Goal: Task Accomplishment & Management: Manage account settings

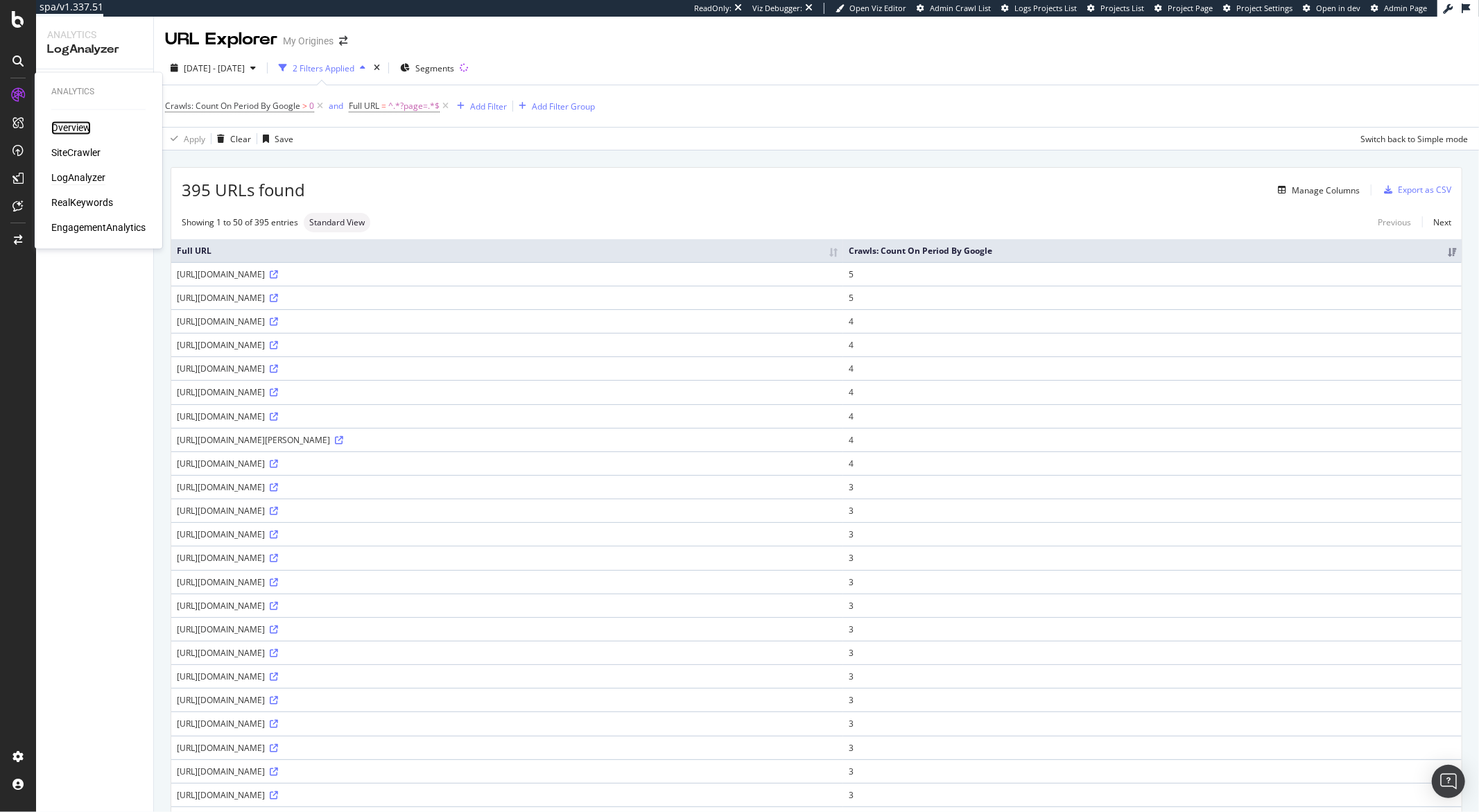
click at [66, 130] on div "Overview" at bounding box center [71, 128] width 39 height 14
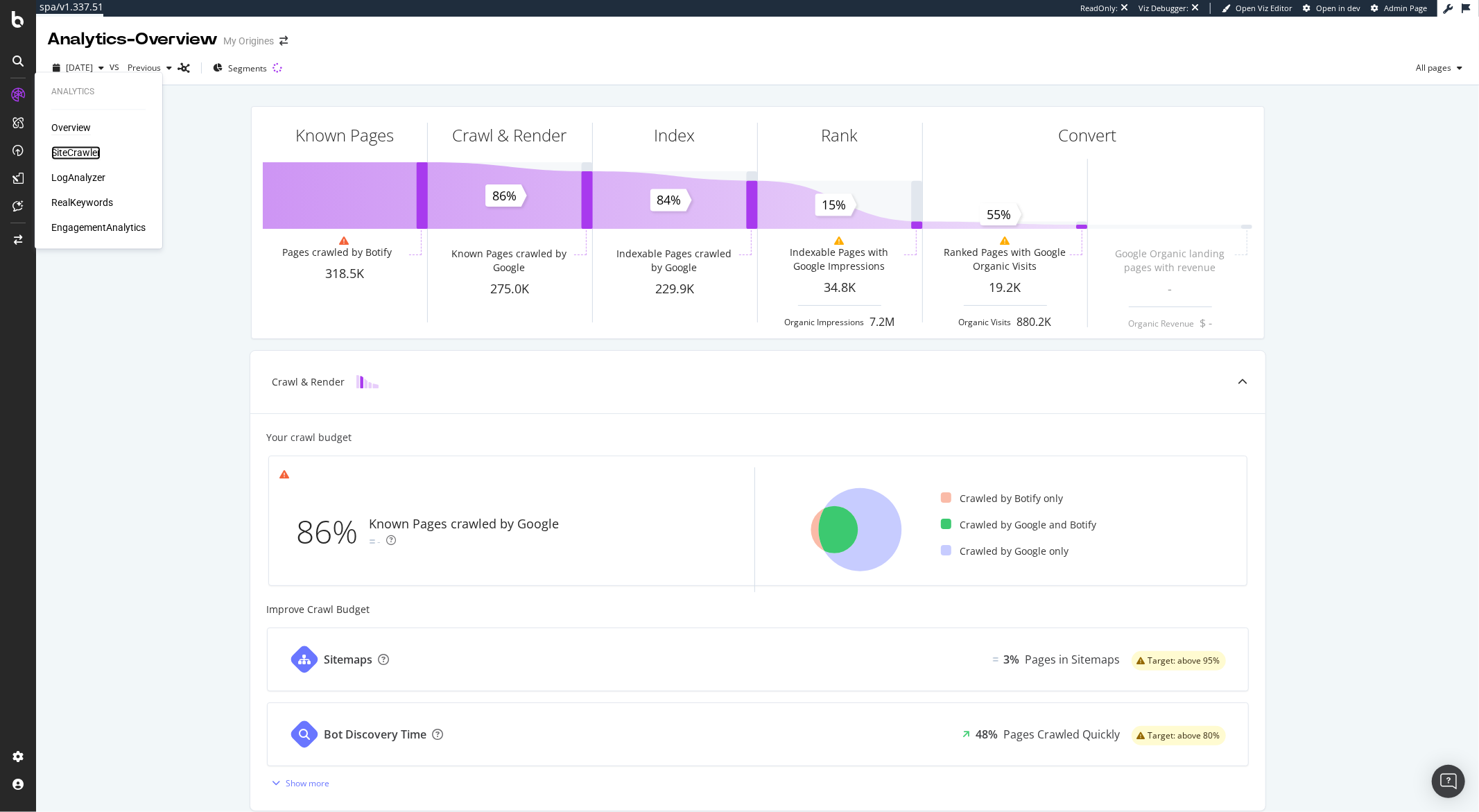
click at [61, 149] on div "SiteCrawler" at bounding box center [75, 153] width 49 height 14
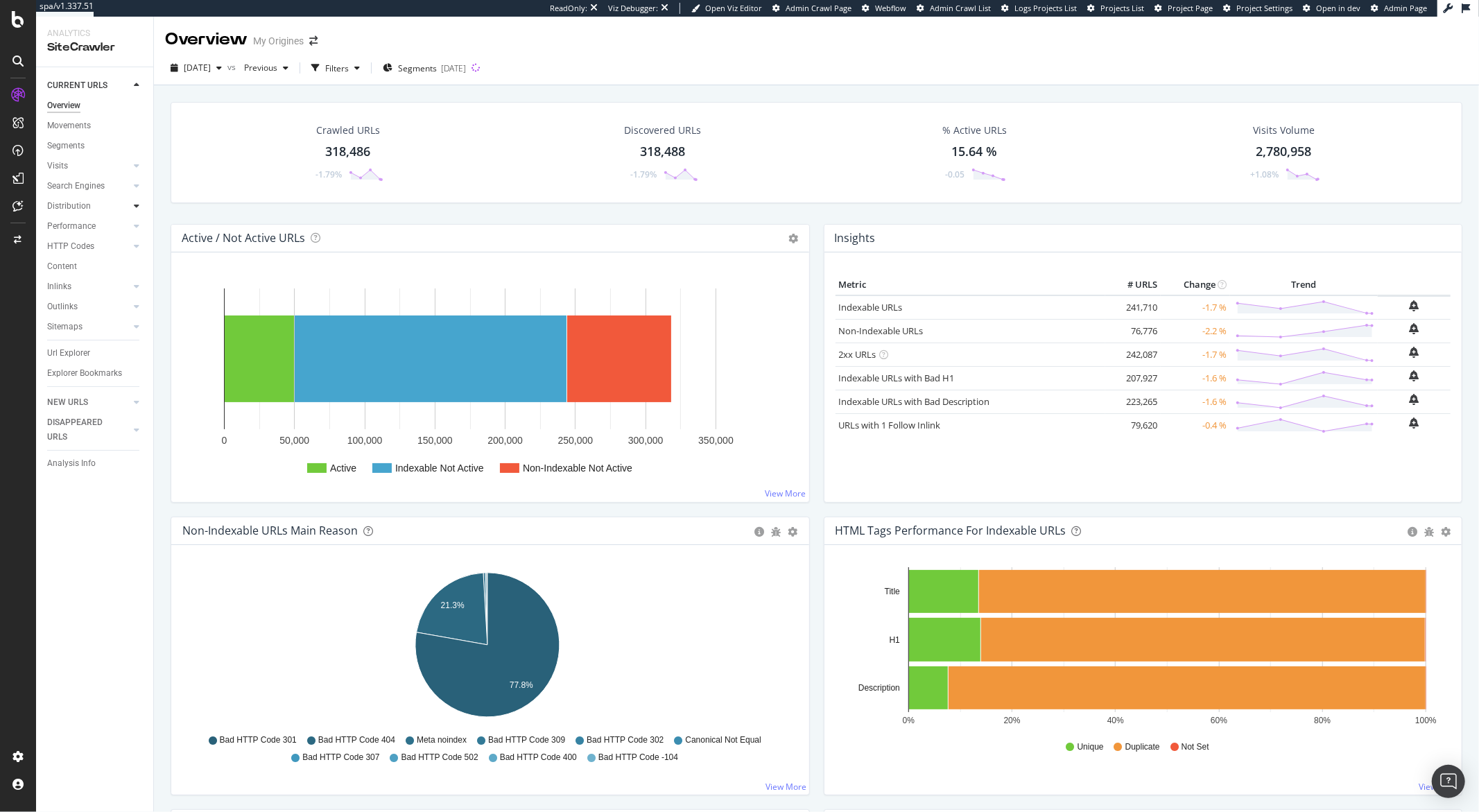
click at [131, 204] on div at bounding box center [136, 205] width 14 height 14
click at [86, 245] on div "Segments" at bounding box center [72, 246] width 37 height 15
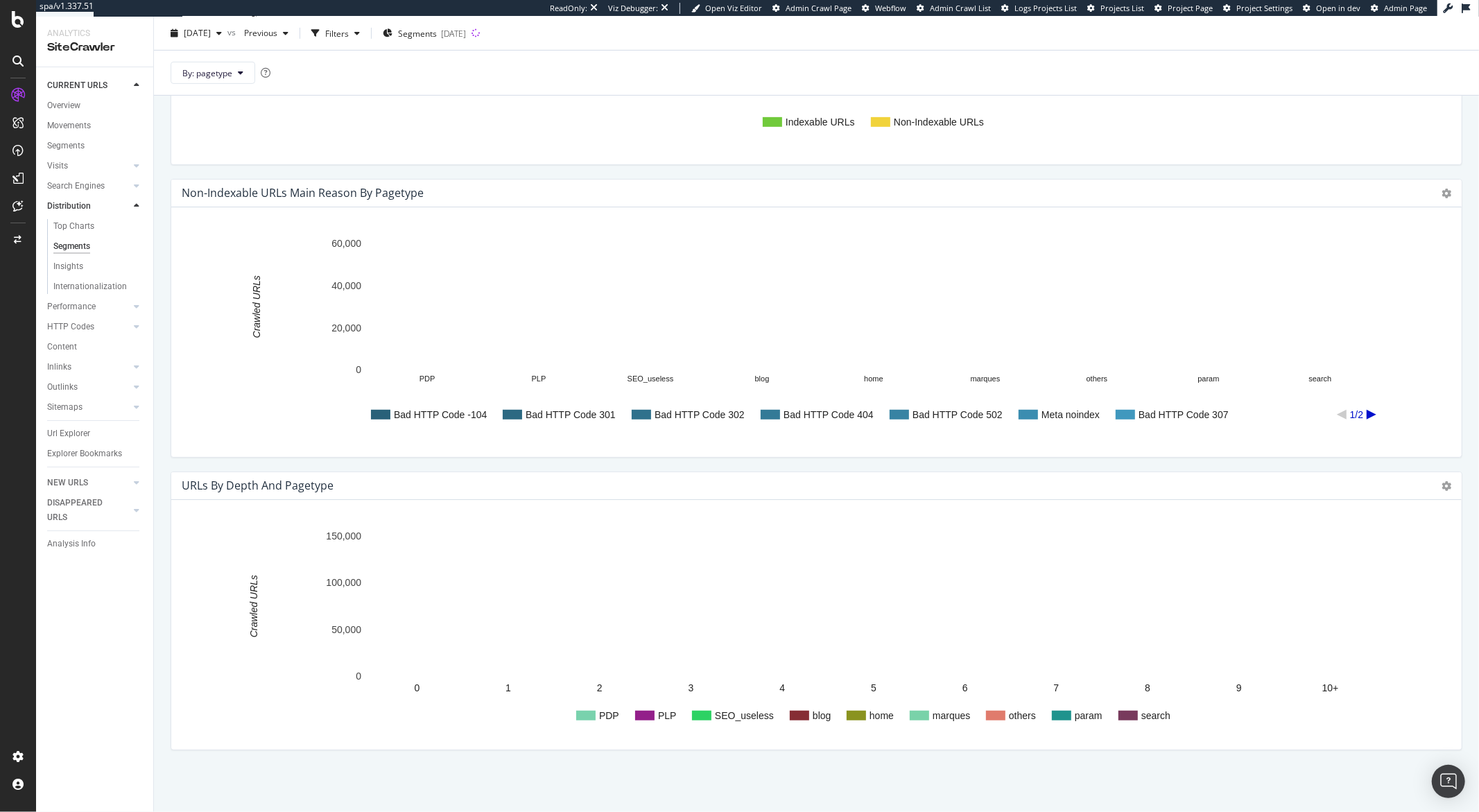
scroll to position [554, 0]
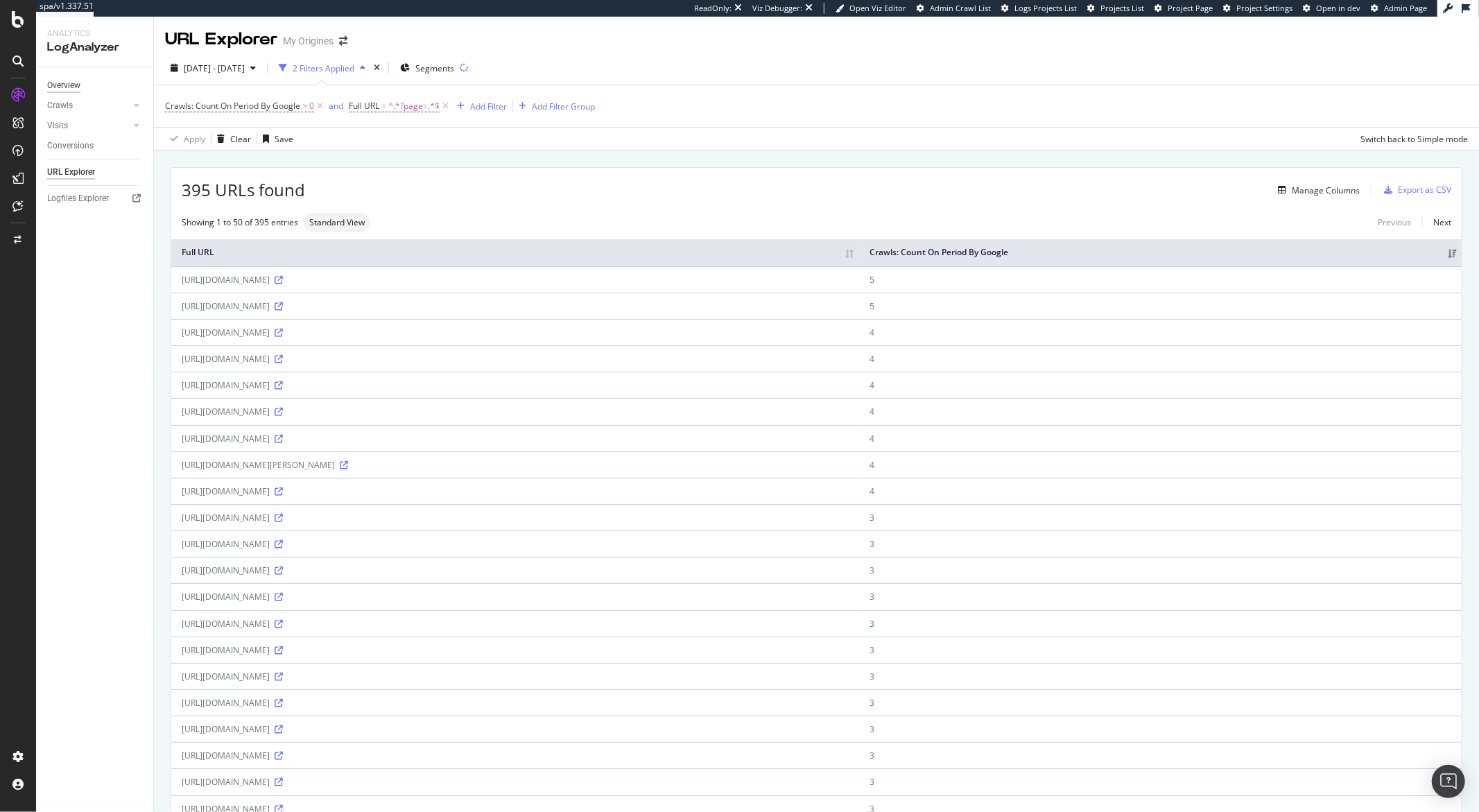
click at [61, 82] on div "Overview" at bounding box center [64, 85] width 34 height 15
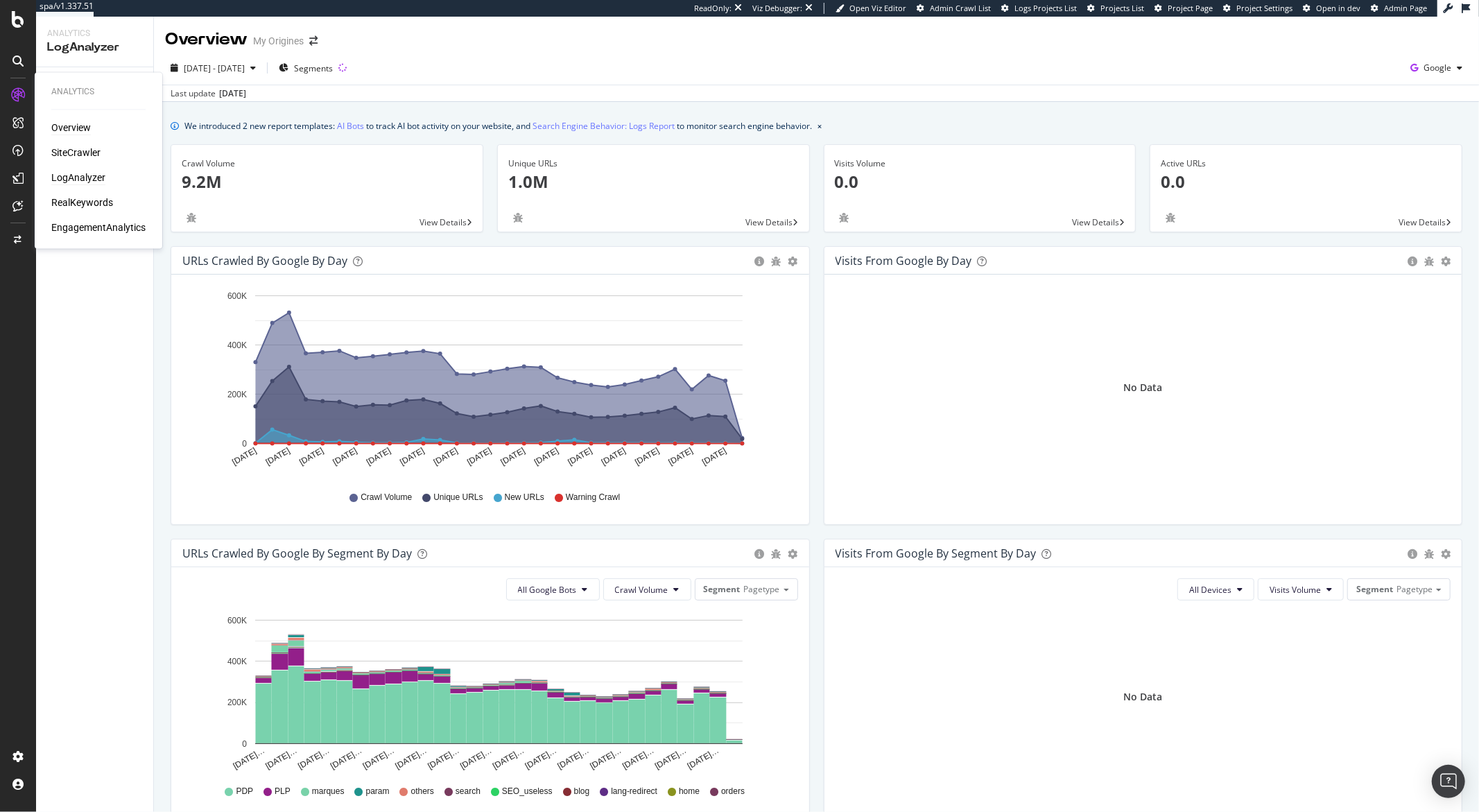
click at [79, 128] on div "Overview" at bounding box center [71, 128] width 39 height 14
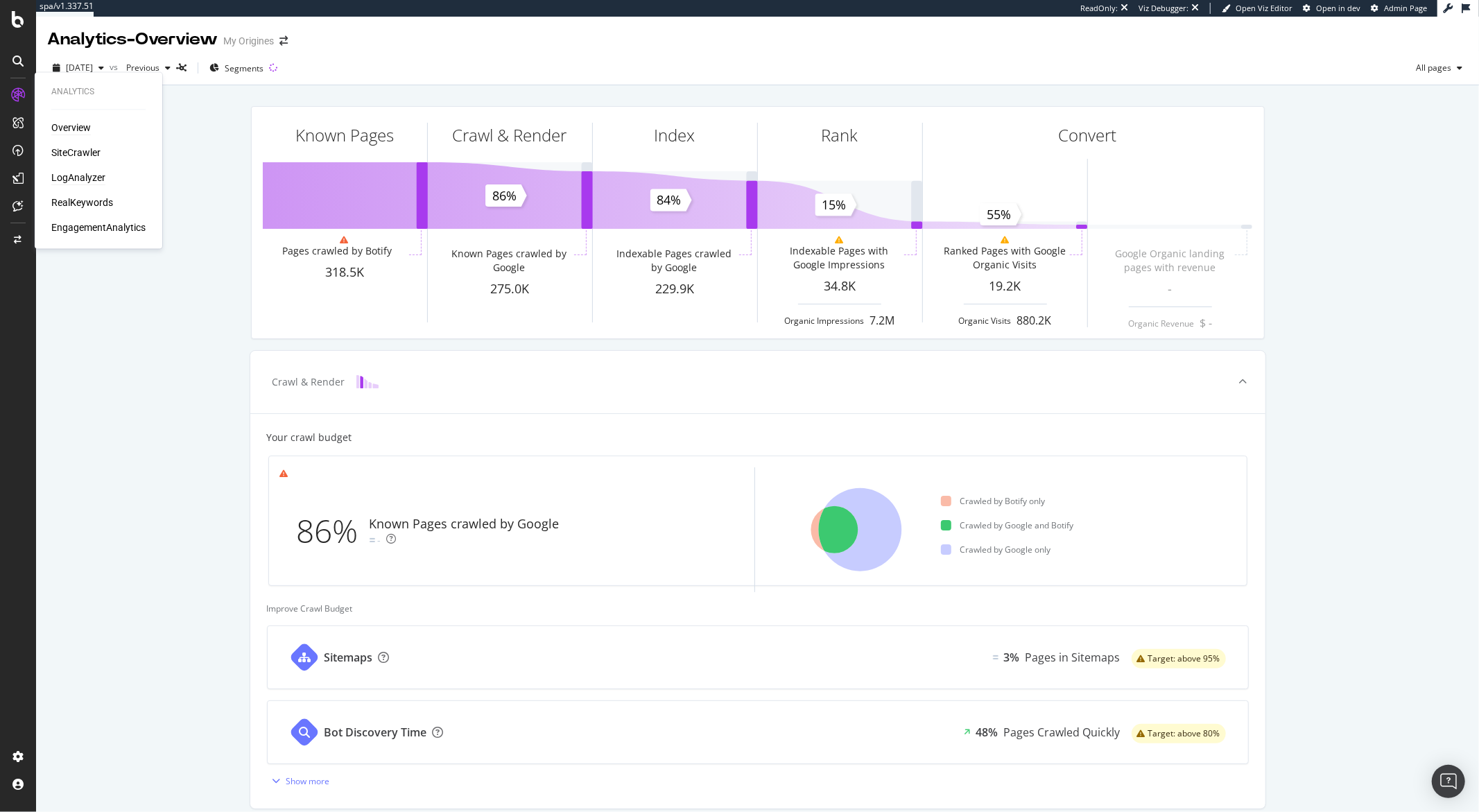
click at [90, 176] on div "LogAnalyzer" at bounding box center [78, 177] width 54 height 14
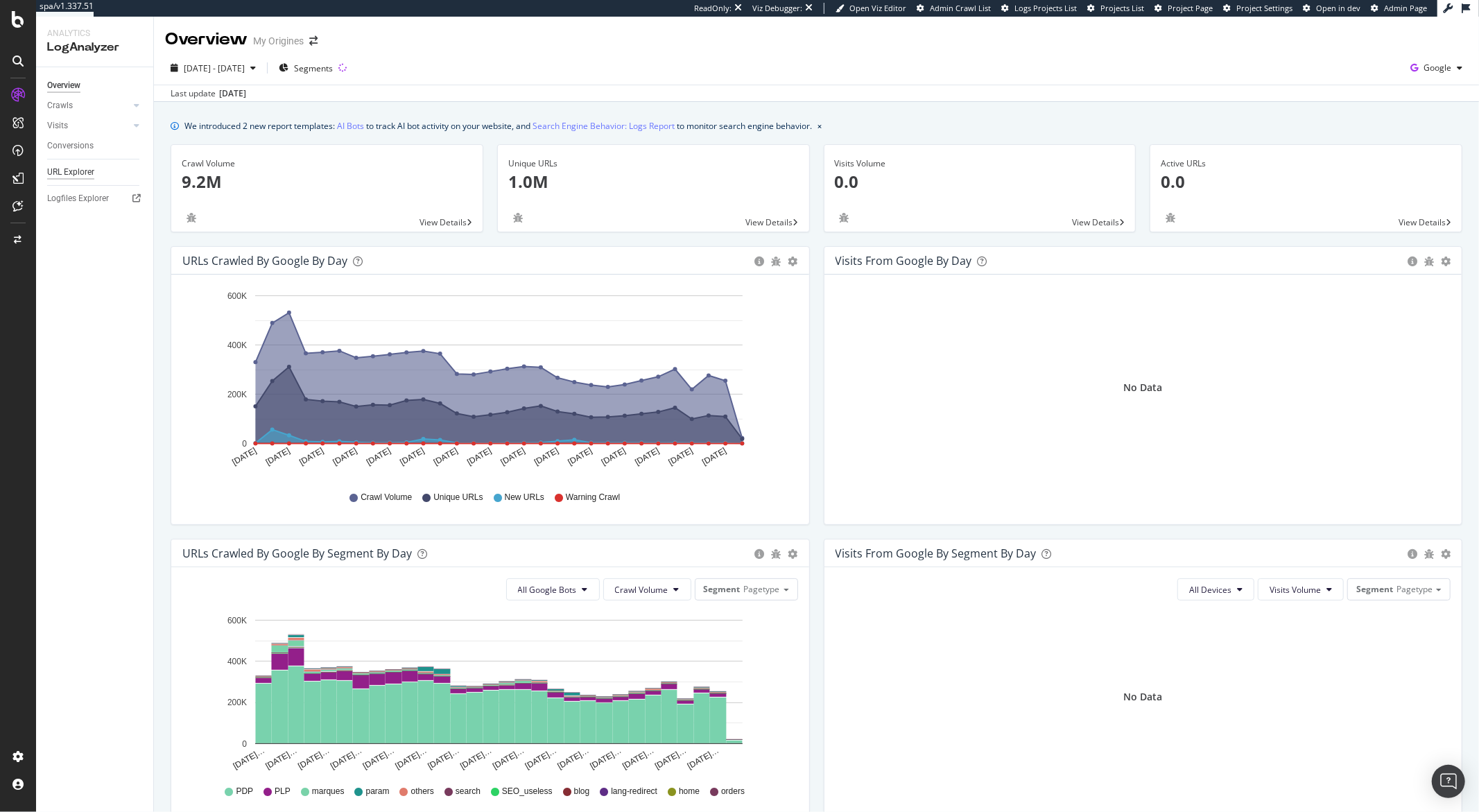
click at [80, 166] on div "URL Explorer" at bounding box center [71, 172] width 47 height 15
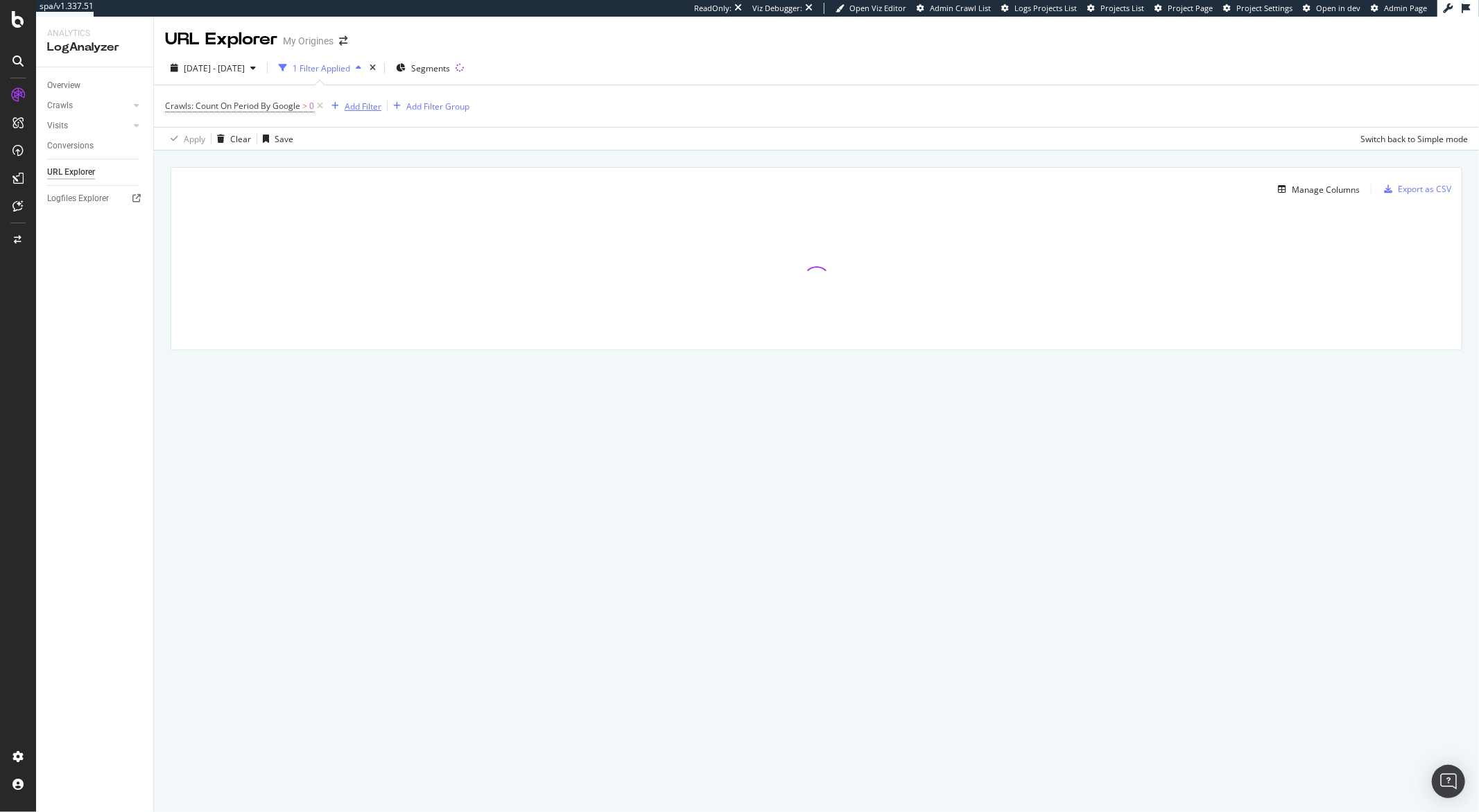
click at [367, 112] on div "Add Filter" at bounding box center [363, 107] width 37 height 12
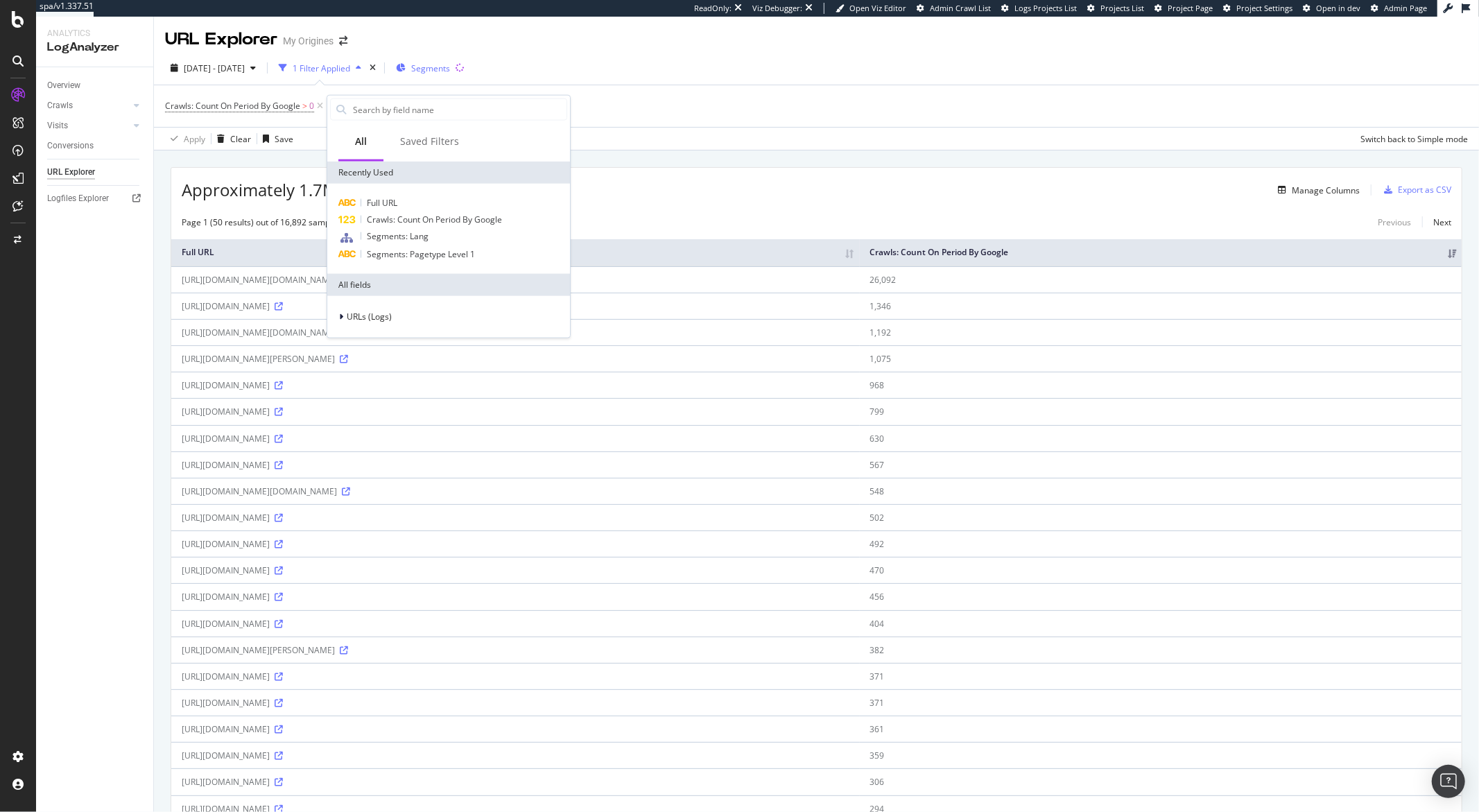
click at [450, 75] on div "Segments" at bounding box center [423, 68] width 54 height 20
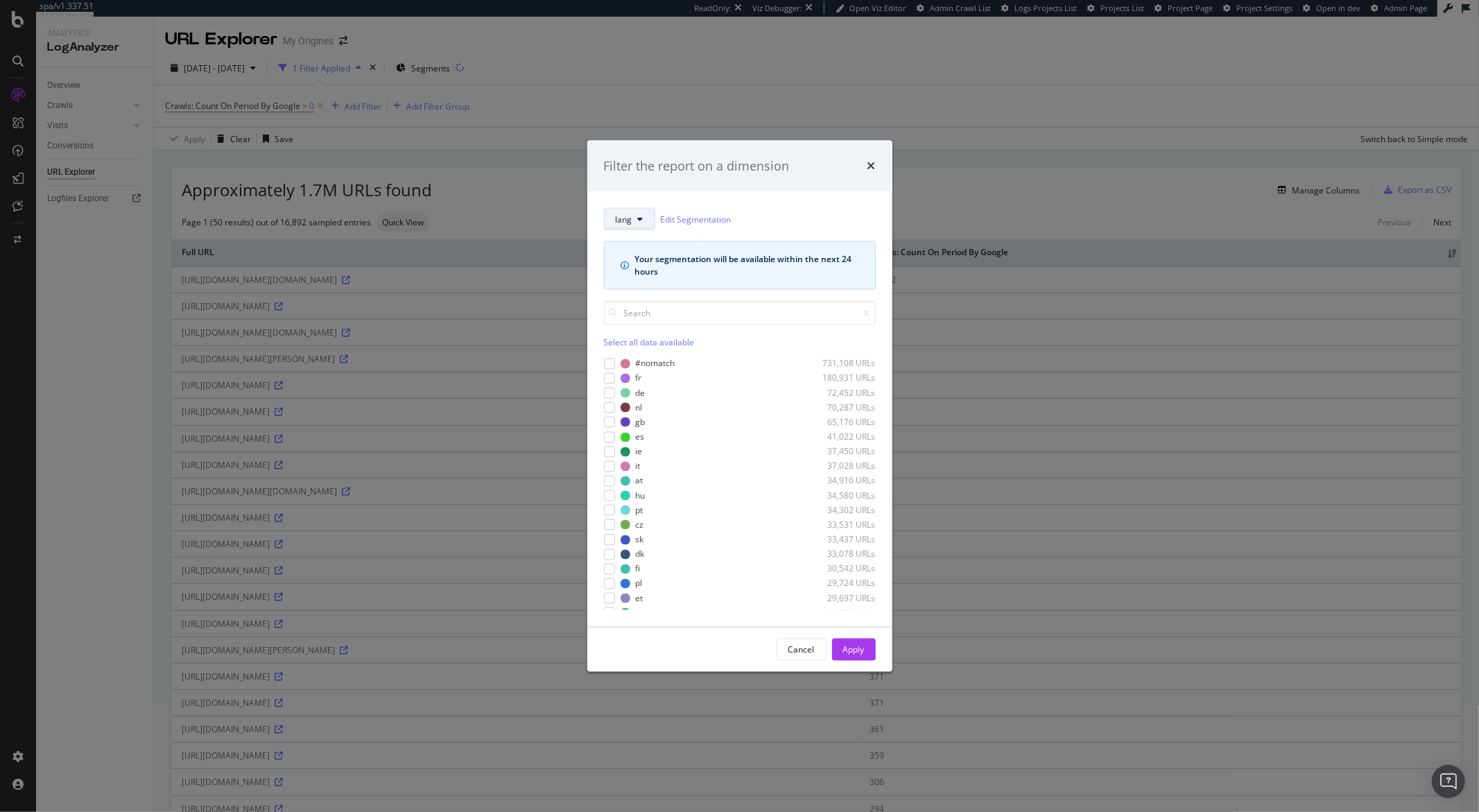
click at [635, 221] on button "lang" at bounding box center [630, 219] width 51 height 22
click at [676, 118] on div "Filter the report on a dimension lang Edit Segmentation Your segmentation will …" at bounding box center [739, 406] width 1479 height 812
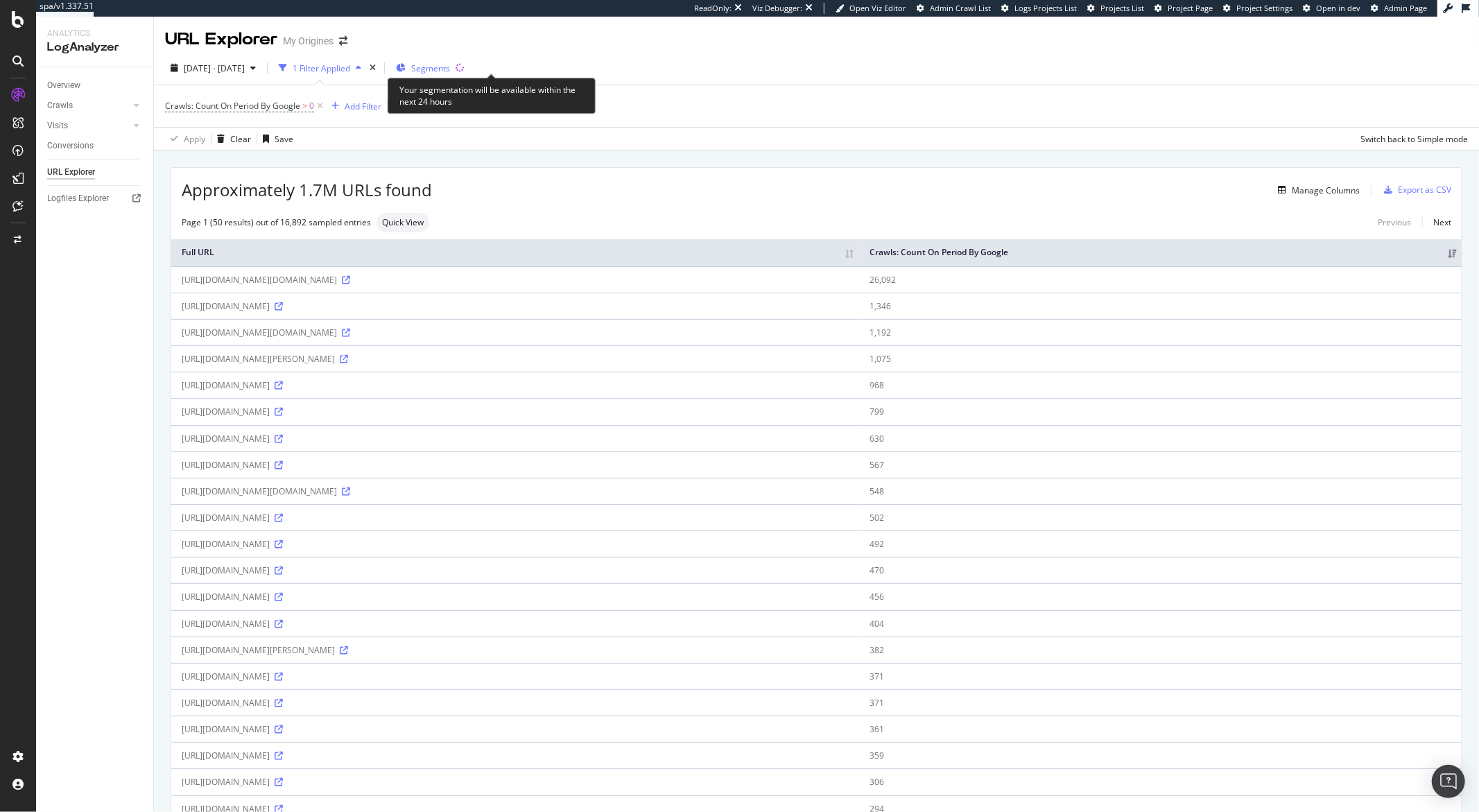
click at [450, 74] on span "Segments" at bounding box center [430, 68] width 39 height 12
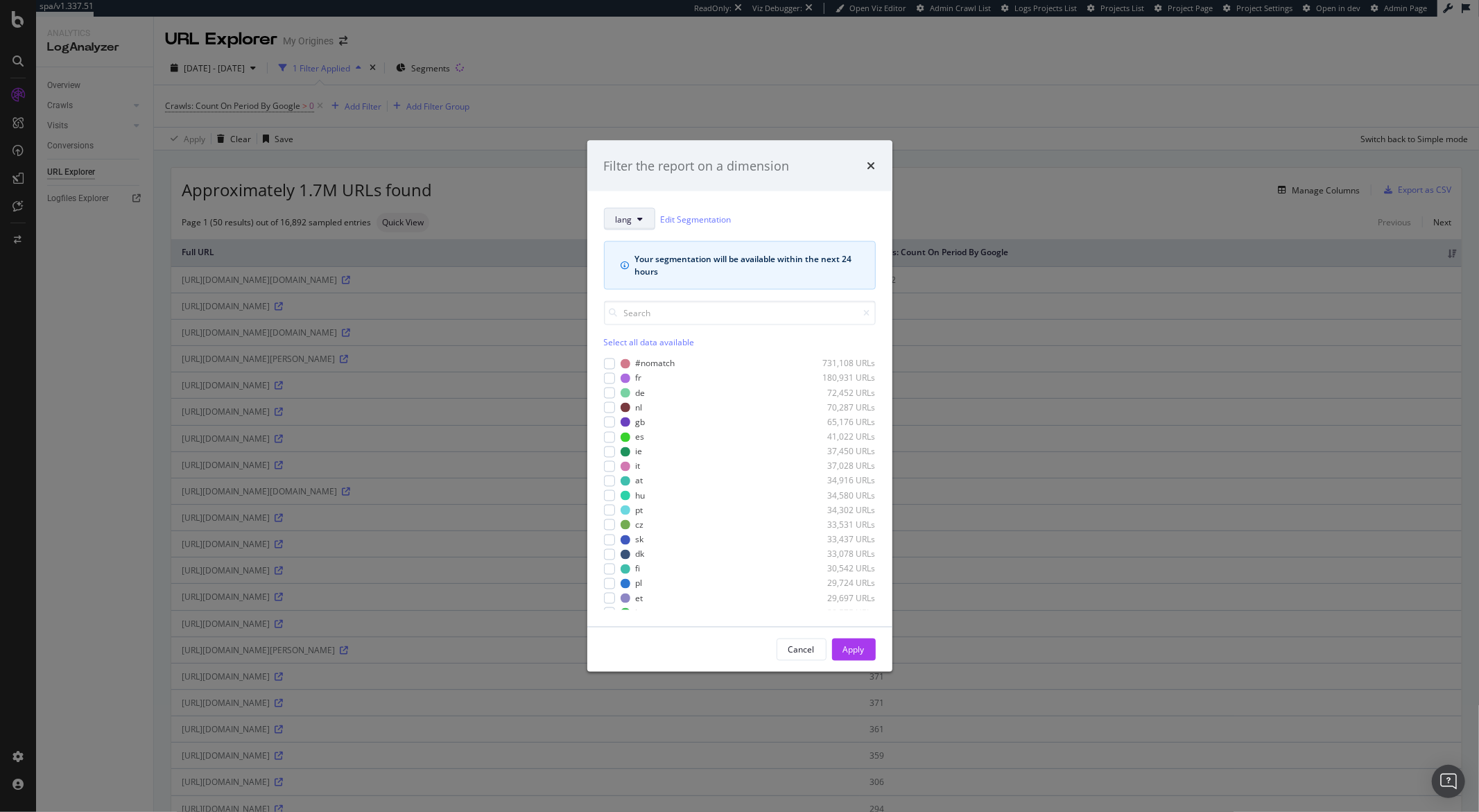
click at [632, 224] on span "lang" at bounding box center [624, 218] width 17 height 12
click at [634, 269] on span "pagetype" at bounding box center [641, 269] width 50 height 12
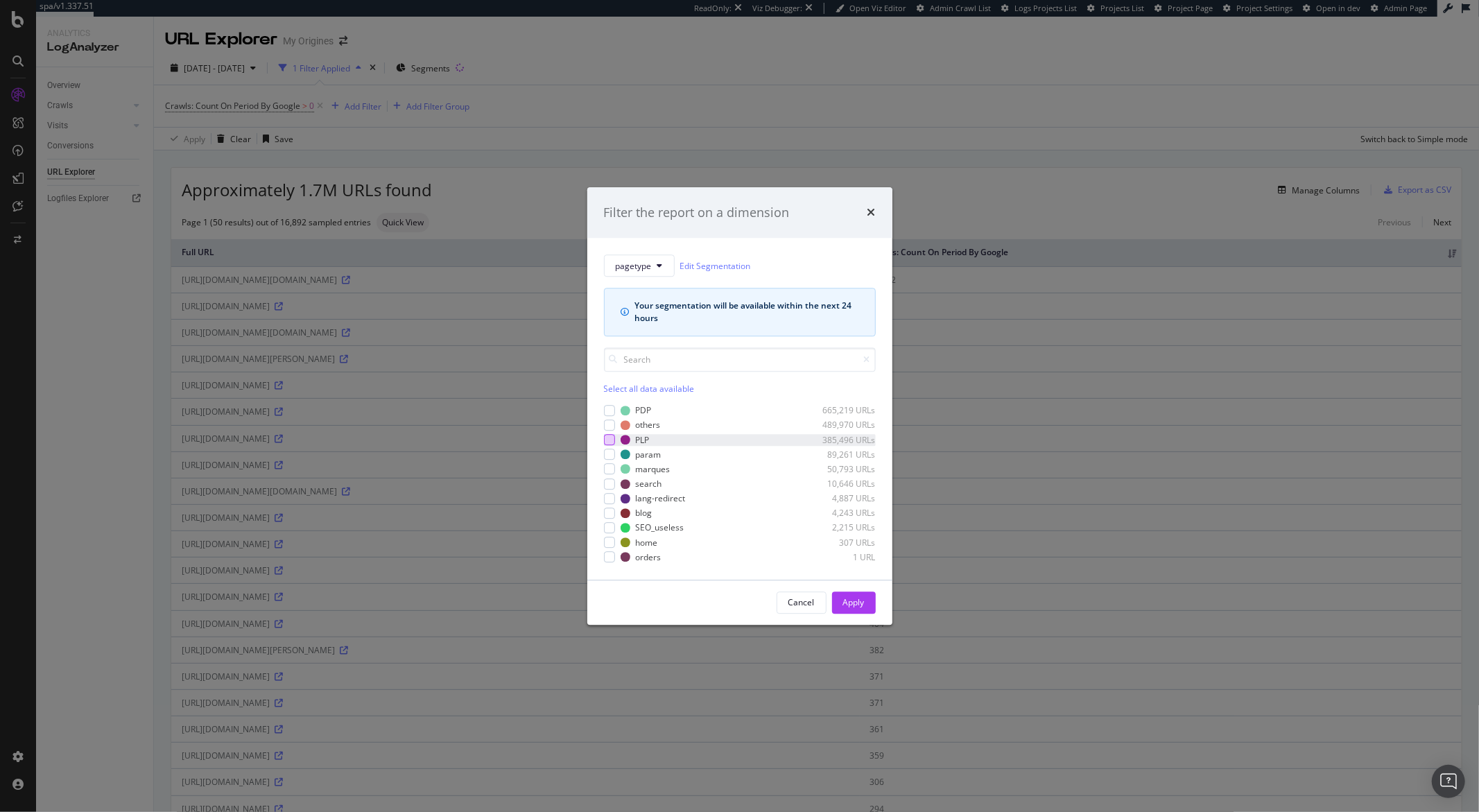
click at [613, 440] on div "modal" at bounding box center [609, 439] width 11 height 11
click at [865, 603] on button "Apply" at bounding box center [854, 602] width 44 height 22
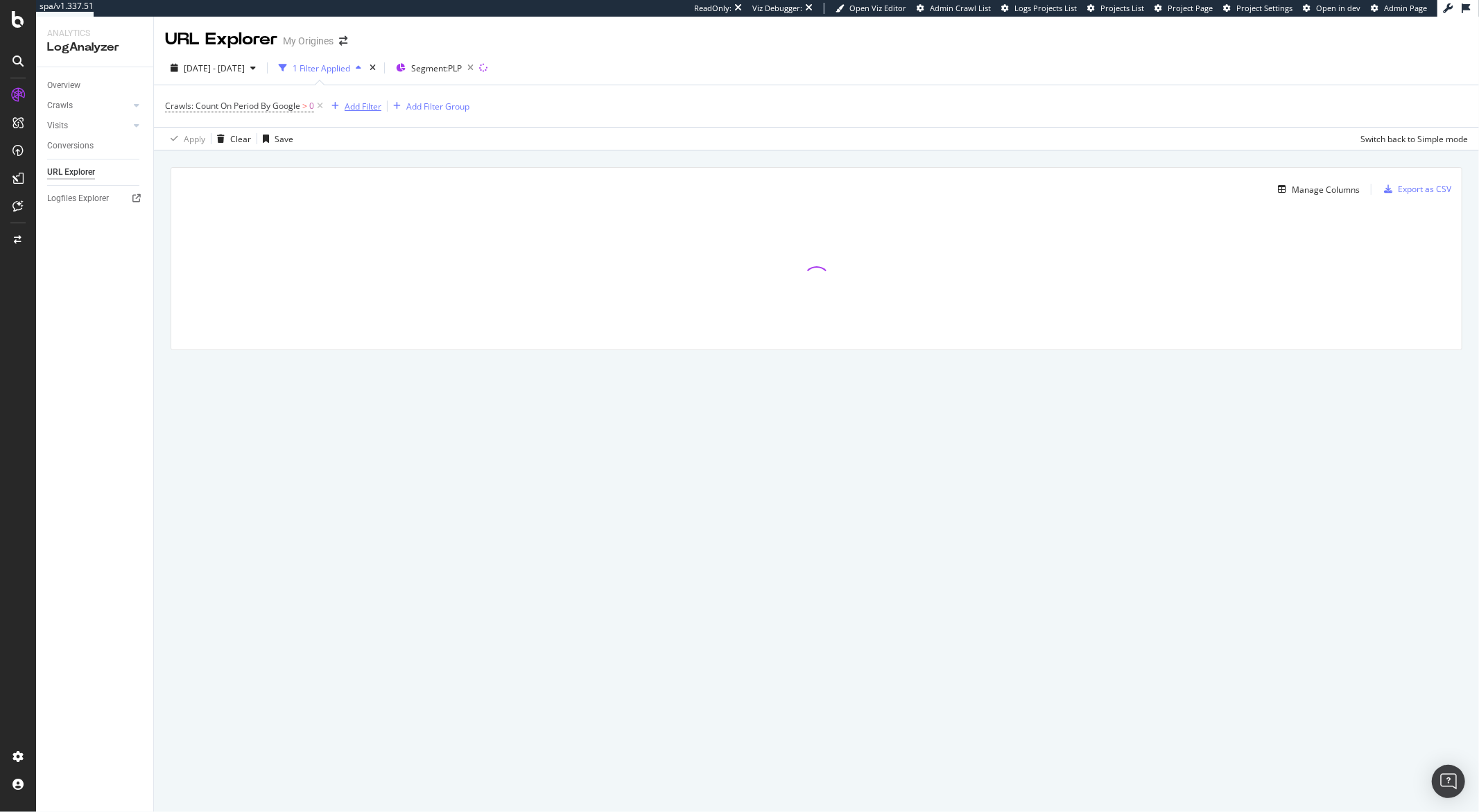
click at [352, 110] on div "Add Filter" at bounding box center [363, 107] width 37 height 12
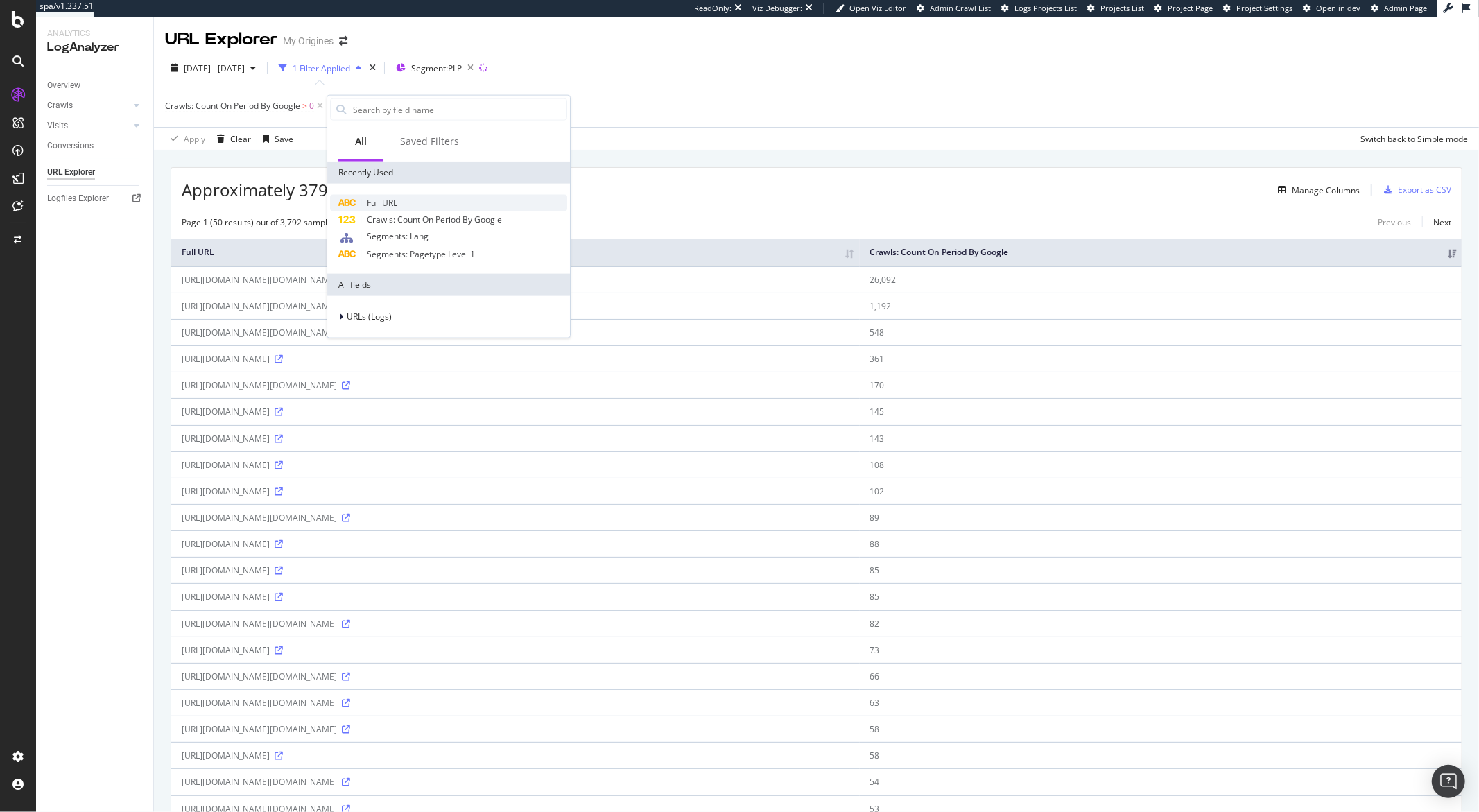
click at [381, 202] on span "Full URL" at bounding box center [382, 203] width 31 height 12
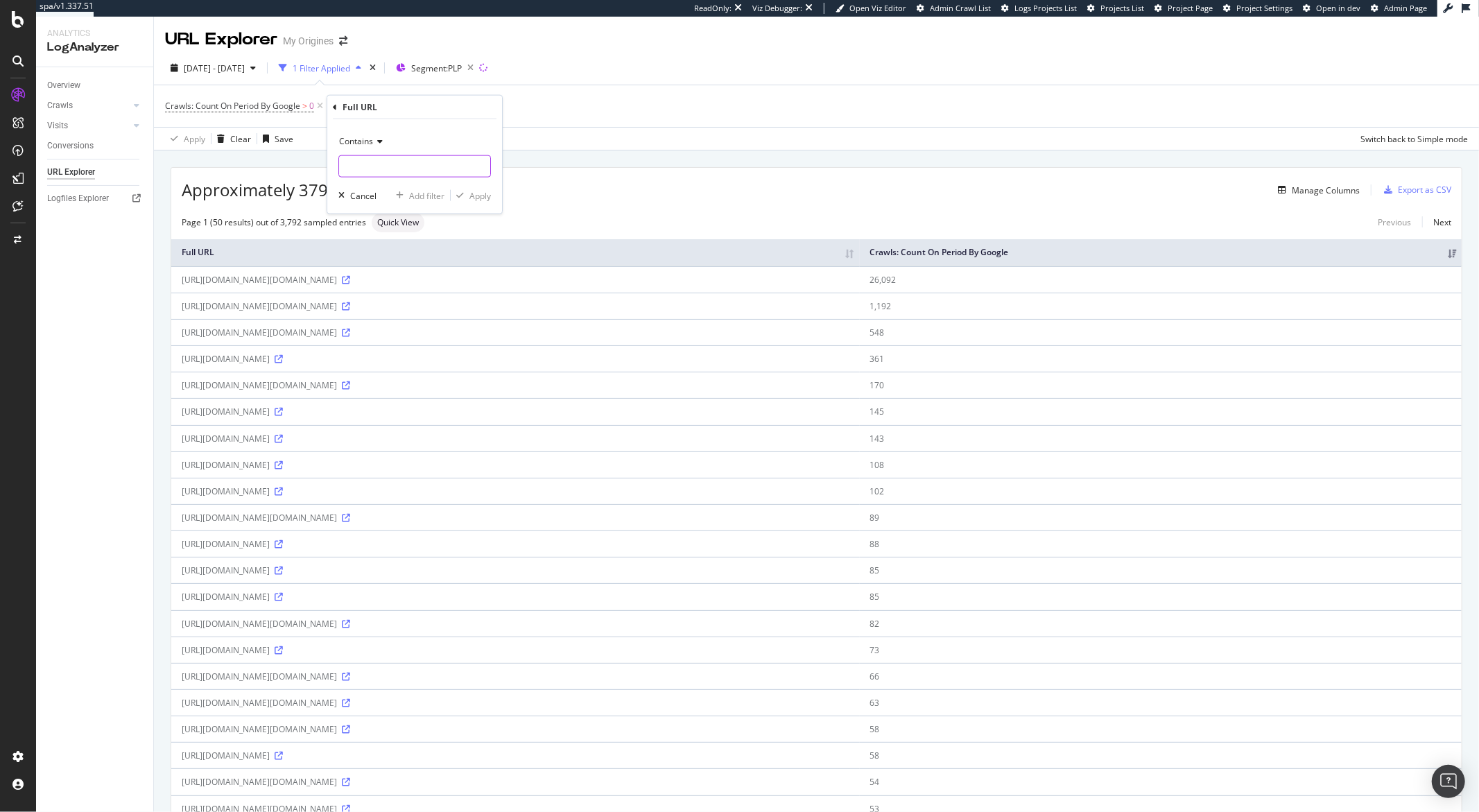
click at [398, 163] on input "text" at bounding box center [414, 166] width 151 height 22
type input "?page="
click at [471, 199] on div "Apply" at bounding box center [480, 195] width 21 height 12
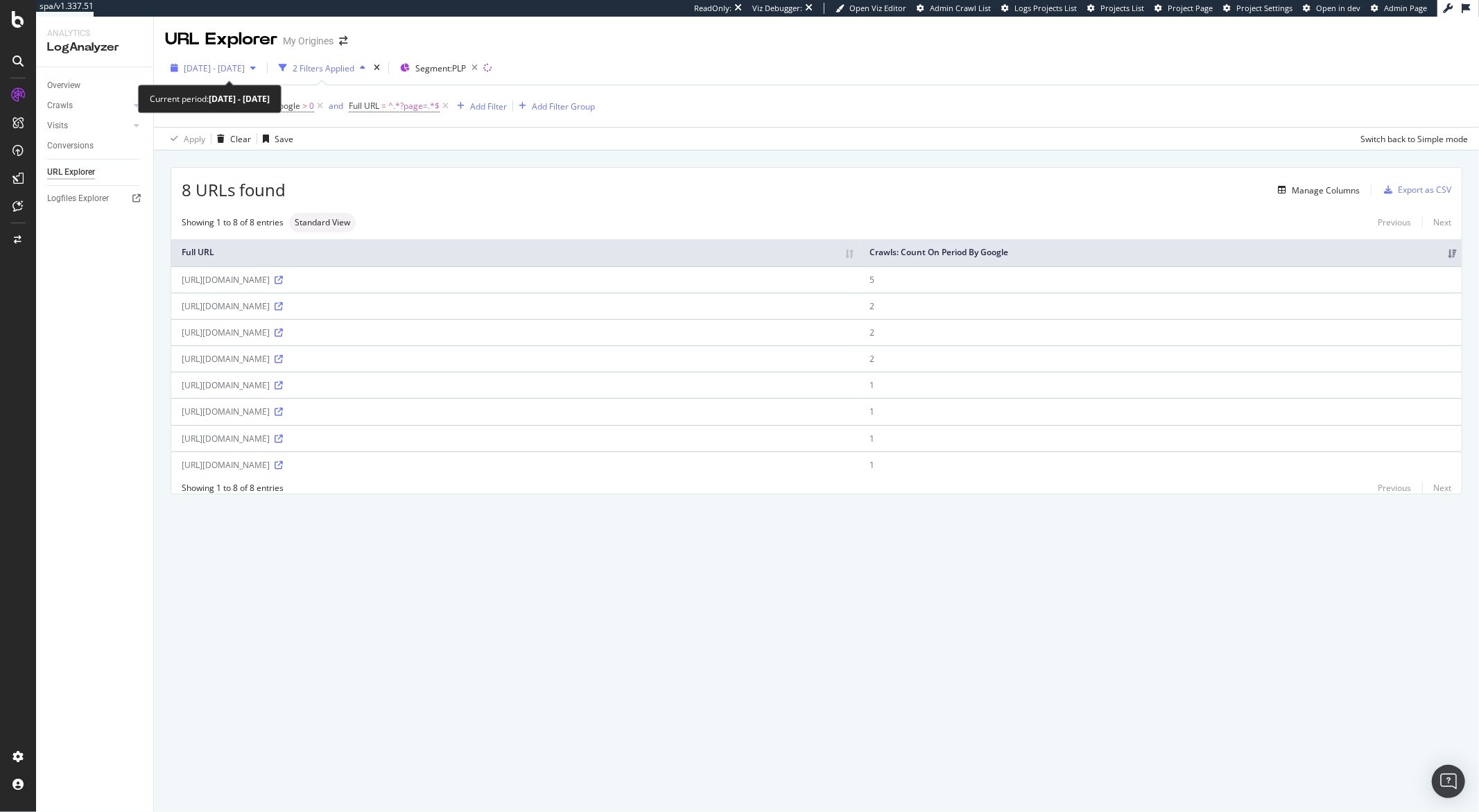
click at [245, 70] on span "2025 Sep. 1st - Sep. 30th" at bounding box center [215, 68] width 61 height 12
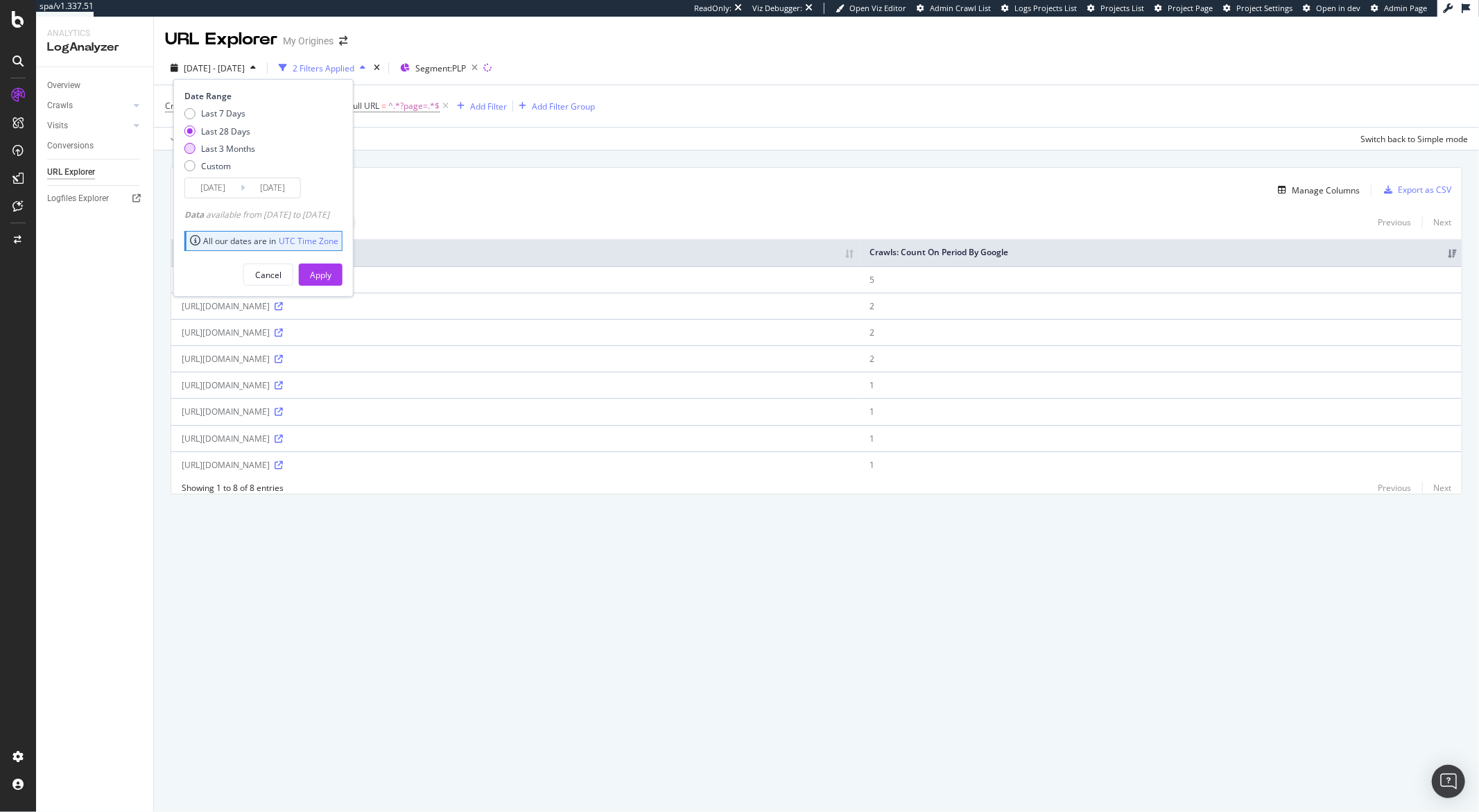
click at [210, 146] on div "Last 3 Months" at bounding box center [228, 149] width 54 height 12
type input "2025/07/01"
click at [332, 269] on div "Apply" at bounding box center [320, 275] width 21 height 12
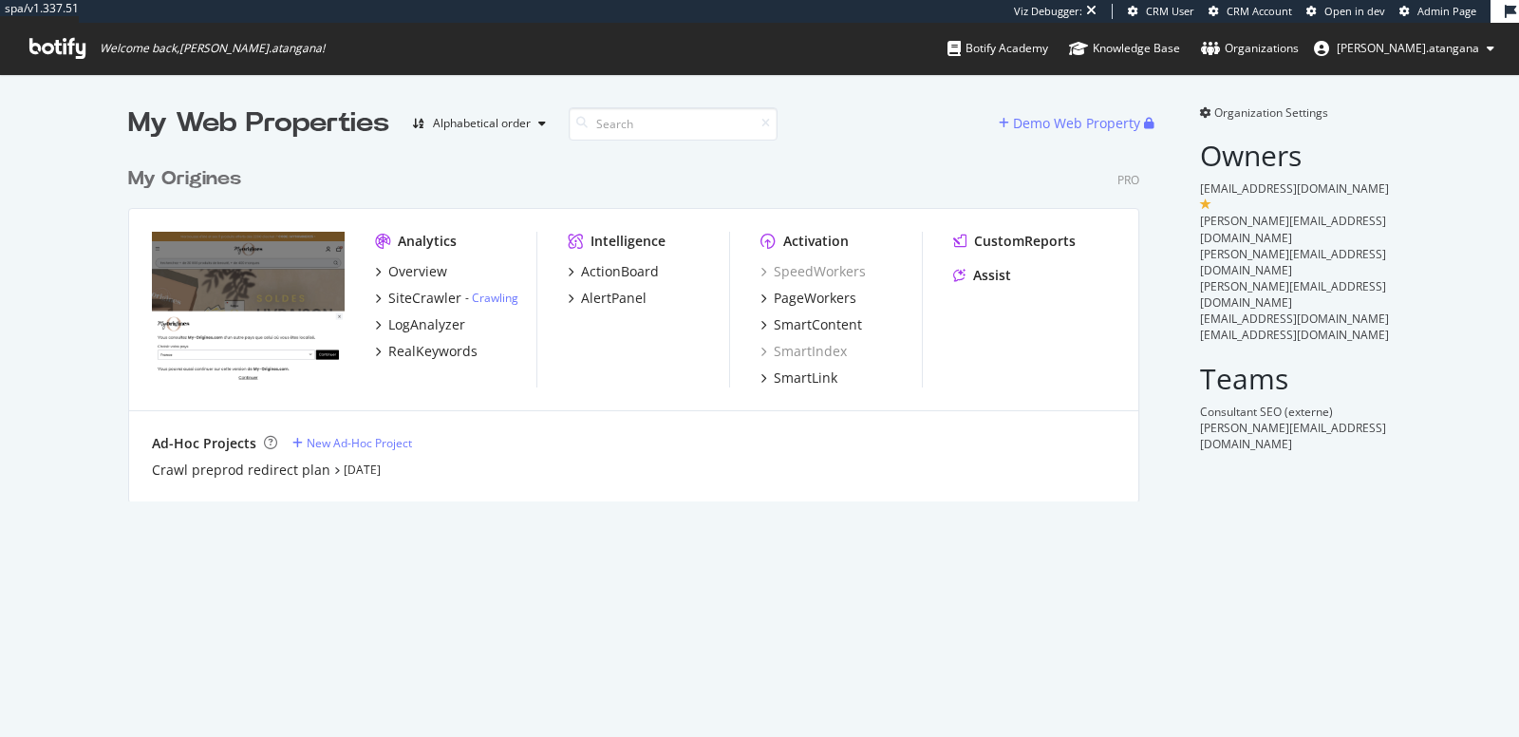
scroll to position [721, 1486]
click at [785, 295] on div "PageWorkers" at bounding box center [815, 298] width 83 height 19
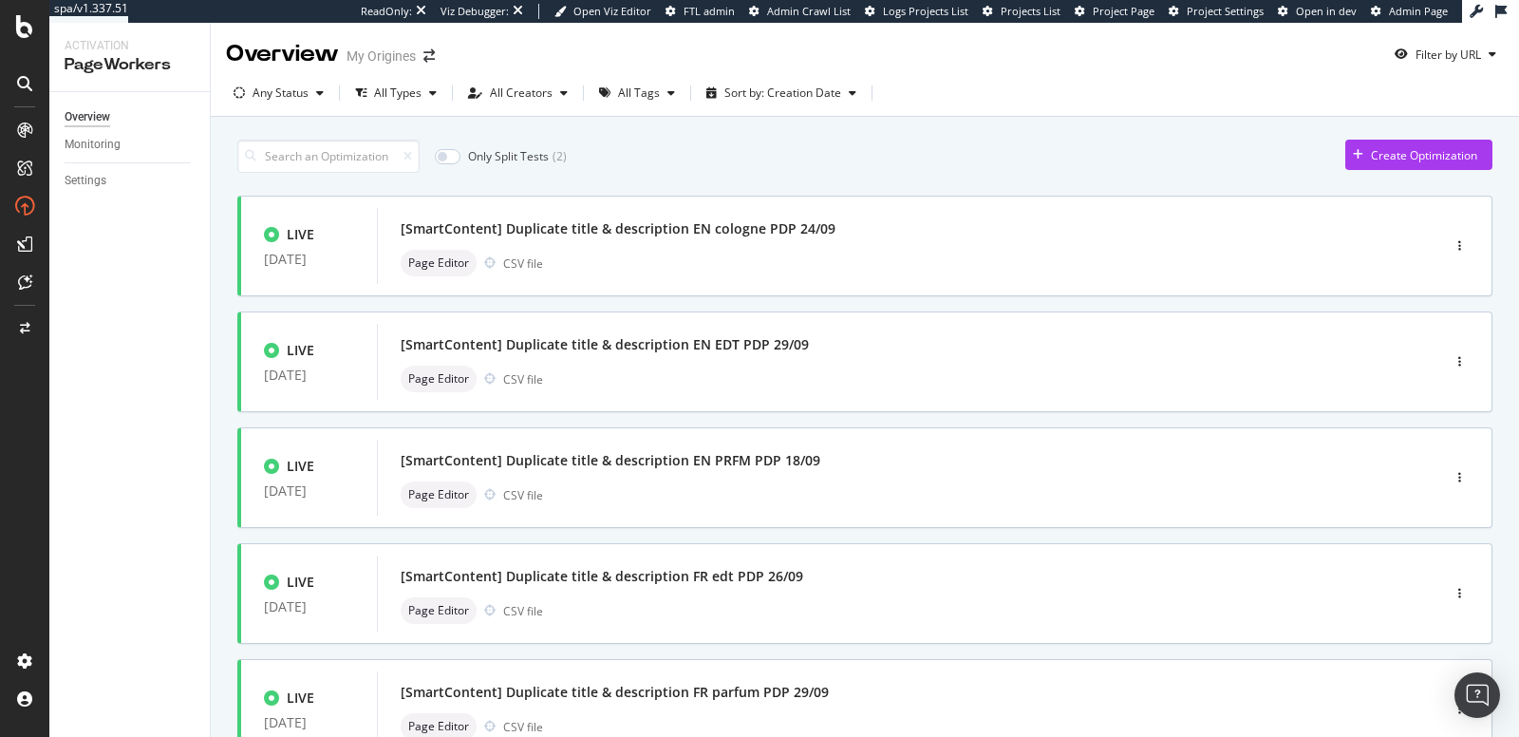
click at [1354, 143] on div "Create Optimization" at bounding box center [1411, 154] width 132 height 28
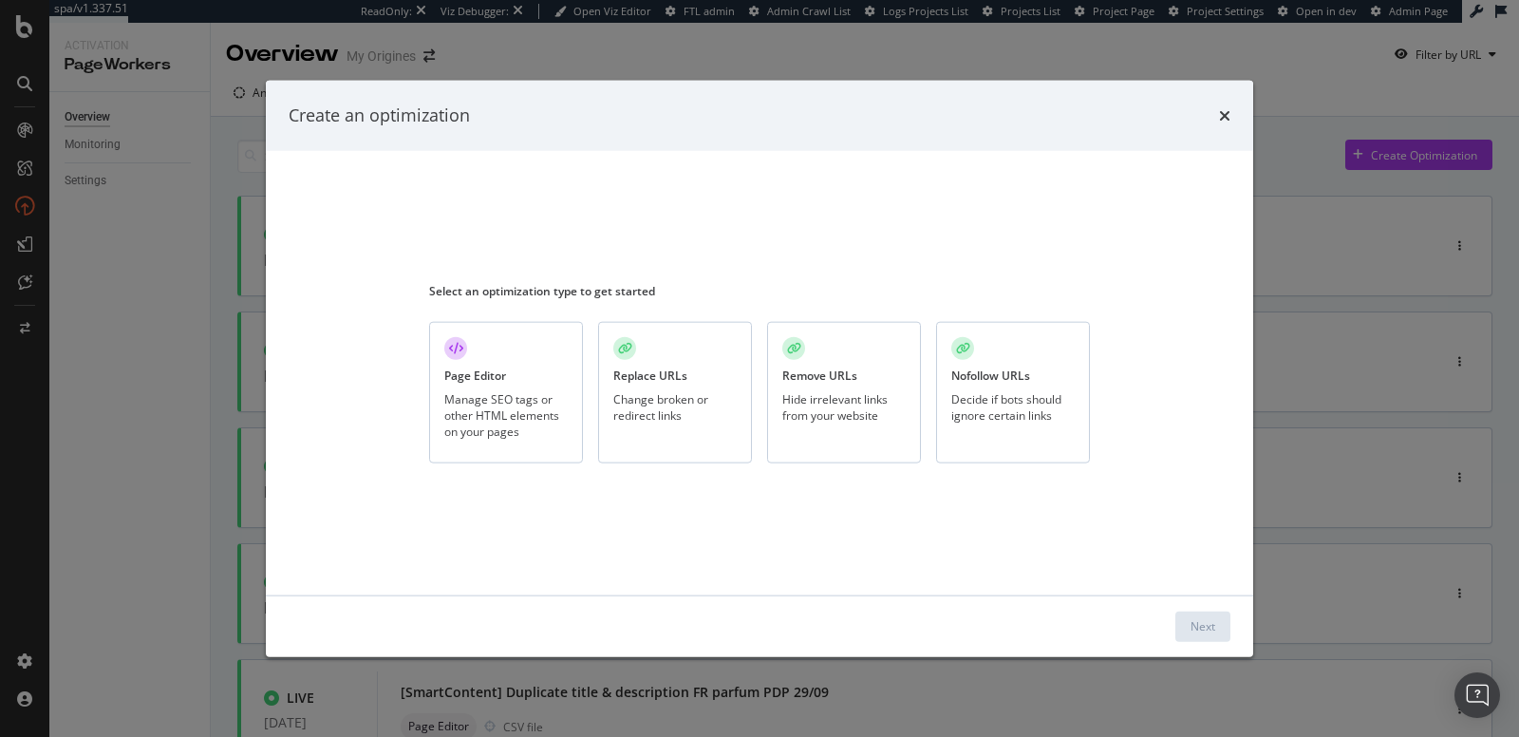
click at [474, 381] on div "Page Editor" at bounding box center [475, 375] width 62 height 16
click at [1199, 636] on div "Next" at bounding box center [1202, 625] width 25 height 28
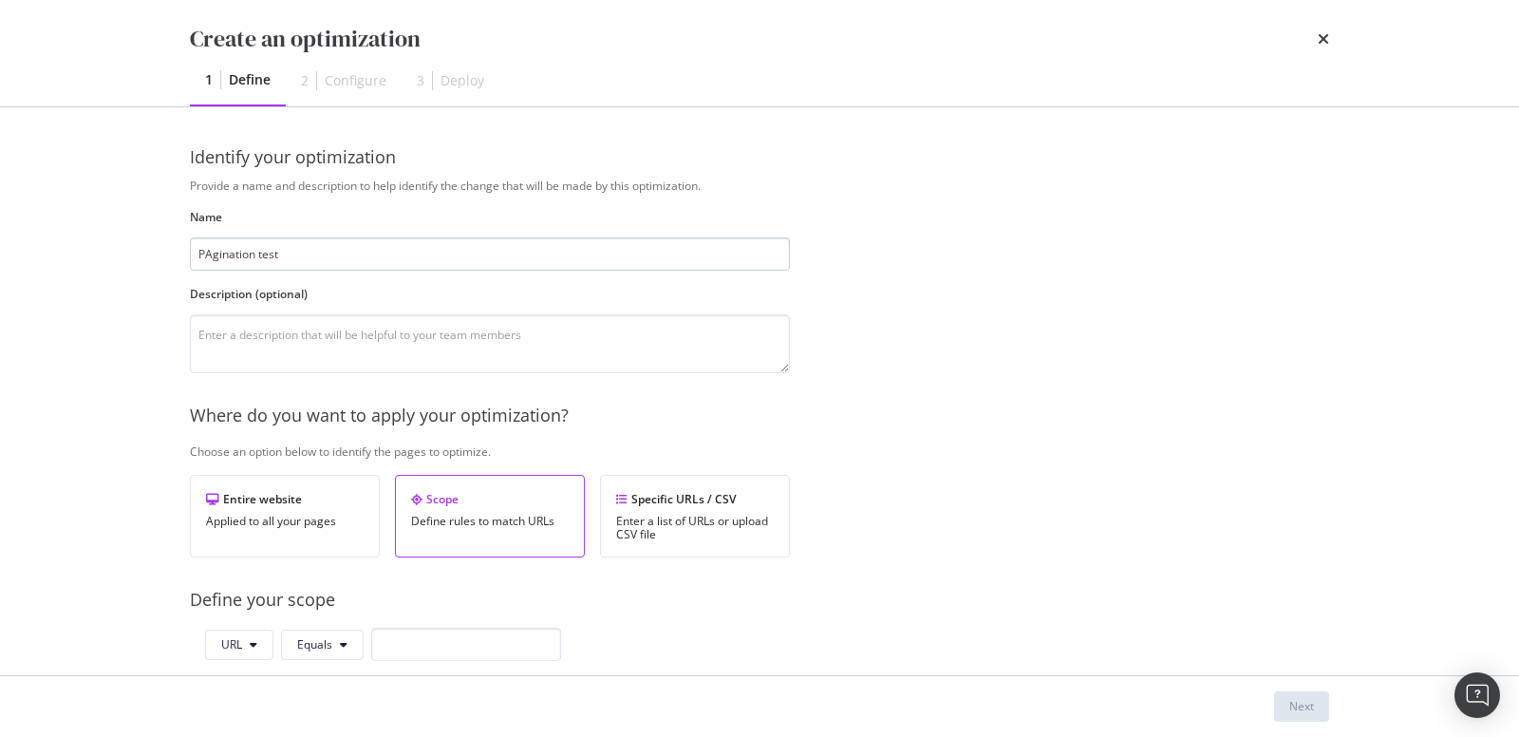
click at [209, 258] on input "PAgination test" at bounding box center [490, 253] width 600 height 33
type input "Pagination test"
click at [263, 349] on textarea "modal" at bounding box center [490, 343] width 600 height 59
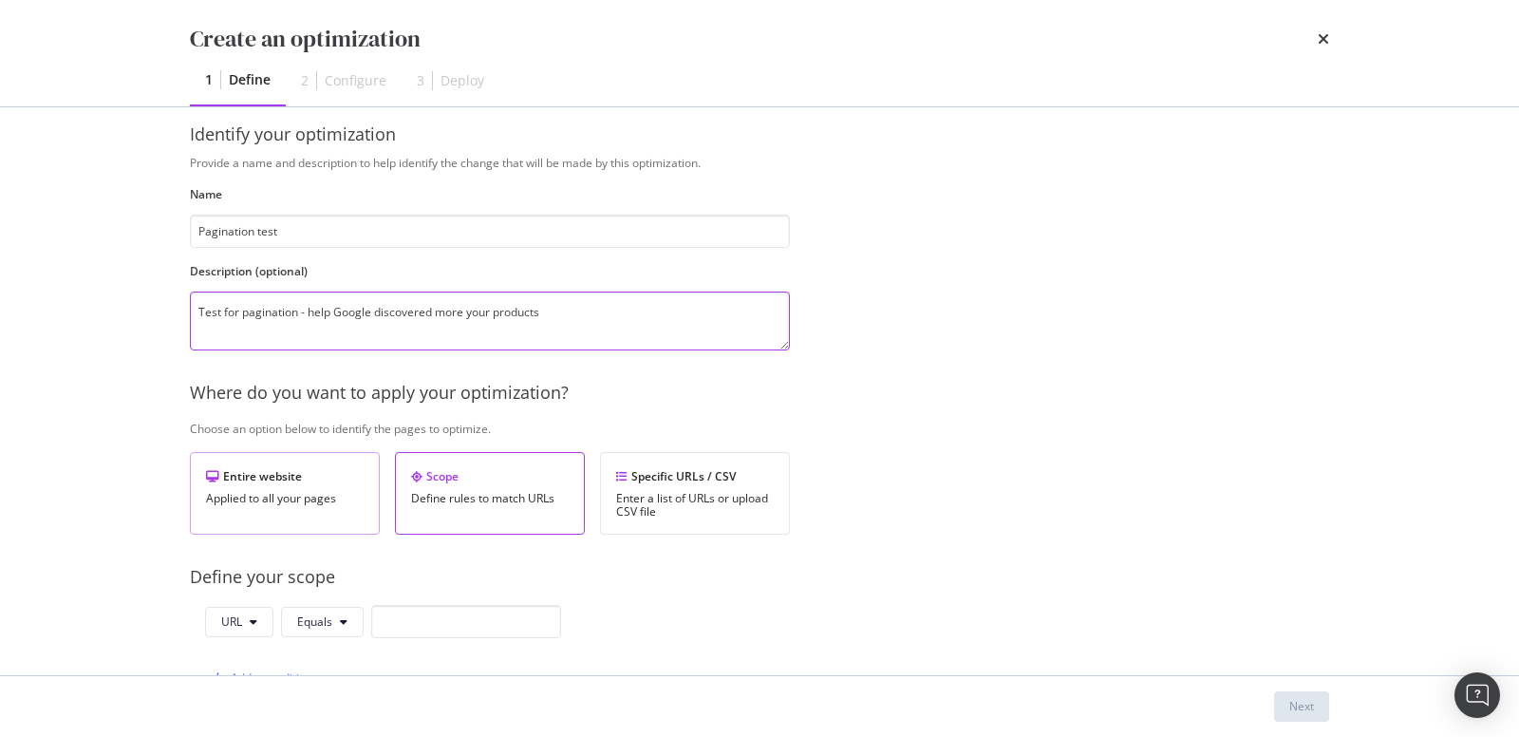
scroll to position [24, 0]
type textarea "Test for pagination - help Google discovered more your products"
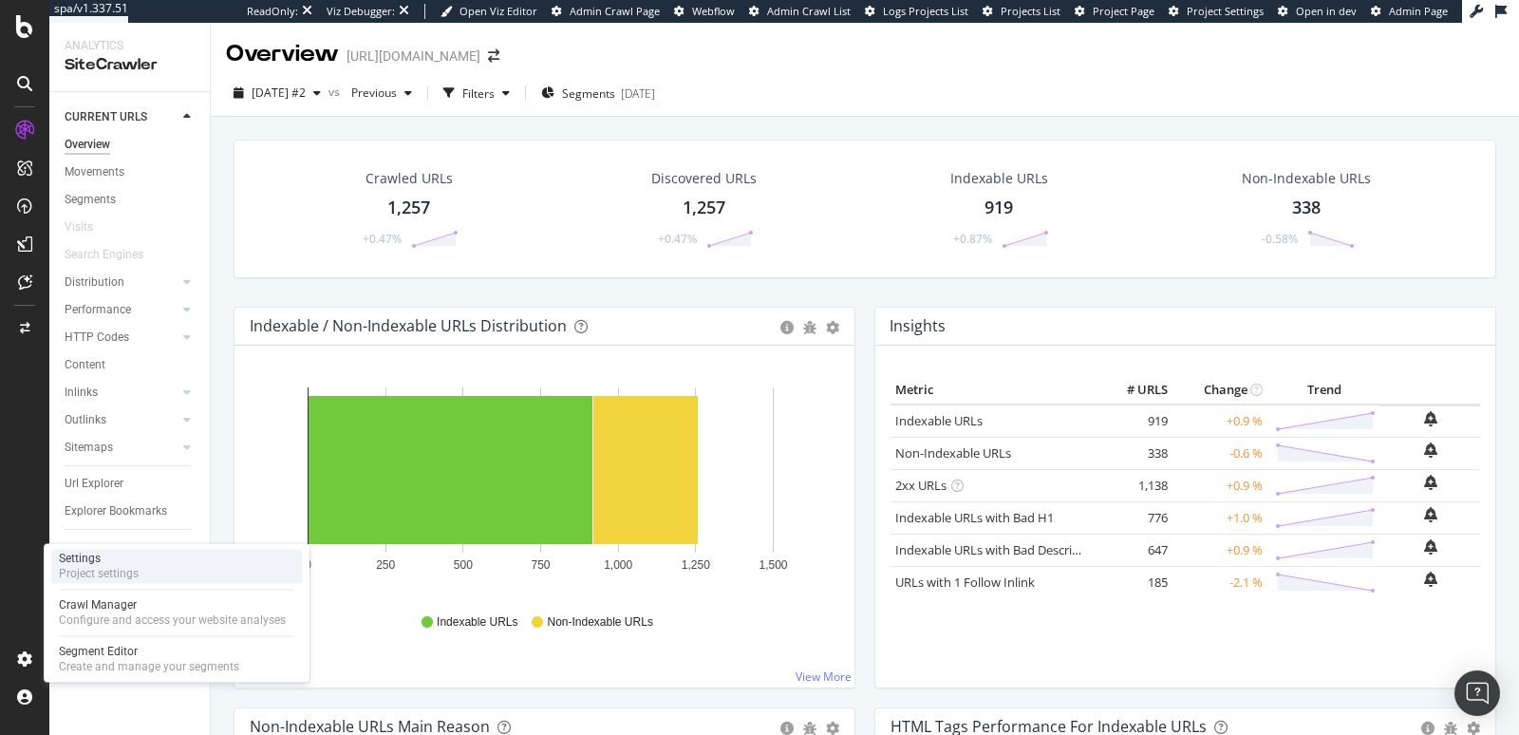
click at [83, 577] on div "Project settings" at bounding box center [99, 573] width 80 height 15
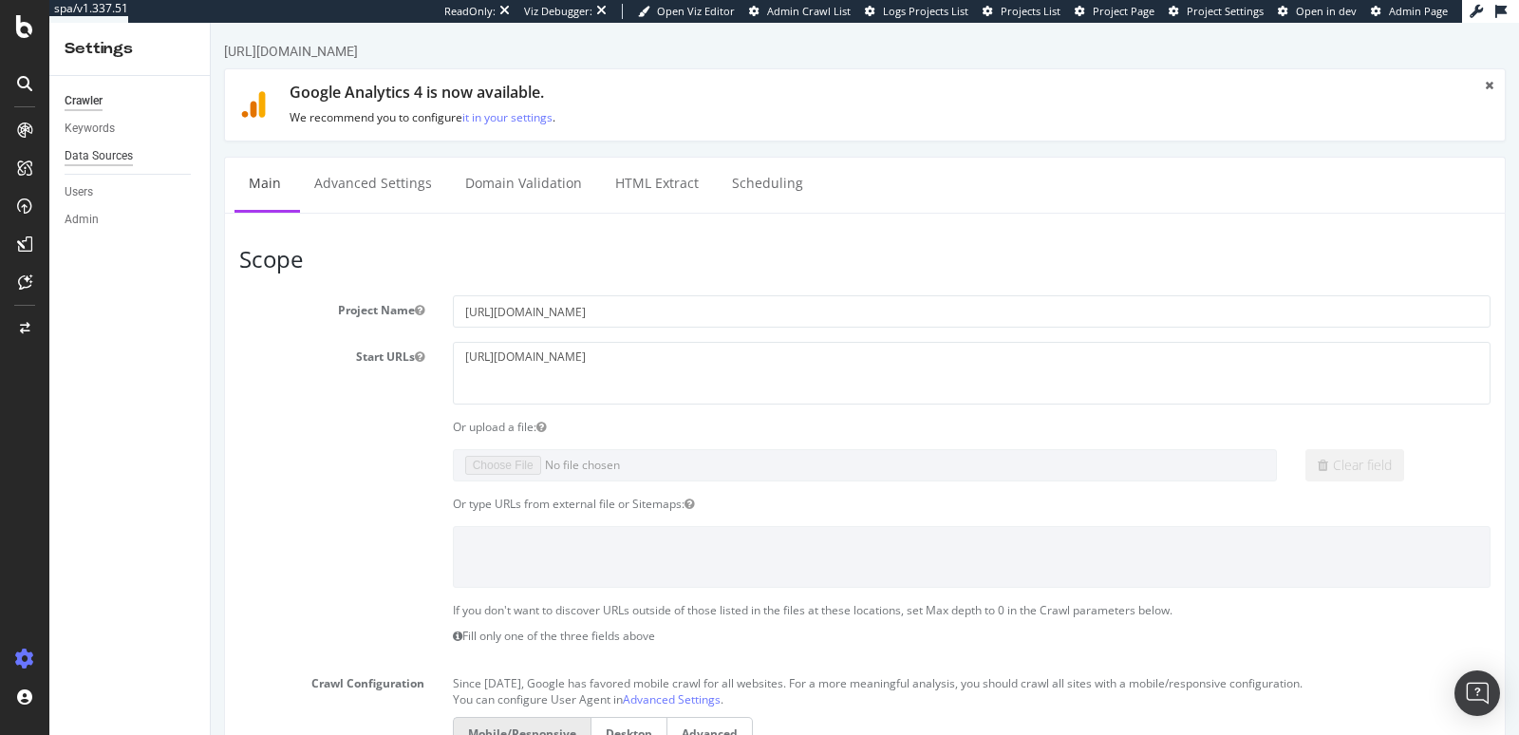
click at [98, 165] on div "Data Sources" at bounding box center [137, 156] width 145 height 28
click at [98, 159] on div "Data Sources" at bounding box center [99, 156] width 68 height 20
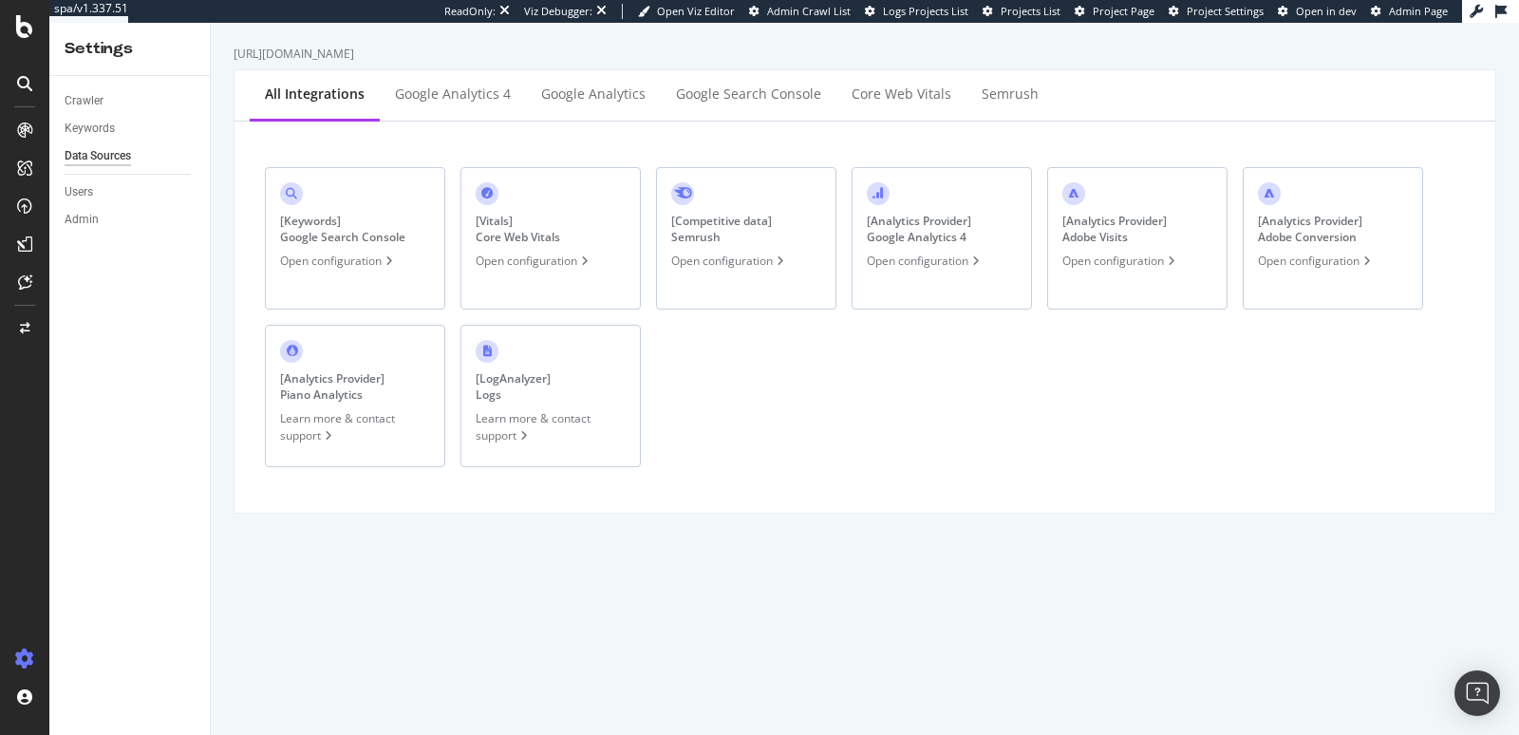
click at [908, 229] on div "[ Analytics Provider ] Google Analytics 4" at bounding box center [919, 229] width 104 height 32
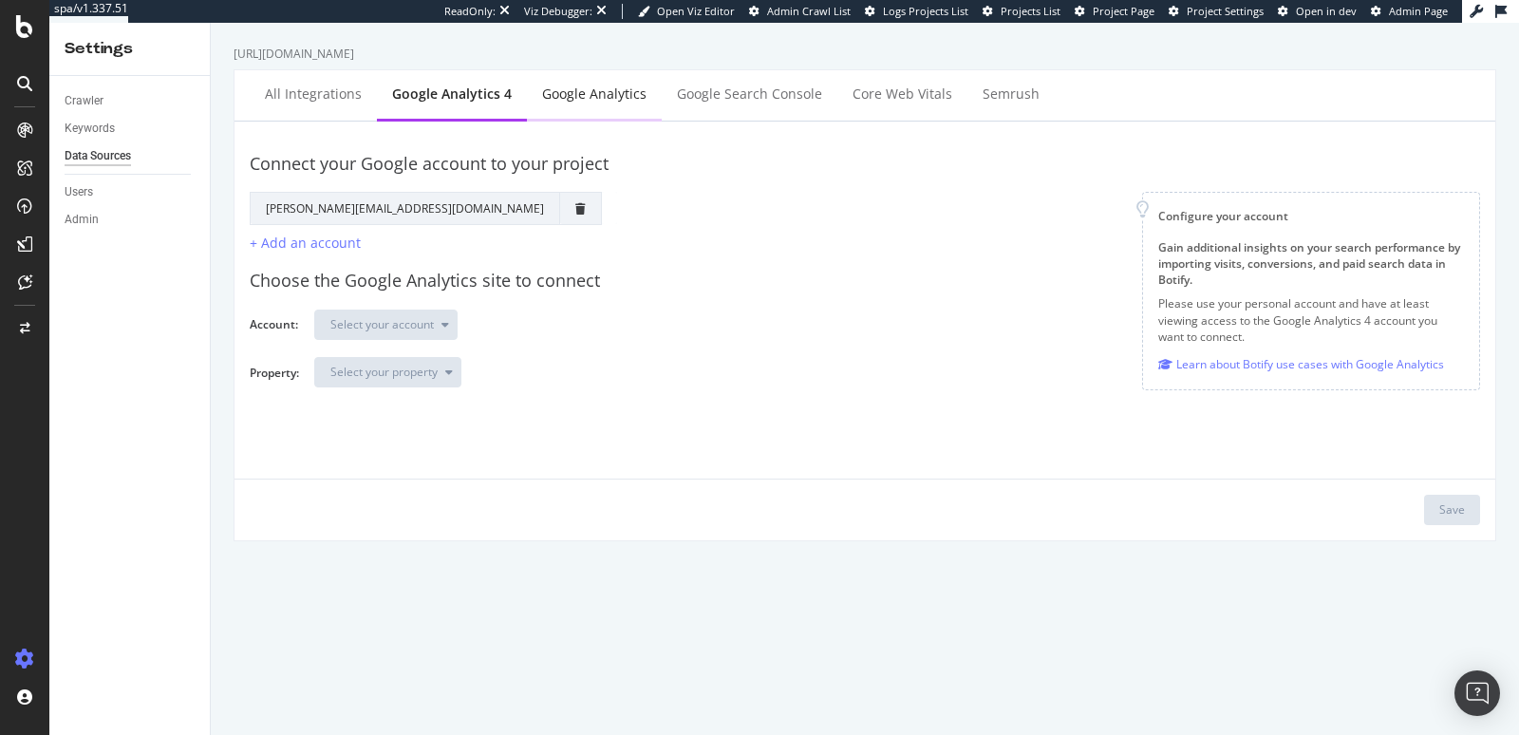
click at [575, 99] on div "Google Analytics" at bounding box center [594, 93] width 104 height 19
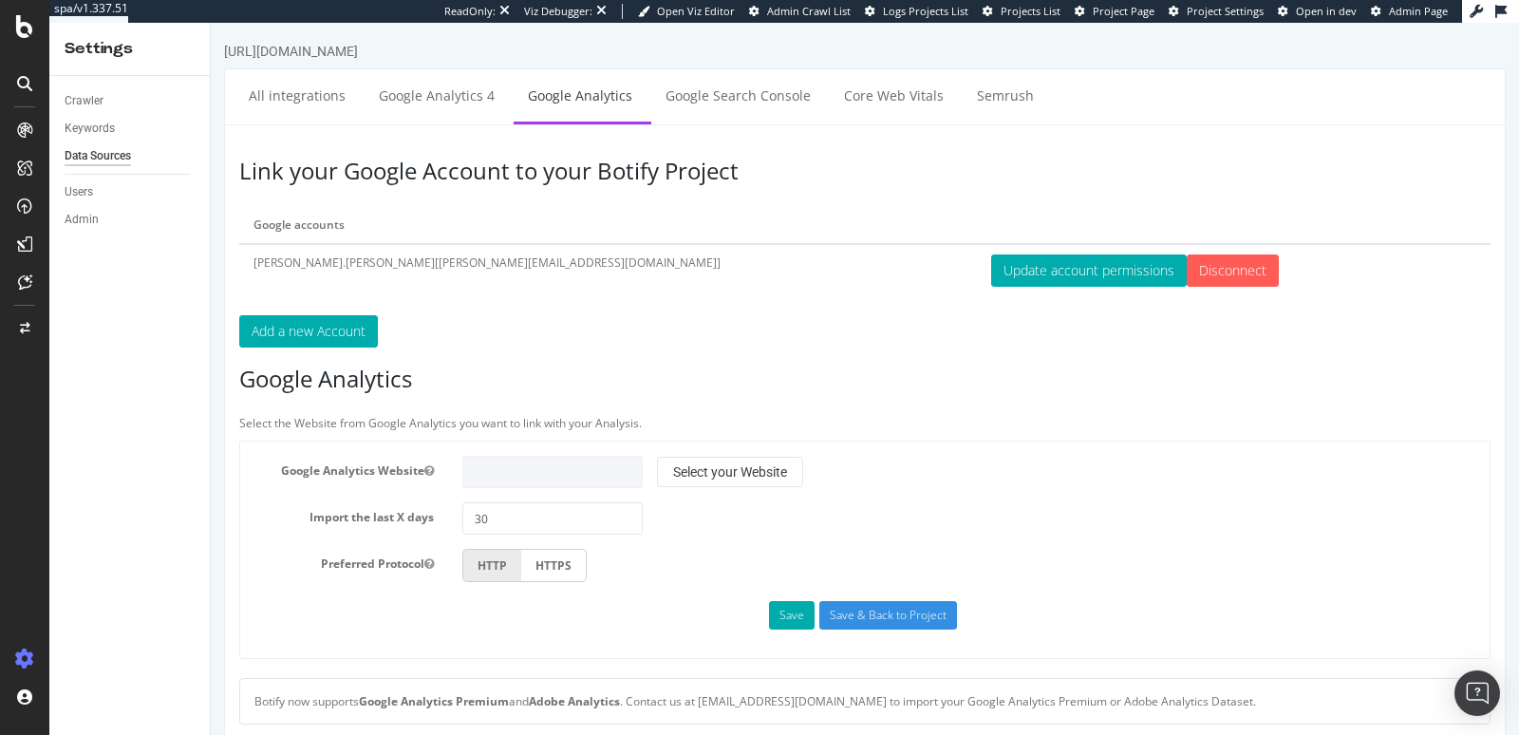
click at [84, 157] on div "Data Sources" at bounding box center [98, 156] width 66 height 20
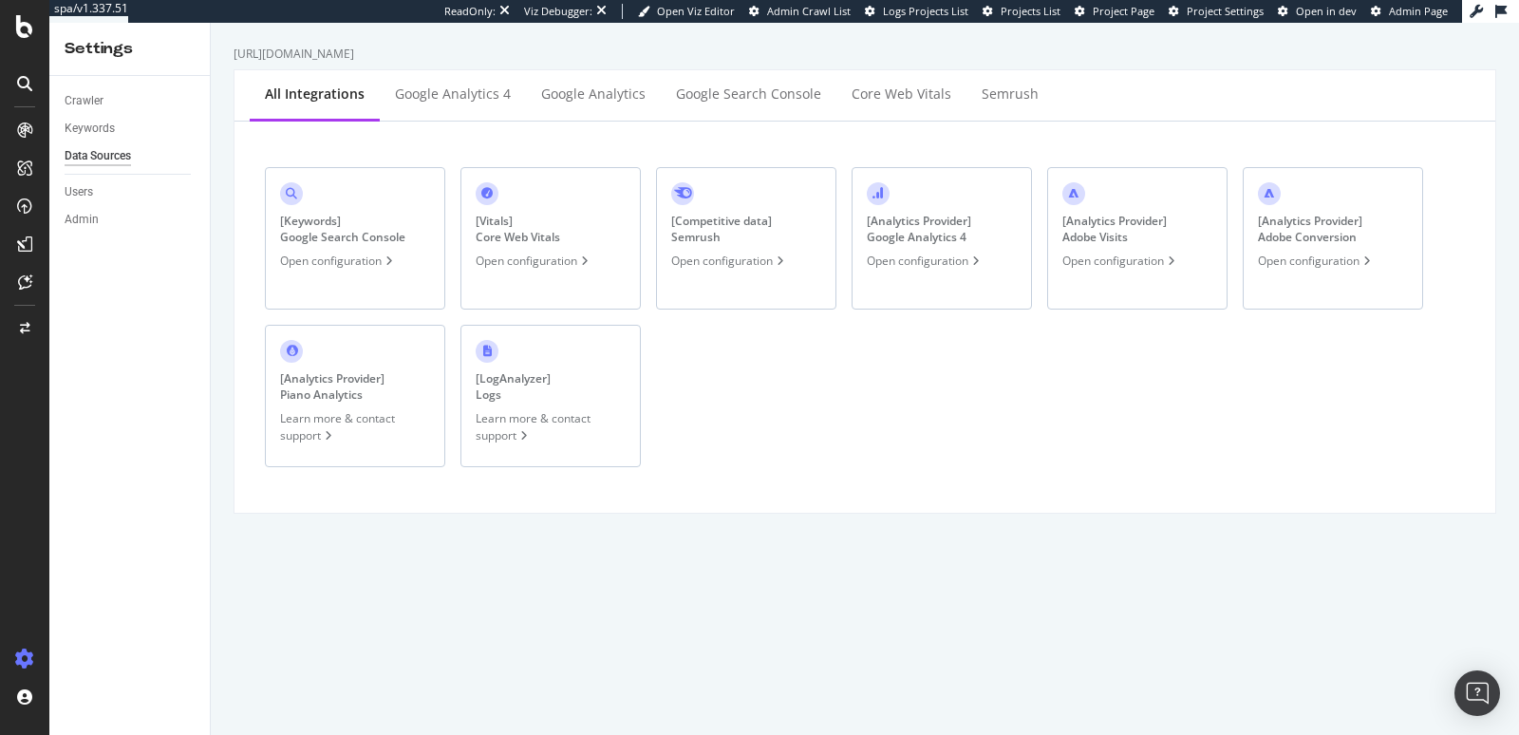
click at [964, 249] on div "[ Analytics Provider ] Google Analytics 4 Open configuration" at bounding box center [941, 238] width 180 height 142
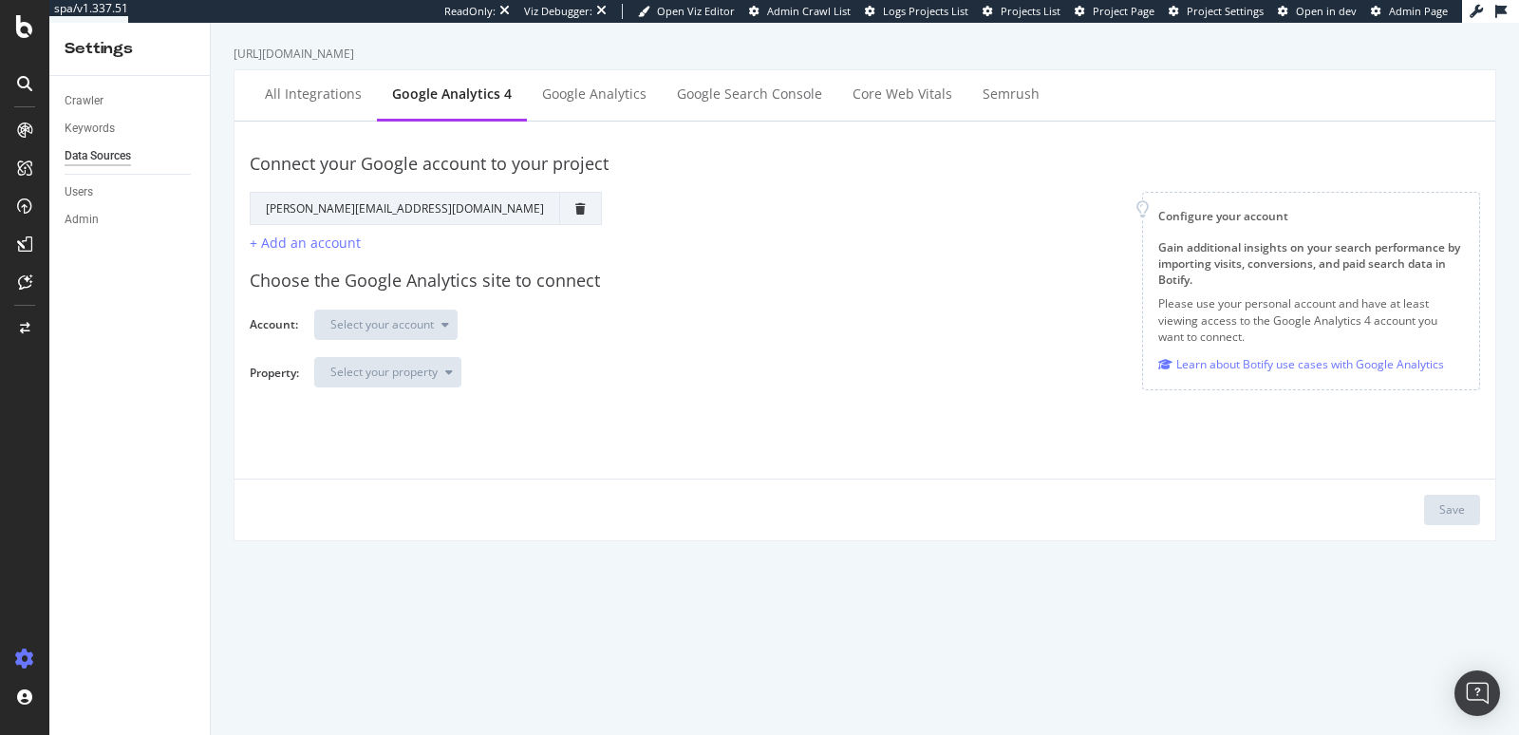
click at [106, 157] on div "Data Sources" at bounding box center [98, 156] width 66 height 20
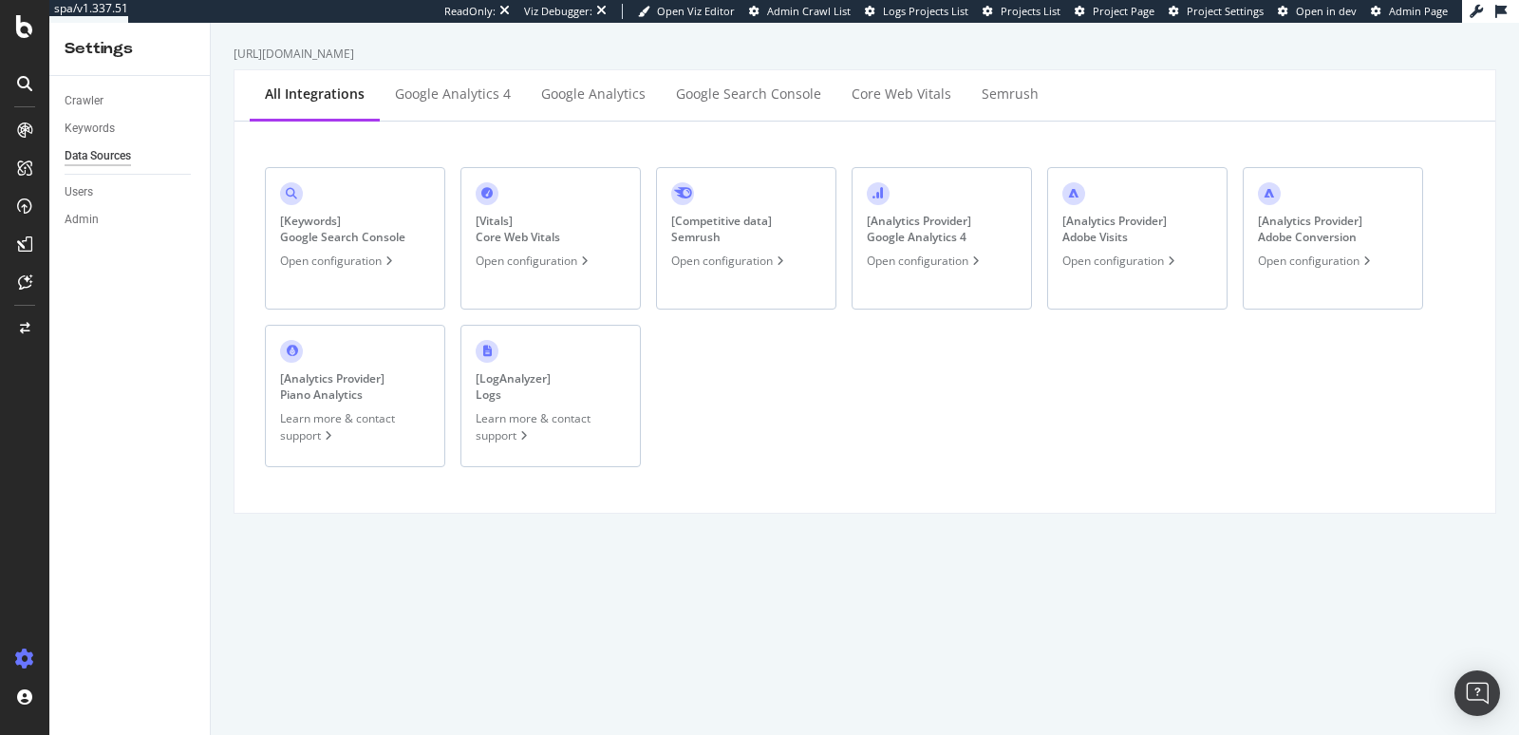
click at [1140, 234] on div "[ Analytics Provider ] Adobe Visits" at bounding box center [1114, 229] width 104 height 32
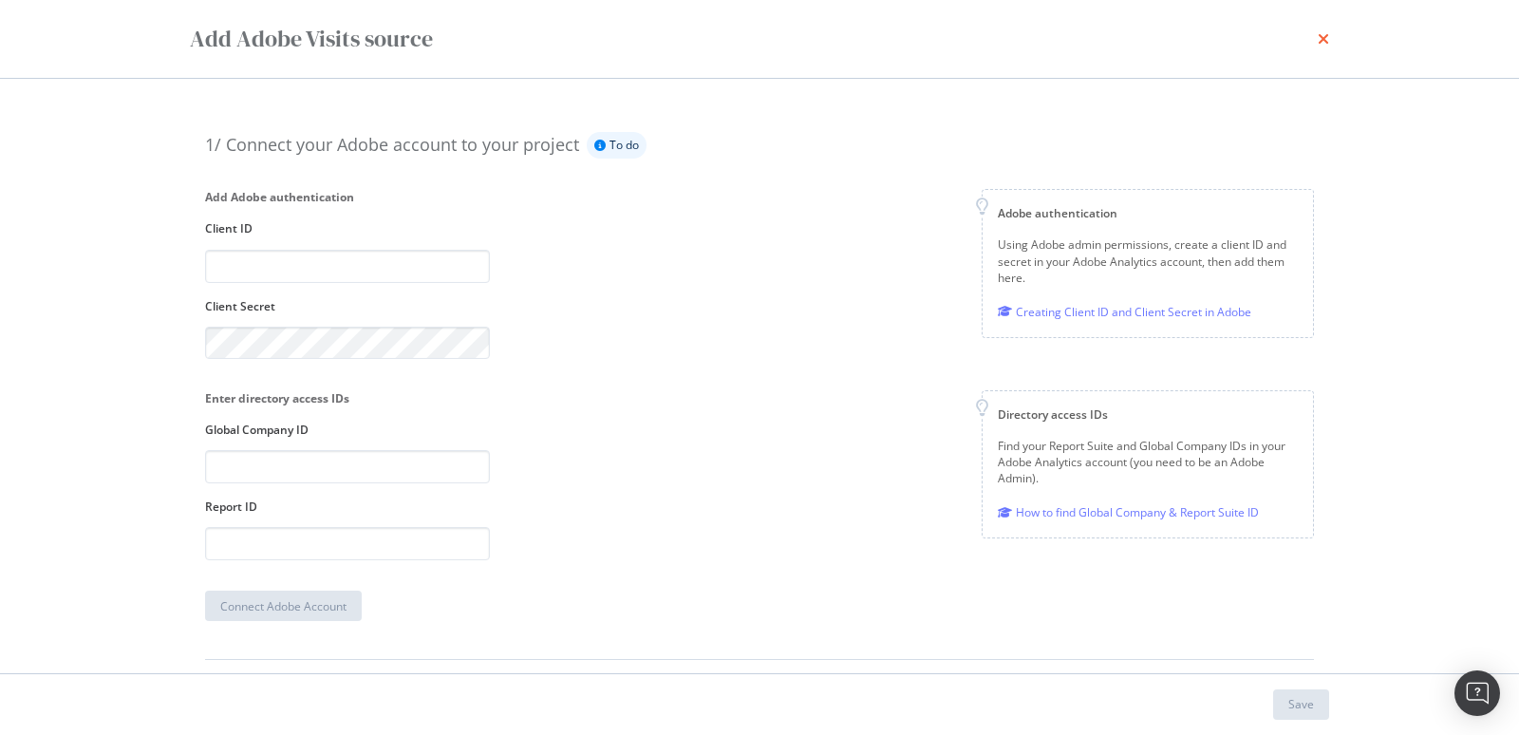
click at [1317, 35] on icon "times" at bounding box center [1322, 38] width 11 height 15
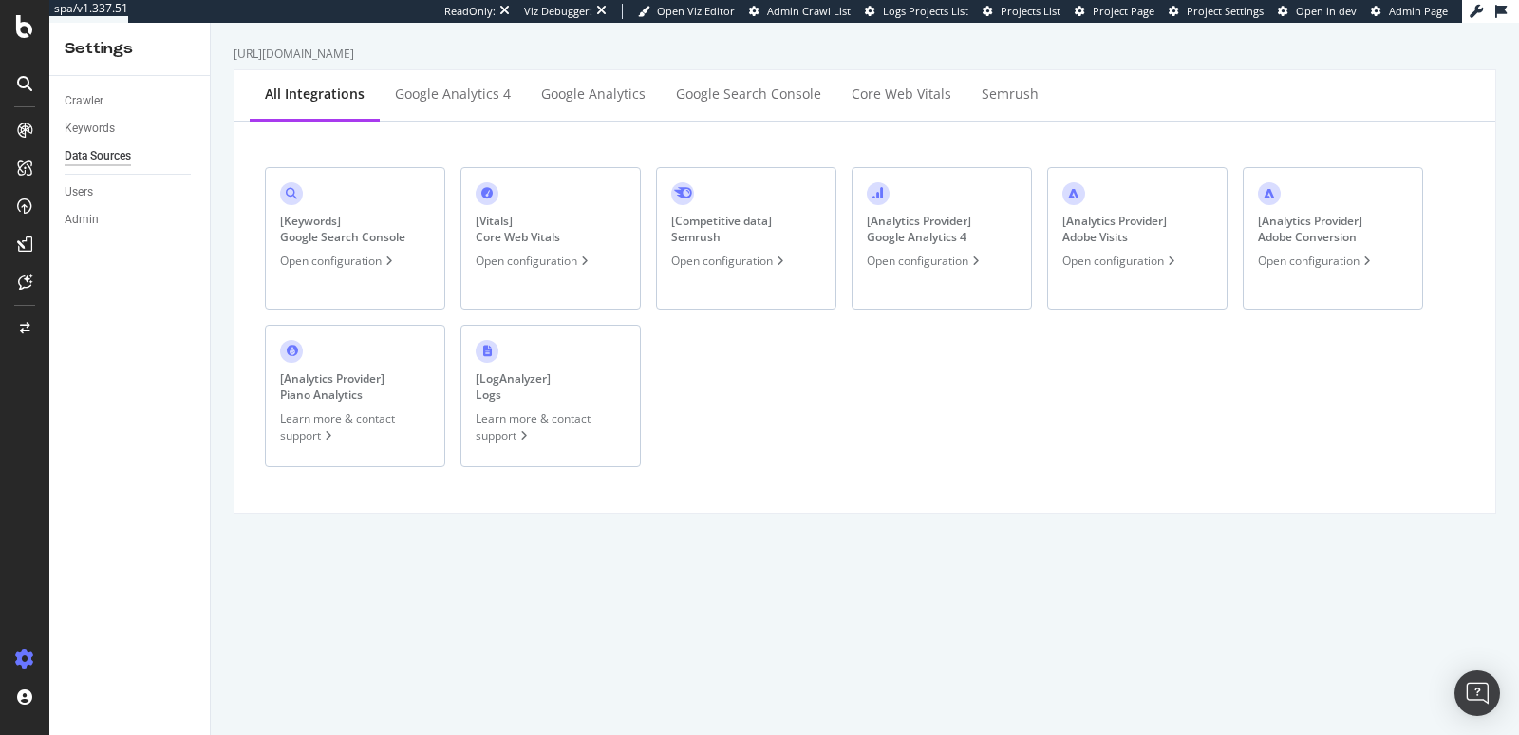
click at [902, 250] on div "[ Analytics Provider ] Google Analytics 4 Open configuration" at bounding box center [941, 238] width 180 height 142
click at [1300, 271] on div "[ Analytics Provider ] Adobe Conversion Open configuration" at bounding box center [1332, 238] width 180 height 142
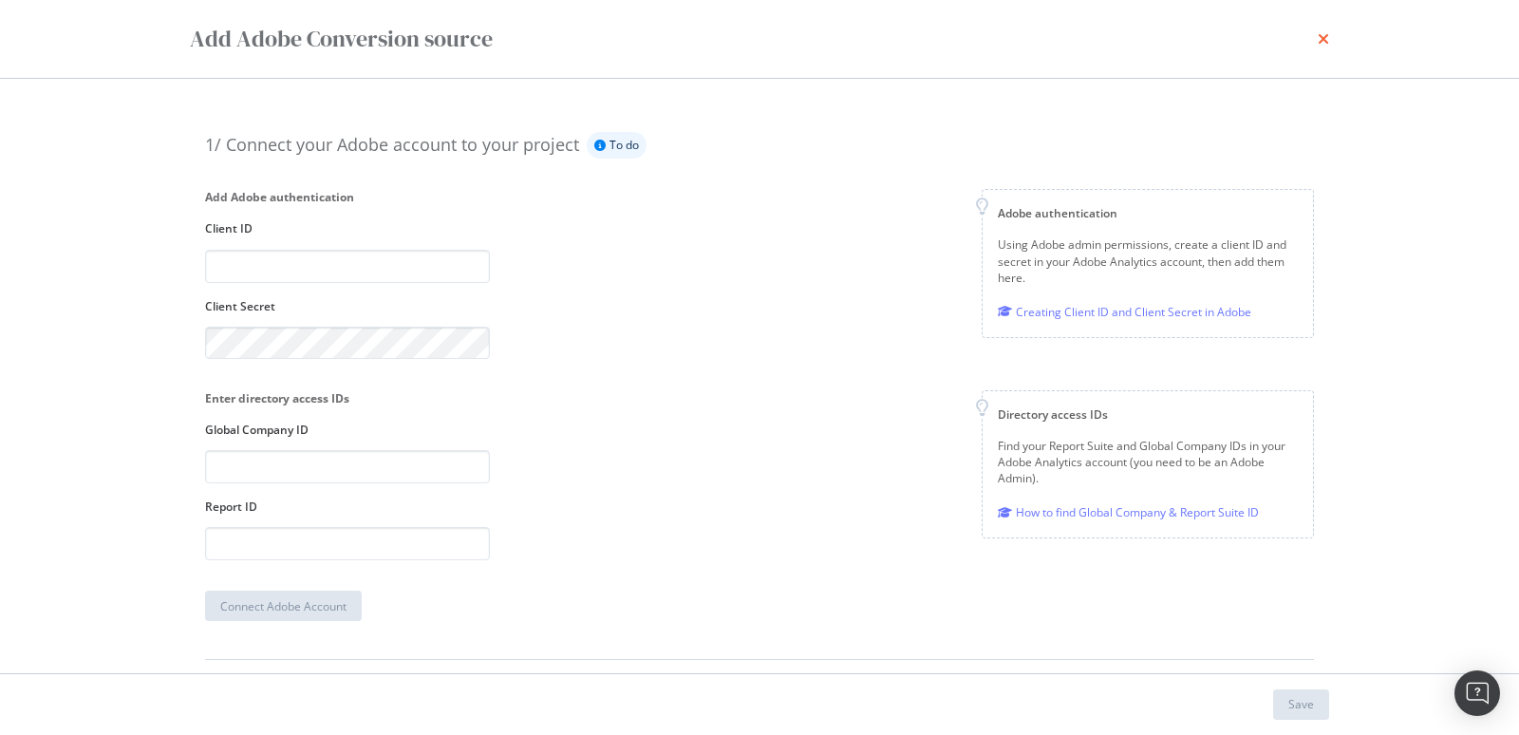
click at [1320, 37] on icon "times" at bounding box center [1322, 38] width 11 height 15
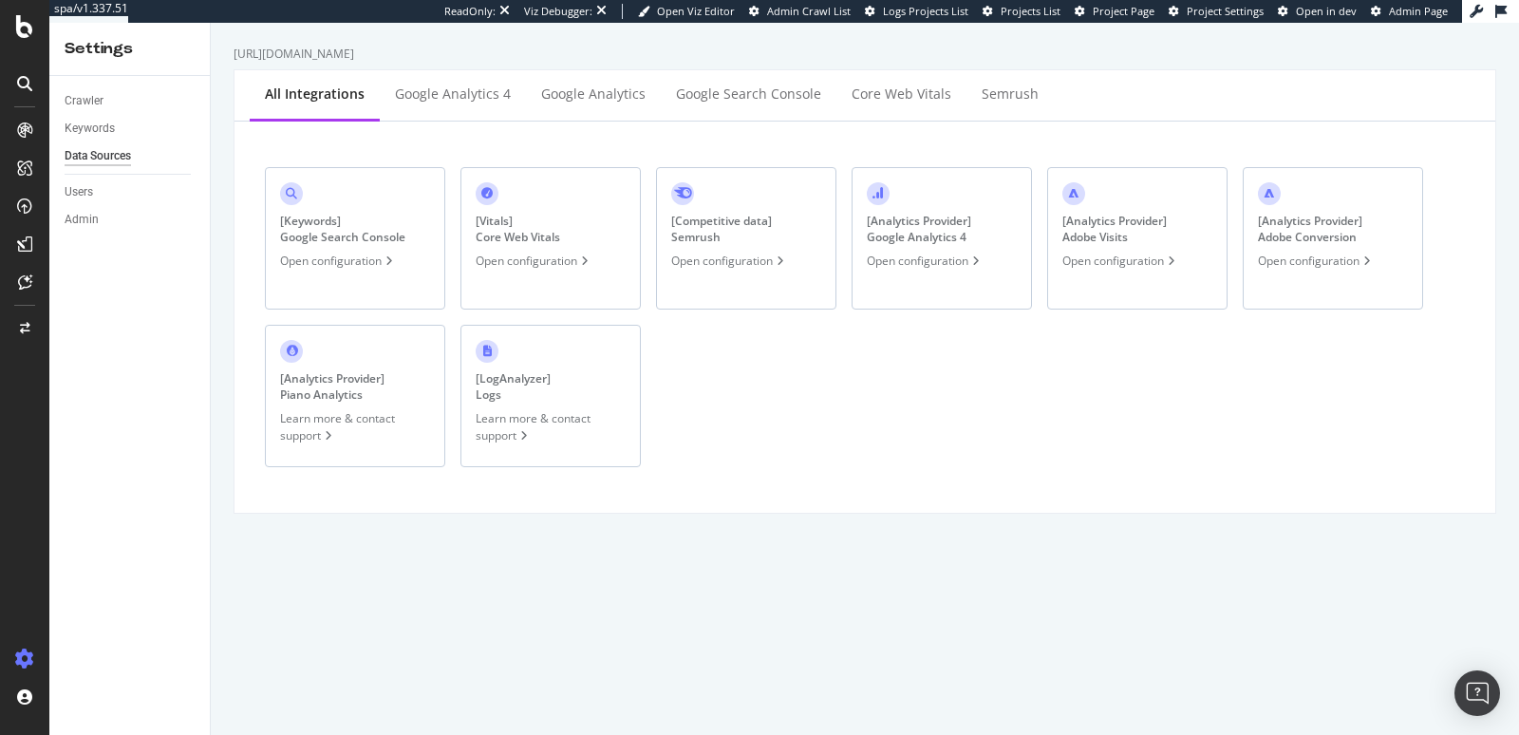
click at [302, 396] on div "[ Analytics Provider ] Piano Analytics" at bounding box center [332, 386] width 104 height 32
click at [356, 249] on div "[ Keywords ] Google Search Console Open configuration" at bounding box center [355, 238] width 180 height 142
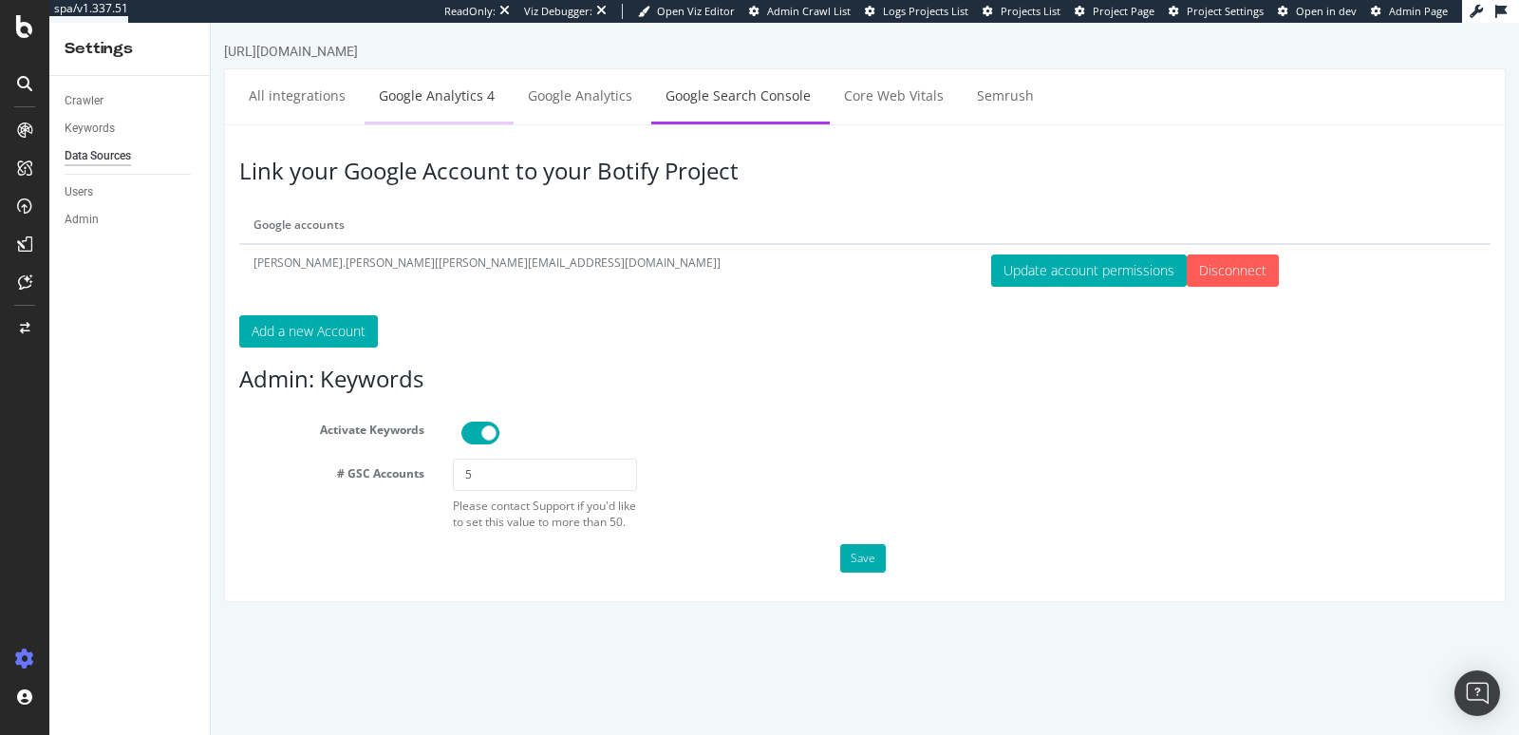
click at [441, 94] on link "Google Analytics 4" at bounding box center [436, 95] width 144 height 52
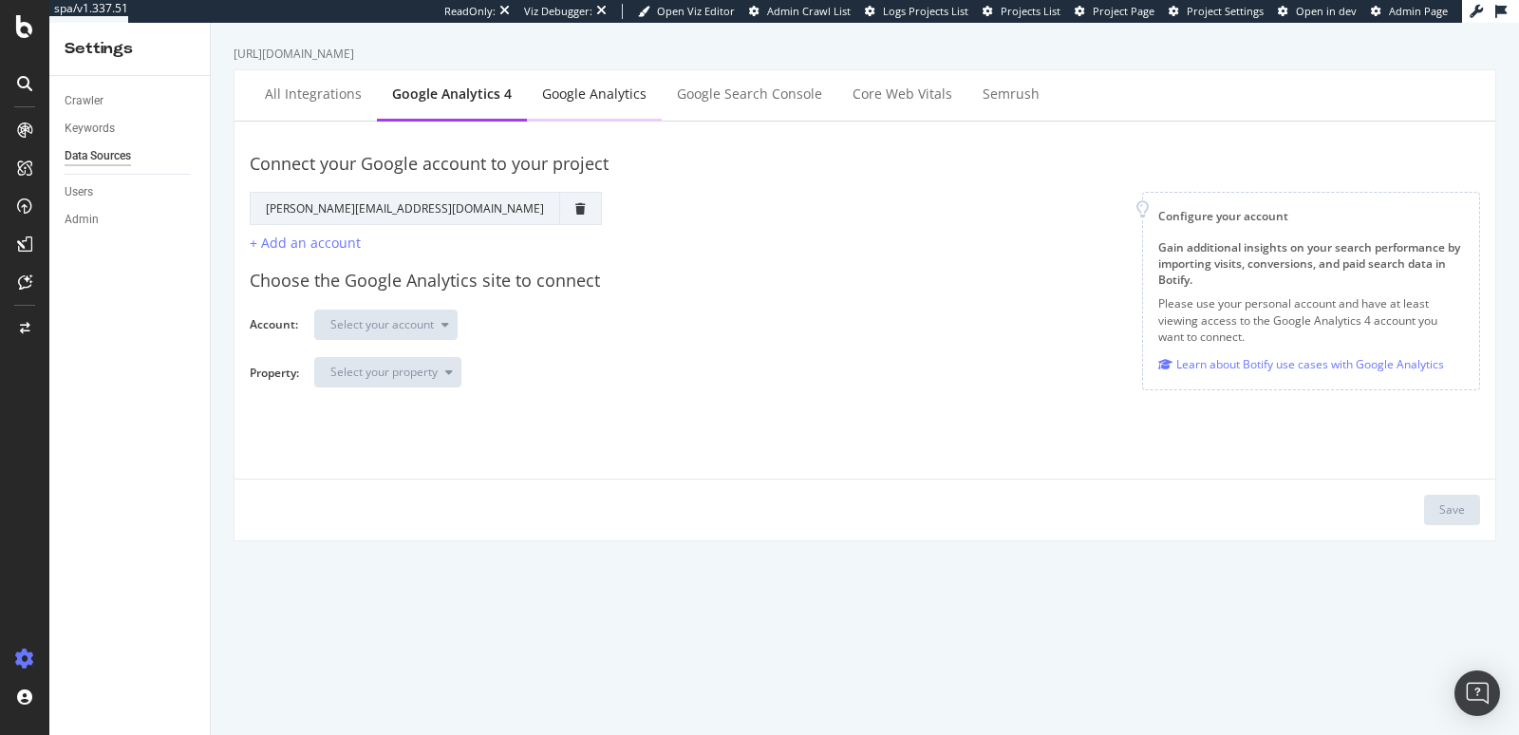
click at [553, 104] on div "Google Analytics" at bounding box center [594, 95] width 135 height 52
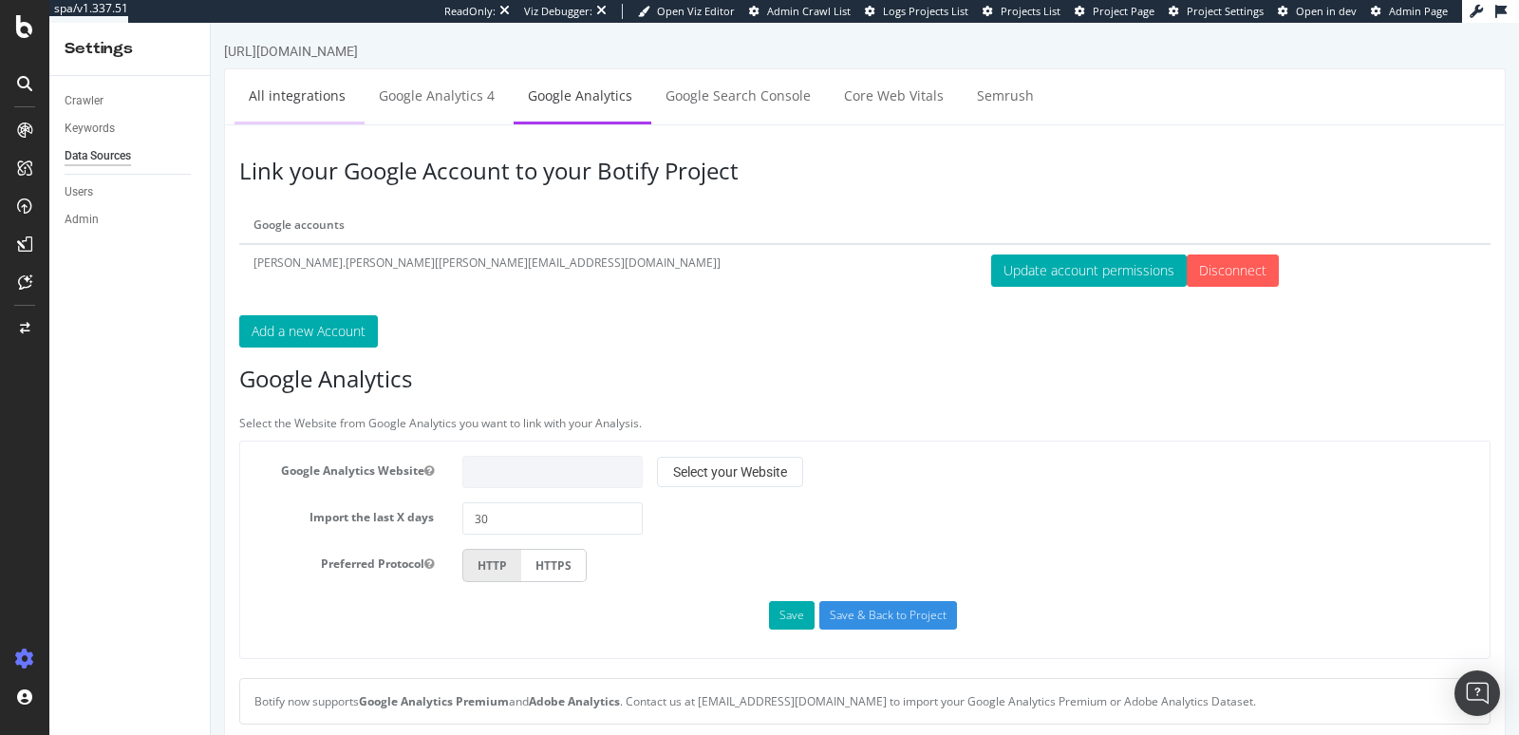
click at [314, 101] on link "All integrations" at bounding box center [296, 95] width 125 height 52
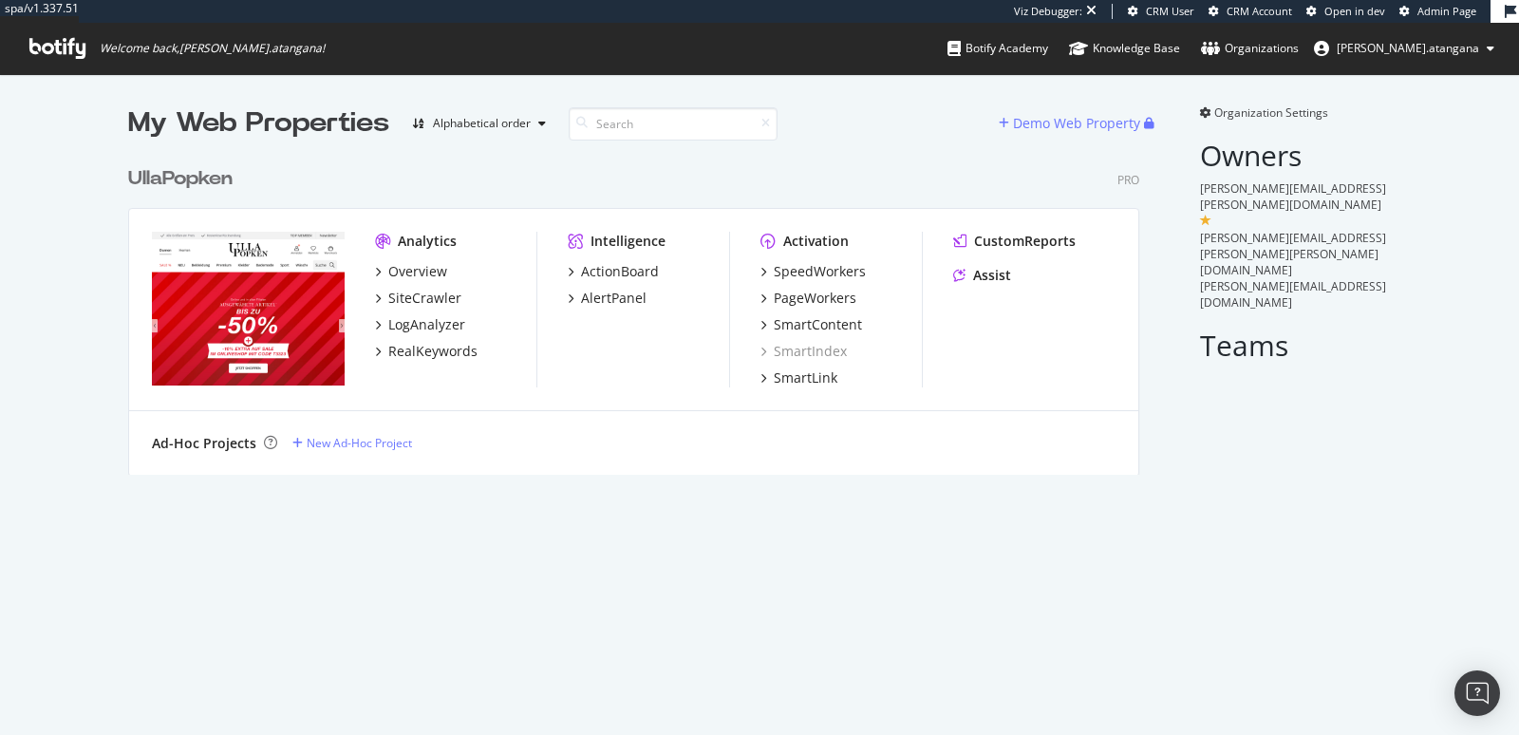
scroll to position [316, 1010]
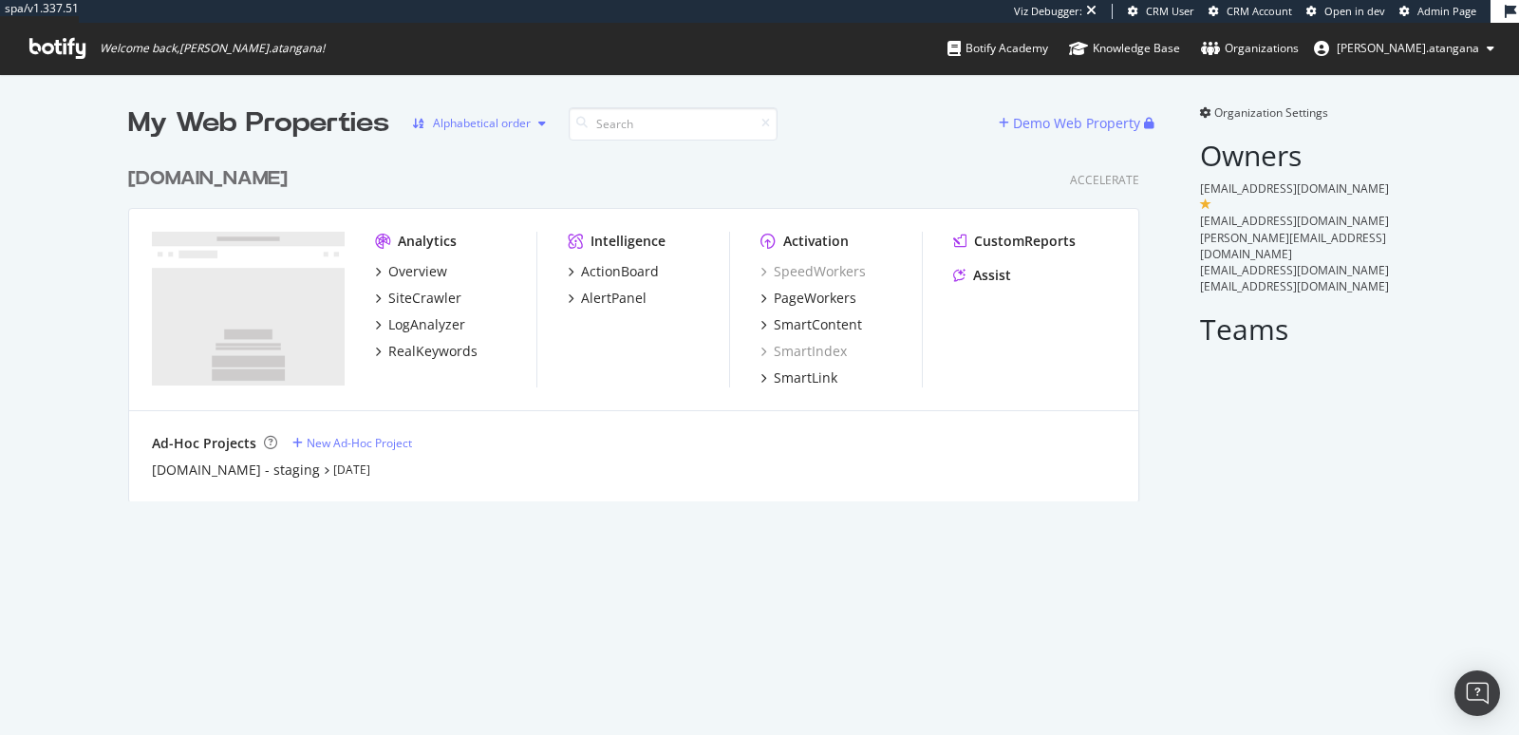
scroll to position [343, 1010]
click at [402, 301] on div "SiteCrawler" at bounding box center [424, 298] width 73 height 19
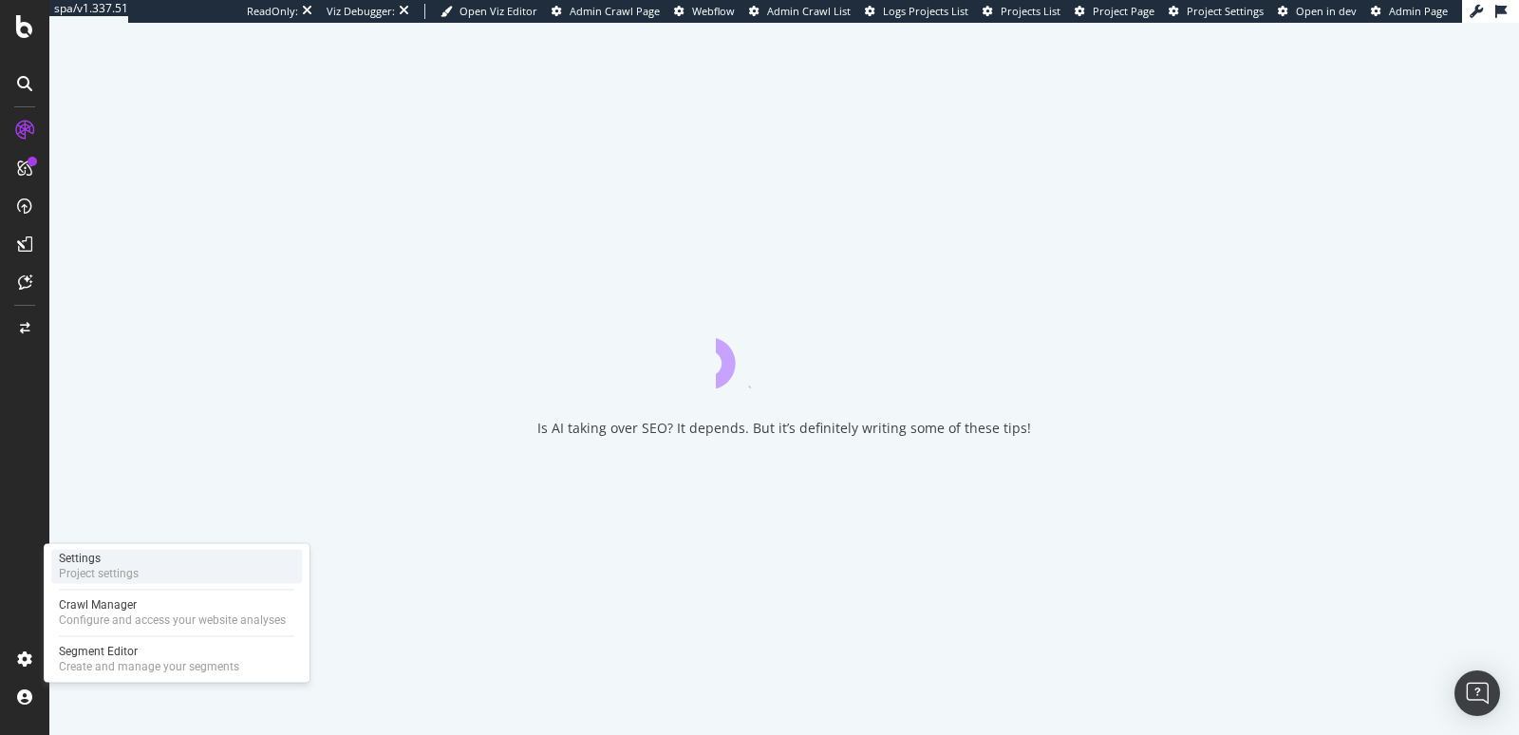
click at [121, 577] on div "Project settings" at bounding box center [99, 573] width 80 height 15
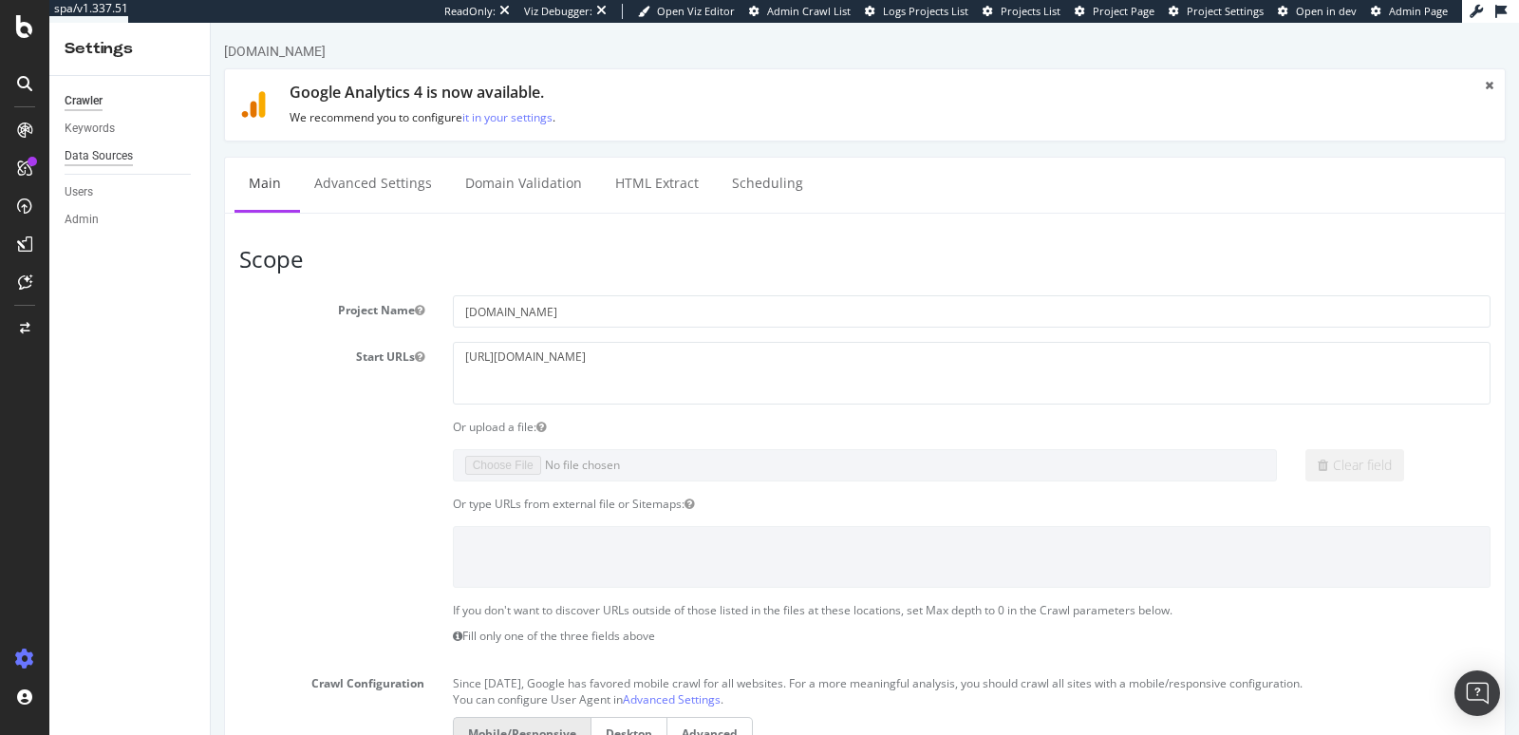
click at [87, 155] on div "Data Sources" at bounding box center [99, 156] width 68 height 20
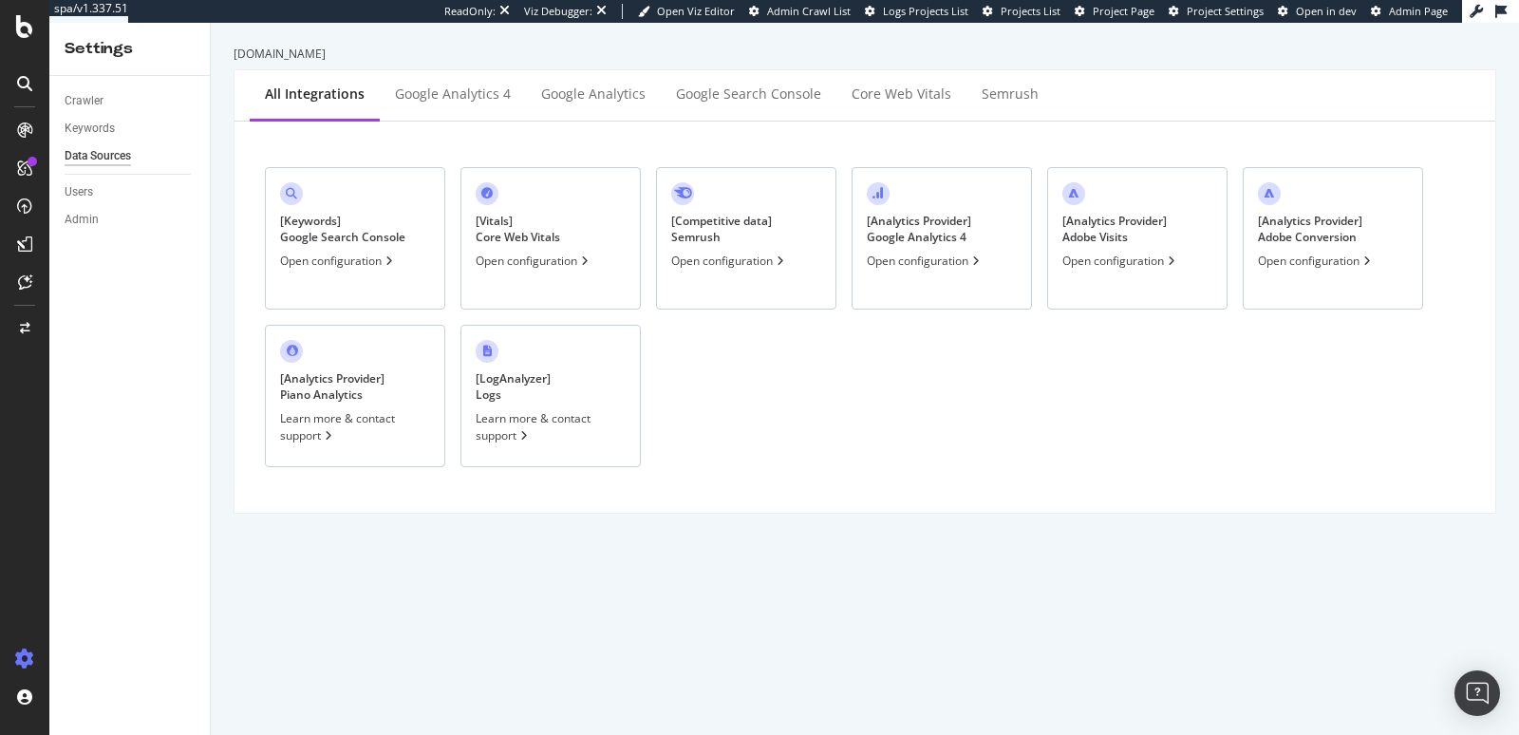
click at [894, 219] on div "[ Analytics Provider ] Google Analytics 4" at bounding box center [919, 229] width 104 height 32
click at [1109, 233] on div "[ Analytics Provider ] Adobe Visits" at bounding box center [1114, 229] width 104 height 32
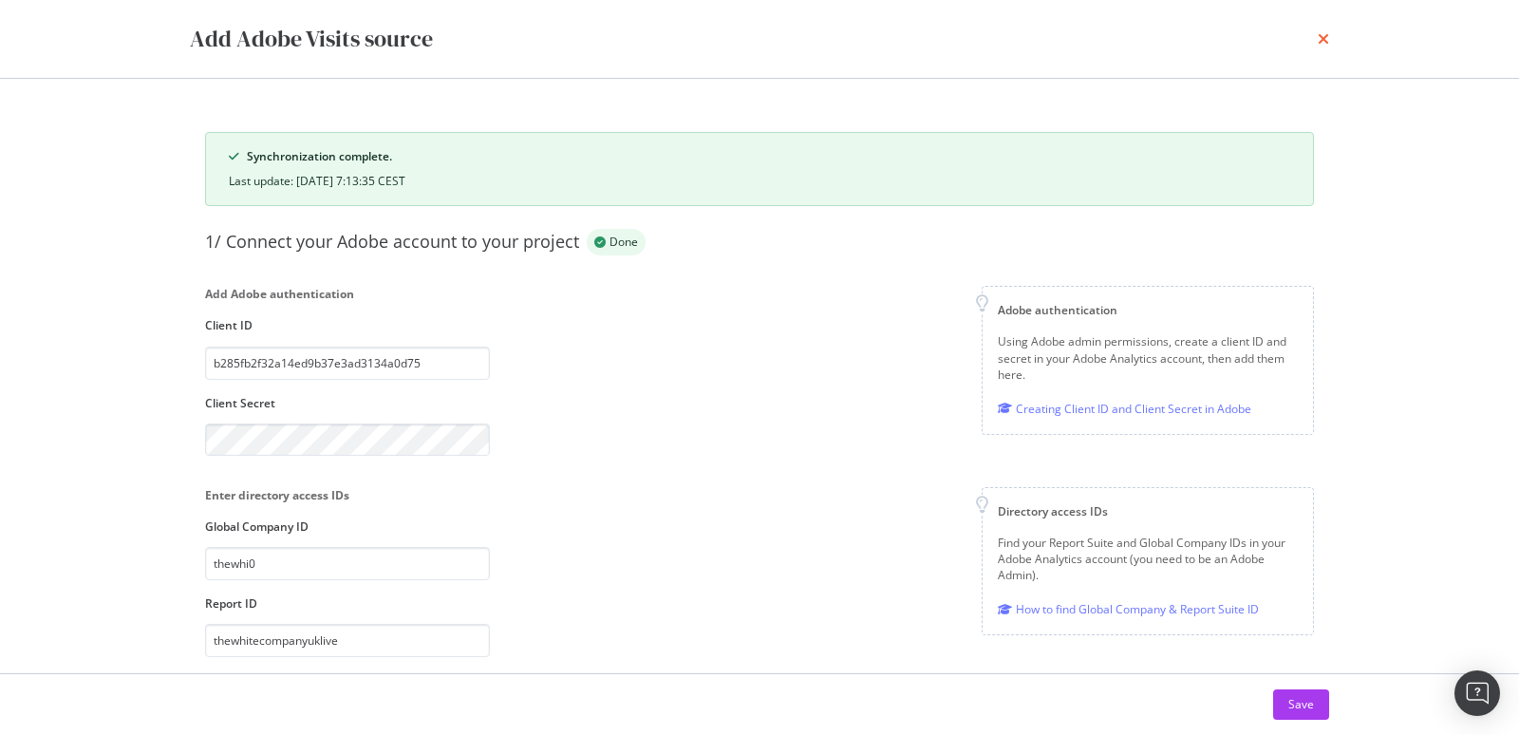
click at [1324, 34] on icon "times" at bounding box center [1322, 38] width 11 height 15
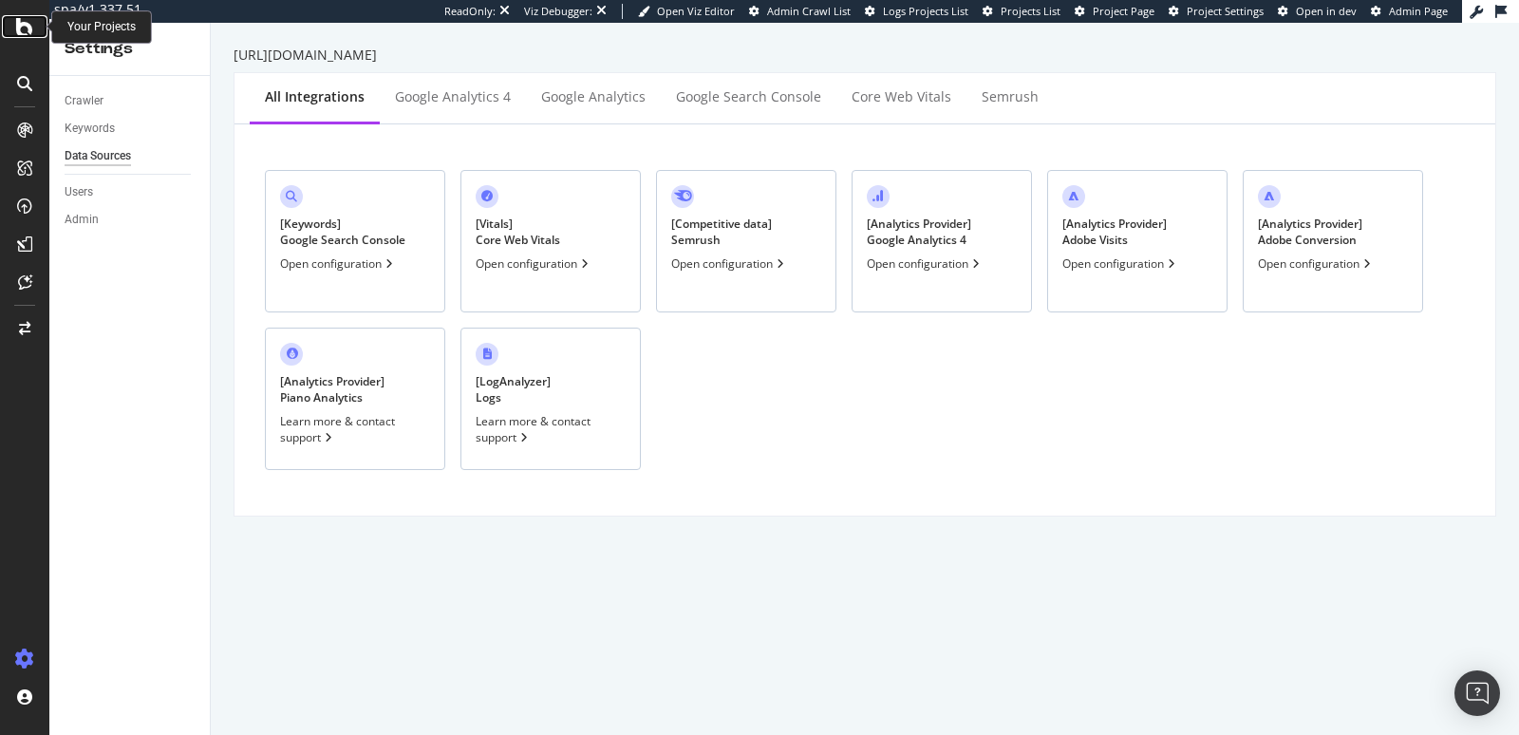
click at [27, 36] on icon at bounding box center [24, 26] width 17 height 23
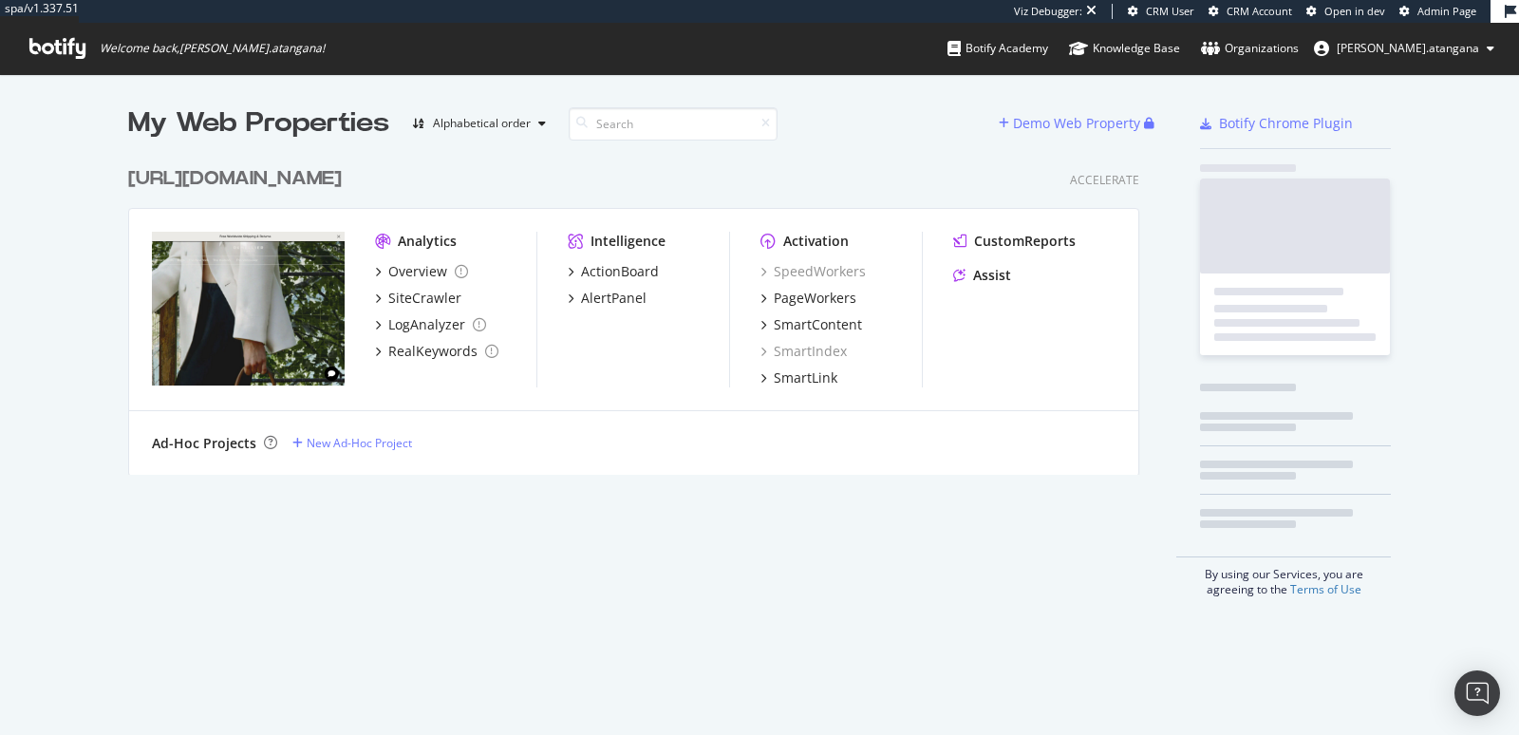
scroll to position [316, 1010]
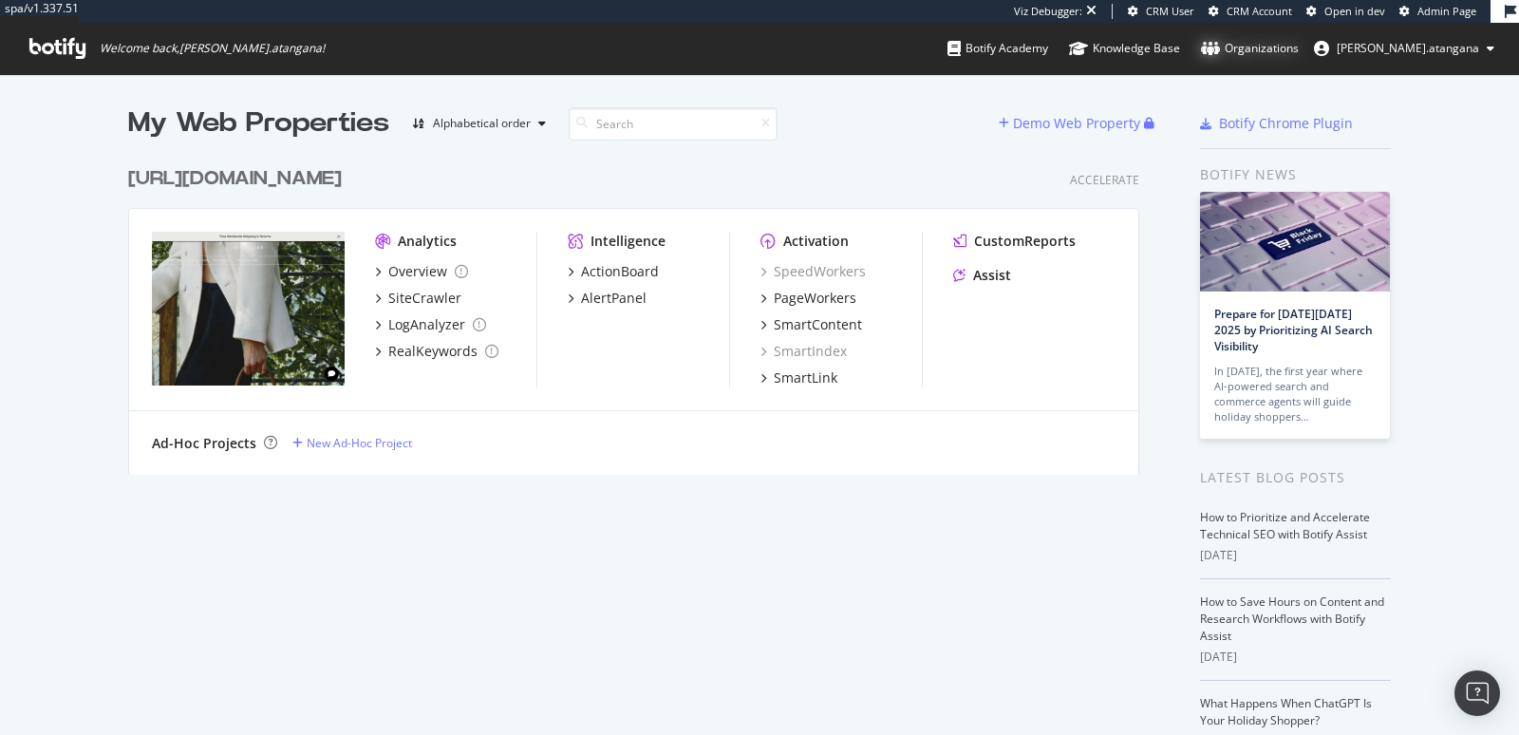
click at [1298, 51] on div "Organizations" at bounding box center [1250, 48] width 98 height 19
click at [1436, 54] on span "[PERSON_NAME].atangana" at bounding box center [1407, 48] width 142 height 16
click at [885, 140] on div "My Web Properties Alphabetical order" at bounding box center [563, 123] width 870 height 38
click at [1097, 184] on div "Accelerate" at bounding box center [1104, 180] width 69 height 16
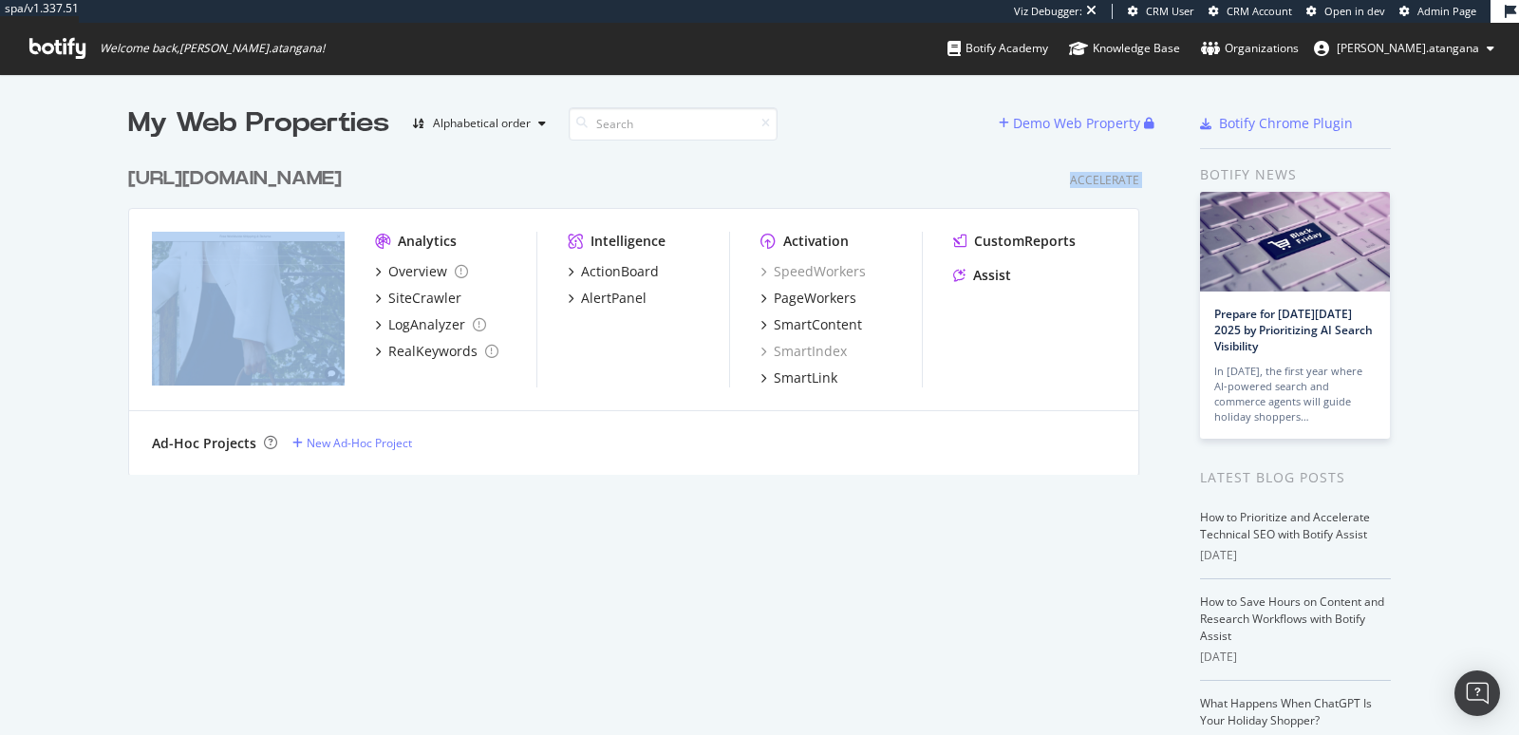
click at [1098, 184] on div "Accelerate" at bounding box center [1104, 180] width 69 height 16
click at [407, 300] on div "SiteCrawler" at bounding box center [424, 298] width 73 height 19
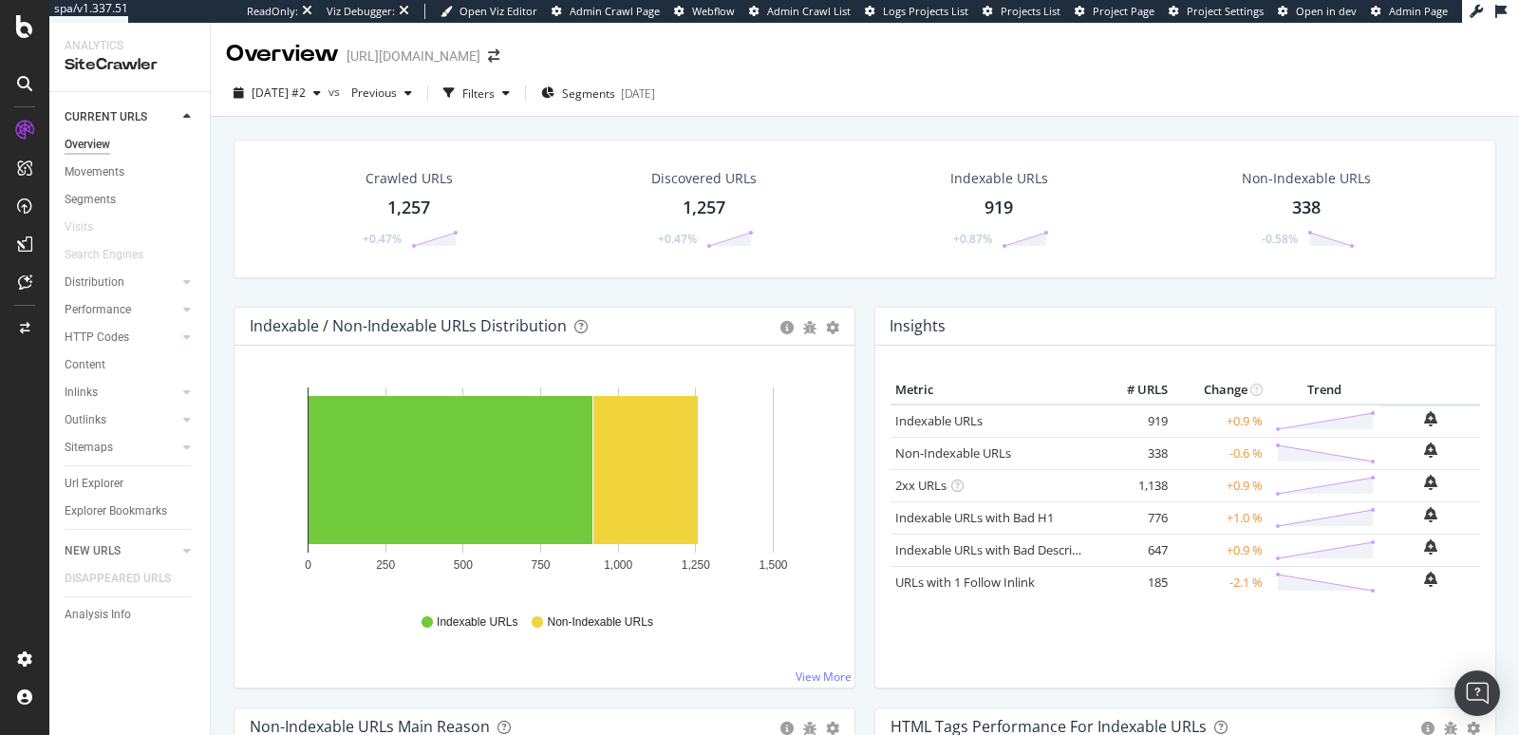
click at [1229, 11] on span "Project Settings" at bounding box center [1224, 11] width 77 height 14
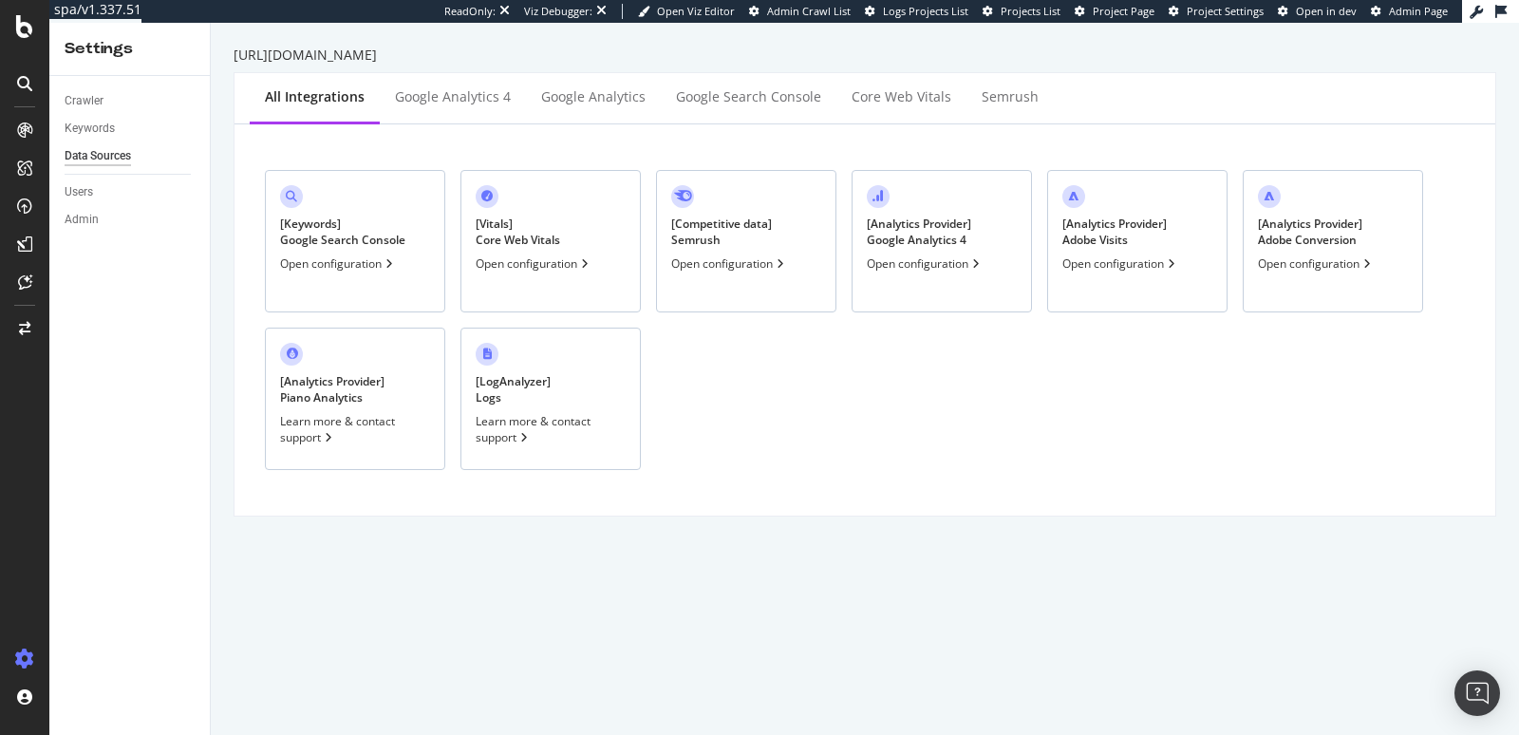
click at [25, 44] on div at bounding box center [24, 367] width 49 height 735
click at [25, 38] on div at bounding box center [24, 367] width 49 height 735
click at [28, 28] on icon at bounding box center [24, 26] width 17 height 23
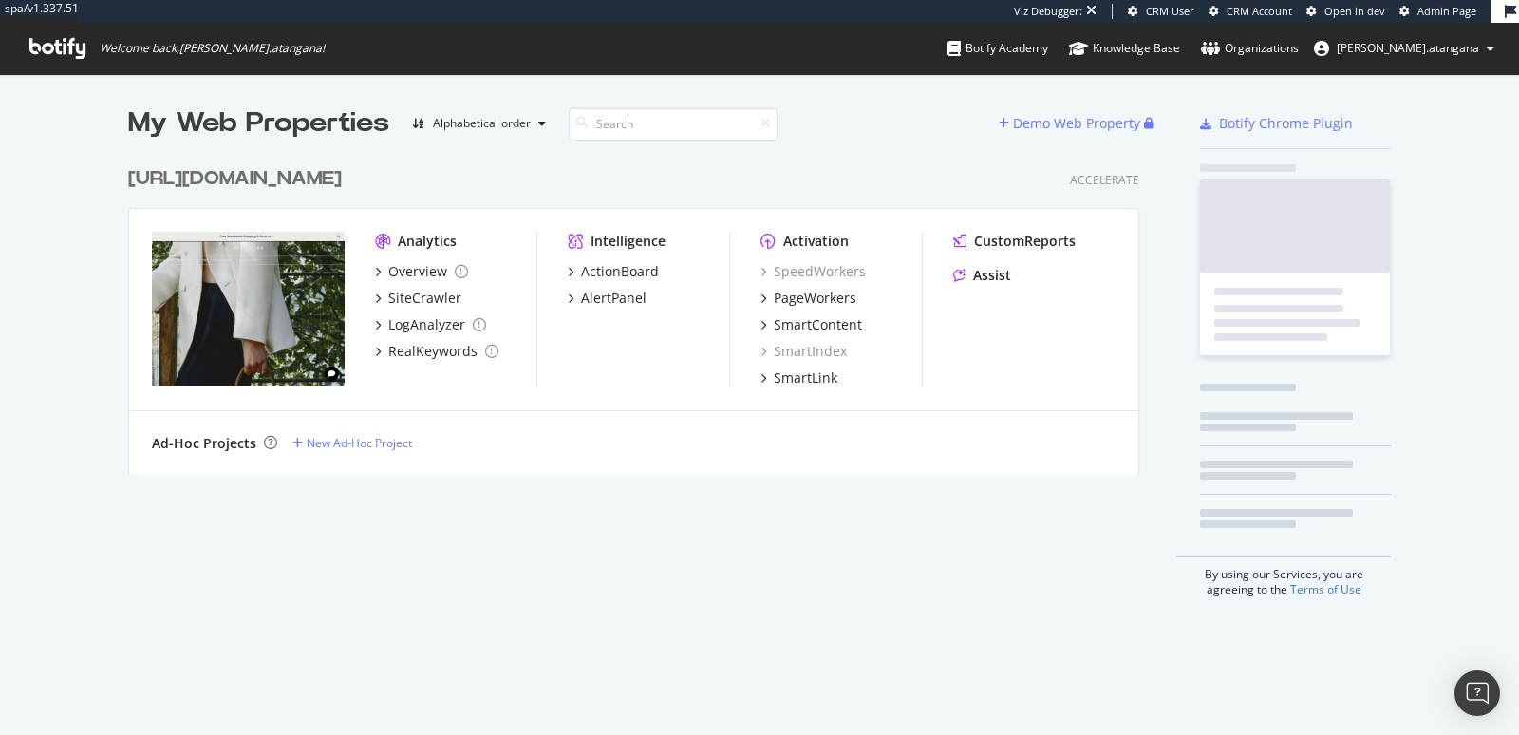
scroll to position [316, 1010]
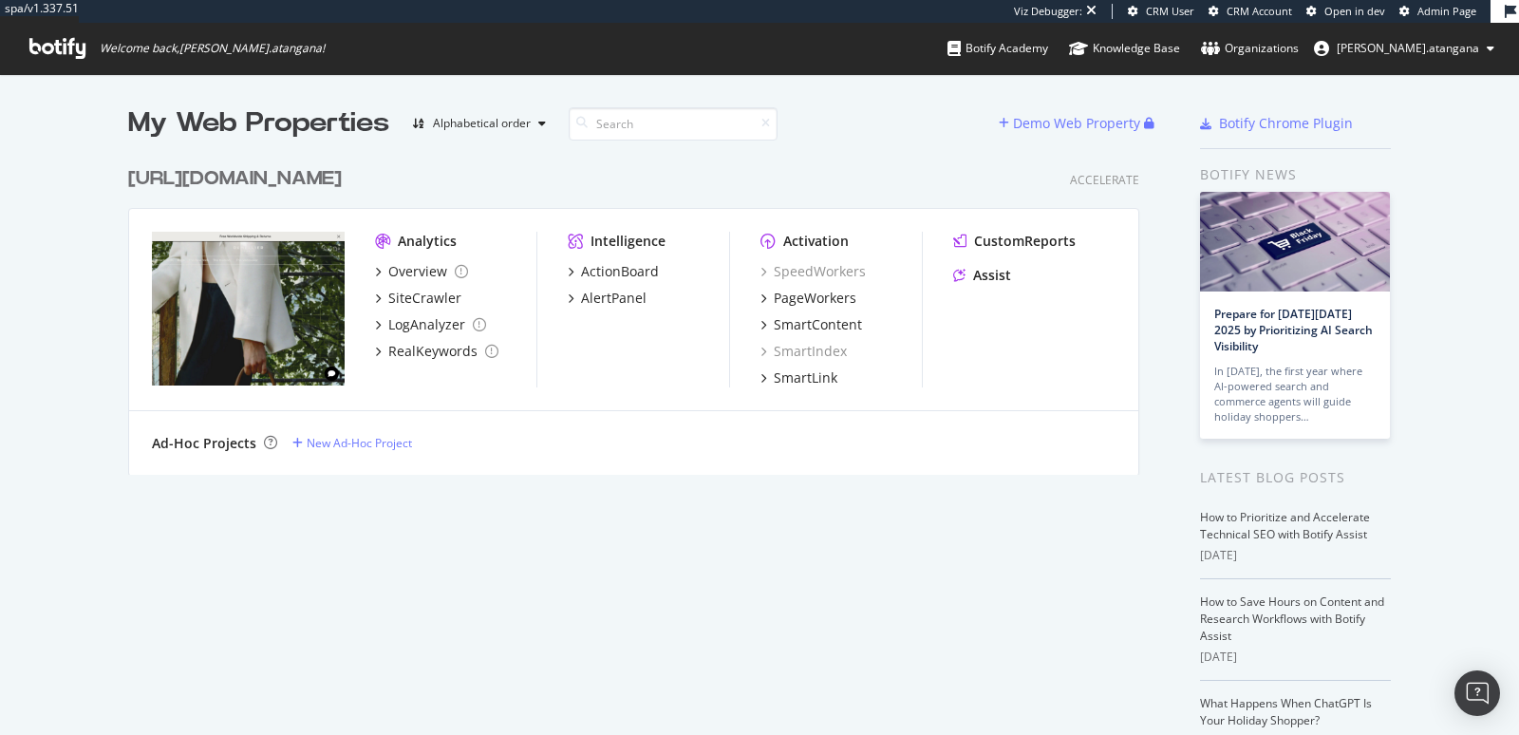
click at [1493, 46] on icon at bounding box center [1490, 48] width 8 height 11
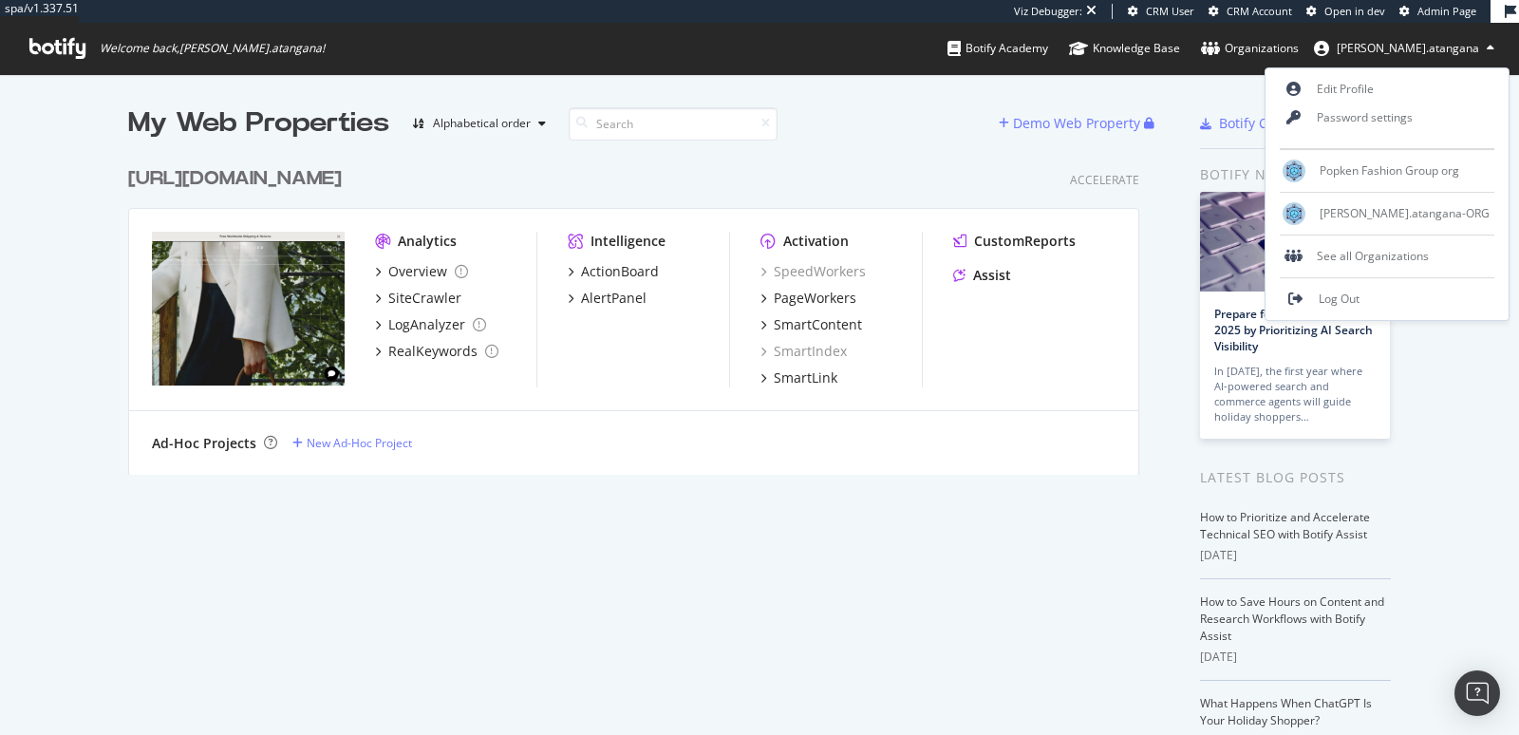
click at [1493, 46] on icon at bounding box center [1490, 48] width 8 height 11
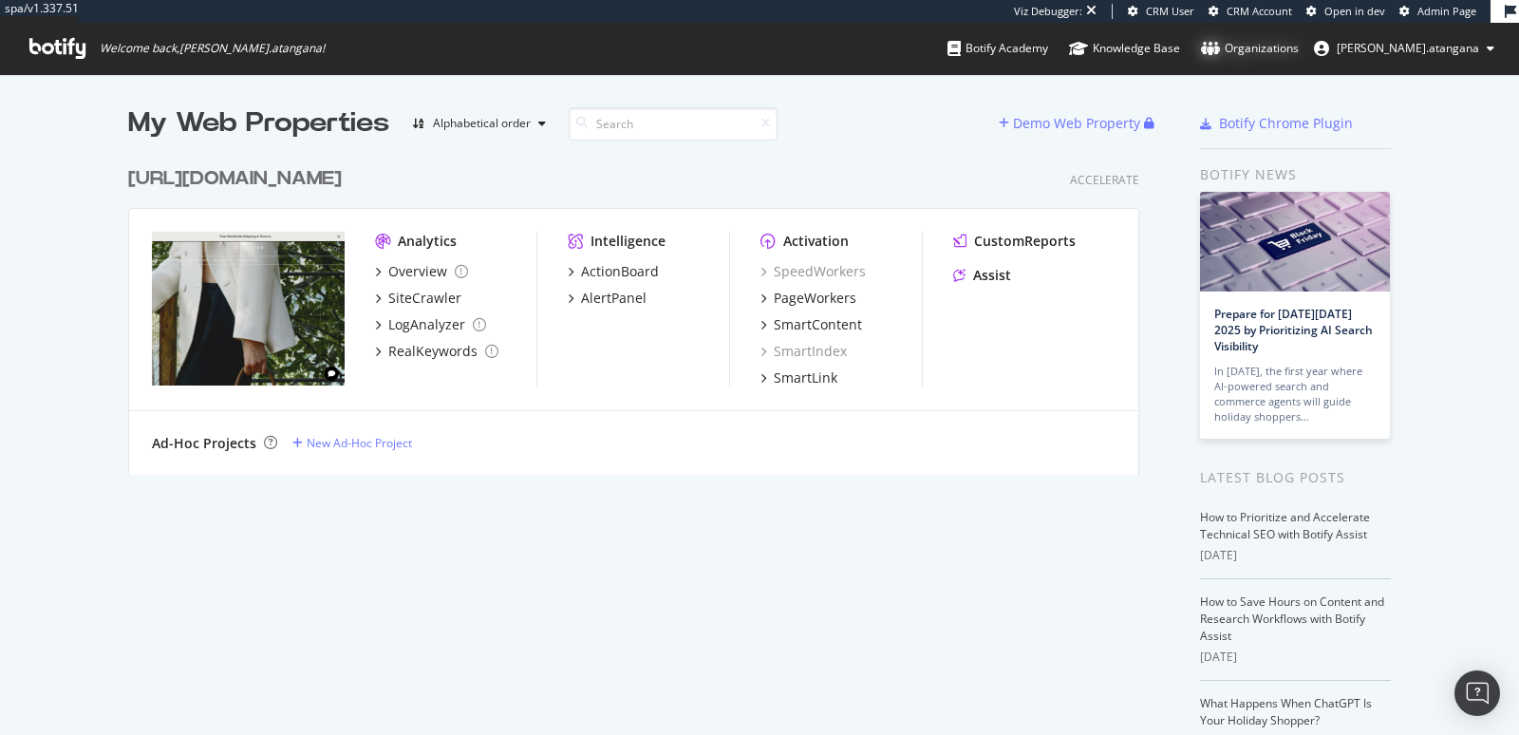
click at [1289, 48] on div "Organizations" at bounding box center [1250, 48] width 98 height 19
click at [1298, 54] on div "Organizations" at bounding box center [1250, 48] width 98 height 19
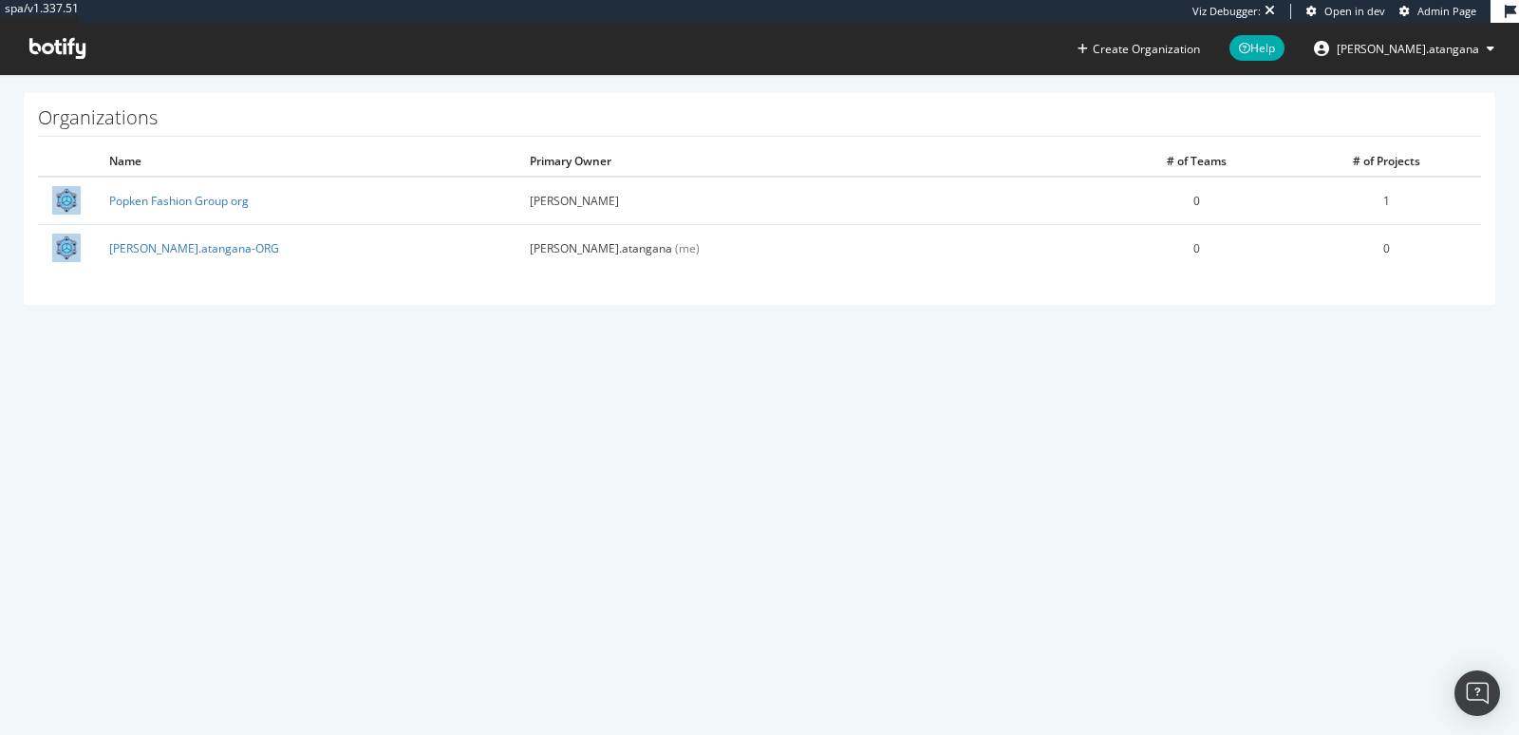
click at [1415, 49] on span "[PERSON_NAME].atangana" at bounding box center [1407, 49] width 142 height 16
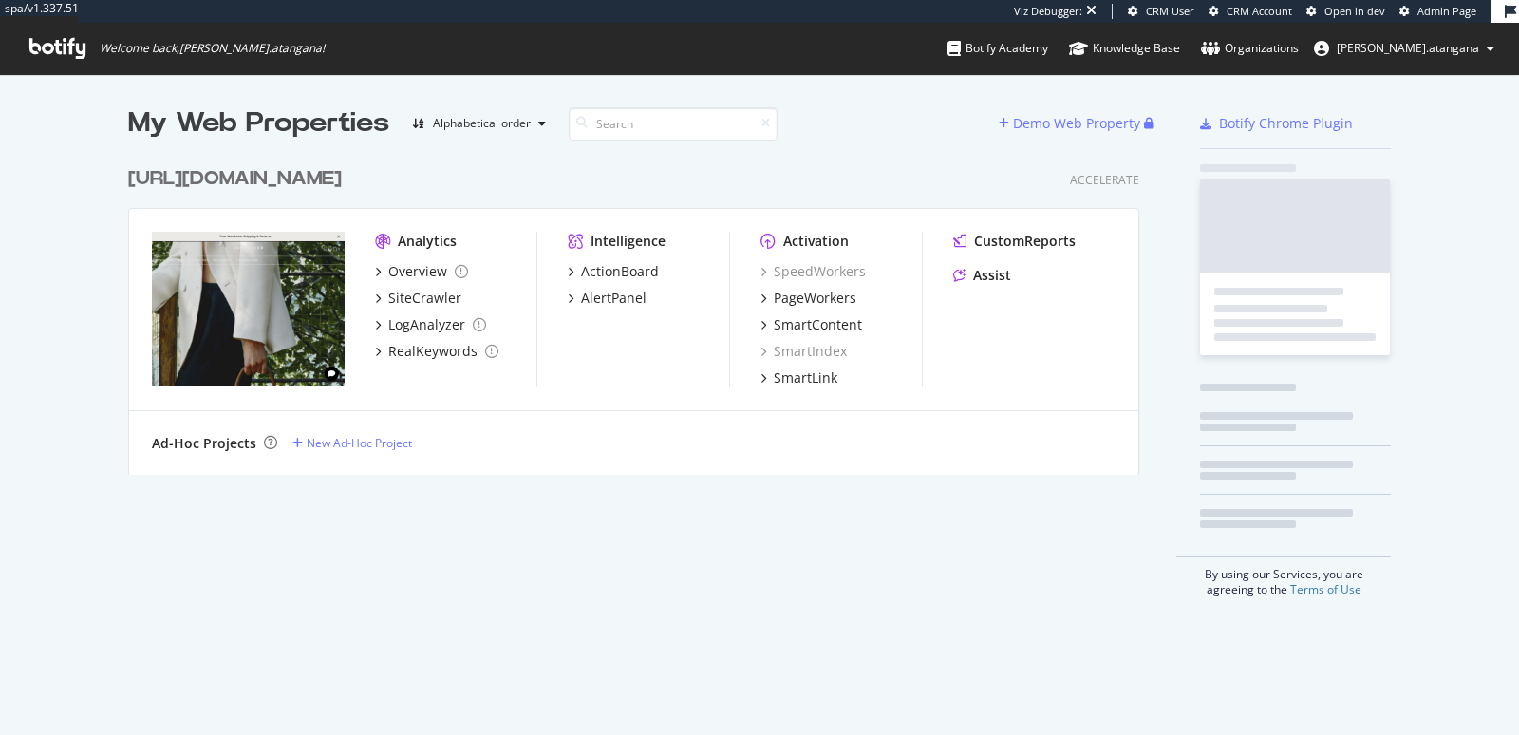
scroll to position [316, 1010]
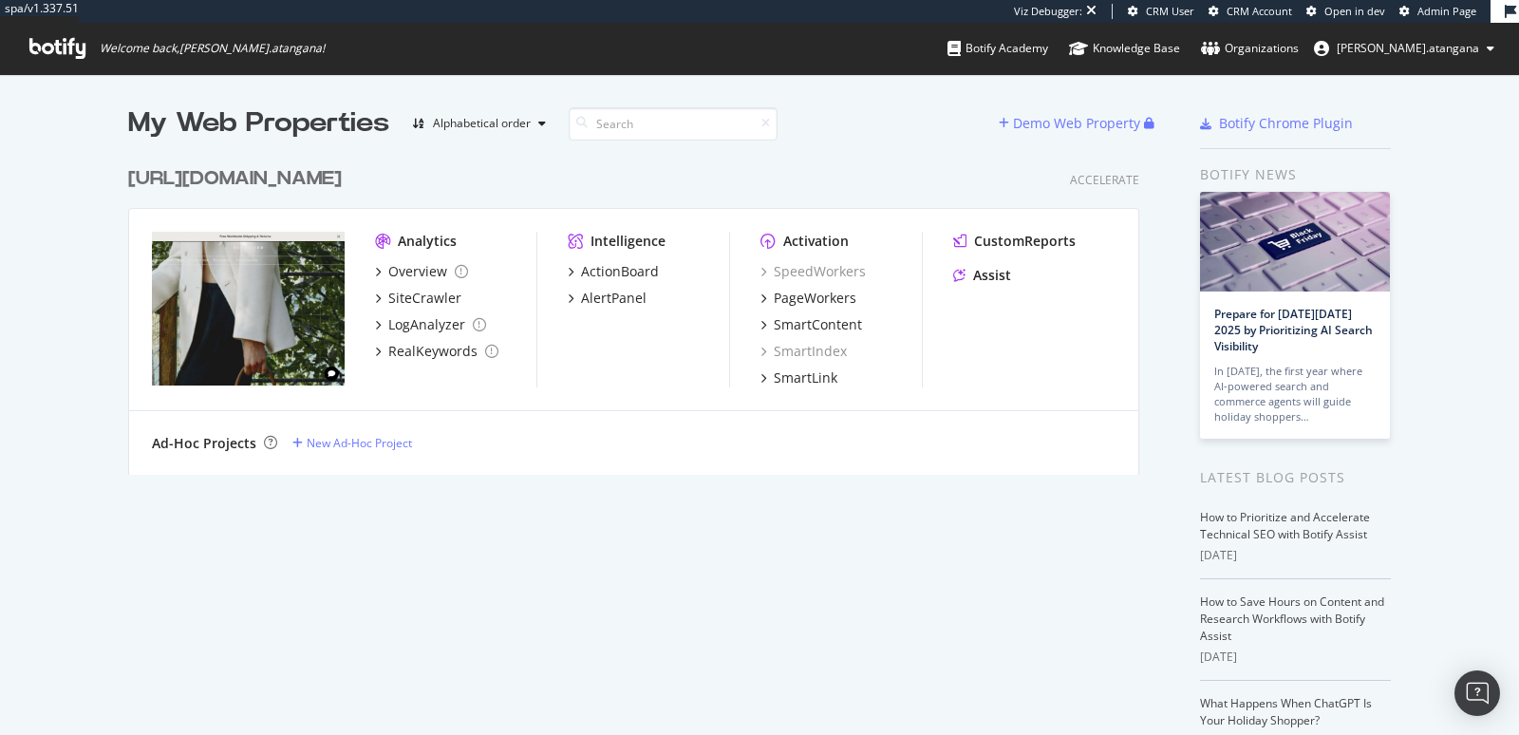
click at [1266, 7] on span "CRM Account" at bounding box center [1258, 11] width 65 height 14
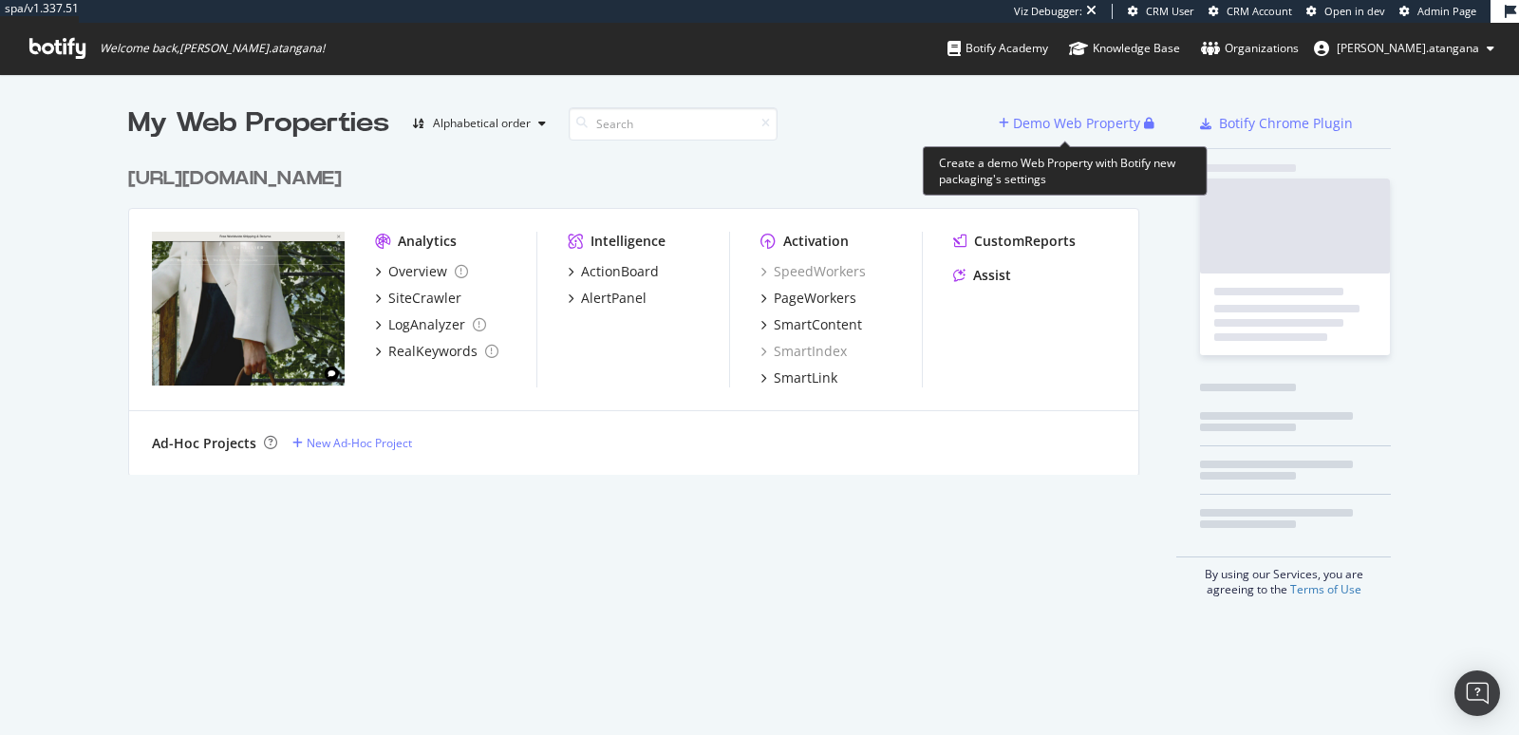
scroll to position [316, 1010]
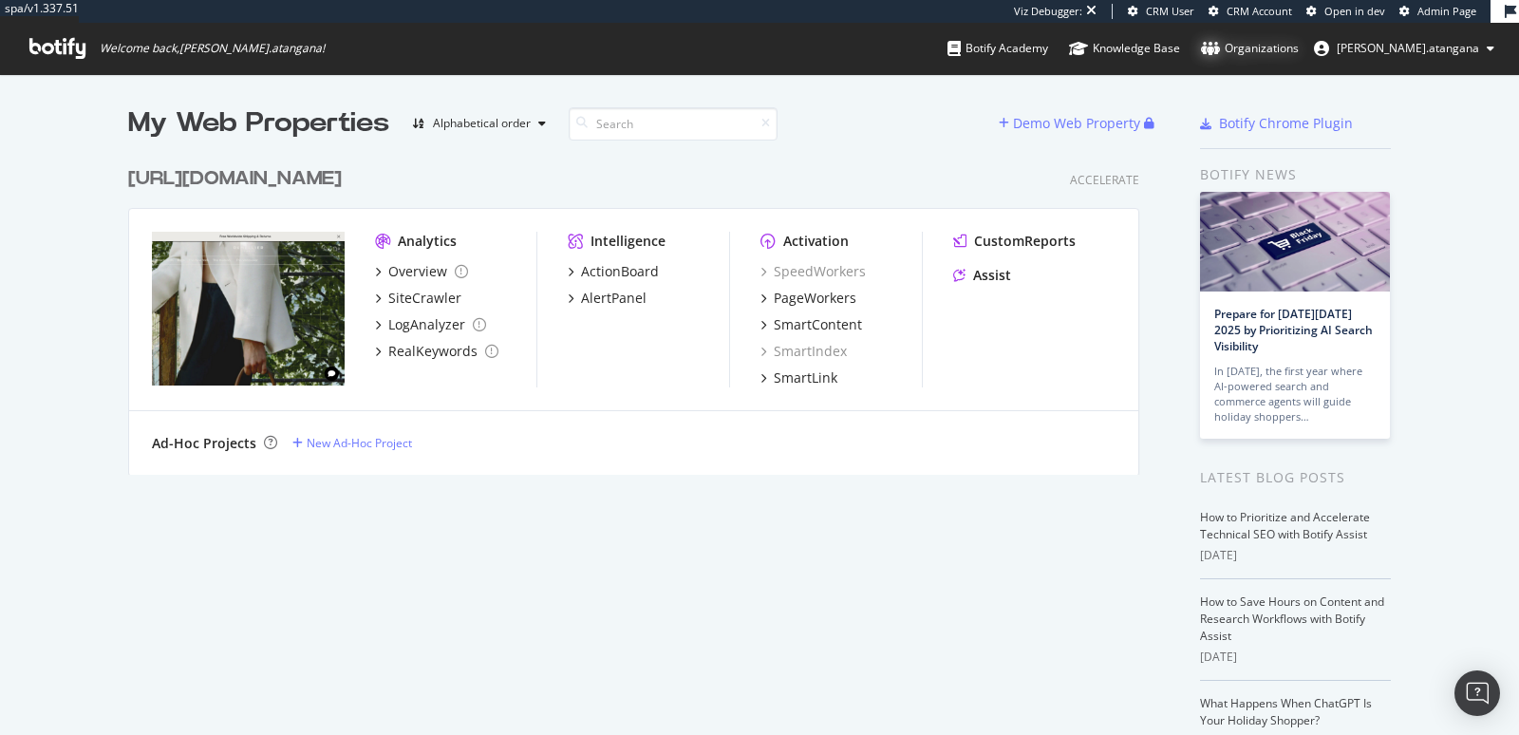
click at [1298, 55] on div "Organizations" at bounding box center [1250, 48] width 98 height 19
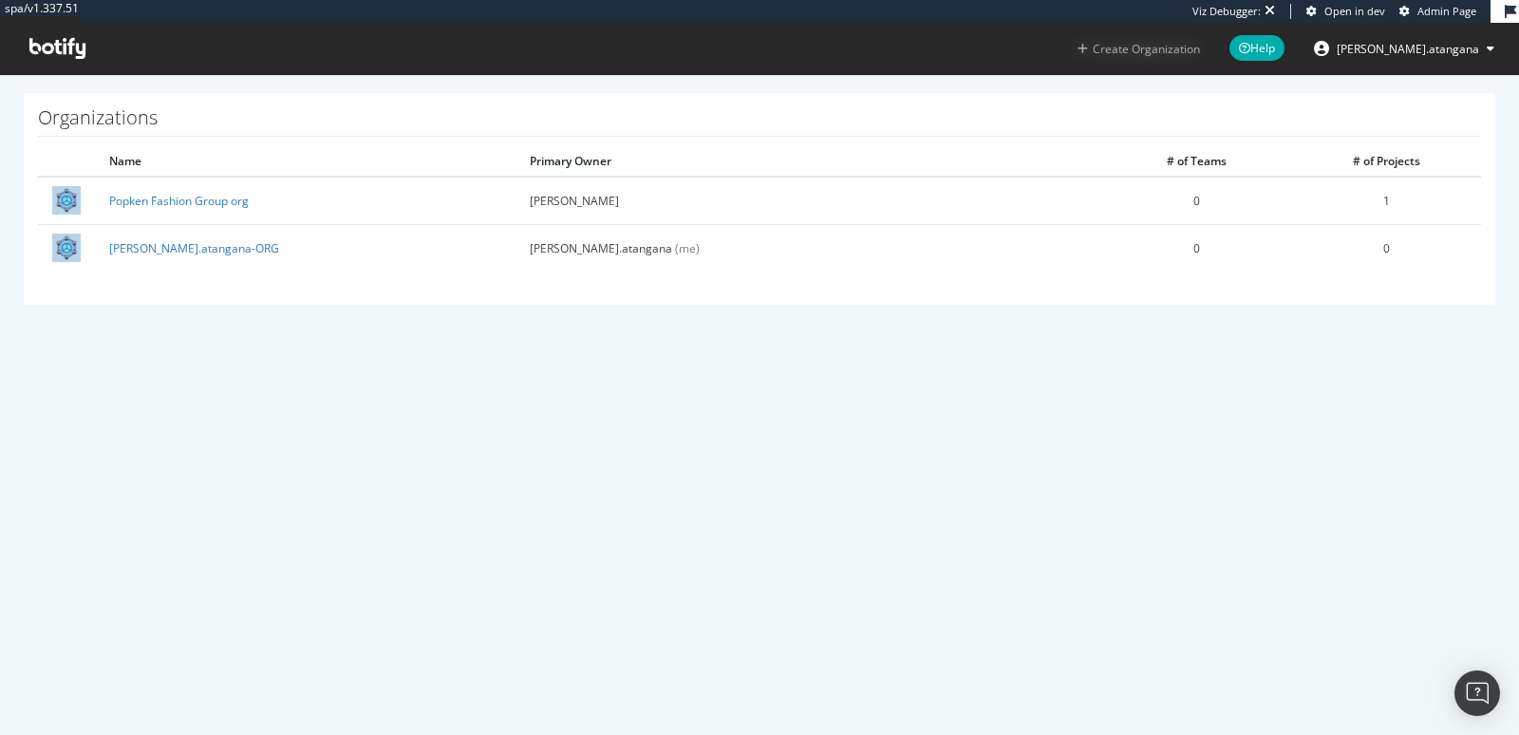
click at [1137, 54] on button "Create Organization" at bounding box center [1138, 49] width 124 height 18
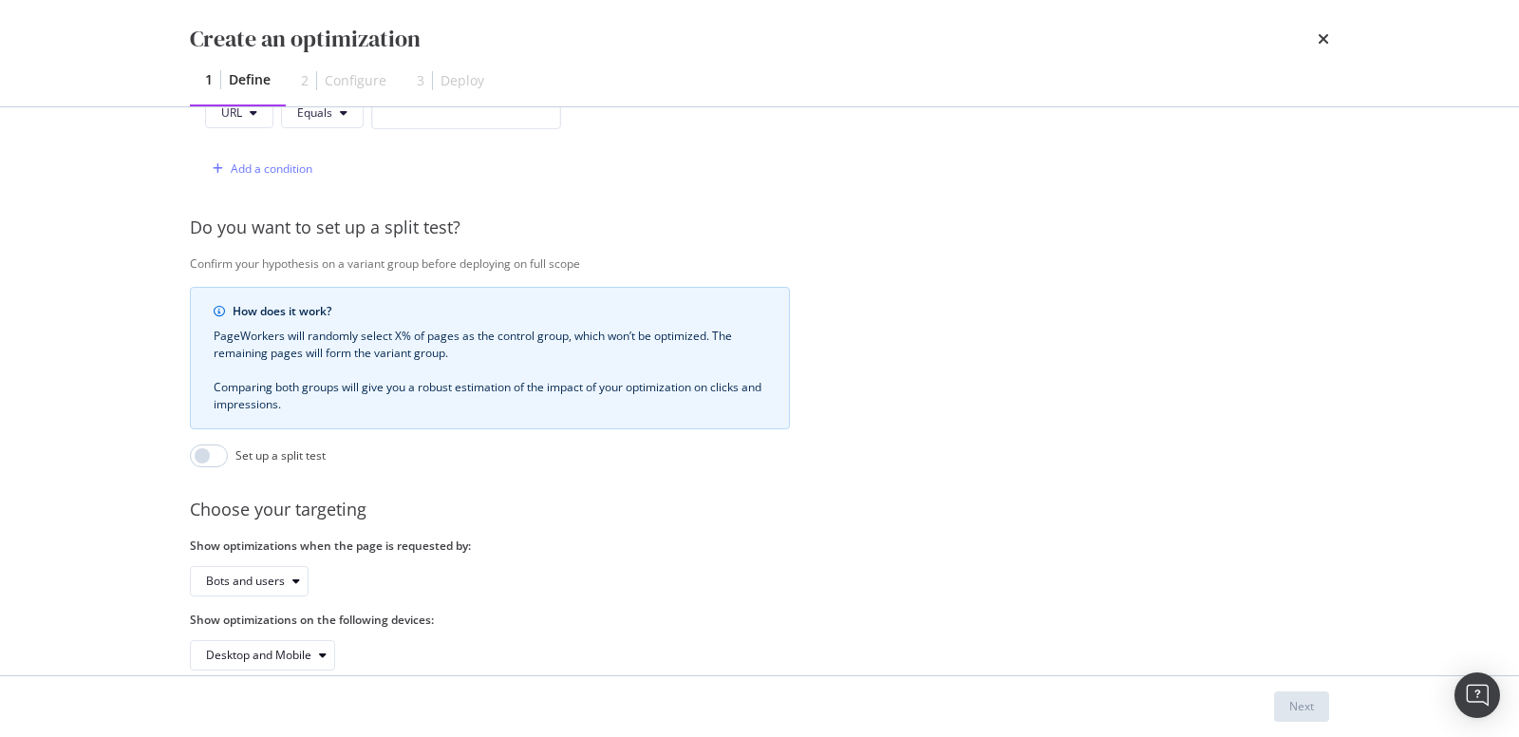
scroll to position [575, 0]
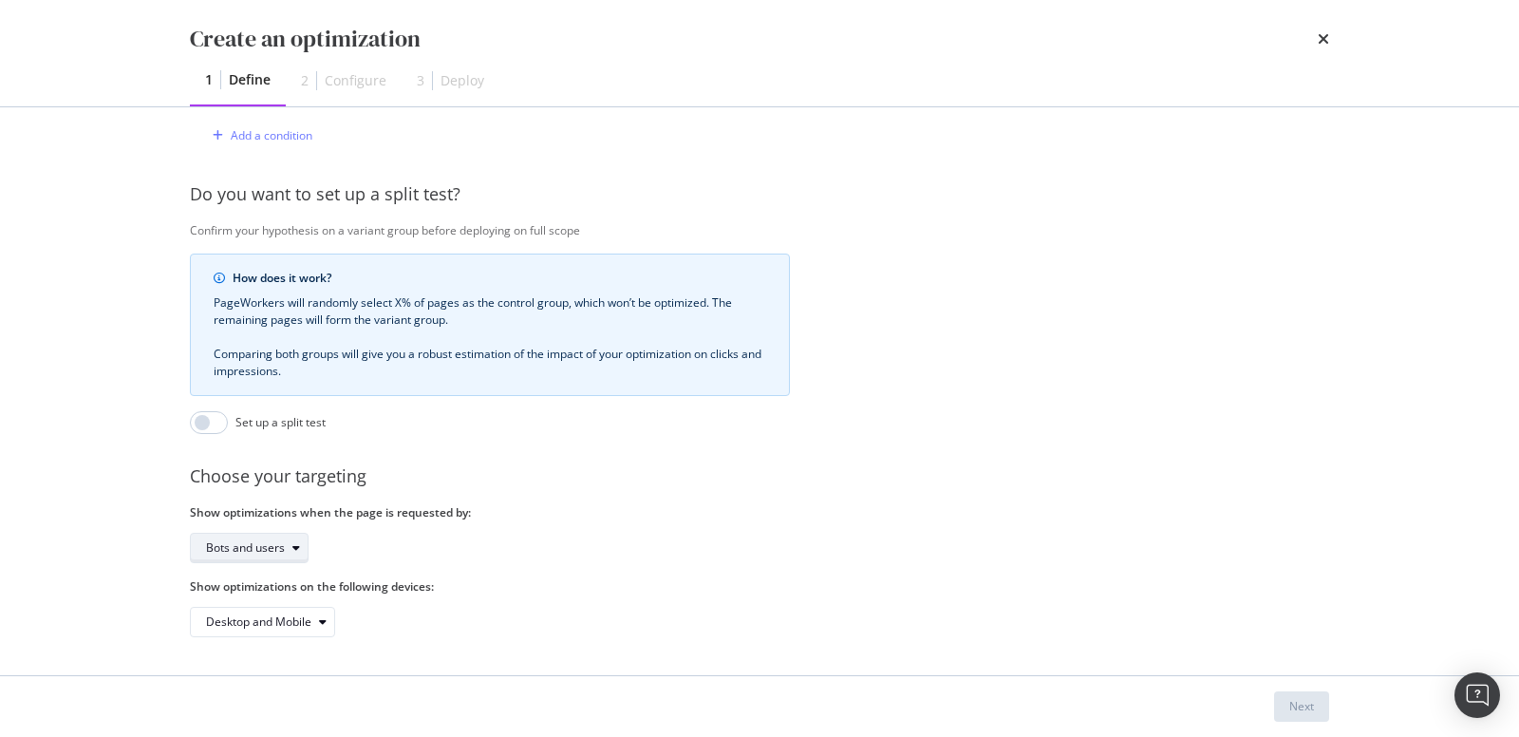
click at [277, 542] on div "Bots and users" at bounding box center [245, 547] width 79 height 11
click at [269, 586] on div "Bots only" at bounding box center [254, 596] width 113 height 24
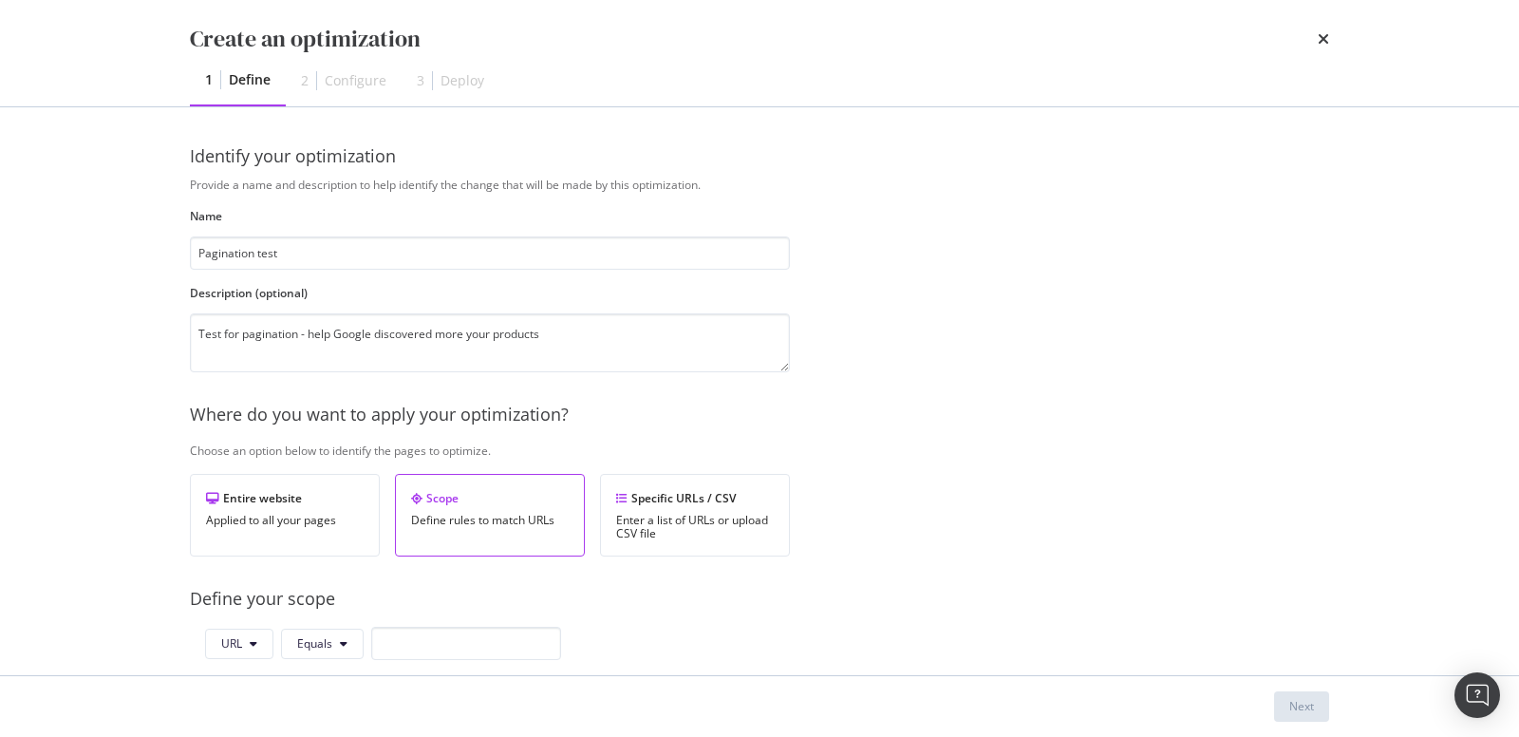
scroll to position [0, 0]
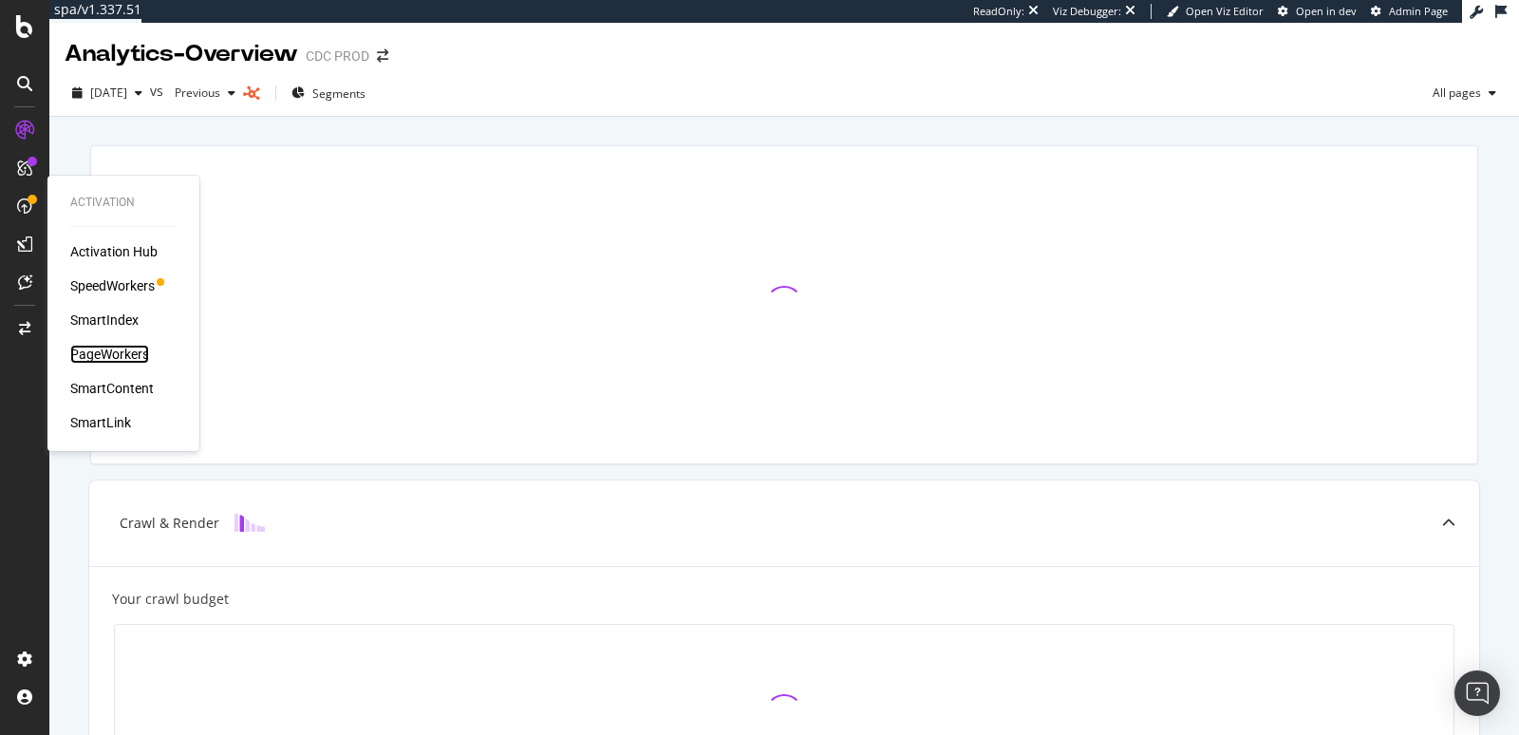
click at [92, 351] on div "PageWorkers" at bounding box center [109, 354] width 79 height 19
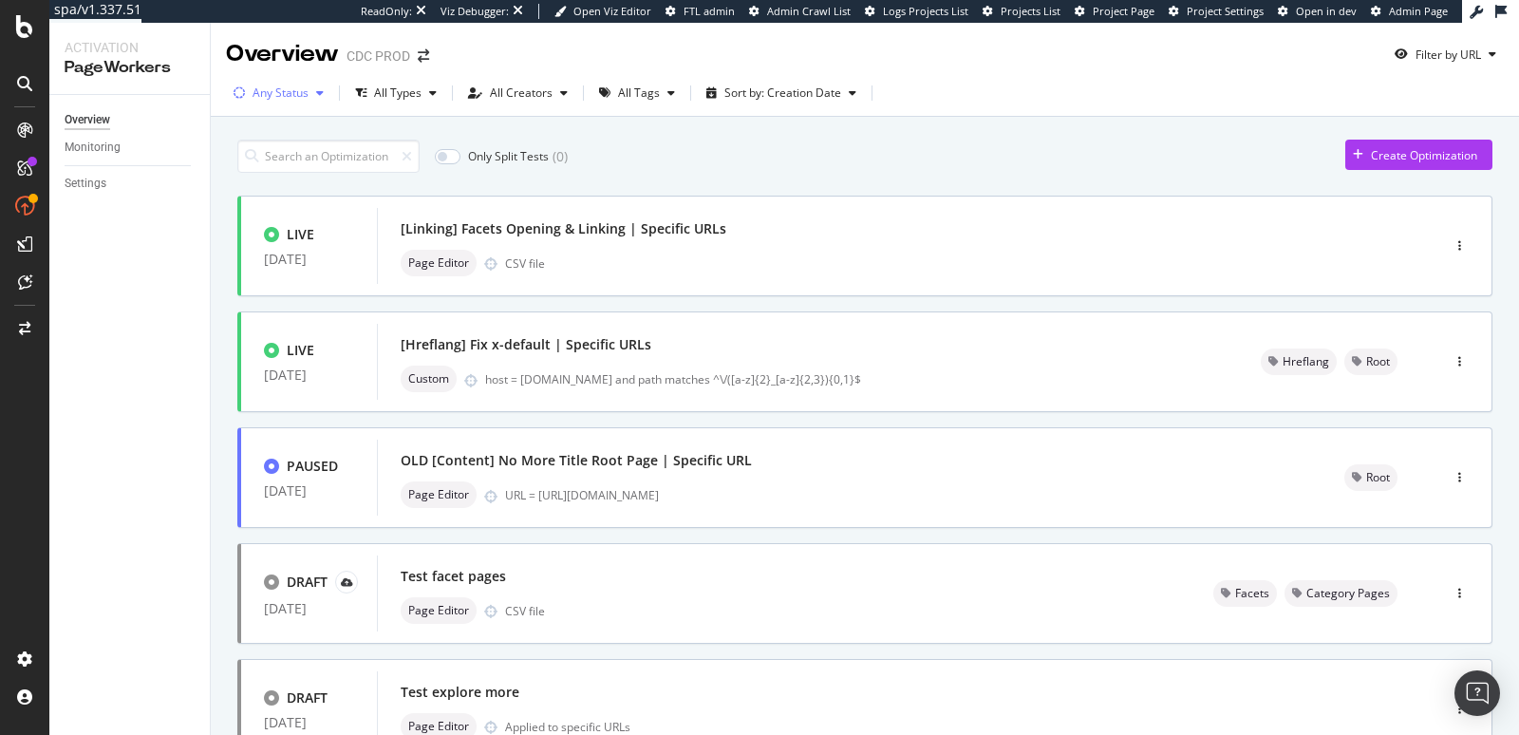
click at [291, 96] on div "Any Status" at bounding box center [280, 92] width 56 height 11
click at [273, 167] on div "Live" at bounding box center [275, 165] width 21 height 16
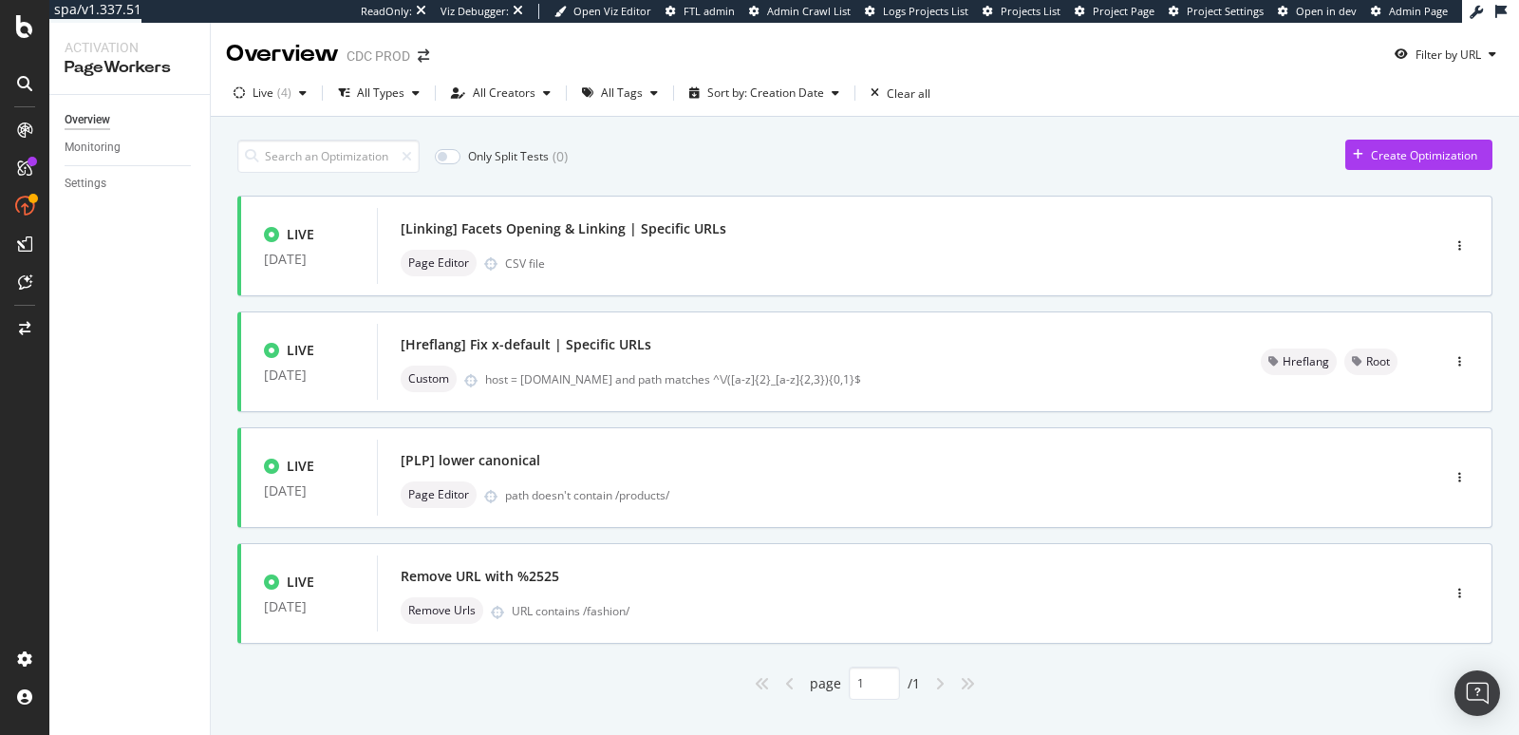
click at [154, 334] on div "Overview Monitoring Settings" at bounding box center [129, 415] width 160 height 640
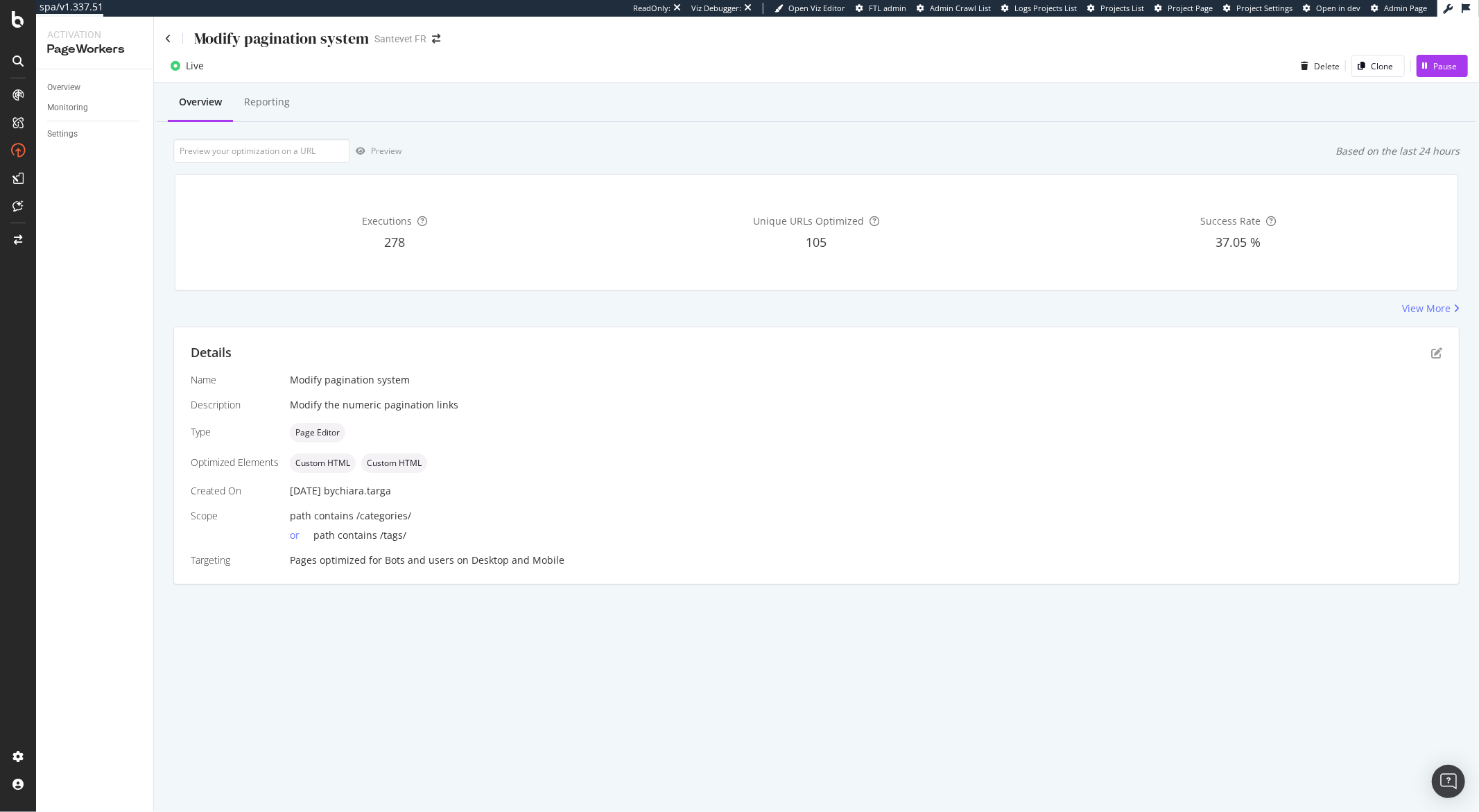
click at [1450, 354] on div "Details Name Modify pagination system Description Modify the numeric pagination…" at bounding box center [816, 455] width 1285 height 256
click at [1435, 353] on icon "pen-to-square" at bounding box center [1436, 353] width 11 height 11
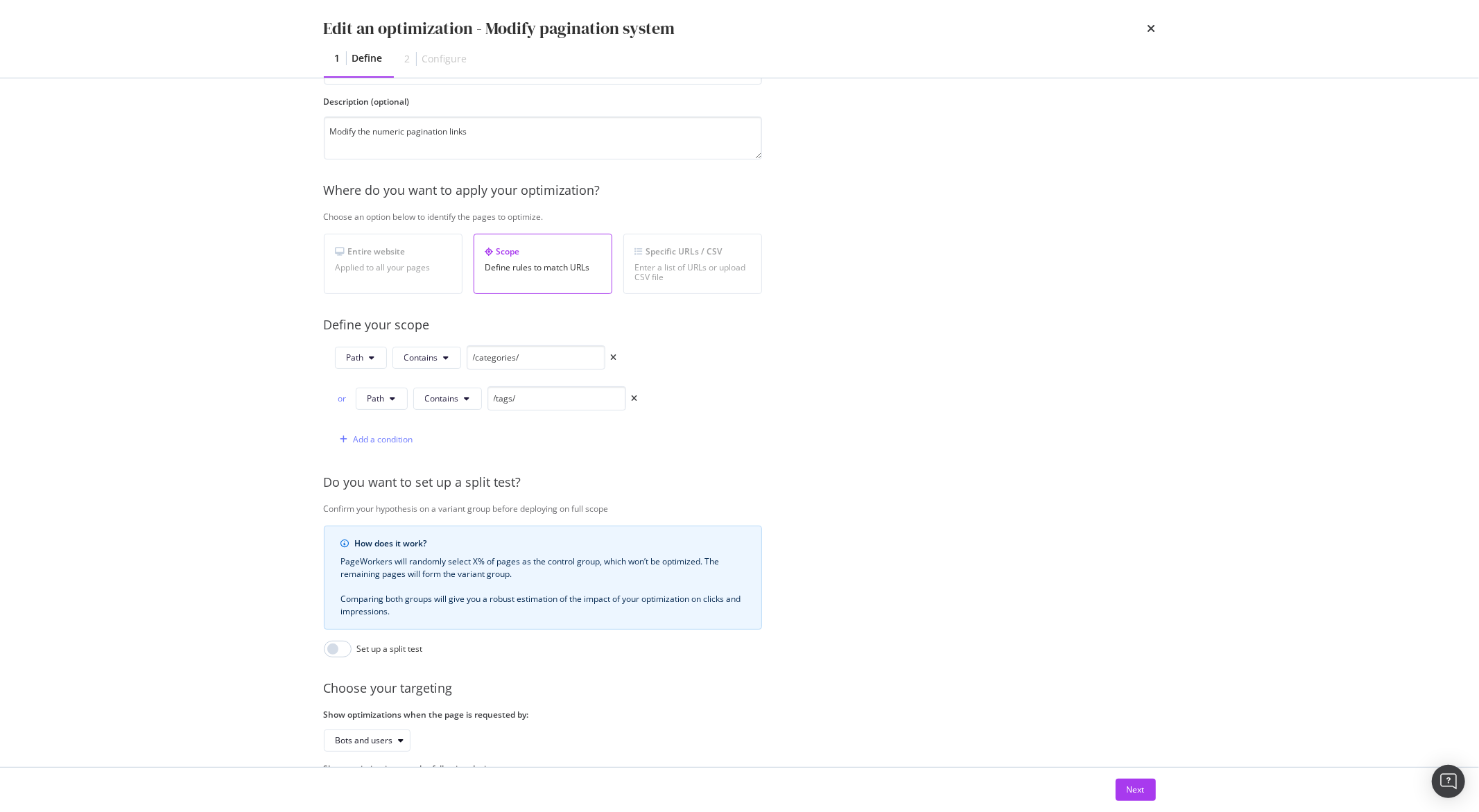
scroll to position [191, 0]
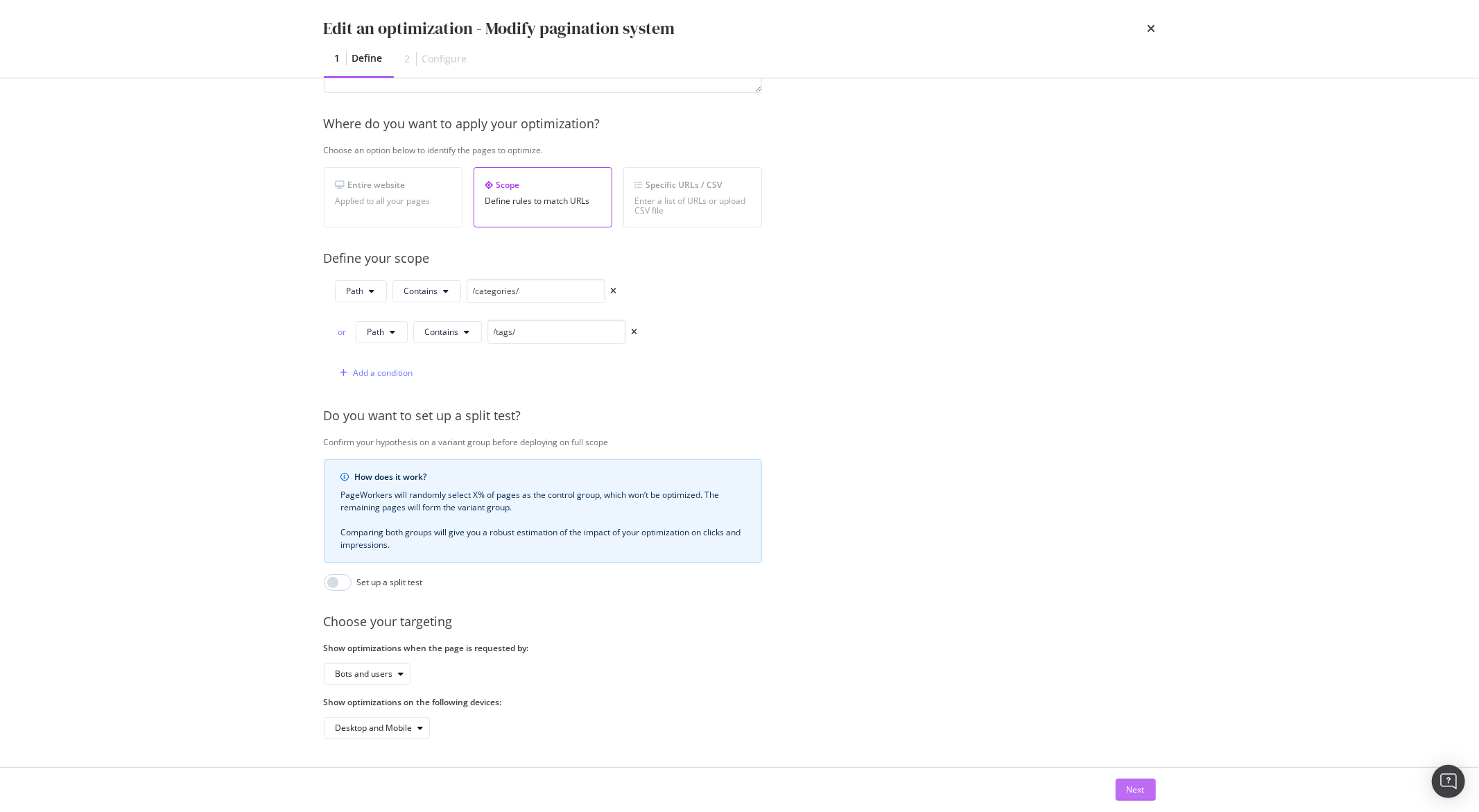
click at [1131, 788] on div "Next" at bounding box center [1135, 789] width 18 height 12
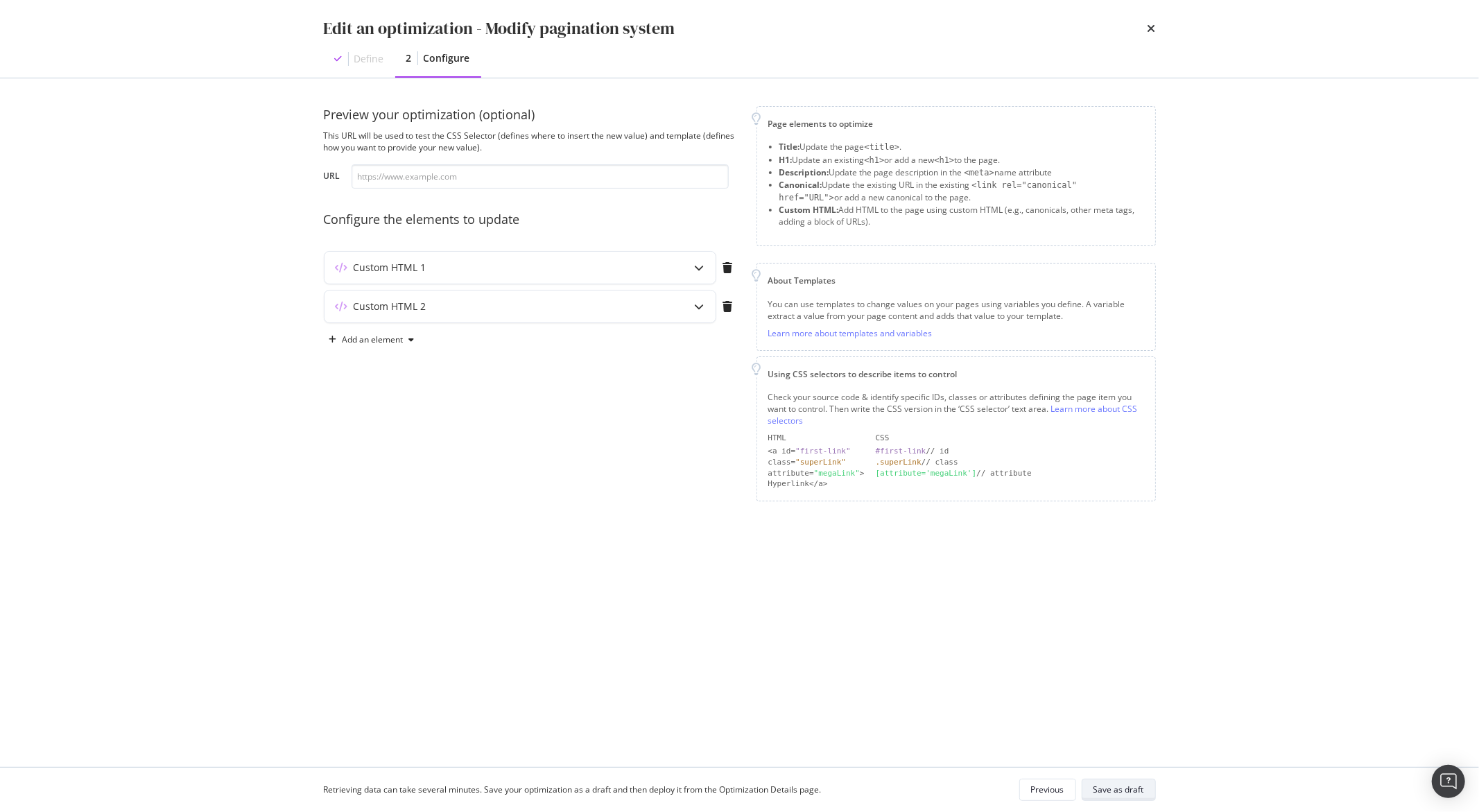
scroll to position [0, 0]
click at [694, 299] on div "modal" at bounding box center [700, 307] width 32 height 32
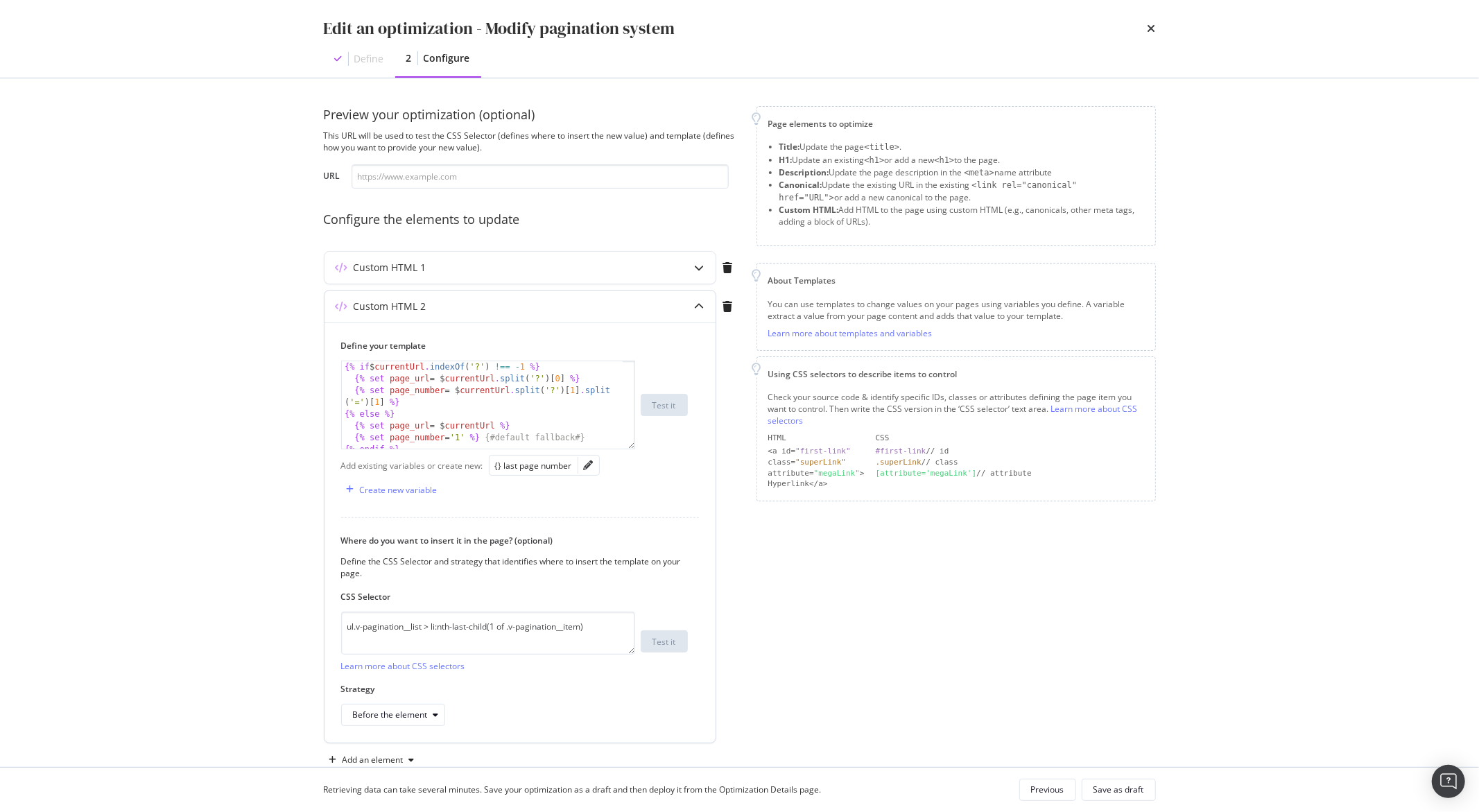
scroll to position [75, 0]
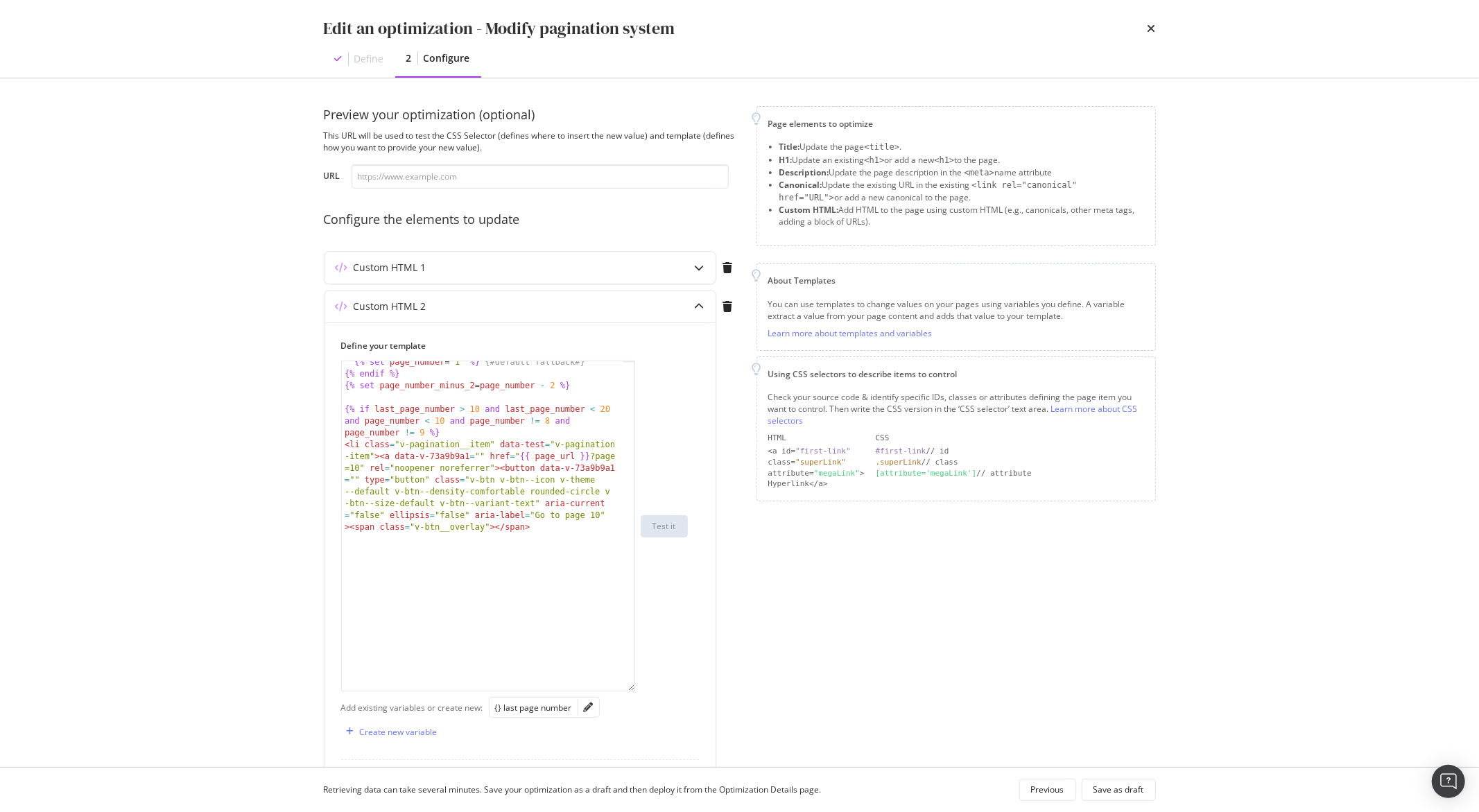
drag, startPoint x: 631, startPoint y: 445, endPoint x: 700, endPoint y: 662, distance: 227.7
click at [730, 693] on div "Custom HTML 2 Define your template {% set page_number = '1' %} {# default fallb…" at bounding box center [532, 640] width 416 height 701
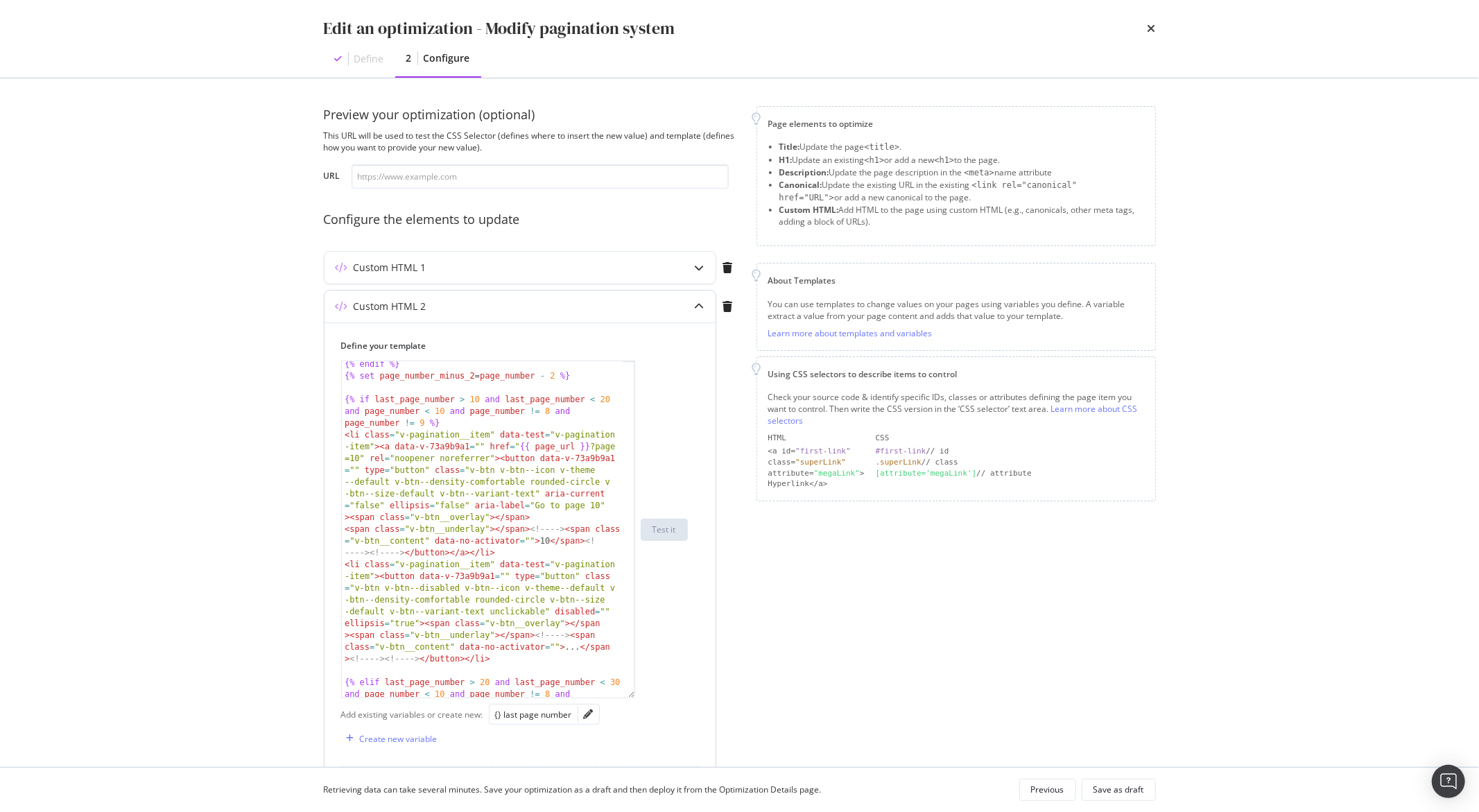
scroll to position [79, 0]
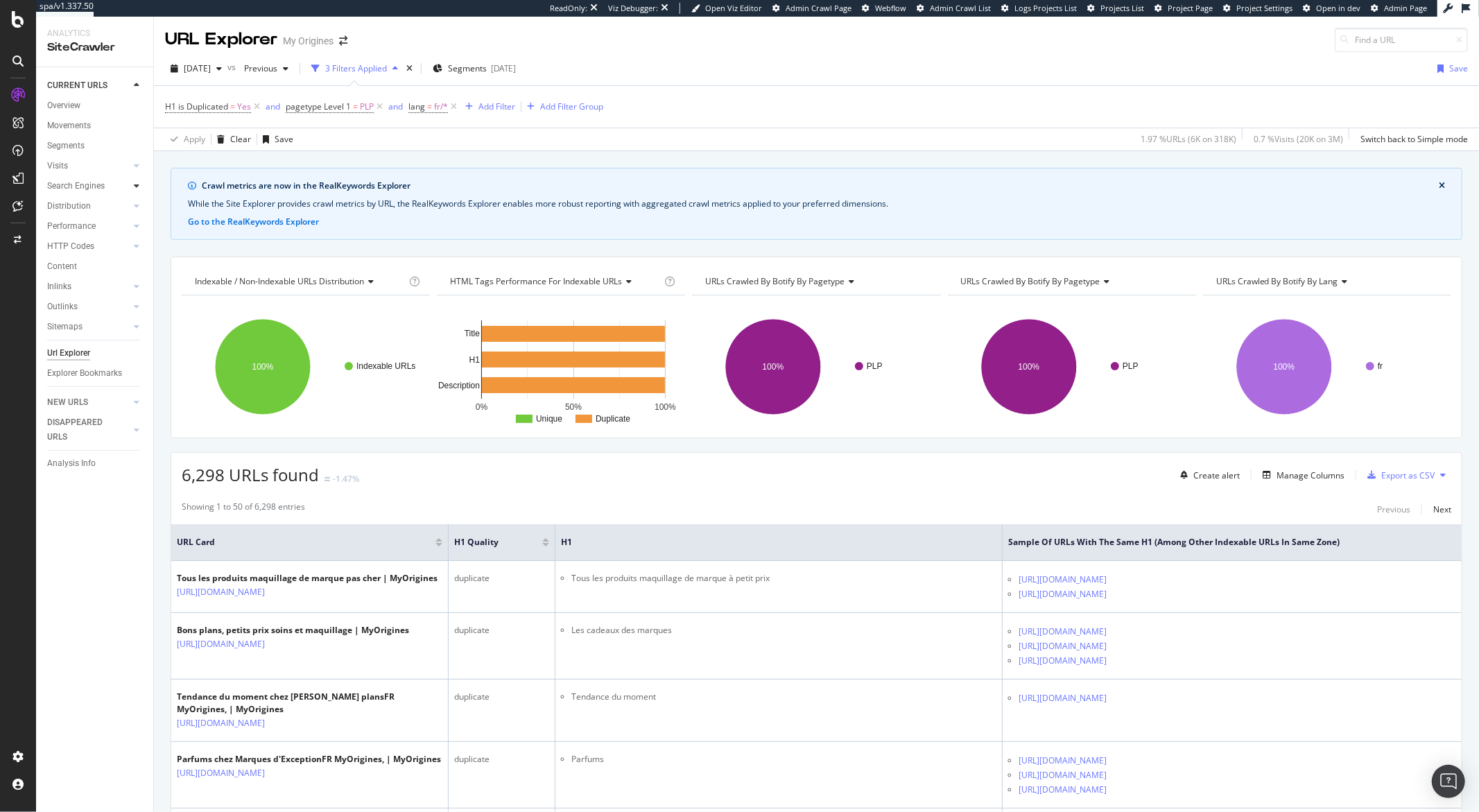
click at [134, 183] on icon at bounding box center [137, 185] width 6 height 8
click at [136, 169] on icon at bounding box center [137, 165] width 6 height 8
click at [134, 242] on icon at bounding box center [137, 245] width 6 height 8
click at [118, 281] on div "Internationalization" at bounding box center [90, 287] width 74 height 15
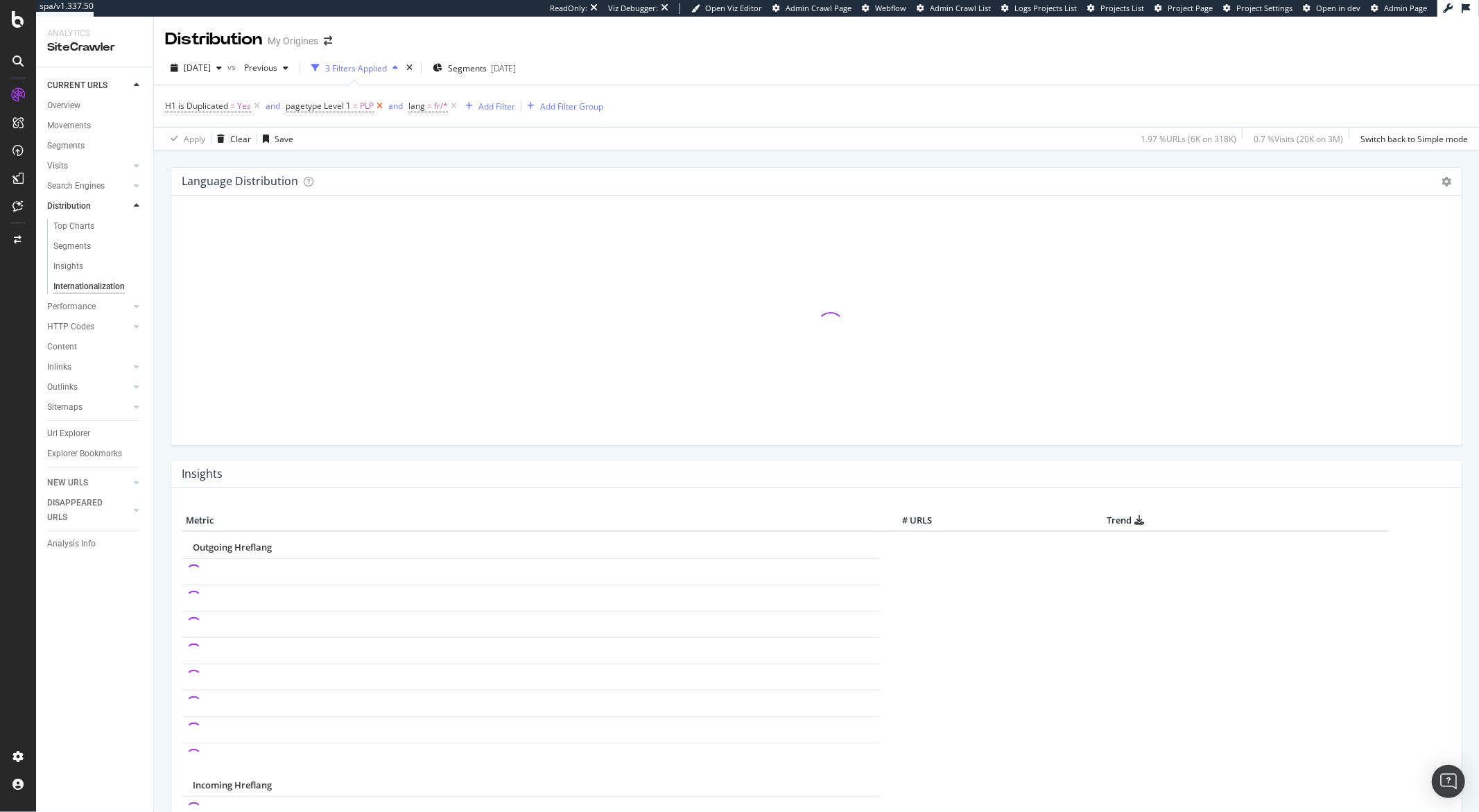
click at [381, 106] on icon at bounding box center [380, 106] width 12 height 14
click at [381, 106] on div "Add Filter" at bounding box center [374, 107] width 37 height 12
click at [606, 110] on div "H1 is Duplicated = Yes and lang = fr/* Add Filter Add Filter Group" at bounding box center [817, 106] width 1303 height 42
click at [337, 105] on div "button" at bounding box center [346, 106] width 19 height 8
click at [335, 105] on icon at bounding box center [331, 106] width 12 height 14
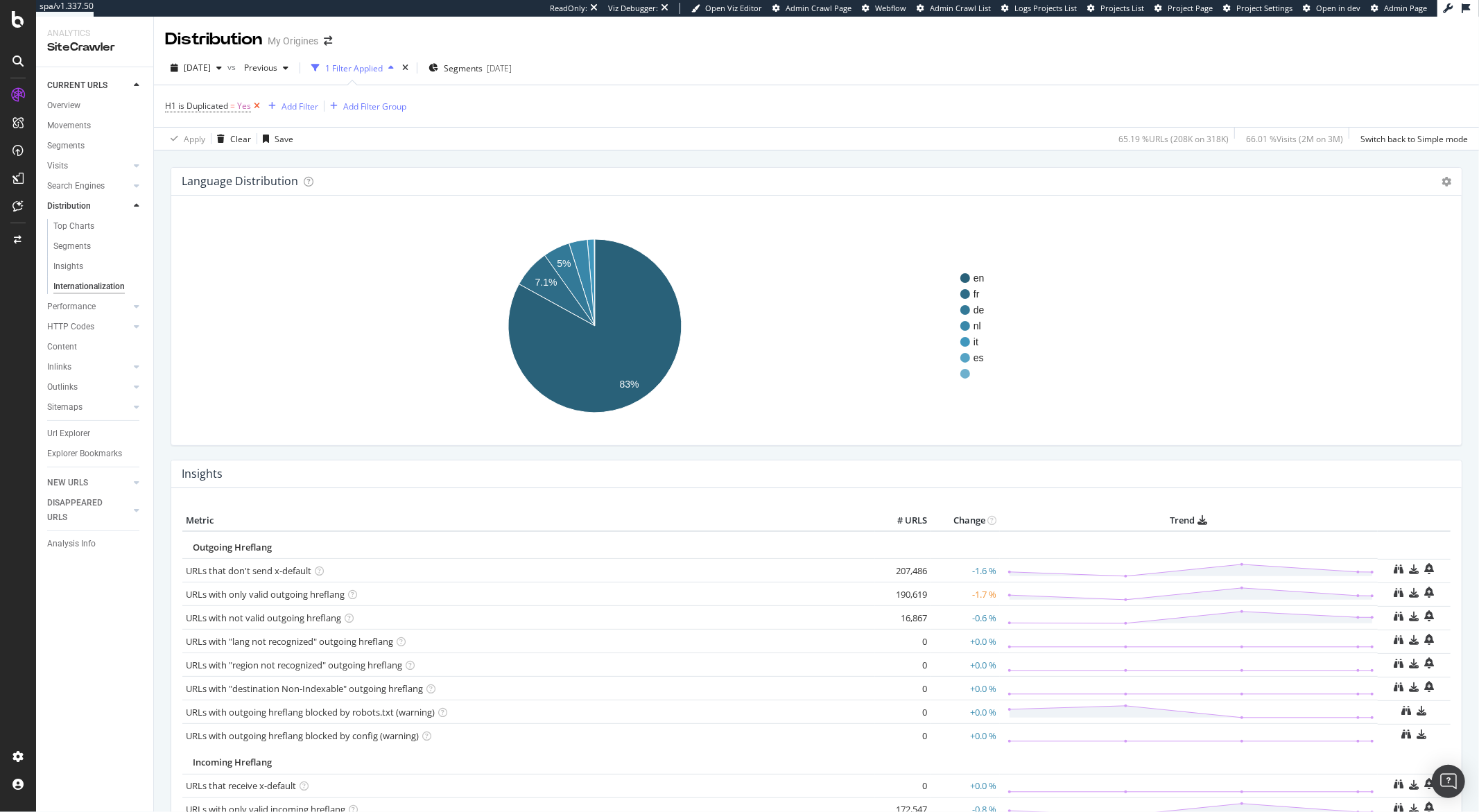
click at [254, 105] on icon at bounding box center [257, 106] width 12 height 14
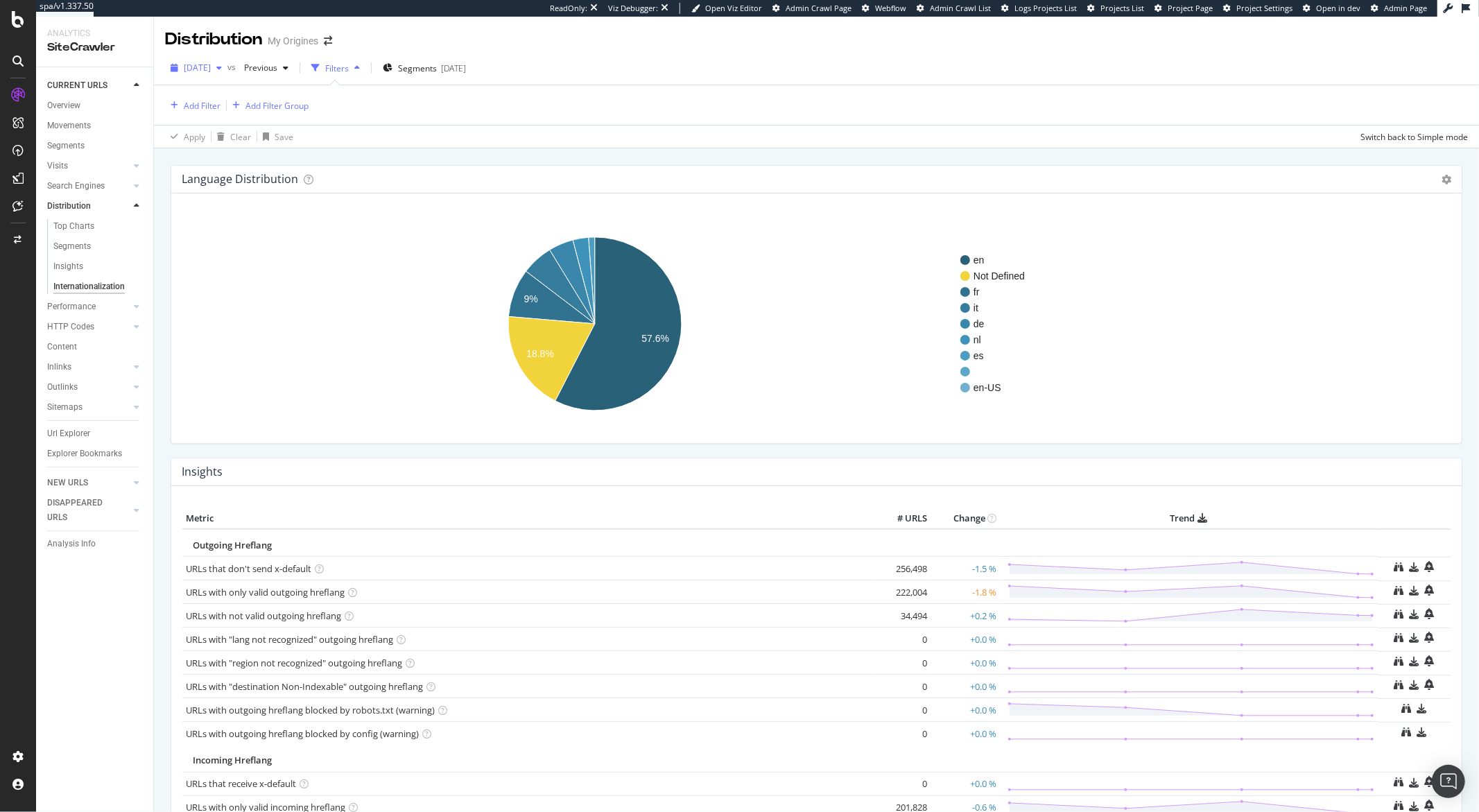
click at [222, 71] on icon "button" at bounding box center [219, 67] width 6 height 8
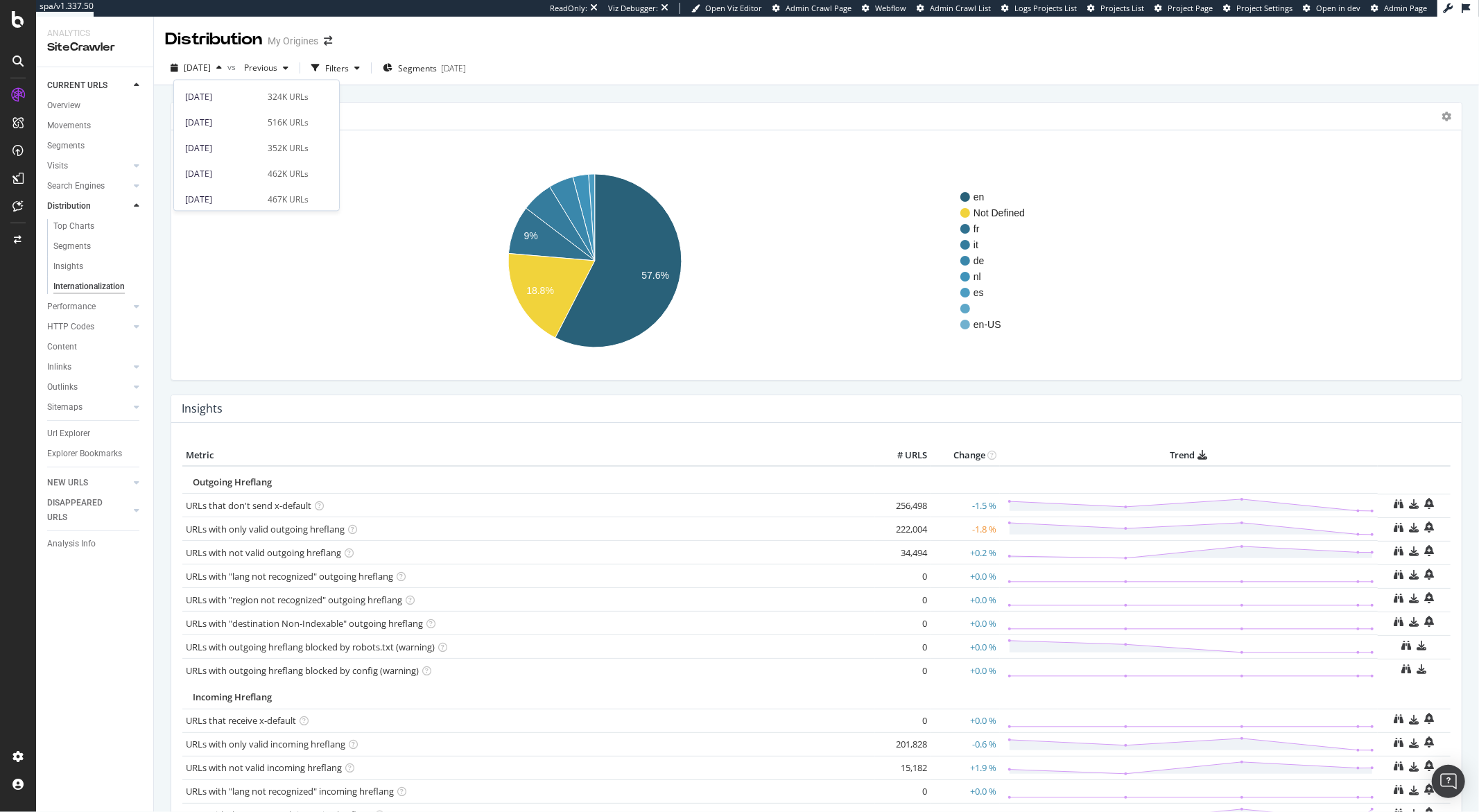
scroll to position [202, 0]
click at [240, 191] on div "2025 Apr. 29th" at bounding box center [222, 194] width 74 height 12
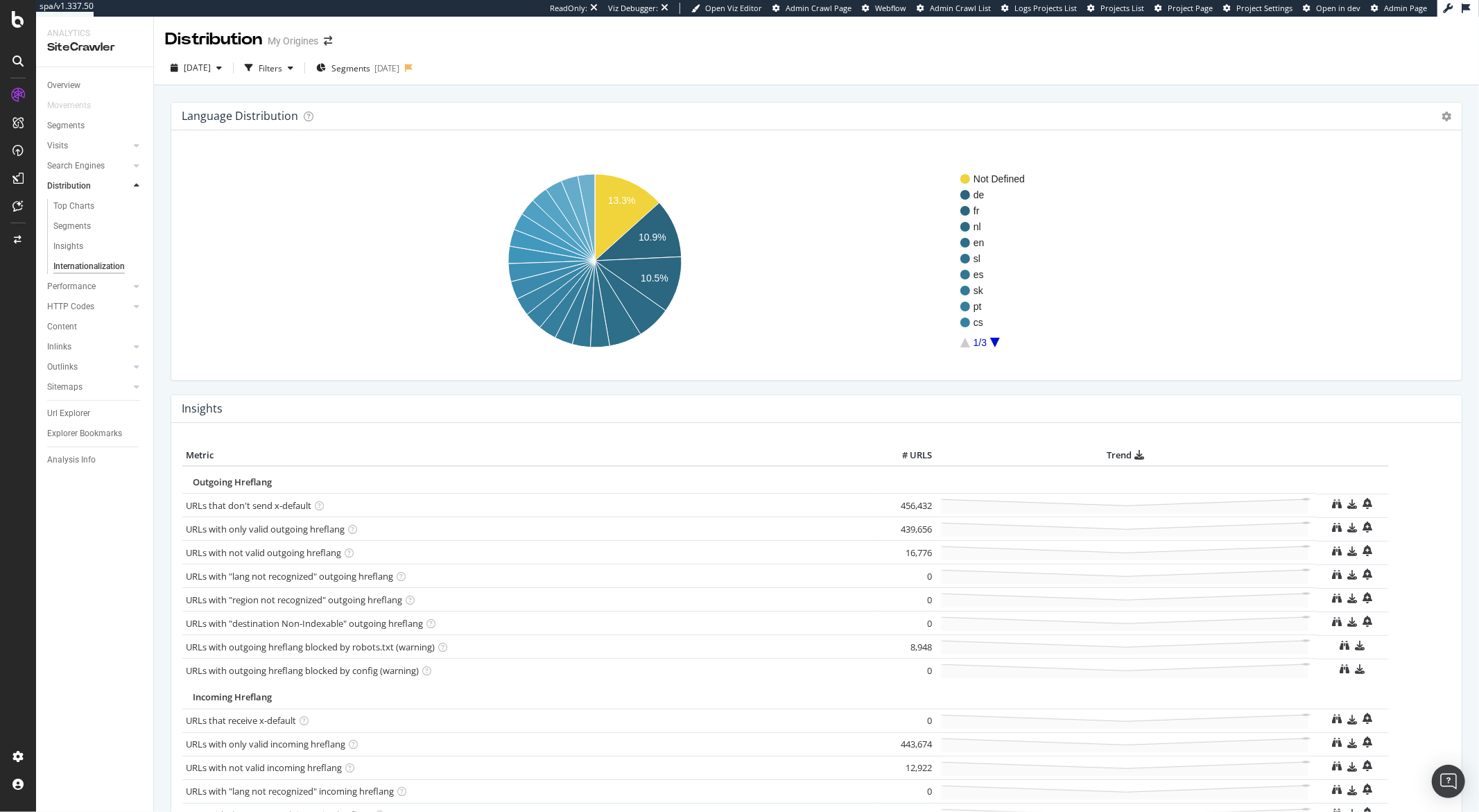
click at [994, 342] on icon "A chart." at bounding box center [994, 342] width 9 height 9
click at [998, 343] on rect "A chart." at bounding box center [1169, 260] width 416 height 173
click at [995, 343] on icon "A chart." at bounding box center [994, 342] width 9 height 9
click at [968, 343] on rect "A chart." at bounding box center [1169, 260] width 416 height 173
click at [968, 343] on rect "A chart." at bounding box center [1169, 260] width 416 height 173
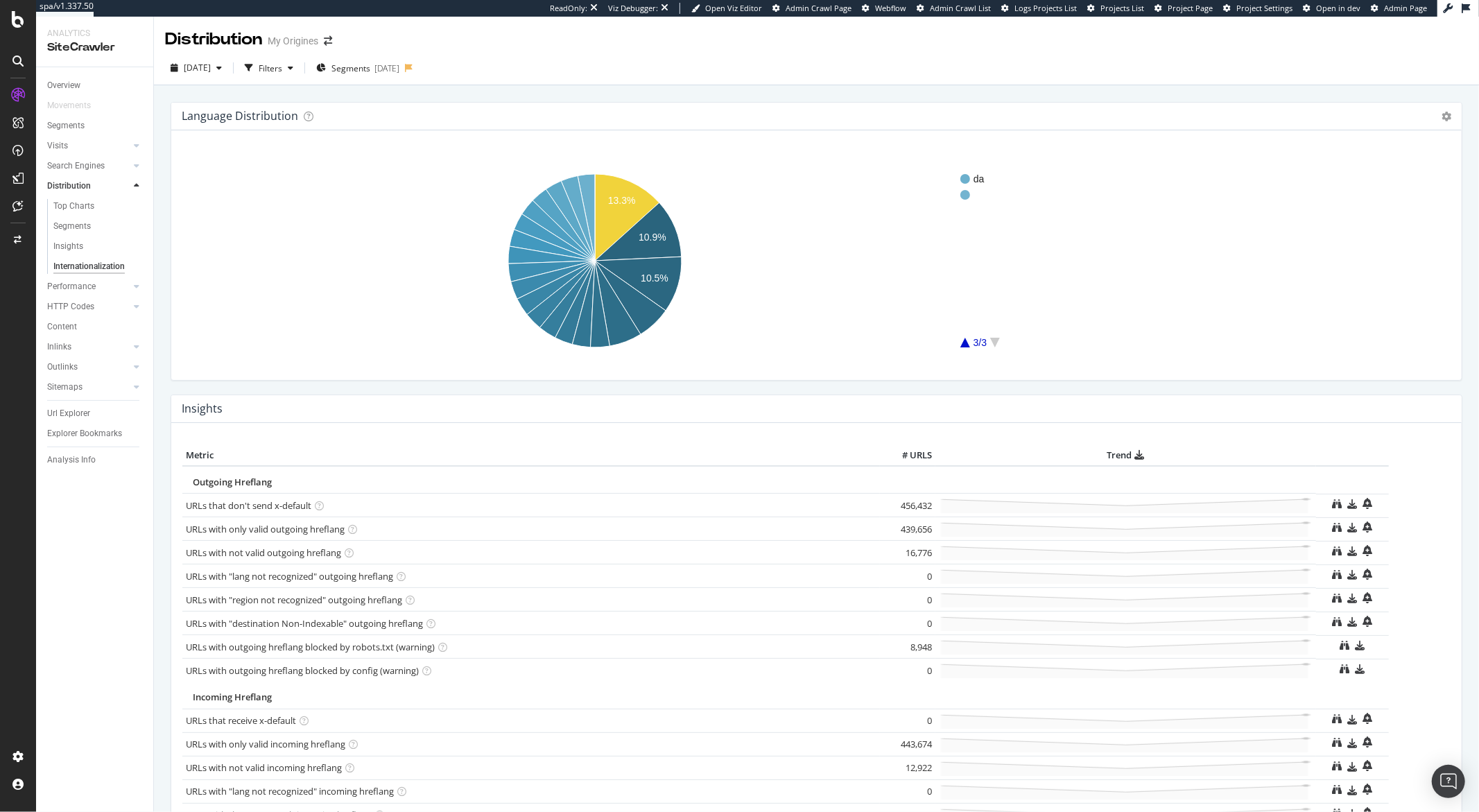
click at [966, 345] on icon "A chart." at bounding box center [965, 342] width 9 height 9
click at [964, 348] on rect "A chart." at bounding box center [811, 261] width 1256 height 216
click at [965, 345] on icon "A chart." at bounding box center [965, 342] width 9 height 9
click at [225, 75] on div "2025 Apr. 29th" at bounding box center [196, 68] width 62 height 20
click at [225, 123] on div "2025 Sep. 18th" at bounding box center [205, 118] width 39 height 12
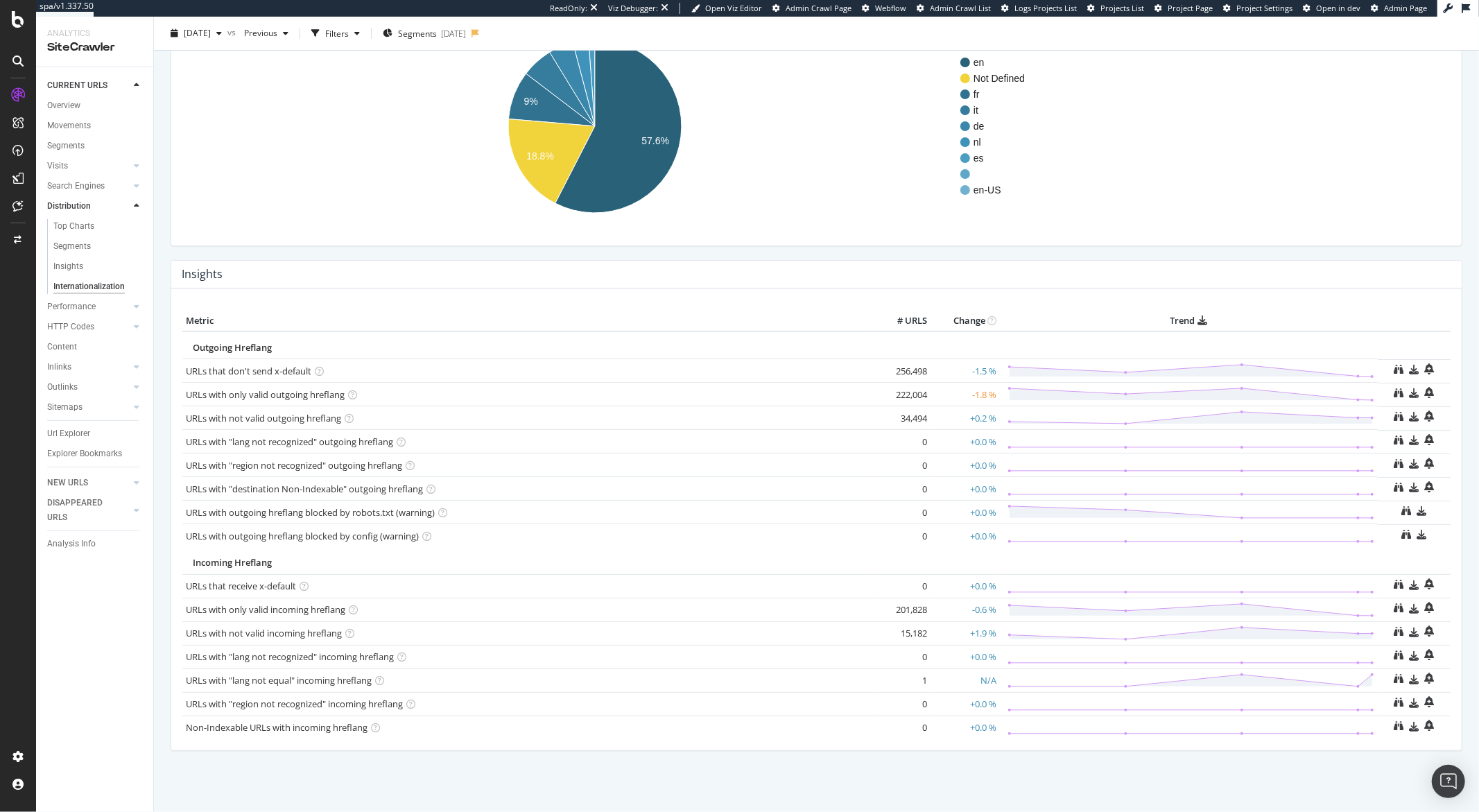
scroll to position [136, 0]
drag, startPoint x: 977, startPoint y: 92, endPoint x: 966, endPoint y: 94, distance: 11.2
click at [975, 93] on text "fr" at bounding box center [977, 93] width 7 height 11
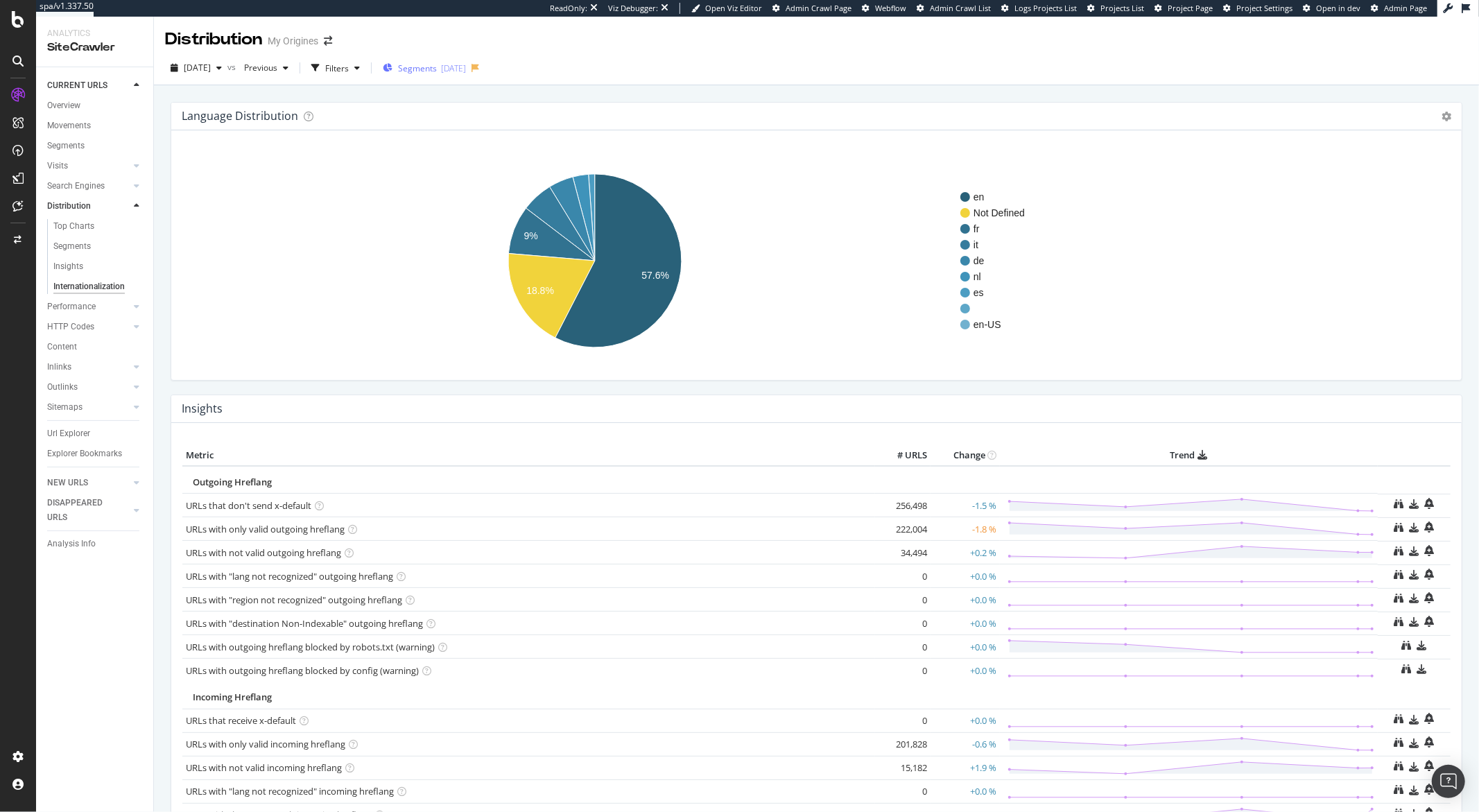
click at [466, 68] on div "2025-09-25" at bounding box center [454, 68] width 25 height 12
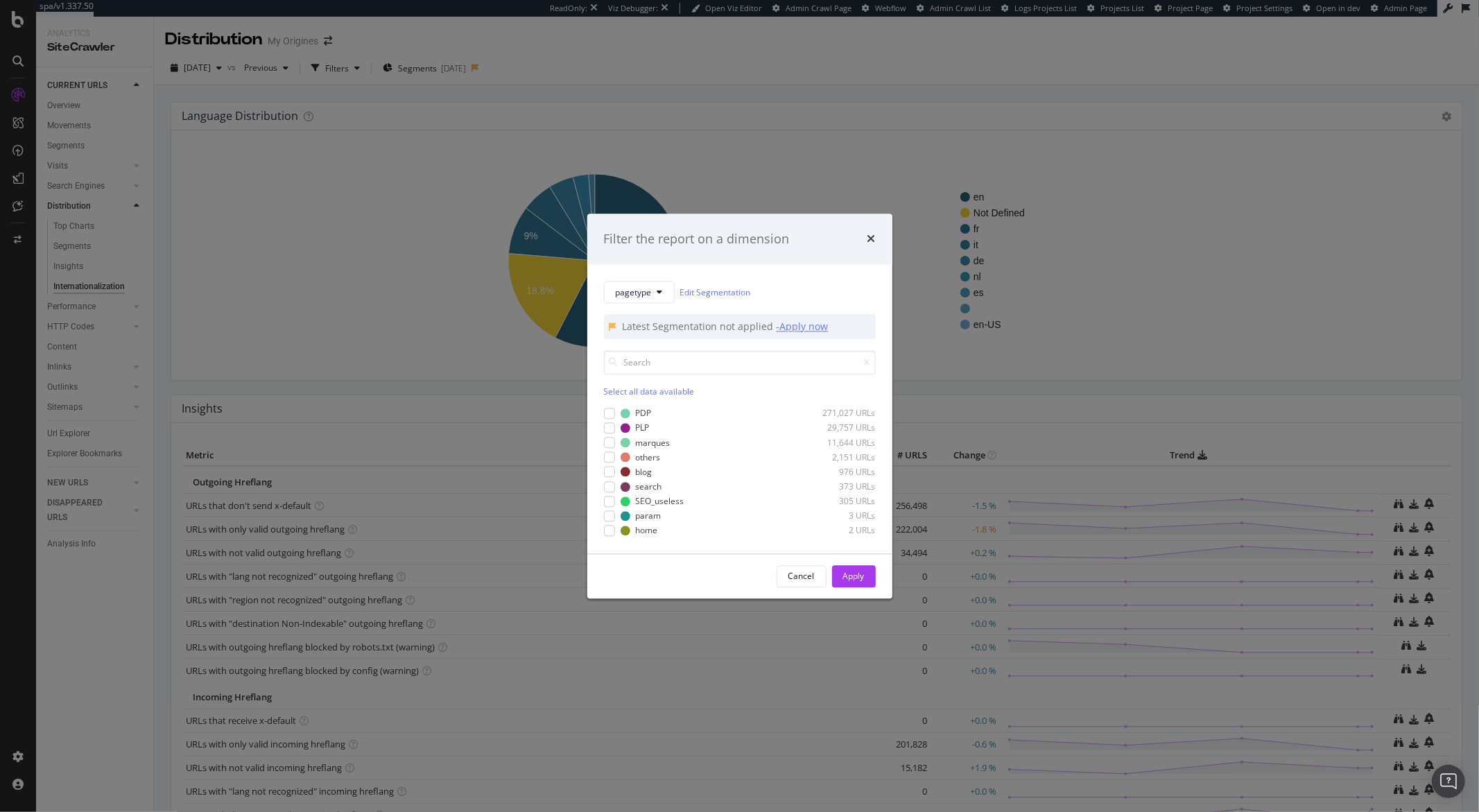
click at [788, 329] on div "- Apply now" at bounding box center [802, 327] width 52 height 14
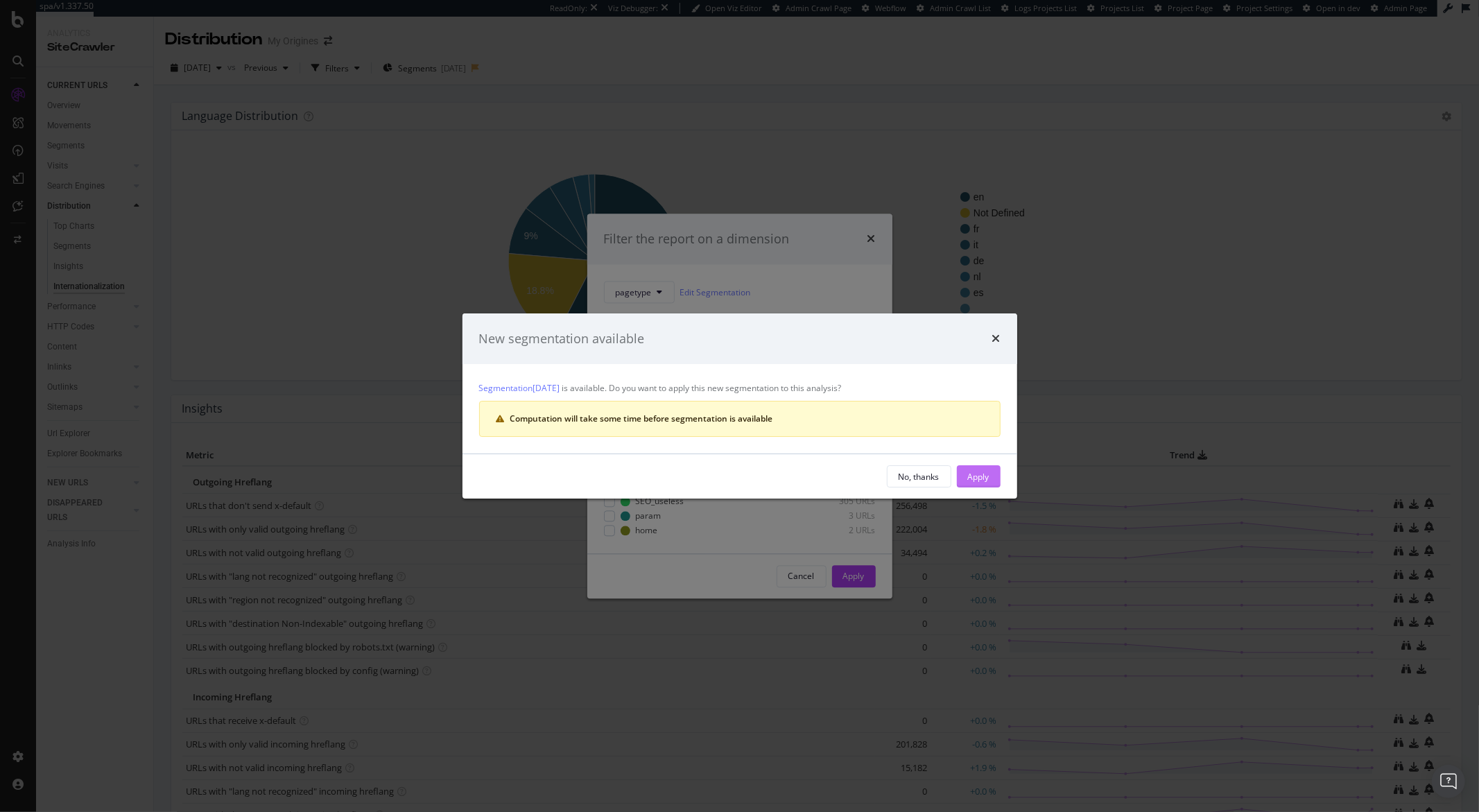
click at [964, 474] on button "Apply" at bounding box center [979, 476] width 44 height 22
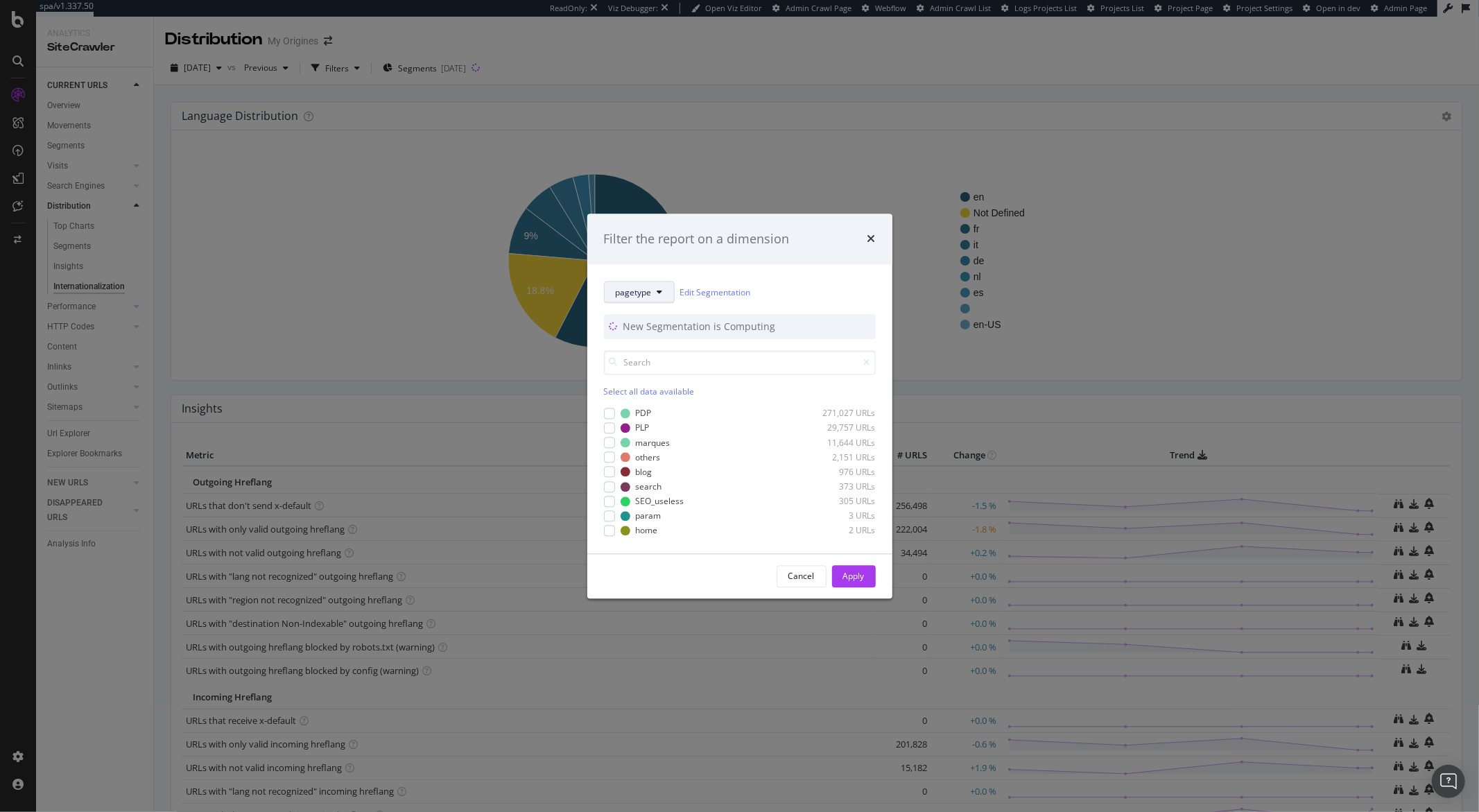
click at [655, 292] on button "pagetype" at bounding box center [639, 292] width 71 height 22
click at [624, 369] on span "lang" at bounding box center [660, 367] width 89 height 12
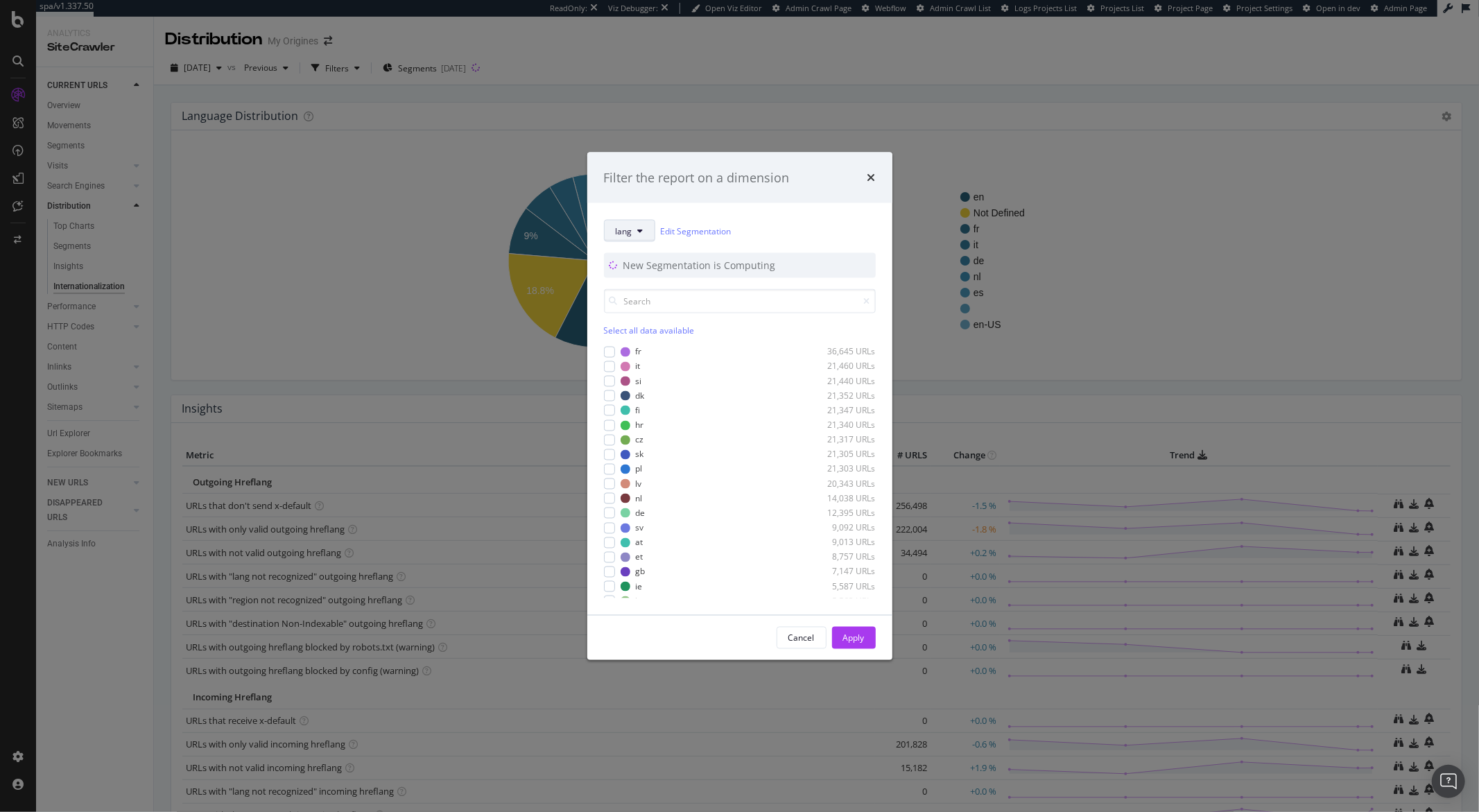
click at [638, 231] on icon "modal" at bounding box center [641, 230] width 6 height 8
click at [746, 217] on div "lang Edit Segmentation New Segmentation is Computing Select all data available …" at bounding box center [740, 409] width 305 height 412
click at [870, 180] on icon "times" at bounding box center [871, 177] width 8 height 11
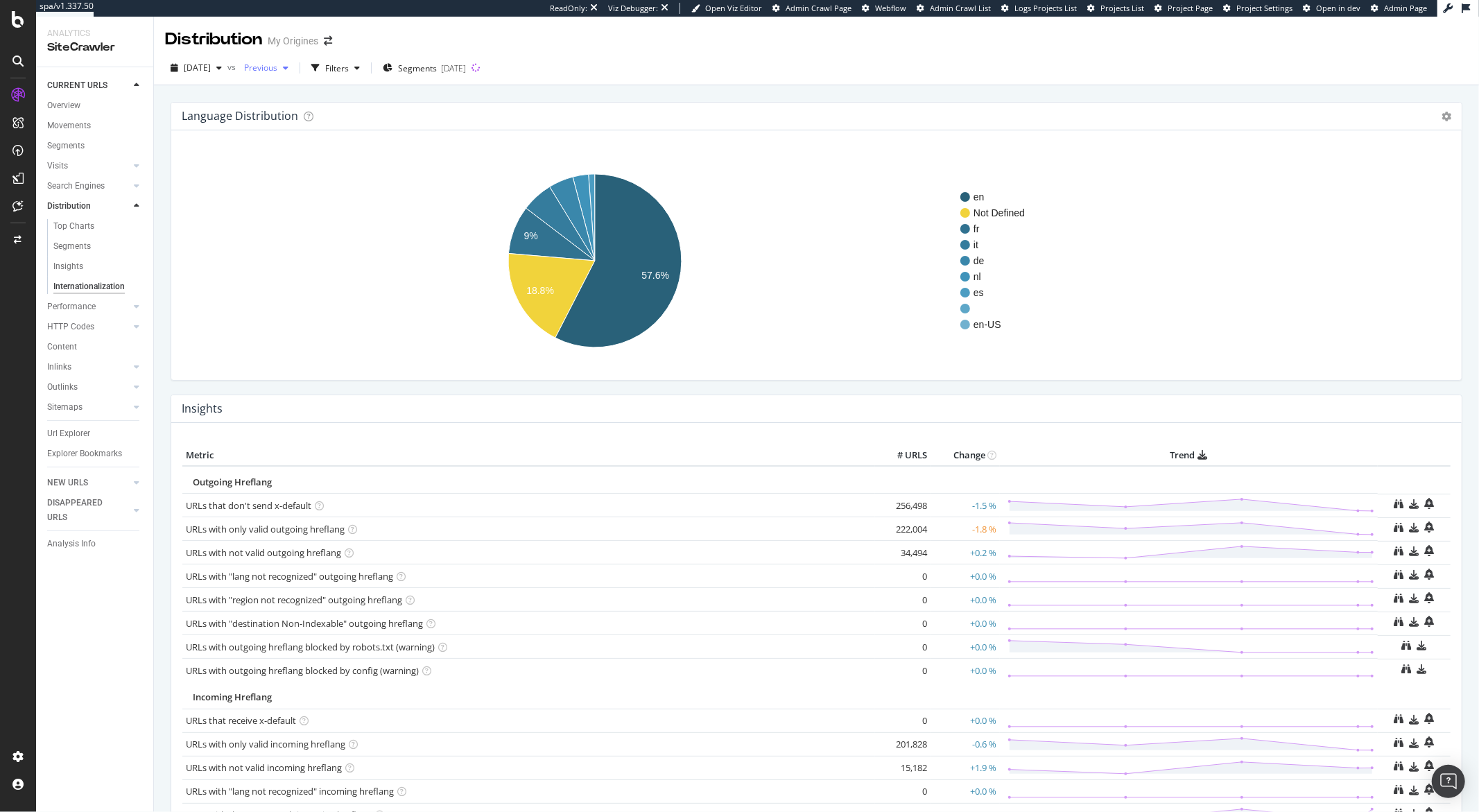
click at [294, 67] on div "button" at bounding box center [286, 67] width 17 height 8
click at [211, 67] on span "[DATE]" at bounding box center [197, 67] width 27 height 12
click at [226, 139] on div "2025 Sep. 16th" at bounding box center [222, 143] width 74 height 12
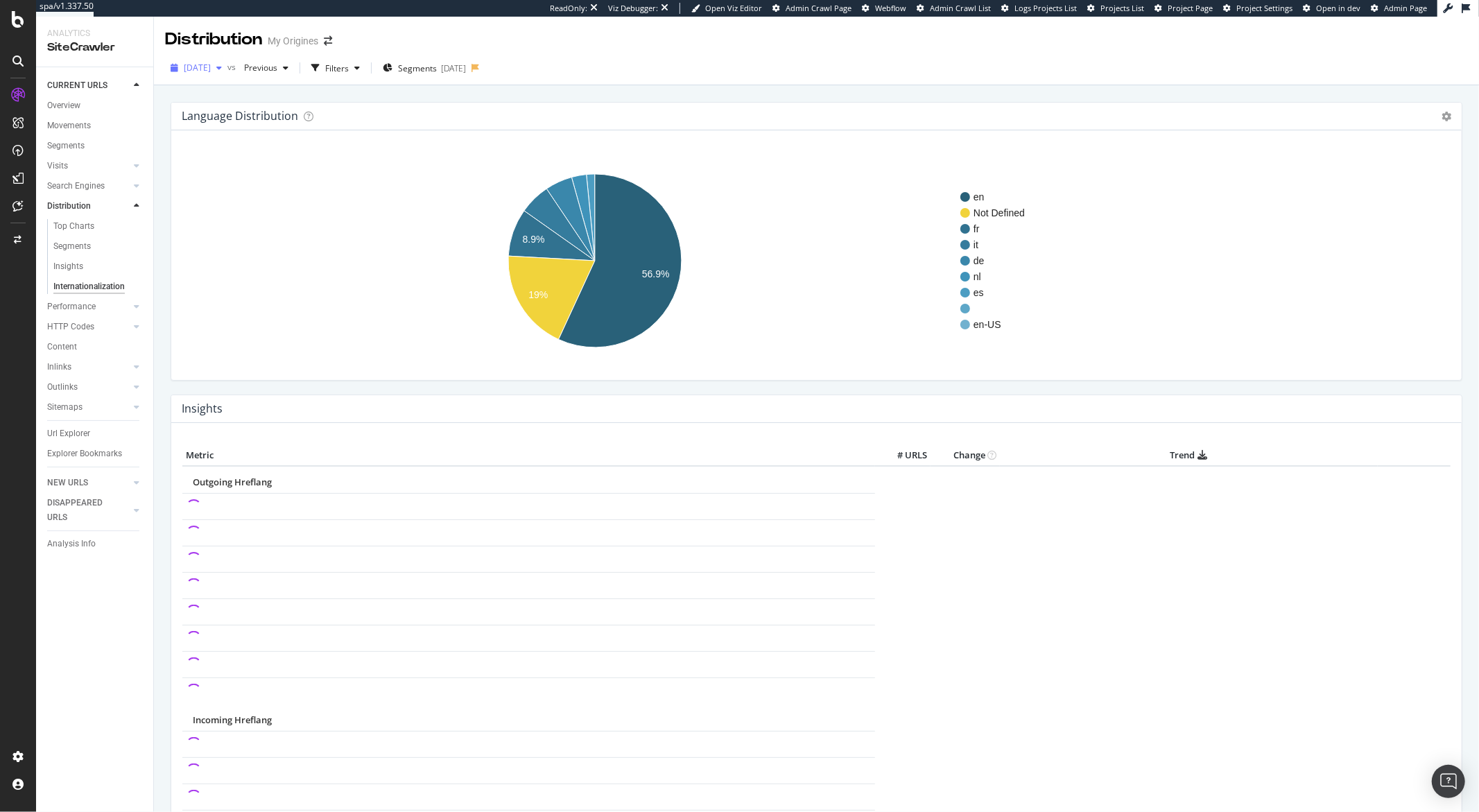
click at [227, 70] on div "button" at bounding box center [219, 67] width 17 height 8
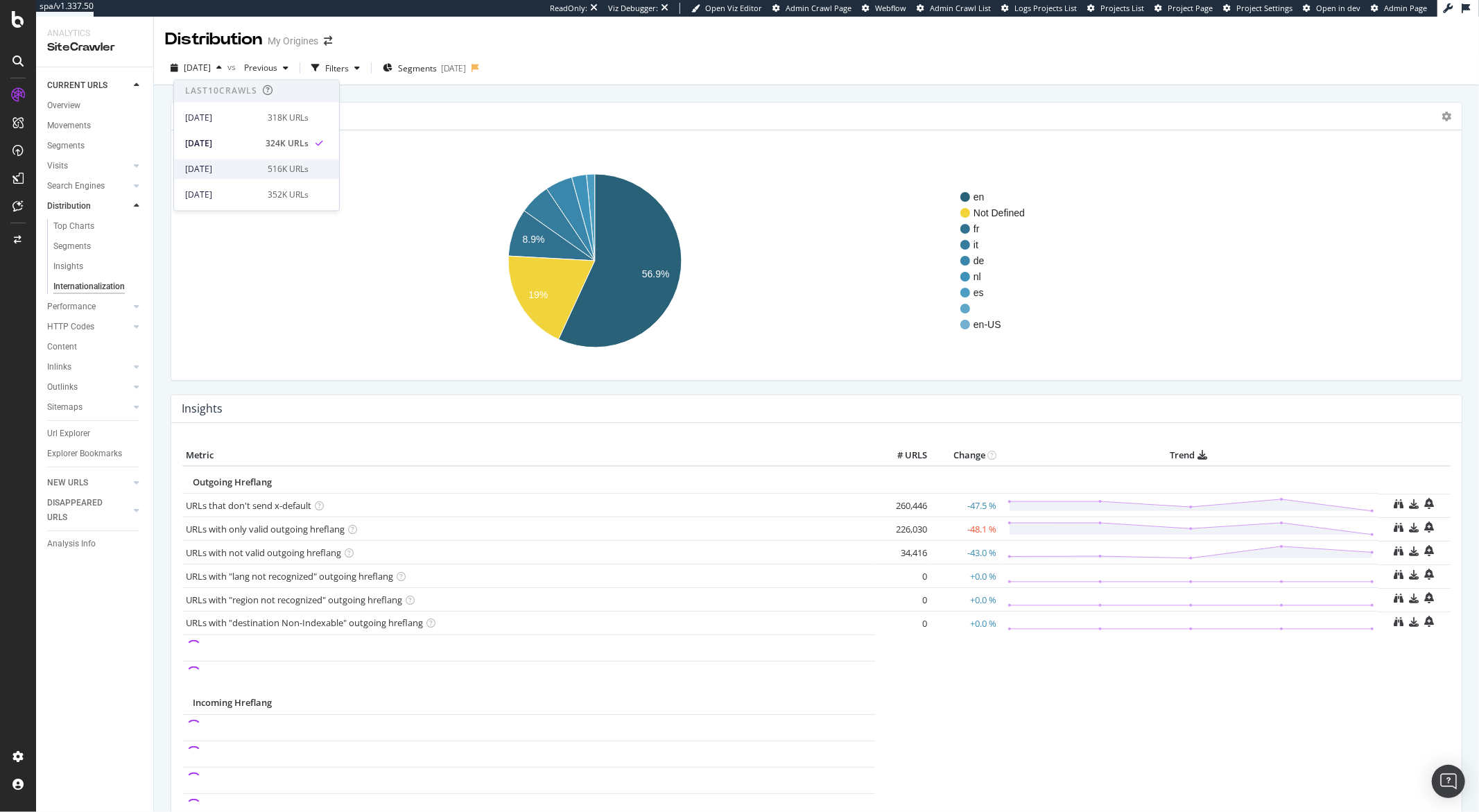
click at [250, 166] on div "2025 Sep. 2nd" at bounding box center [222, 169] width 74 height 12
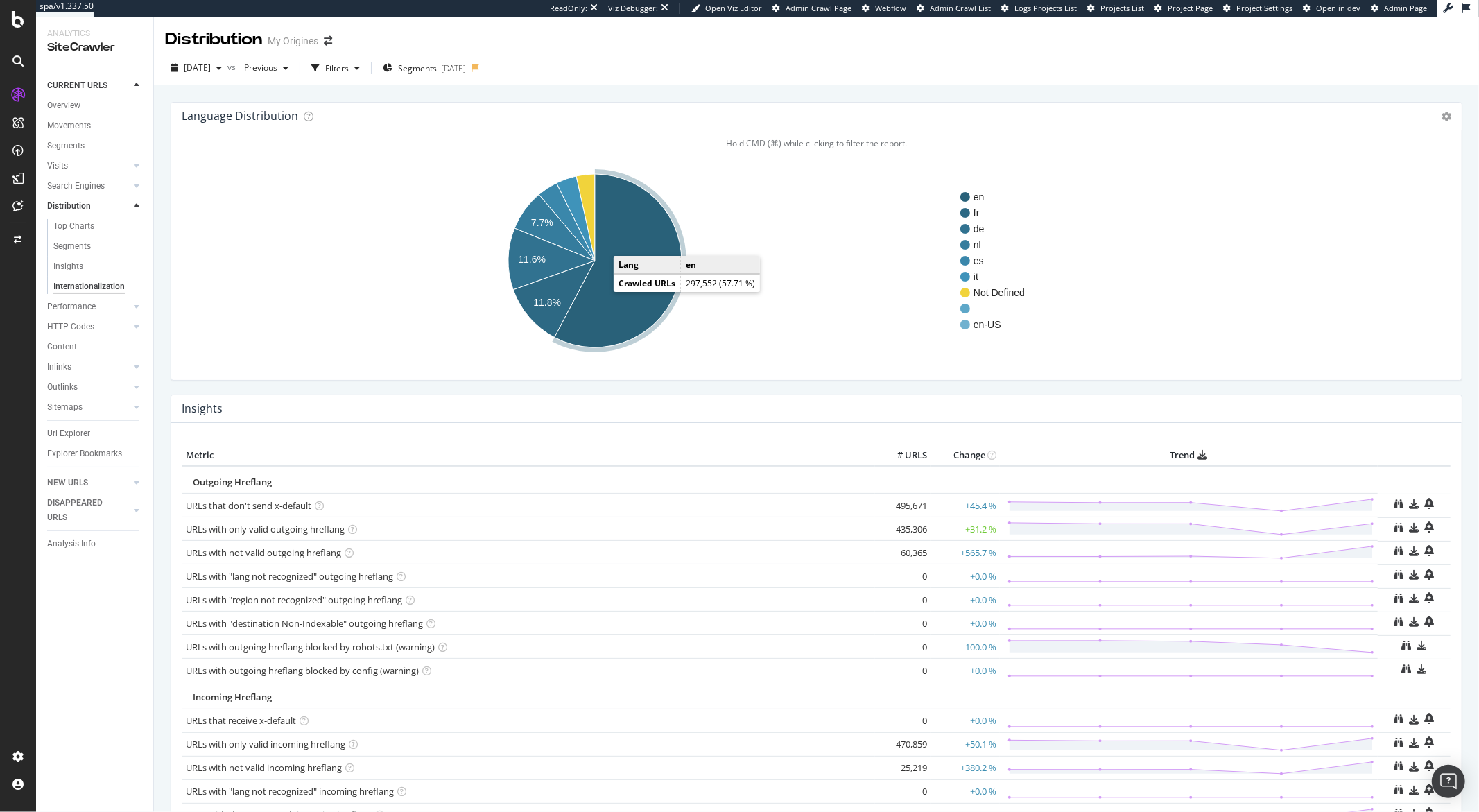
click at [602, 291] on icon "A chart." at bounding box center [618, 260] width 127 height 173
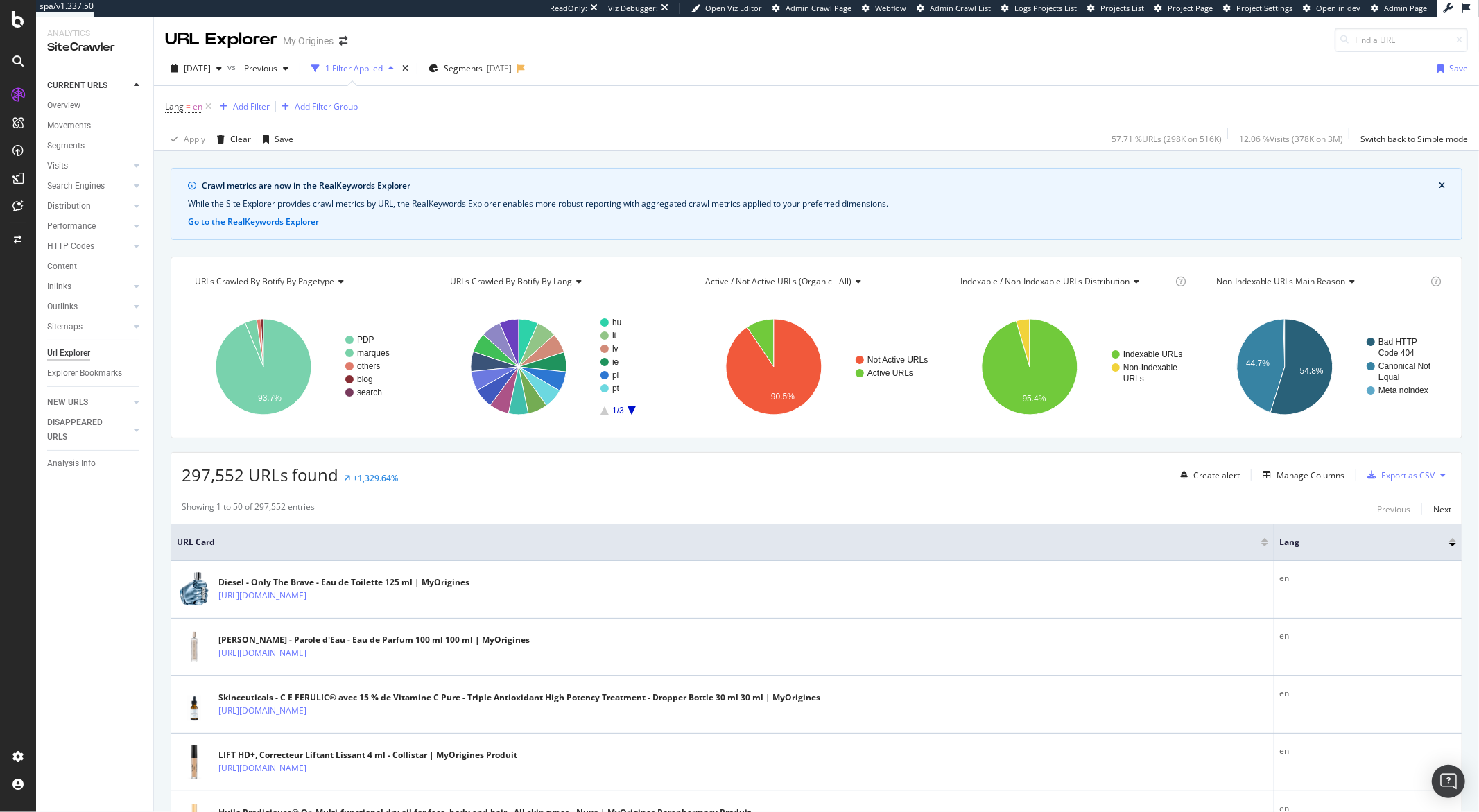
click at [631, 414] on rect "A chart." at bounding box center [636, 367] width 72 height 96
click at [556, 375] on icon "A chart." at bounding box center [542, 378] width 47 height 24
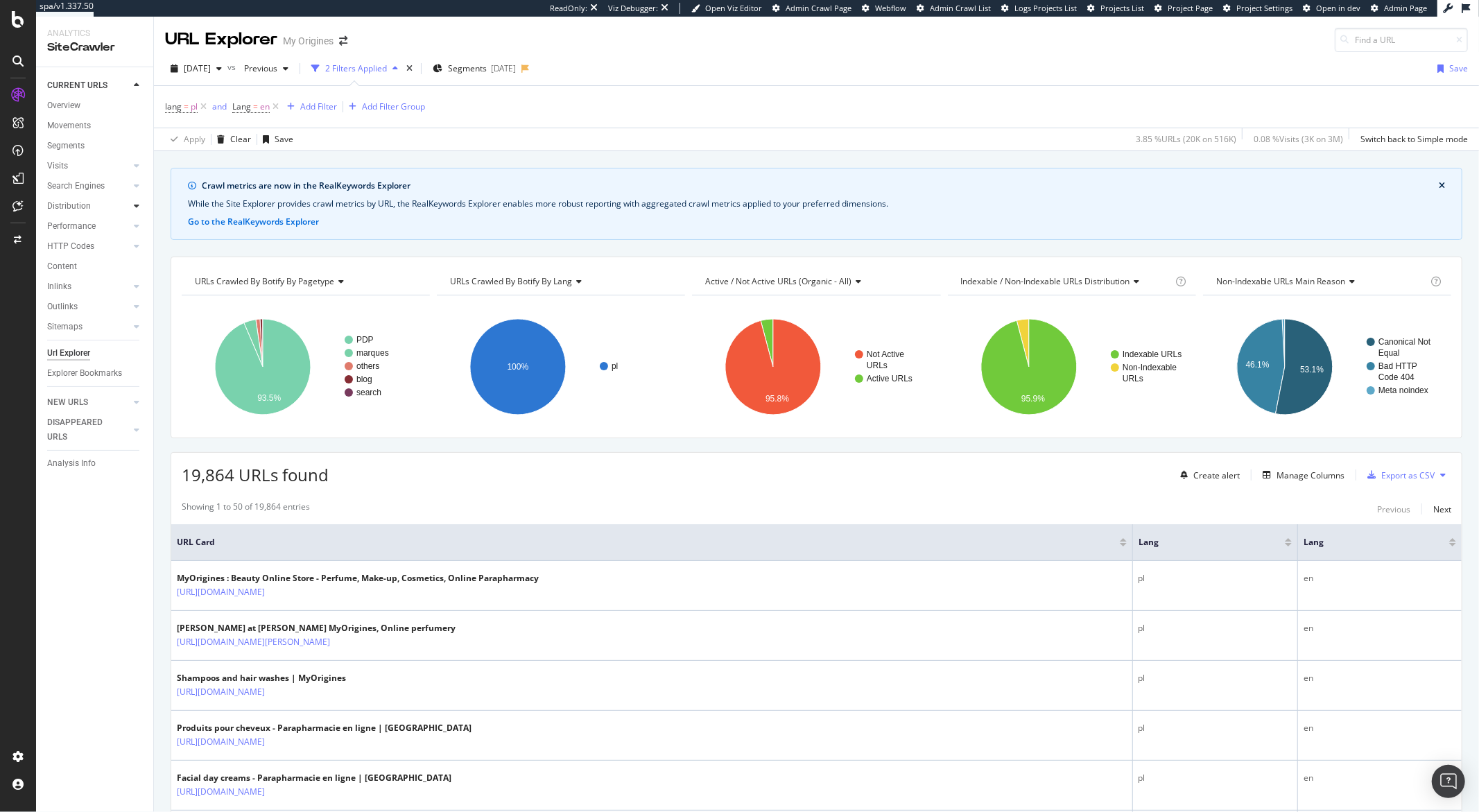
click at [134, 207] on icon at bounding box center [137, 205] width 6 height 8
click at [104, 287] on div "Internationalization" at bounding box center [90, 287] width 74 height 15
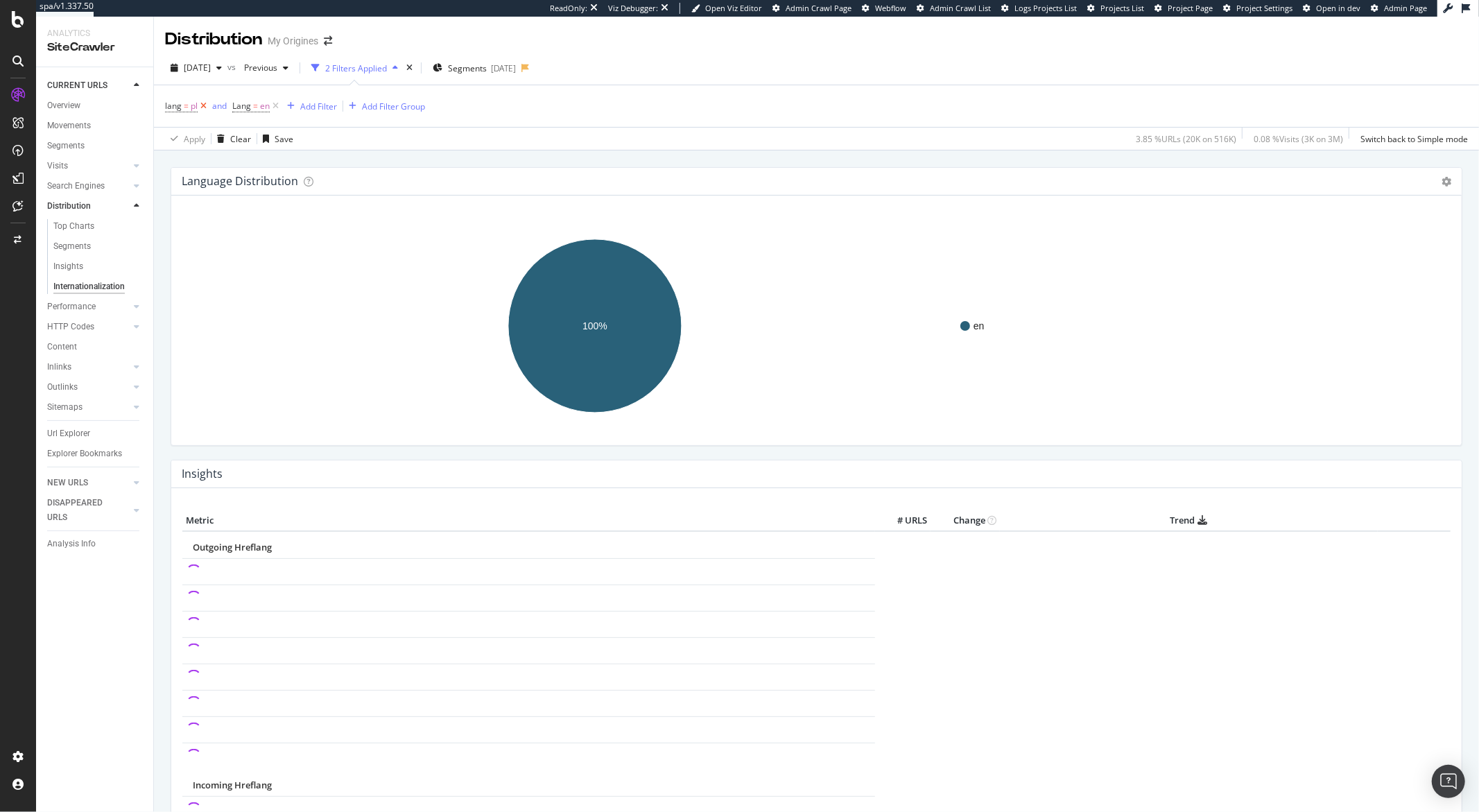
click at [203, 109] on icon at bounding box center [204, 106] width 12 height 14
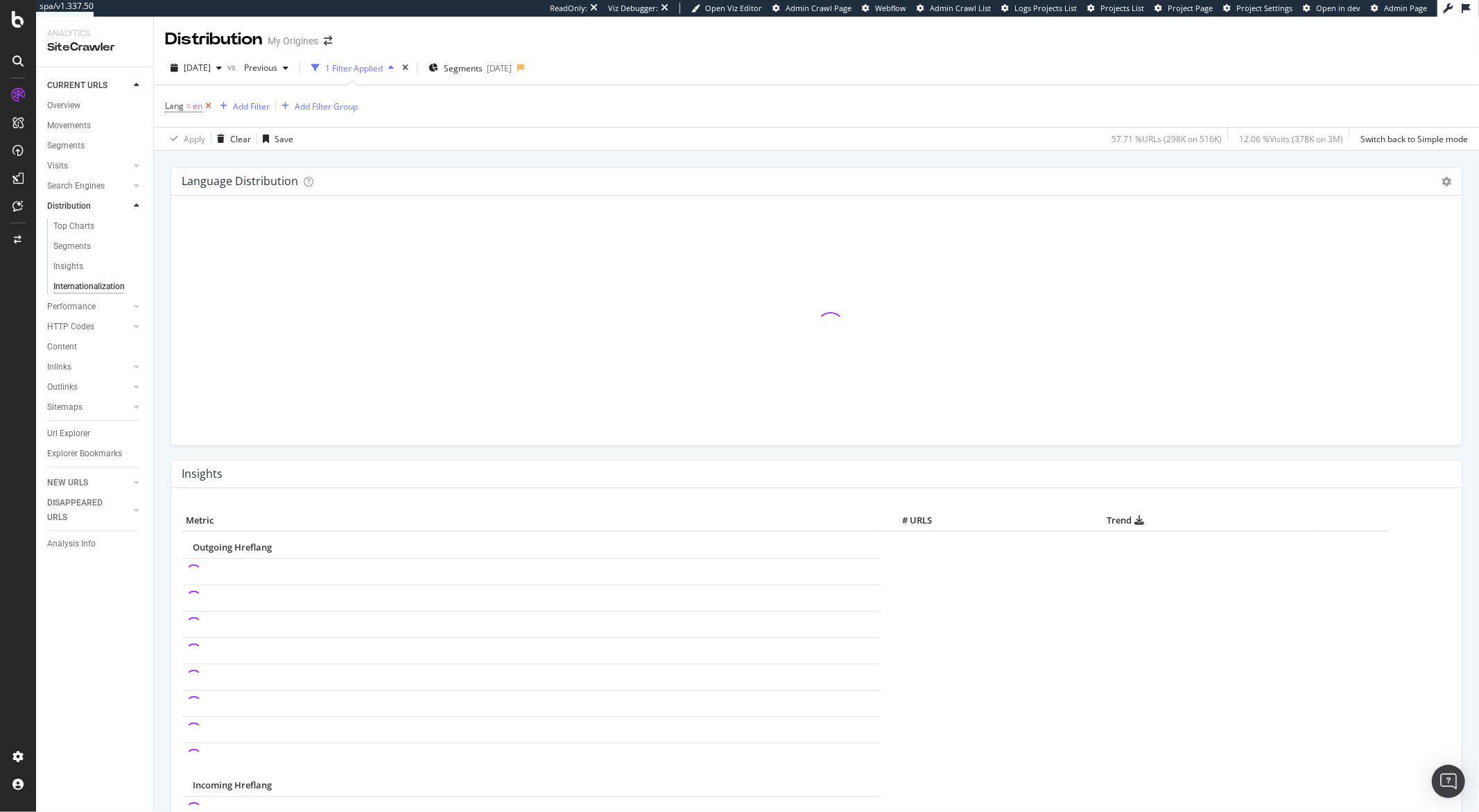
click at [203, 109] on icon at bounding box center [208, 106] width 12 height 14
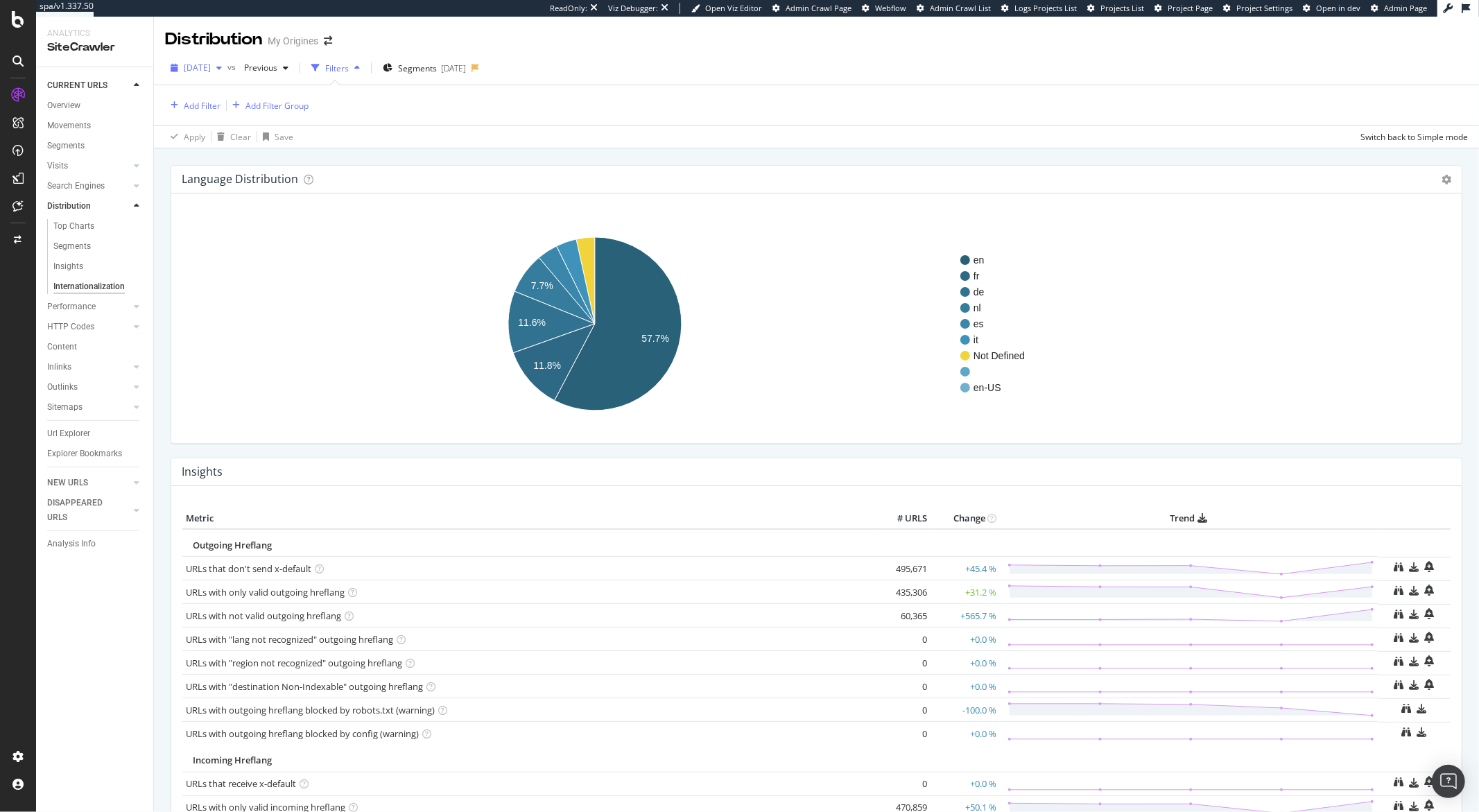
click at [227, 74] on div "2025 Sep. 2nd" at bounding box center [196, 68] width 62 height 20
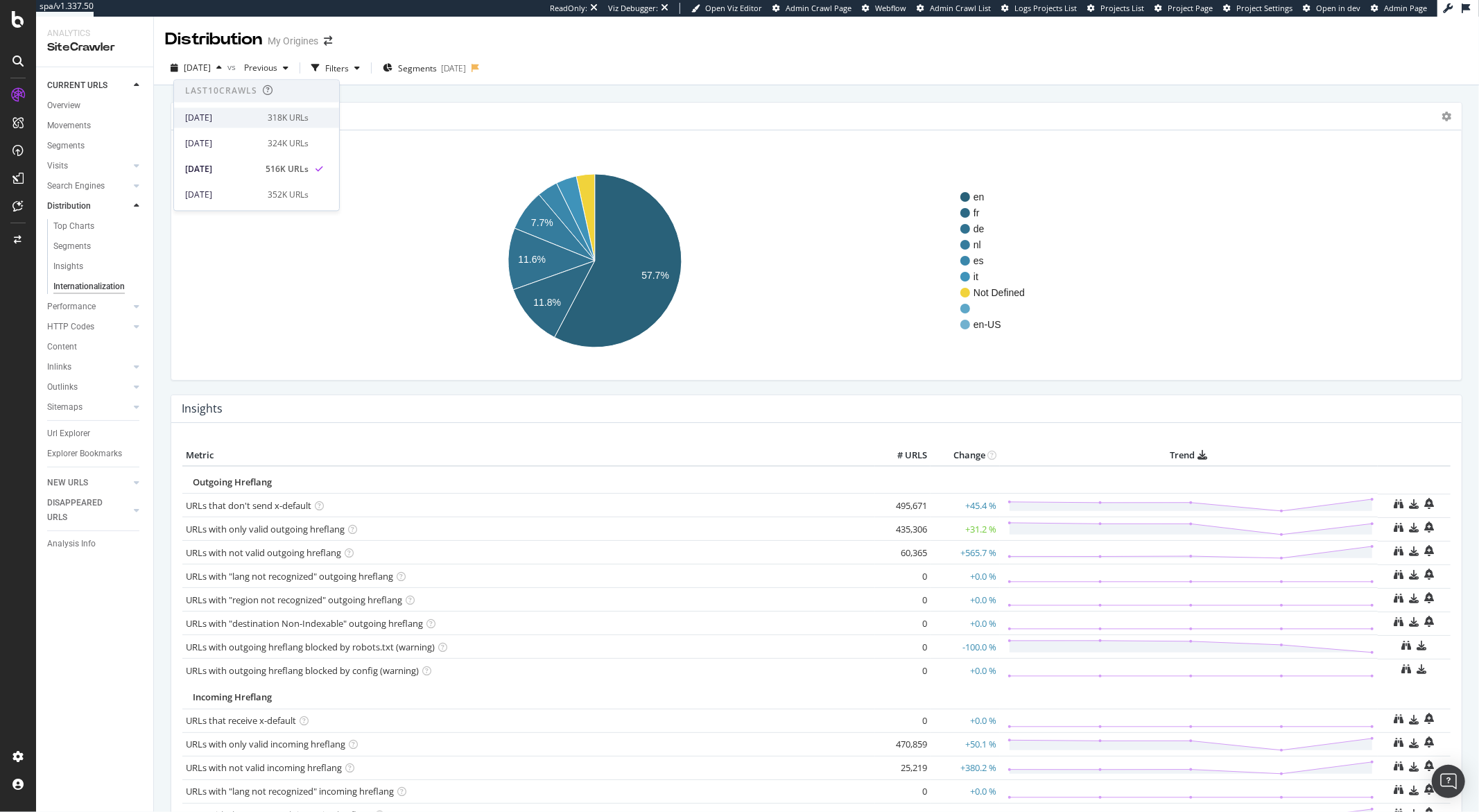
click at [225, 112] on div "[DATE]" at bounding box center [222, 118] width 74 height 12
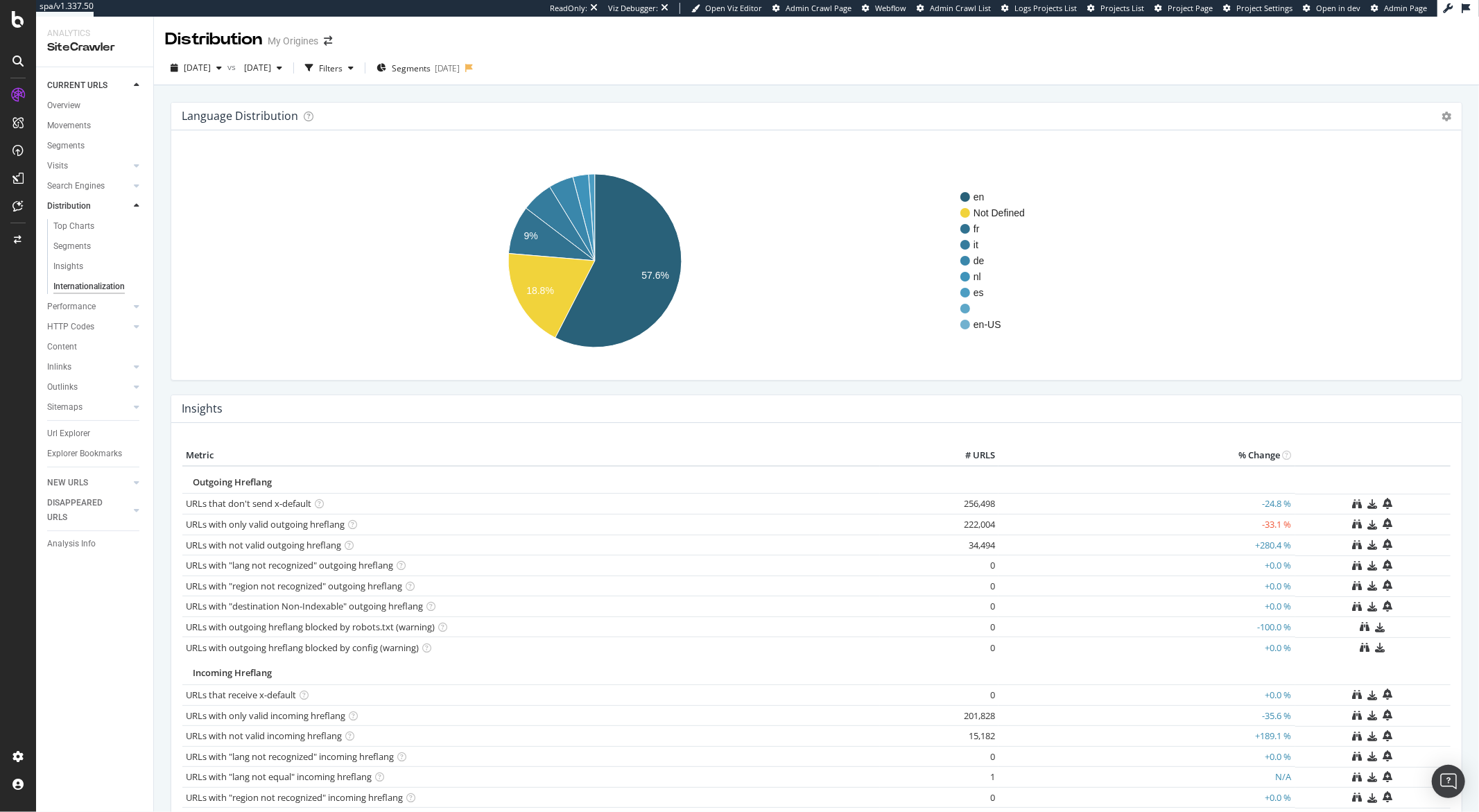
click at [931, 295] on rect "A chart." at bounding box center [811, 261] width 1256 height 216
click at [211, 69] on span "[DATE]" at bounding box center [197, 67] width 27 height 12
click at [229, 201] on div "2025 Apr. 29th 537K URLs" at bounding box center [256, 194] width 165 height 20
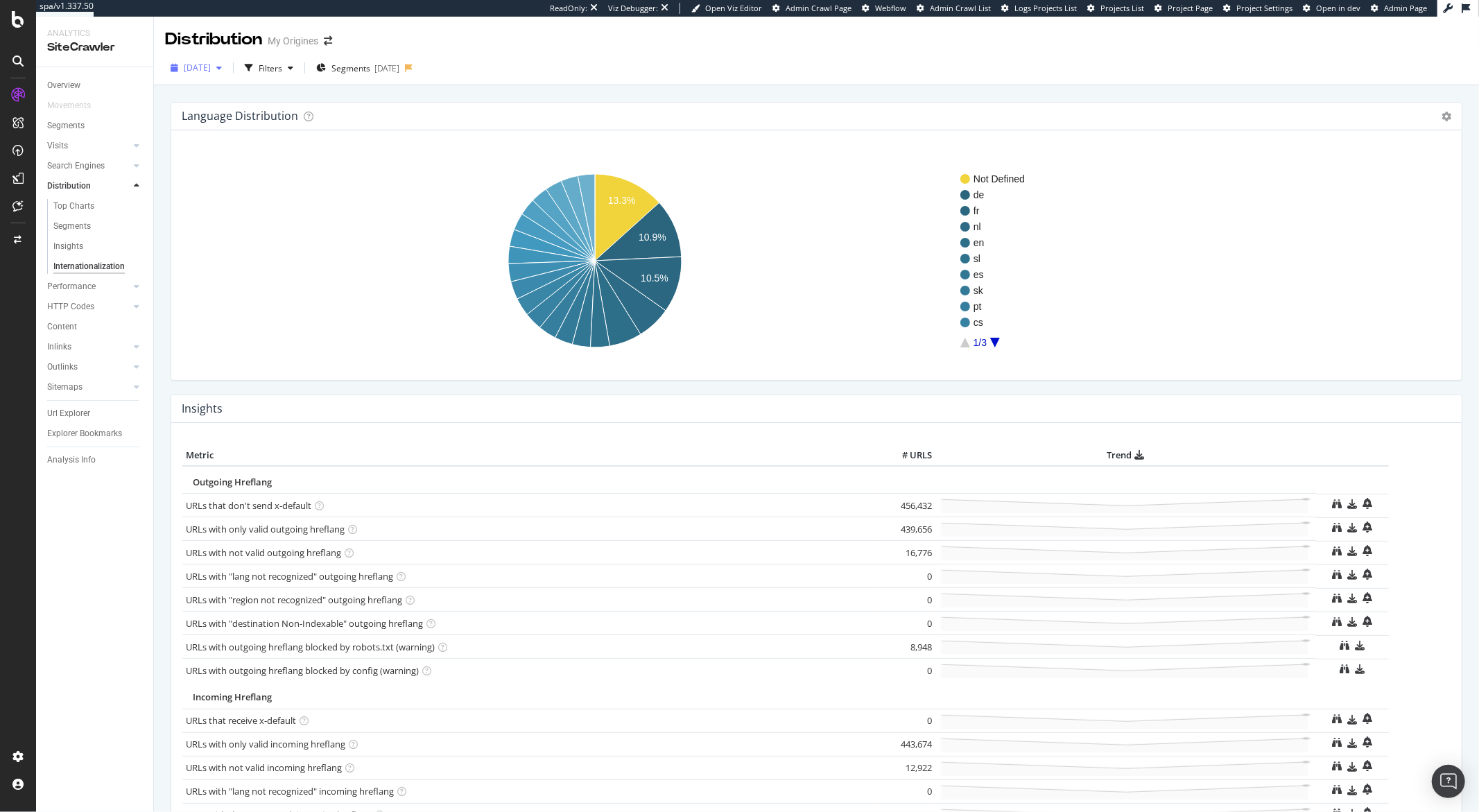
click at [211, 70] on span "2025 Apr. 29th" at bounding box center [197, 67] width 27 height 12
click at [223, 145] on div "2025 May. 27th" at bounding box center [205, 147] width 39 height 12
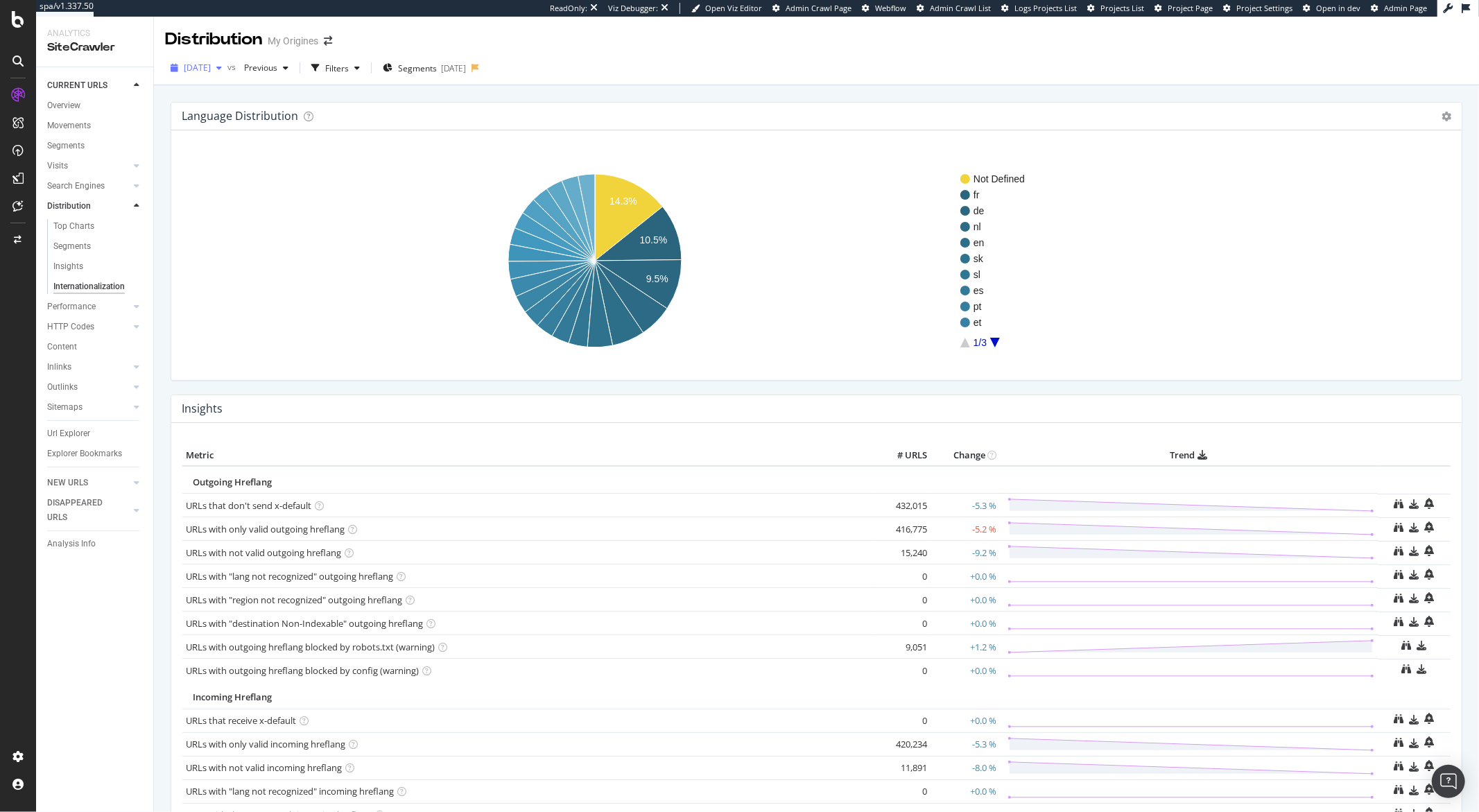
click at [211, 65] on span "2025 May. 27th" at bounding box center [197, 67] width 27 height 12
click at [226, 129] on div "2025 Jun. 10th" at bounding box center [222, 124] width 74 height 12
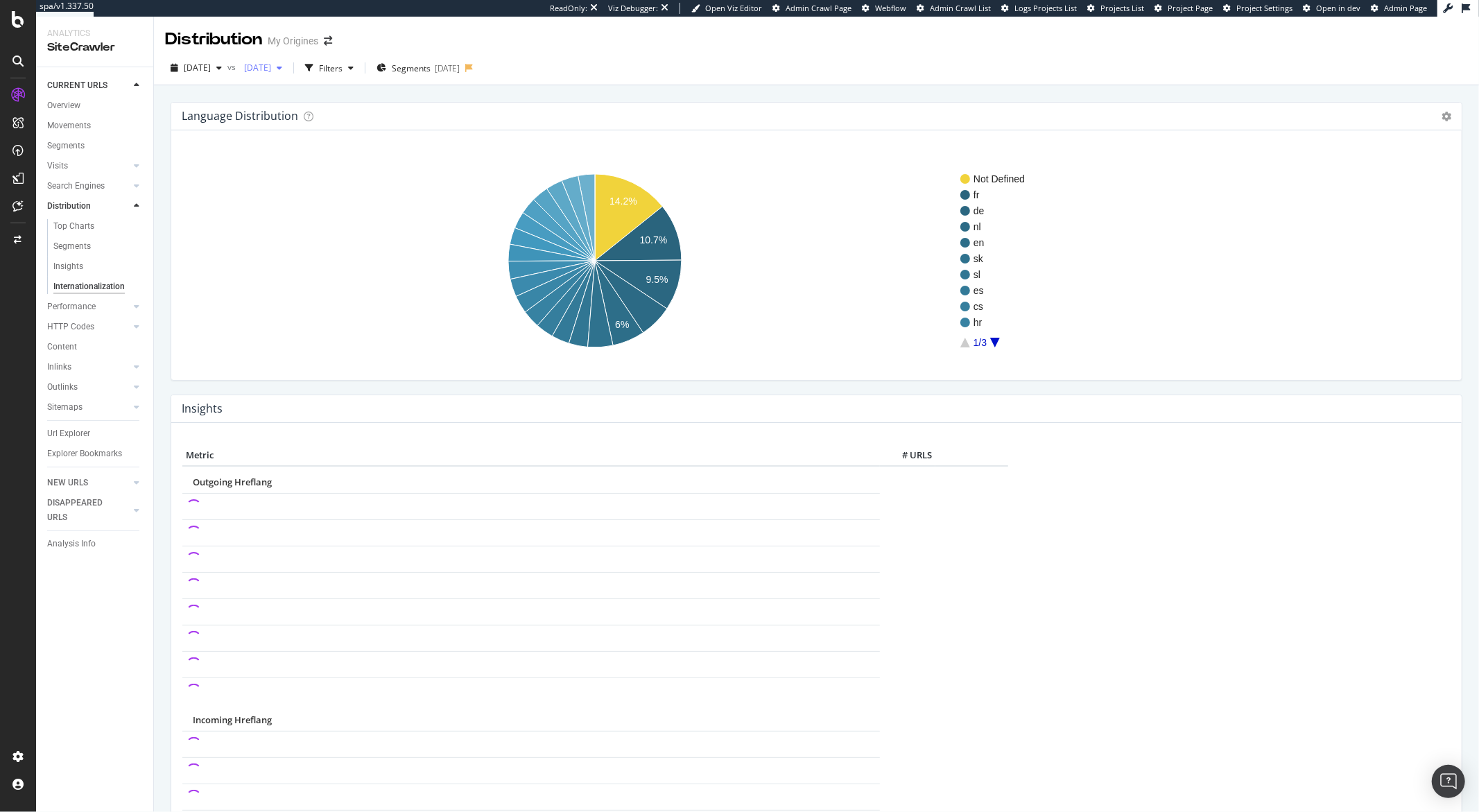
click at [271, 70] on span "2025 Apr. 29th" at bounding box center [255, 67] width 33 height 12
click at [290, 141] on div "2025 May. 27th" at bounding box center [305, 147] width 74 height 12
click at [211, 69] on span "2025 Jun. 10th" at bounding box center [197, 67] width 27 height 12
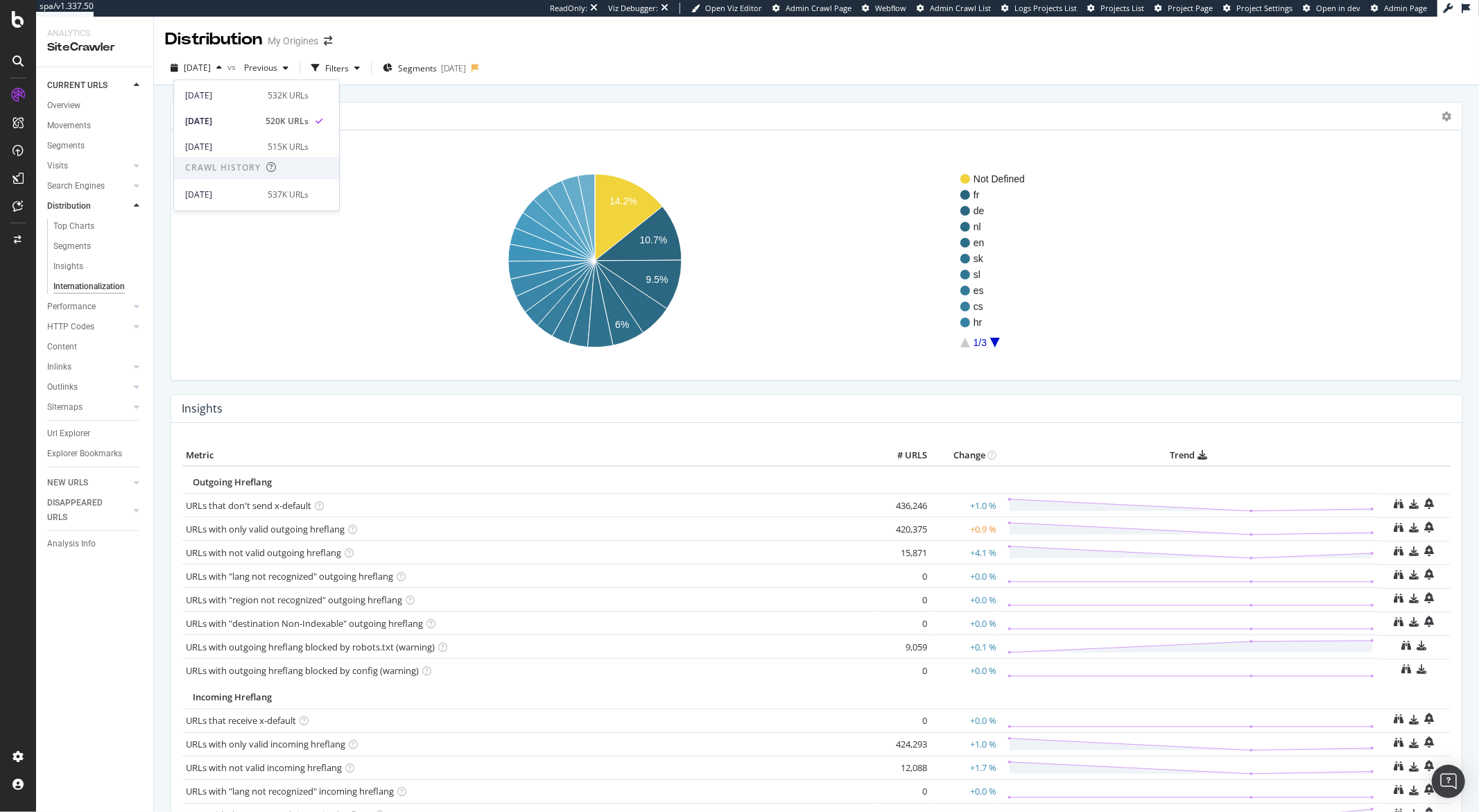
scroll to position [184, 0]
click at [236, 113] on div "2025 Jun. 24th" at bounding box center [222, 112] width 74 height 12
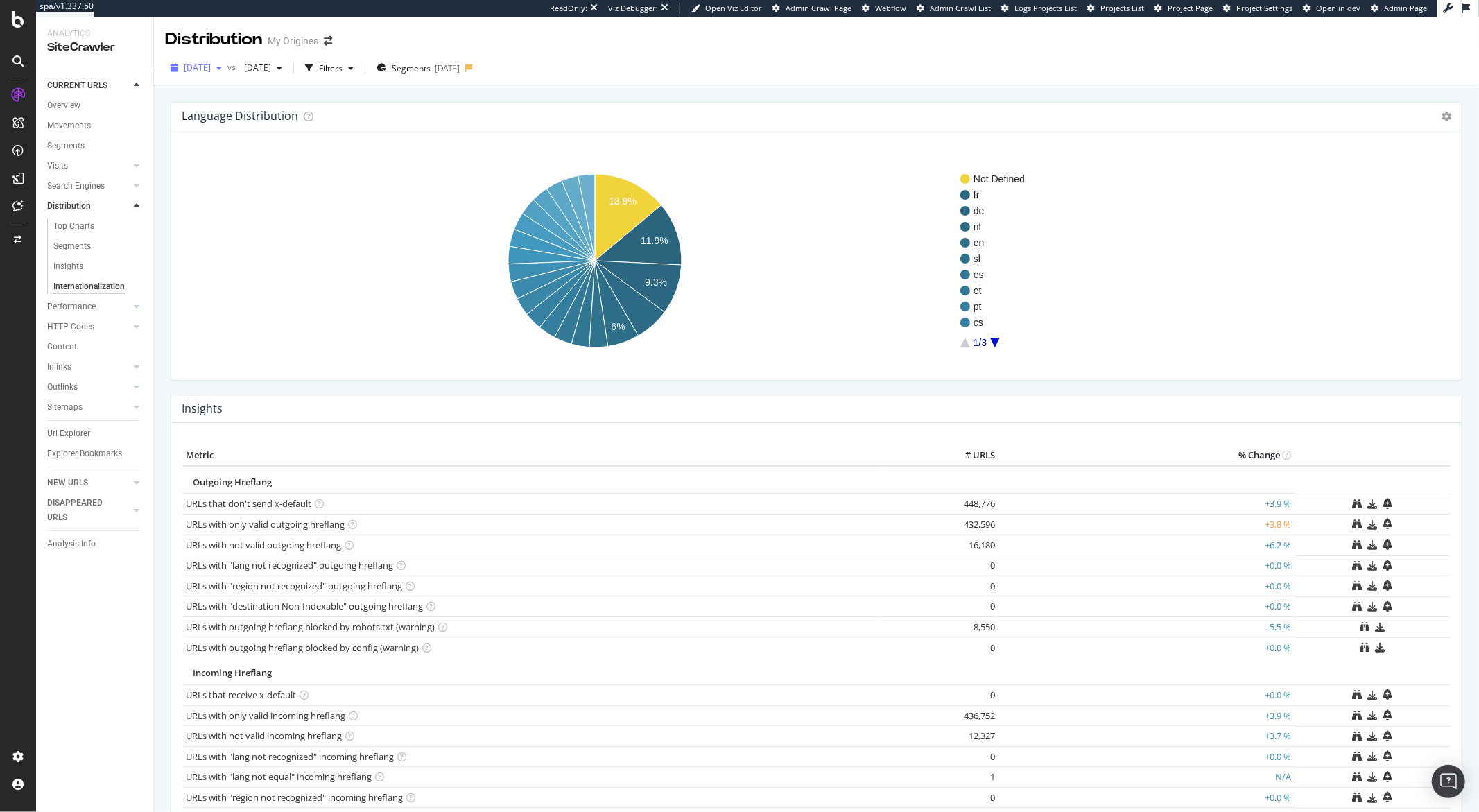
click at [211, 69] on span "2025 Jun. 24th" at bounding box center [197, 67] width 27 height 12
click at [226, 116] on div "2025 Sep. 18th" at bounding box center [222, 118] width 74 height 12
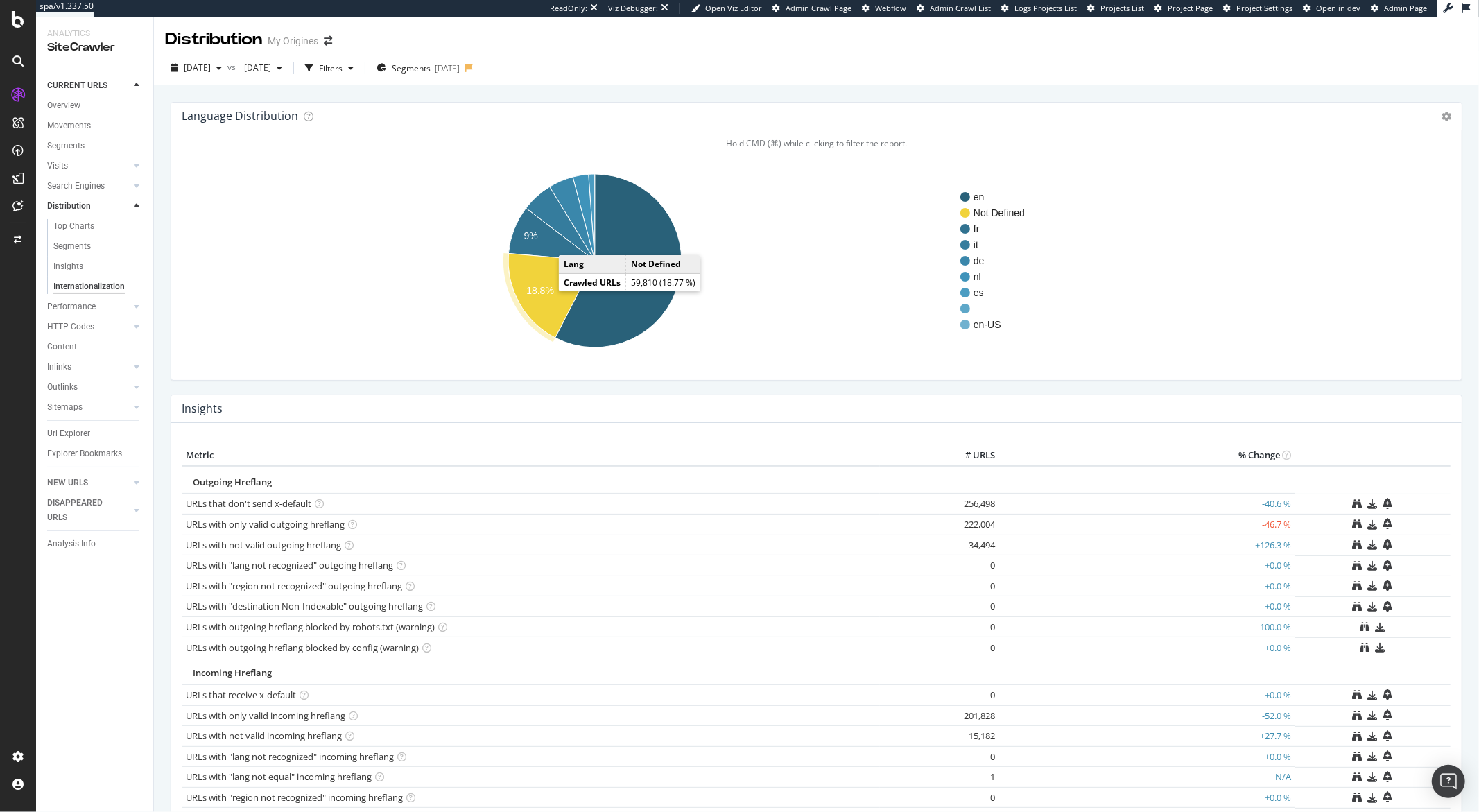
click at [545, 290] on text "18.8%" at bounding box center [540, 291] width 28 height 11
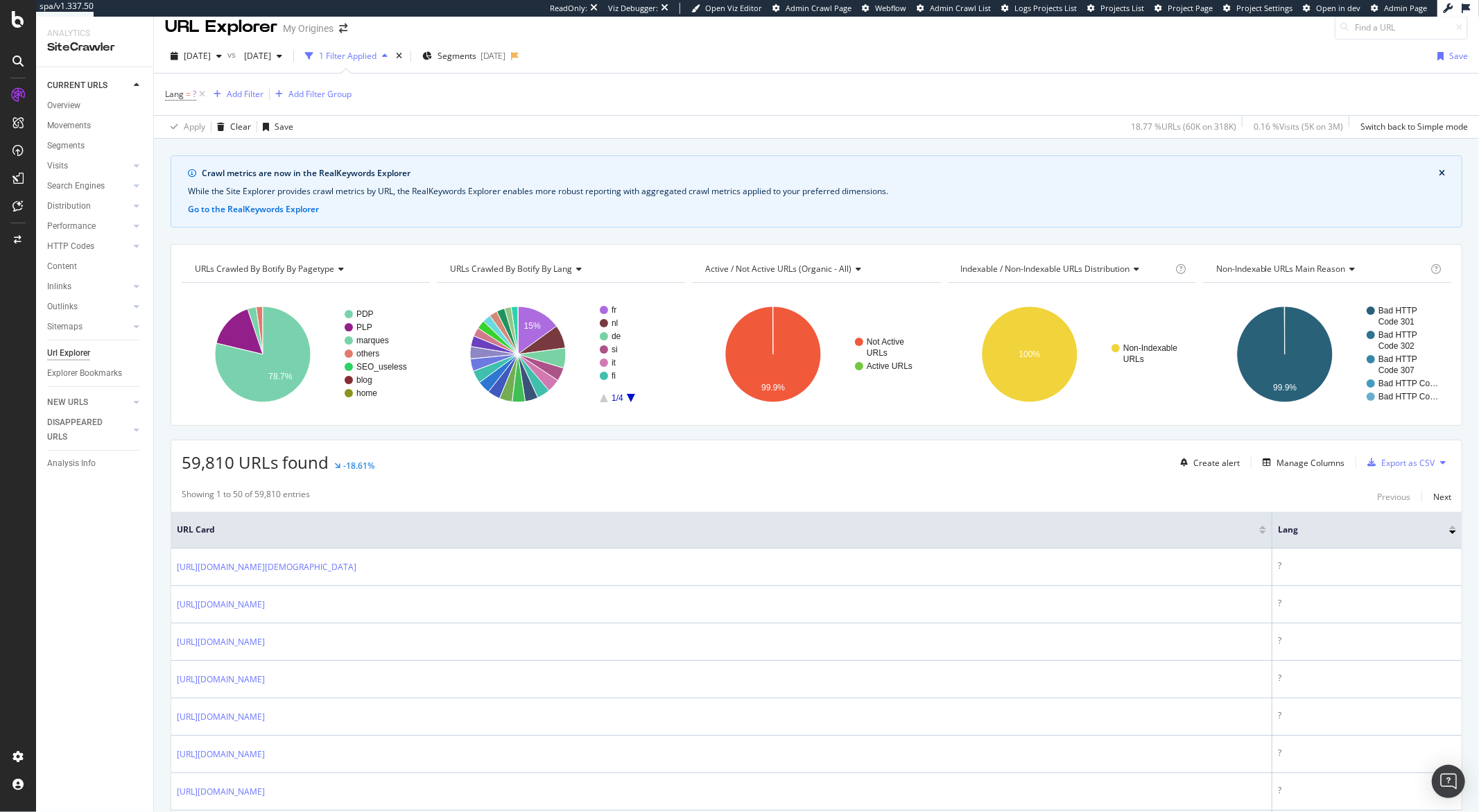
scroll to position [14, 0]
click at [72, 102] on div "Overview" at bounding box center [64, 106] width 34 height 15
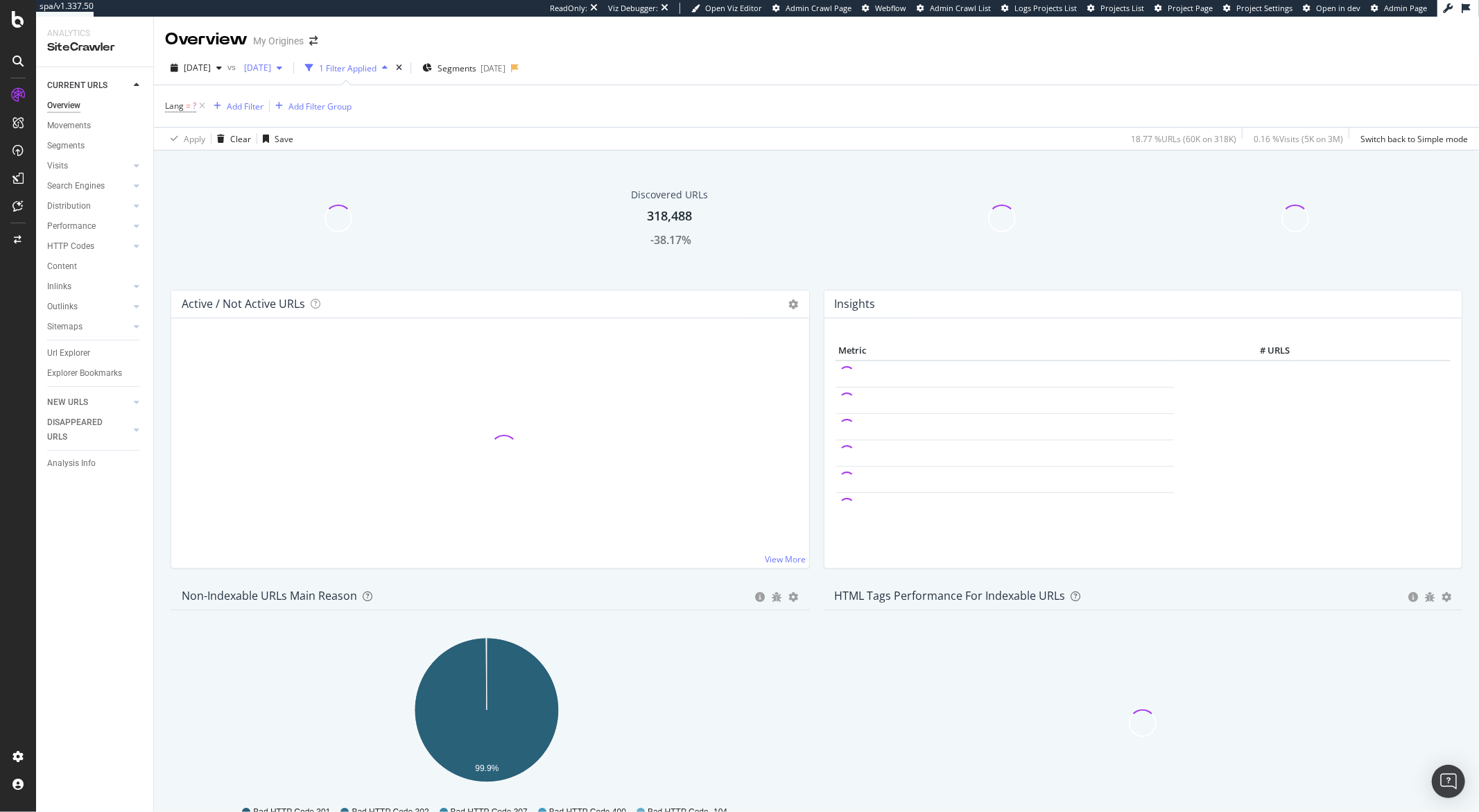
click at [271, 72] on span "2025 May. 27th" at bounding box center [255, 67] width 33 height 12
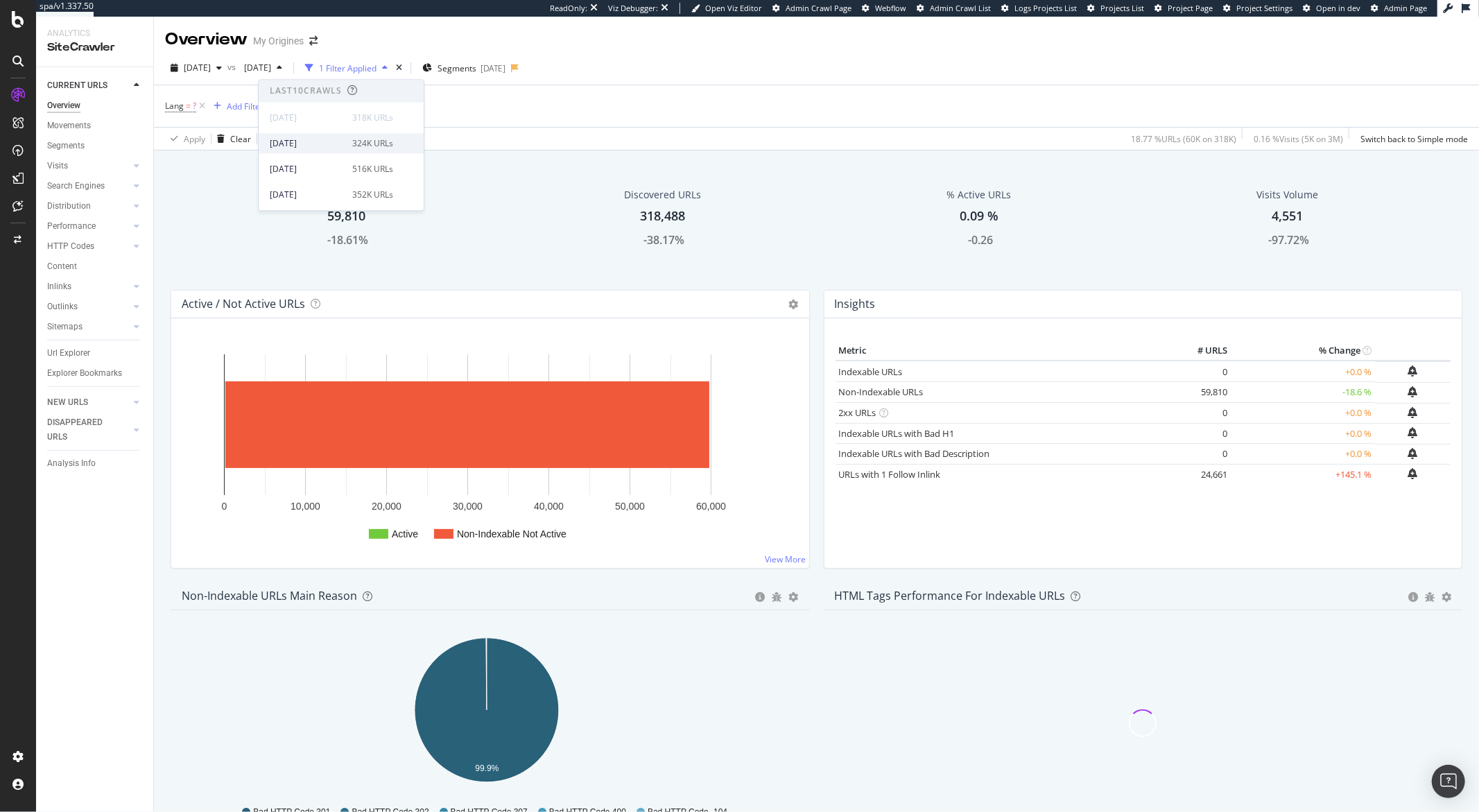
click at [344, 149] on div "2025 Sep. 16th 324K URLs" at bounding box center [331, 143] width 123 height 12
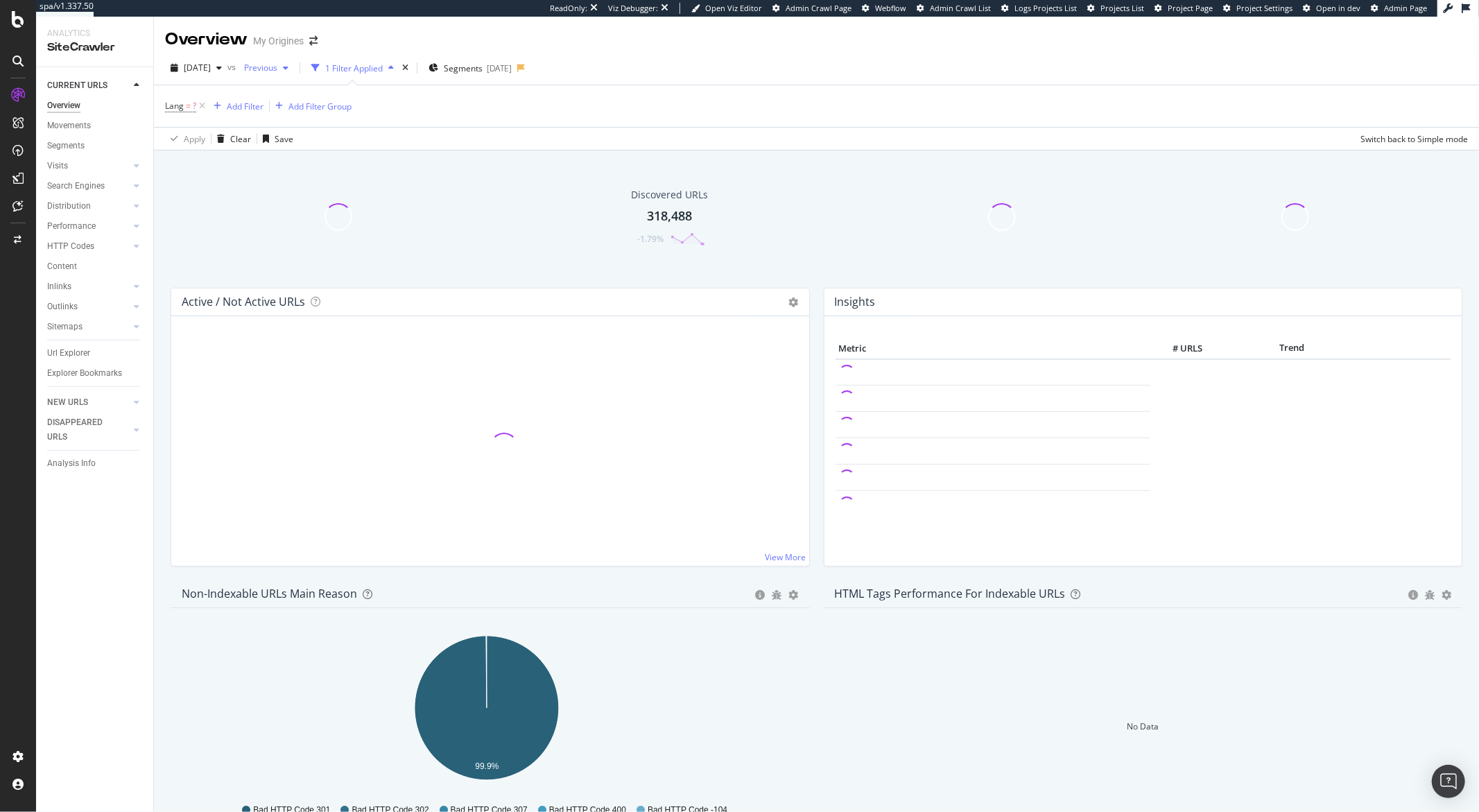
click at [294, 74] on div "Previous" at bounding box center [267, 68] width 56 height 20
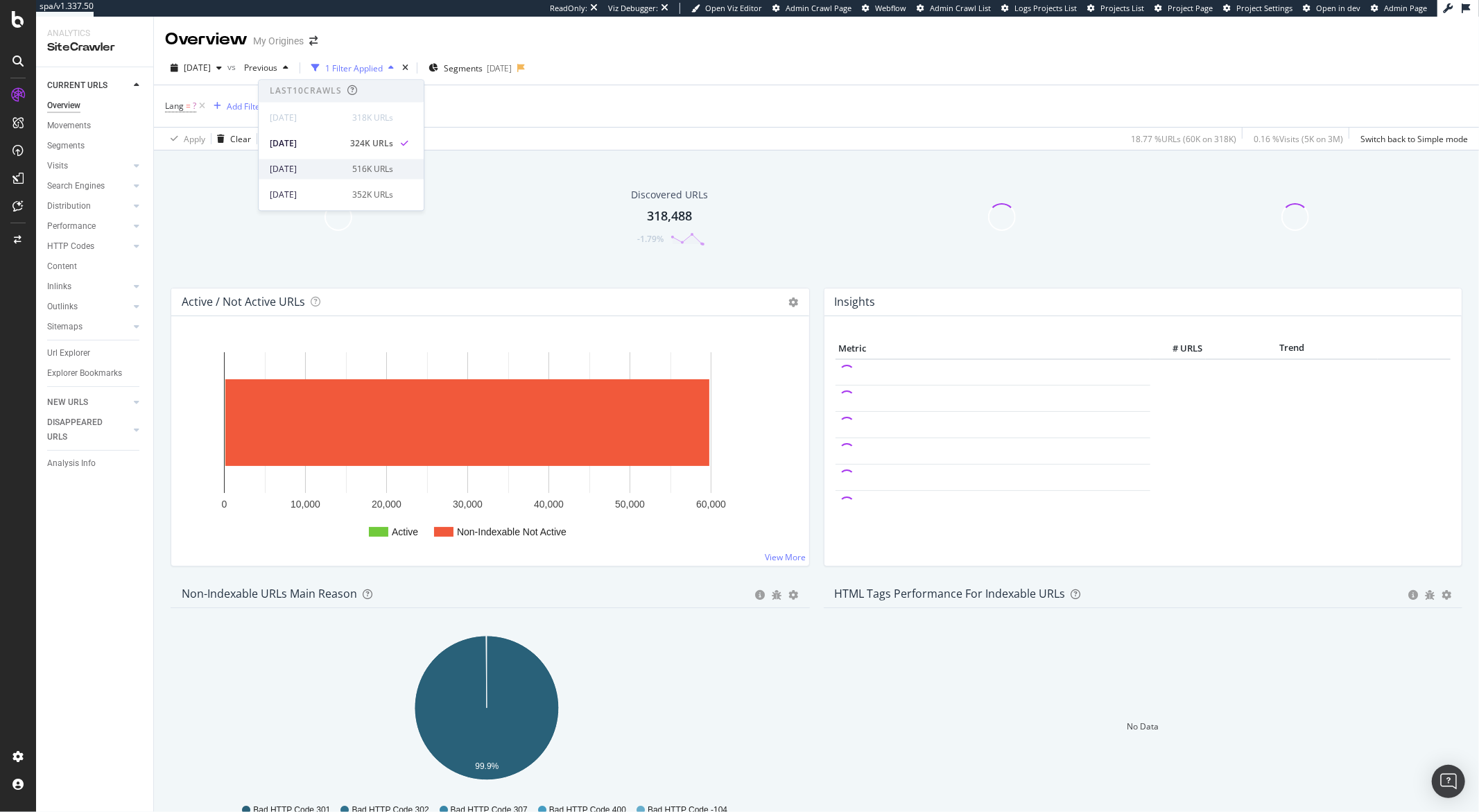
click at [318, 161] on div "2025 Sep. 2nd 516K URLs" at bounding box center [341, 169] width 165 height 20
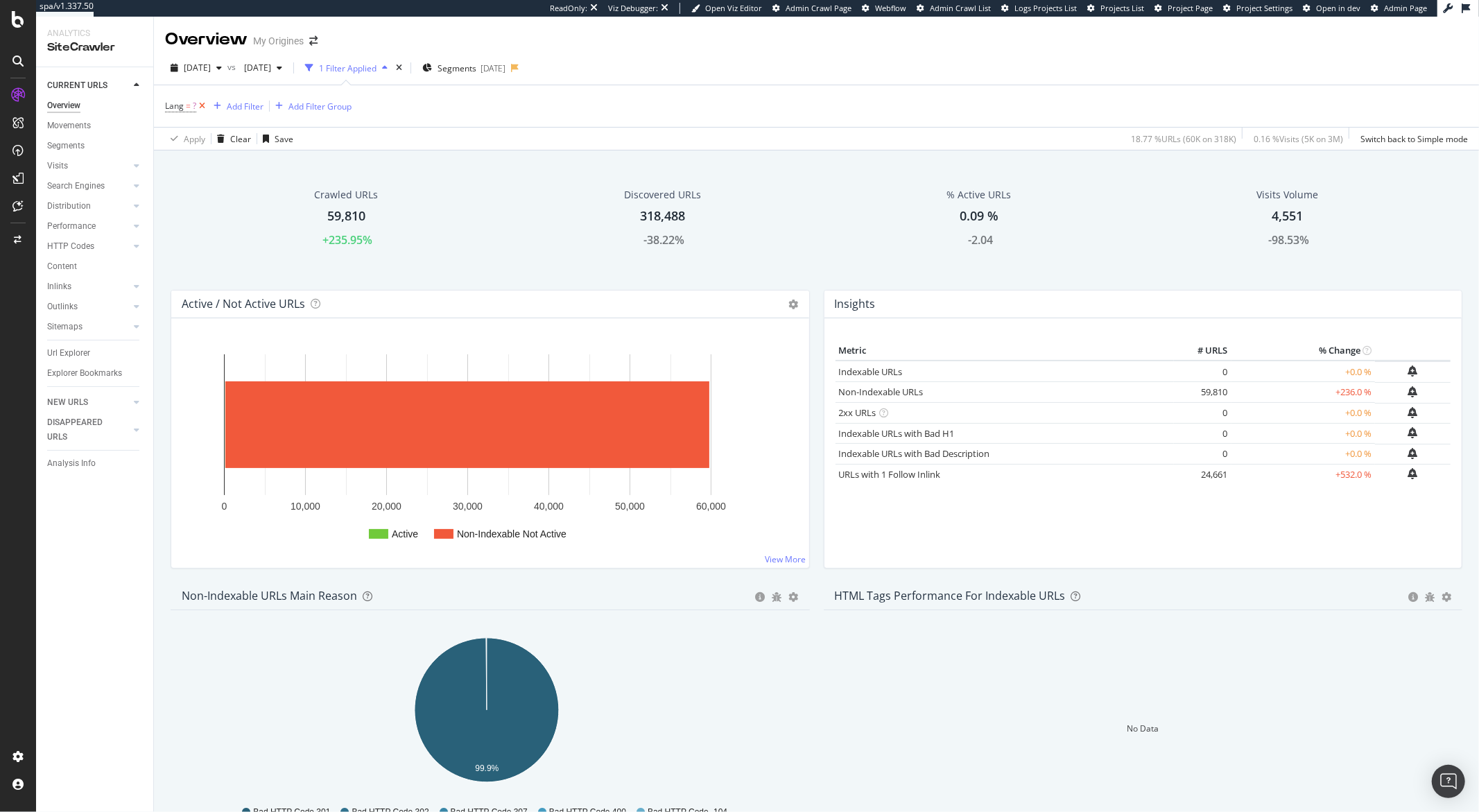
click at [206, 105] on icon at bounding box center [202, 106] width 12 height 14
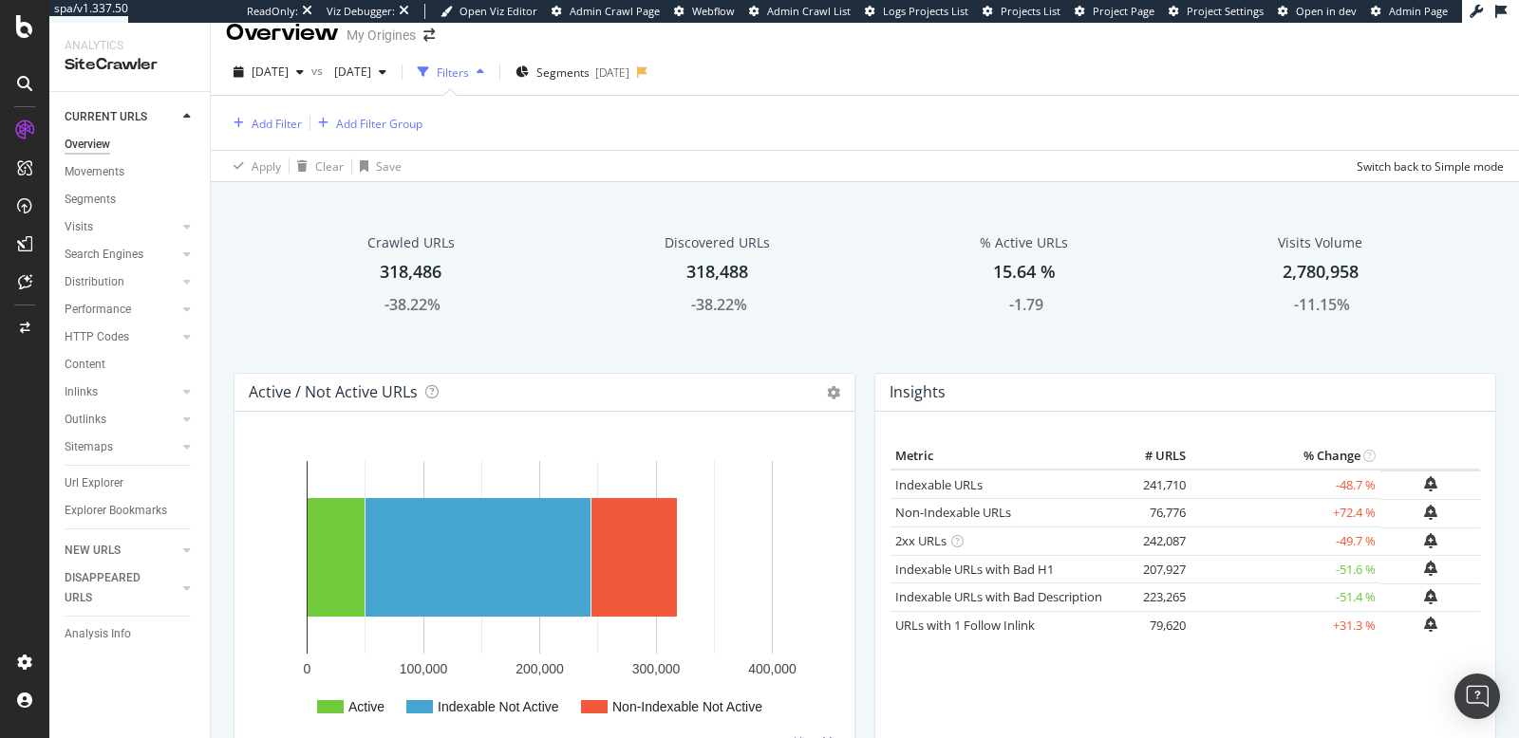
scroll to position [21, 0]
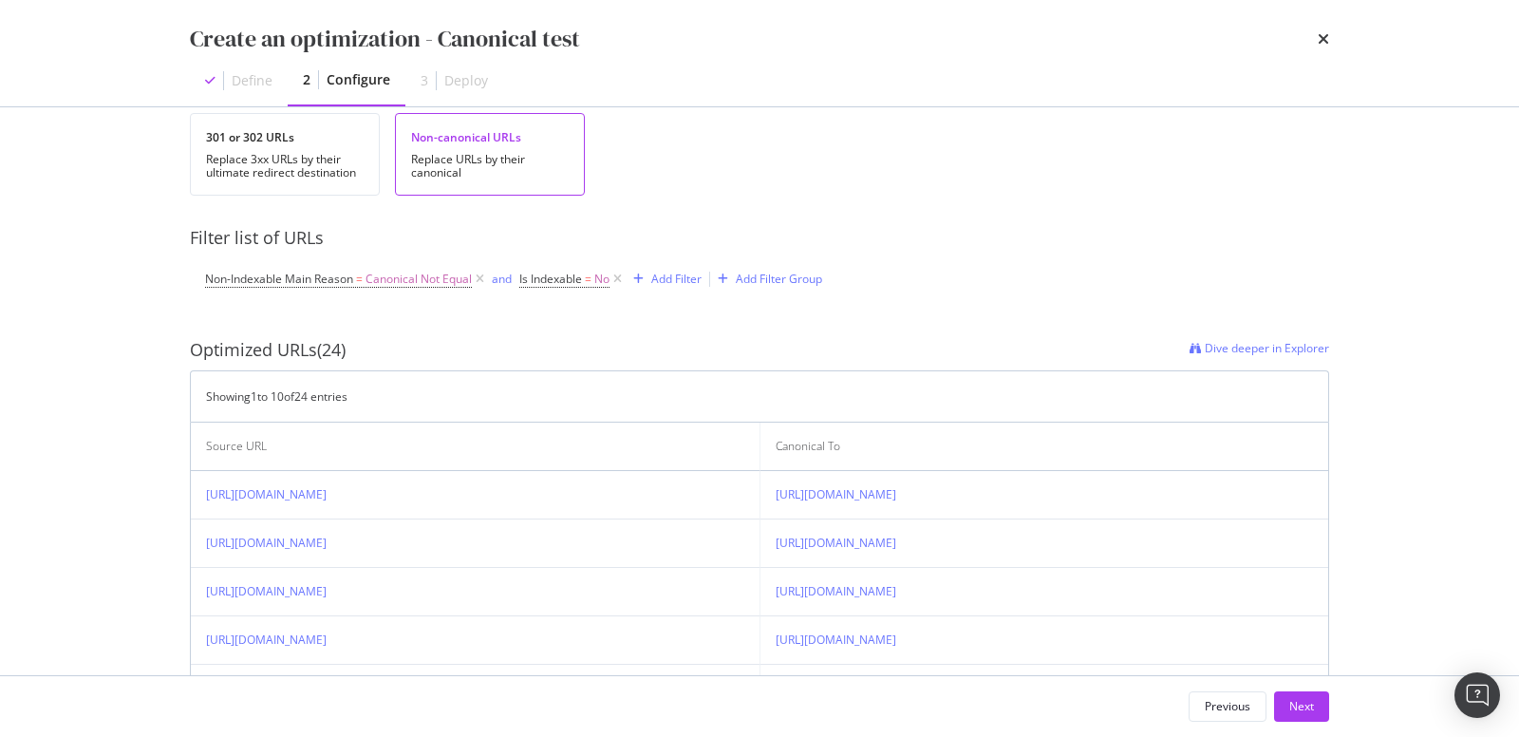
scroll to position [268, 0]
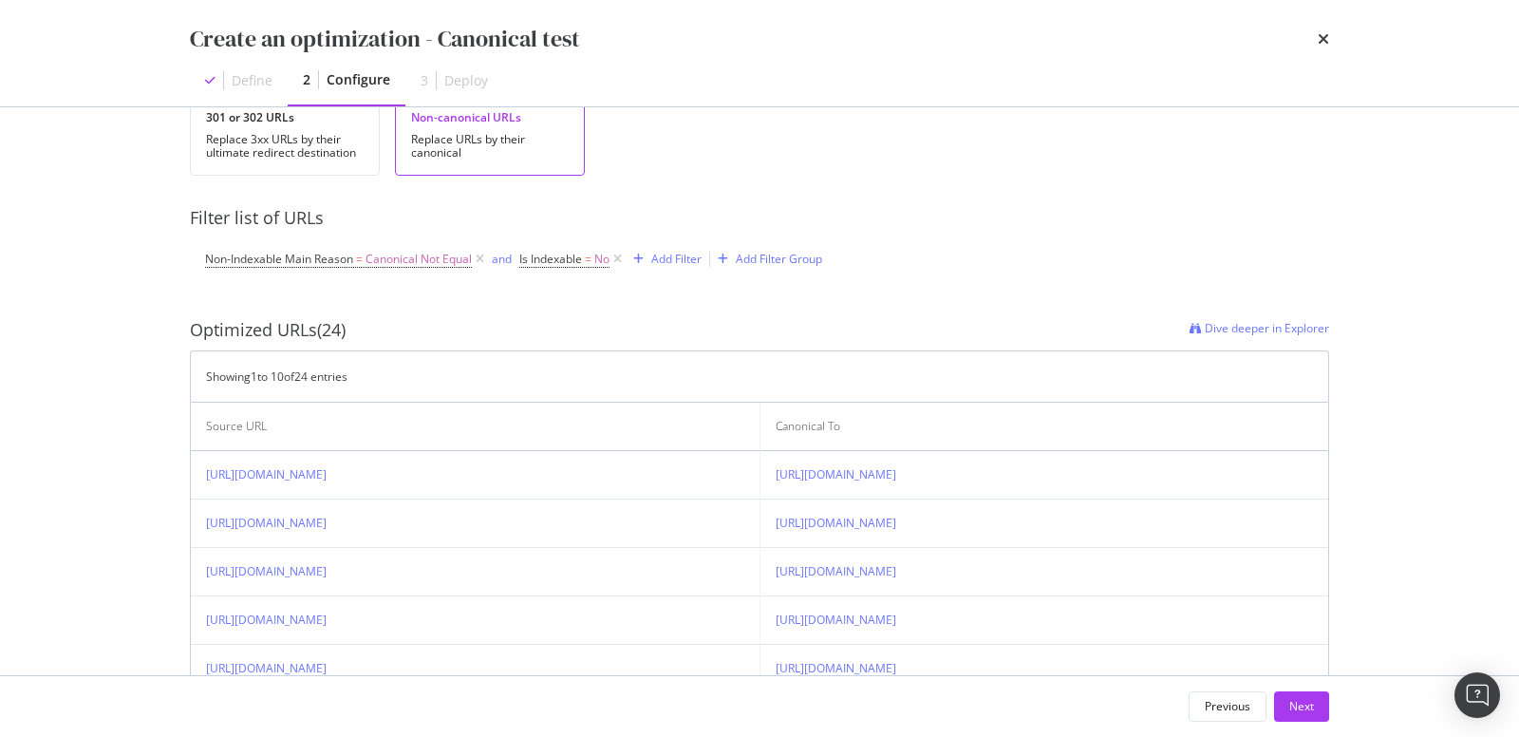
click at [1313, 47] on div "Create an optimization - Canonical test" at bounding box center [759, 39] width 1139 height 32
click at [1319, 40] on icon "times" at bounding box center [1322, 38] width 11 height 15
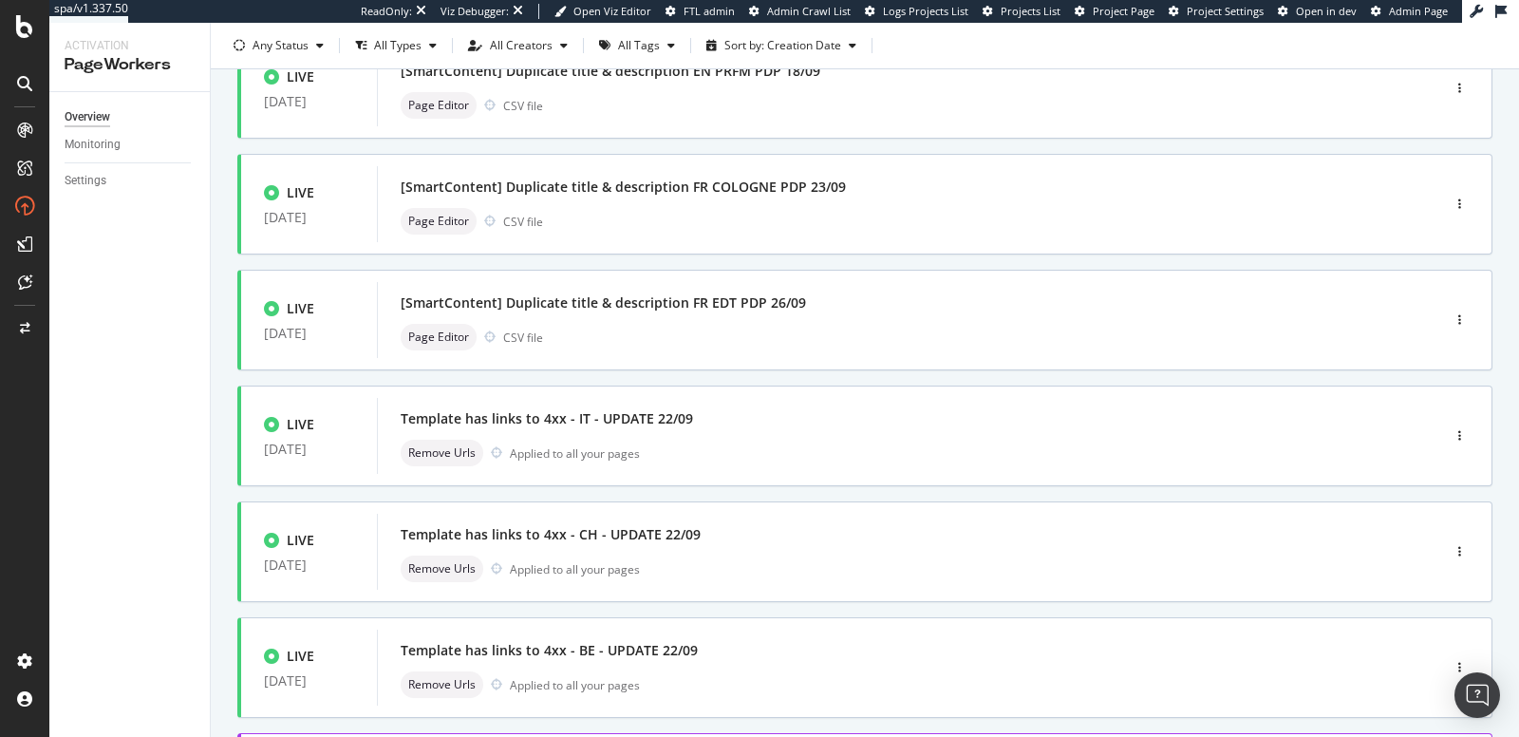
scroll to position [722, 0]
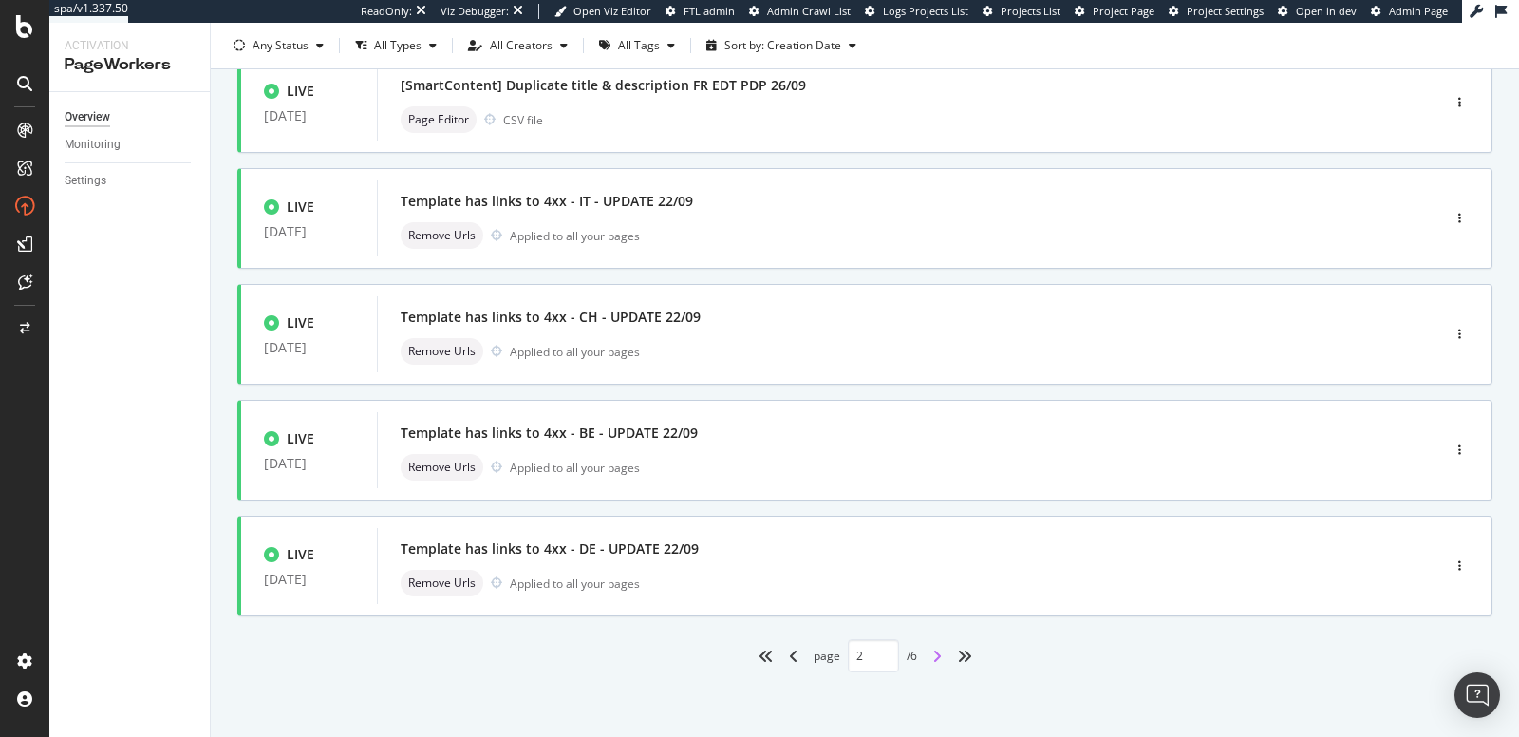
click at [932, 656] on icon "angle-right" at bounding box center [936, 655] width 9 height 15
type input "3"
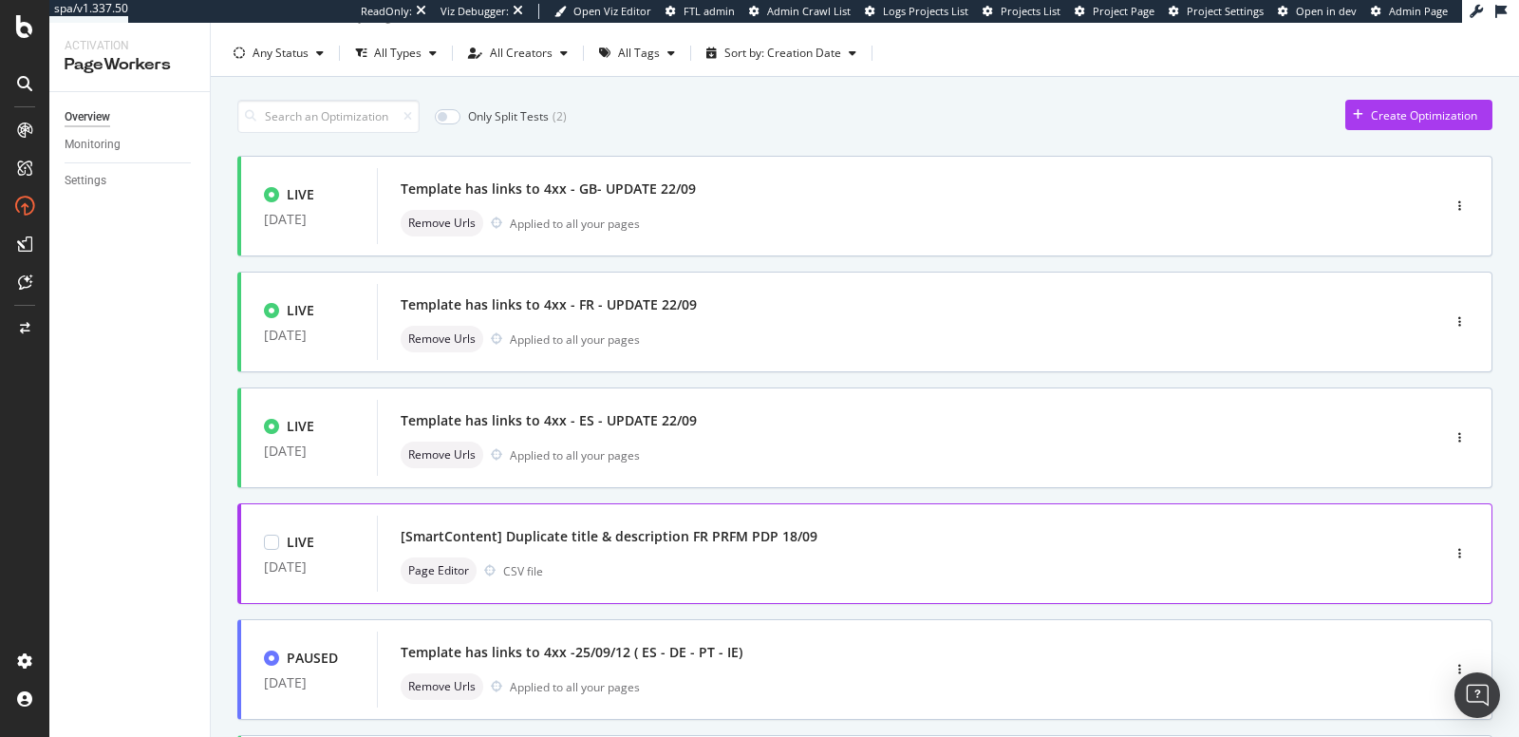
scroll to position [555, 0]
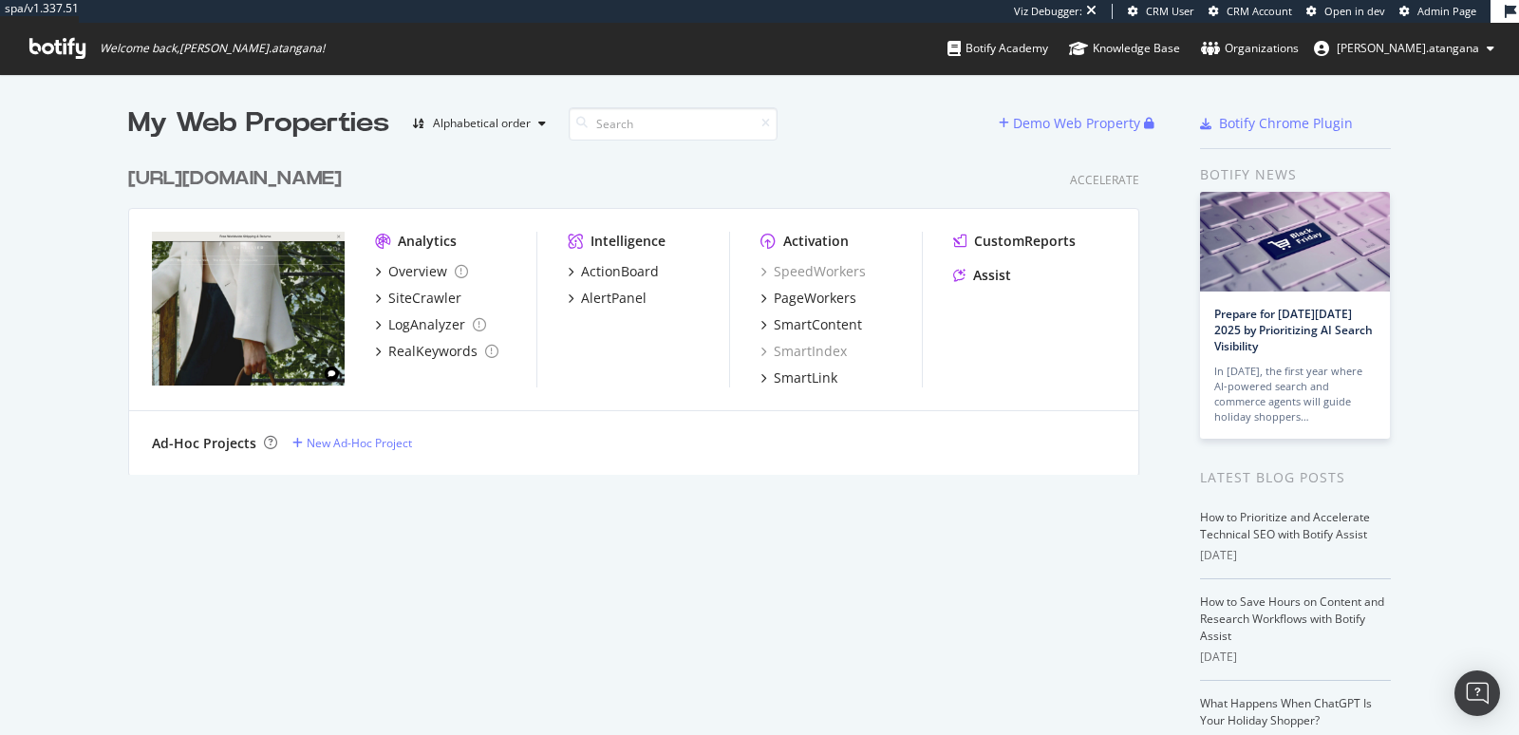
scroll to position [719, 1486]
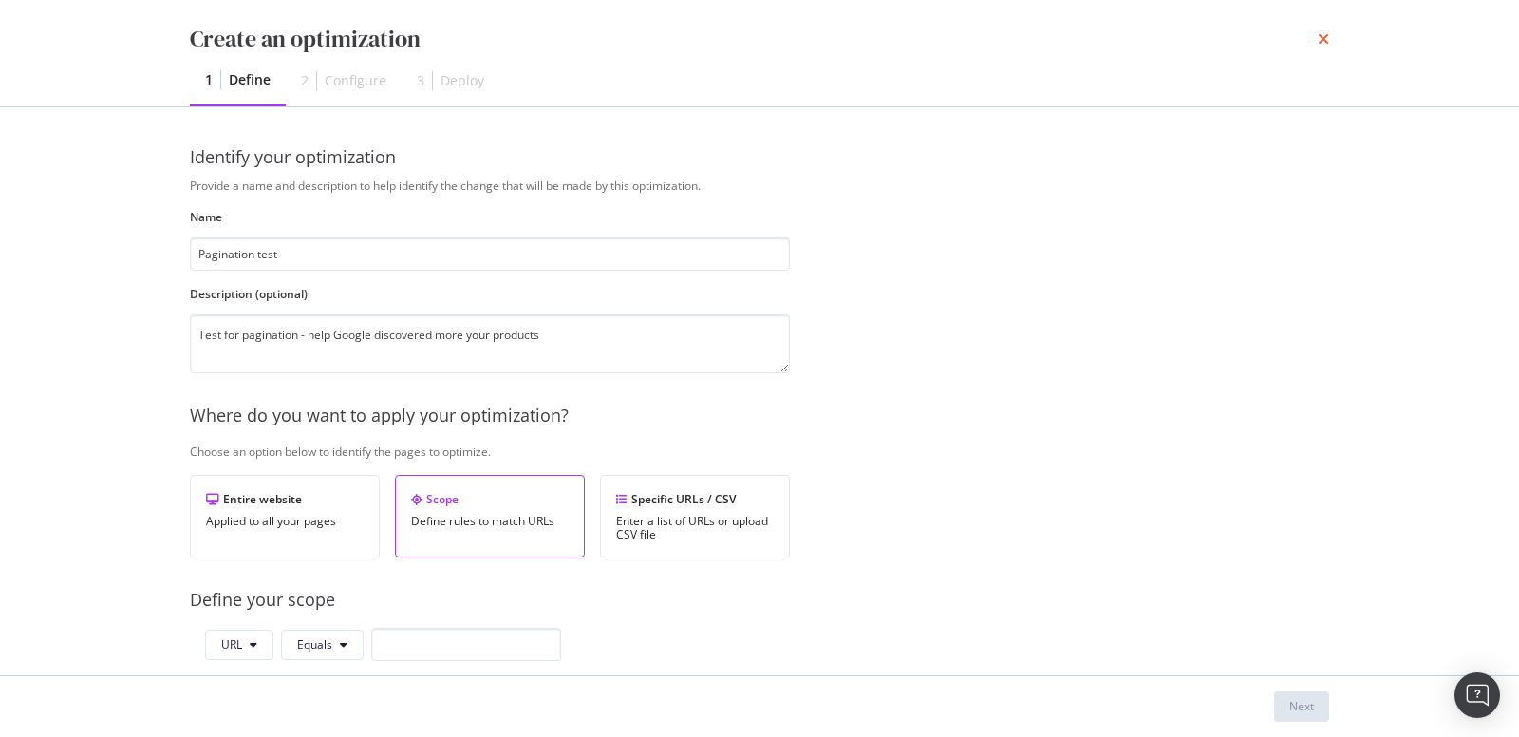
click at [1318, 38] on icon "times" at bounding box center [1322, 38] width 11 height 15
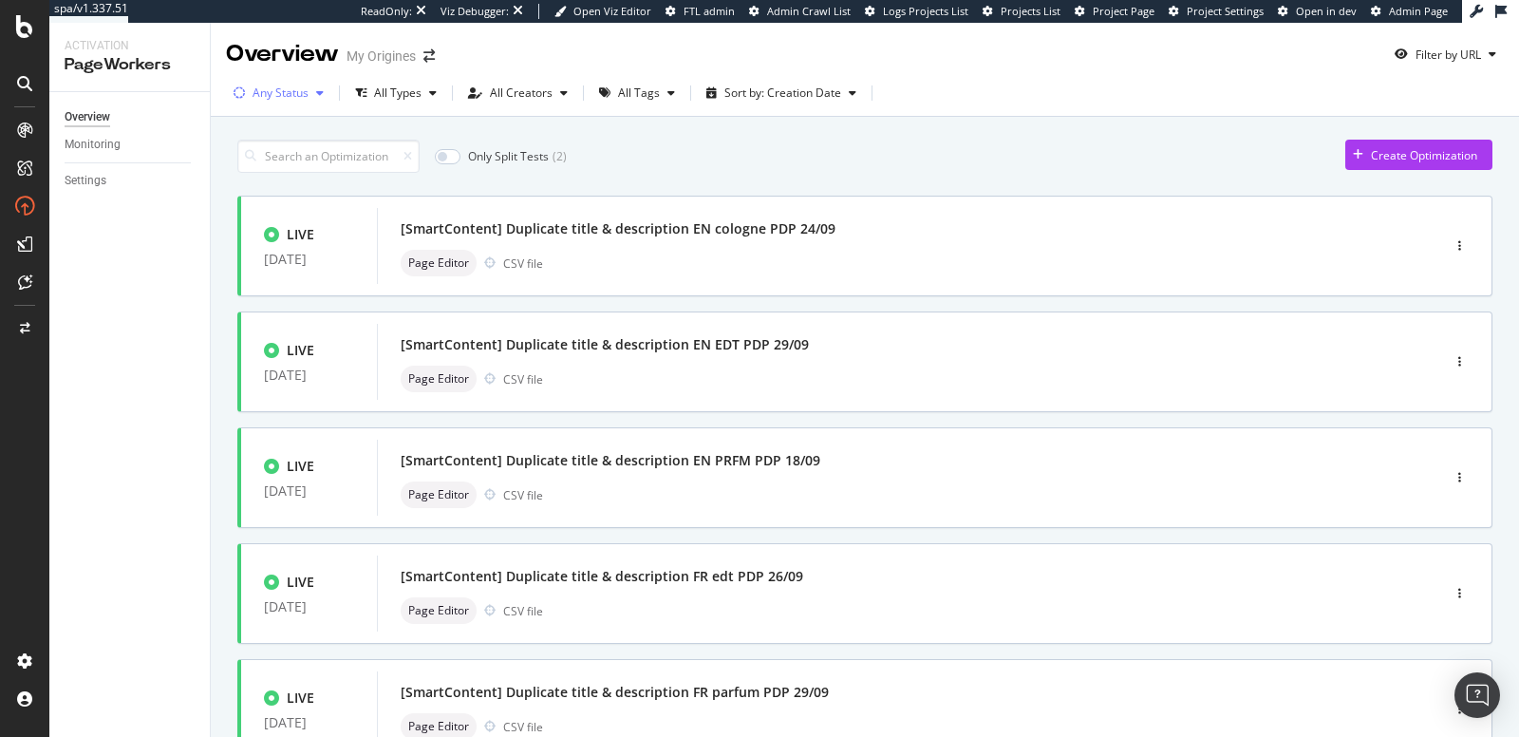
click at [304, 98] on div "Any Status" at bounding box center [280, 92] width 56 height 11
click at [298, 216] on div "Any Status Live ( 33 ) Paused ( 15 ) Draft ( 12 )" at bounding box center [285, 179] width 86 height 111
click at [298, 221] on div "( 12 )" at bounding box center [306, 227] width 21 height 16
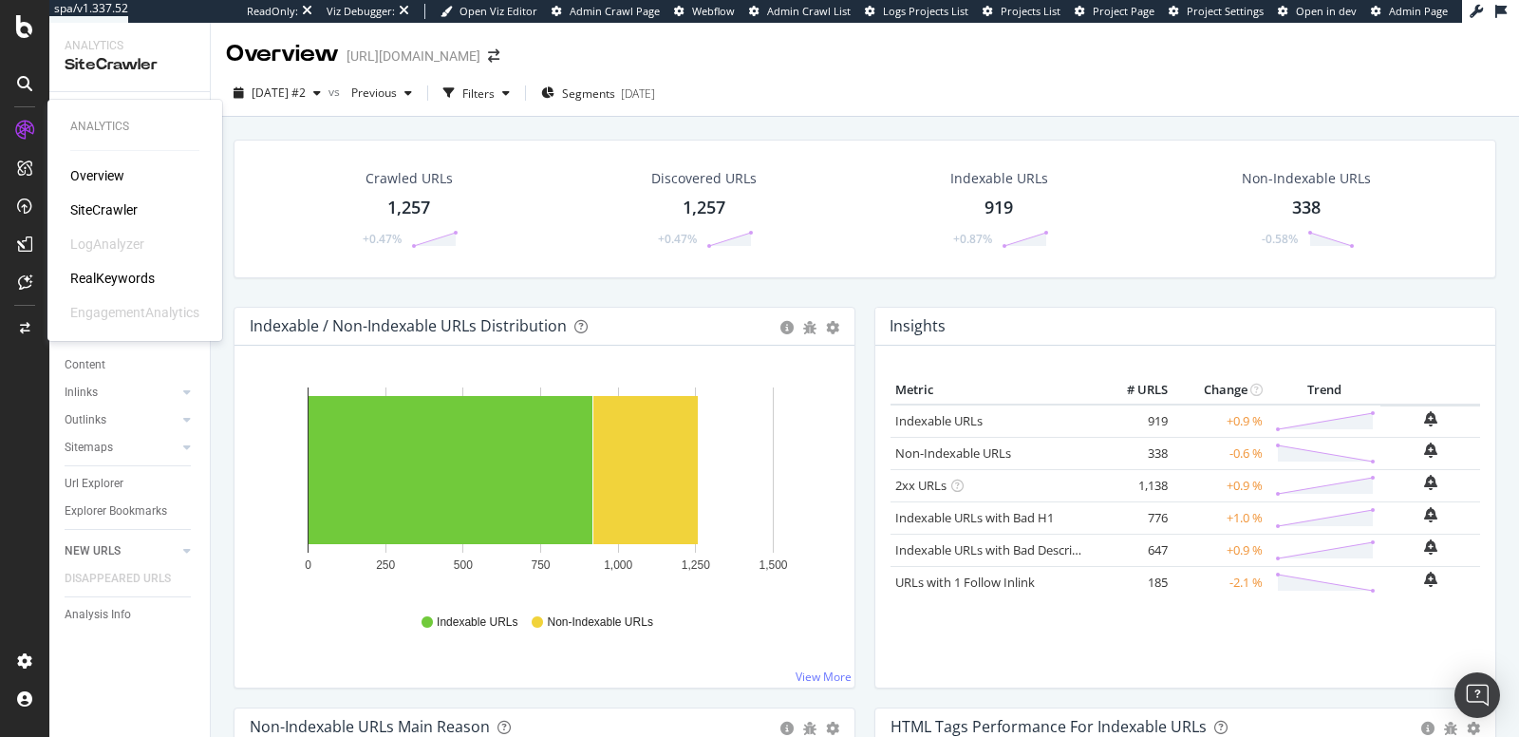
click at [110, 274] on div "RealKeywords" at bounding box center [112, 278] width 84 height 19
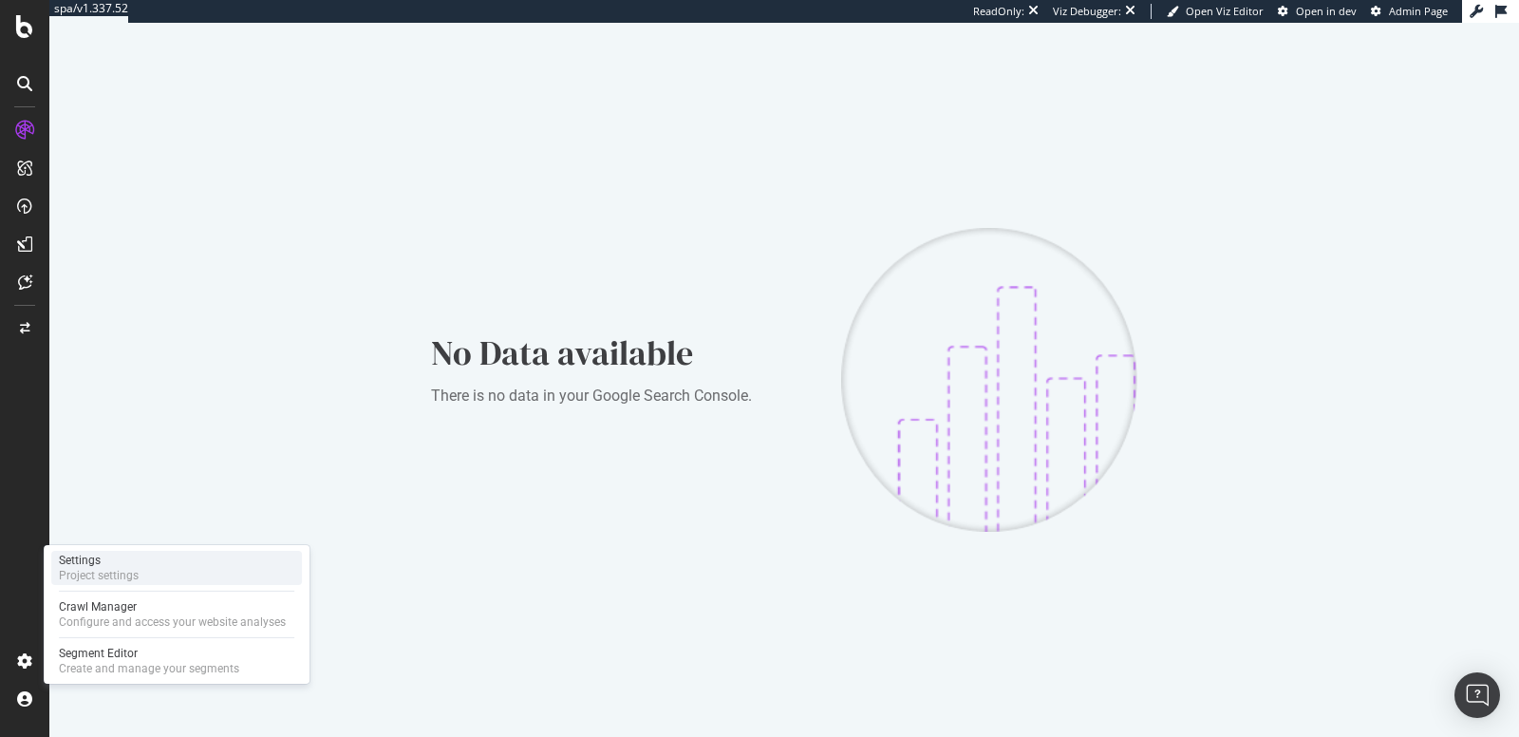
click at [84, 573] on div "Project settings" at bounding box center [99, 575] width 80 height 15
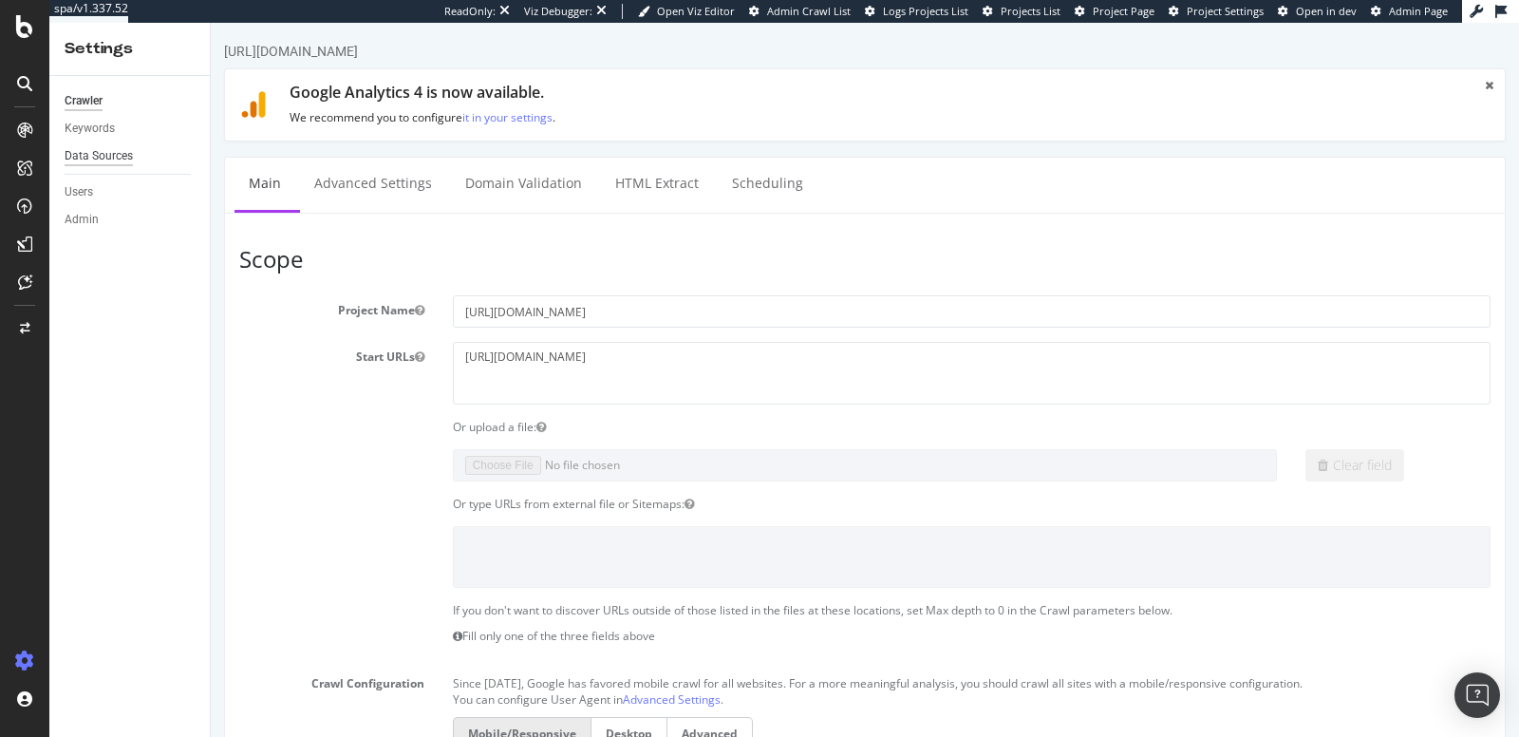
click at [103, 160] on div "Data Sources" at bounding box center [99, 156] width 68 height 20
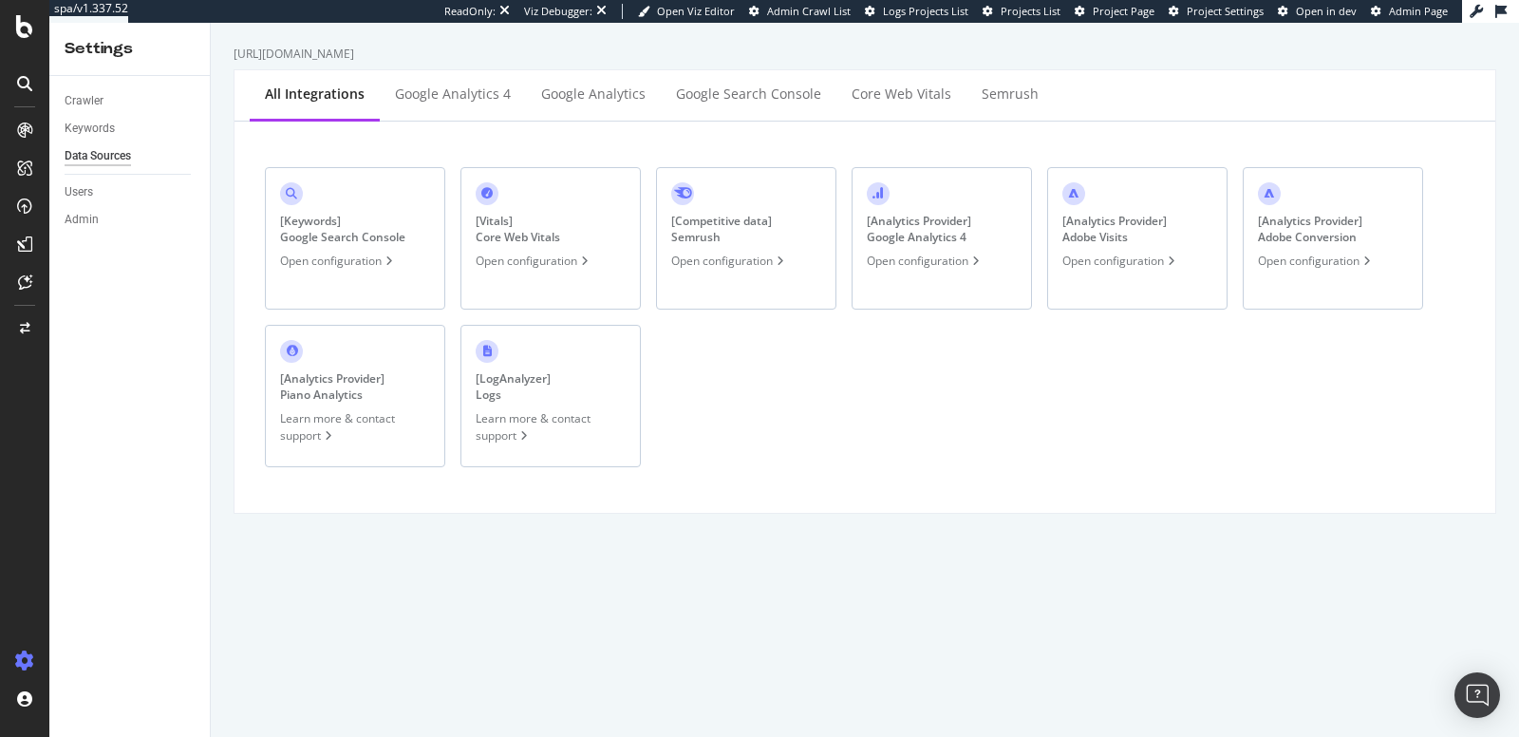
click at [344, 253] on div "Open configuration" at bounding box center [338, 260] width 117 height 16
click at [383, 245] on div "[ Keywords ] Google Search Console Open configuration" at bounding box center [355, 238] width 180 height 142
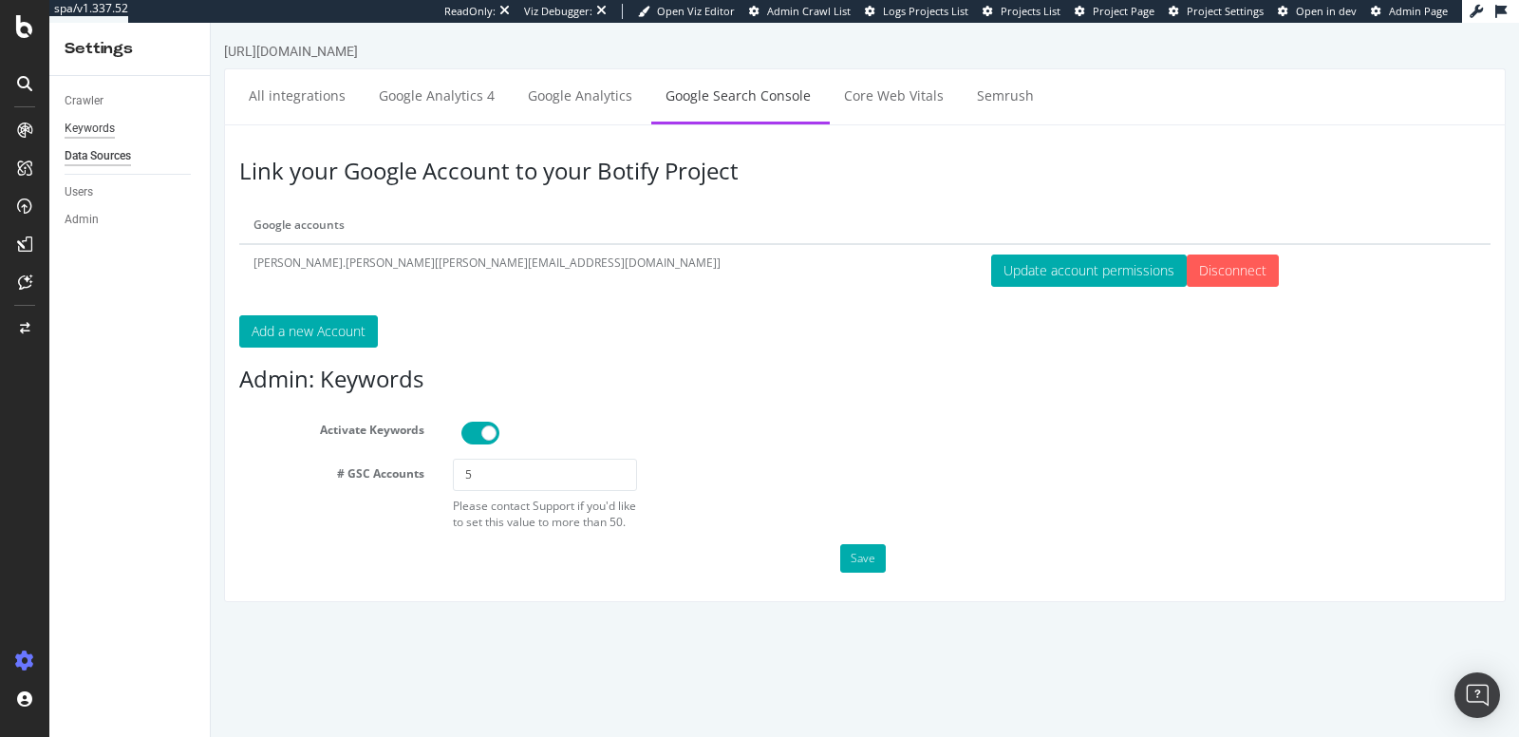
click at [84, 131] on div "Keywords" at bounding box center [90, 129] width 50 height 20
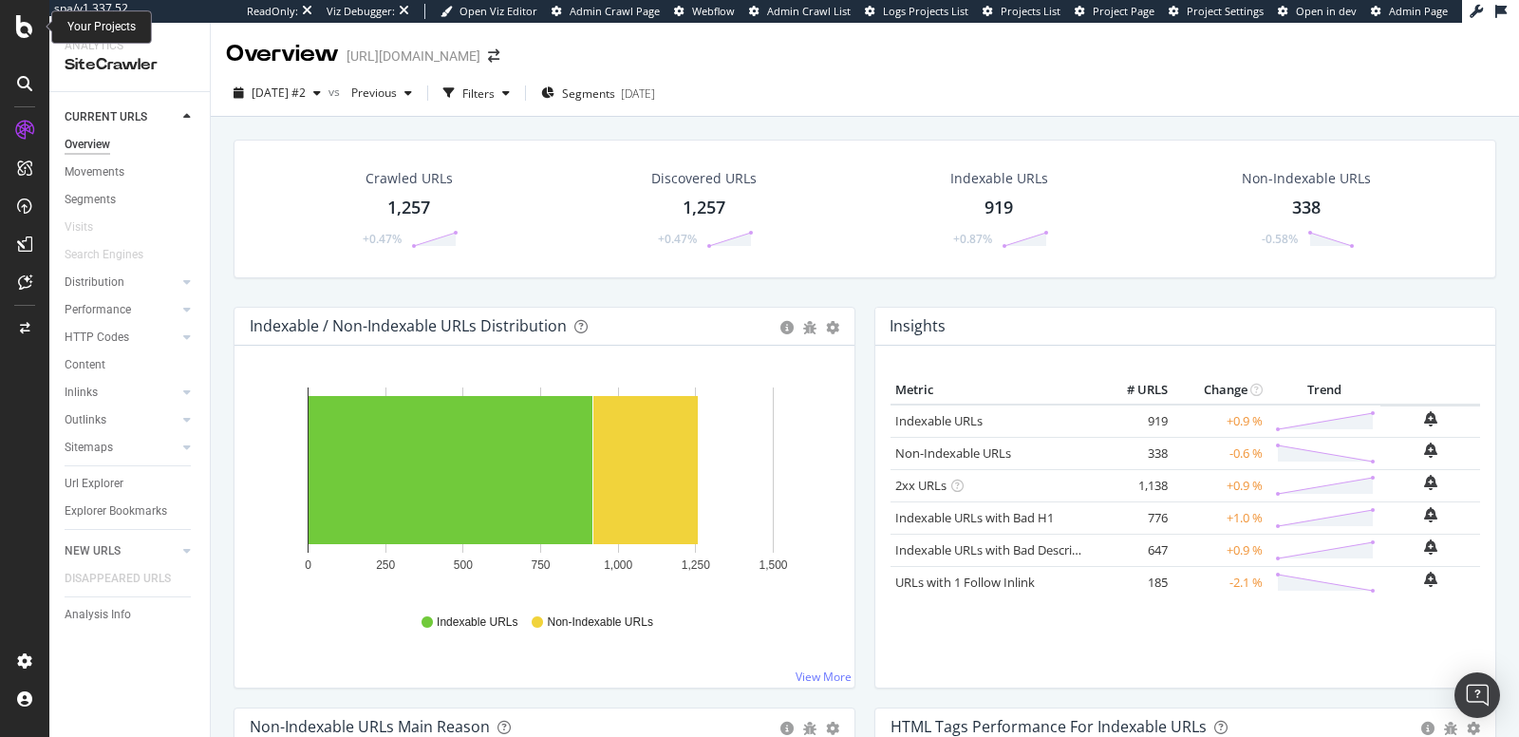
click at [30, 28] on icon at bounding box center [24, 26] width 17 height 23
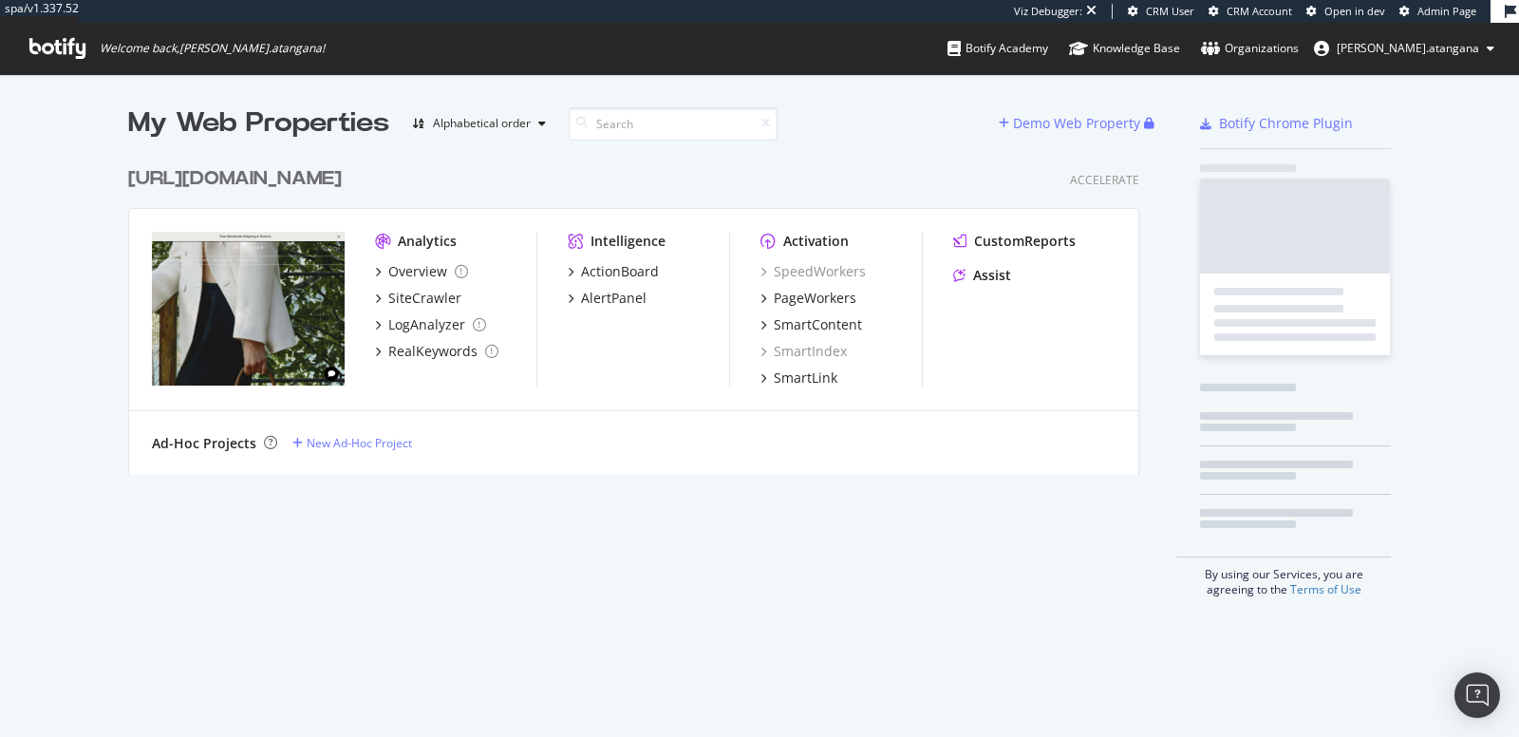
scroll to position [316, 1010]
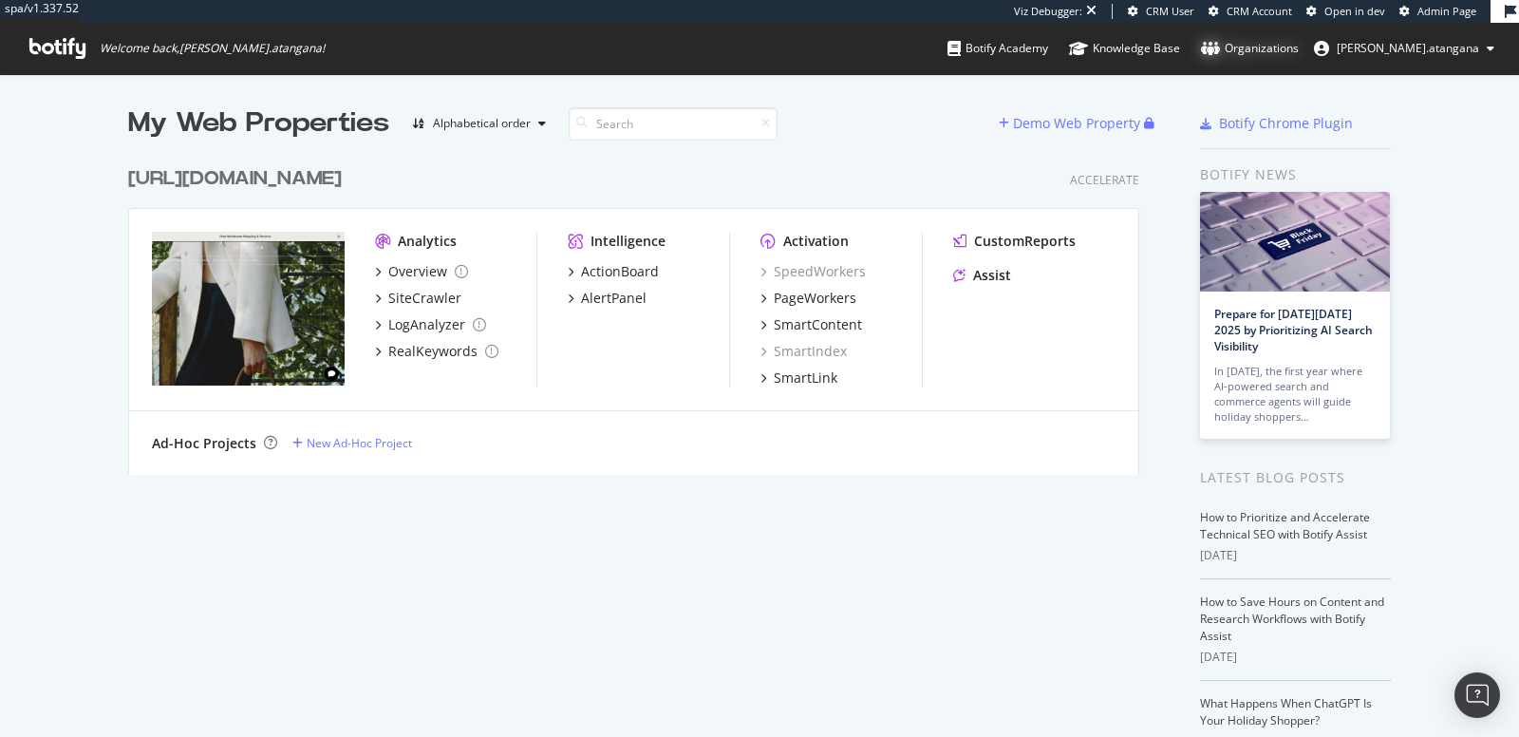
click at [1274, 54] on div "Organizations" at bounding box center [1250, 48] width 98 height 19
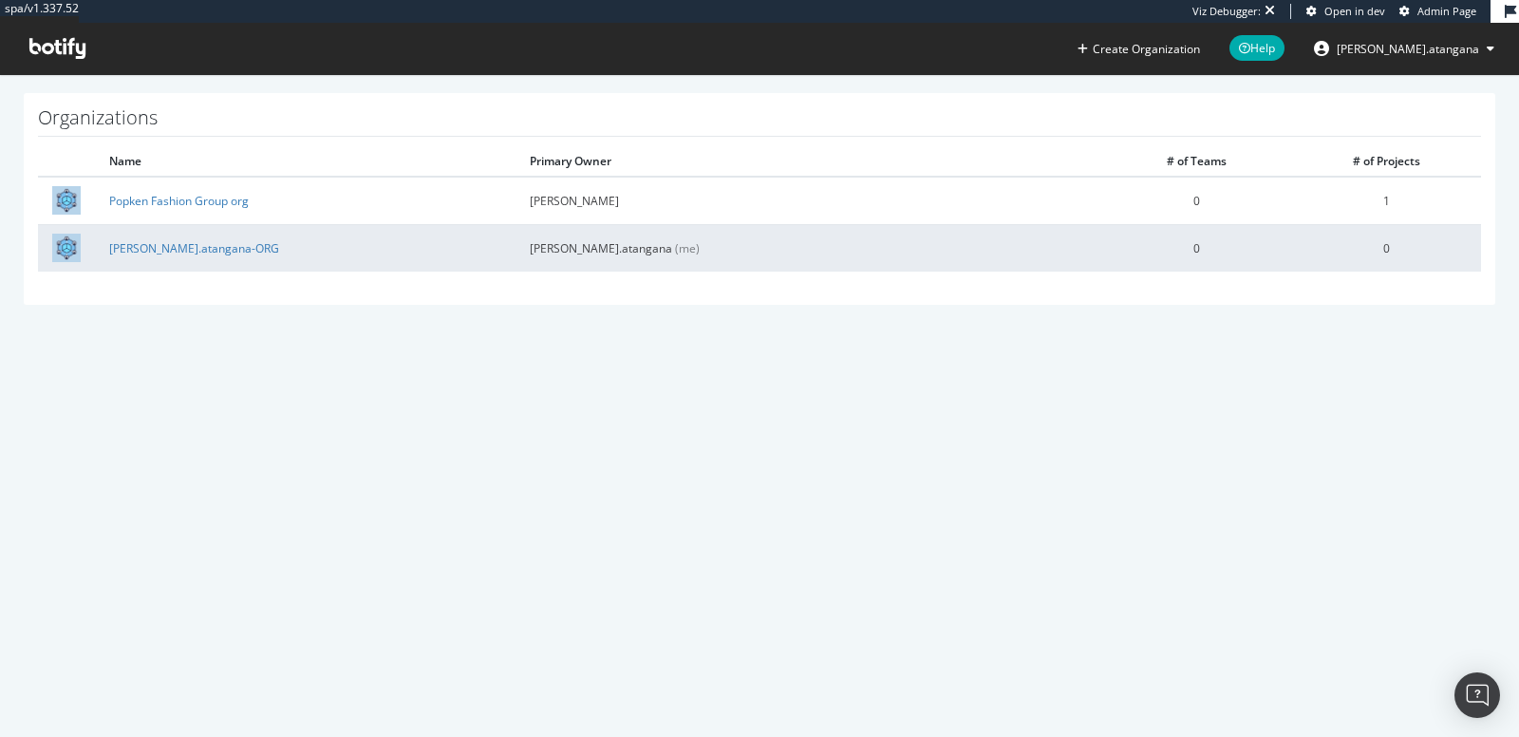
click at [237, 251] on td "[PERSON_NAME].atangana-ORG" at bounding box center [305, 247] width 420 height 47
click at [154, 252] on link "[PERSON_NAME].atangana-ORG" at bounding box center [194, 248] width 170 height 16
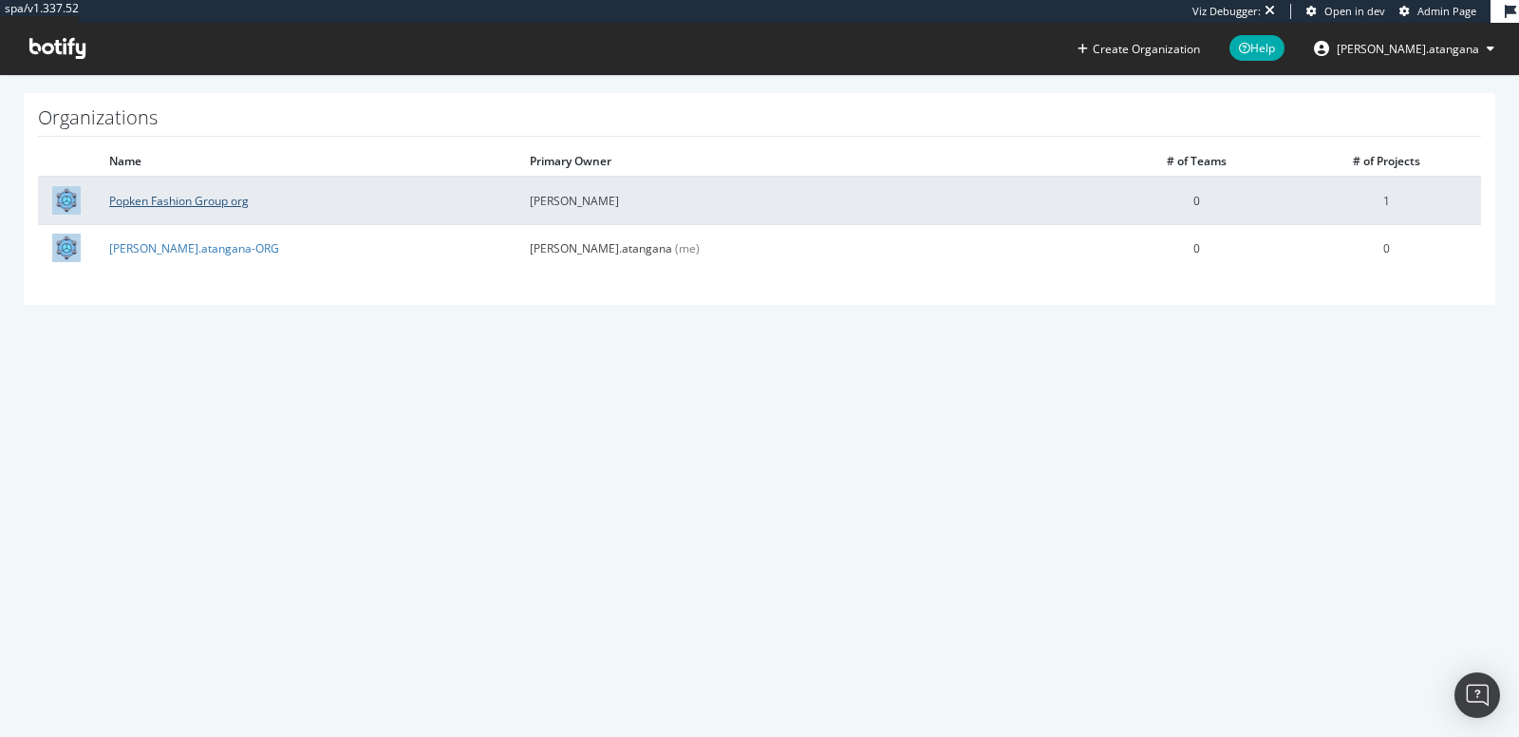
click at [232, 196] on link "Popken Fashion Group org" at bounding box center [179, 201] width 140 height 16
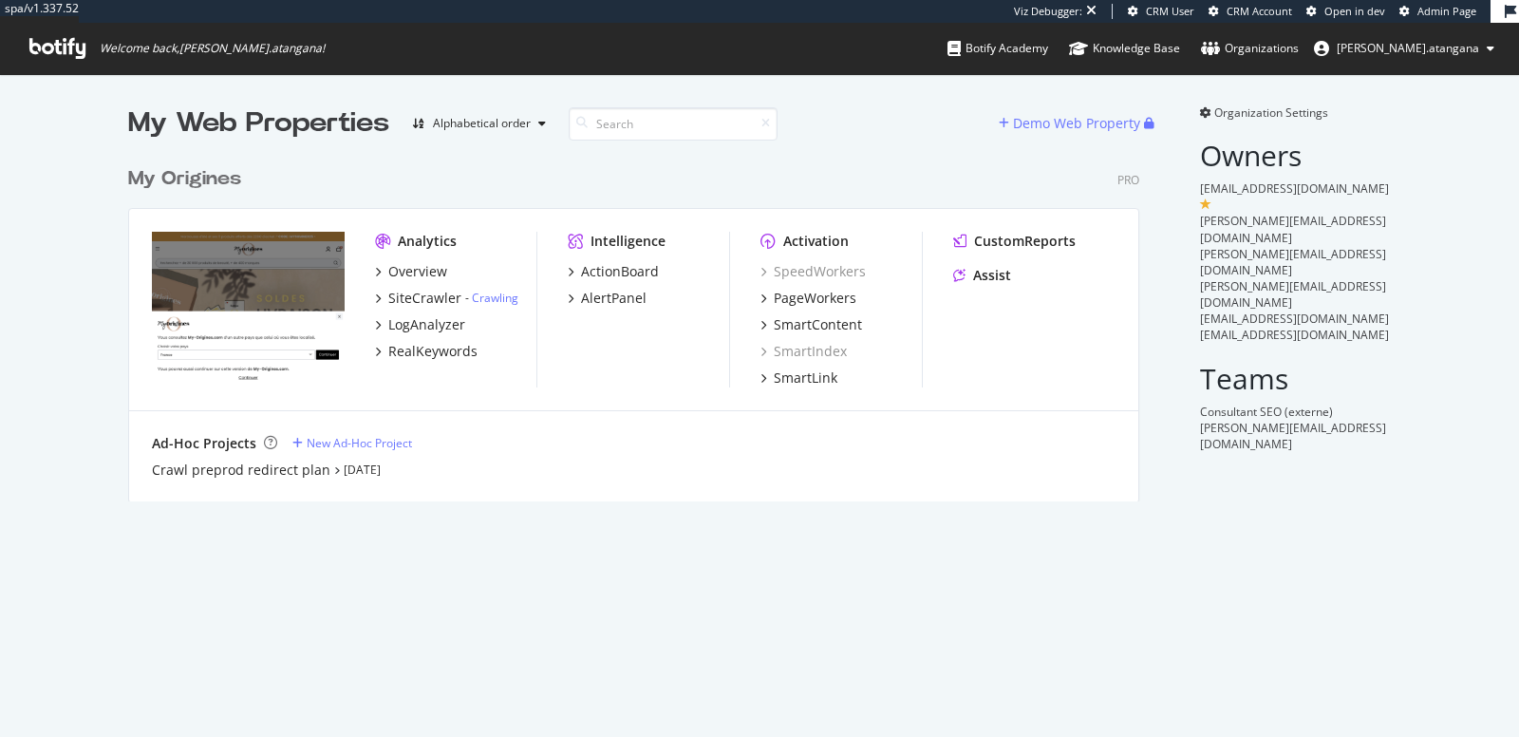
scroll to position [343, 1010]
click at [1216, 111] on span "Organization Settings" at bounding box center [1271, 112] width 114 height 16
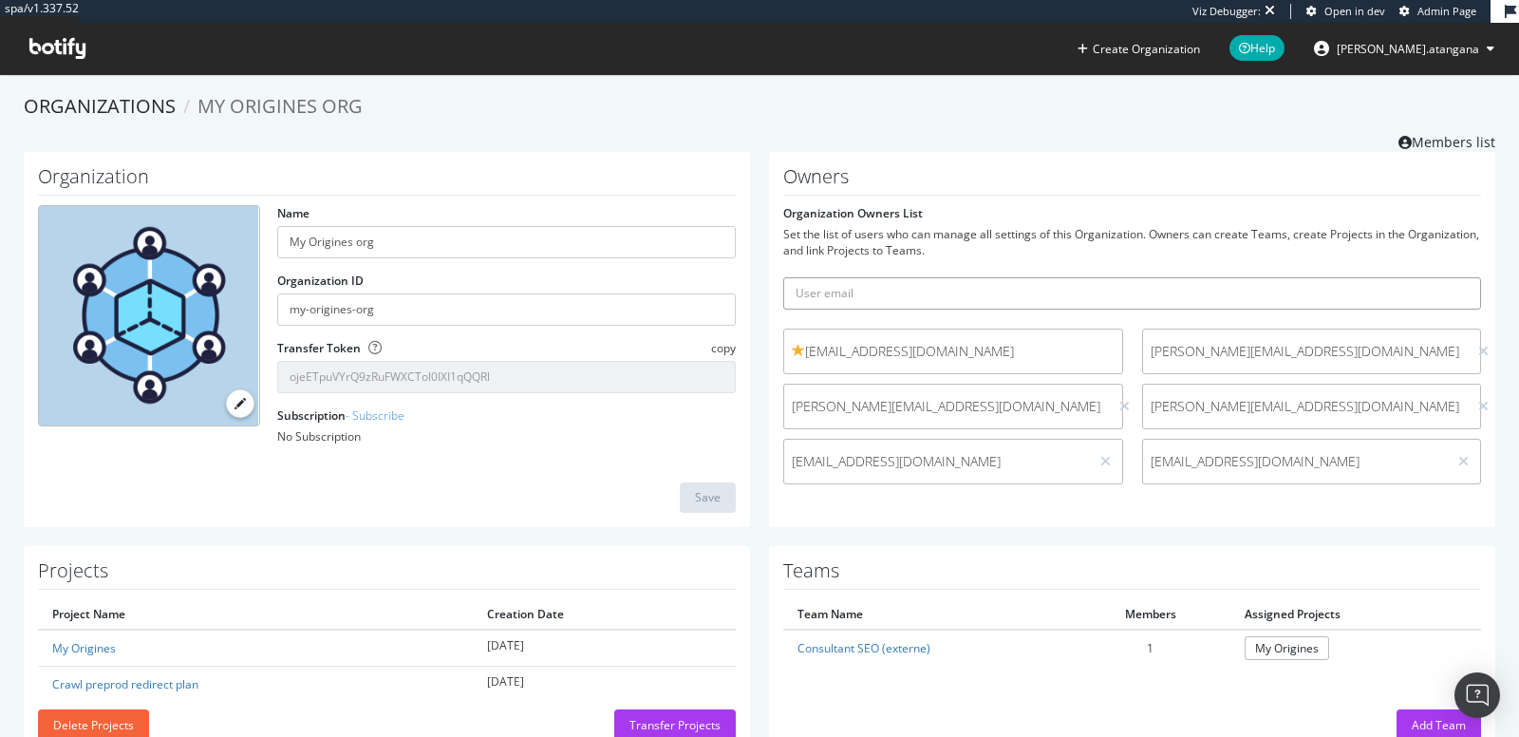
click at [1020, 299] on input "text" at bounding box center [1132, 293] width 698 height 32
click at [429, 442] on div "No Subscription" at bounding box center [506, 436] width 458 height 16
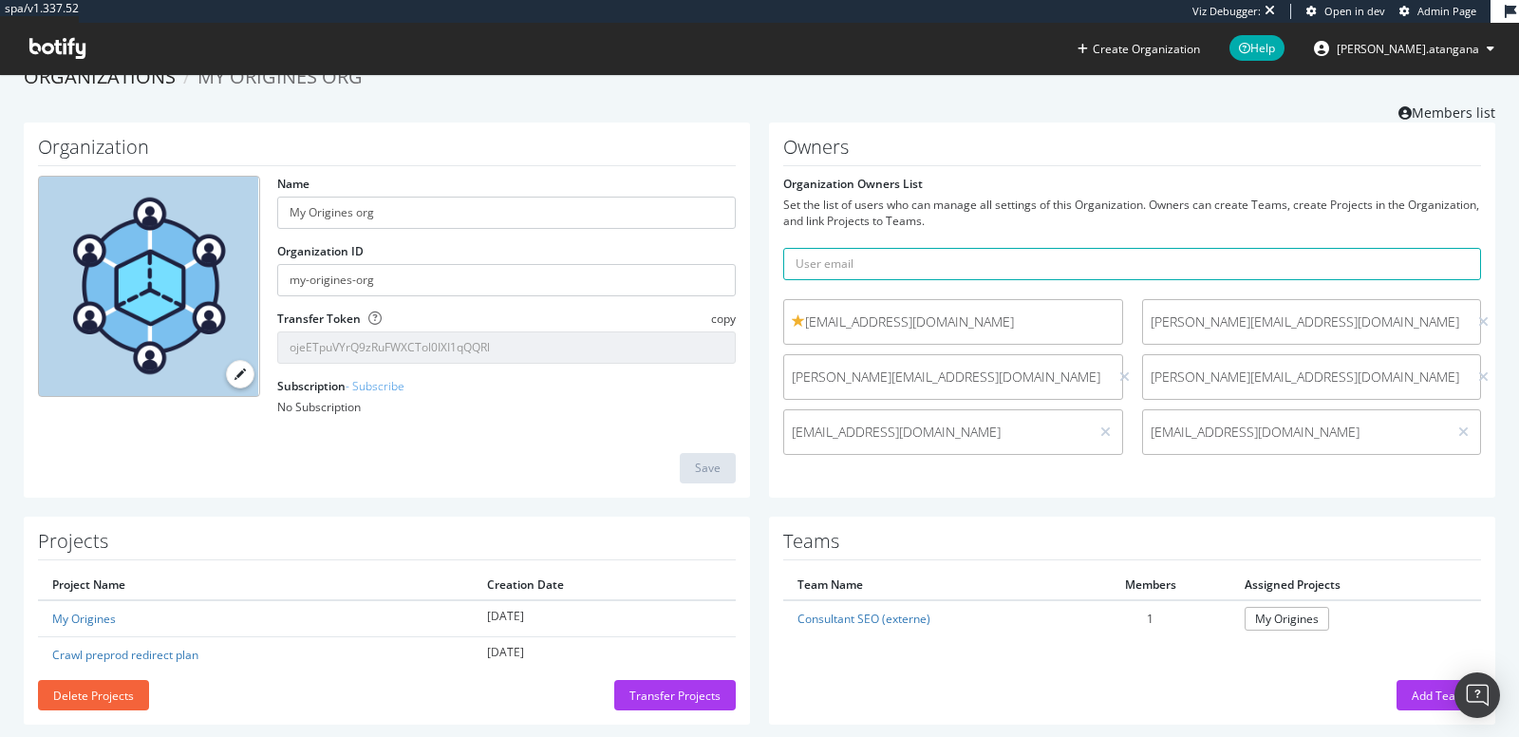
scroll to position [25, 0]
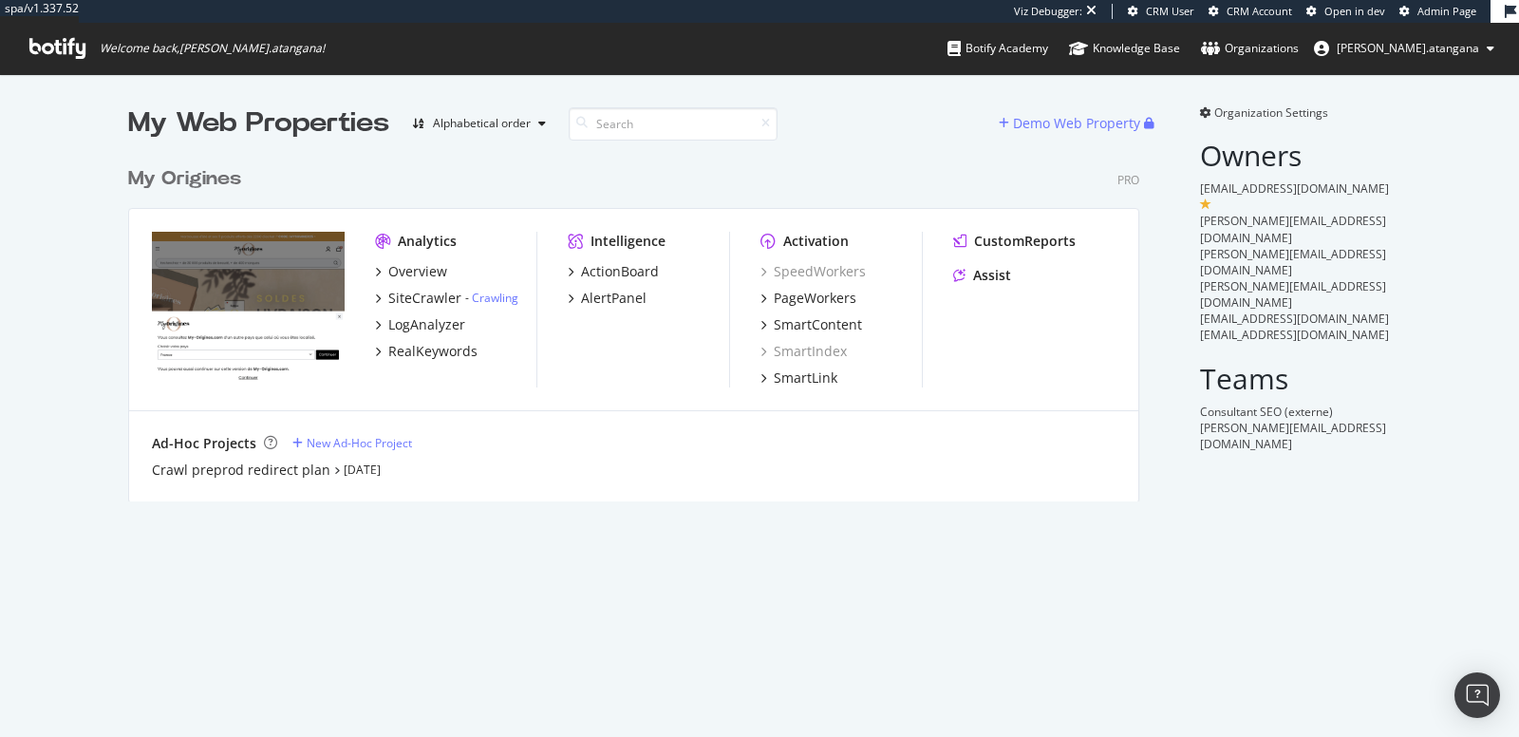
scroll to position [343, 1010]
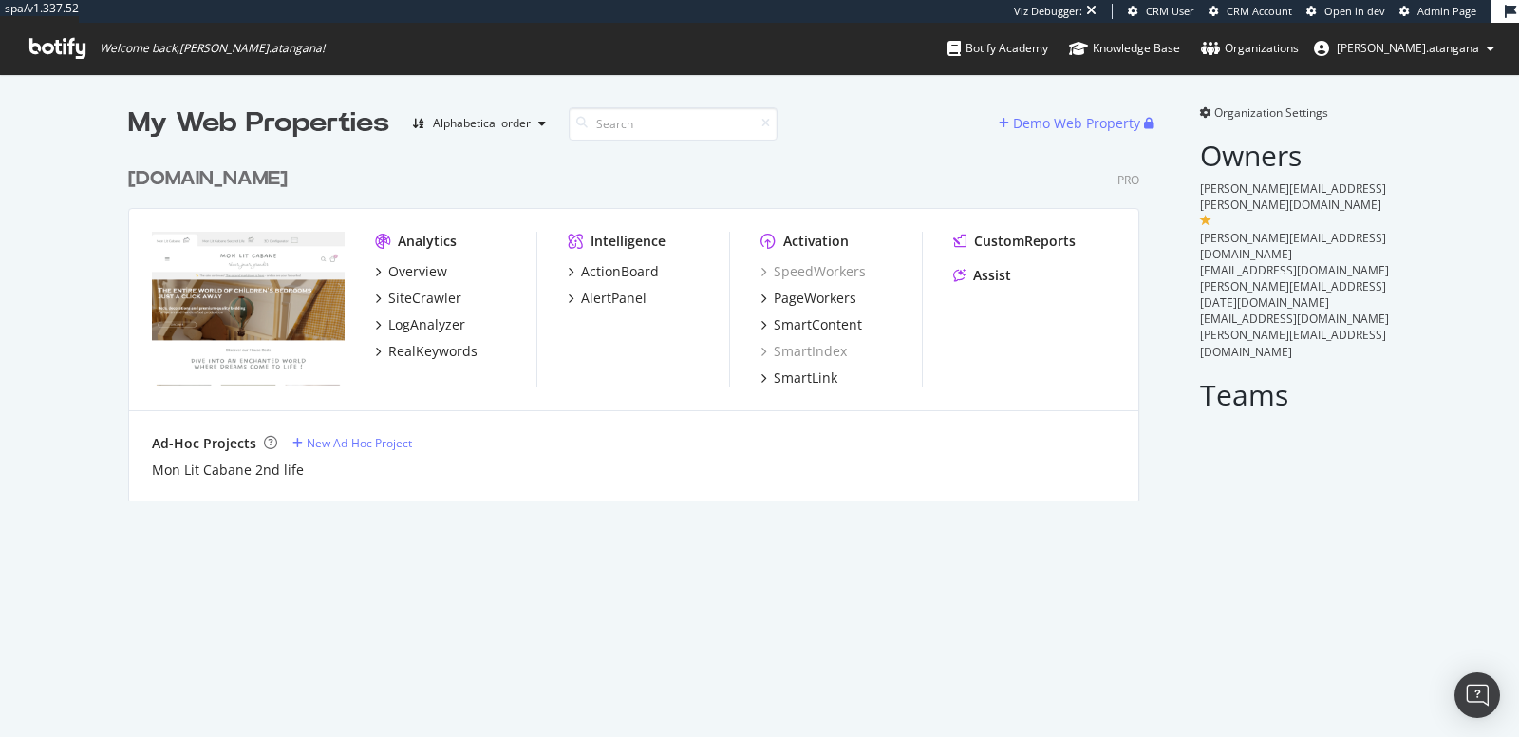
scroll to position [343, 1010]
click at [1217, 110] on span "Organization Settings" at bounding box center [1271, 112] width 114 height 16
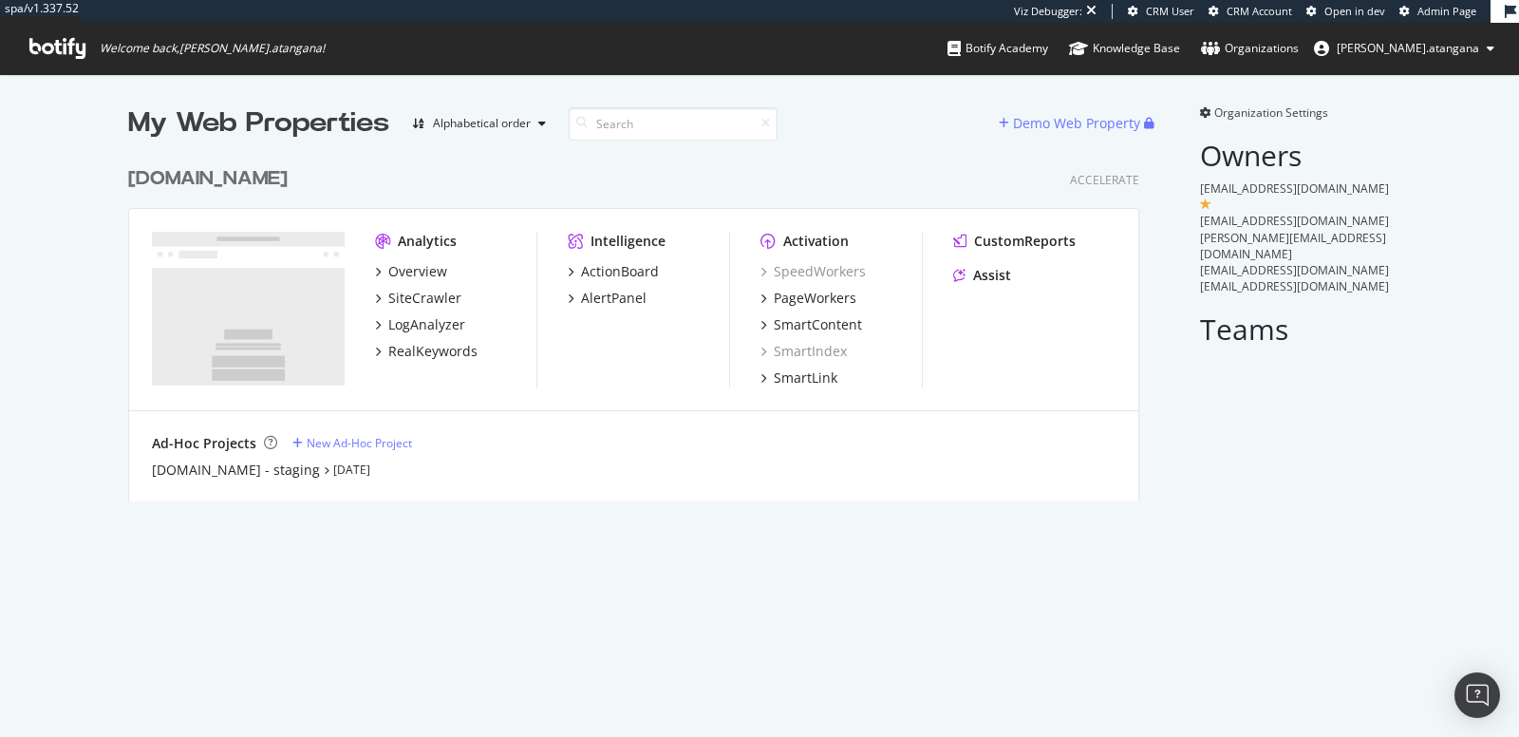
scroll to position [343, 1010]
click at [1229, 117] on span "Organization Settings" at bounding box center [1271, 112] width 114 height 16
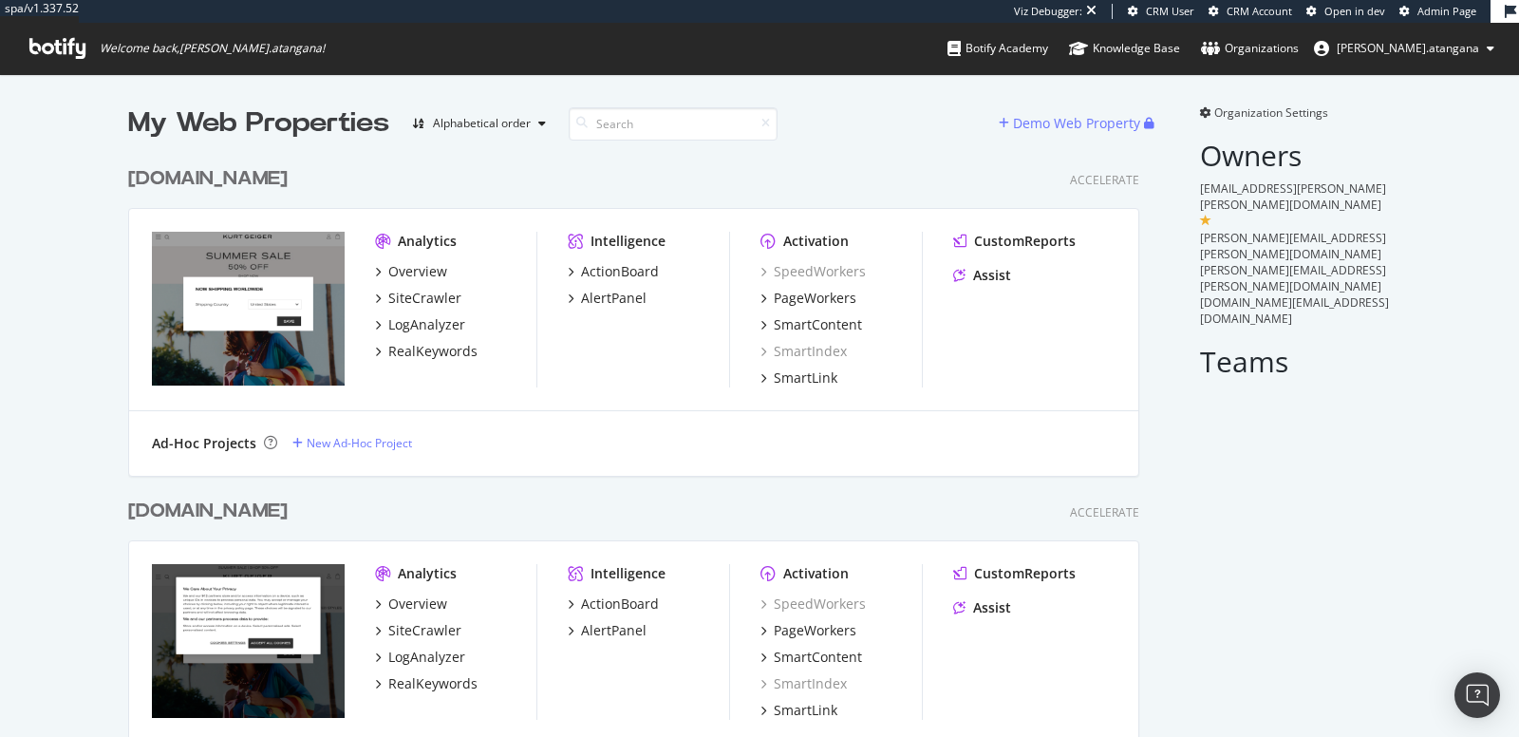
scroll to position [1034, 1010]
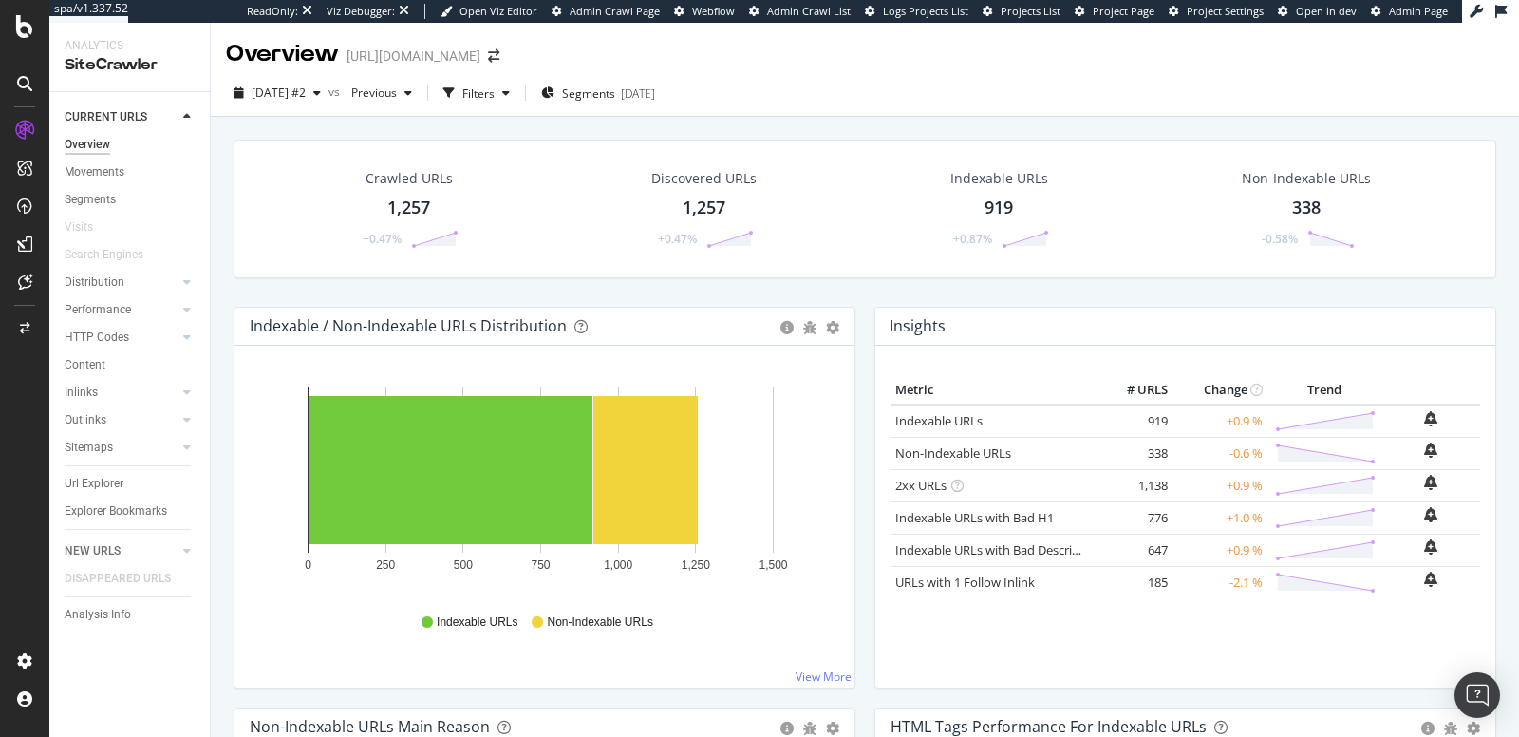
click at [20, 39] on div at bounding box center [24, 368] width 49 height 737
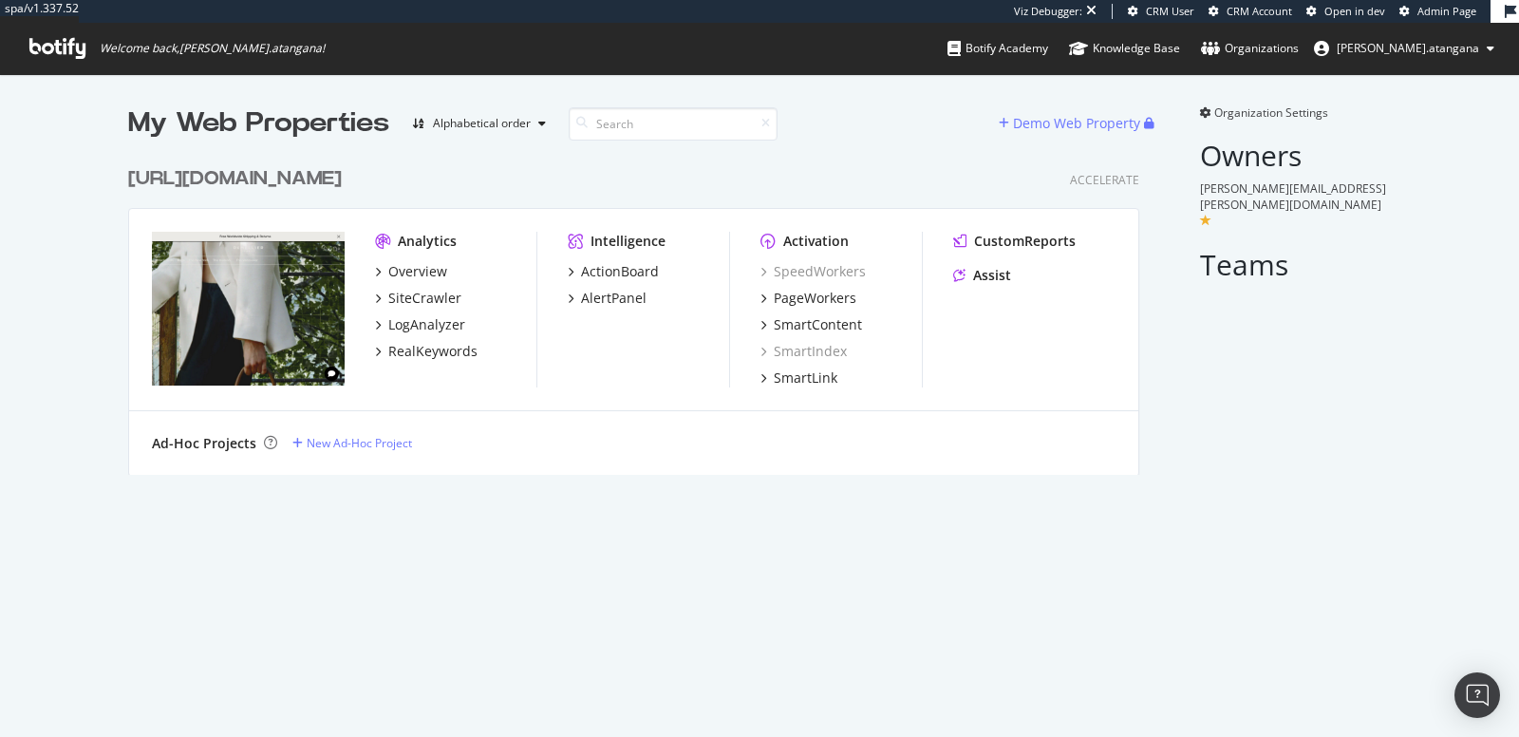
scroll to position [316, 1010]
click at [1214, 112] on span "Organization Settings" at bounding box center [1271, 112] width 114 height 16
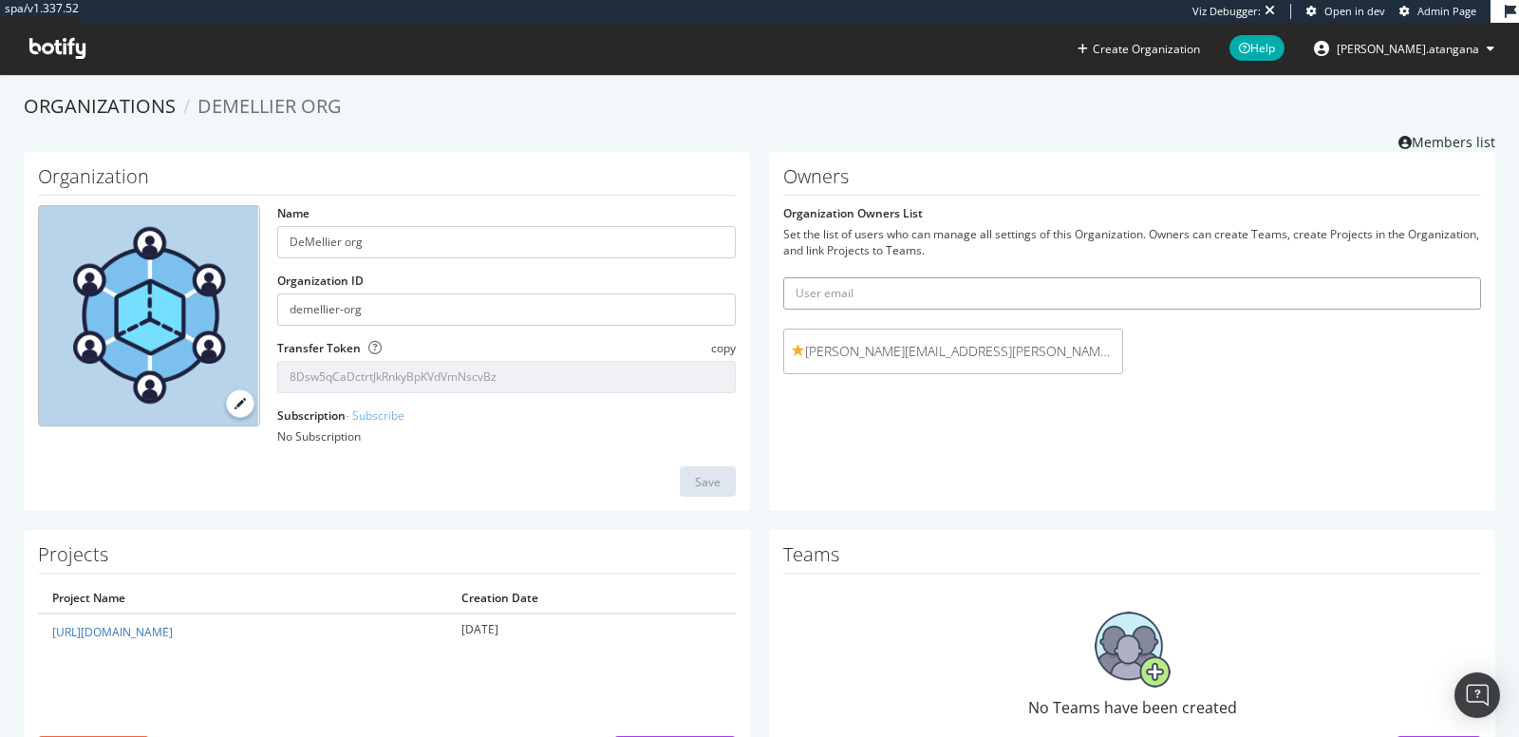
click at [975, 282] on input "text" at bounding box center [1132, 293] width 698 height 32
paste input "kahina.cronel@ancoredge.com"
type input "kahina.cronel@ancoredge.com"
click at [1460, 296] on icon "submit" at bounding box center [1466, 293] width 13 height 10
click at [1285, 292] on input "text" at bounding box center [1132, 293] width 698 height 32
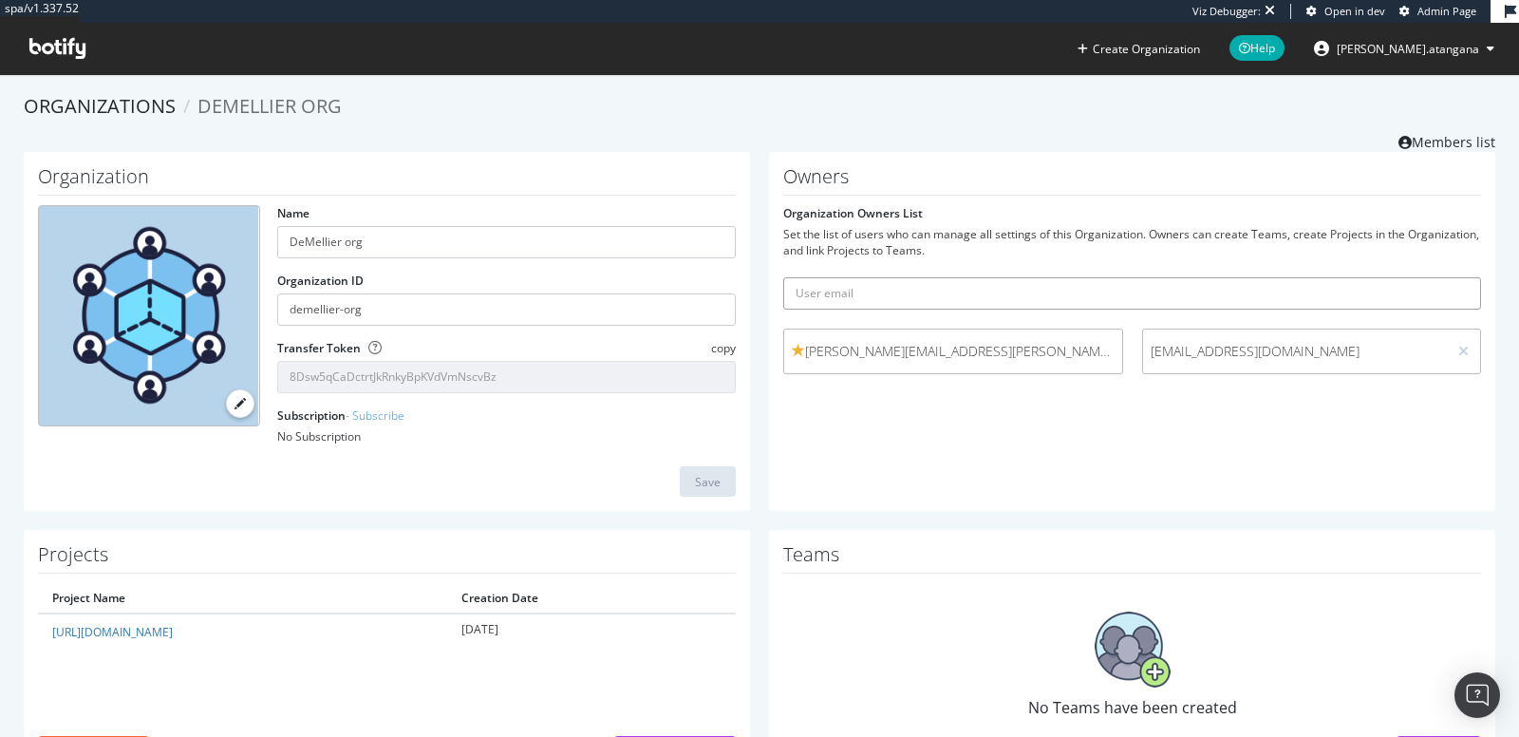
paste input "blanca.sabas@demellierlondon.com"
type input "blanca.sabas@demellierlondon.com"
click at [1448, 296] on button "submit" at bounding box center [1464, 293] width 32 height 32
click at [1013, 277] on input "text" at bounding box center [1132, 293] width 698 height 32
paste input "cassie.morris@demellierlondon.com"
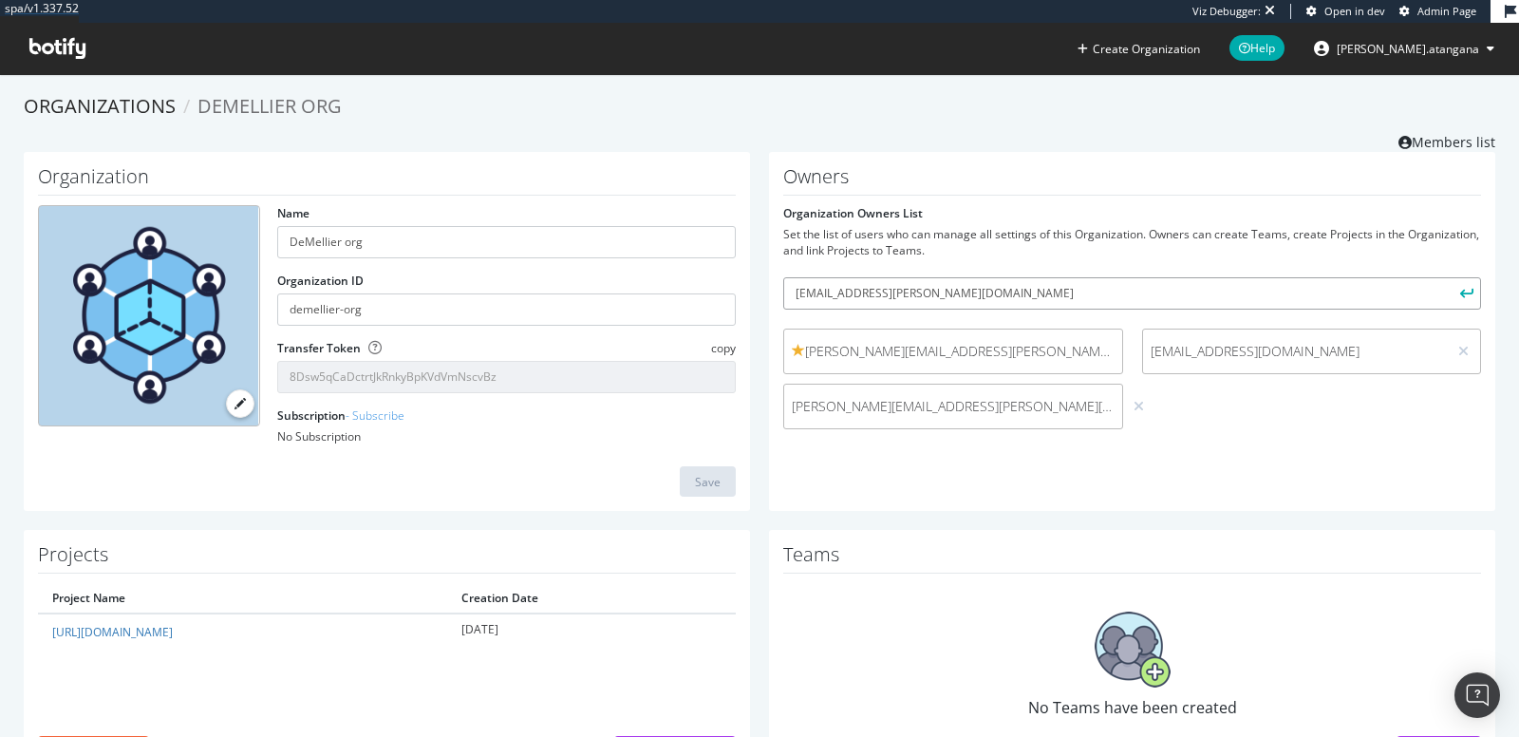
type input "cassie.morris@demellierlondon.com"
click at [1460, 295] on icon "submit" at bounding box center [1466, 293] width 13 height 10
click at [1166, 290] on input "text" at bounding box center [1132, 293] width 698 height 32
paste input "claudia.hackett@demellierlondon.com"
type input "claudia.hackett@demellierlondon.com"
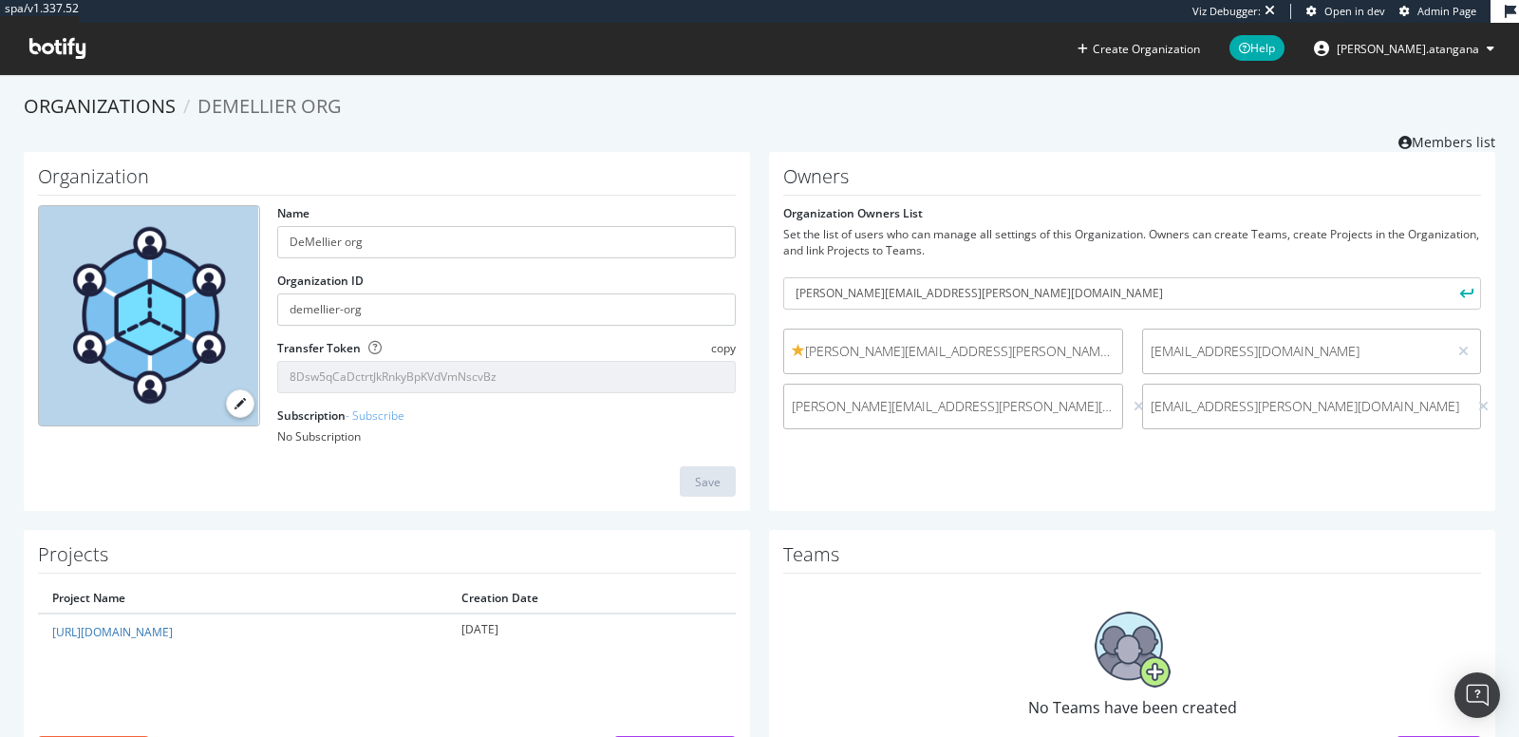
click at [1457, 290] on button "submit" at bounding box center [1464, 293] width 32 height 32
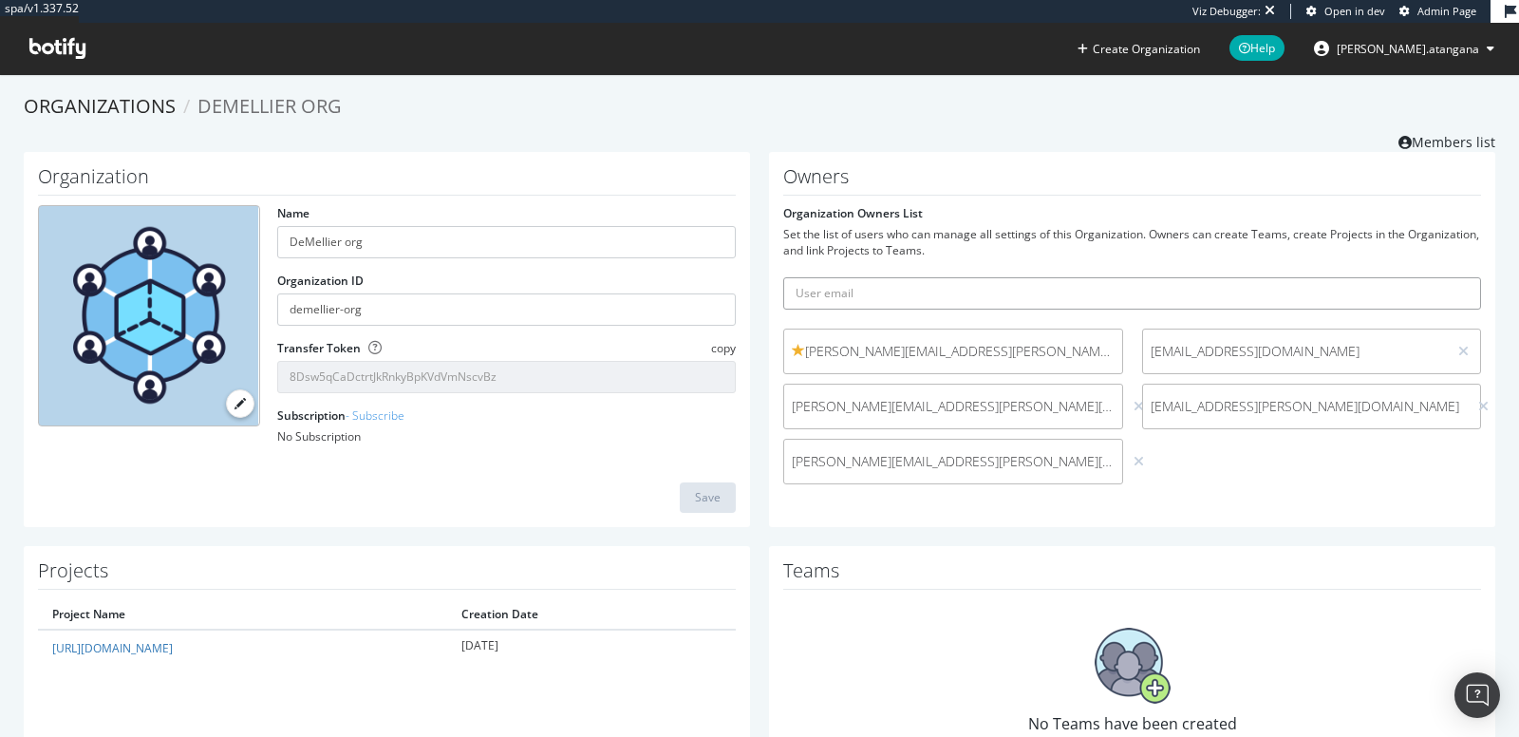
click at [1019, 301] on input "text" at bounding box center [1132, 293] width 698 height 32
paste input "paula.richardson@demellierlondon.com"
type input "paula.richardson@demellierlondon.com"
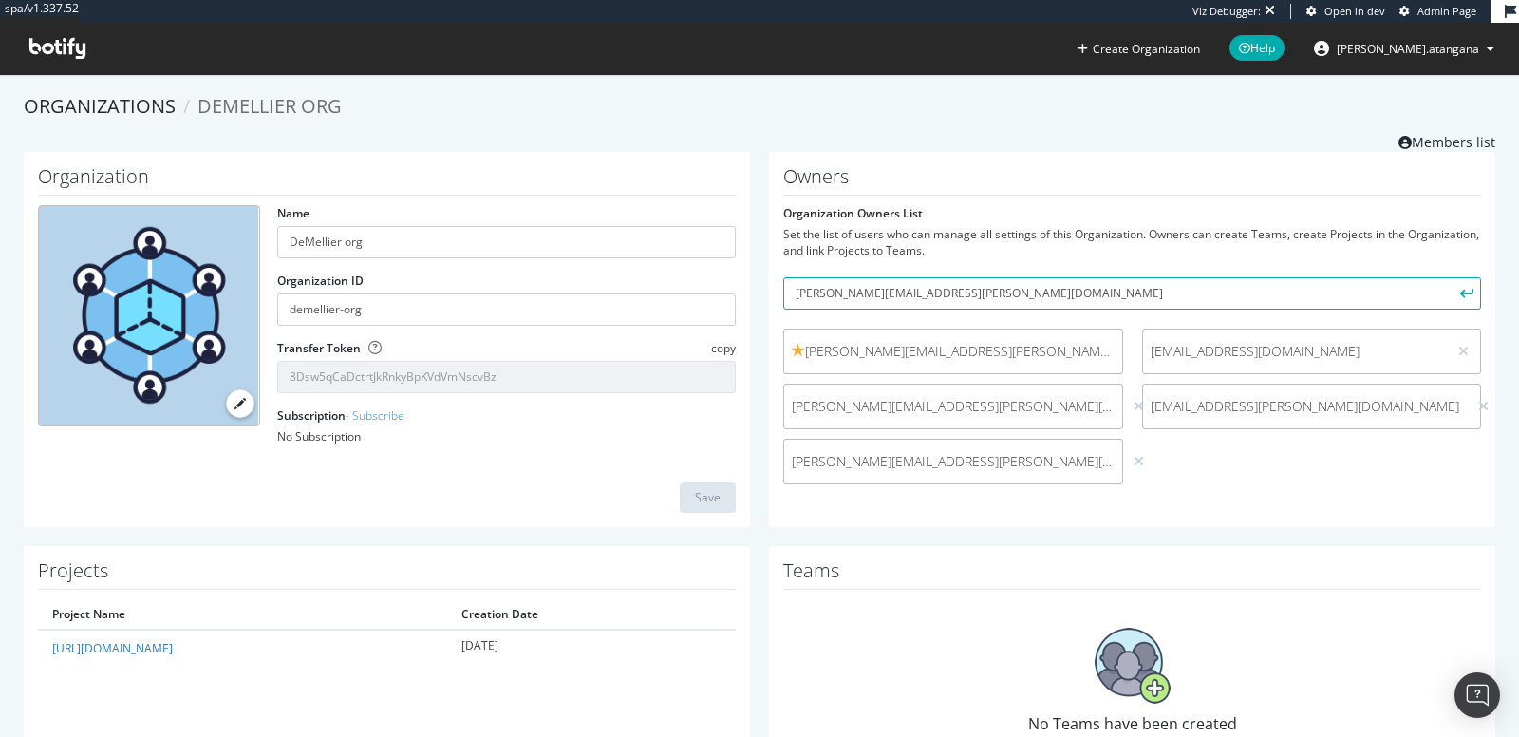
click at [1460, 294] on icon "submit" at bounding box center [1466, 293] width 13 height 10
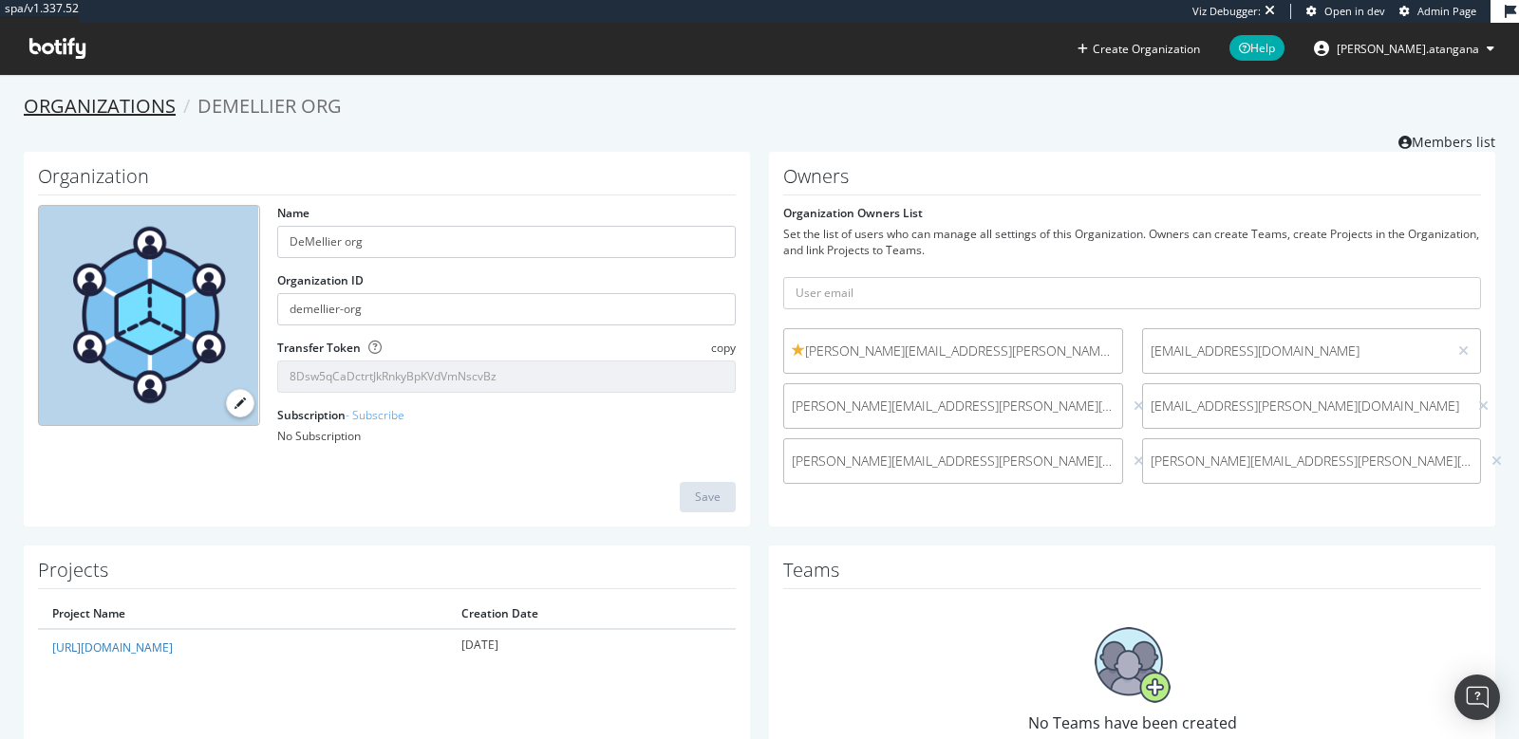
click at [106, 118] on link "Organizations" at bounding box center [100, 106] width 152 height 26
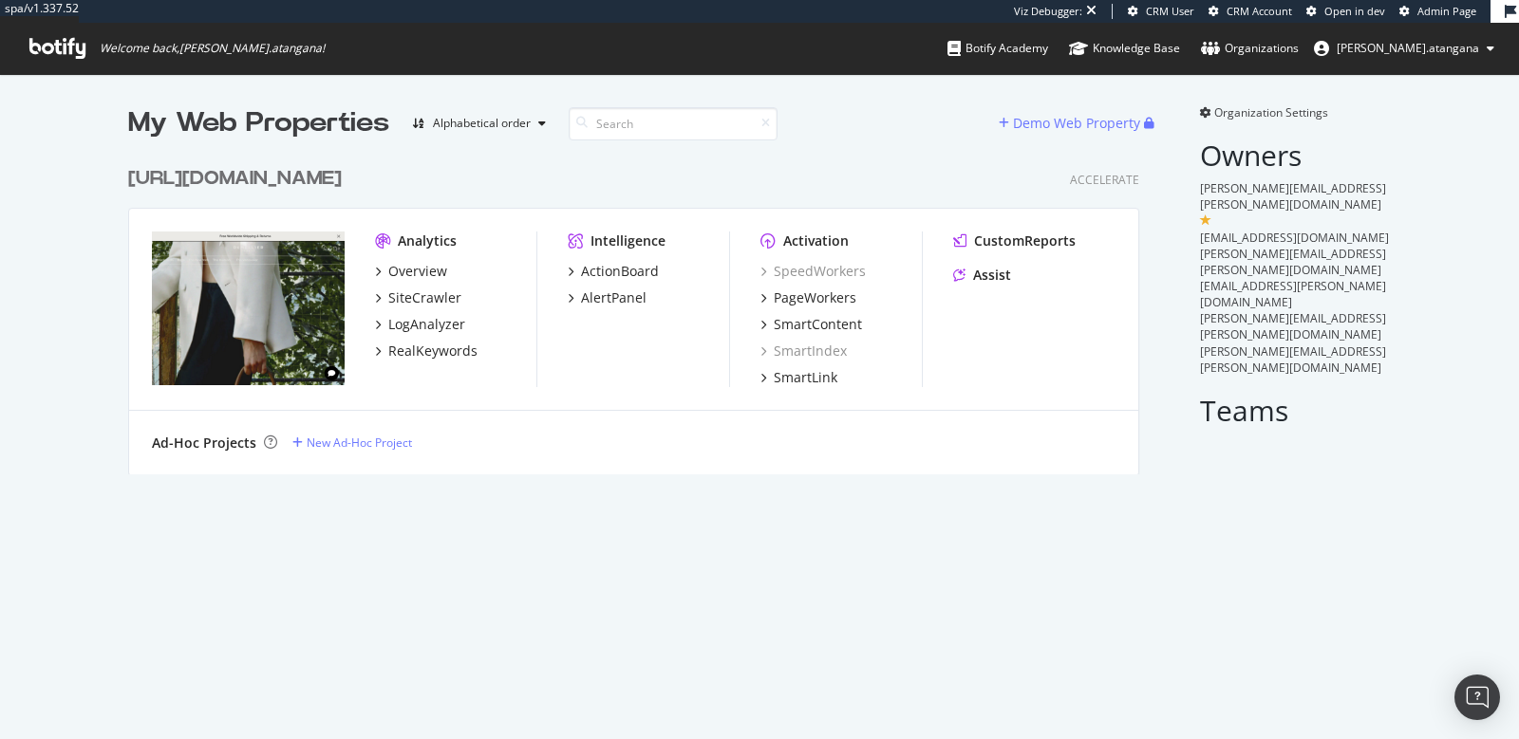
scroll to position [316, 1010]
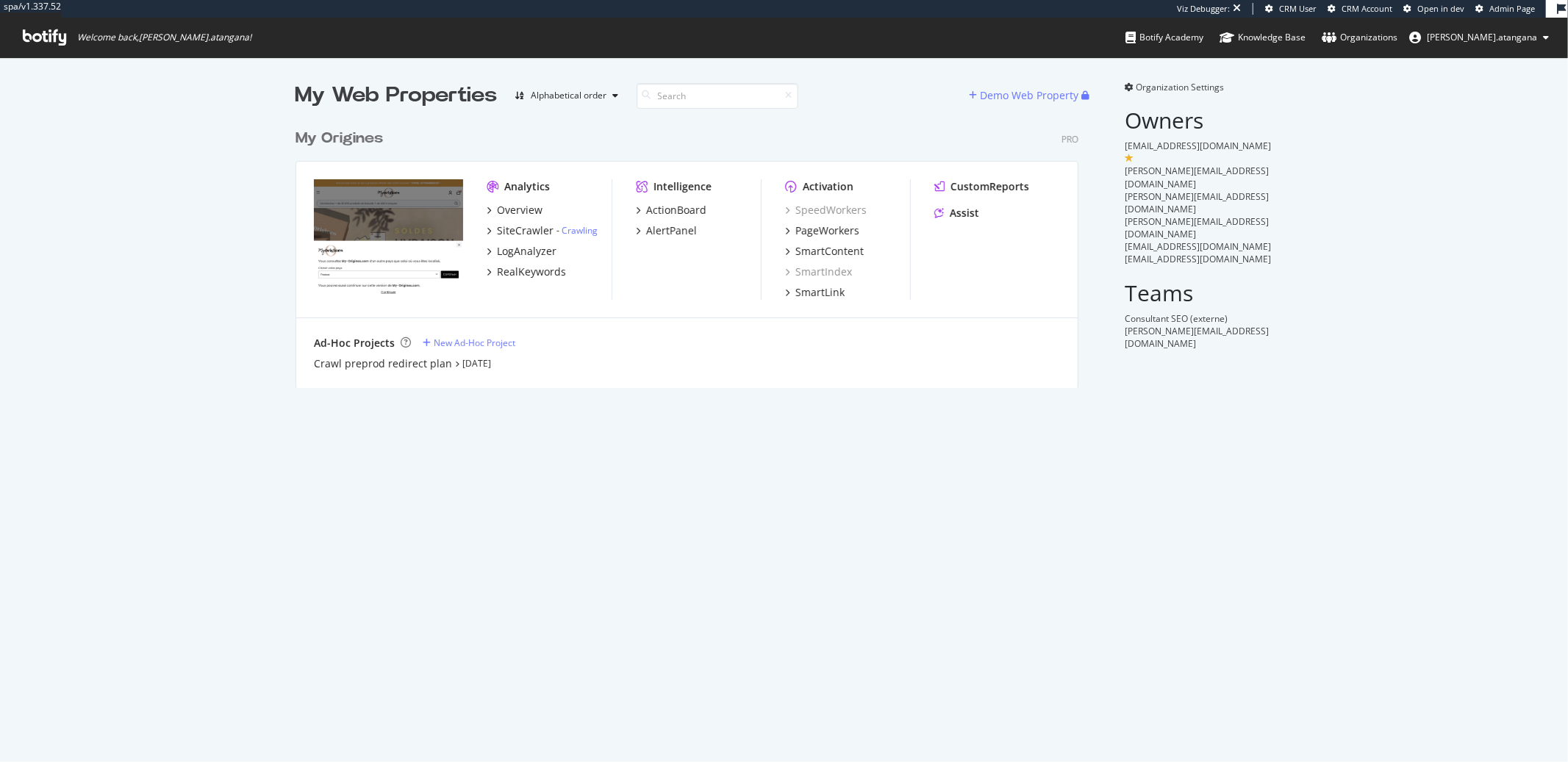
scroll to position [266, 782]
click at [517, 233] on div "SiteCrawler" at bounding box center [525, 231] width 57 height 15
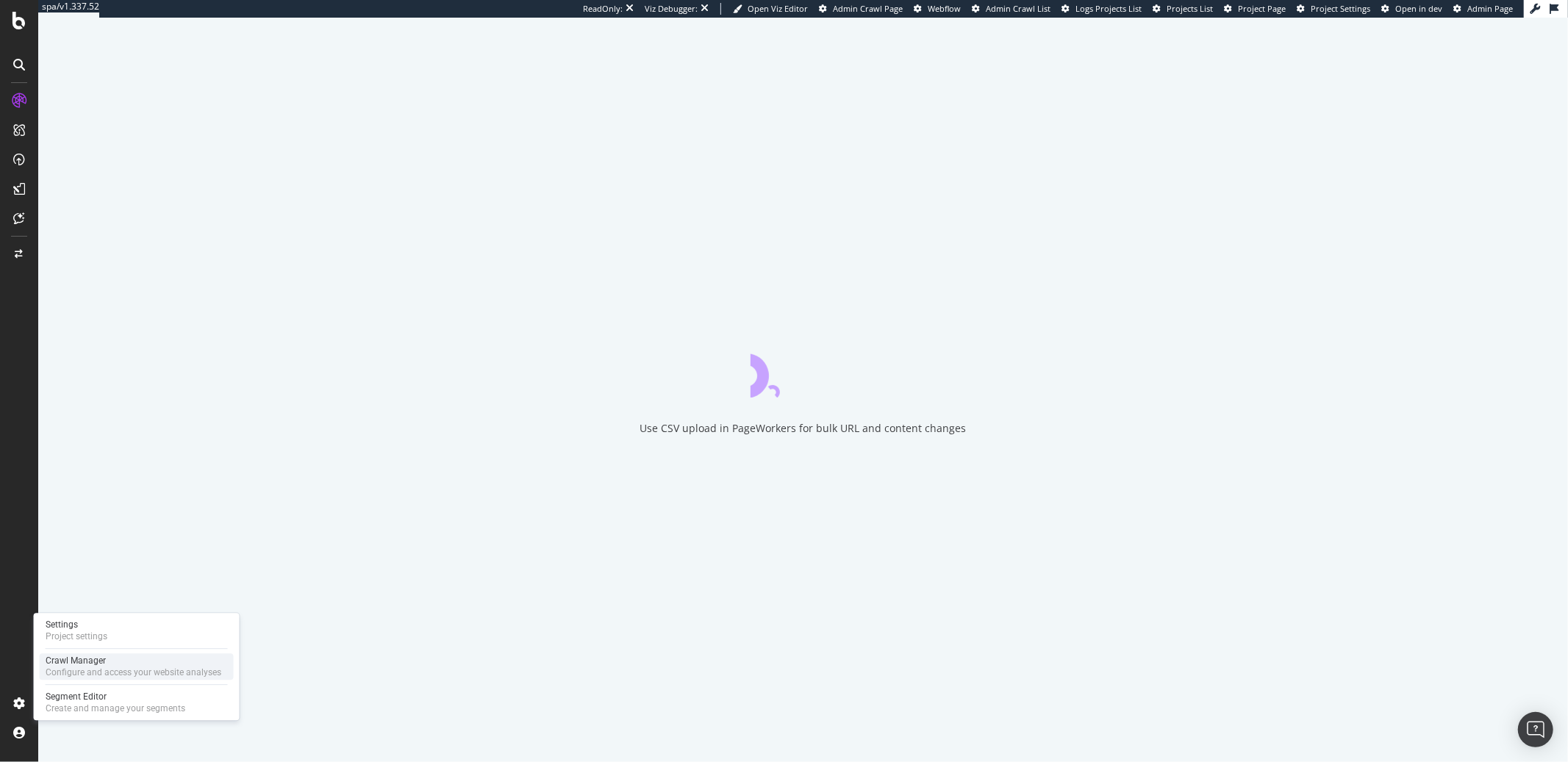
click at [77, 668] on div "Configure and access your website analyses" at bounding box center [133, 672] width 176 height 12
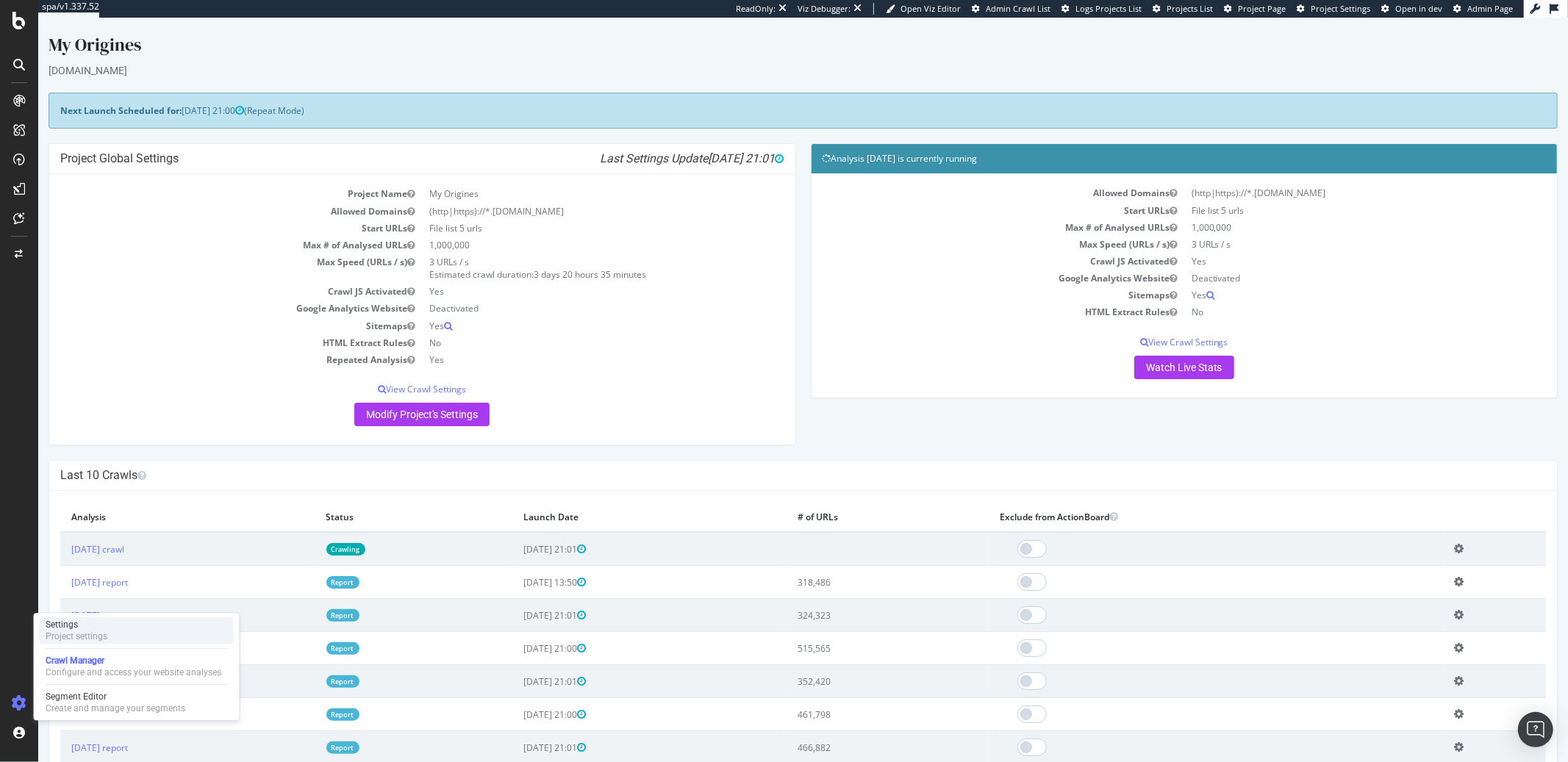
click at [64, 638] on div "Project settings" at bounding box center [77, 636] width 62 height 12
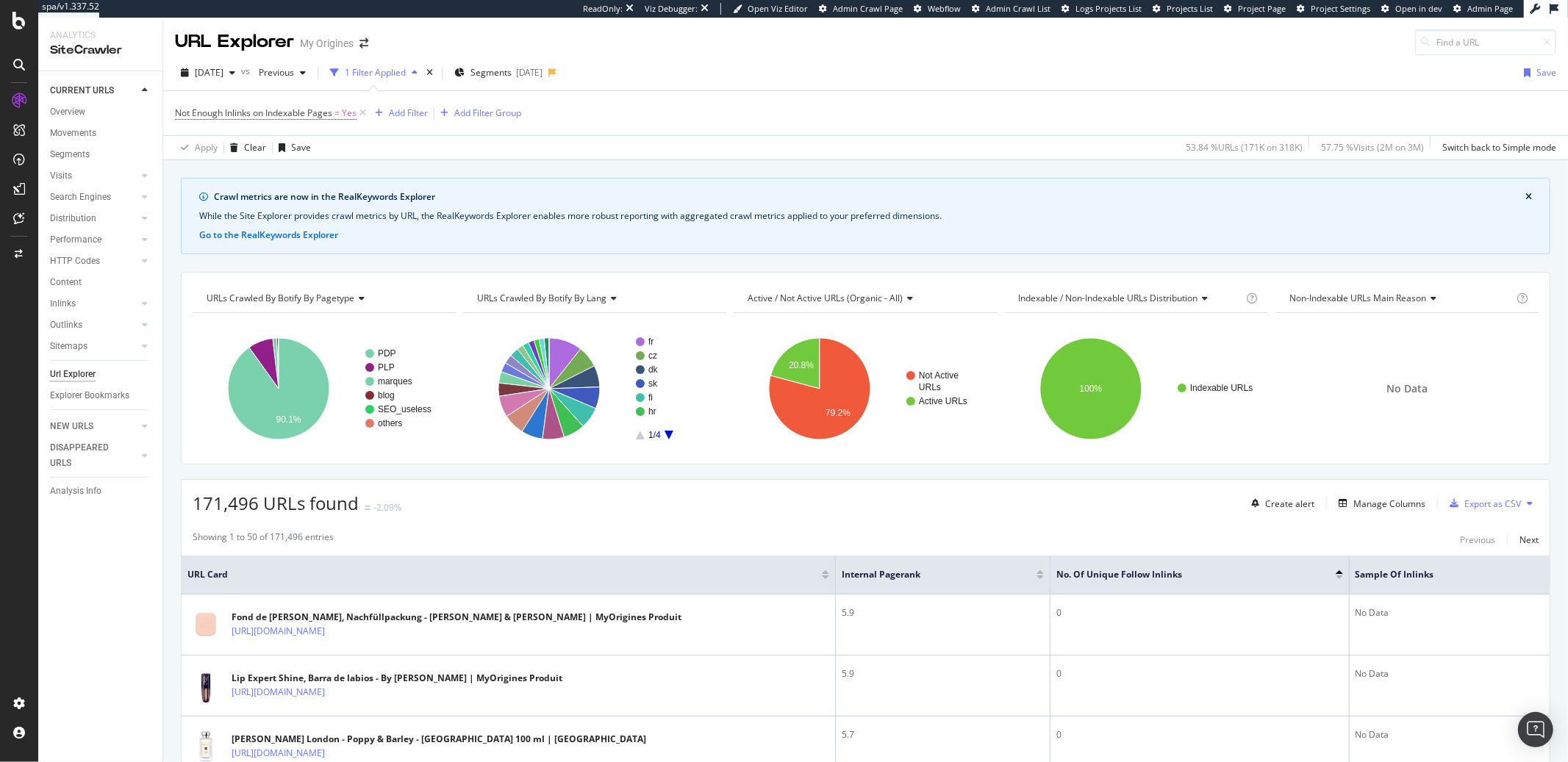
scroll to position [129, 0]
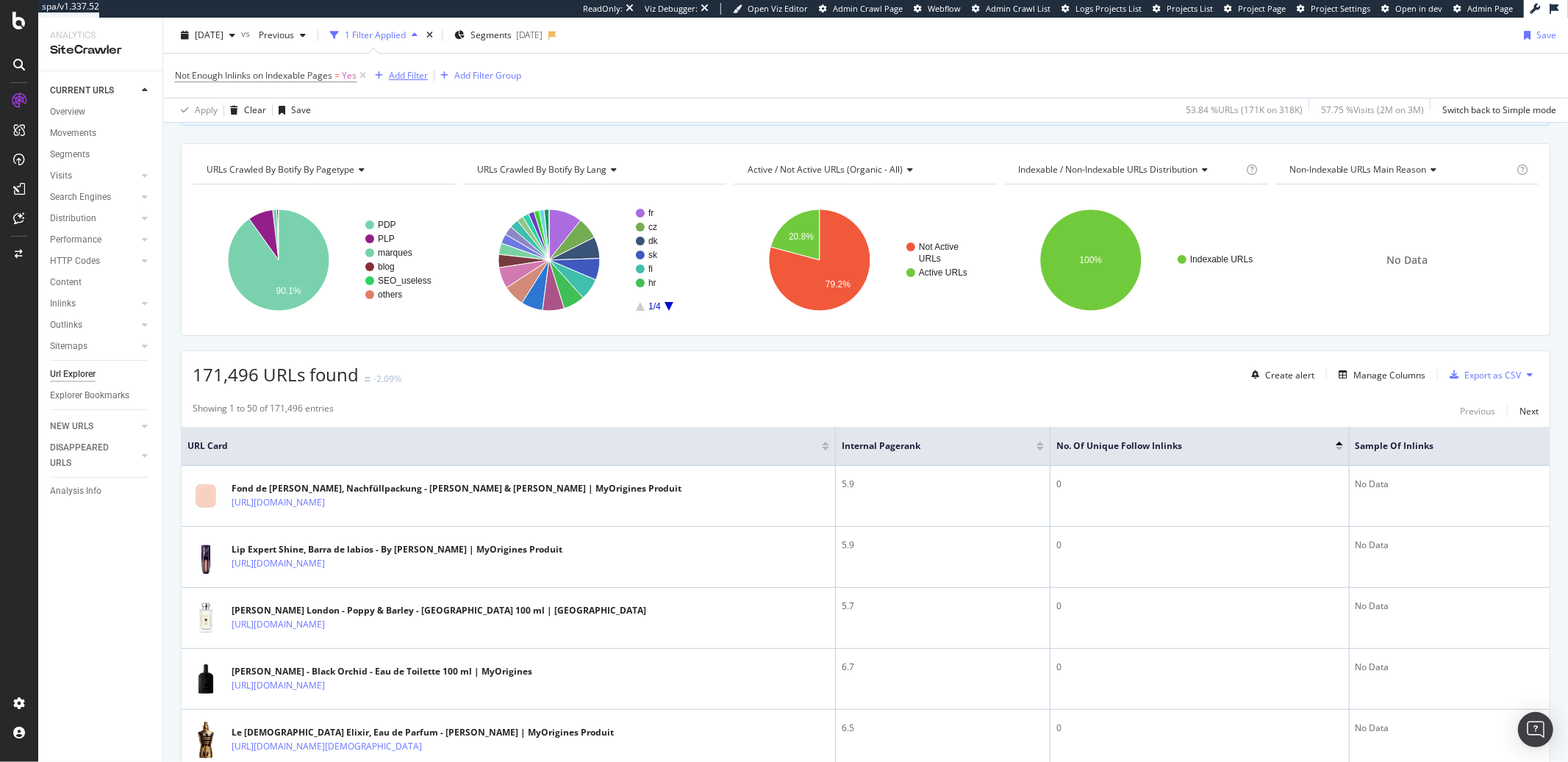
click at [400, 78] on div "Add Filter" at bounding box center [408, 75] width 39 height 12
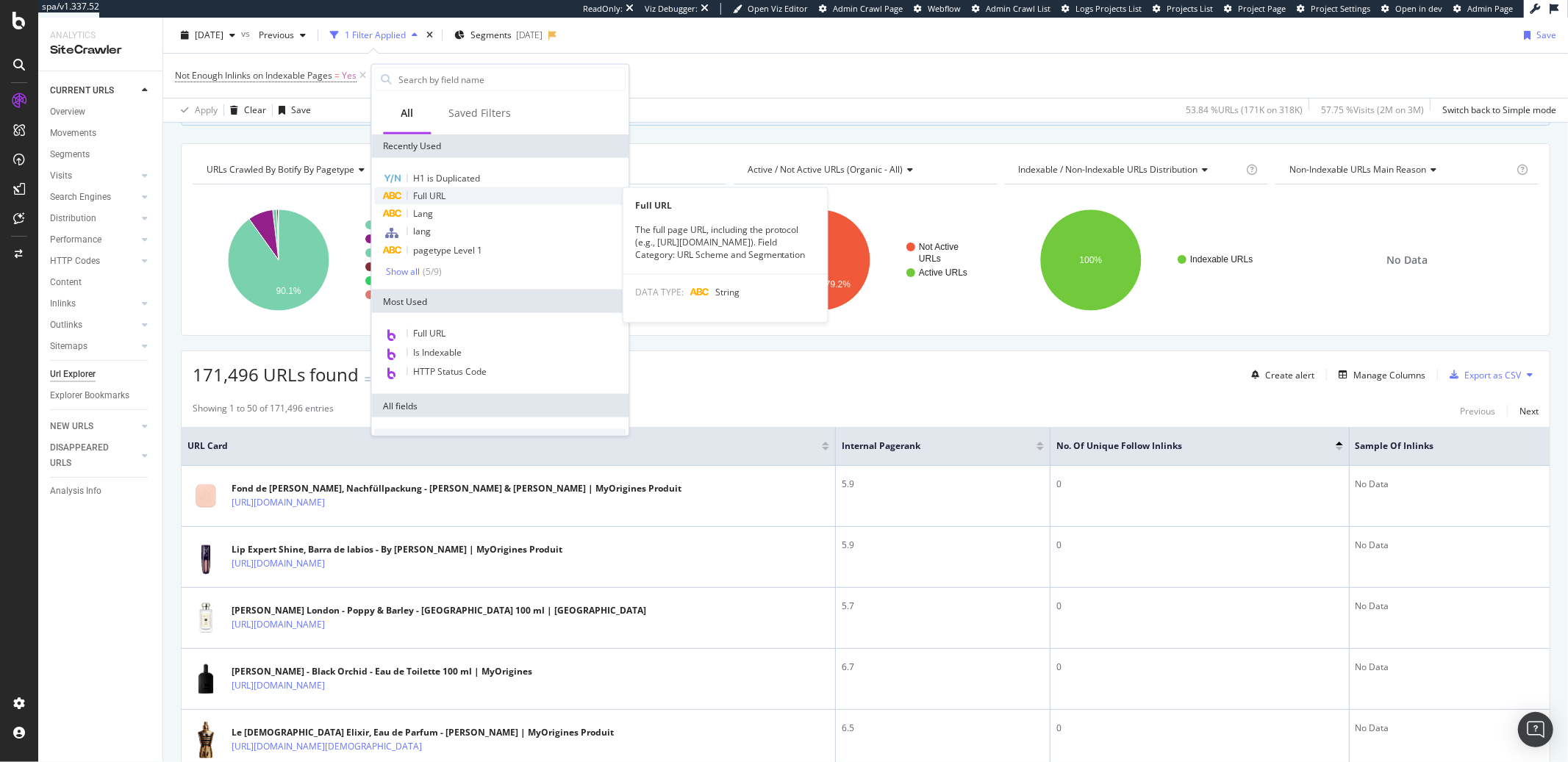
click at [429, 197] on span "Full URL" at bounding box center [429, 196] width 33 height 12
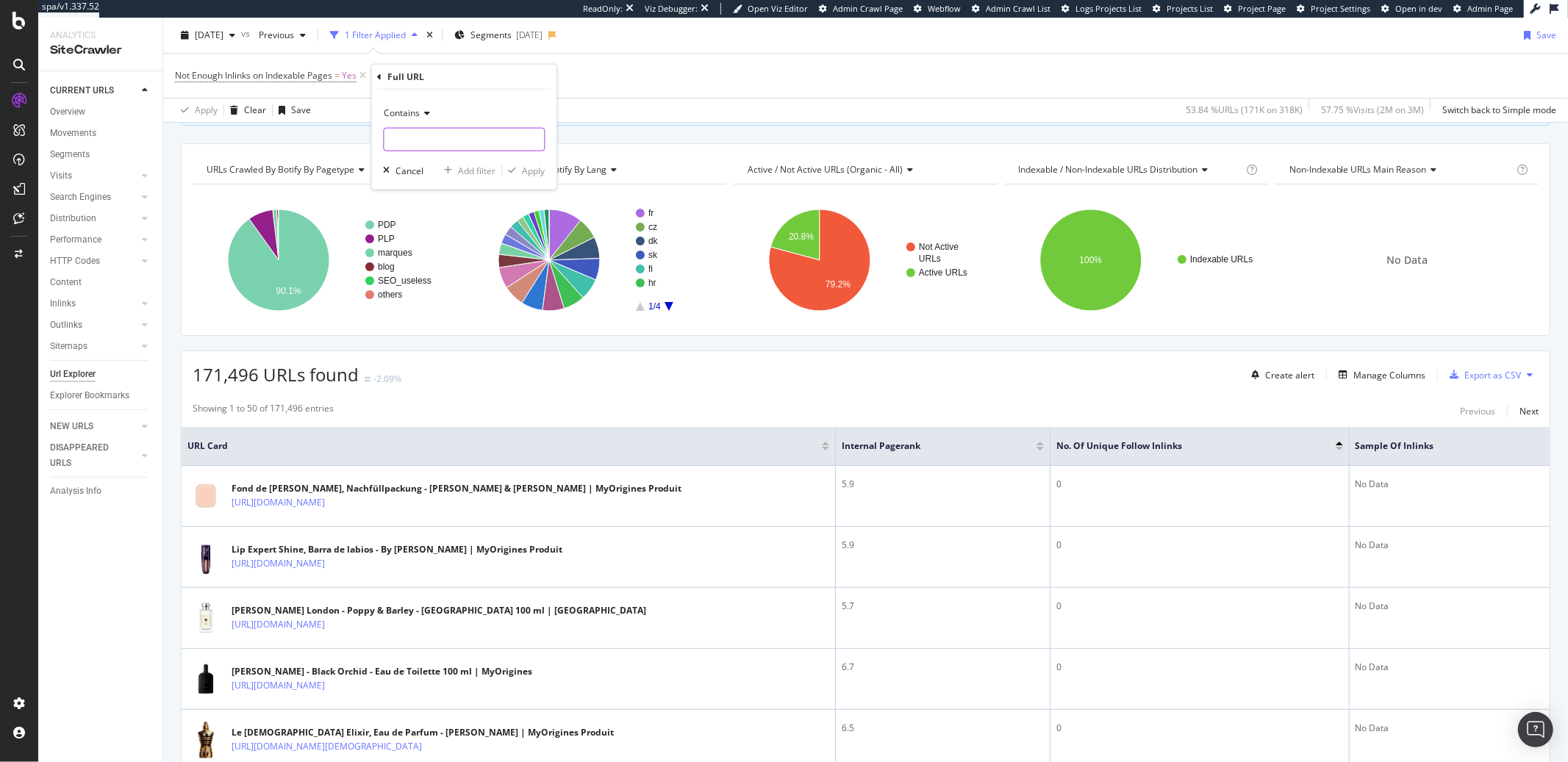
click at [424, 136] on input "text" at bounding box center [463, 139] width 160 height 23
type input "parfum"
click at [531, 177] on div "Apply" at bounding box center [533, 170] width 22 height 12
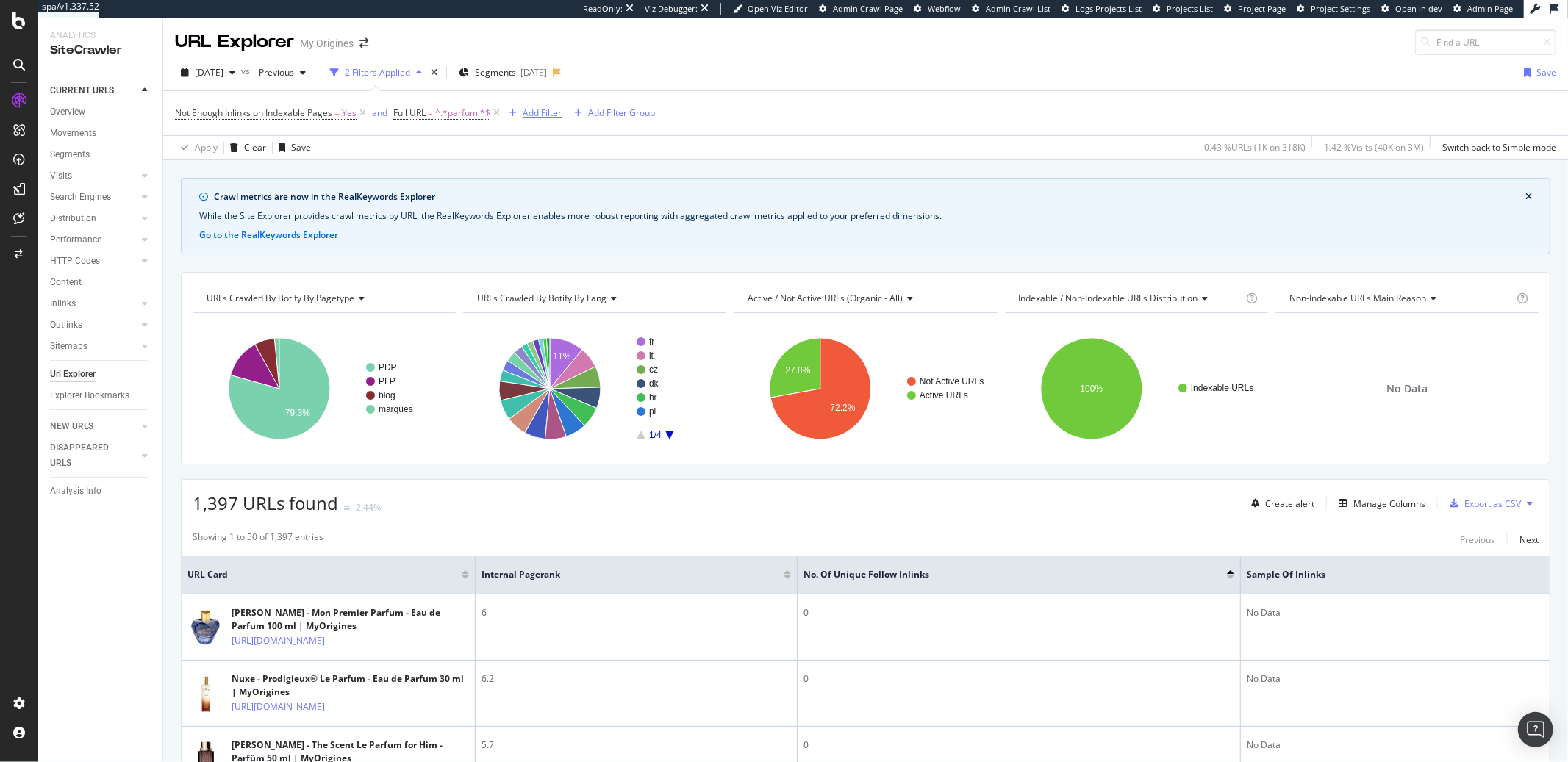
click at [539, 119] on div "Add Filter" at bounding box center [542, 113] width 39 height 12
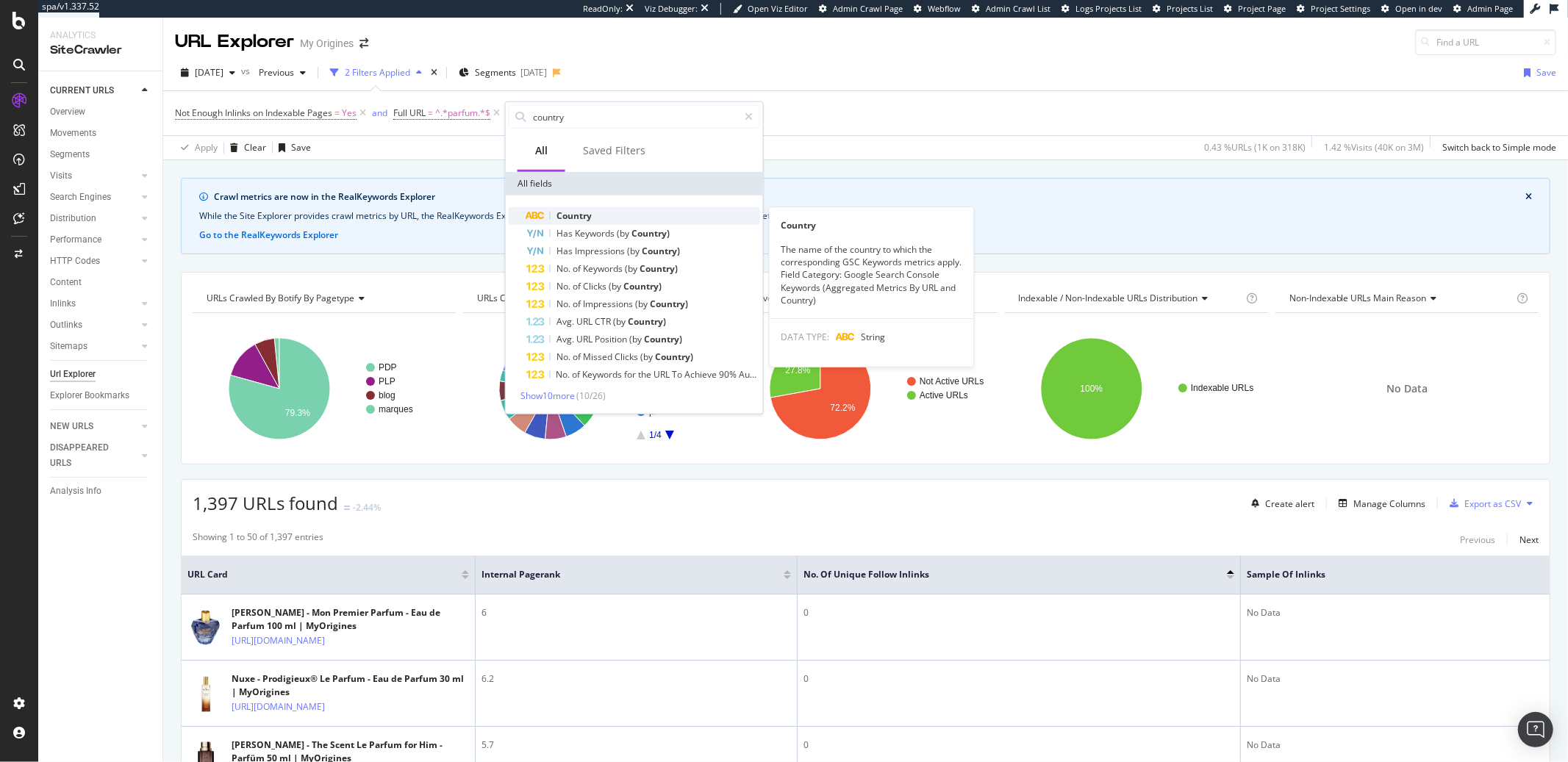
type input "country"
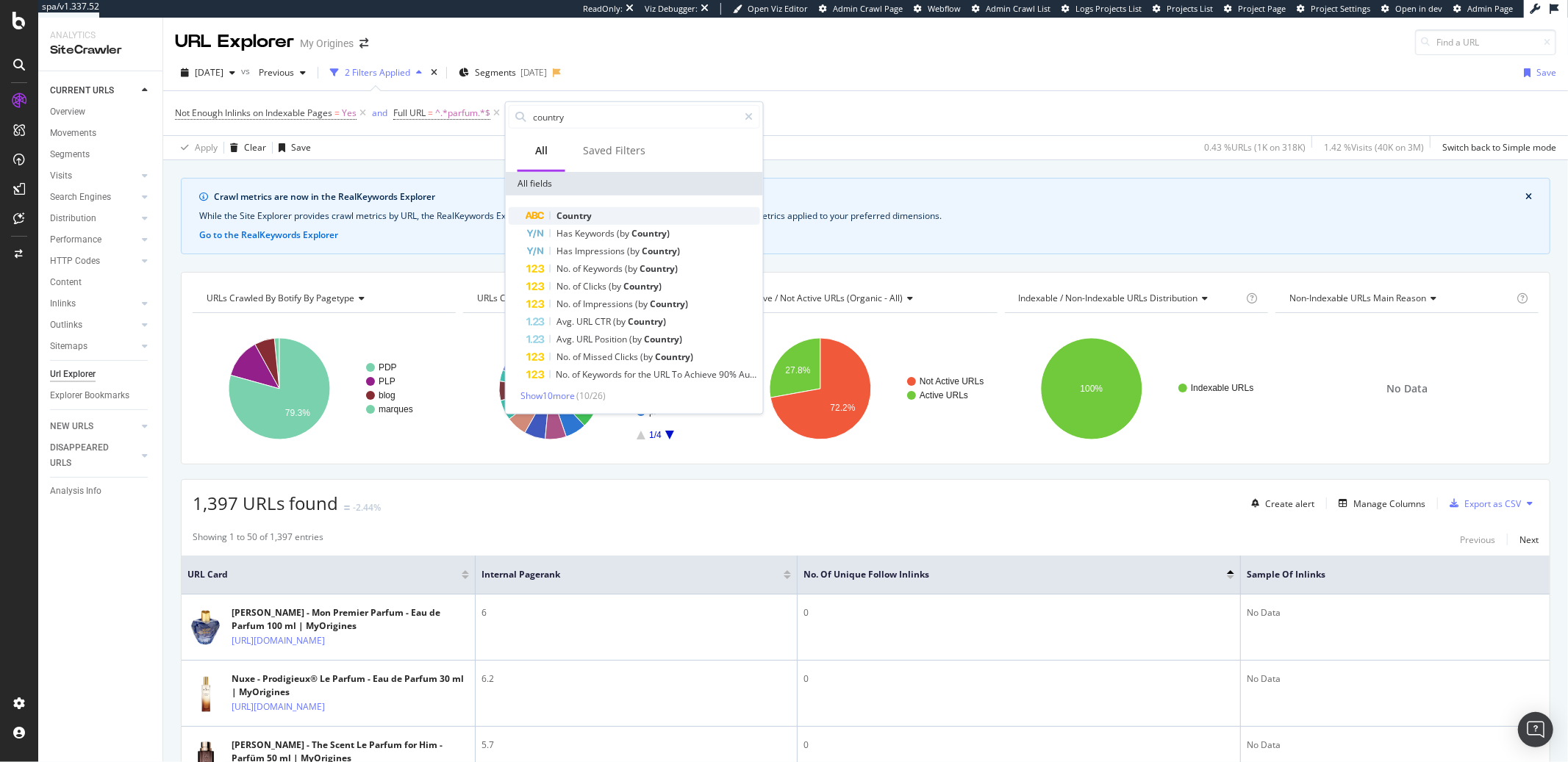
click at [615, 218] on div "Country" at bounding box center [643, 216] width 234 height 18
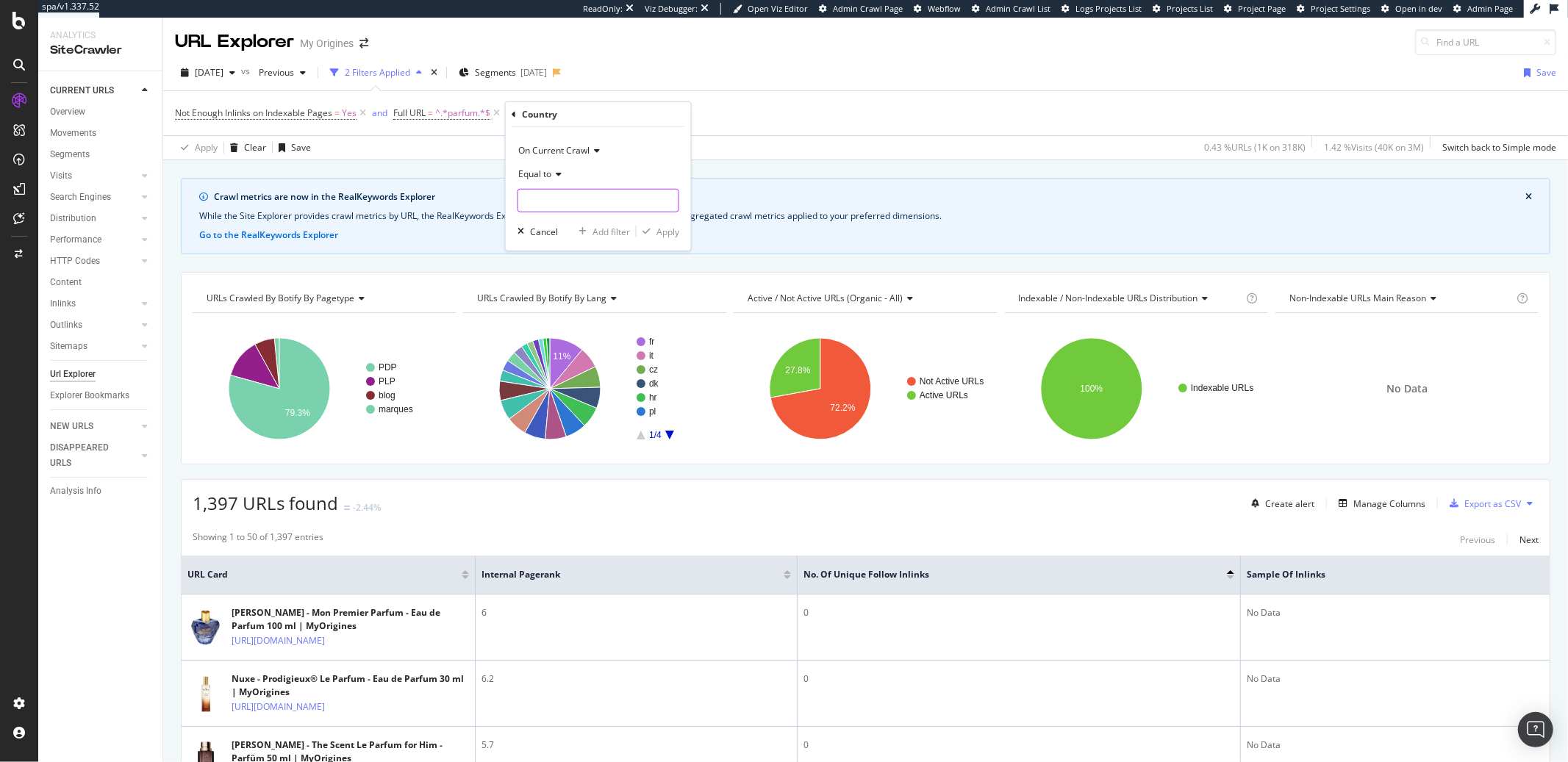
click at [591, 198] on input "text" at bounding box center [598, 201] width 160 height 23
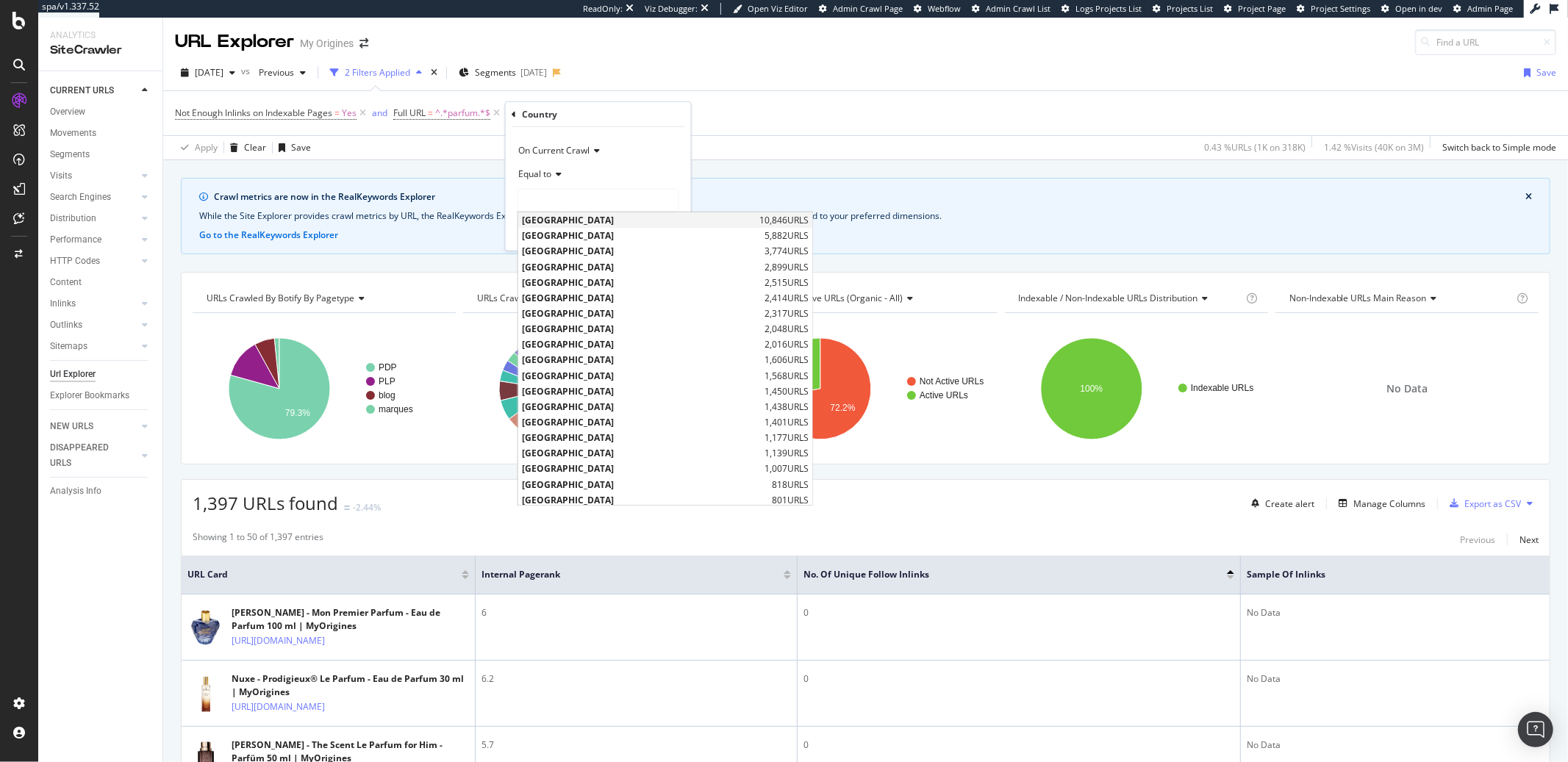
click at [580, 222] on span "France" at bounding box center [639, 220] width 234 height 12
type input "France"
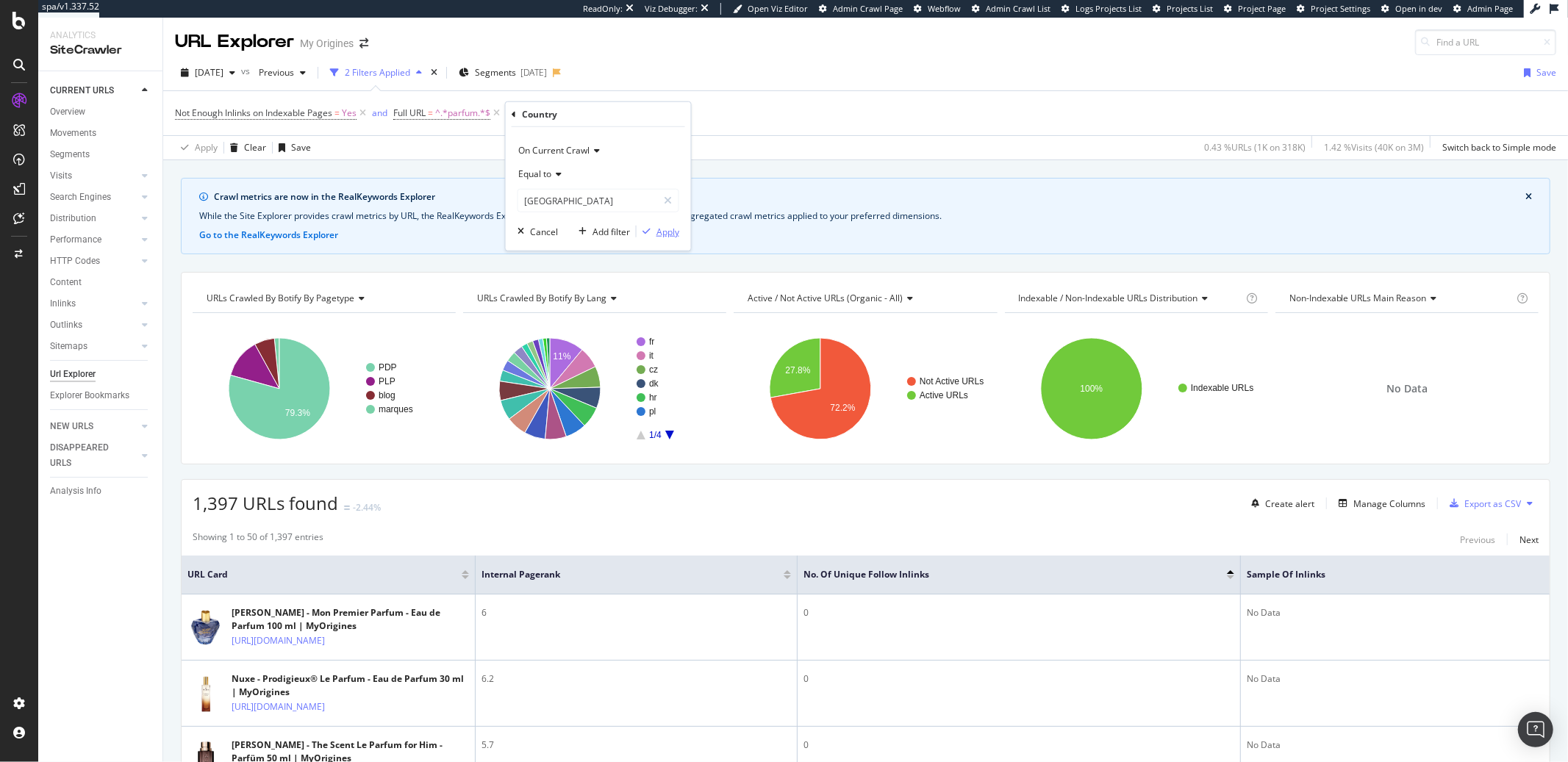
click at [660, 227] on div "Apply" at bounding box center [667, 231] width 22 height 12
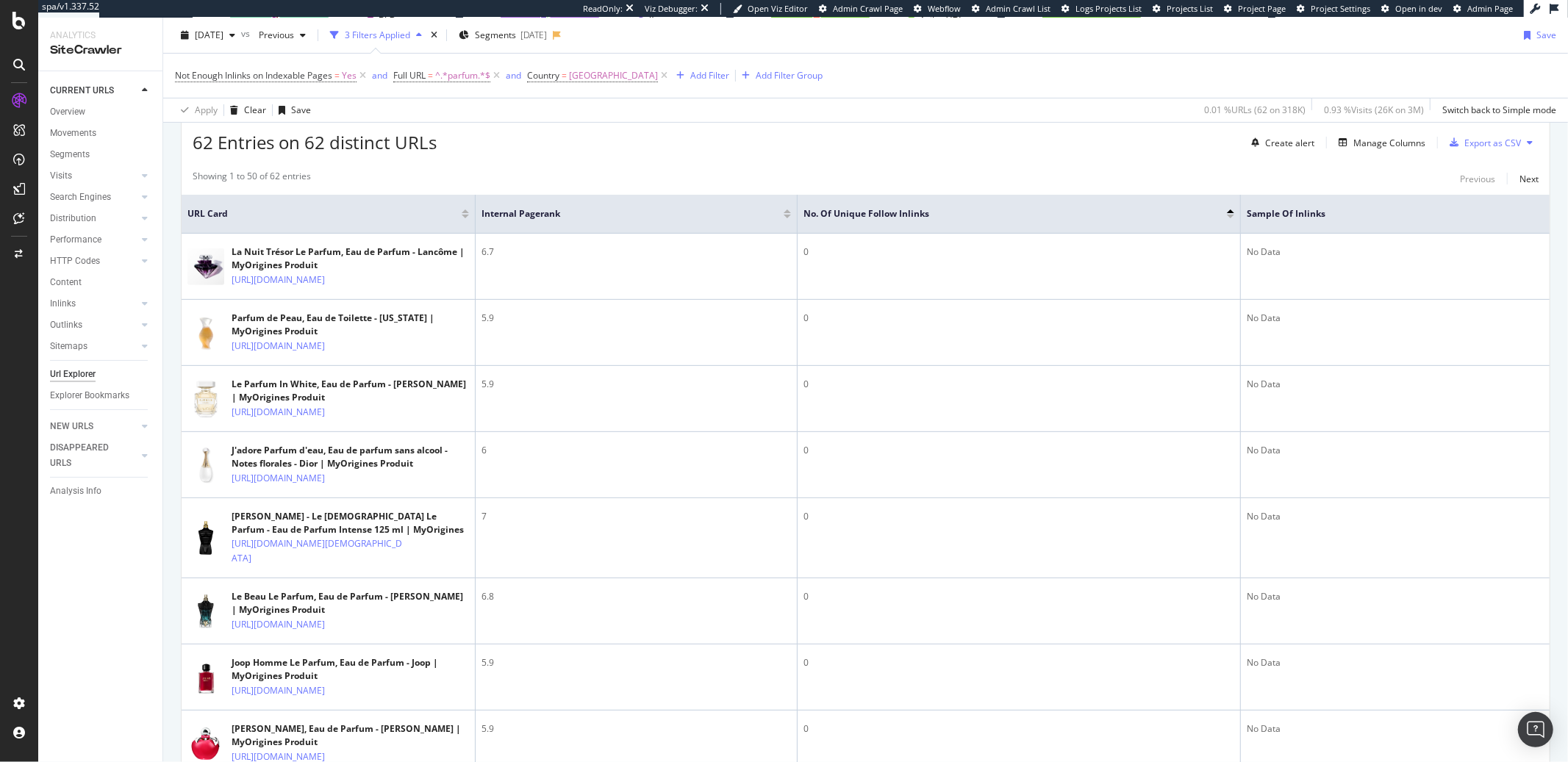
scroll to position [266, 0]
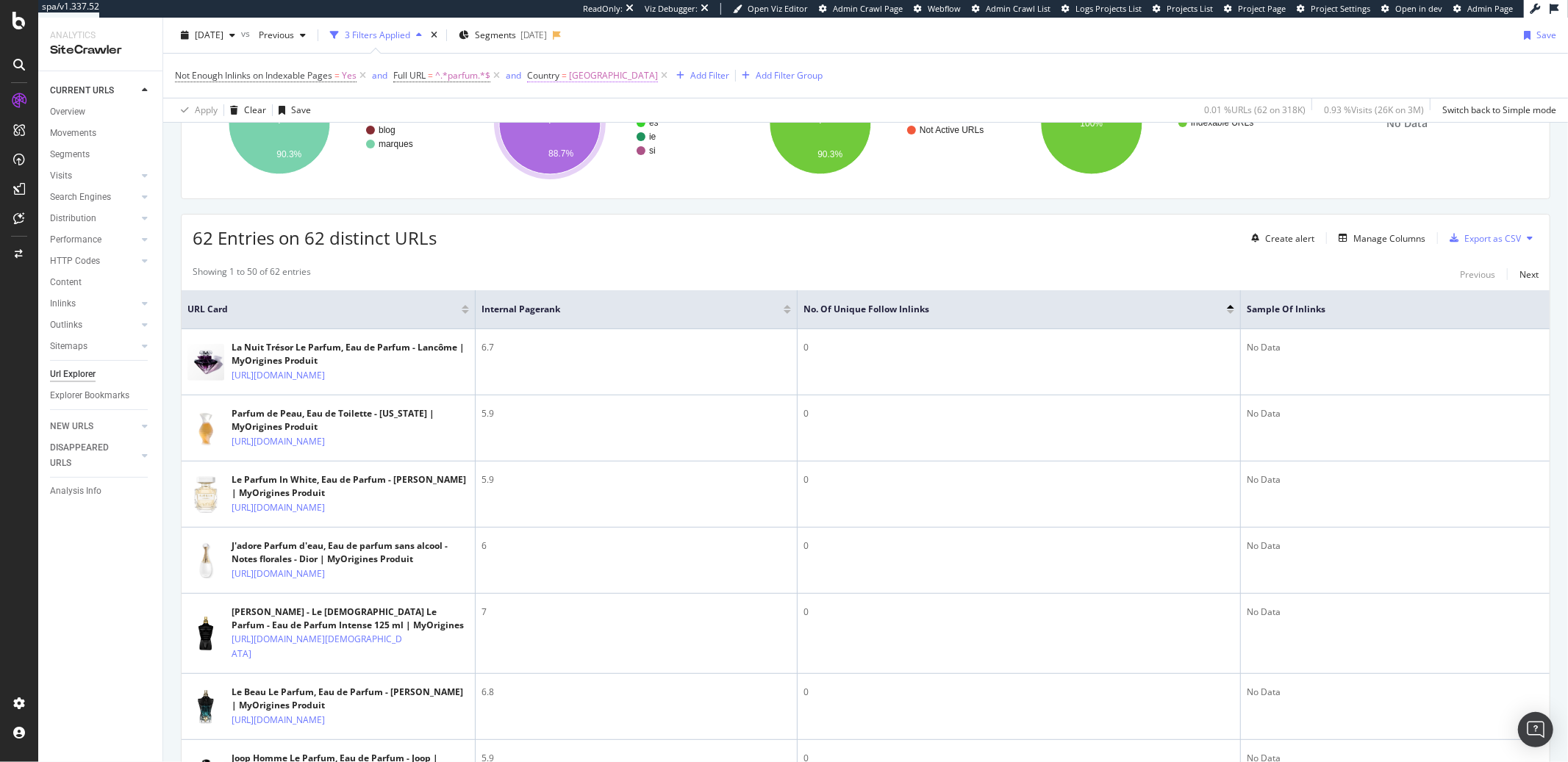
click at [580, 80] on span "France" at bounding box center [613, 75] width 89 height 21
click at [538, 75] on icon at bounding box center [538, 74] width 5 height 9
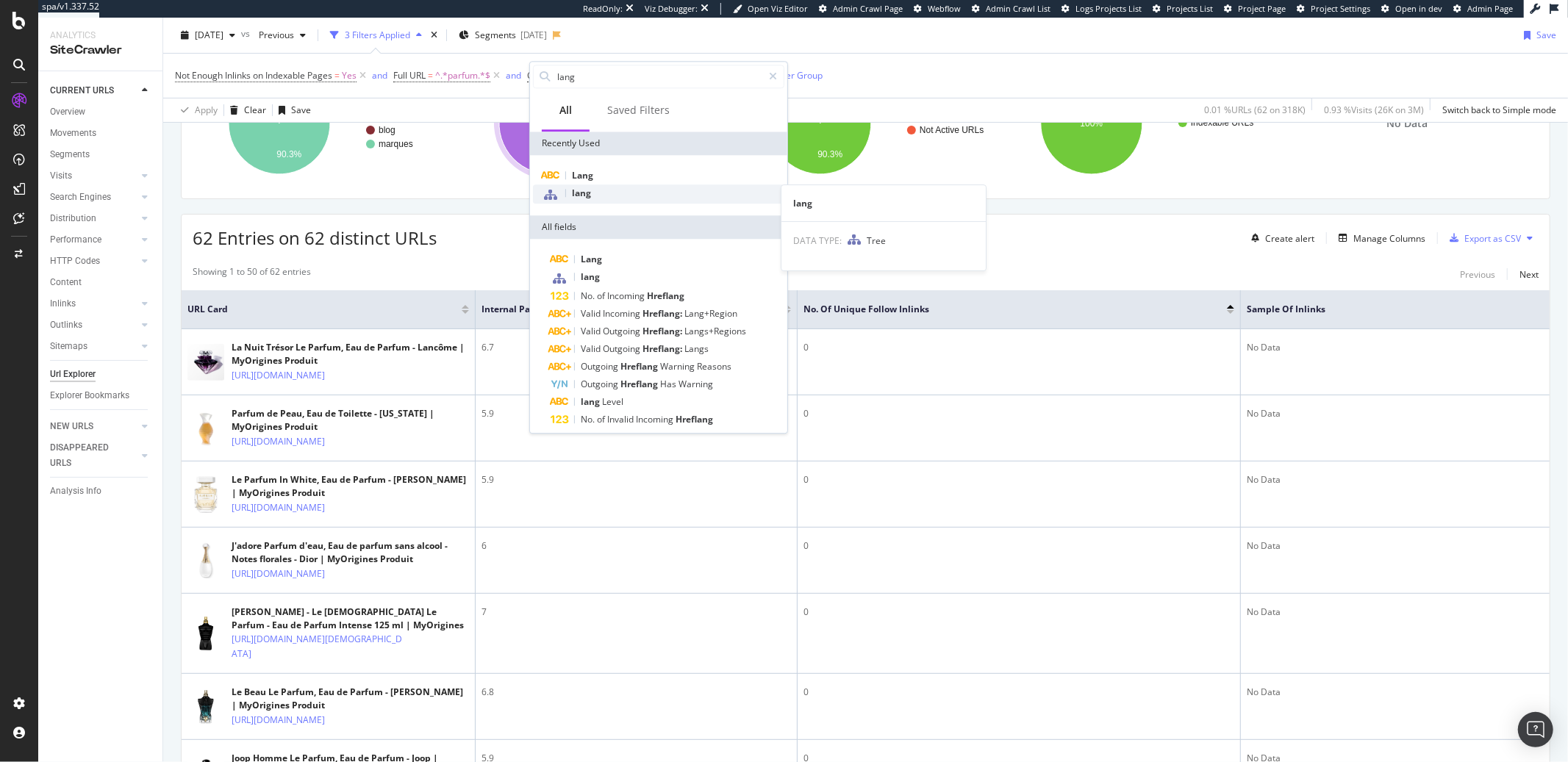
type input "lang"
click at [582, 189] on span "lang" at bounding box center [581, 193] width 19 height 12
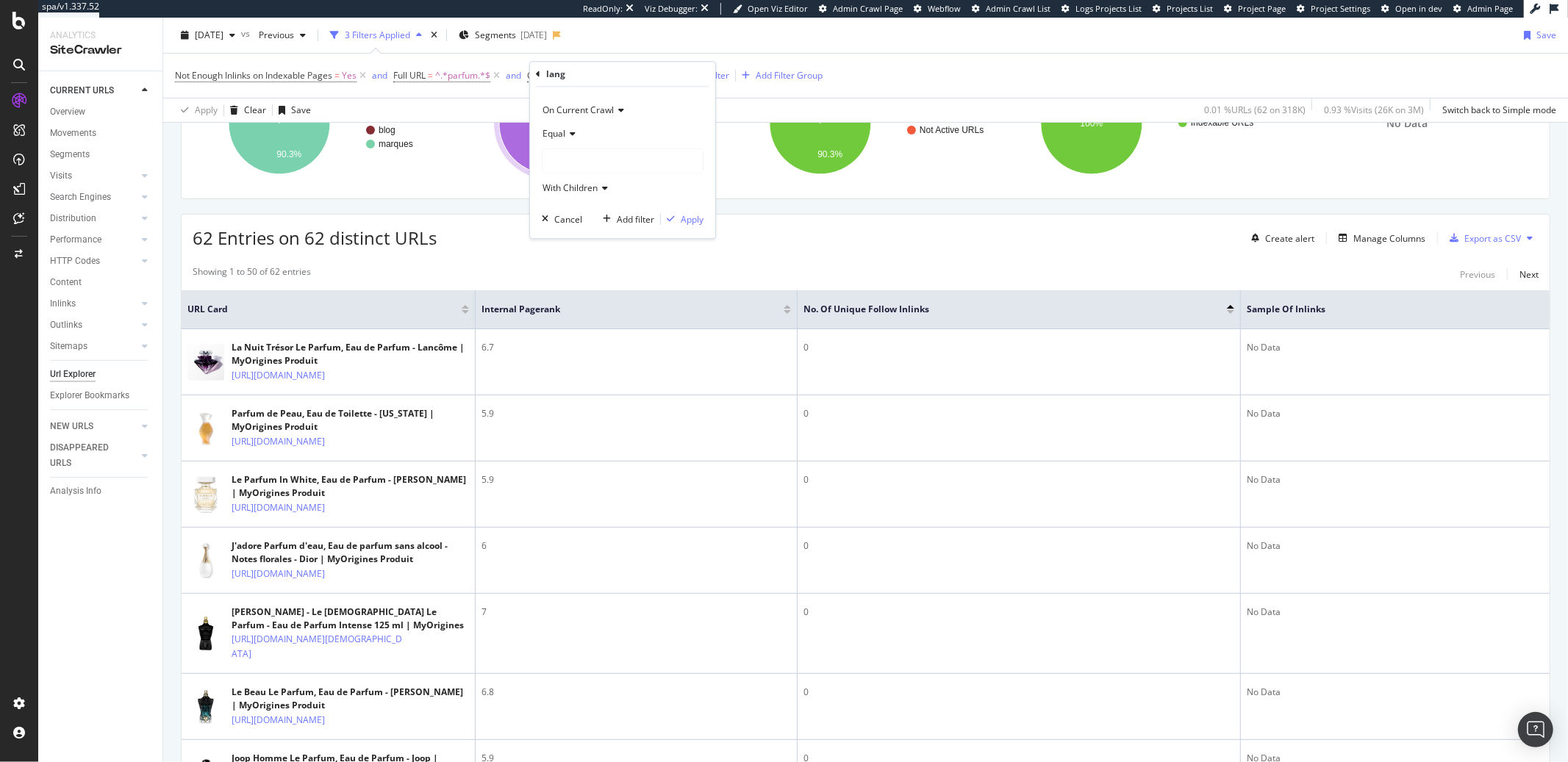
click at [585, 156] on div at bounding box center [623, 161] width 160 height 23
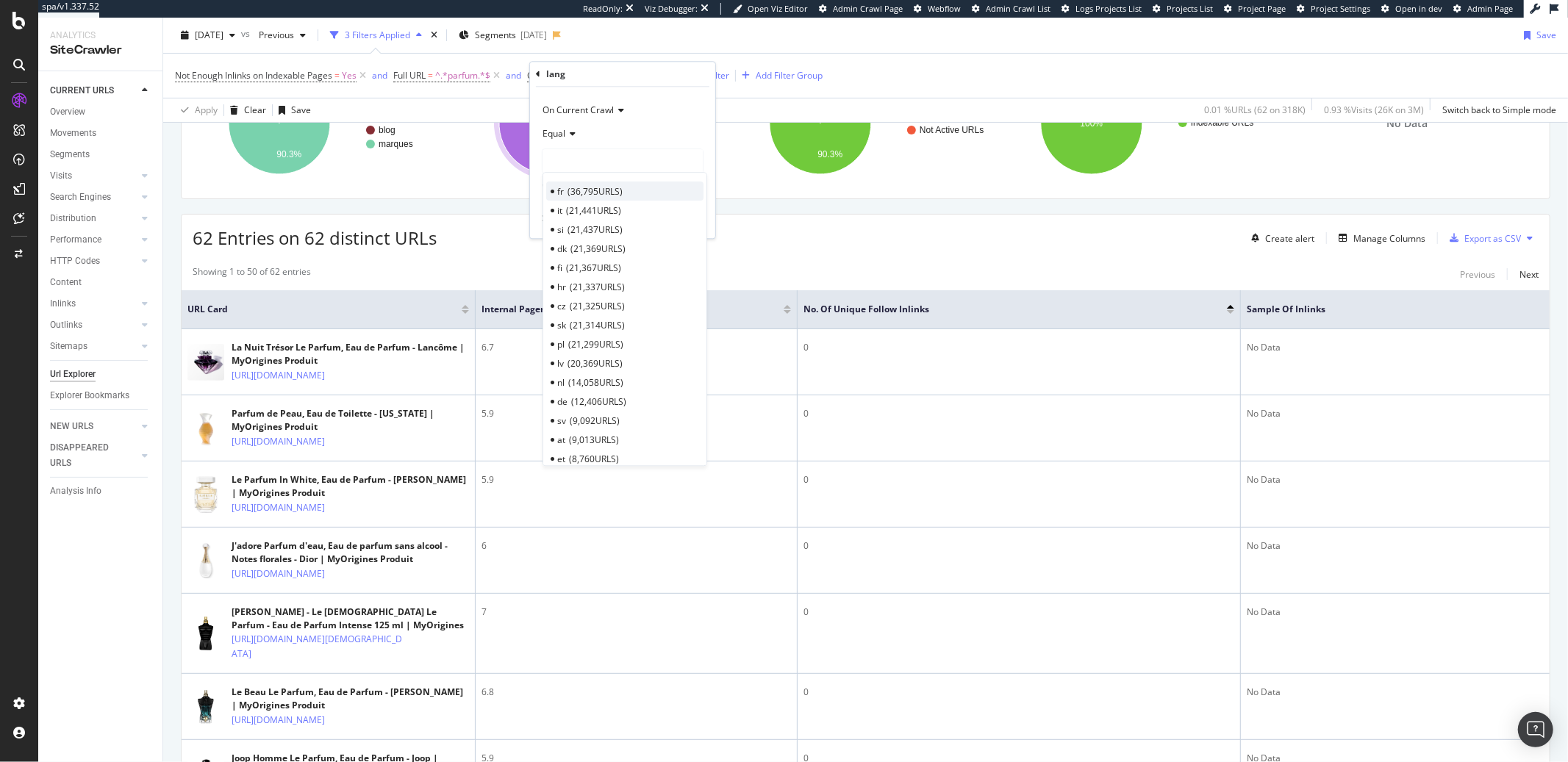
click at [563, 192] on span "fr" at bounding box center [560, 191] width 7 height 12
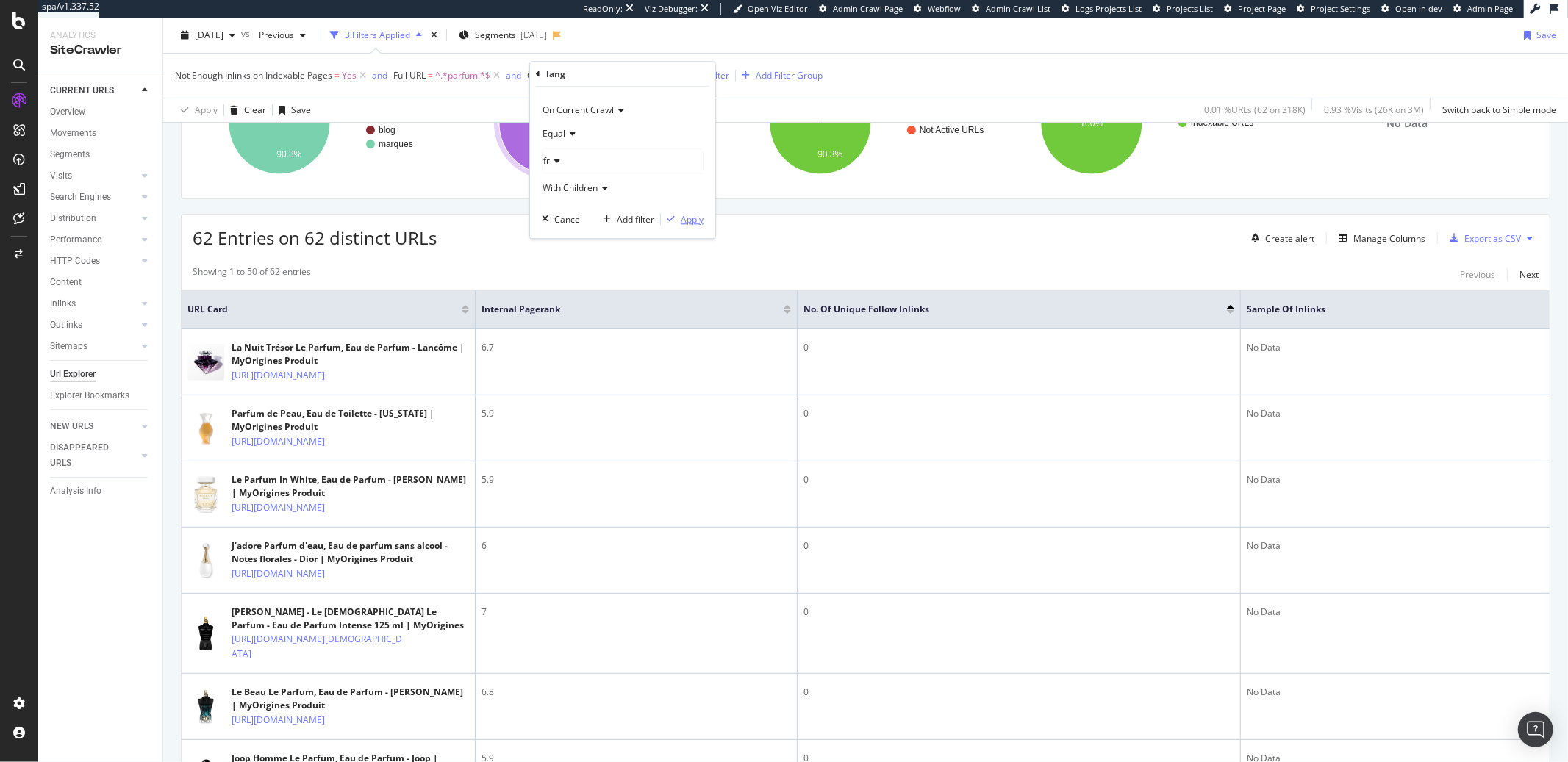
click at [693, 224] on div "Apply" at bounding box center [691, 219] width 22 height 12
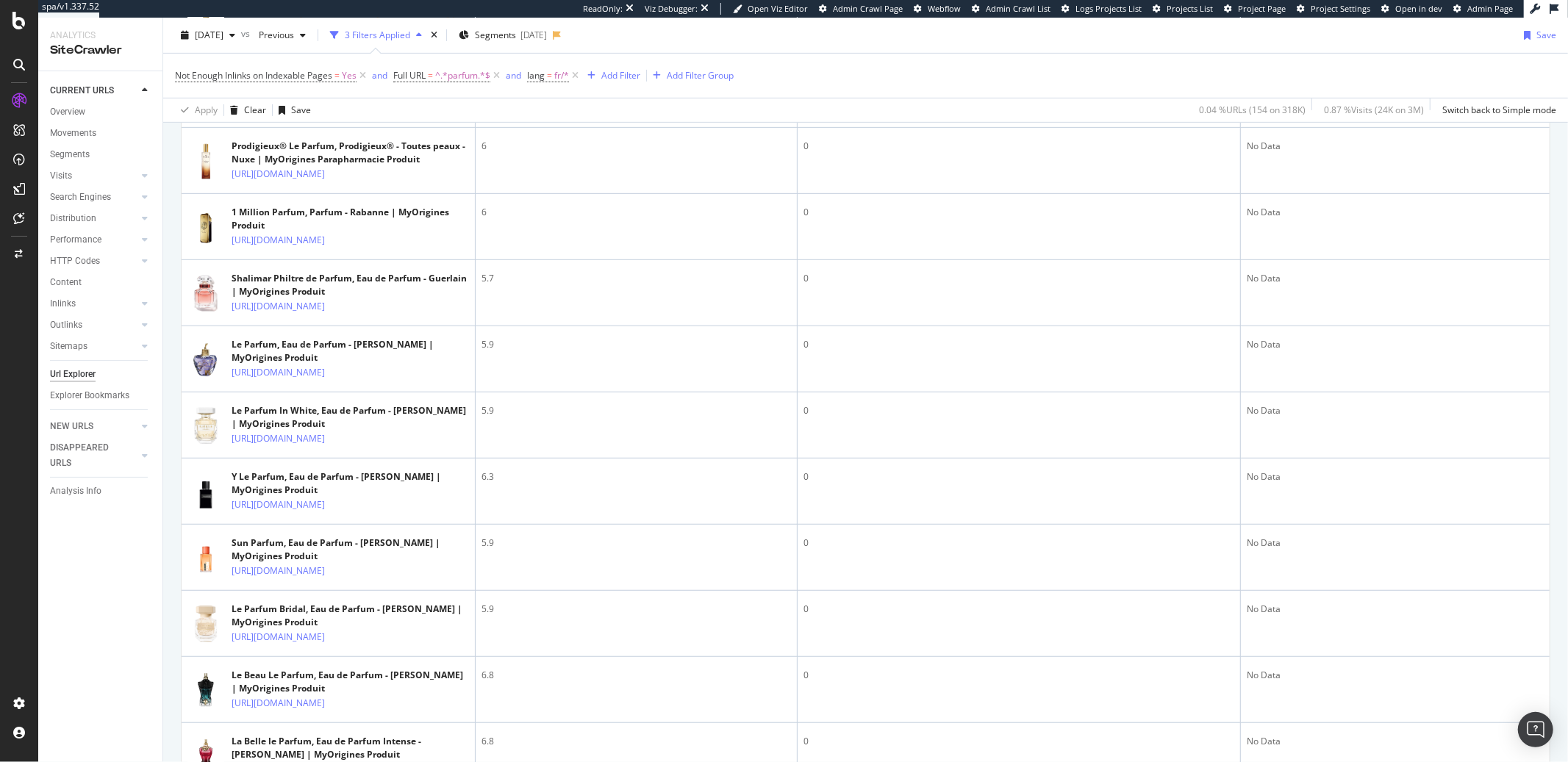
scroll to position [674, 0]
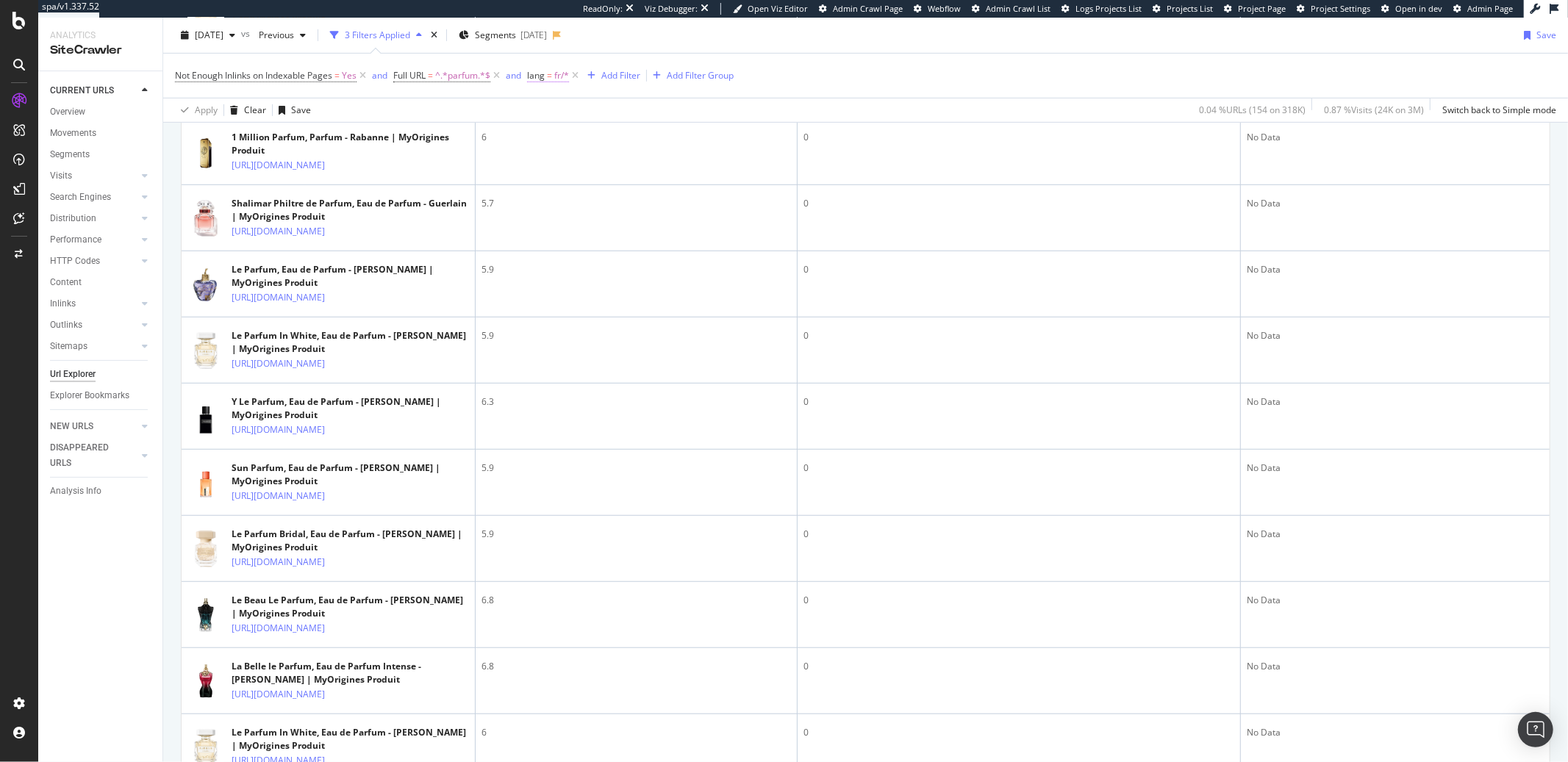
click at [548, 78] on span "=" at bounding box center [549, 75] width 5 height 12
click at [602, 188] on icon at bounding box center [602, 187] width 10 height 9
click at [574, 133] on icon at bounding box center [570, 133] width 10 height 9
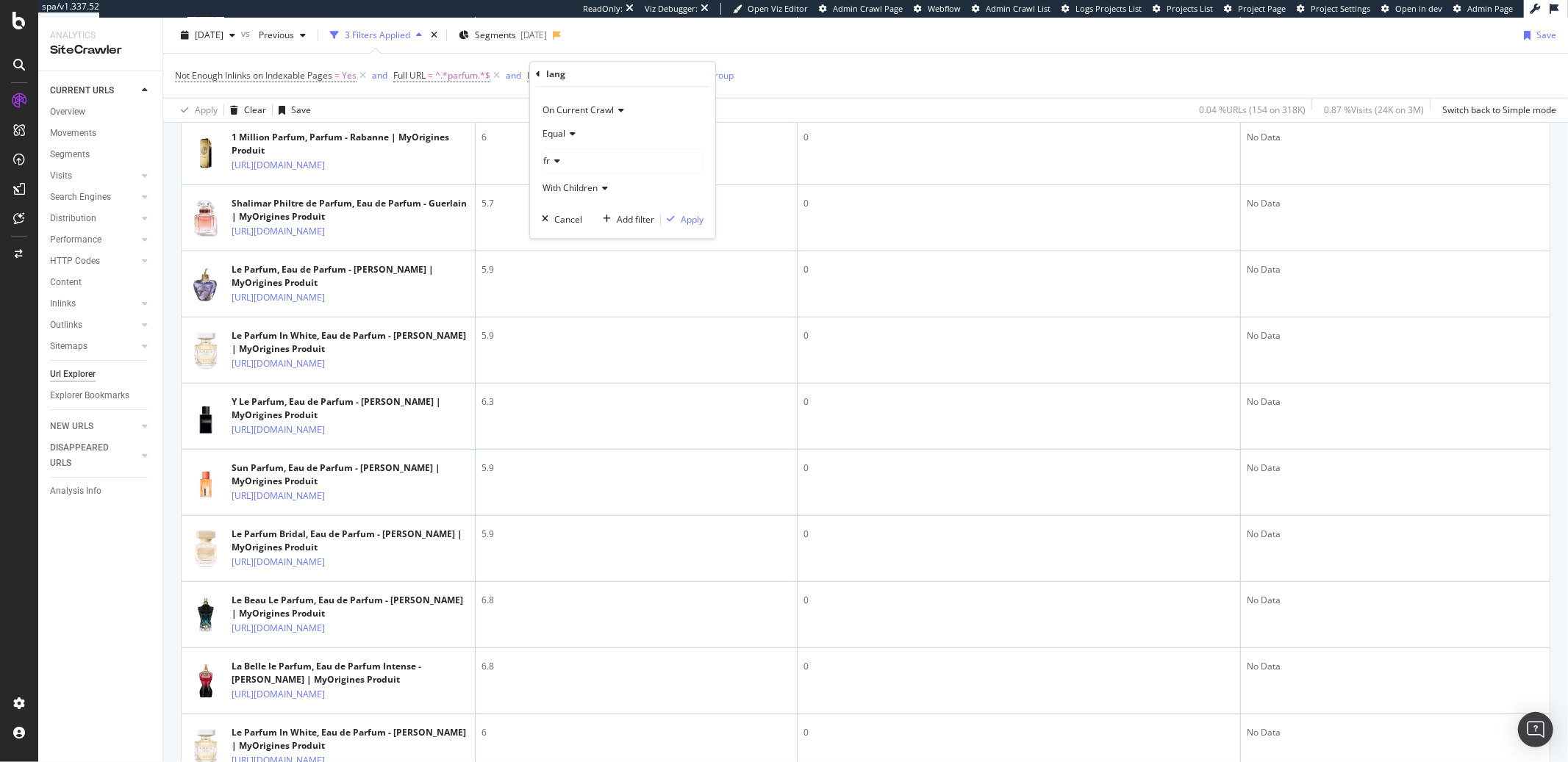
click at [561, 160] on div "fr" at bounding box center [623, 161] width 160 height 23
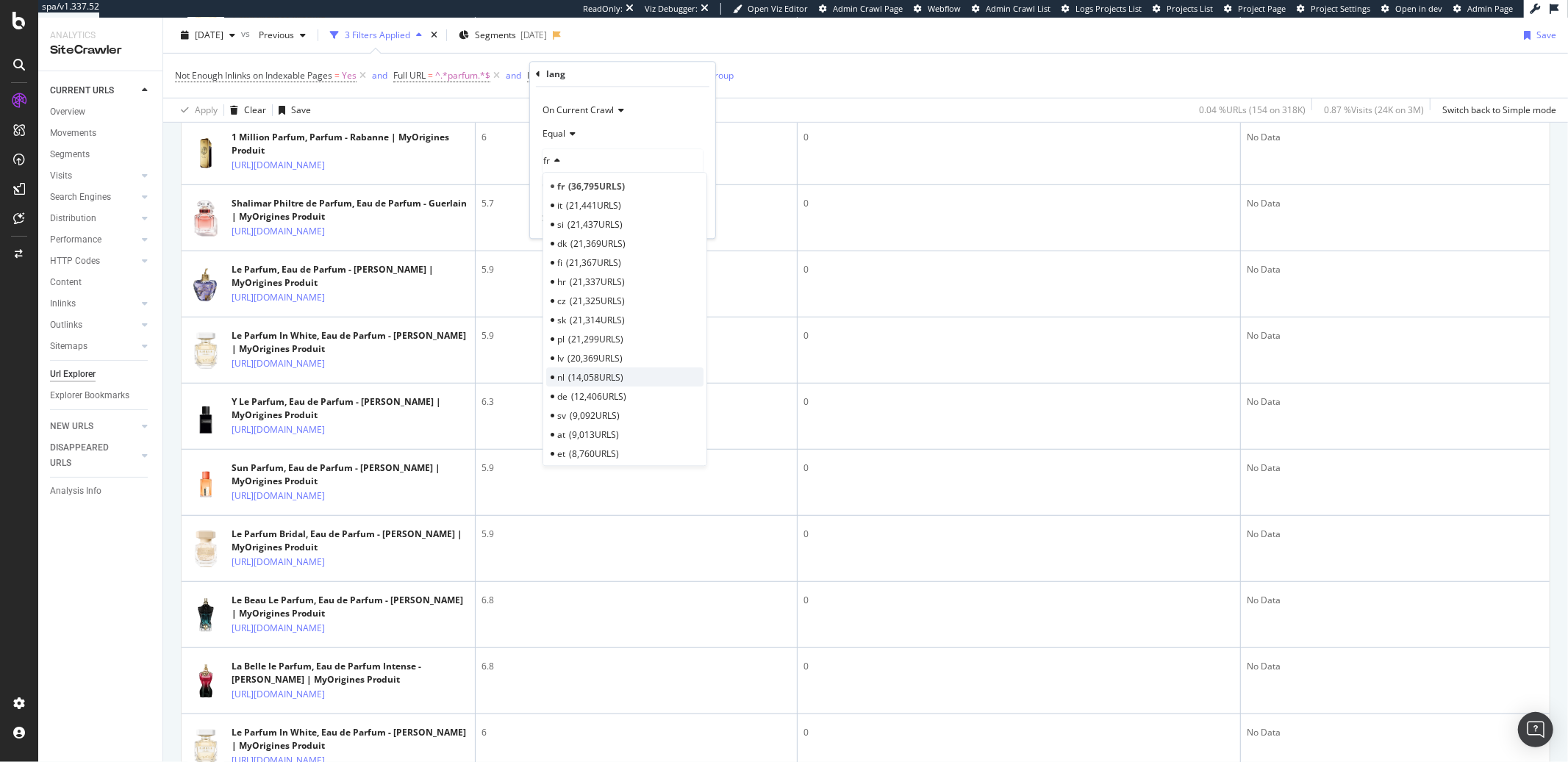
scroll to position [0, 0]
click at [592, 138] on div "Equal" at bounding box center [623, 134] width 162 height 23
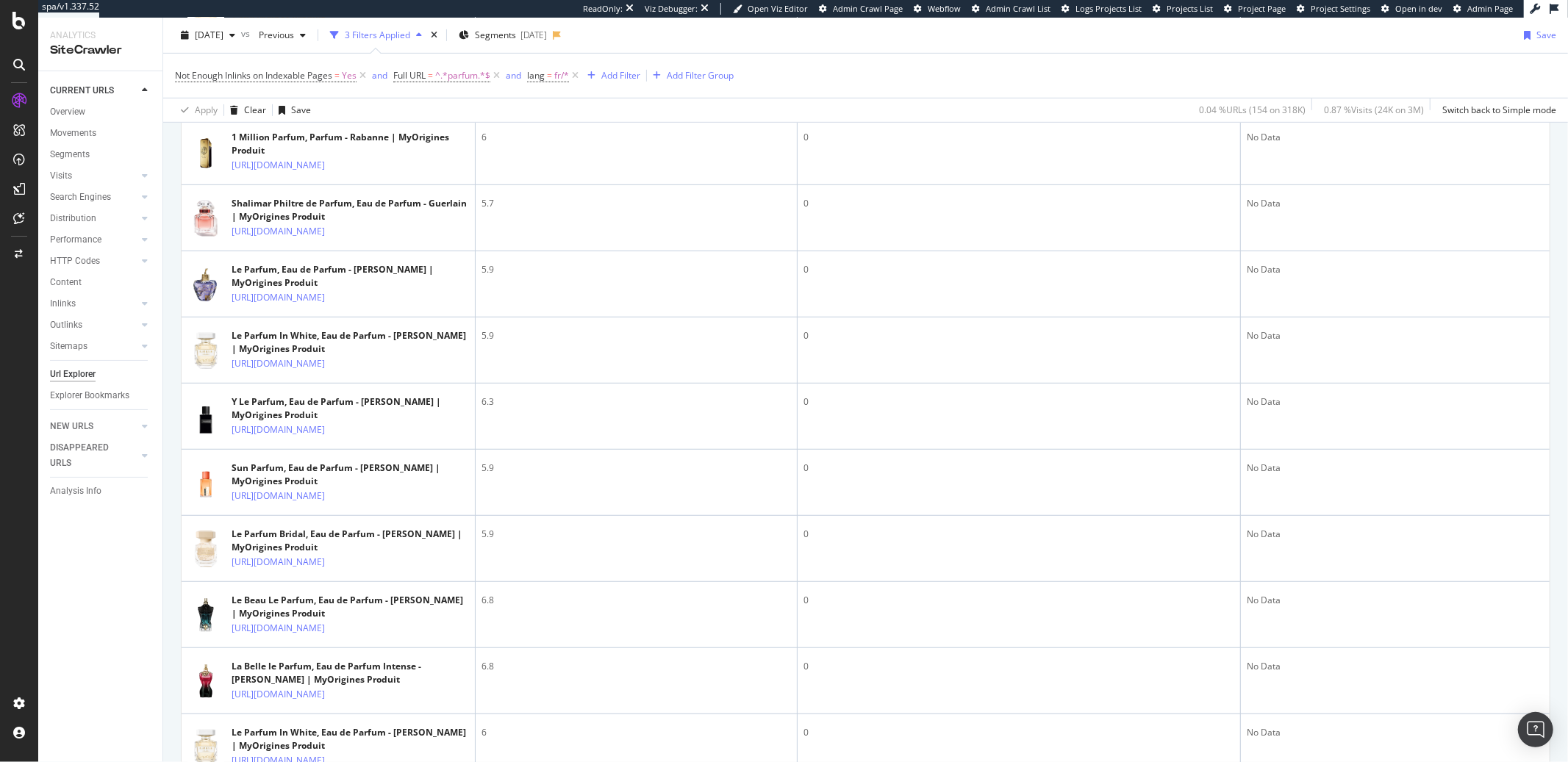
click at [712, 45] on div "2025 Sep. 18th vs Previous 3 Filters Applied Segments 2025-09-25 Save" at bounding box center [866, 38] width 1405 height 29
click at [606, 76] on div "Add Filter" at bounding box center [620, 75] width 39 height 12
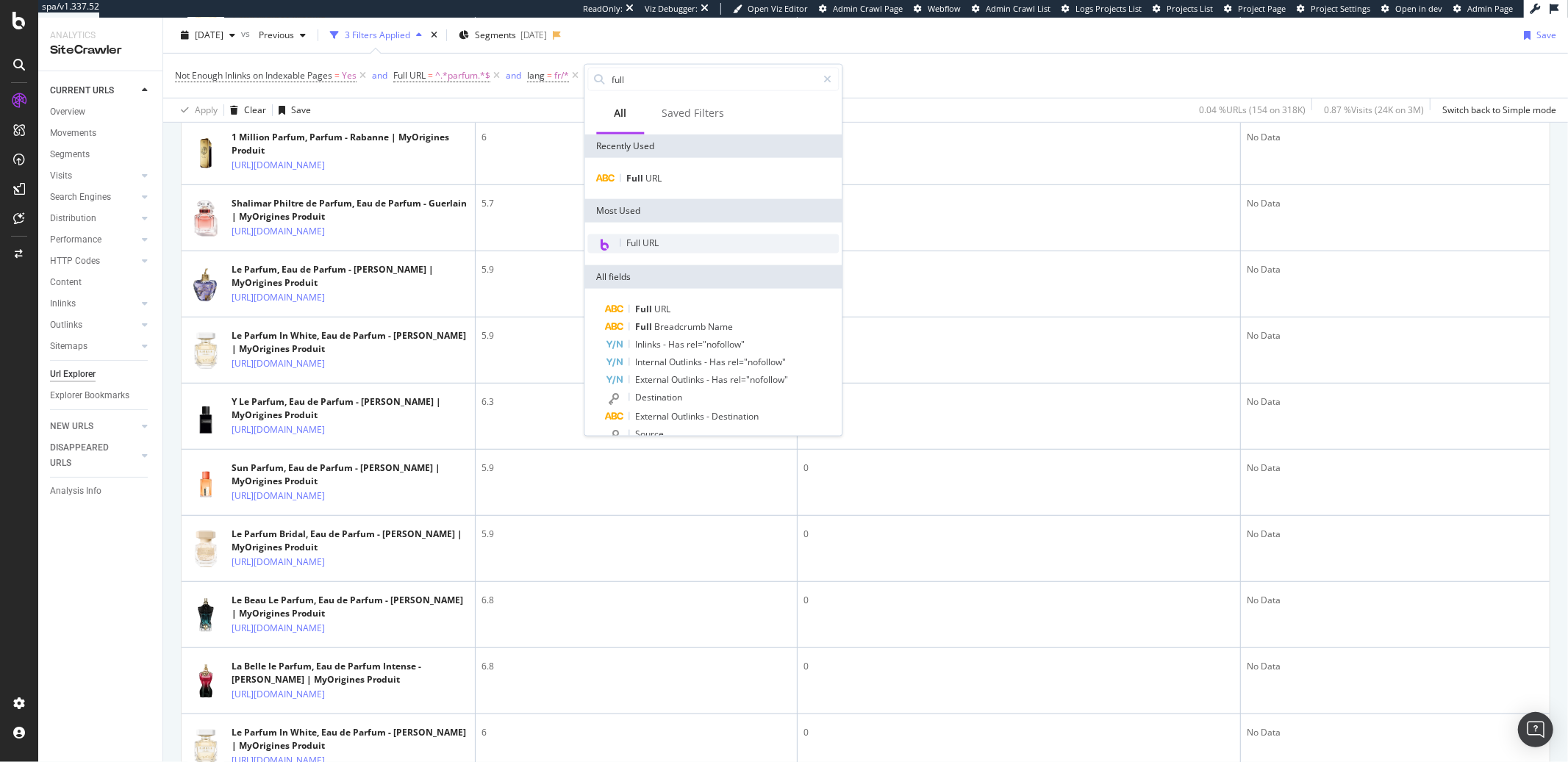
type input "full"
click at [648, 241] on span "Full URL" at bounding box center [643, 243] width 33 height 12
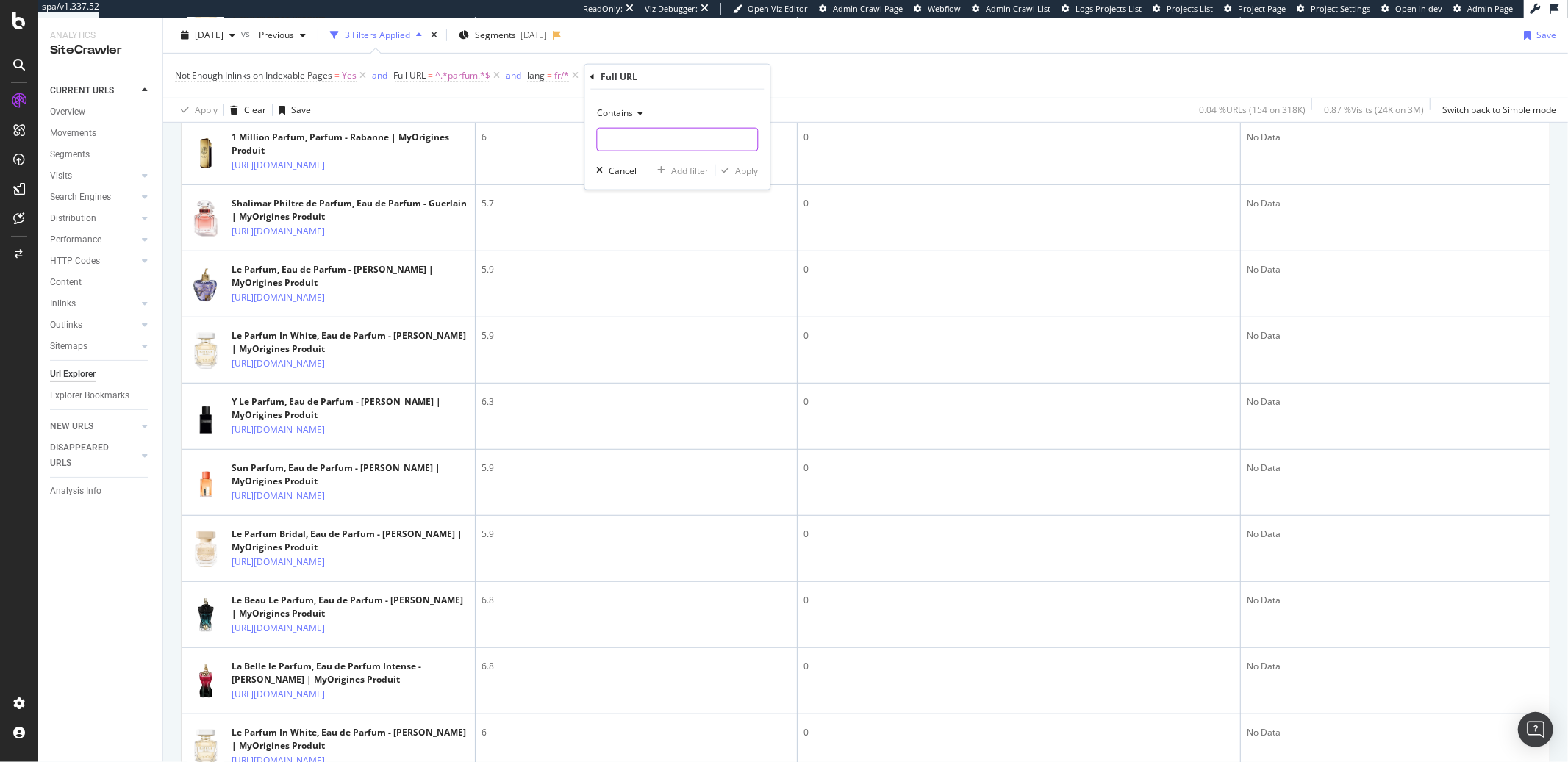
click at [650, 139] on input "text" at bounding box center [677, 139] width 160 height 23
type input "com/fr/"
click at [730, 172] on div "button" at bounding box center [726, 170] width 20 height 9
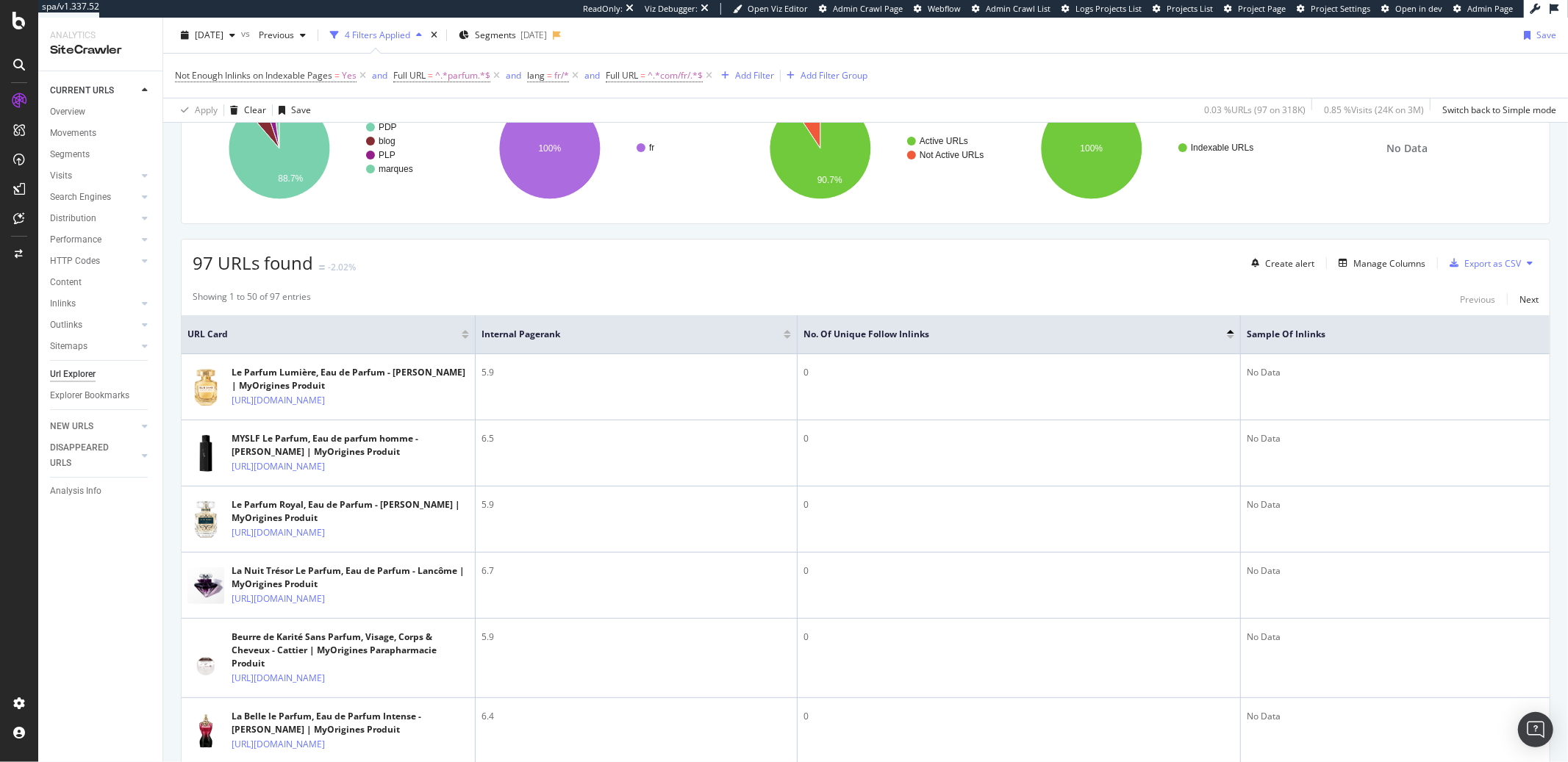
scroll to position [379, 0]
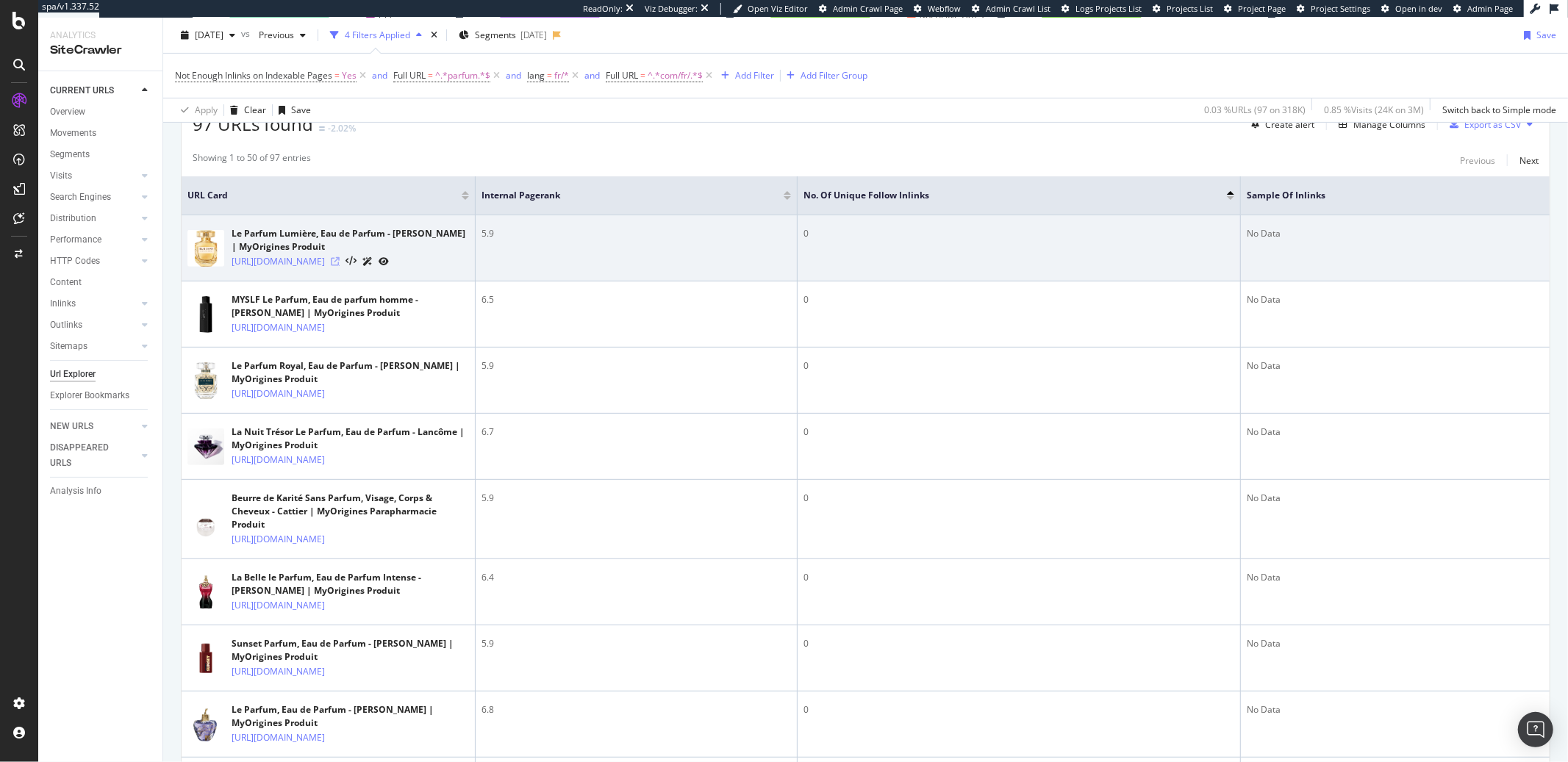
click at [340, 266] on icon at bounding box center [335, 261] width 9 height 9
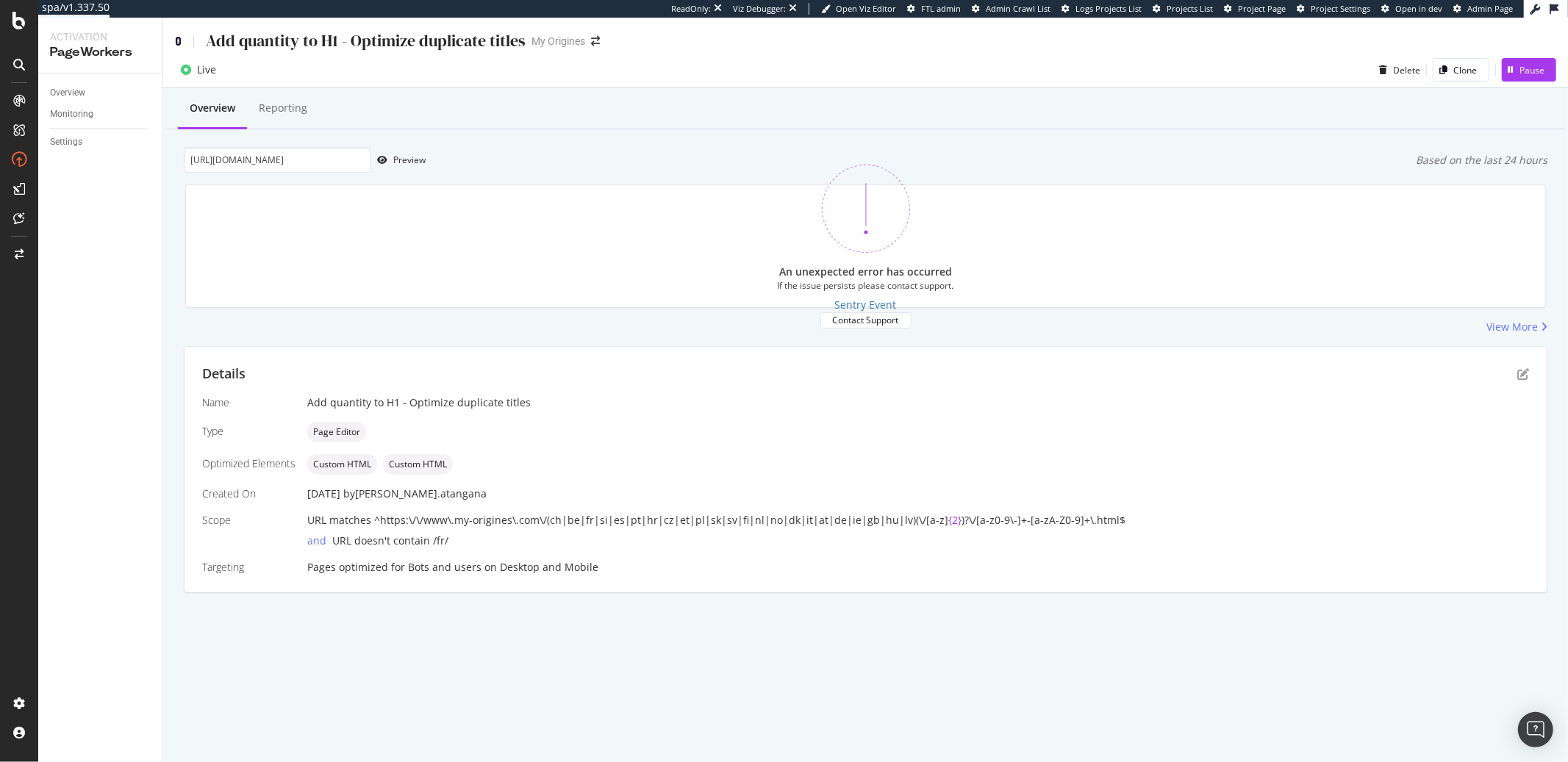
click at [178, 41] on icon at bounding box center [178, 41] width 7 height 10
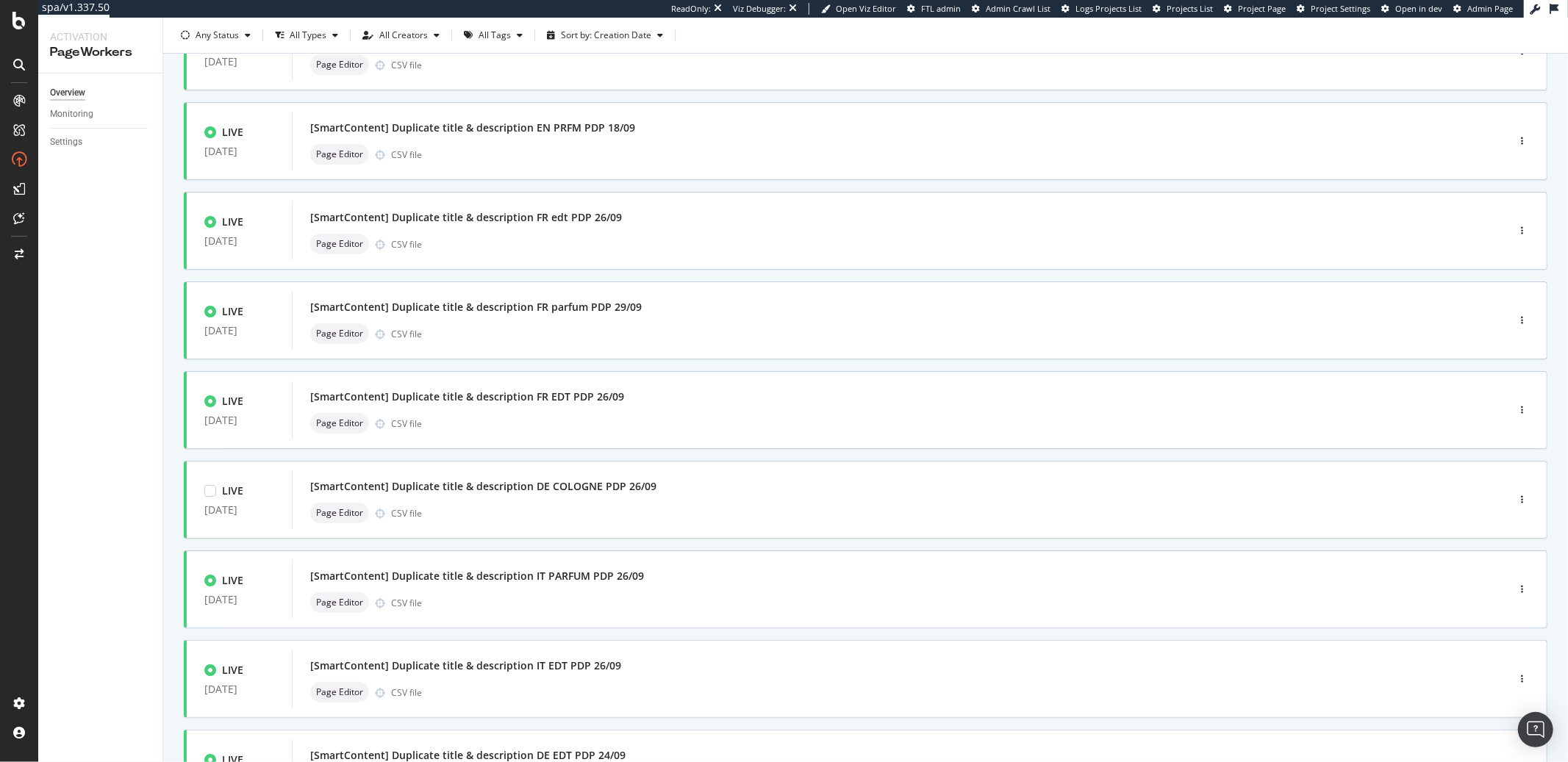
scroll to position [17, 0]
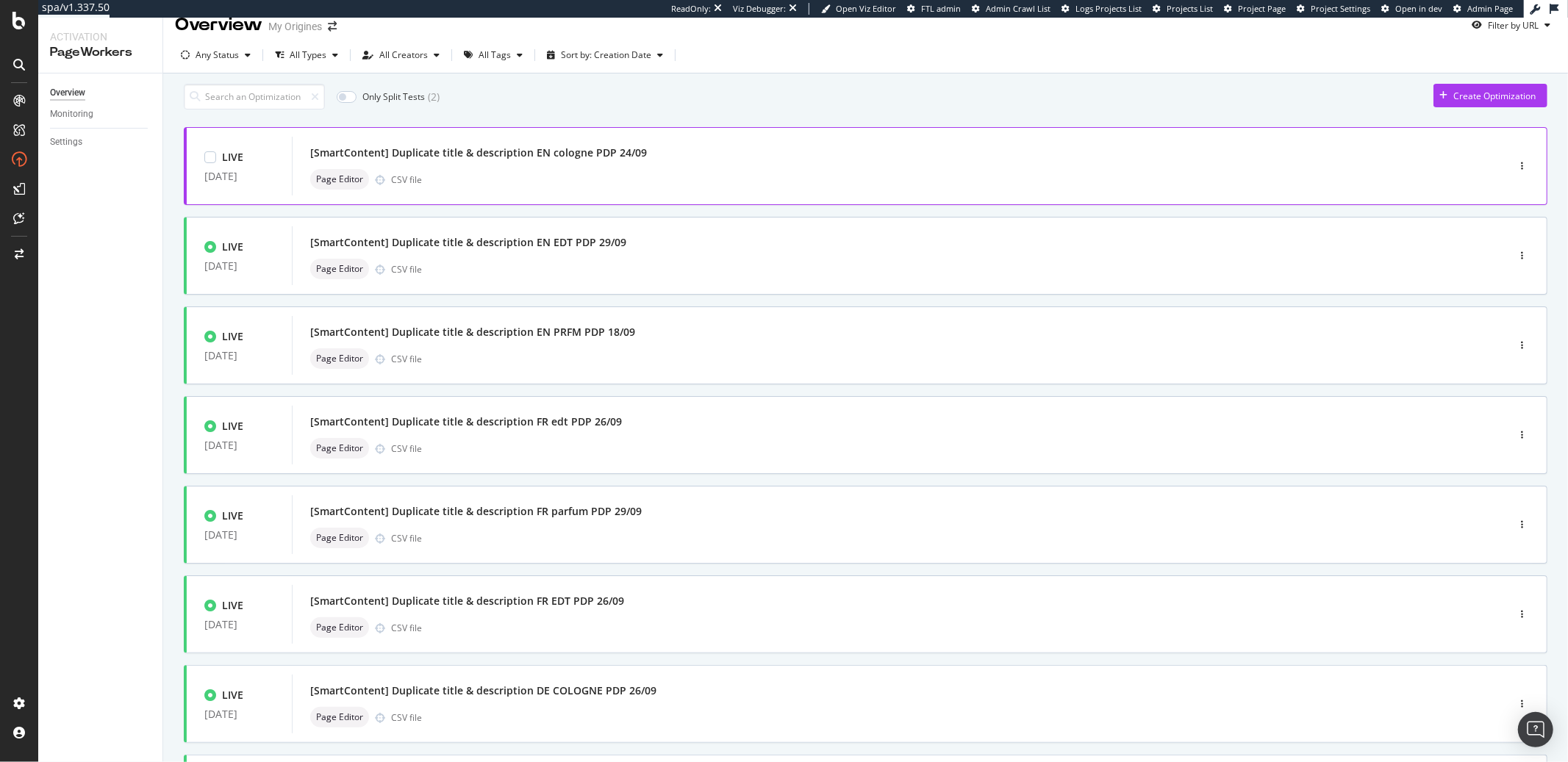
click at [512, 189] on div "Page Editor CSV file" at bounding box center [877, 179] width 1134 height 21
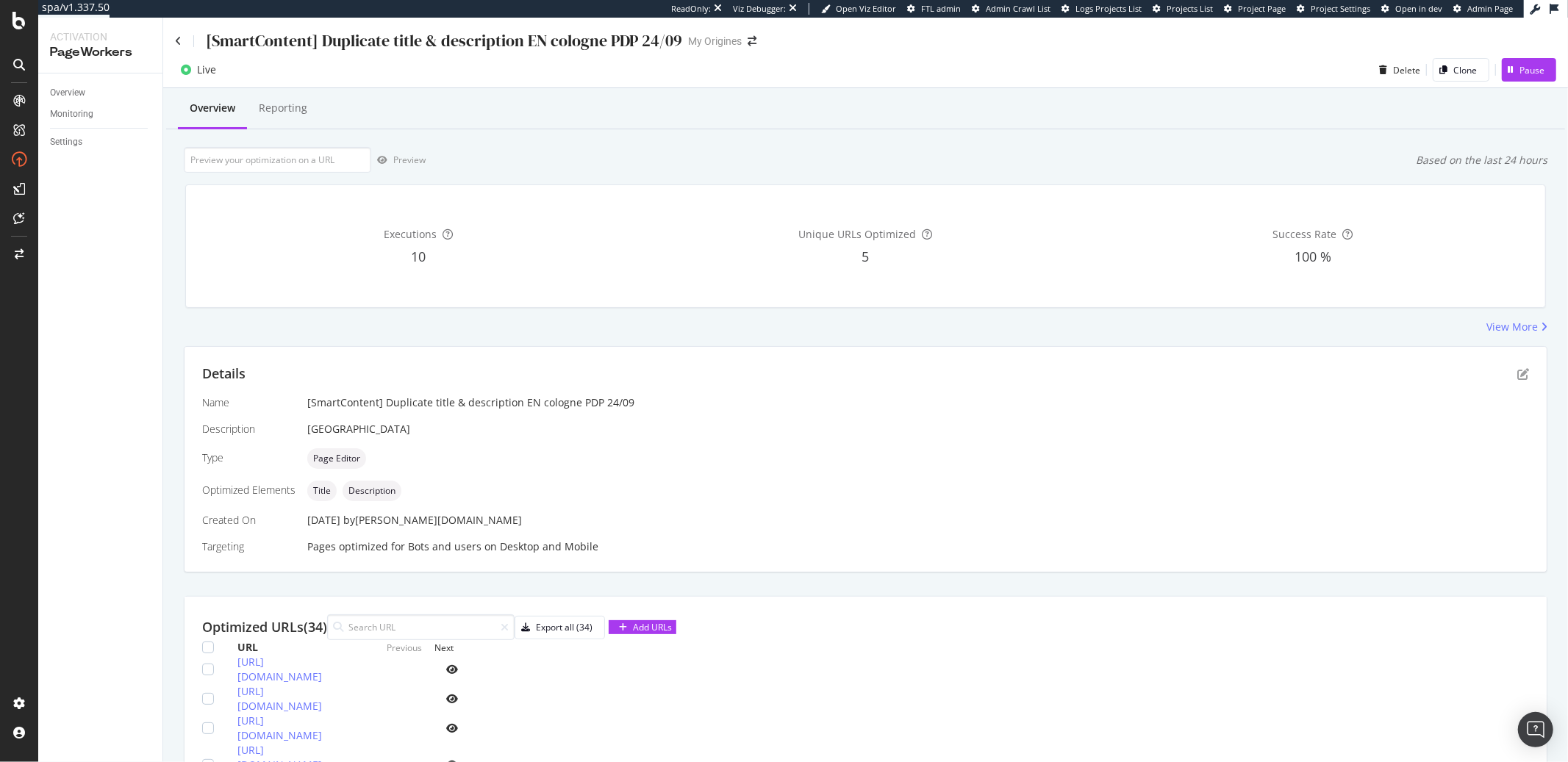
drag, startPoint x: 652, startPoint y: 701, endPoint x: 388, endPoint y: 698, distance: 264.0
click at [348, 685] on td "[URL][DOMAIN_NAME]" at bounding box center [293, 670] width 110 height 29
copy link "[URL][DOMAIN_NAME]"
click at [283, 166] on input "url" at bounding box center [277, 160] width 187 height 26
paste input "[URL][DOMAIN_NAME]"
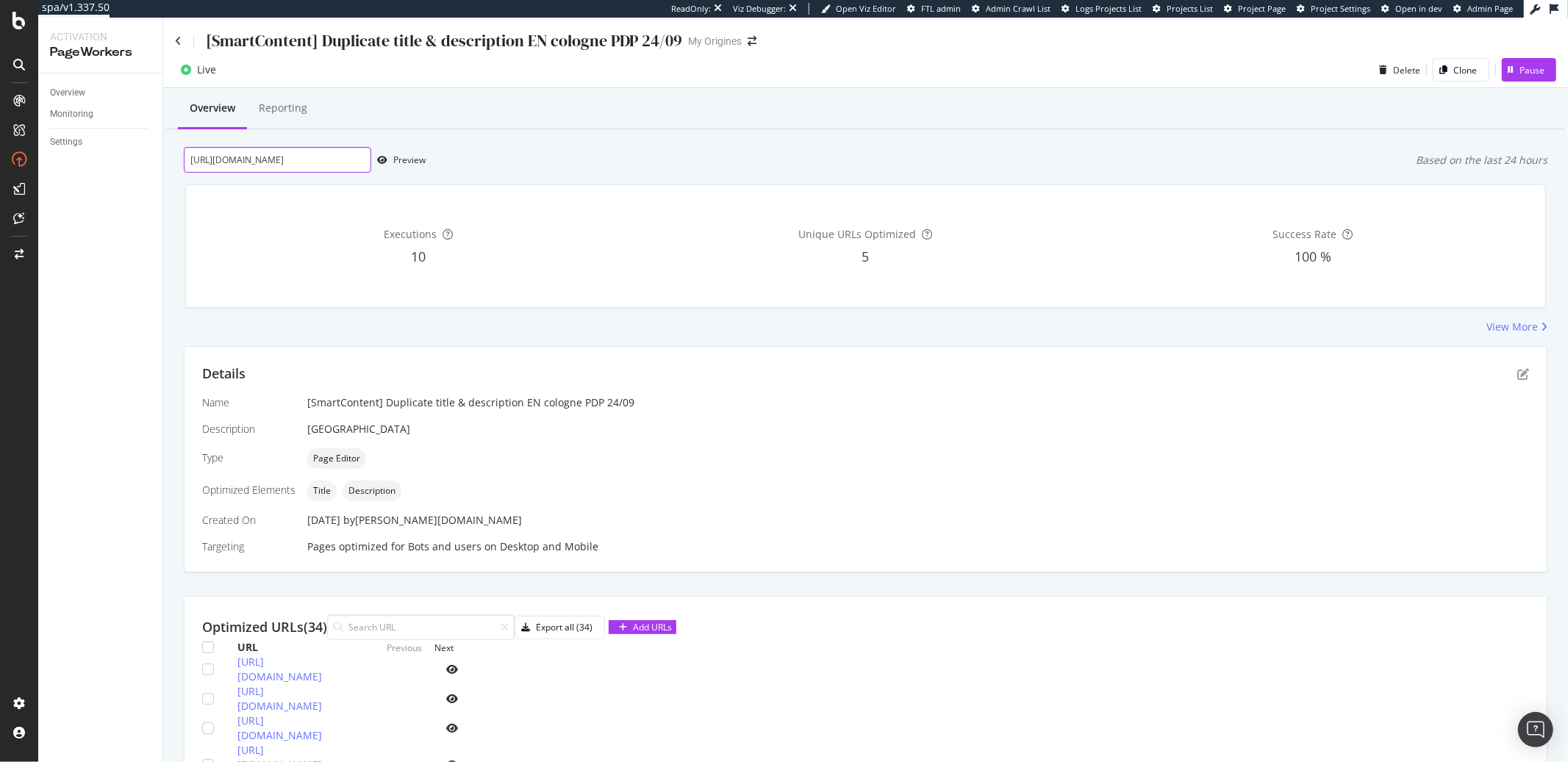
scroll to position [0, 76]
type input "[URL][DOMAIN_NAME]"
click at [412, 163] on div "Preview" at bounding box center [410, 160] width 33 height 12
click at [410, 161] on div "Preview" at bounding box center [410, 160] width 33 height 12
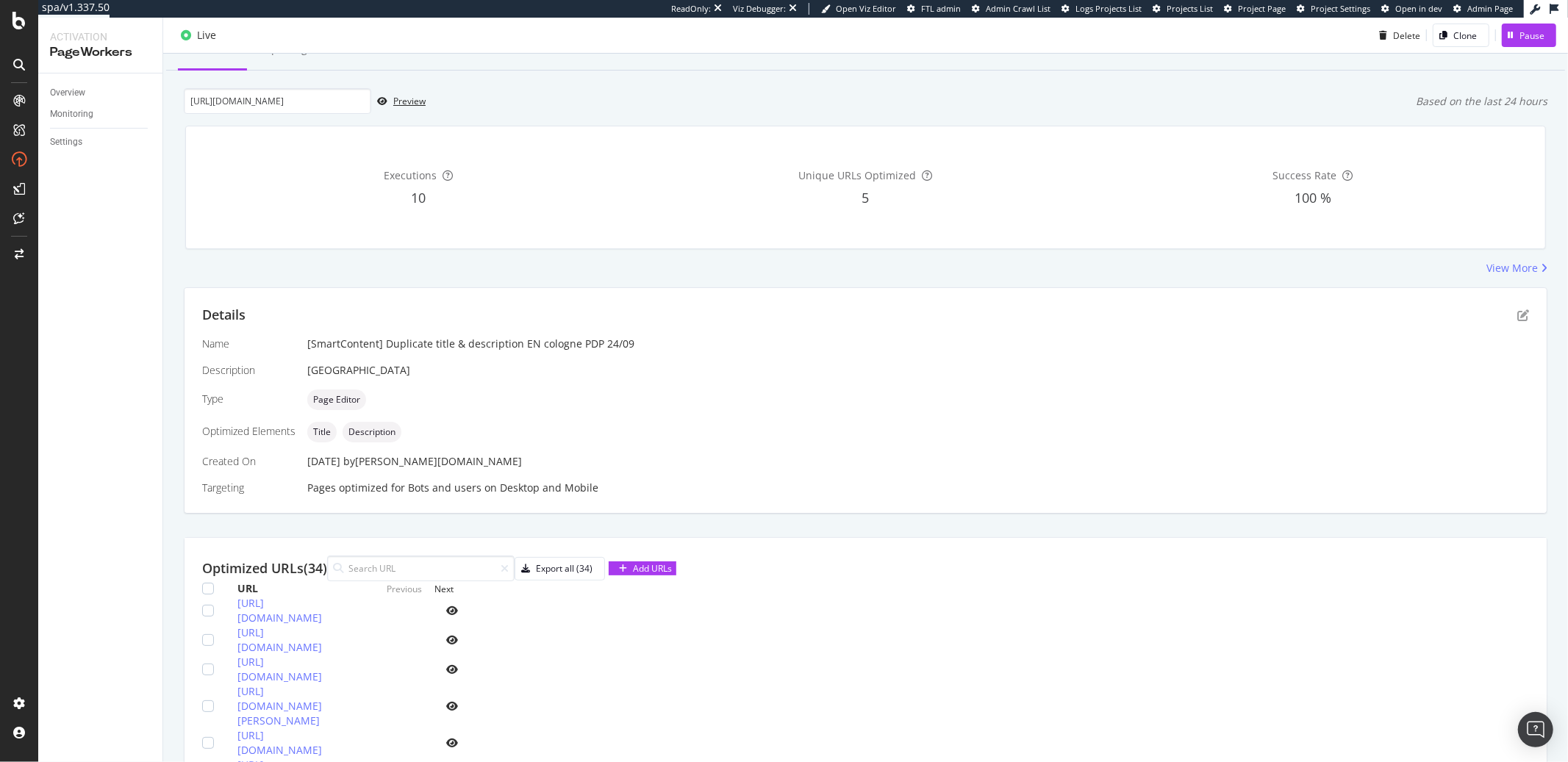
scroll to position [74, 0]
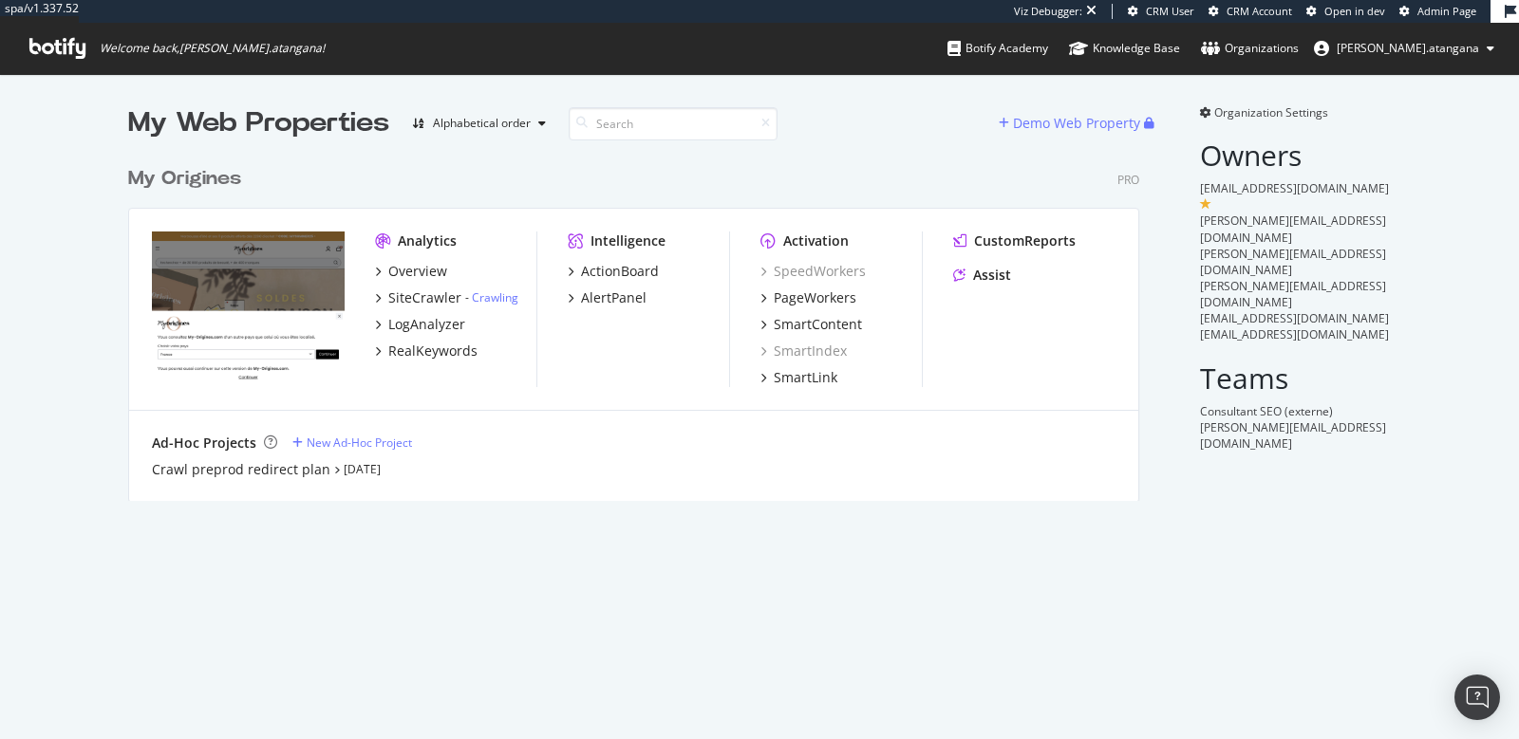
scroll to position [343, 1010]
click at [789, 315] on div "SmartContent" at bounding box center [818, 324] width 88 height 19
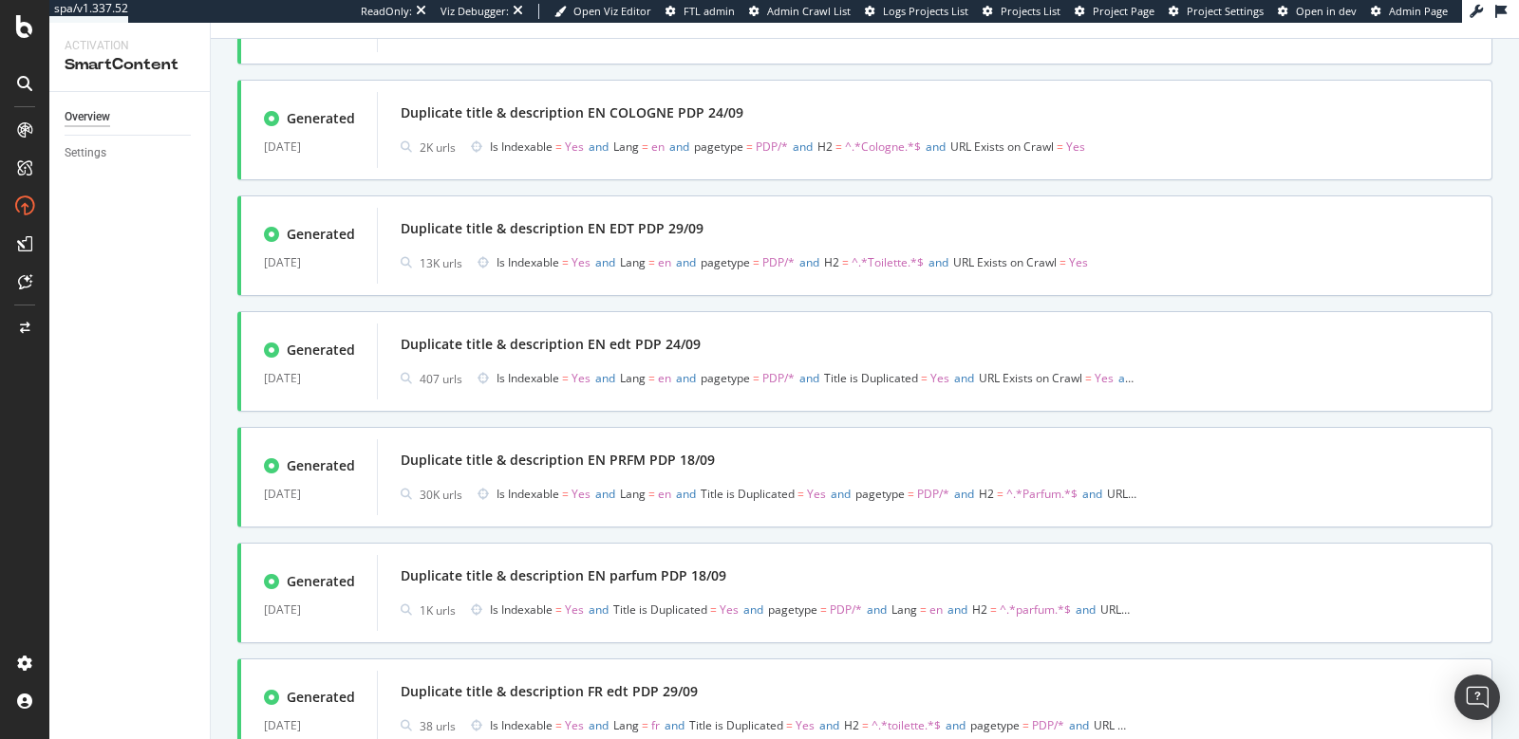
scroll to position [138, 0]
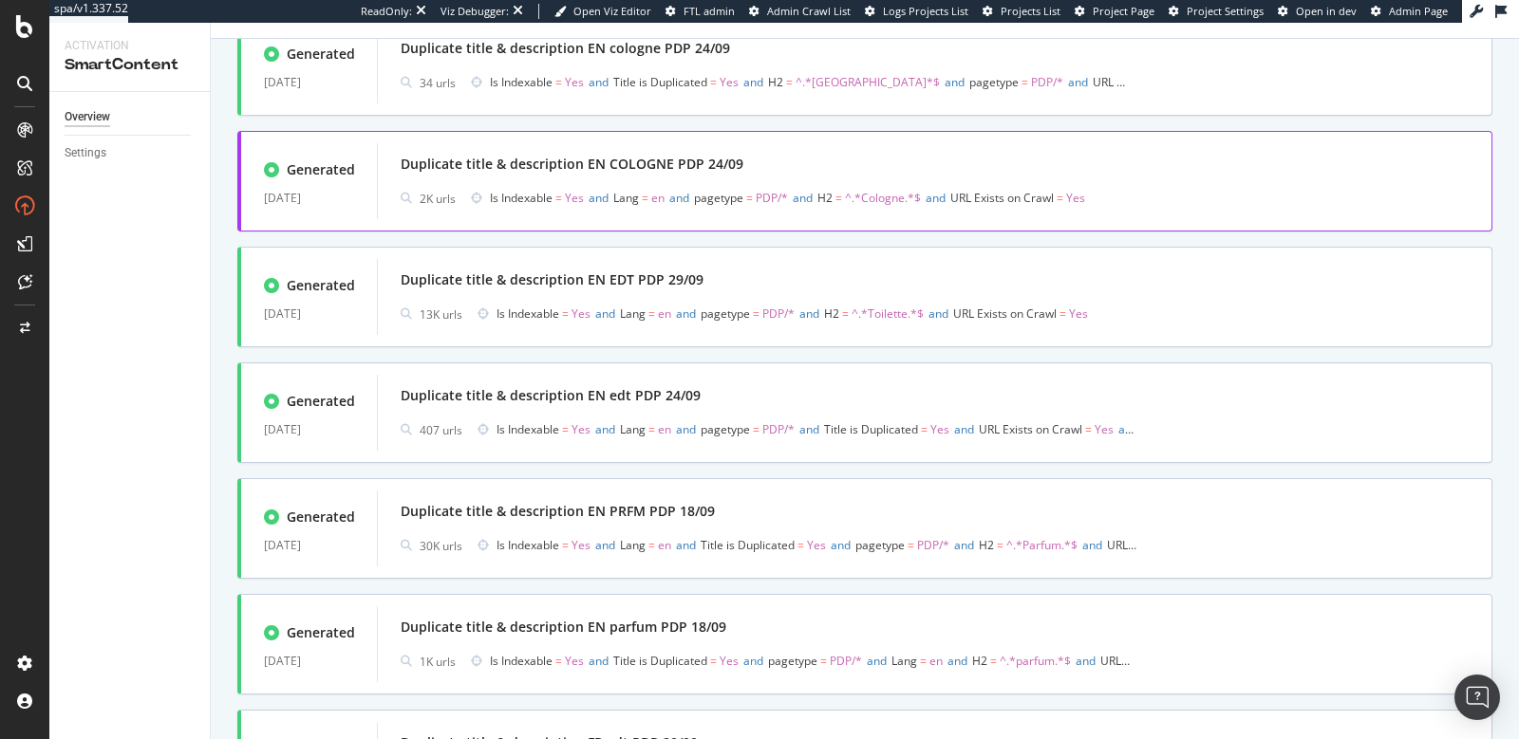
click at [873, 157] on div "Duplicate title & description EN COLOGNE PDP 24/09" at bounding box center [935, 164] width 1068 height 27
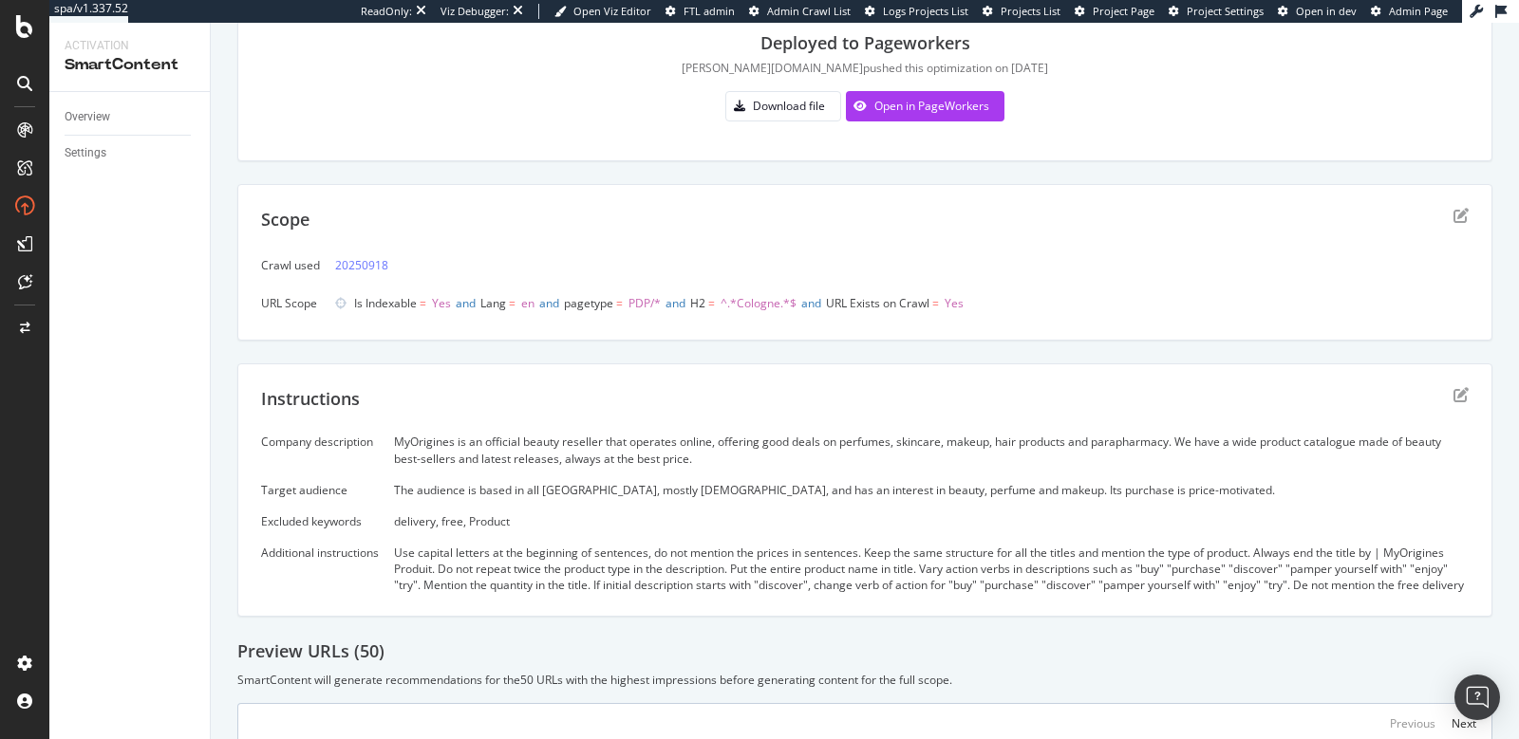
scroll to position [30, 0]
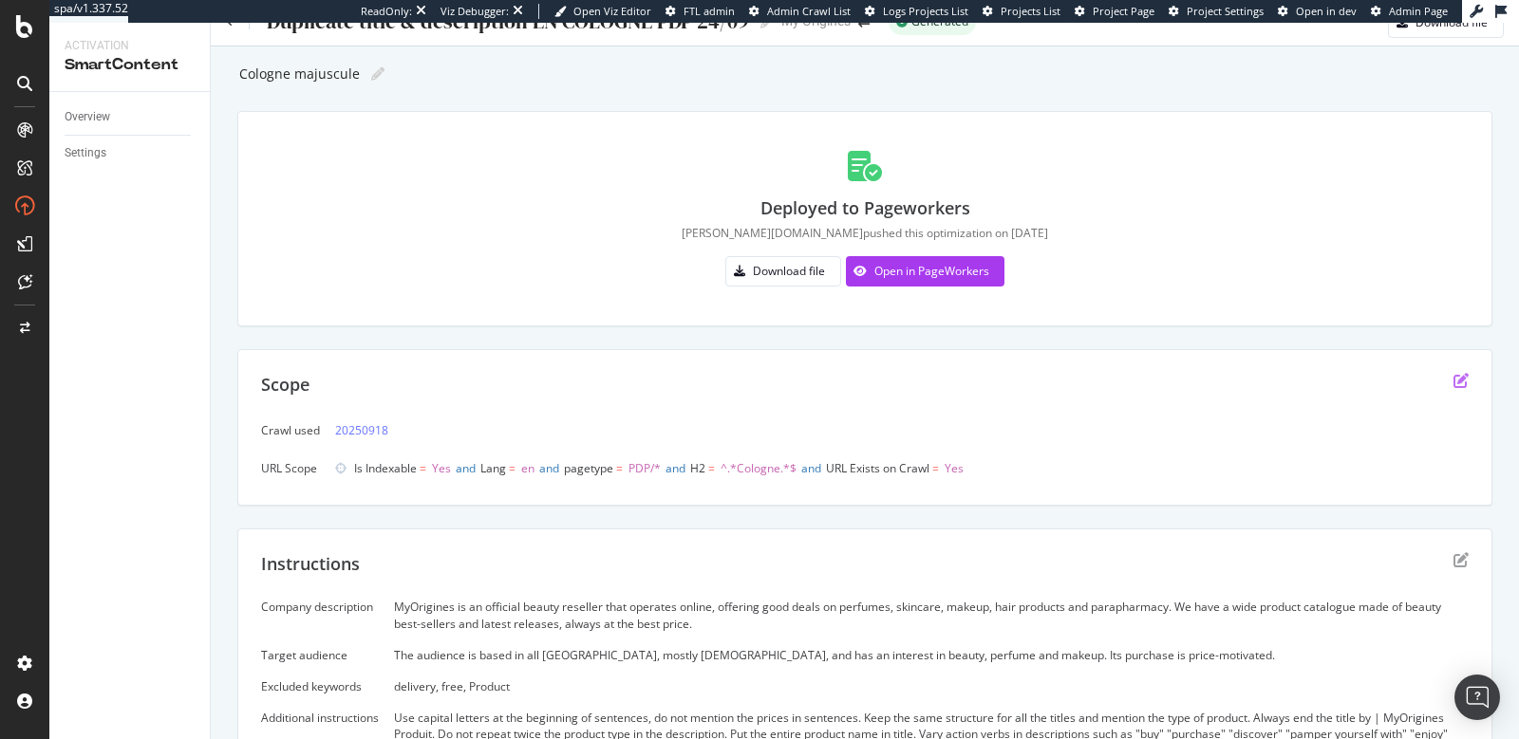
click at [1421, 378] on div "Scope" at bounding box center [864, 396] width 1207 height 47
click at [1453, 381] on icon "edit" at bounding box center [1460, 380] width 15 height 15
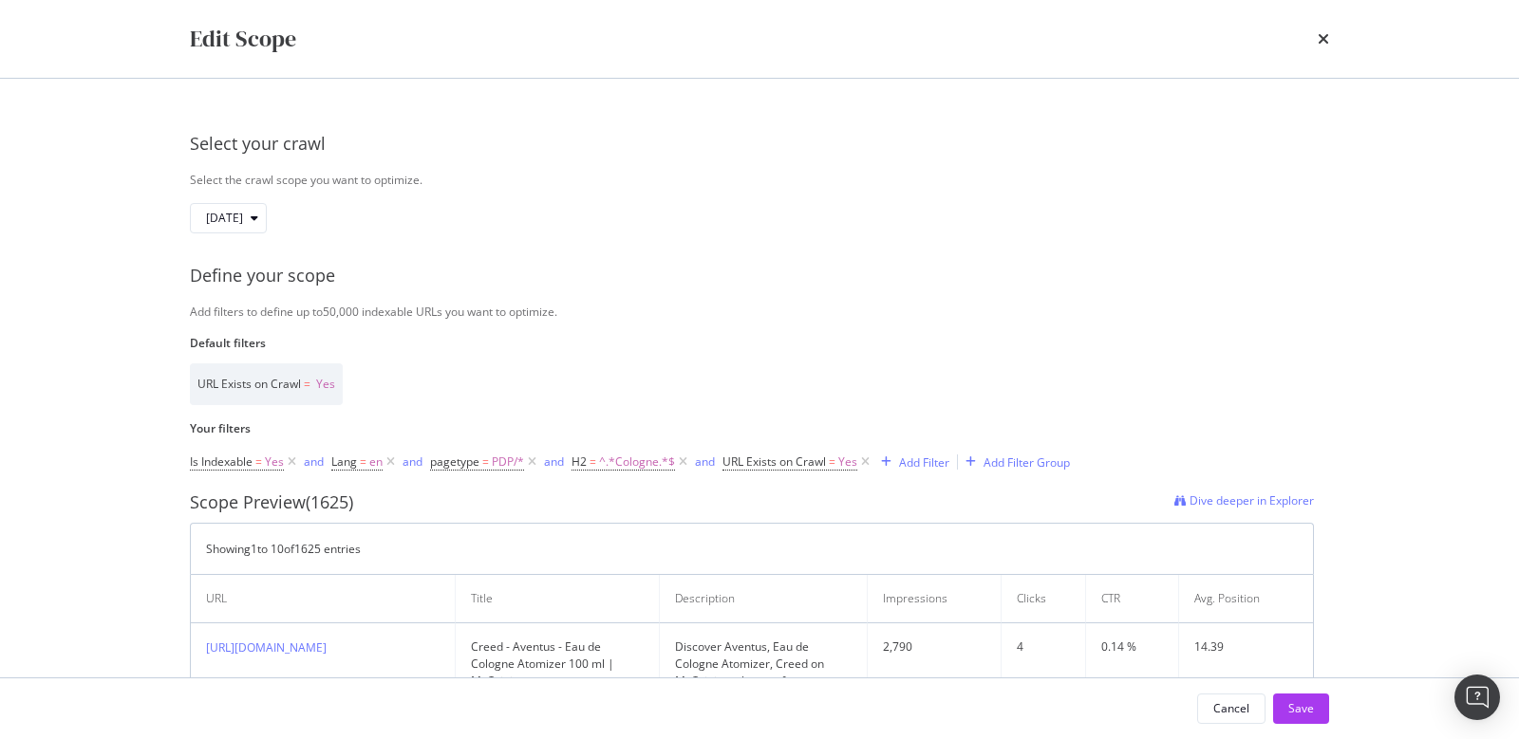
scroll to position [0, 0]
click at [1317, 39] on icon "times" at bounding box center [1322, 38] width 11 height 15
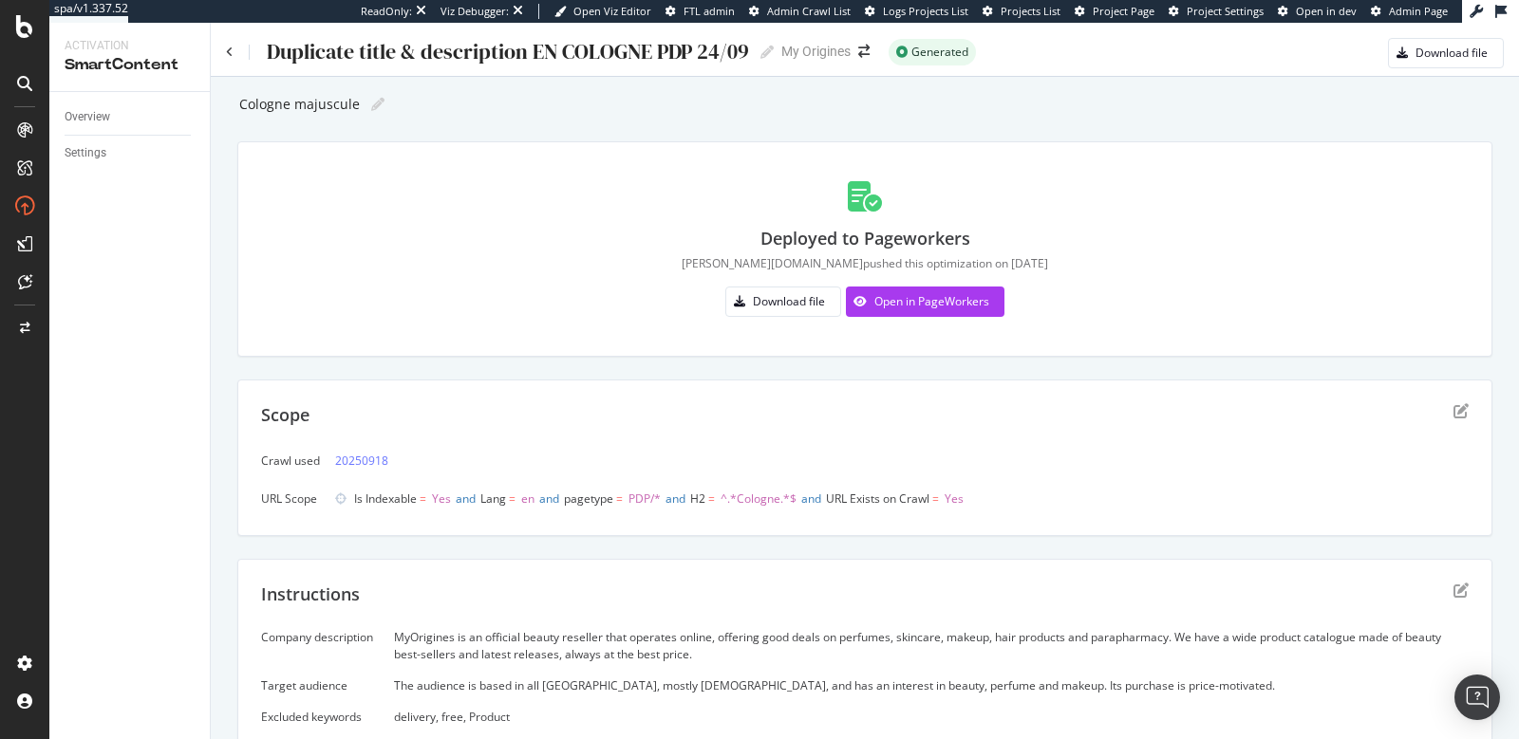
click at [235, 56] on div "Duplicate title & description EN COLOGNE PDP 24/09 Duplicate title & descriptio…" at bounding box center [500, 52] width 548 height 28
click at [232, 48] on icon at bounding box center [230, 52] width 8 height 11
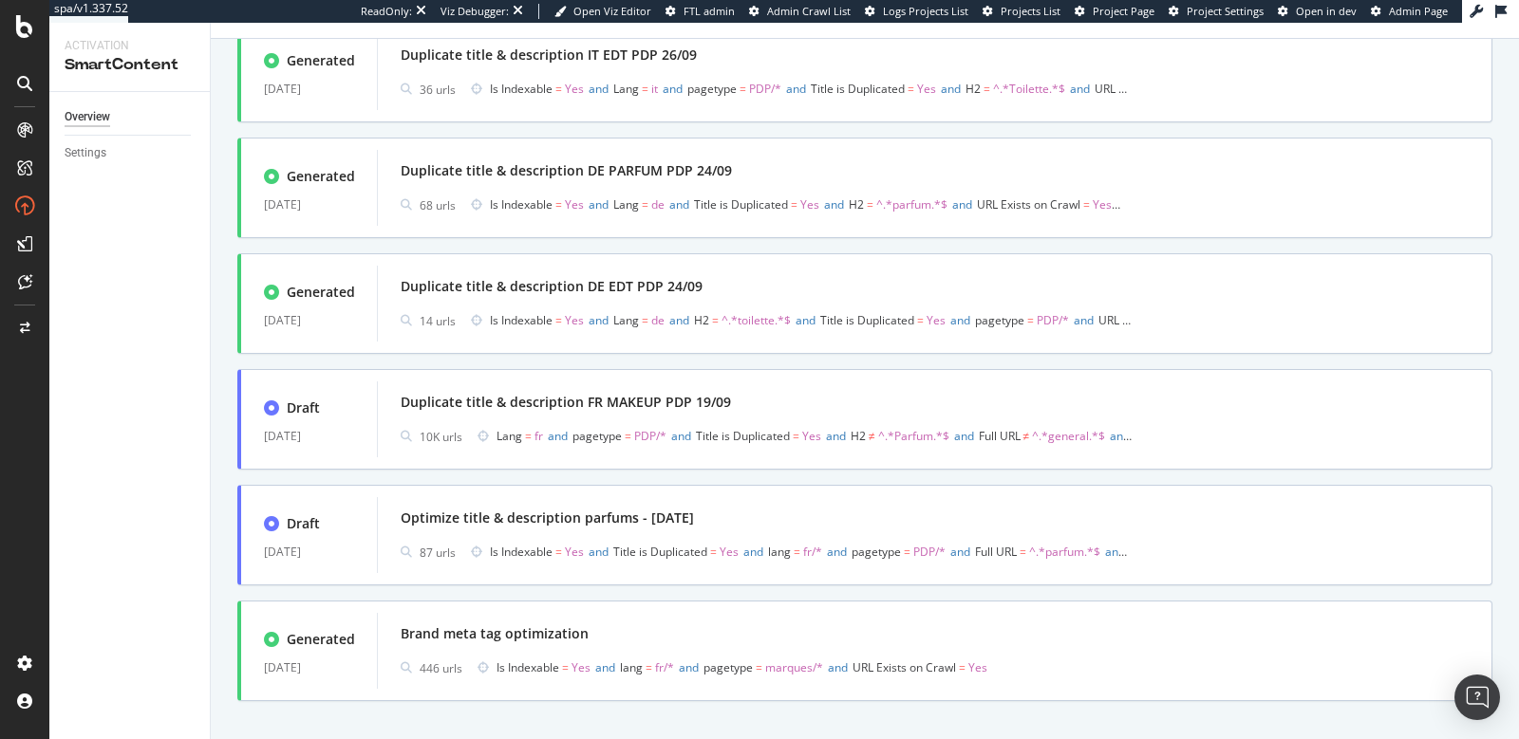
scroll to position [1743, 0]
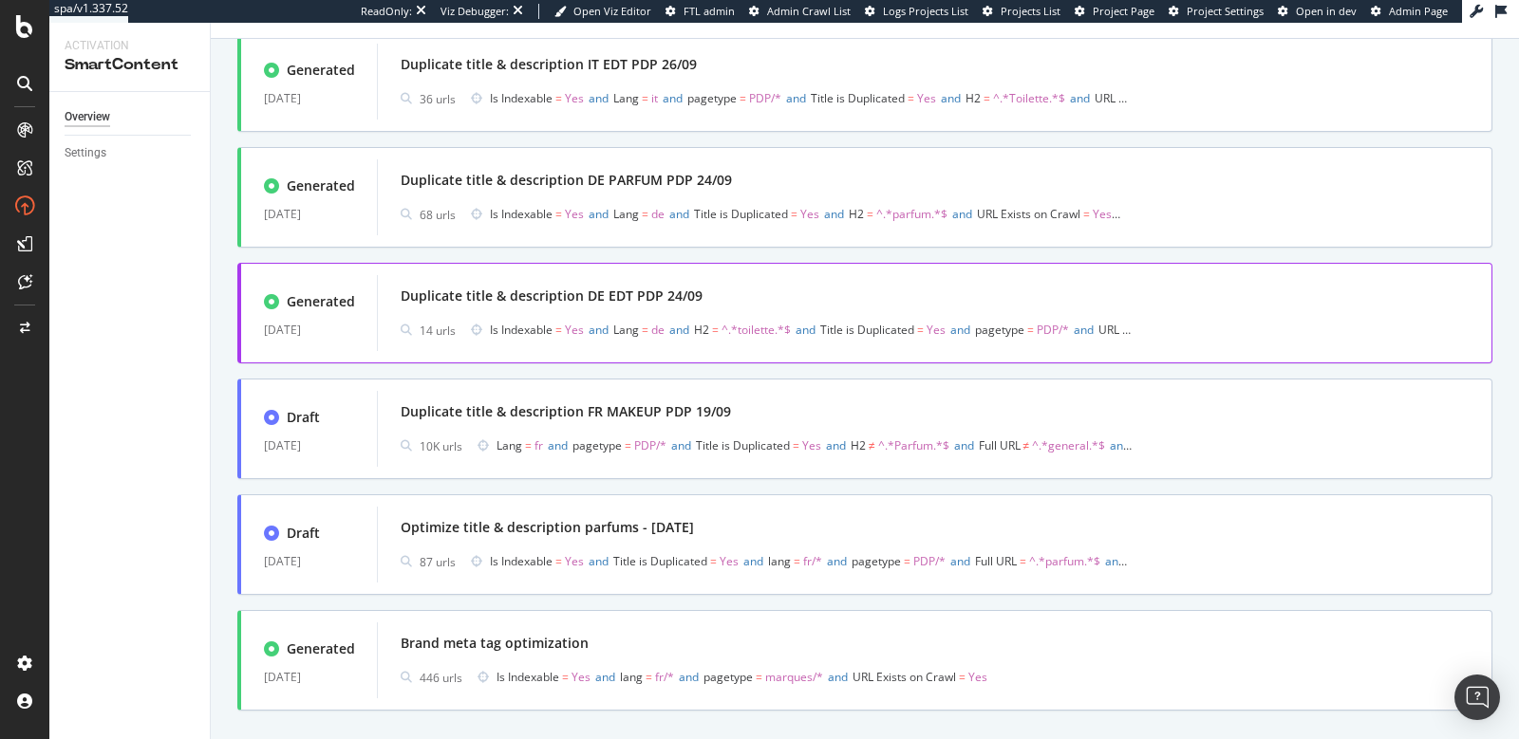
click at [781, 287] on div "Duplicate title & description DE EDT PDP 24/09" at bounding box center [935, 296] width 1068 height 27
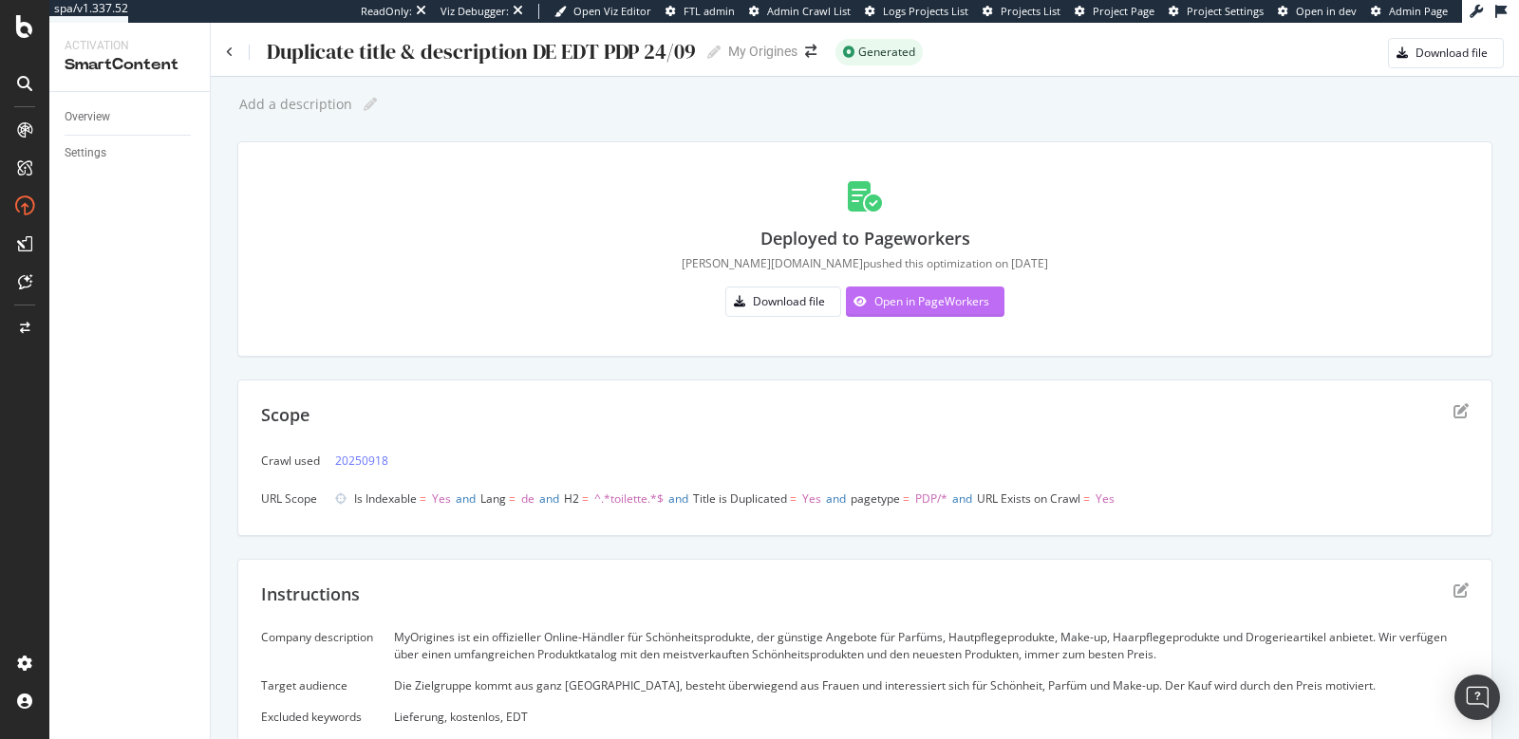
click at [871, 310] on div "Open in PageWorkers" at bounding box center [917, 302] width 143 height 28
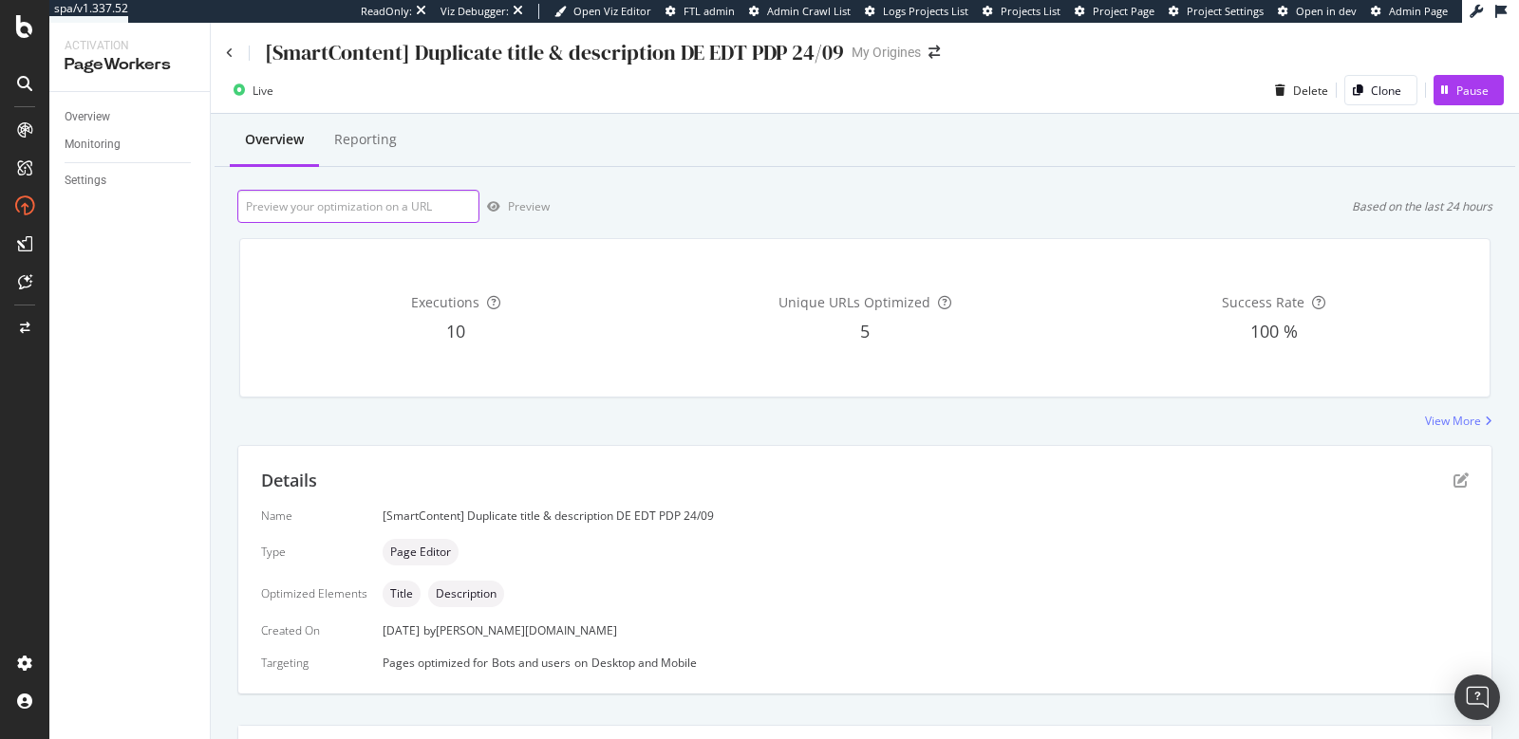
click at [383, 206] on input "url" at bounding box center [358, 206] width 242 height 33
paste input "https://www.my-origines.com/at/acqua-di-gio-03018X07.html"
type input "https://www.my-origines.com/at/acqua-di-gio-03018X07.html"
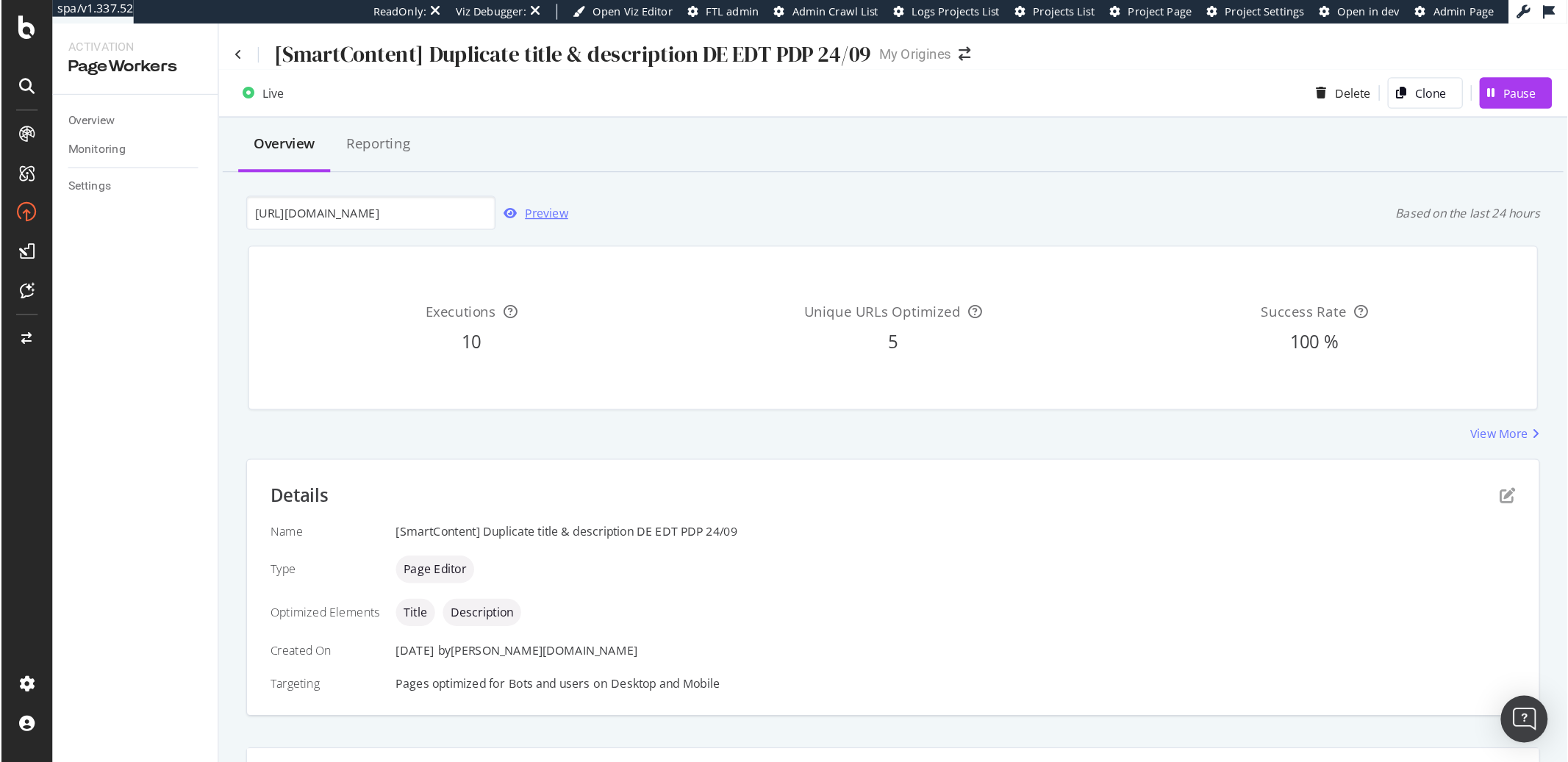
scroll to position [0, 0]
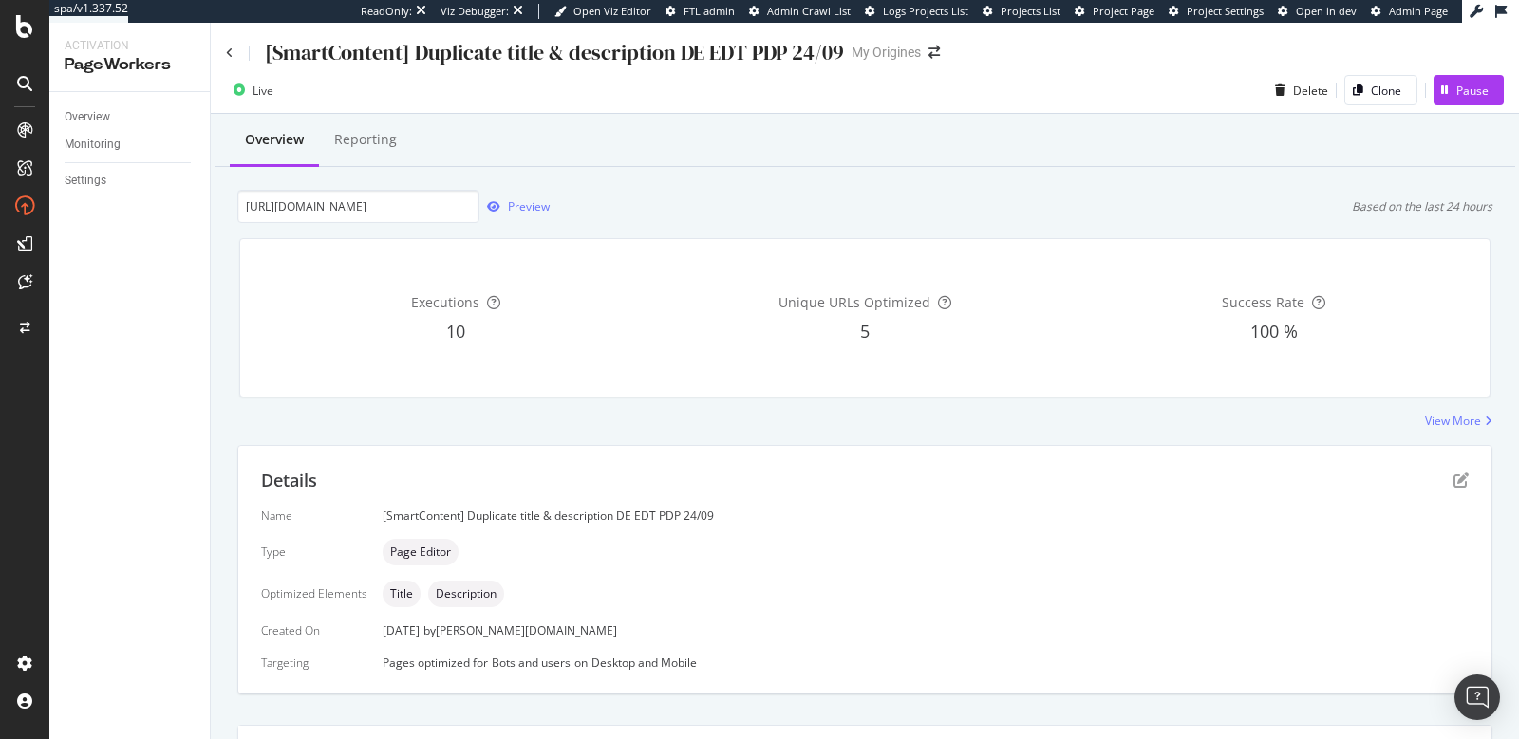
click at [519, 203] on div "Preview" at bounding box center [529, 206] width 42 height 16
click at [226, 56] on icon at bounding box center [230, 52] width 8 height 11
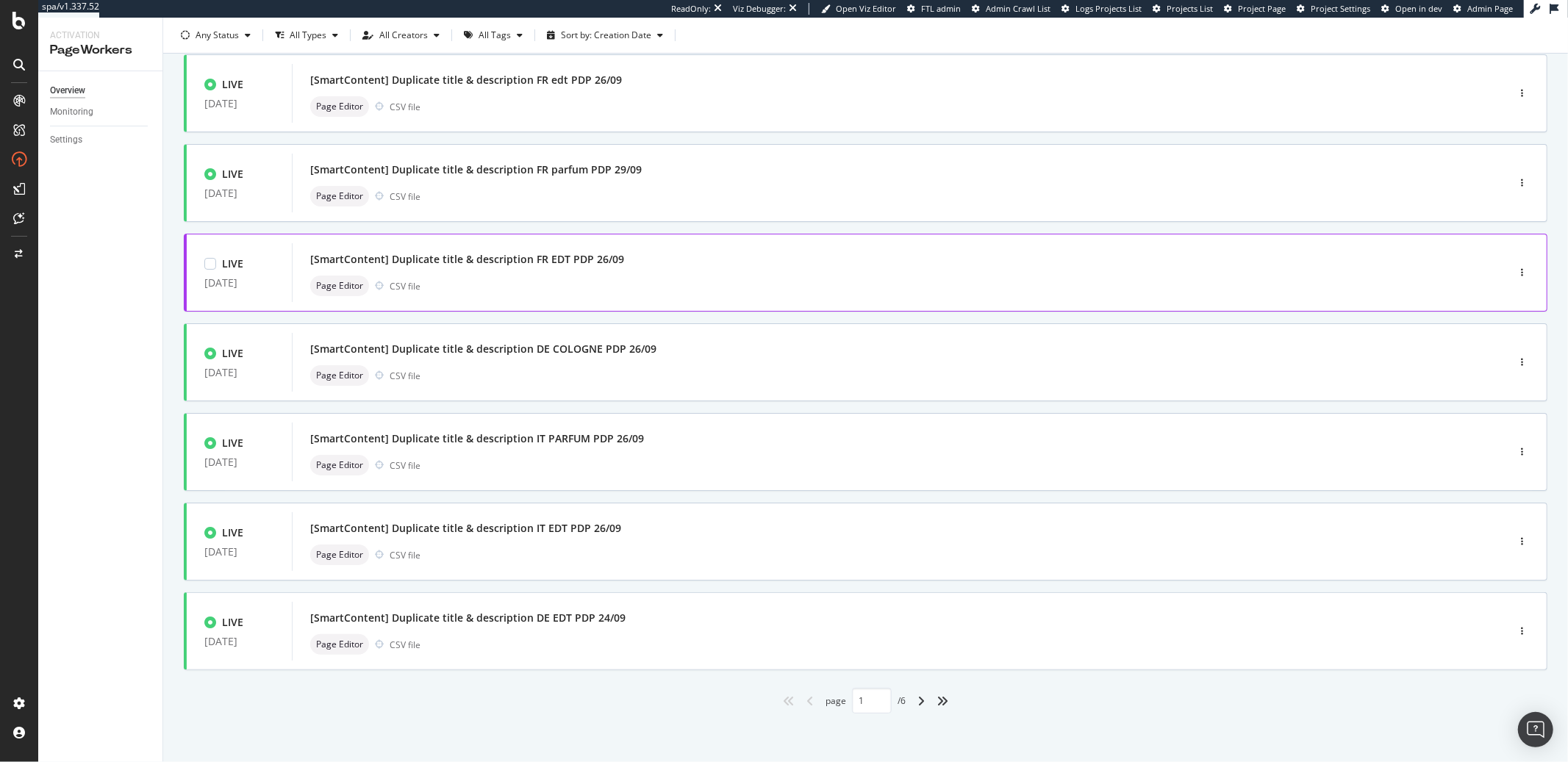
scroll to position [369, 0]
click at [498, 572] on div "[SmartContent] Duplicate title & description DE EDT PDP 24/09" at bounding box center [468, 616] width 315 height 15
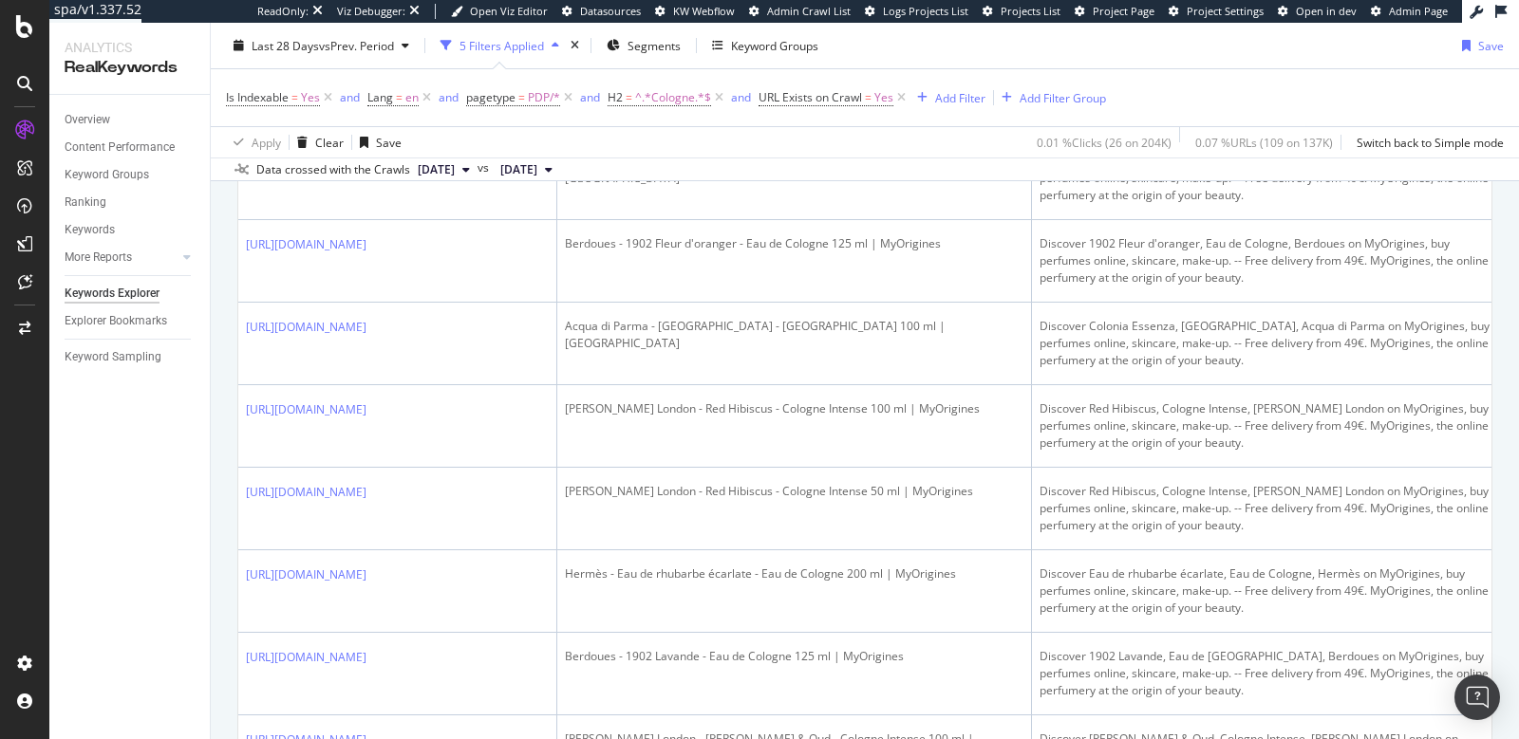
scroll to position [605, 0]
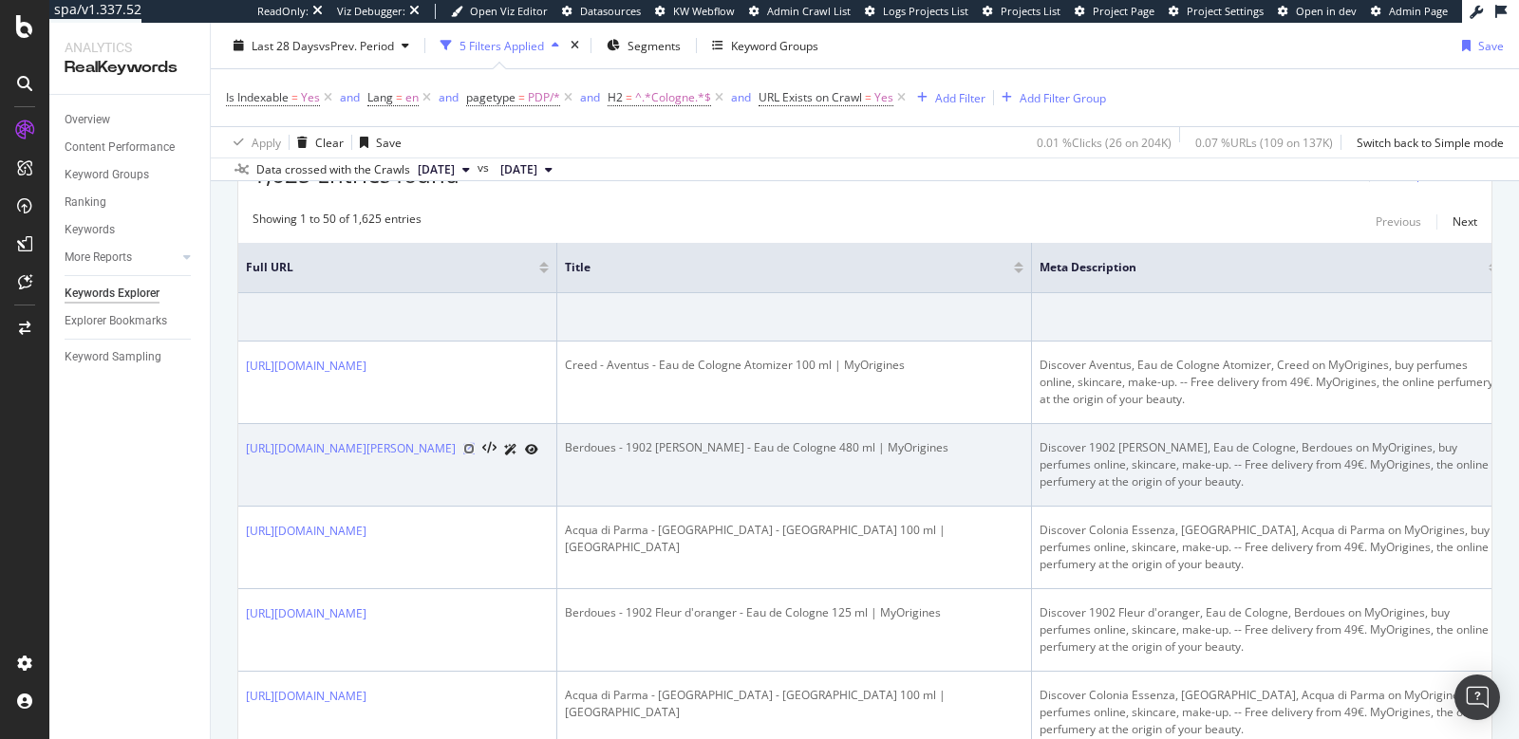
click at [475, 447] on icon at bounding box center [468, 448] width 11 height 11
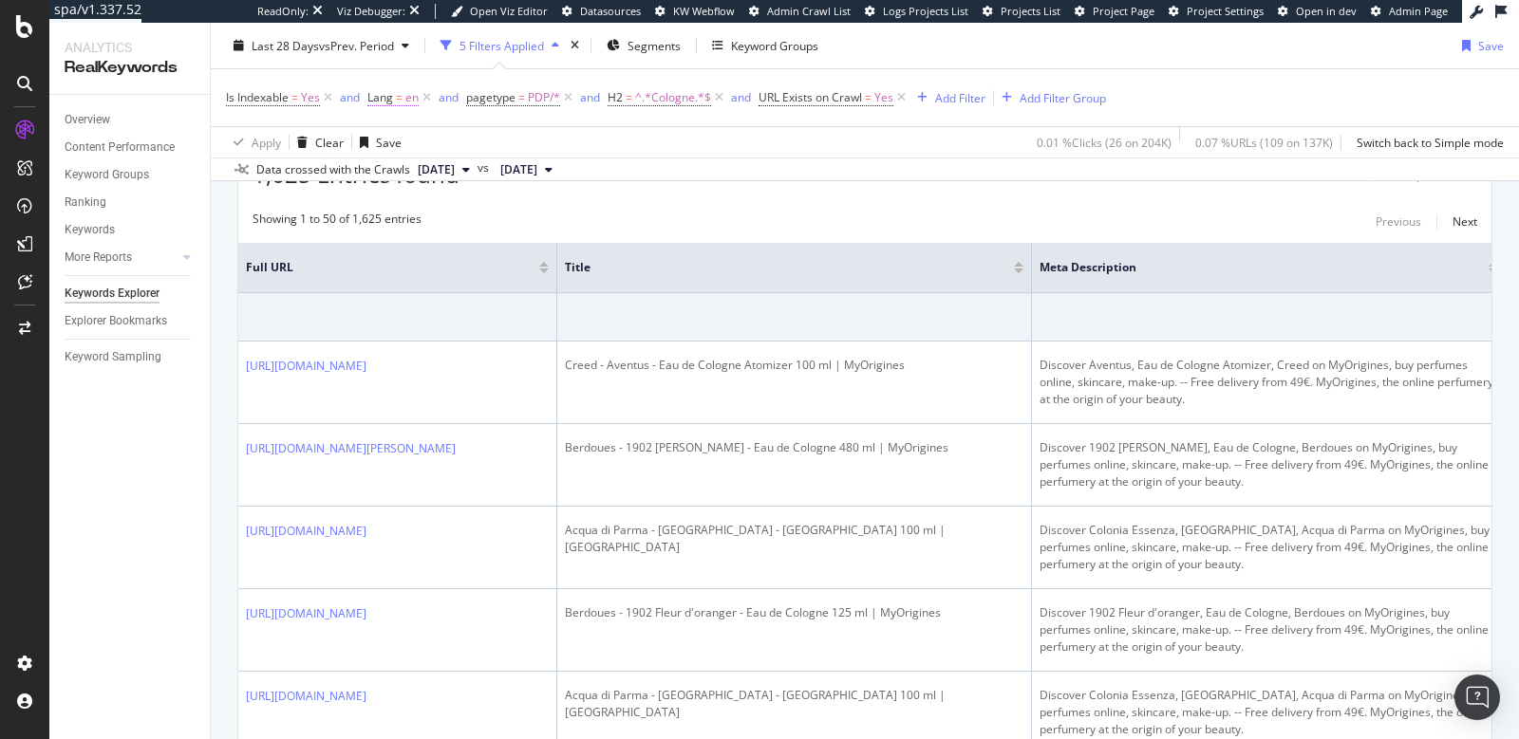
click at [405, 103] on span "en" at bounding box center [411, 97] width 13 height 27
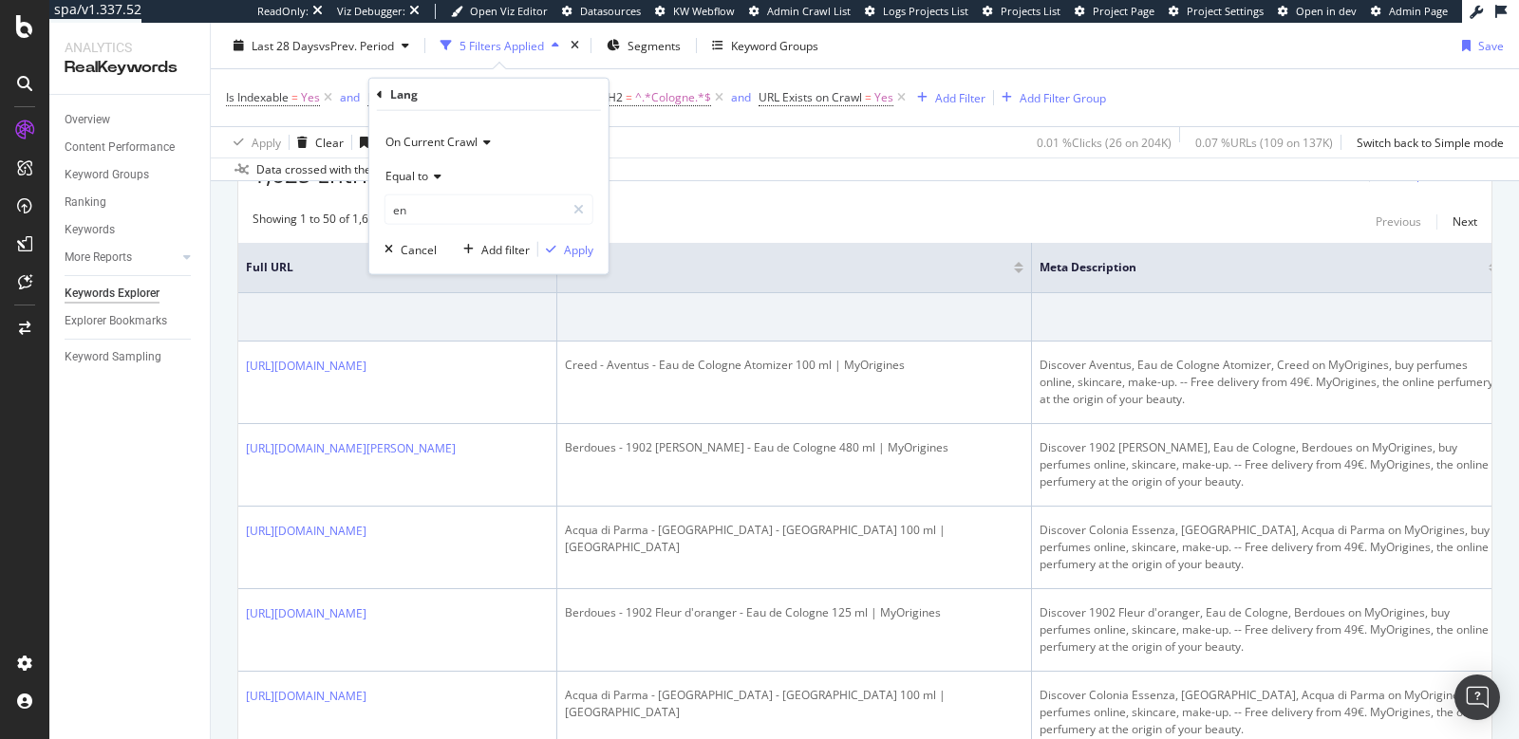
click at [381, 95] on icon at bounding box center [380, 93] width 6 height 11
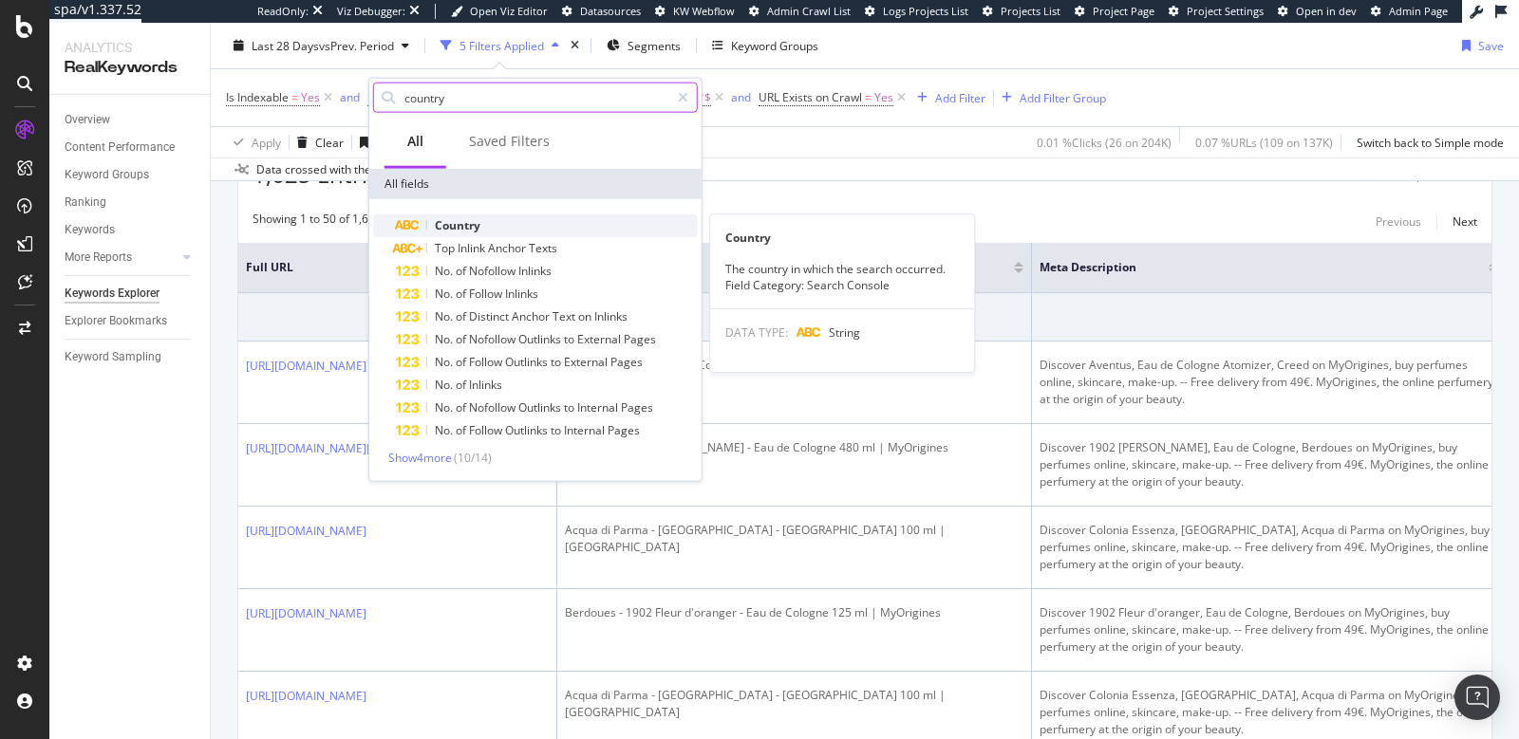
type input "country"
click at [476, 215] on div "Country" at bounding box center [547, 226] width 302 height 23
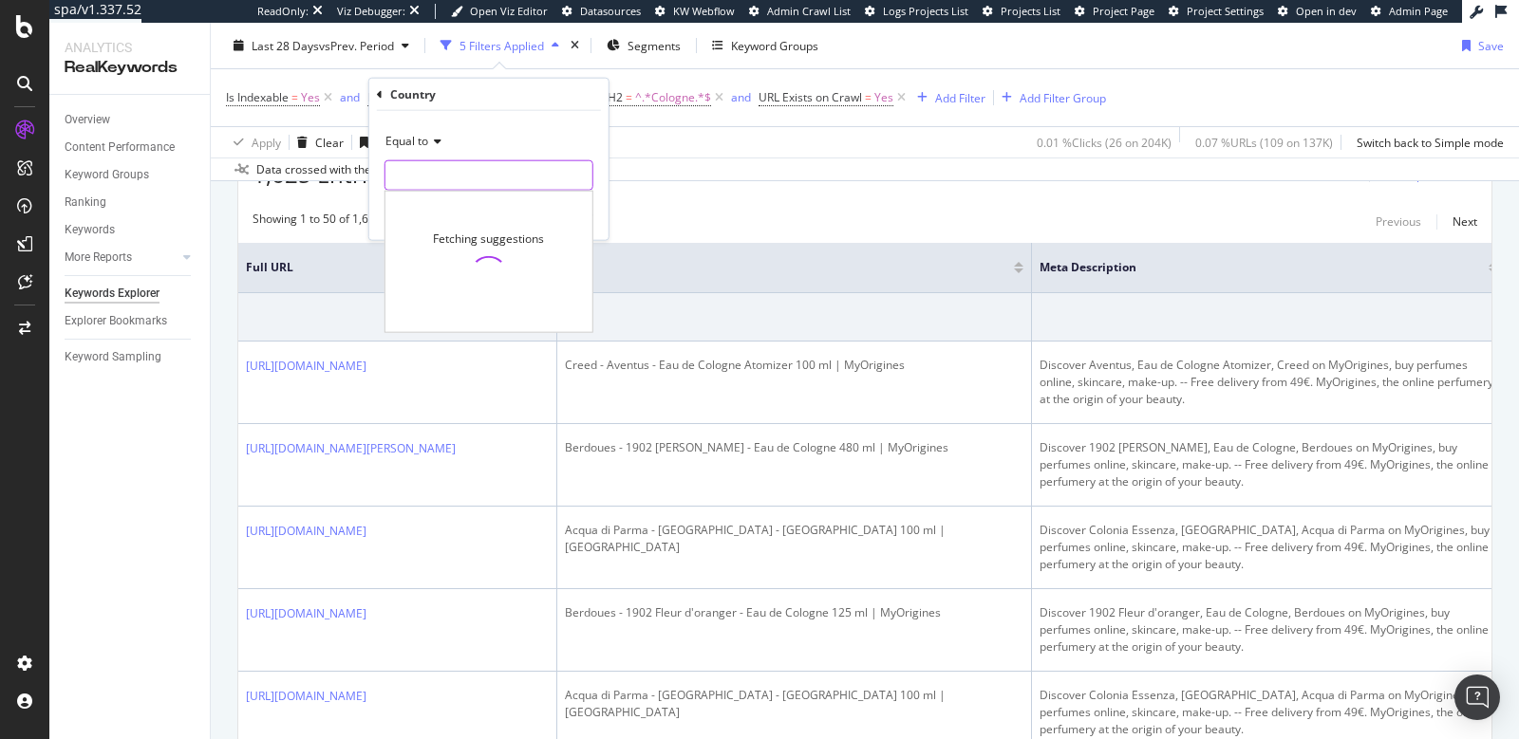
click at [440, 176] on input "text" at bounding box center [488, 175] width 207 height 30
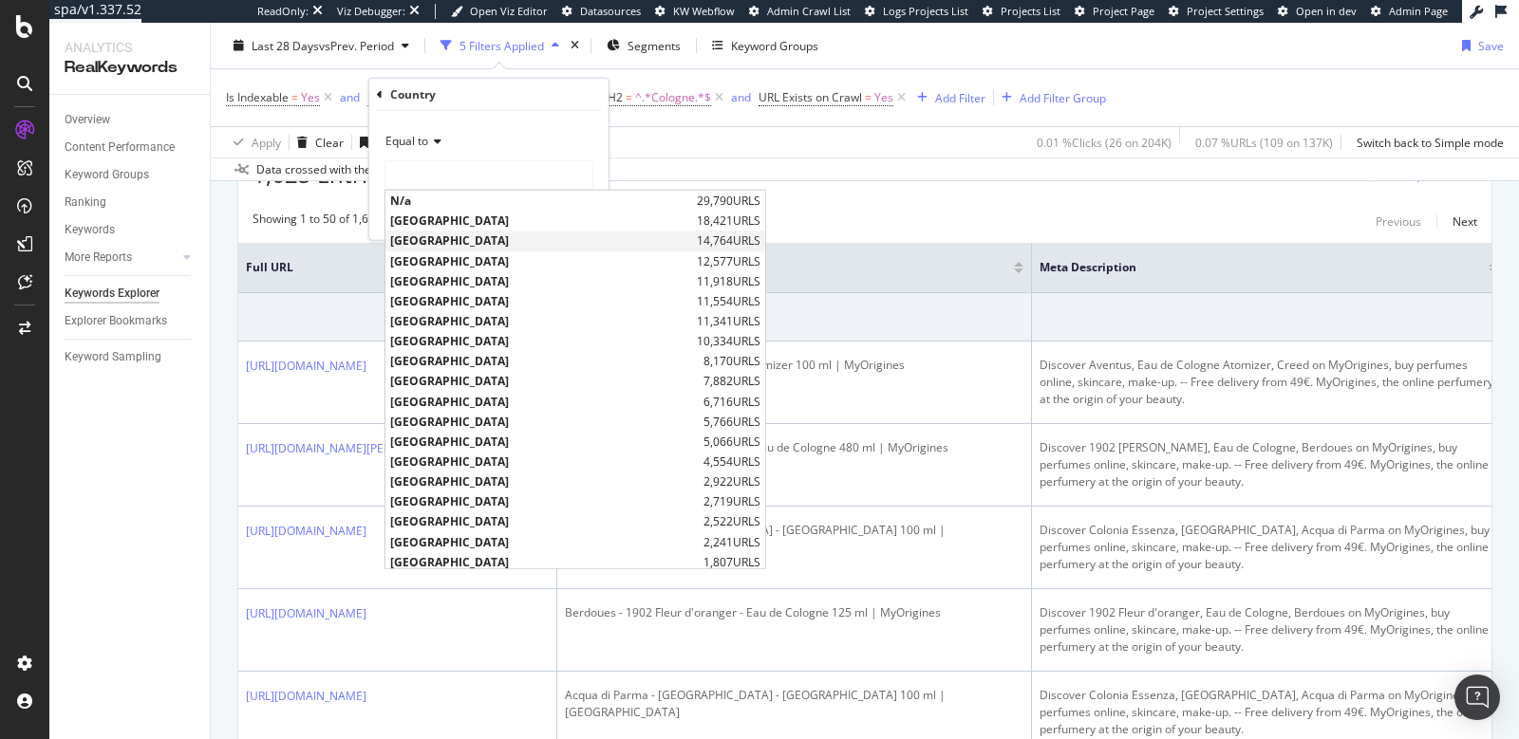
click at [462, 238] on span "[GEOGRAPHIC_DATA]" at bounding box center [541, 241] width 302 height 16
type input "[GEOGRAPHIC_DATA]"
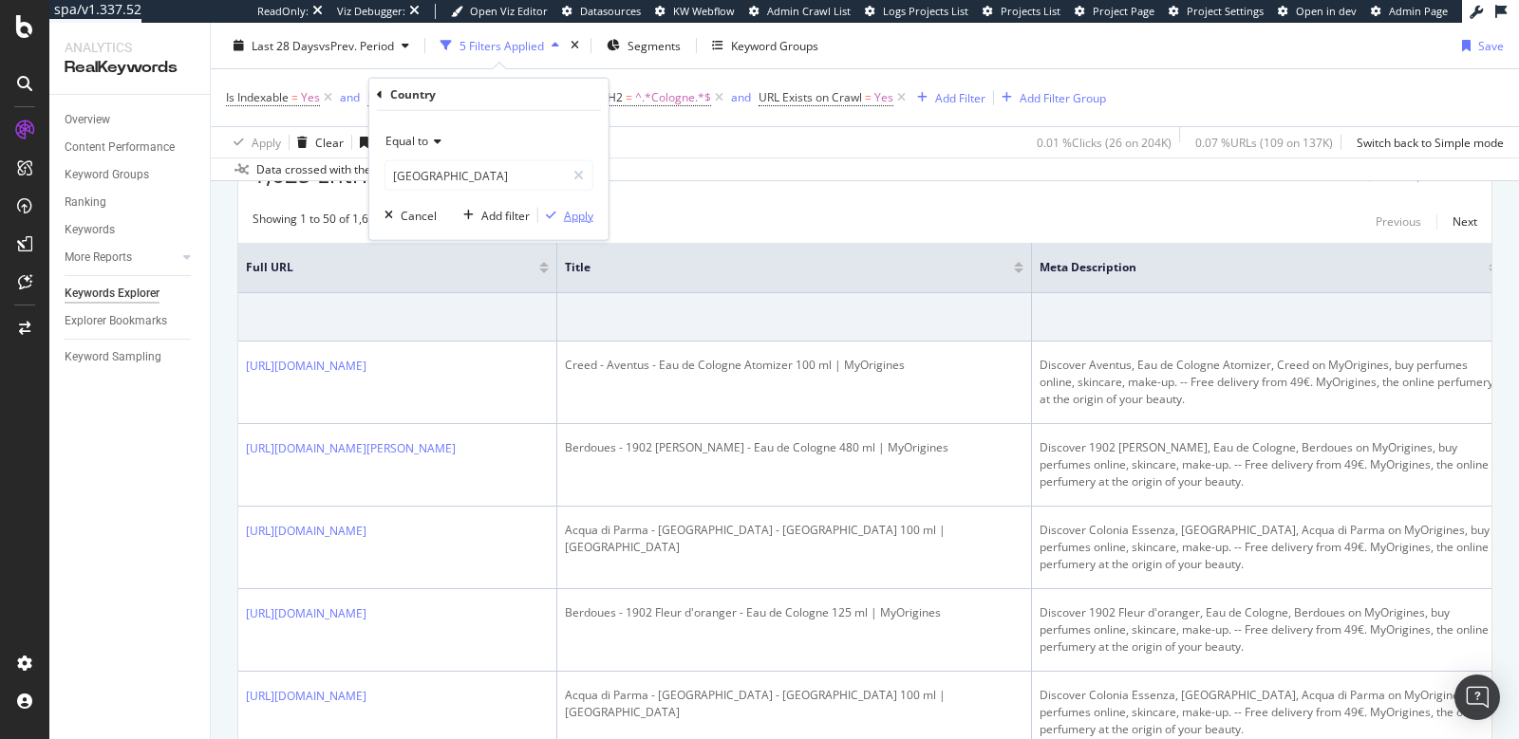
click at [570, 213] on div "Apply" at bounding box center [578, 215] width 29 height 16
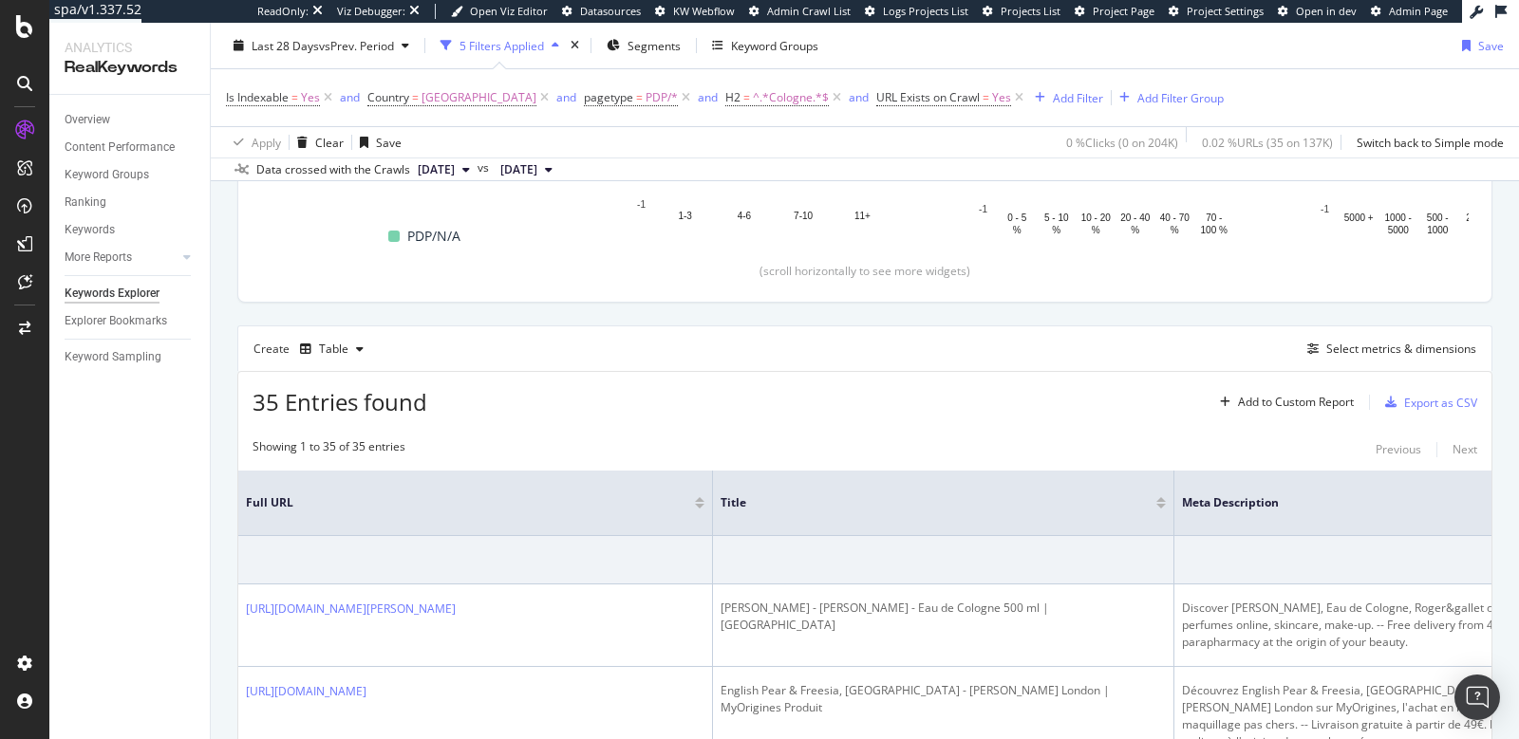
scroll to position [322, 0]
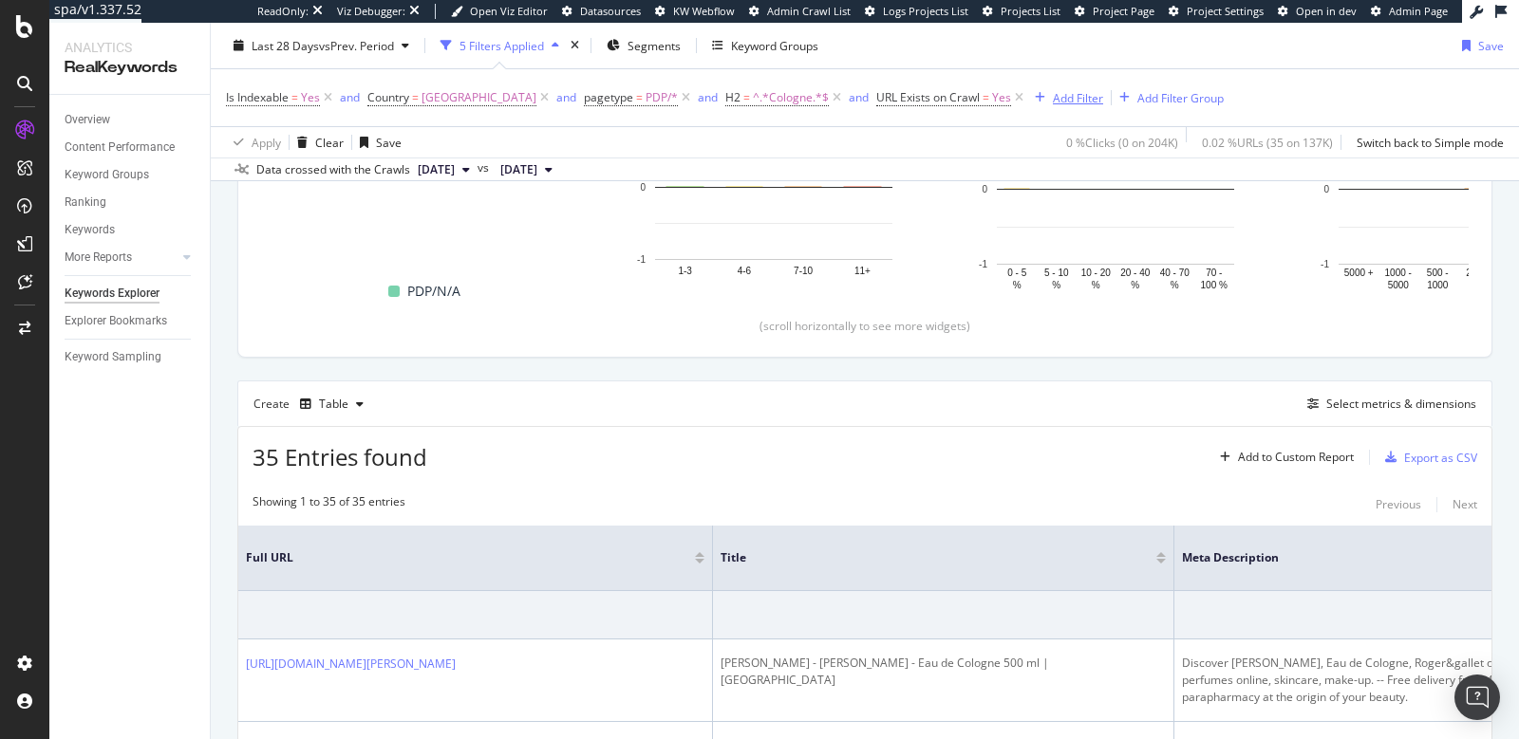
click at [1053, 99] on div "Add Filter" at bounding box center [1078, 97] width 50 height 16
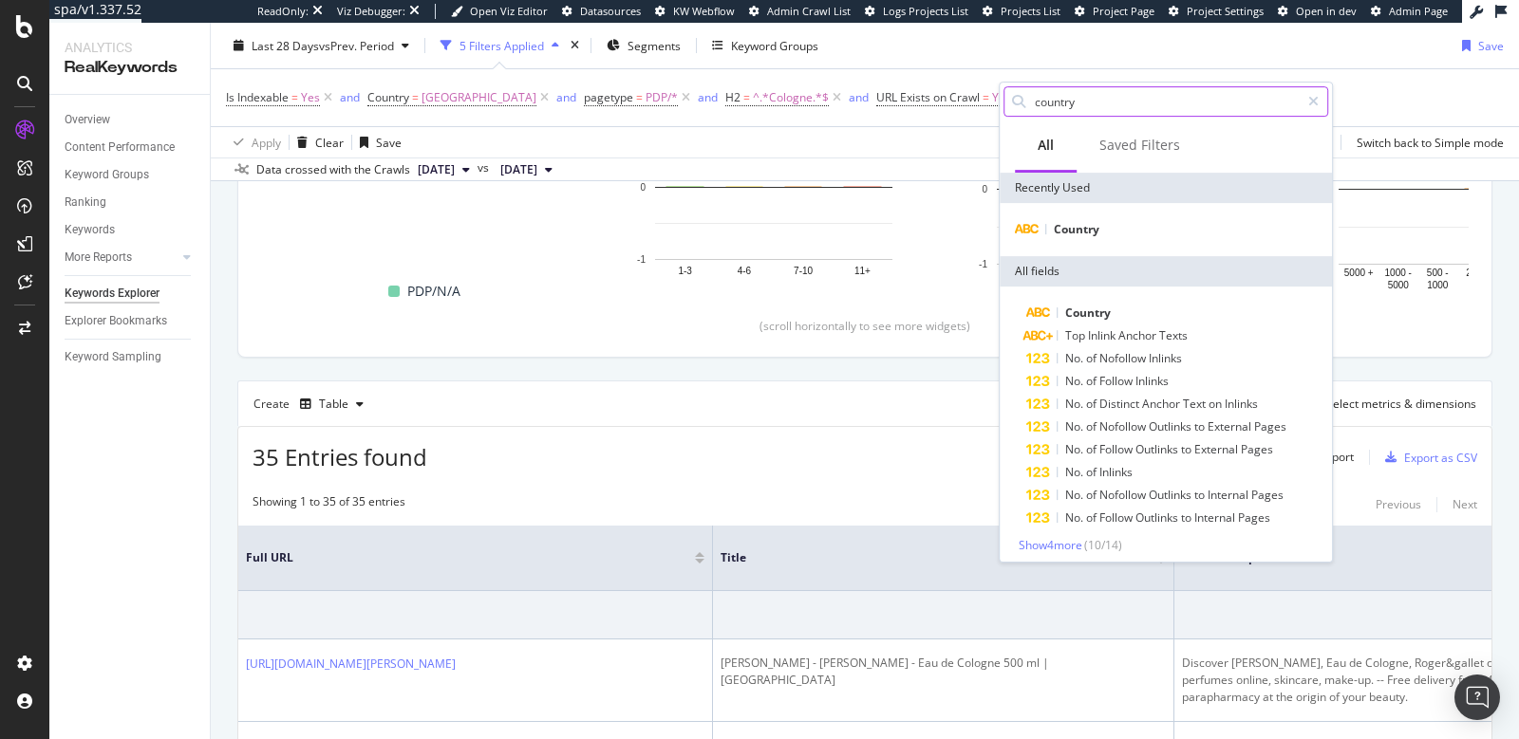
click at [1047, 108] on input "country" at bounding box center [1166, 101] width 267 height 28
click at [1062, 105] on input "country" at bounding box center [1166, 101] width 267 height 28
click at [1314, 95] on icon at bounding box center [1313, 101] width 10 height 13
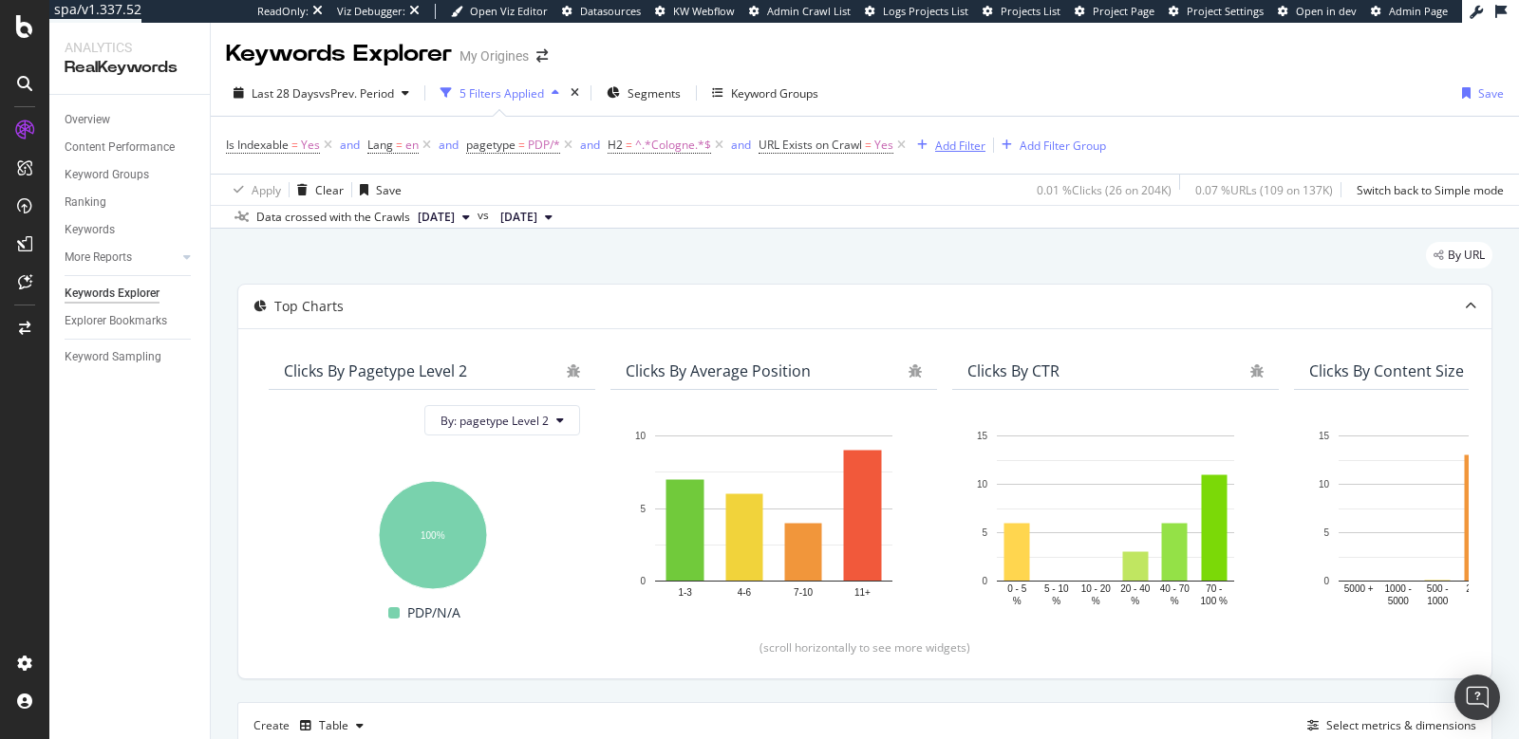
click at [937, 142] on div "Add Filter" at bounding box center [960, 146] width 50 height 16
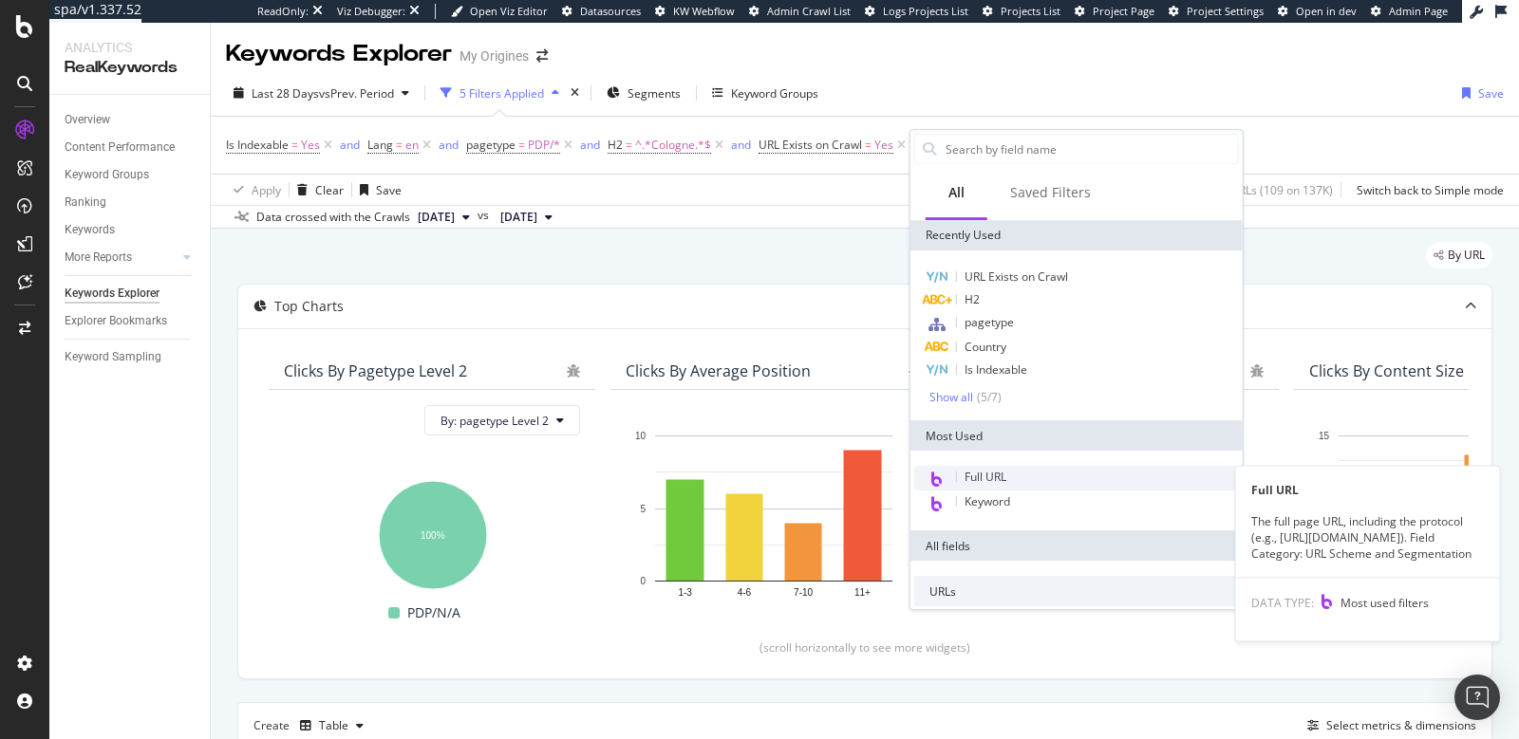
click at [998, 470] on span "Full URL" at bounding box center [985, 477] width 42 height 16
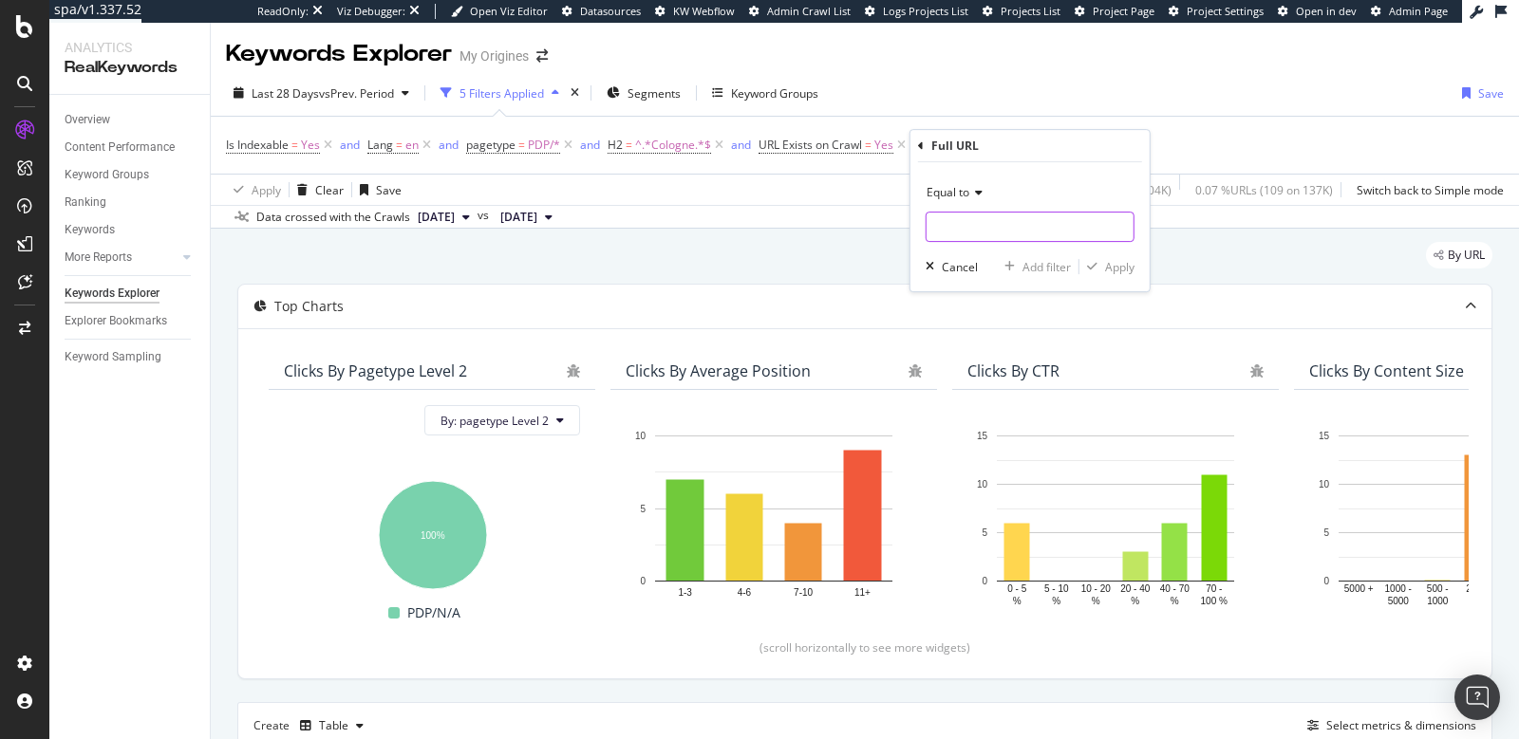
click at [984, 230] on input "text" at bounding box center [1029, 227] width 207 height 30
type input "gb"
click at [1095, 266] on icon "button" at bounding box center [1092, 266] width 10 height 11
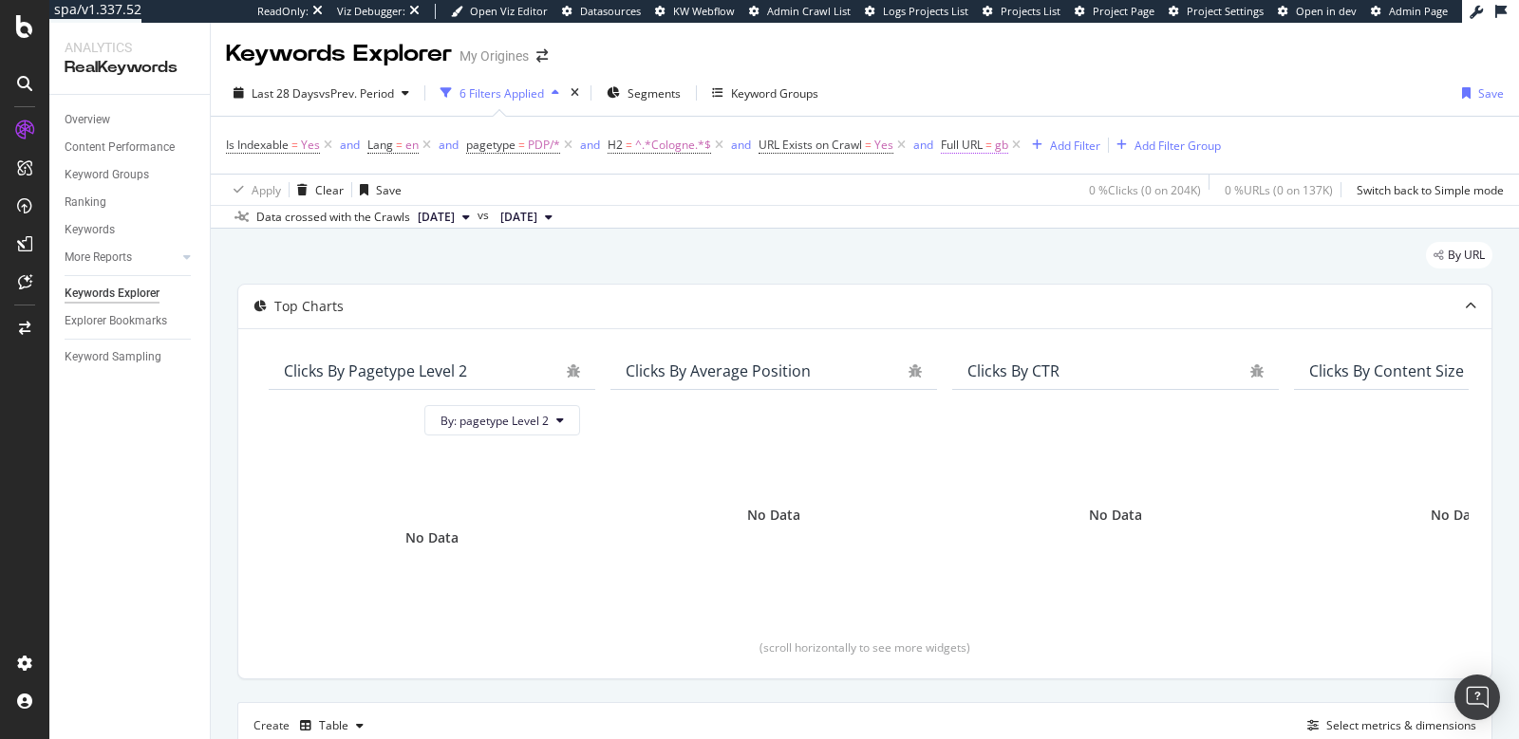
click at [982, 141] on span "Full URL" at bounding box center [962, 145] width 42 height 16
click at [995, 181] on span "Equal to" at bounding box center [979, 188] width 43 height 16
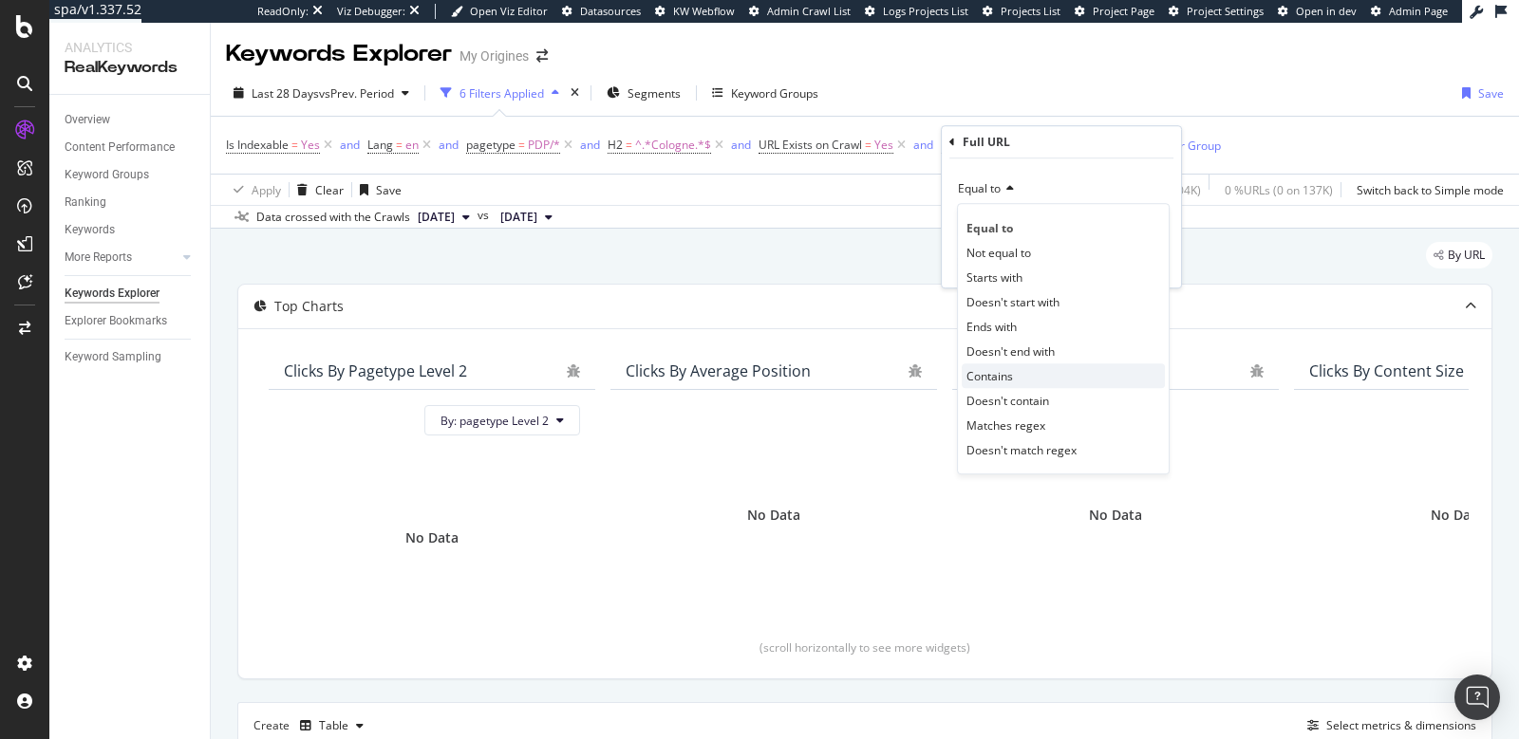
click at [1023, 366] on div "Contains" at bounding box center [1063, 376] width 203 height 25
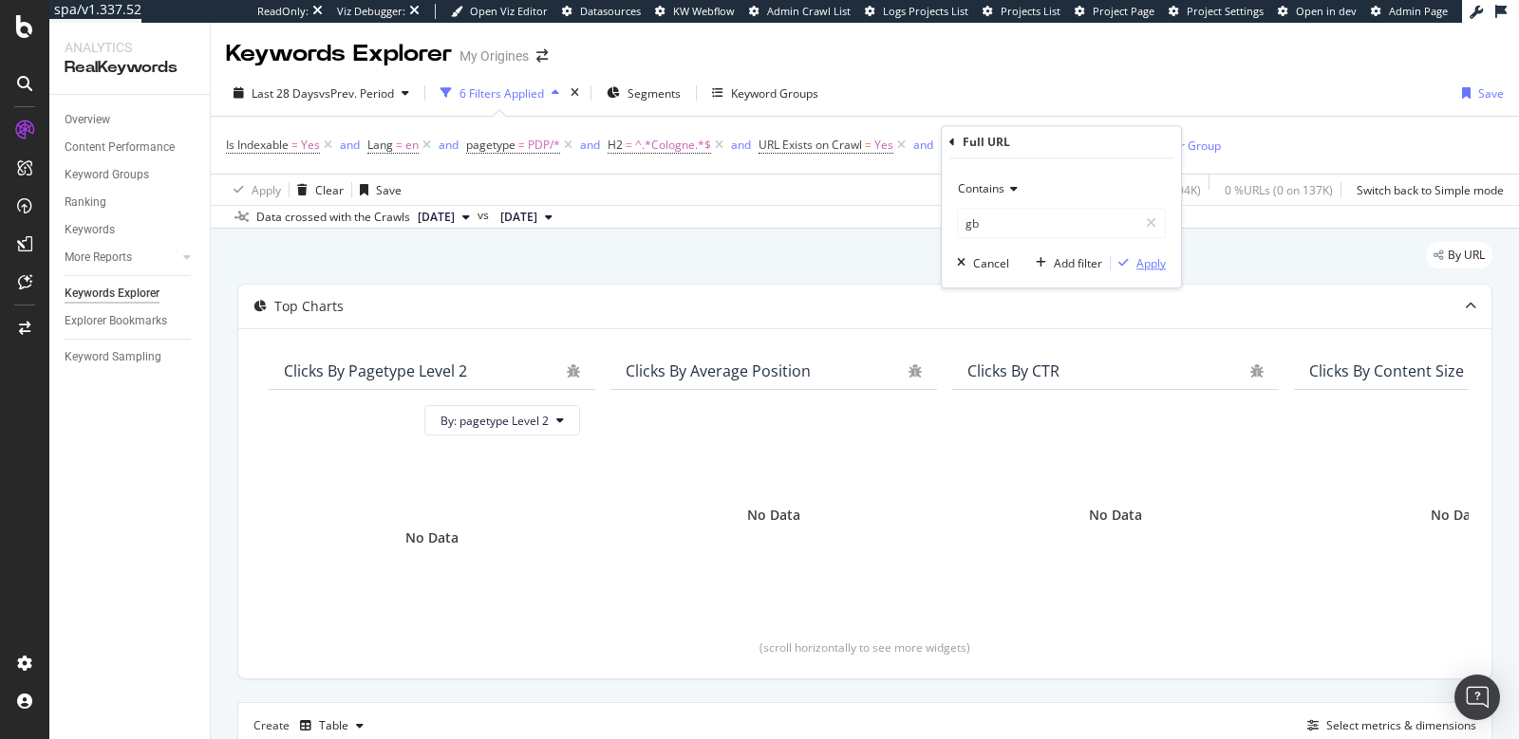
click at [1133, 270] on div "Apply" at bounding box center [1138, 262] width 55 height 17
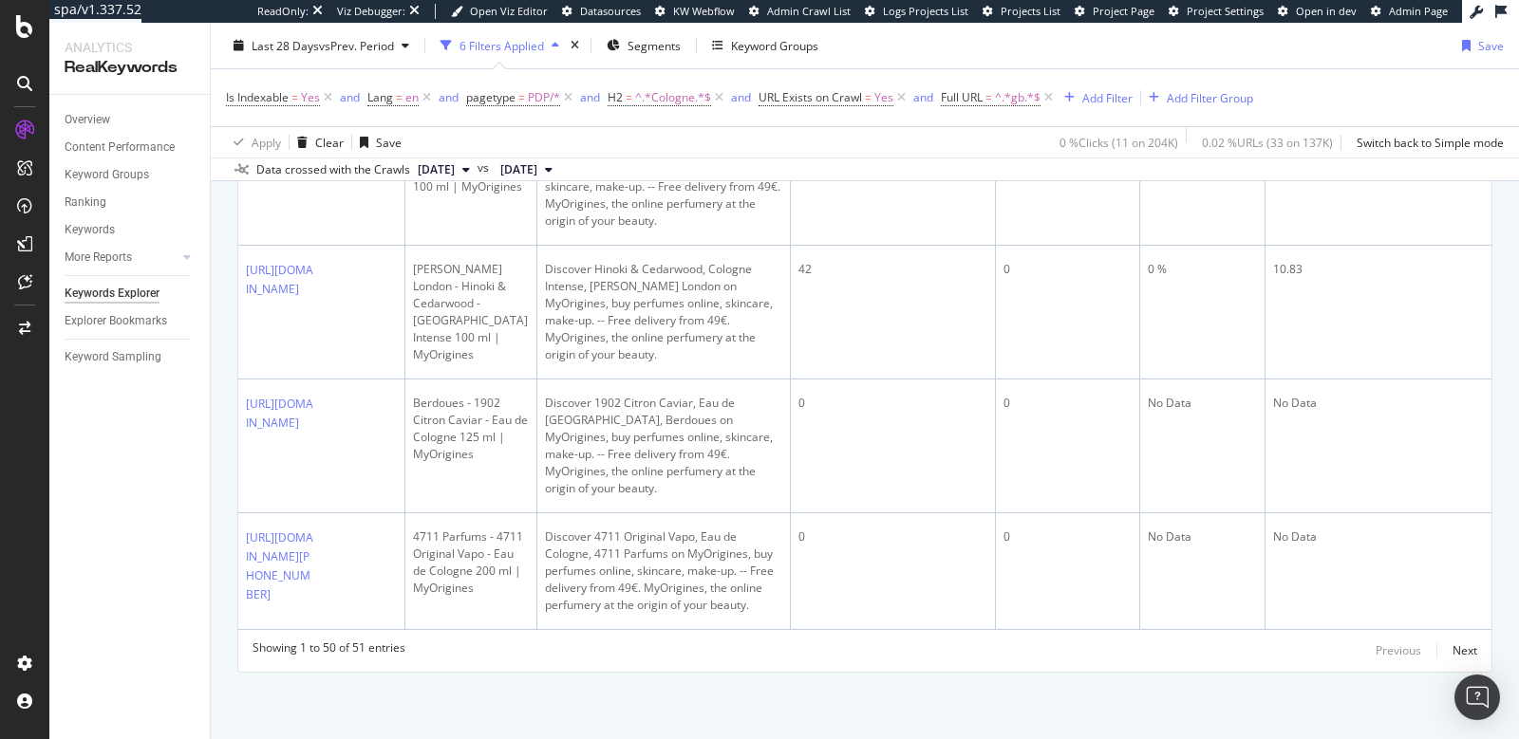
scroll to position [7190, 0]
click at [1453, 650] on div "Next" at bounding box center [1464, 651] width 25 height 16
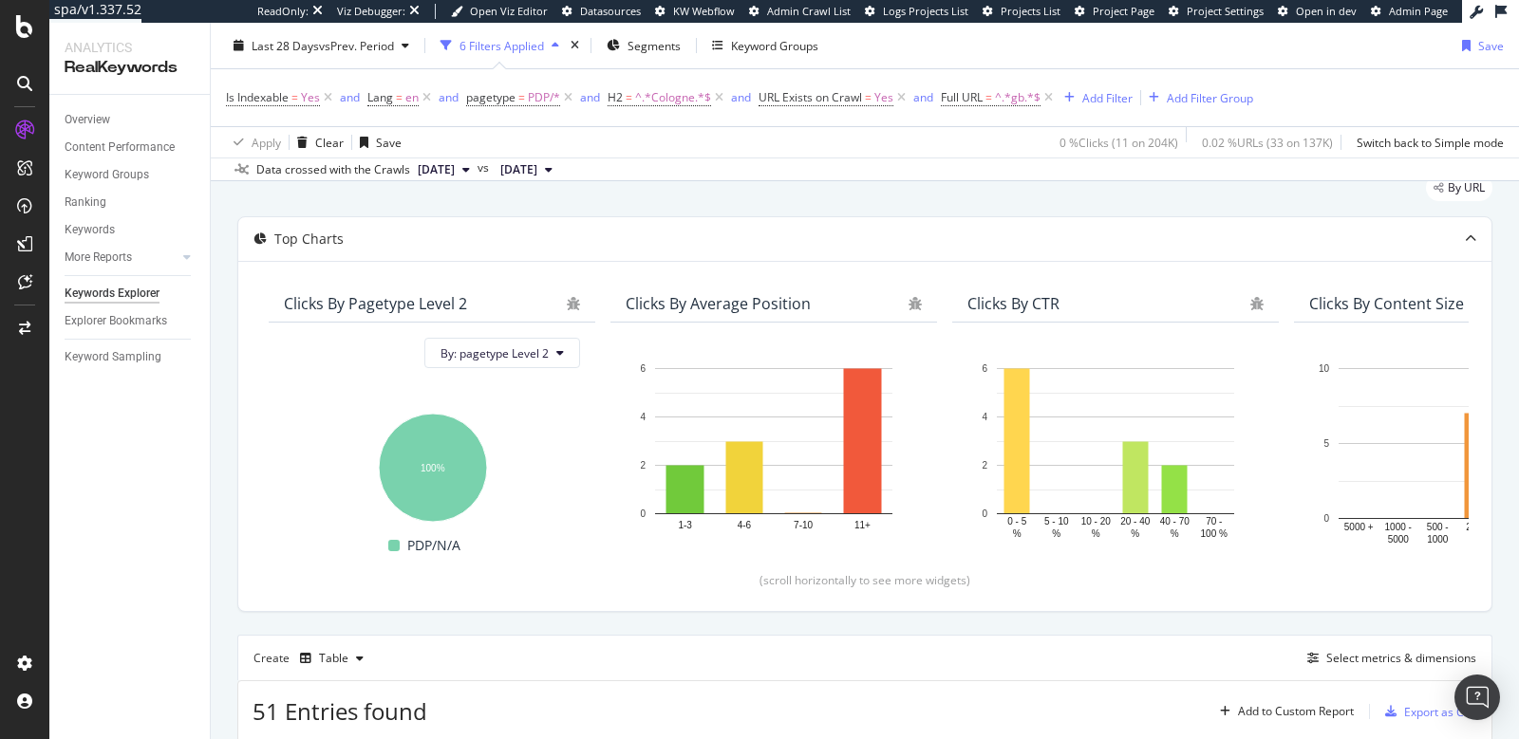
scroll to position [0, 0]
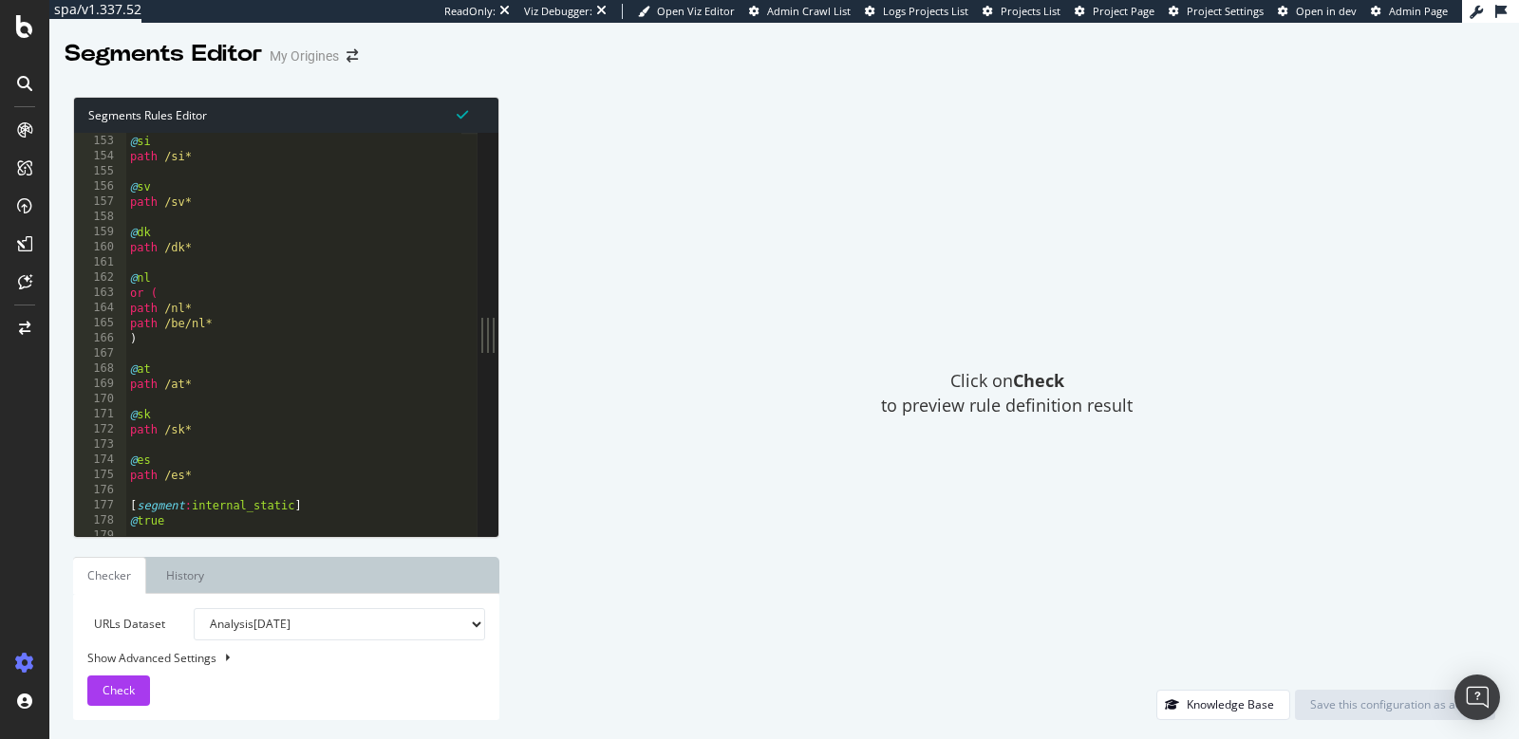
scroll to position [2307, 0]
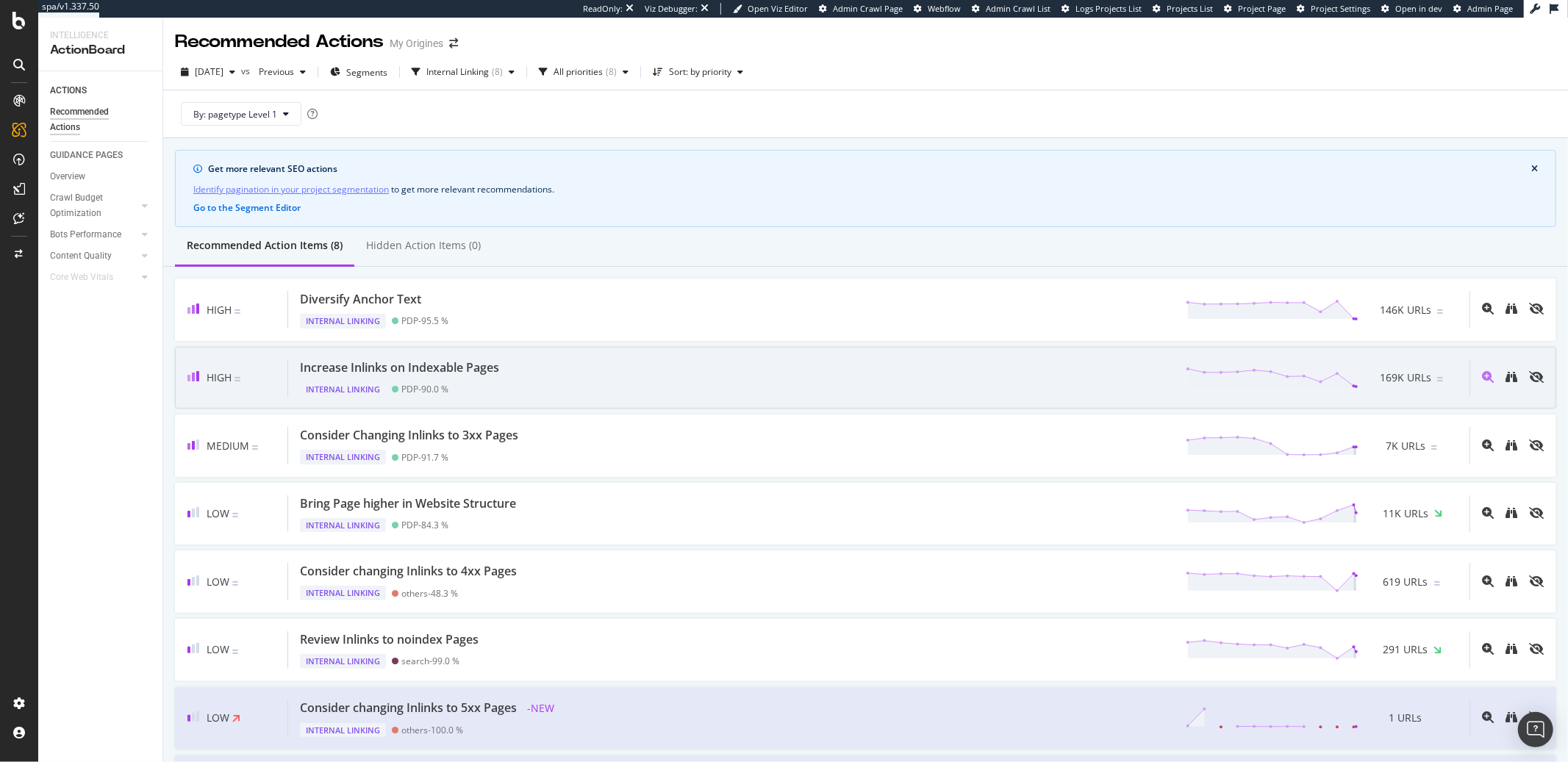
click at [526, 379] on div "Increase Inlinks on Indexable Pages Internal Linking PDP - 90.0 % 169K URLs" at bounding box center [878, 378] width 1181 height 37
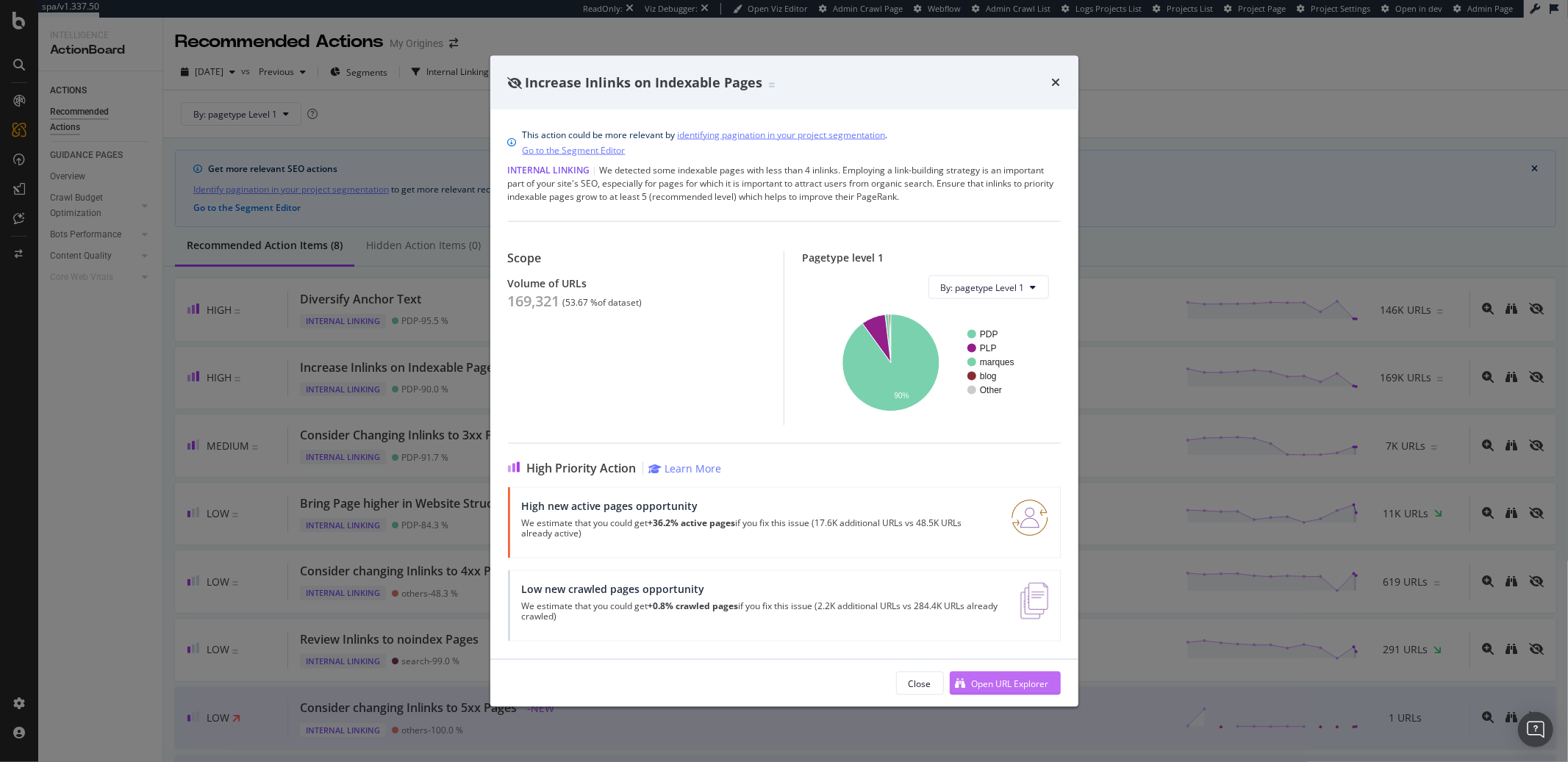
click at [966, 690] on div "Open URL Explorer" at bounding box center [999, 684] width 99 height 22
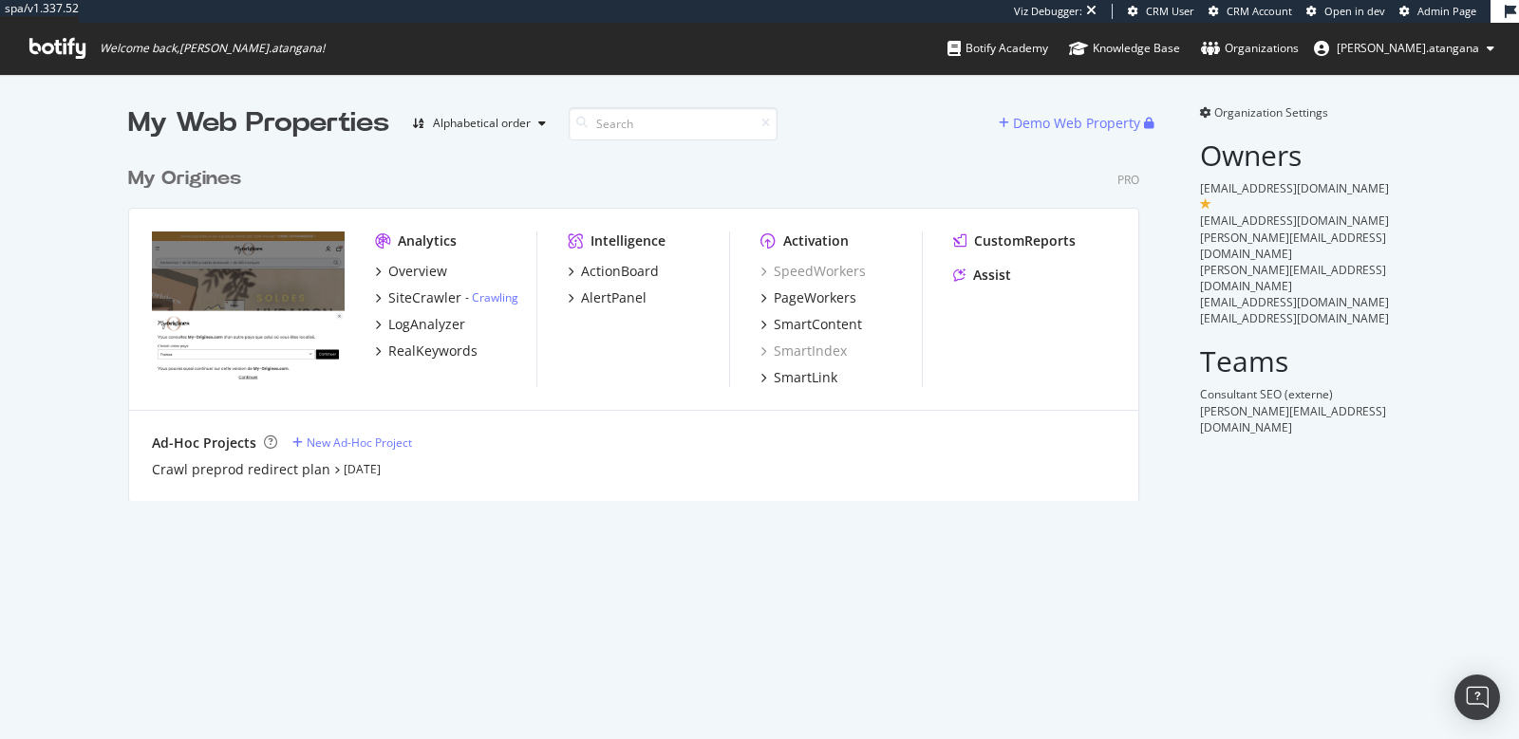
scroll to position [343, 1010]
click at [794, 326] on div "SmartContent" at bounding box center [818, 324] width 88 height 19
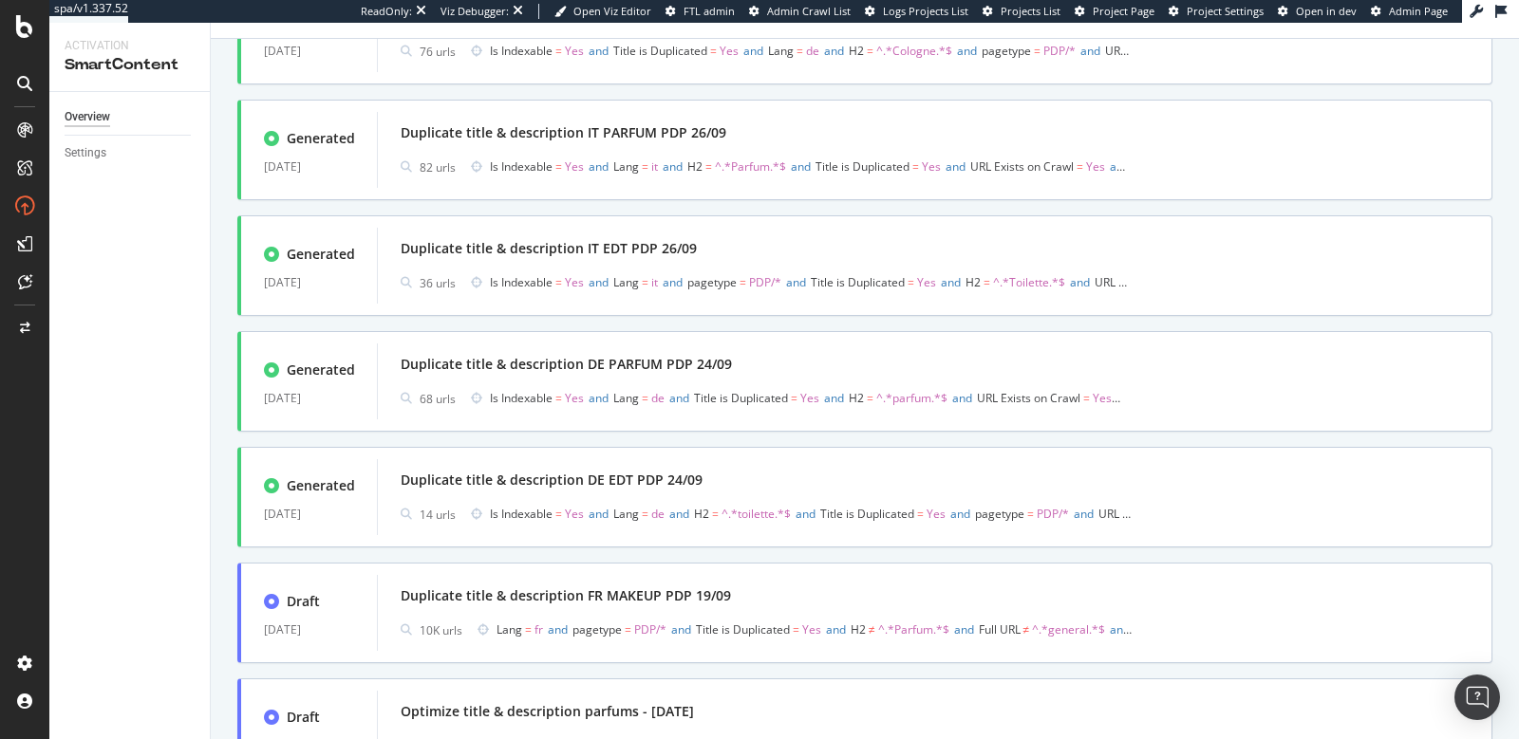
scroll to position [1561, 0]
click at [547, 349] on div "Duplicate title & description DE PARFUM PDP 24/09" at bounding box center [935, 361] width 1068 height 27
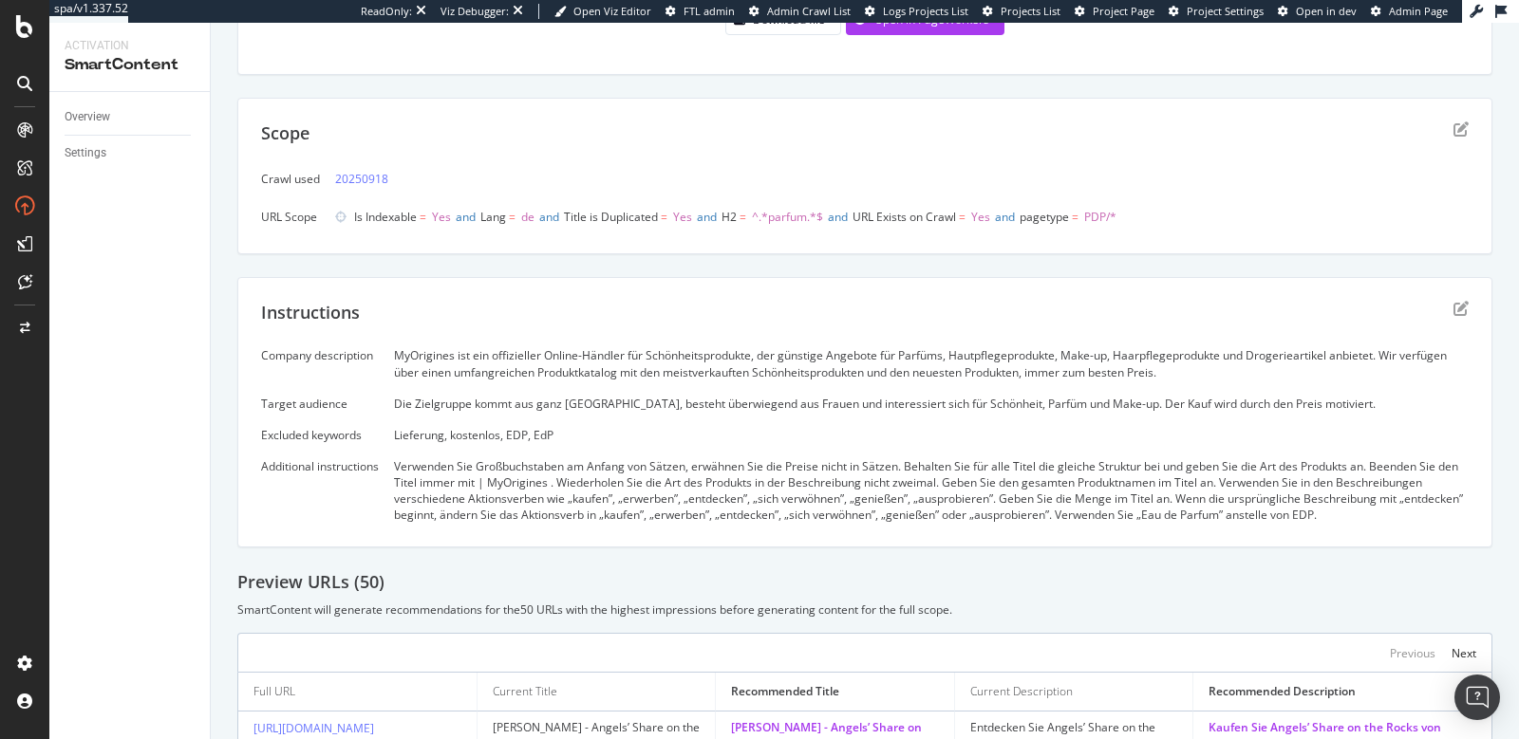
scroll to position [680, 0]
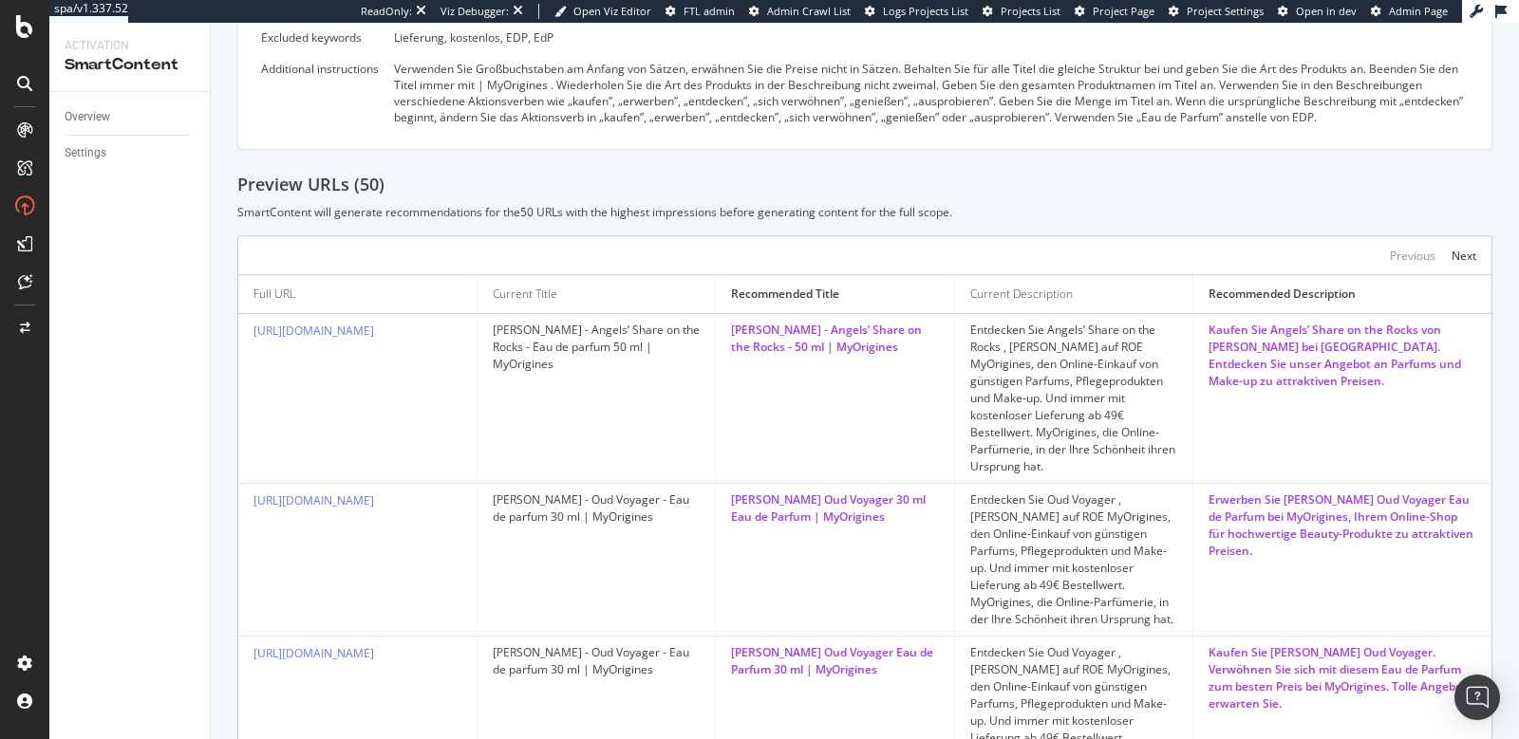
drag, startPoint x: 402, startPoint y: 512, endPoint x: 234, endPoint y: 485, distance: 170.1
click at [243, 497] on td "[URL][DOMAIN_NAME]" at bounding box center [357, 560] width 239 height 153
copy link "https://www.my-origines.com/de/oud-voyager-88F23X59.html"
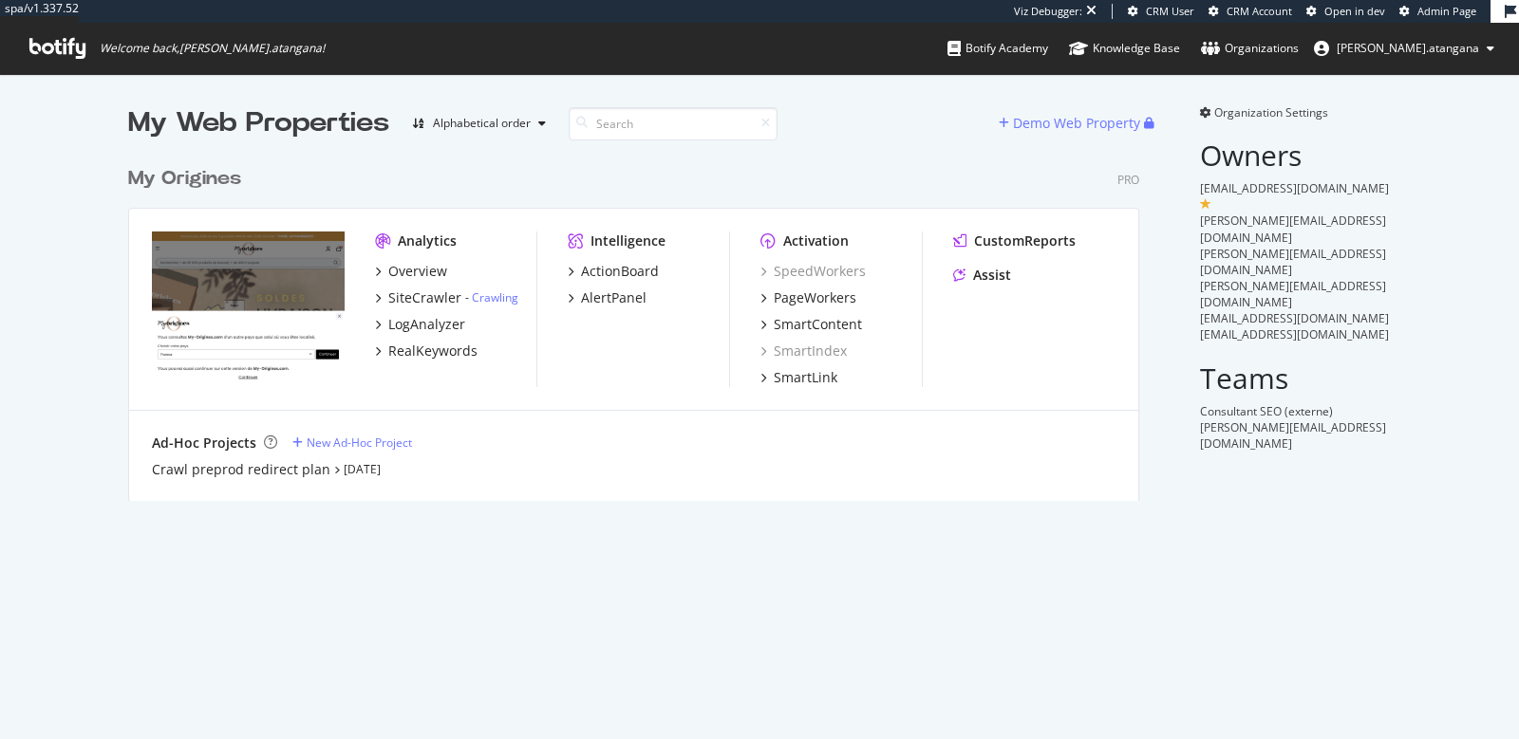
scroll to position [343, 1010]
click at [403, 271] on div "Overview" at bounding box center [417, 271] width 59 height 19
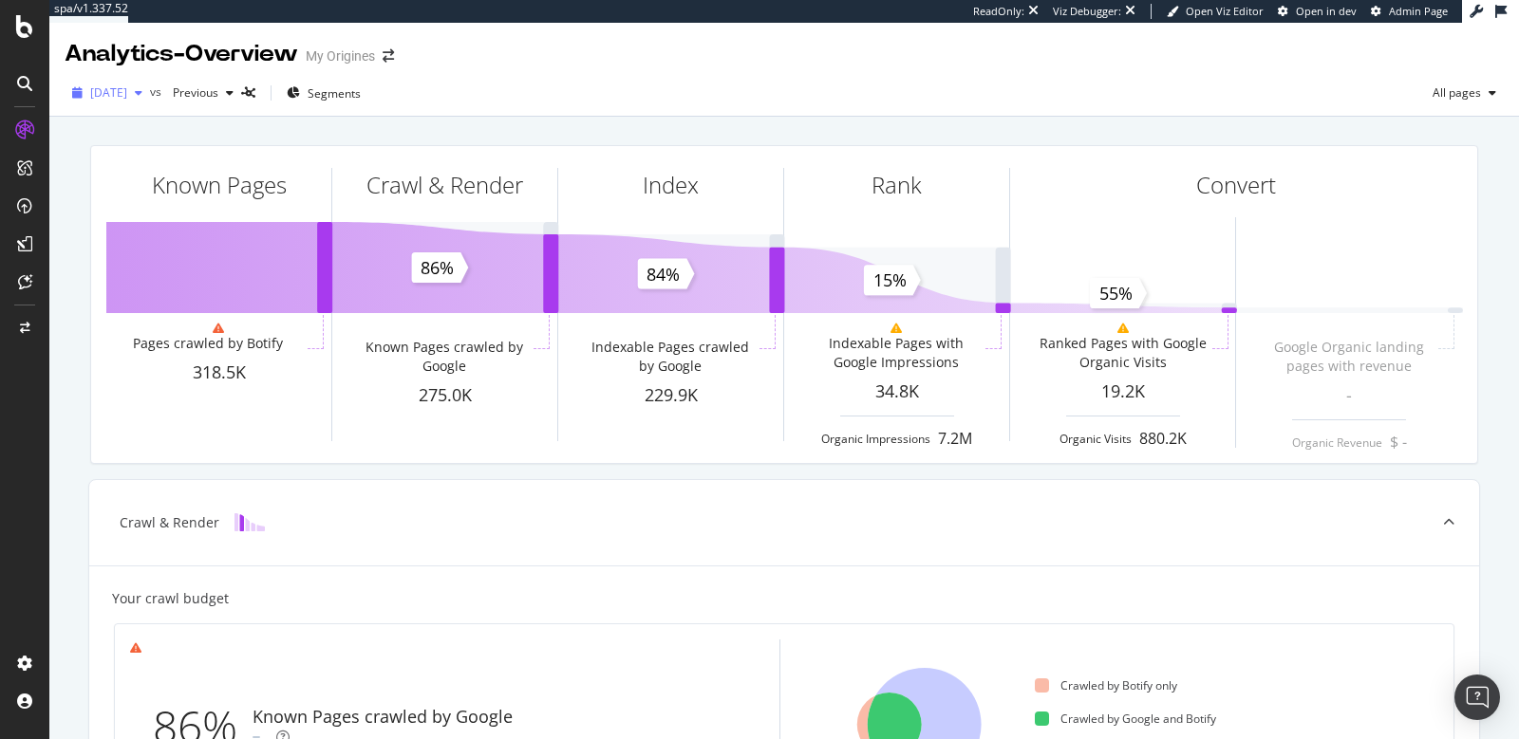
click at [127, 87] on span "[DATE]" at bounding box center [108, 92] width 37 height 16
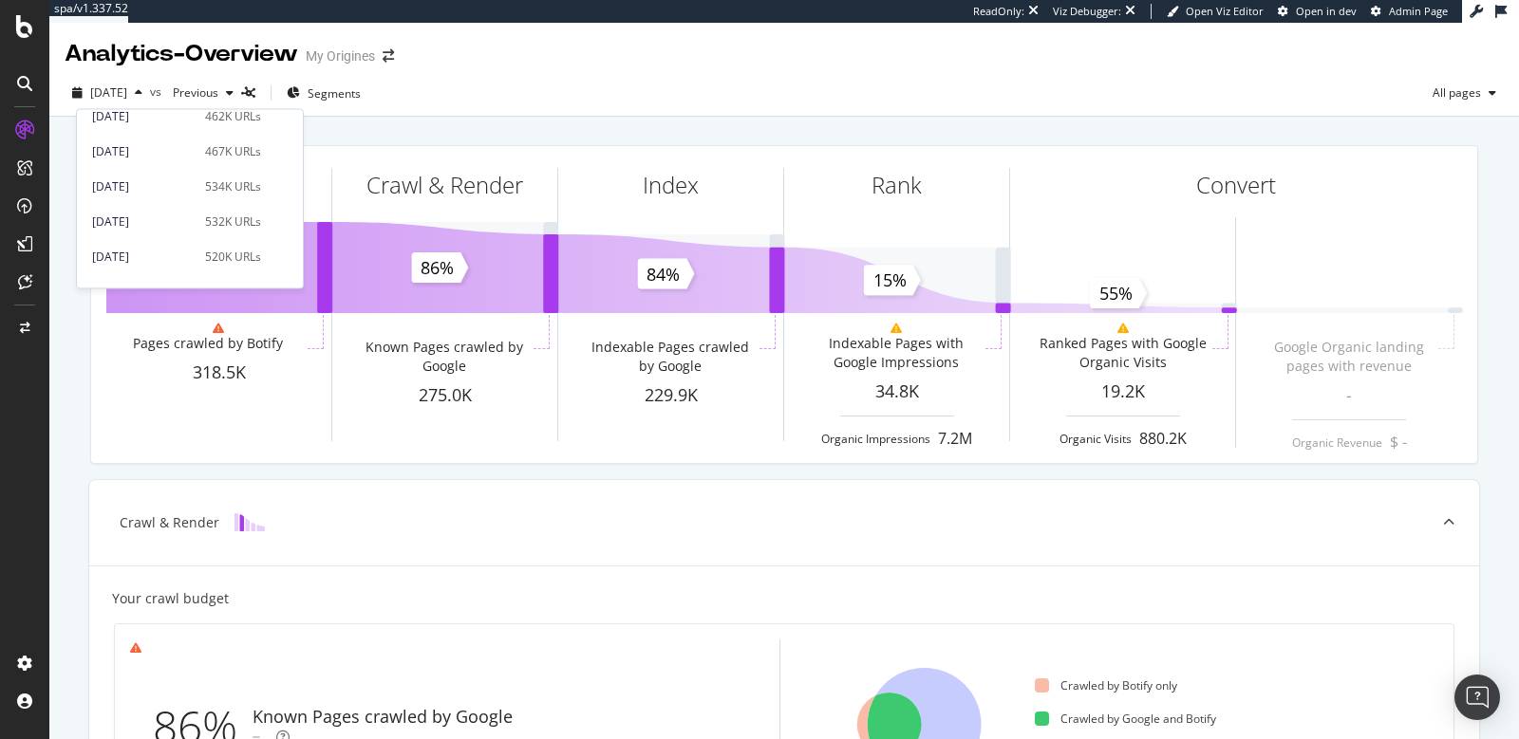
scroll to position [275, 0]
click at [172, 259] on div "[DATE]" at bounding box center [143, 267] width 102 height 17
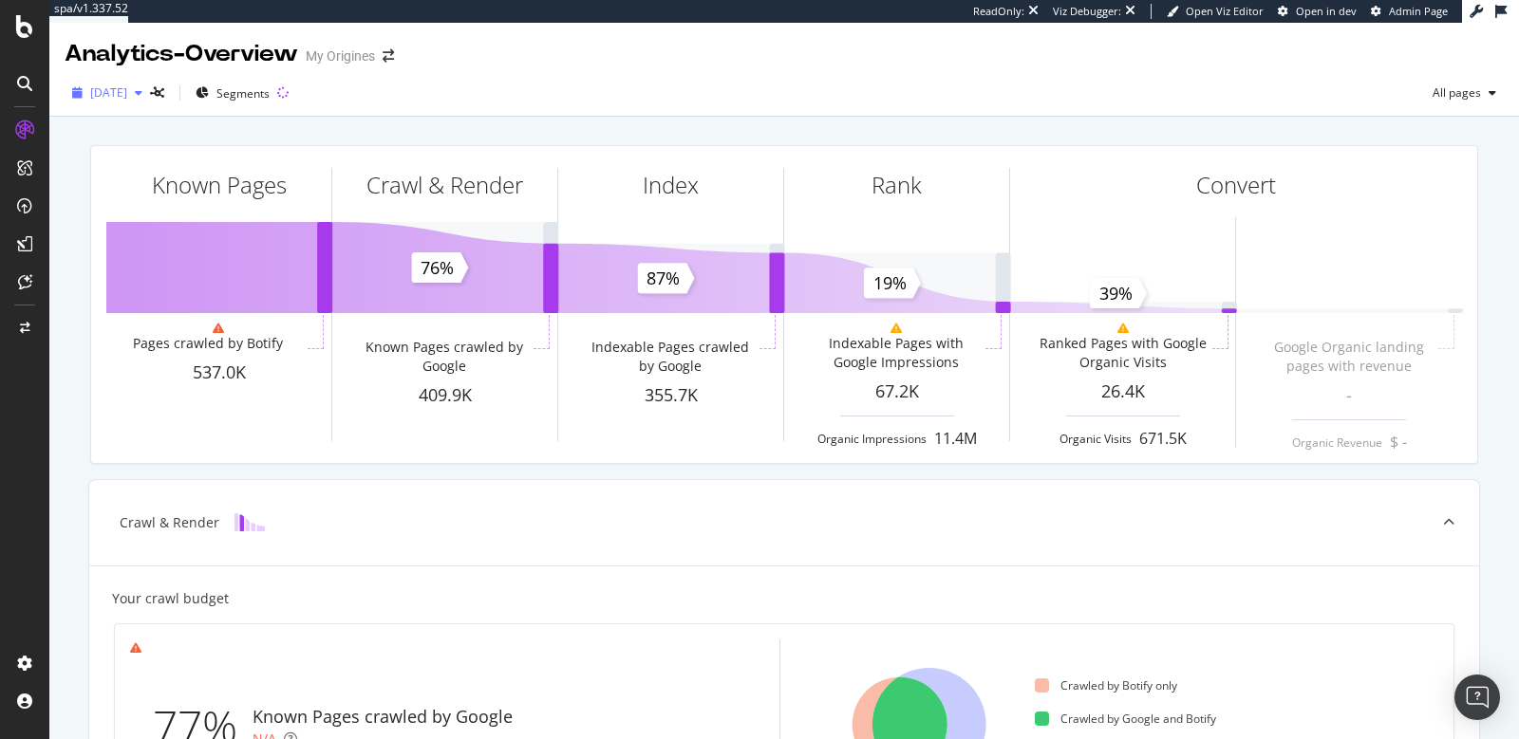
click at [127, 98] on span "[DATE]" at bounding box center [108, 92] width 37 height 16
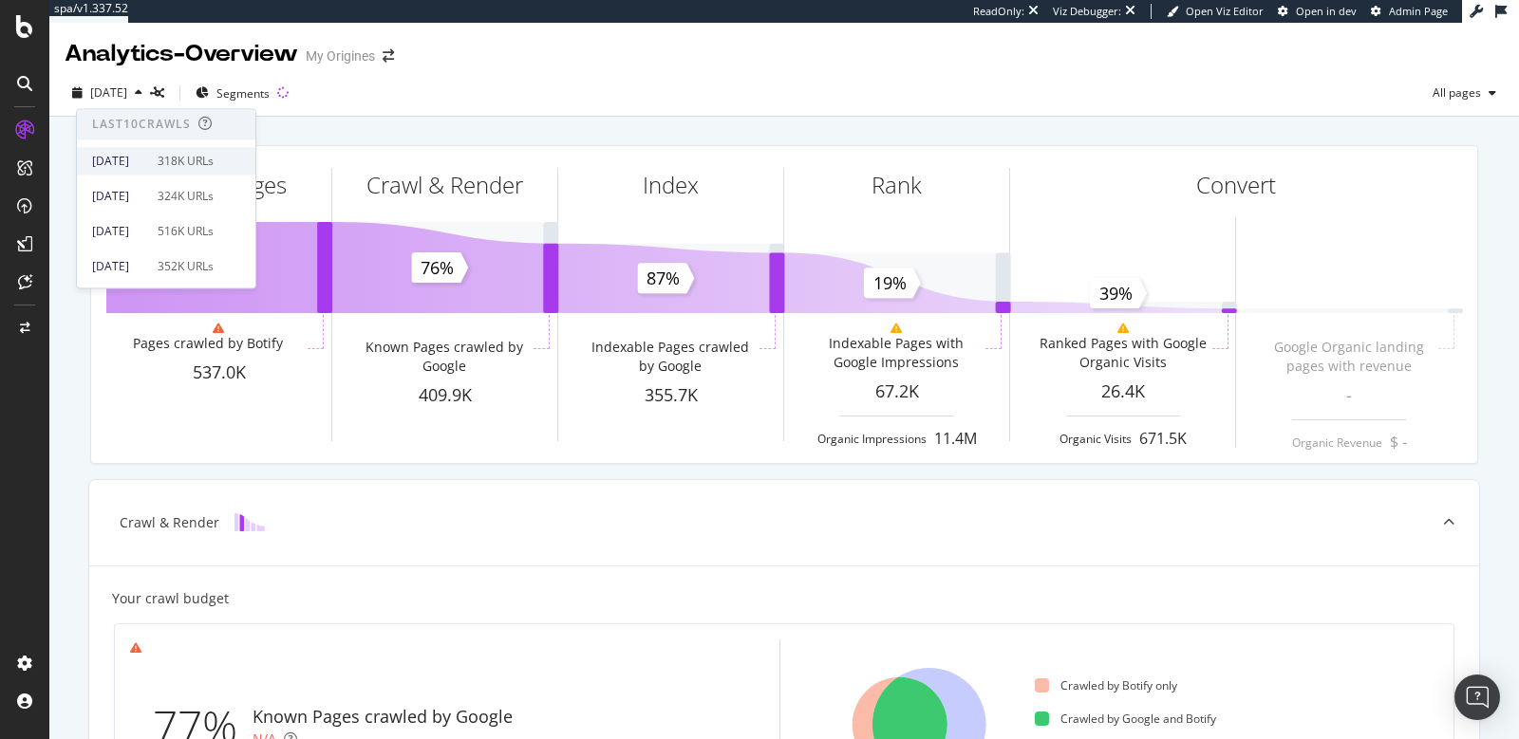
click at [146, 157] on div "[DATE]" at bounding box center [119, 161] width 54 height 17
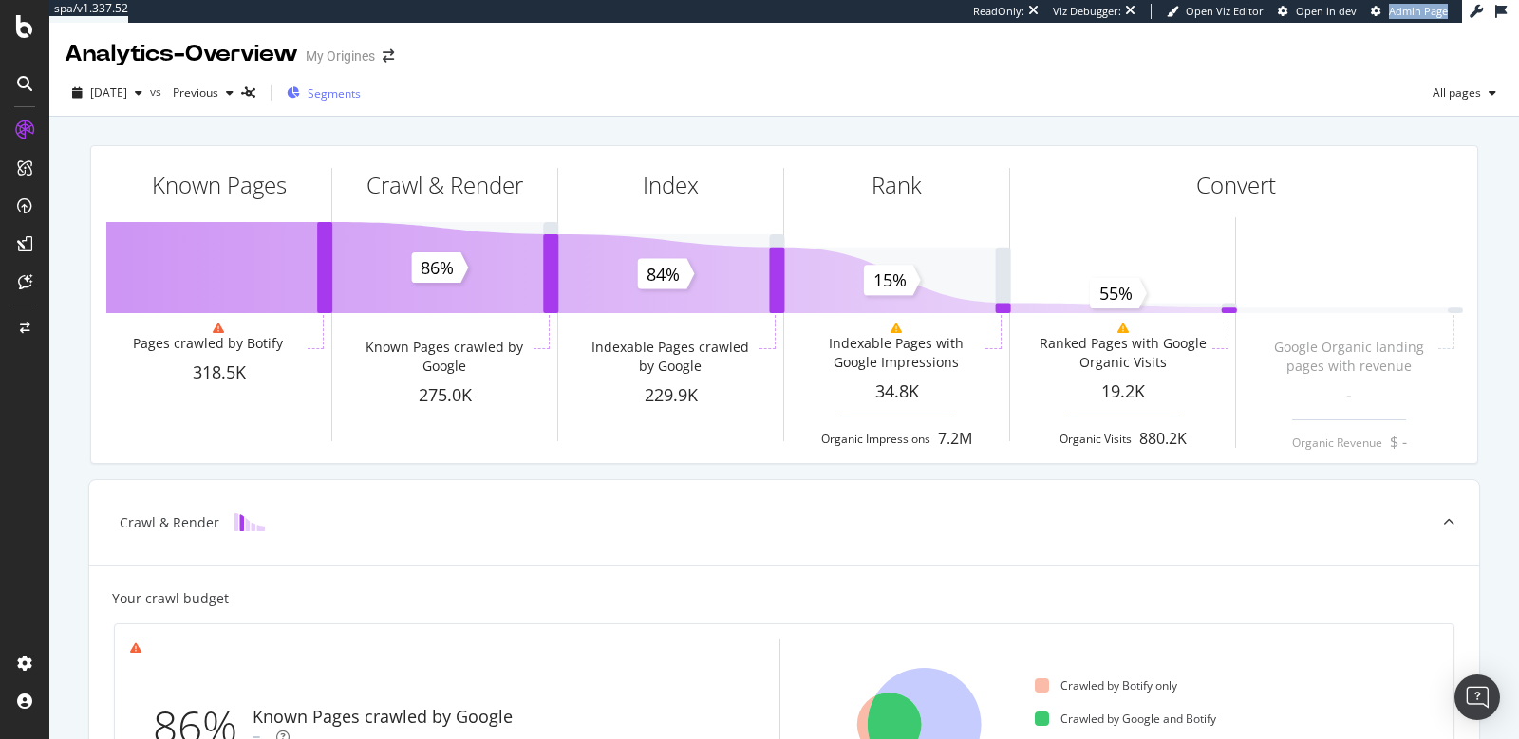
click at [361, 98] on div "Segments" at bounding box center [334, 93] width 53 height 16
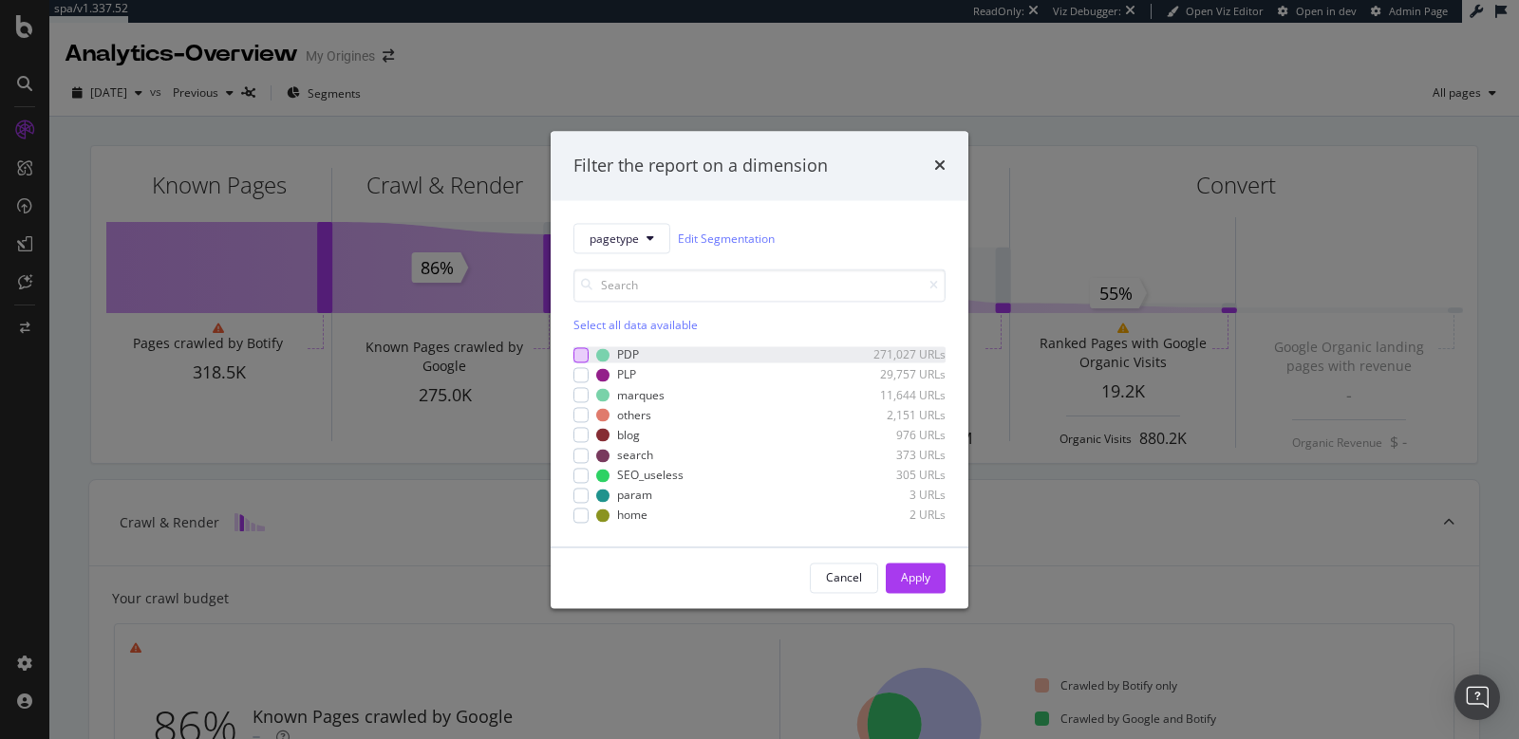
click at [588, 354] on div "modal" at bounding box center [580, 354] width 15 height 15
click at [587, 376] on div "modal" at bounding box center [580, 374] width 15 height 15
click at [910, 579] on div "Apply" at bounding box center [915, 578] width 29 height 16
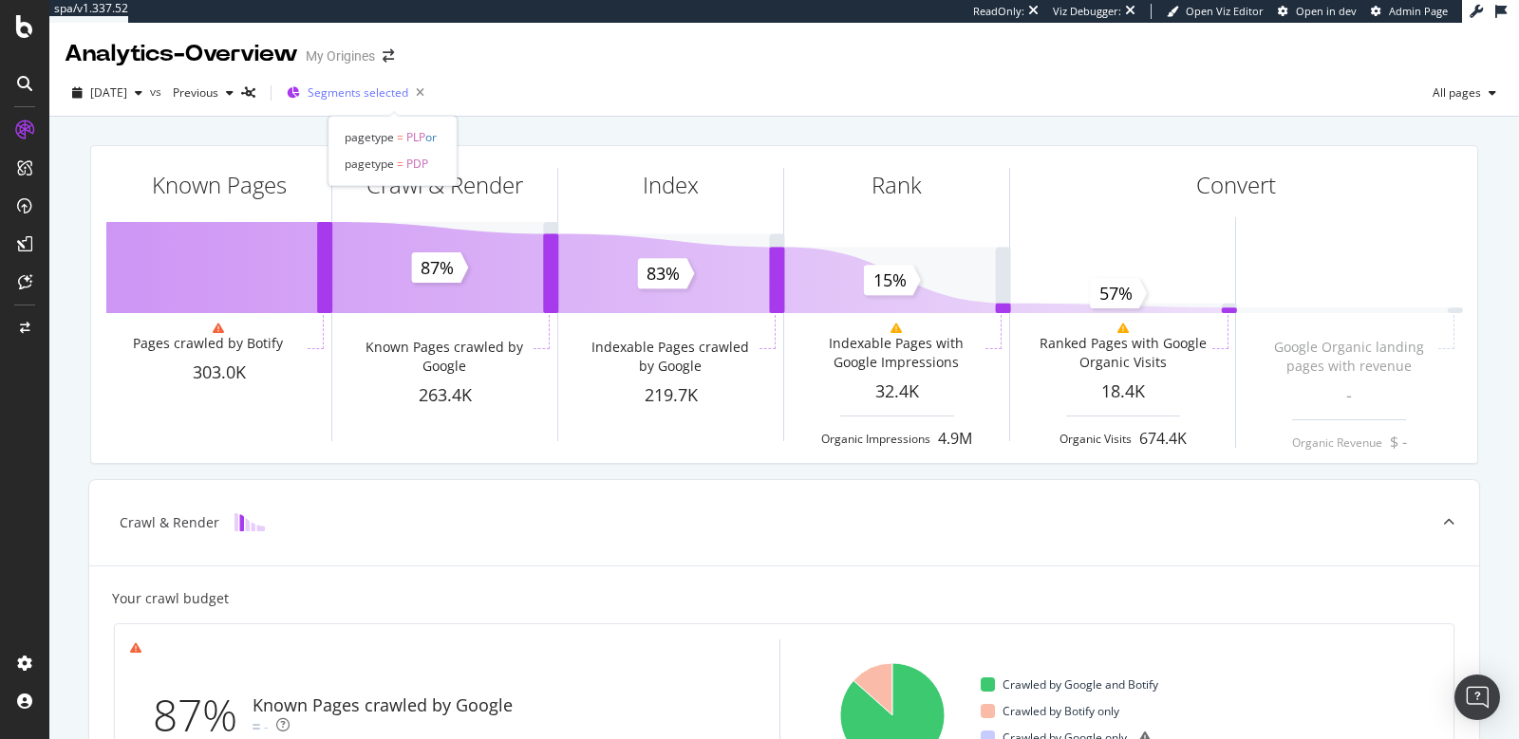
click at [398, 97] on span "Segments selected" at bounding box center [358, 92] width 101 height 16
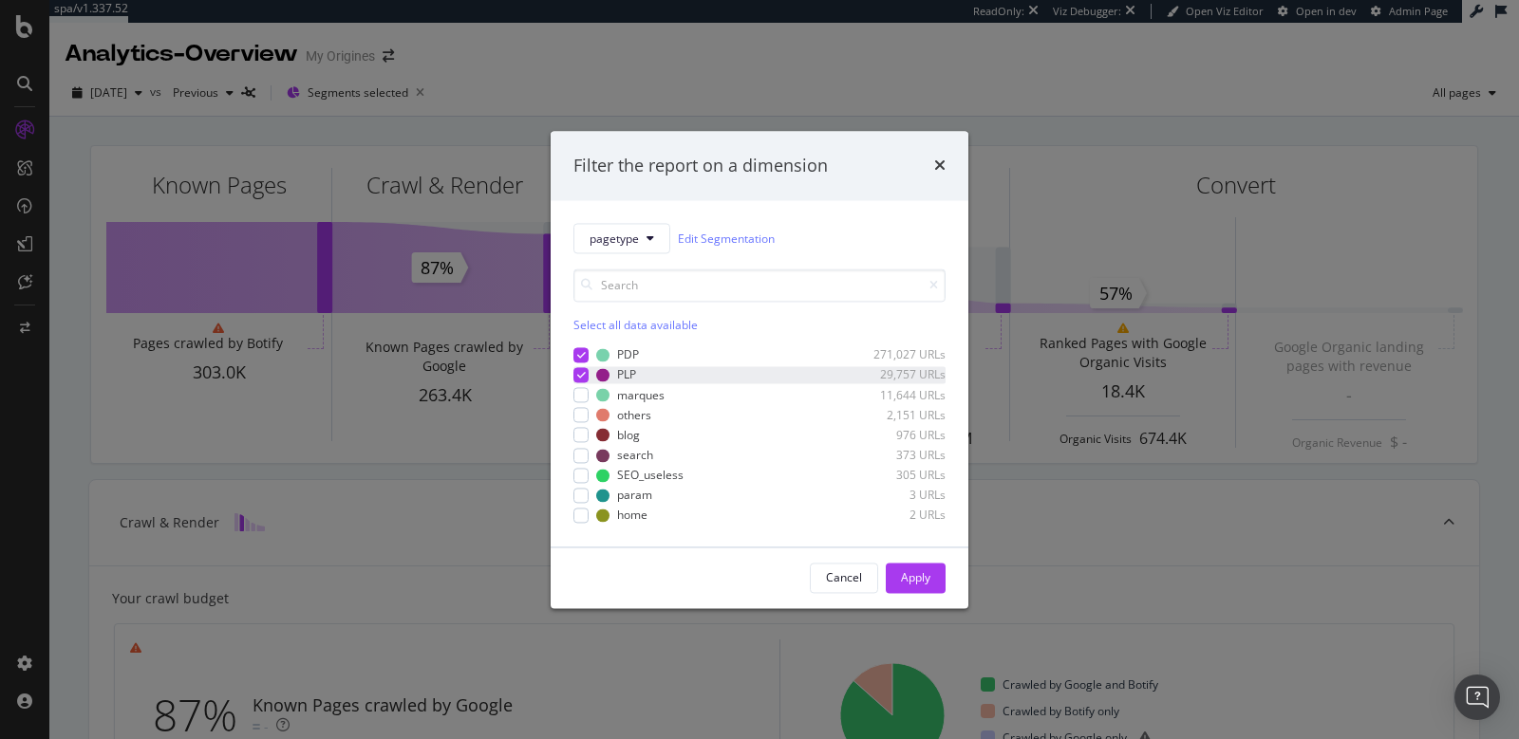
click at [579, 373] on icon "modal" at bounding box center [581, 374] width 9 height 9
click at [907, 567] on div "Apply" at bounding box center [915, 578] width 29 height 28
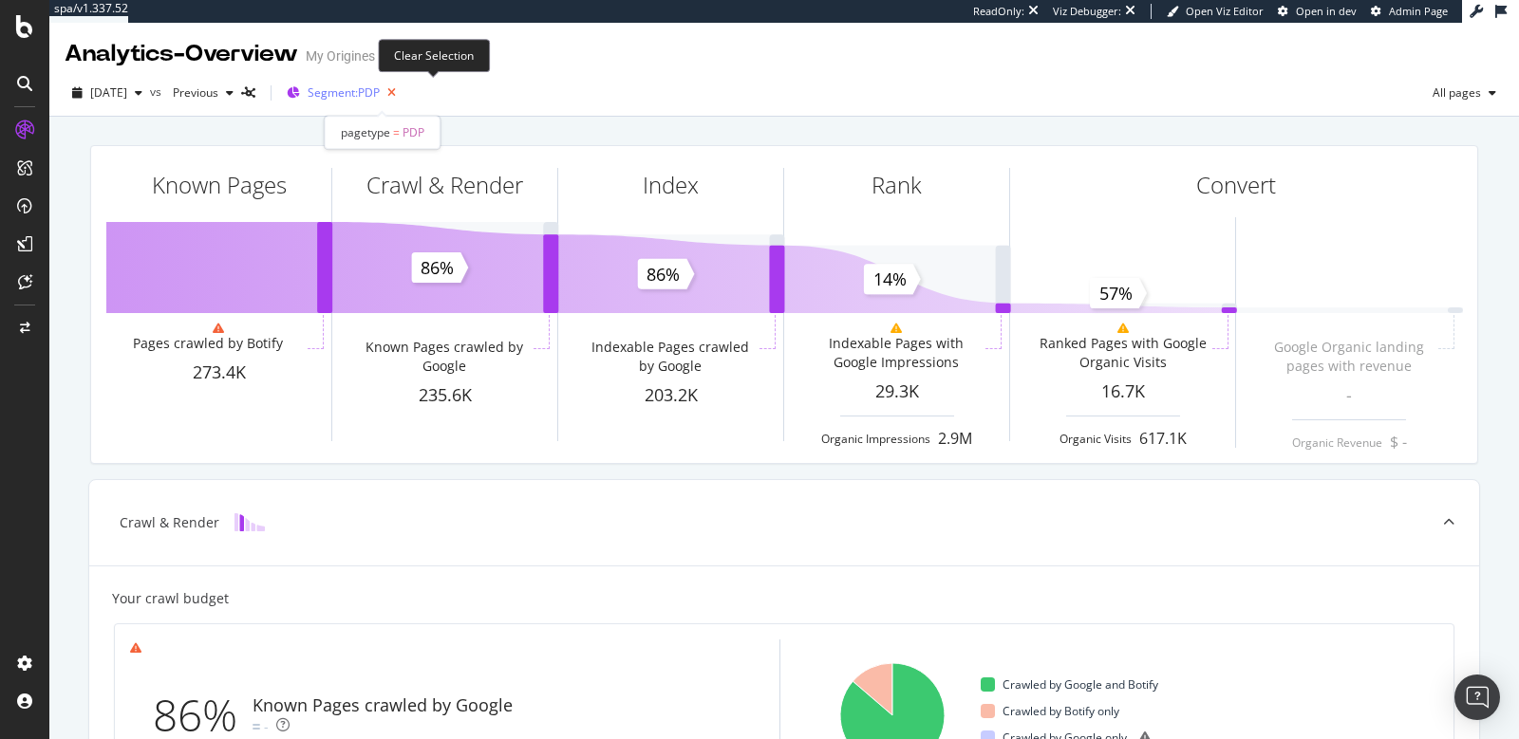
click at [403, 92] on icon "button" at bounding box center [392, 93] width 24 height 27
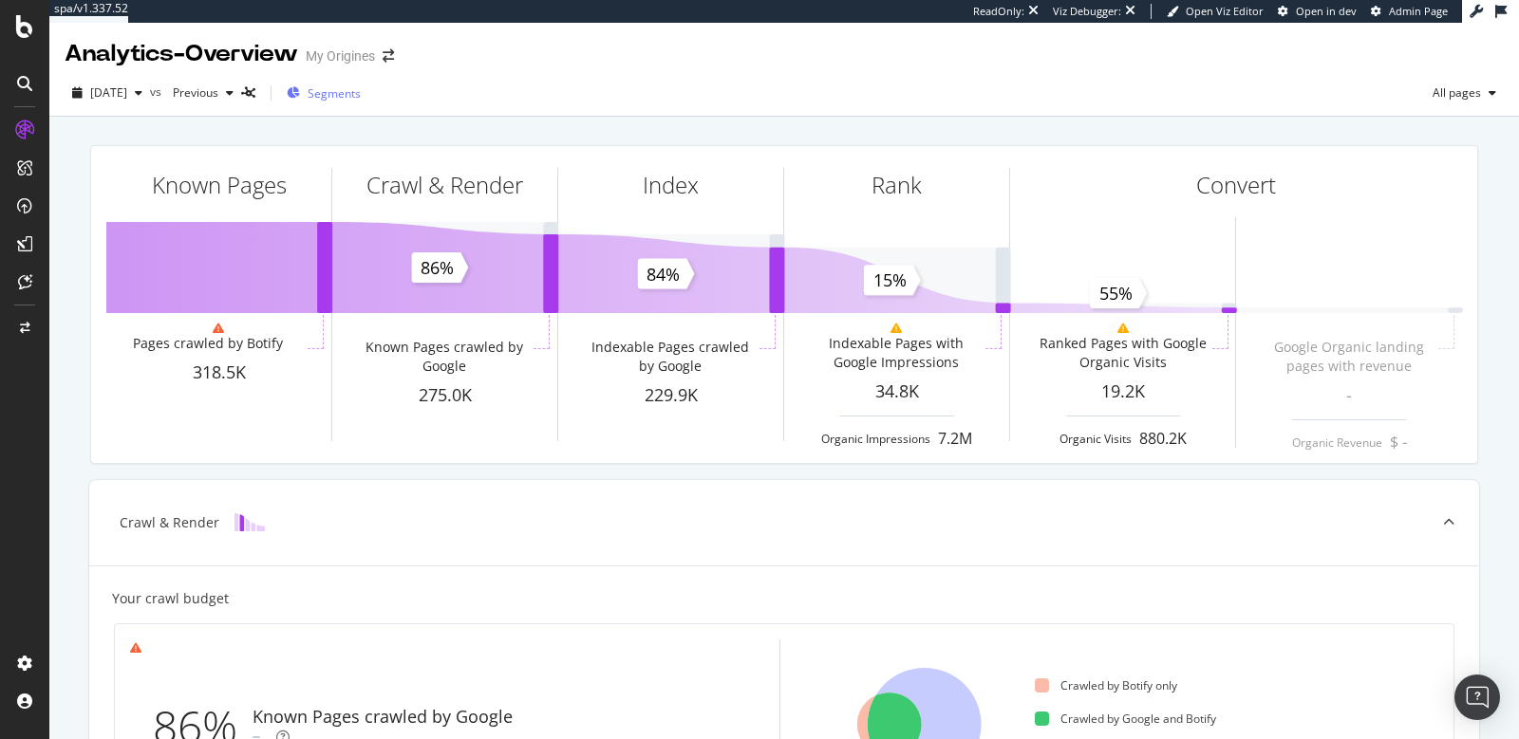
click at [361, 94] on span "Segments" at bounding box center [334, 93] width 53 height 16
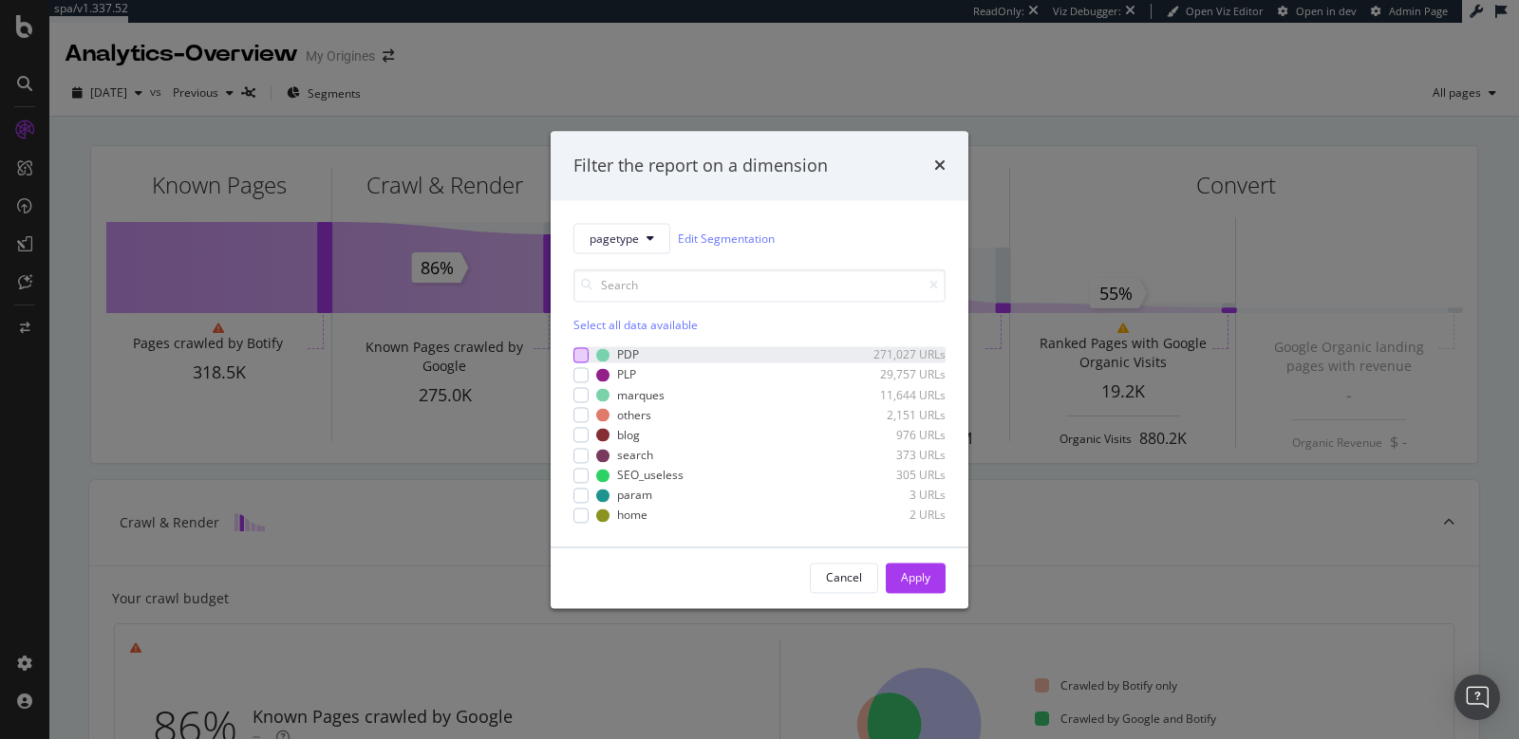
click at [585, 354] on div "modal" at bounding box center [580, 354] width 15 height 15
click at [918, 576] on div "Apply" at bounding box center [915, 578] width 29 height 16
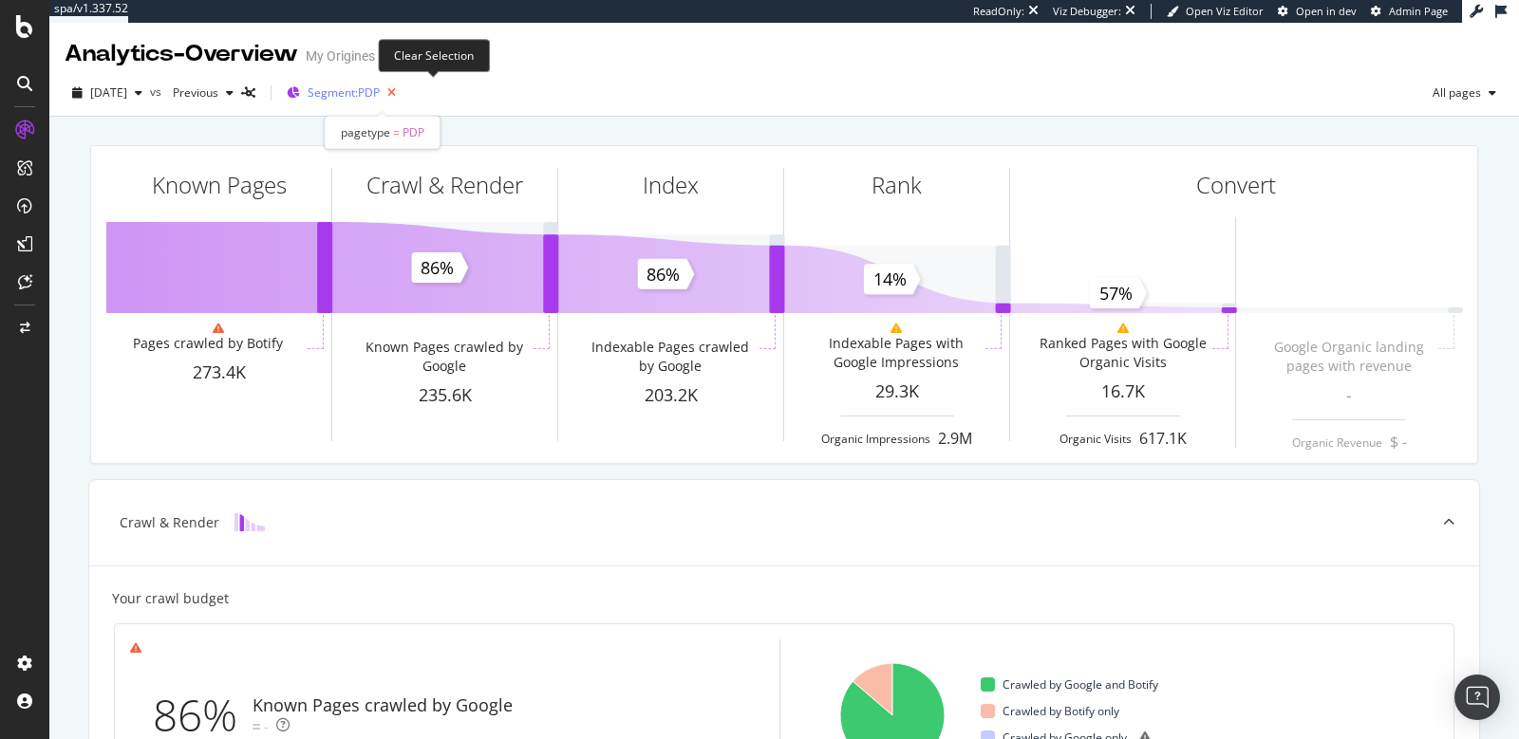
click at [403, 97] on icon "button" at bounding box center [392, 93] width 24 height 27
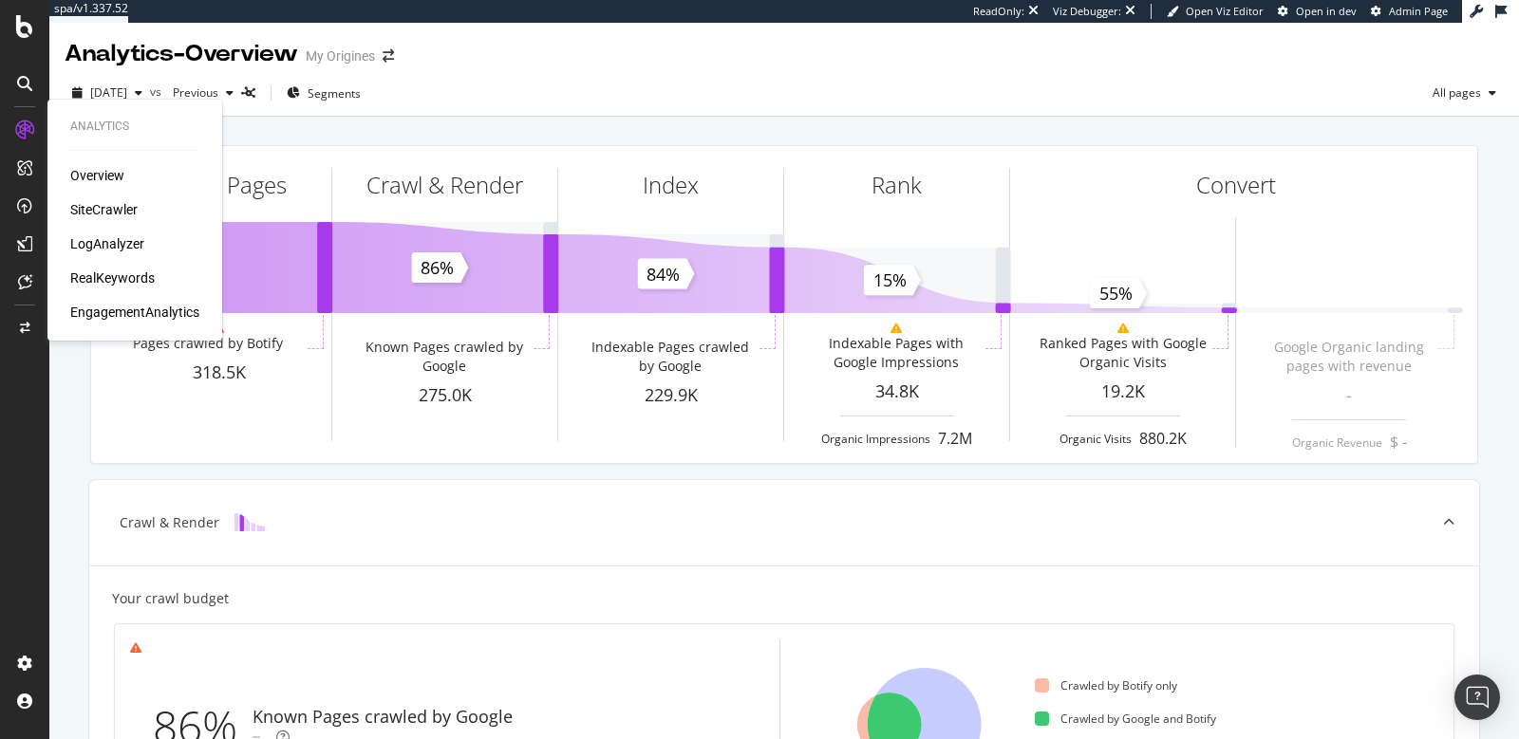
click at [93, 207] on div "SiteCrawler" at bounding box center [103, 209] width 67 height 19
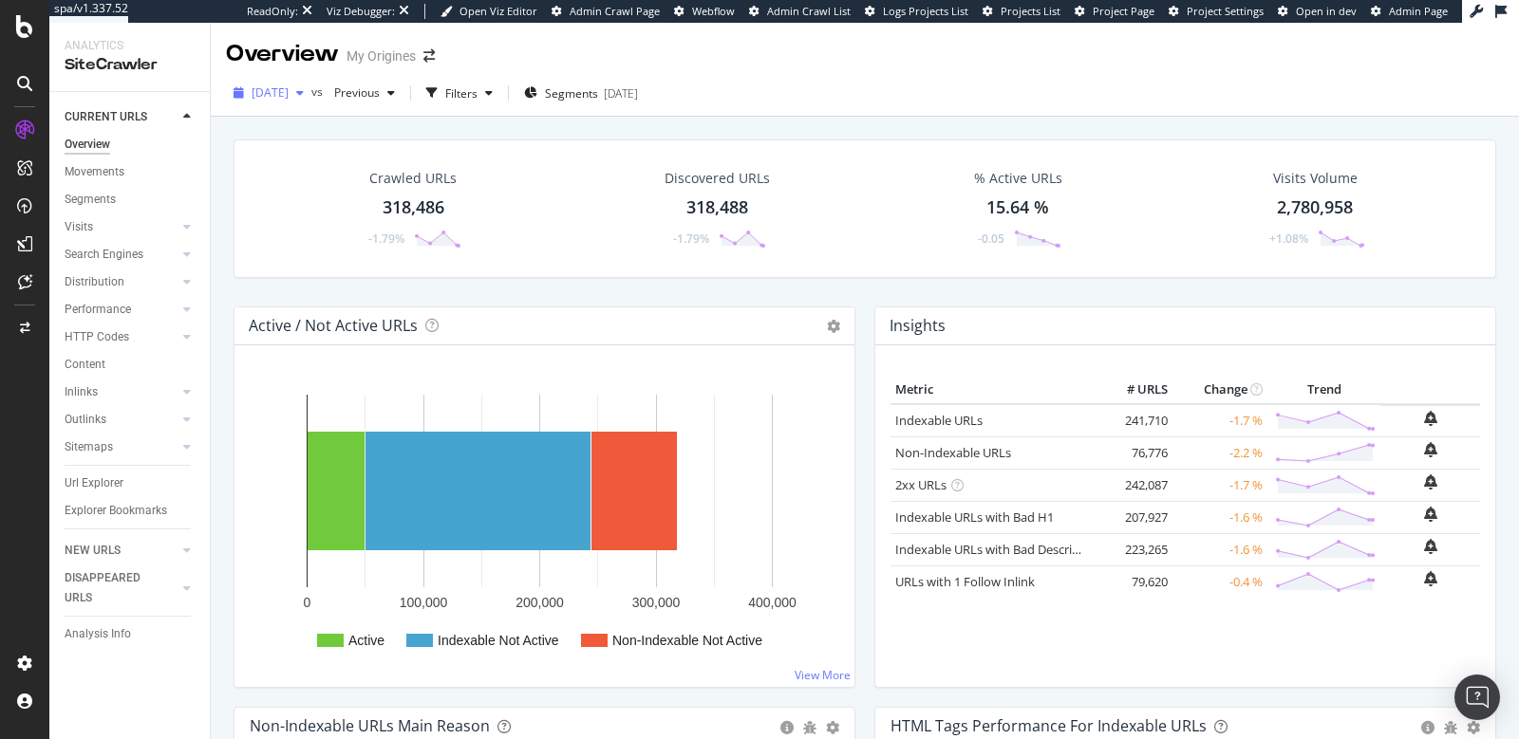
click at [309, 102] on div "[DATE]" at bounding box center [268, 93] width 85 height 28
click at [827, 69] on div "Overview My Origines" at bounding box center [865, 46] width 1308 height 47
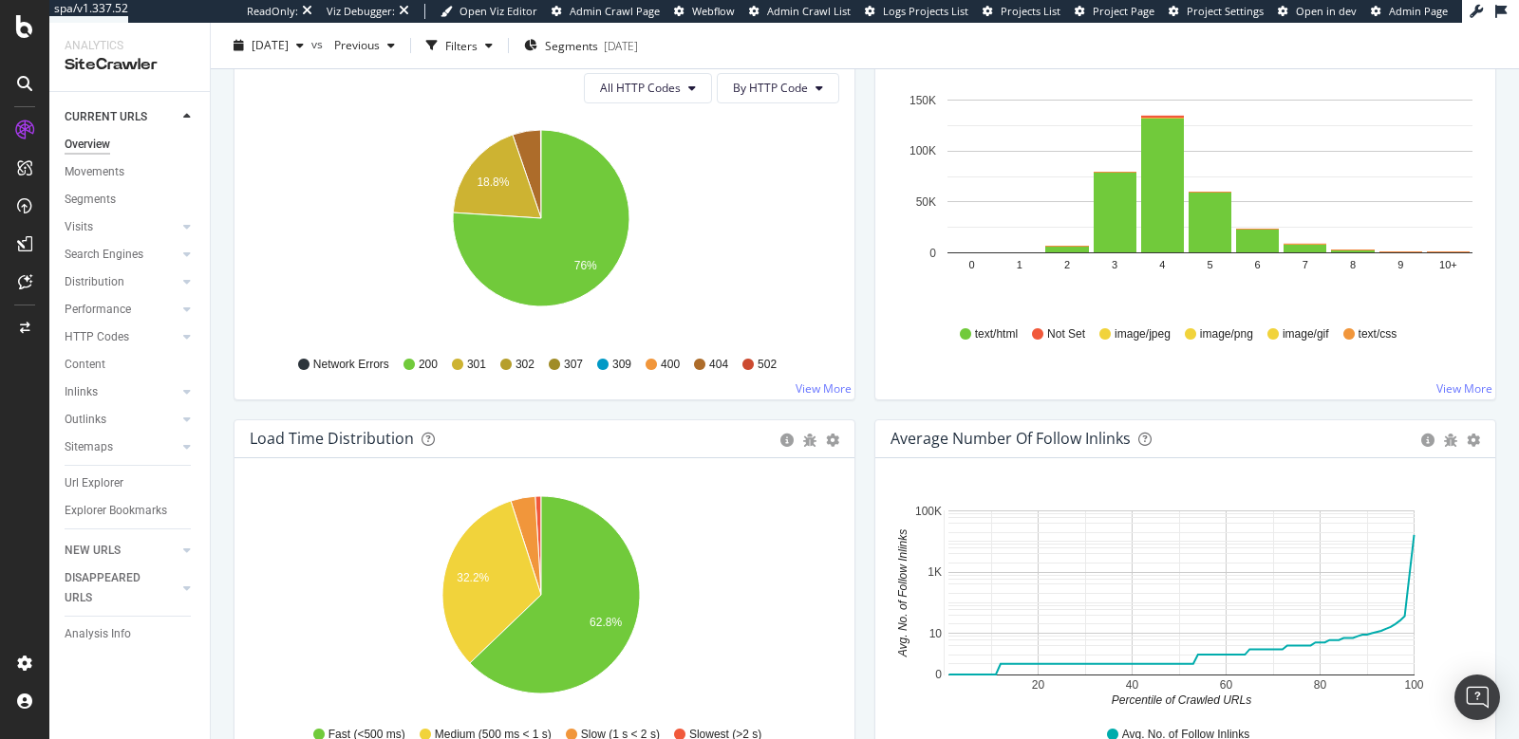
scroll to position [1113, 0]
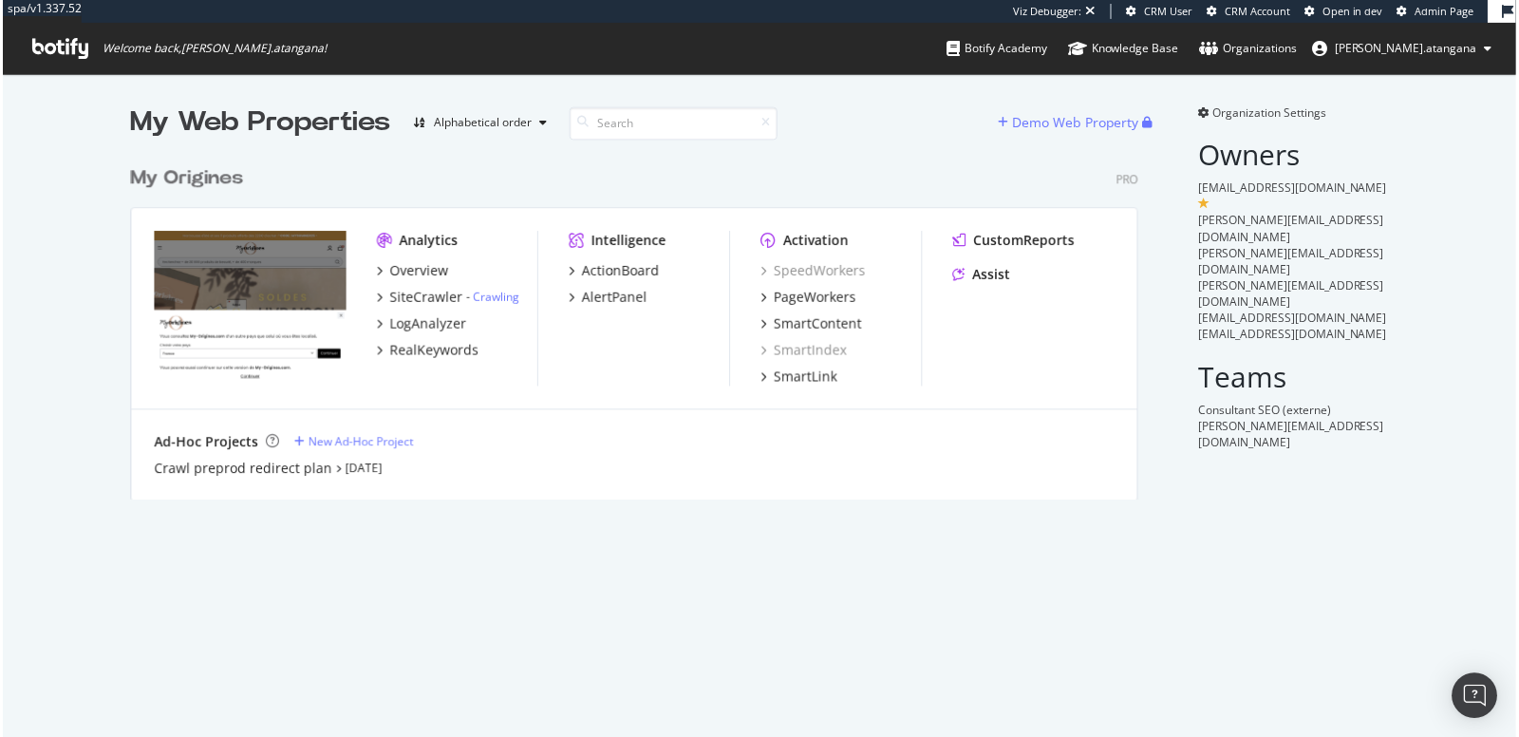
scroll to position [343, 1010]
click at [611, 271] on div "ActionBoard" at bounding box center [620, 271] width 78 height 19
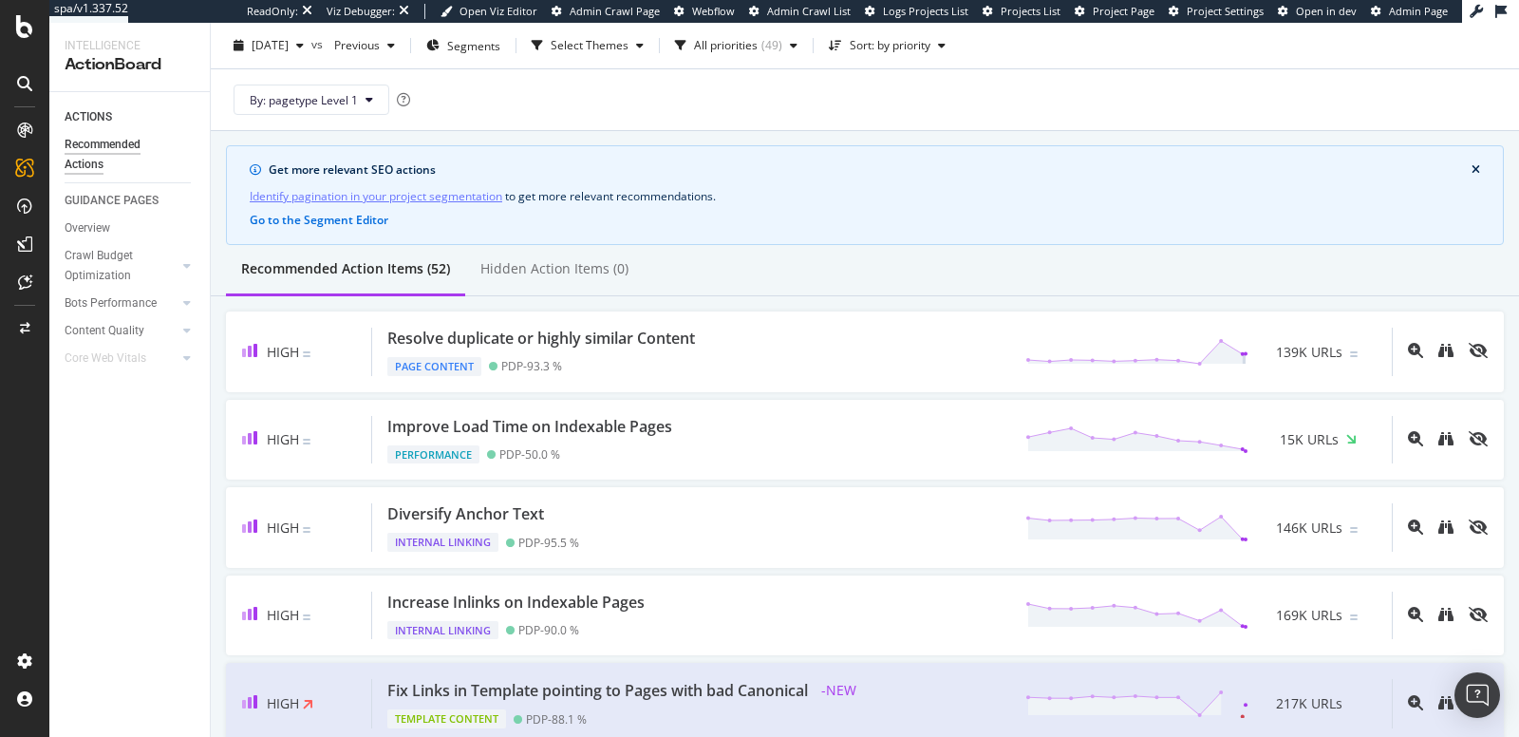
scroll to position [71, 0]
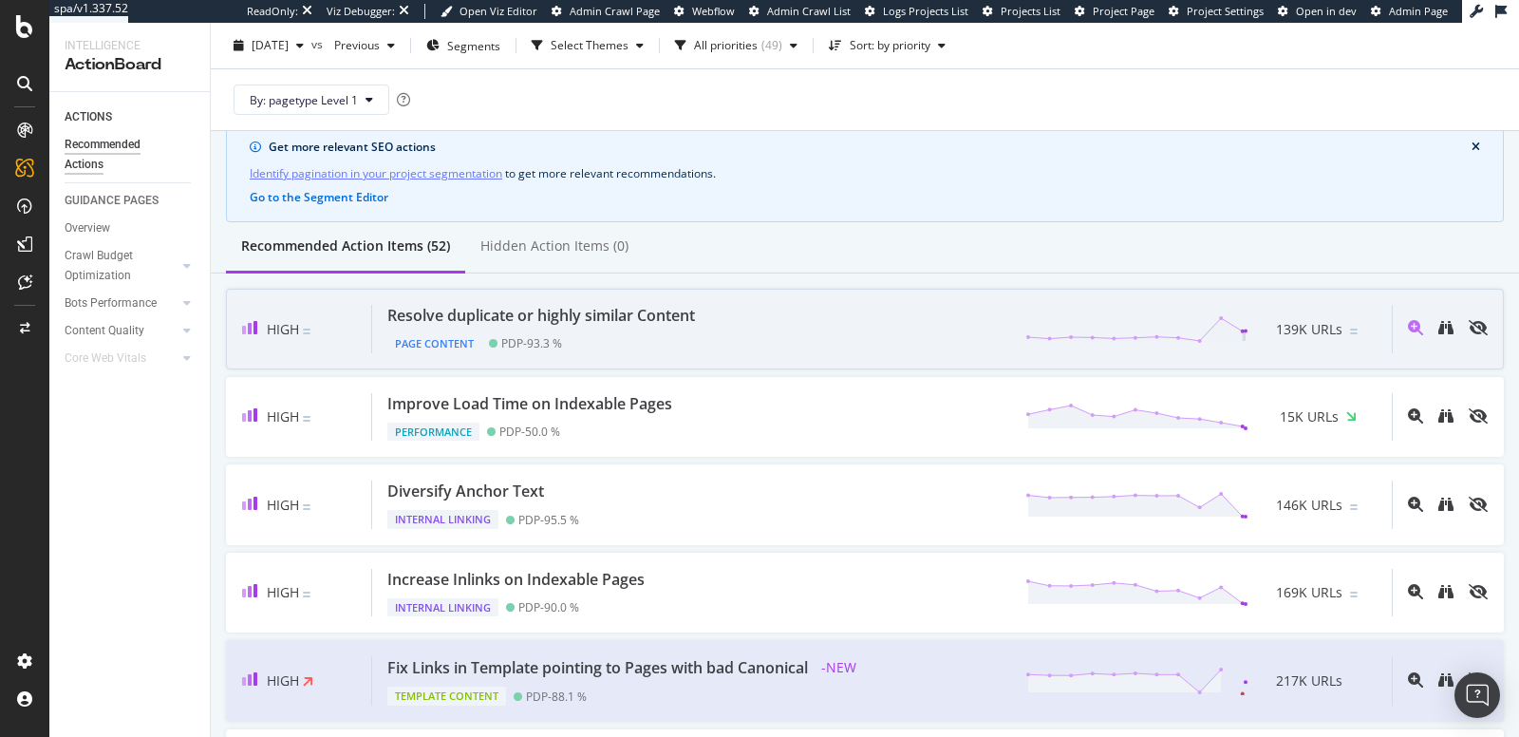
click at [786, 309] on div "Resolve duplicate or highly similar Content Page Content PDP - 93.3 % 139K URLs" at bounding box center [881, 329] width 1019 height 48
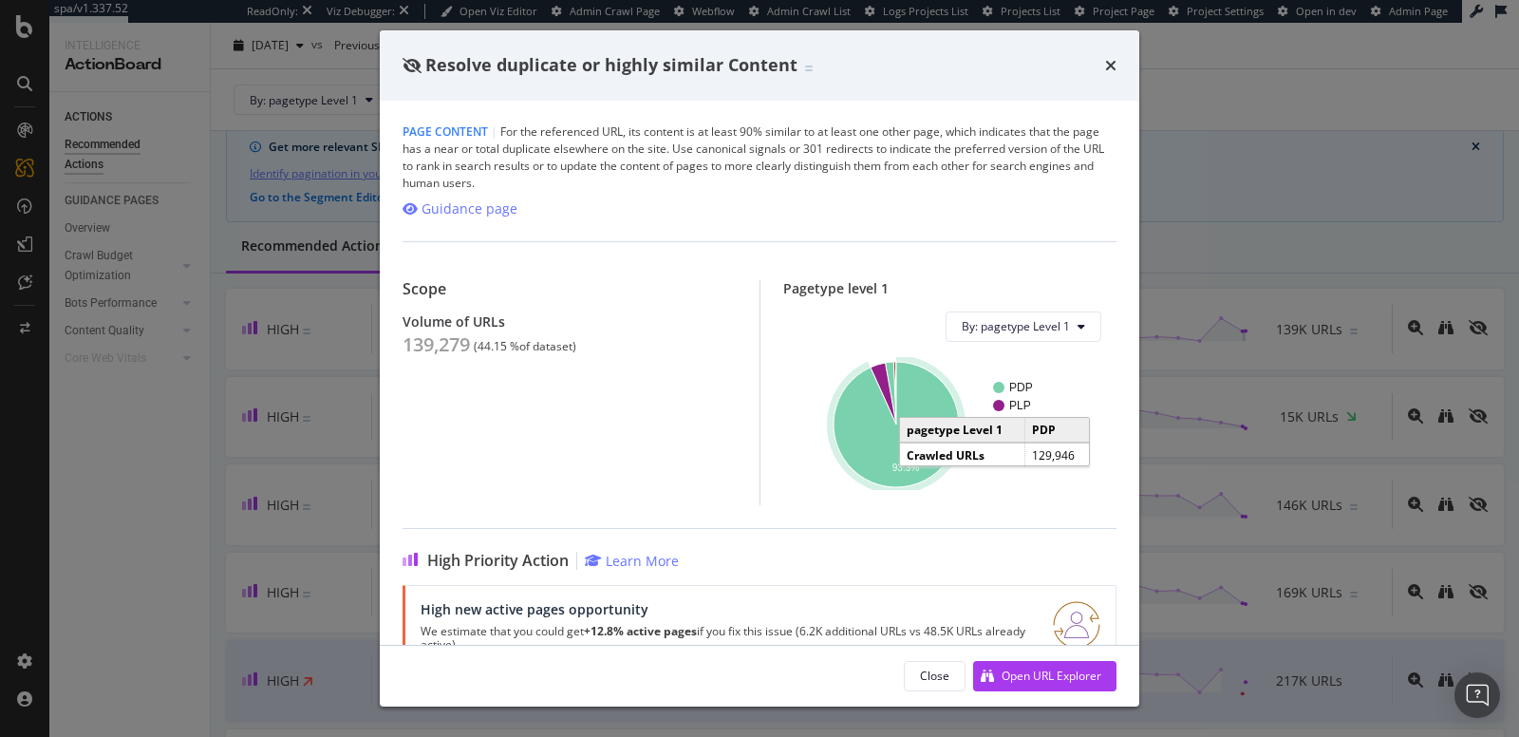
click at [858, 423] on icon "A chart." at bounding box center [895, 424] width 125 height 125
click at [1112, 67] on icon "times" at bounding box center [1110, 65] width 11 height 15
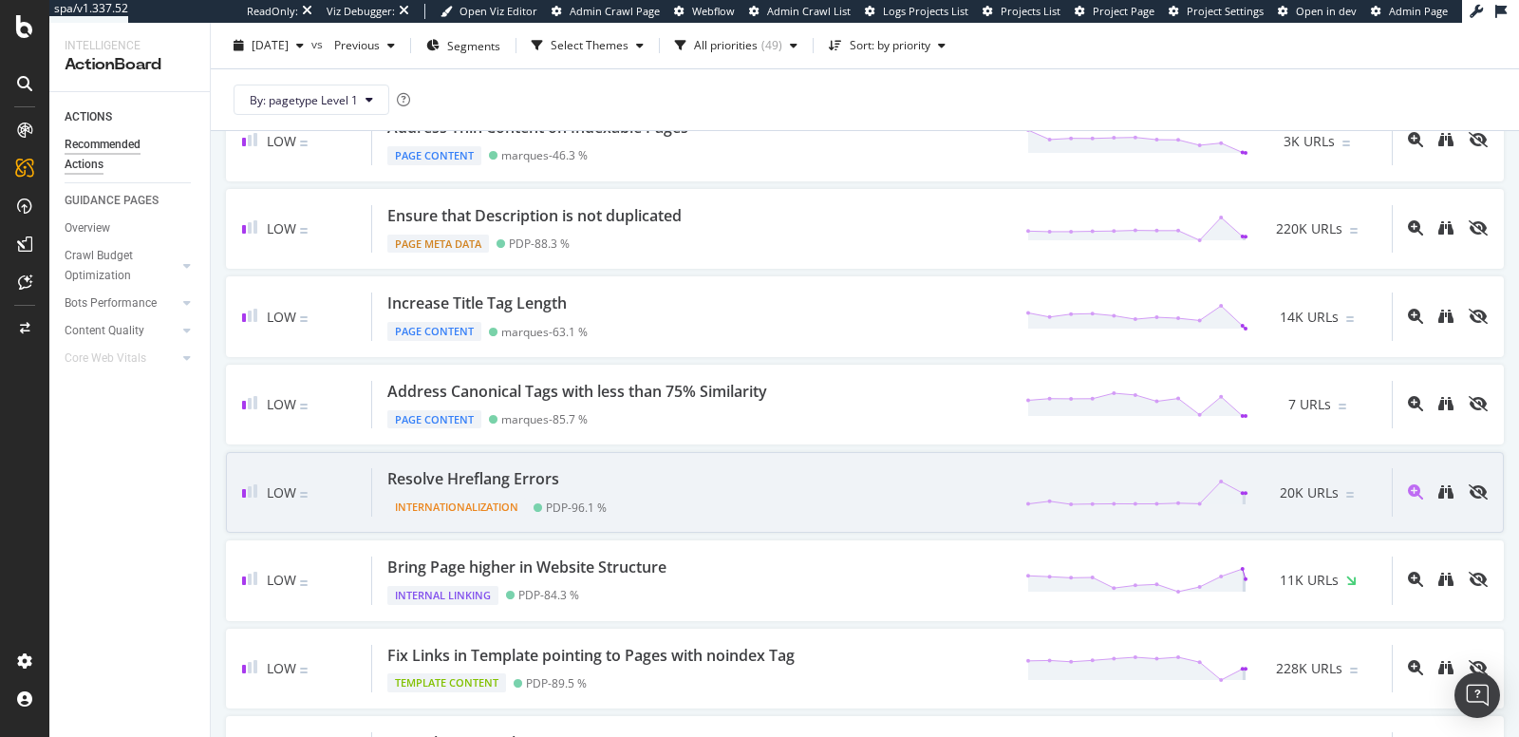
scroll to position [1843, 0]
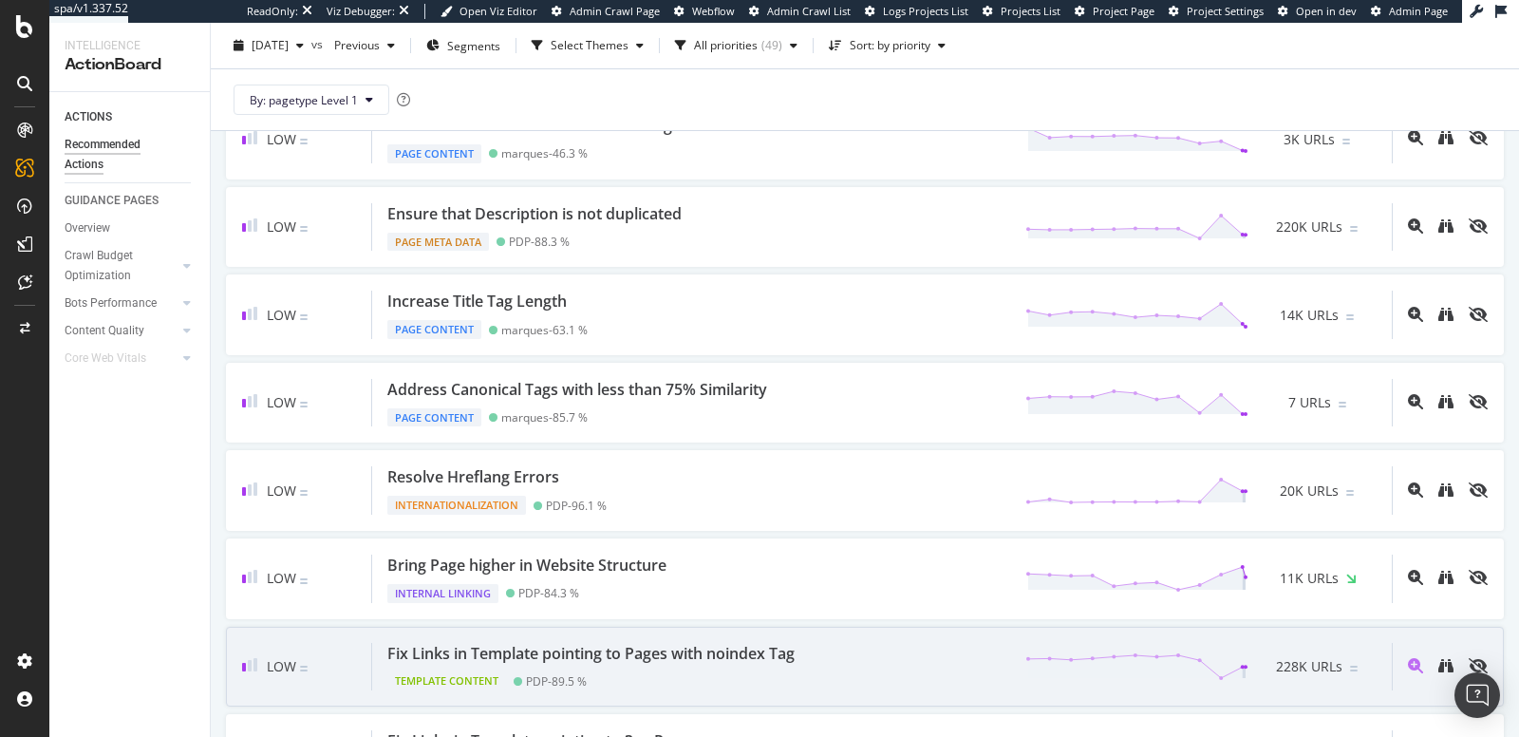
click at [899, 643] on div "Fix Links in Template pointing to Pages with noindex Tag Template Content PDP -…" at bounding box center [881, 667] width 1019 height 48
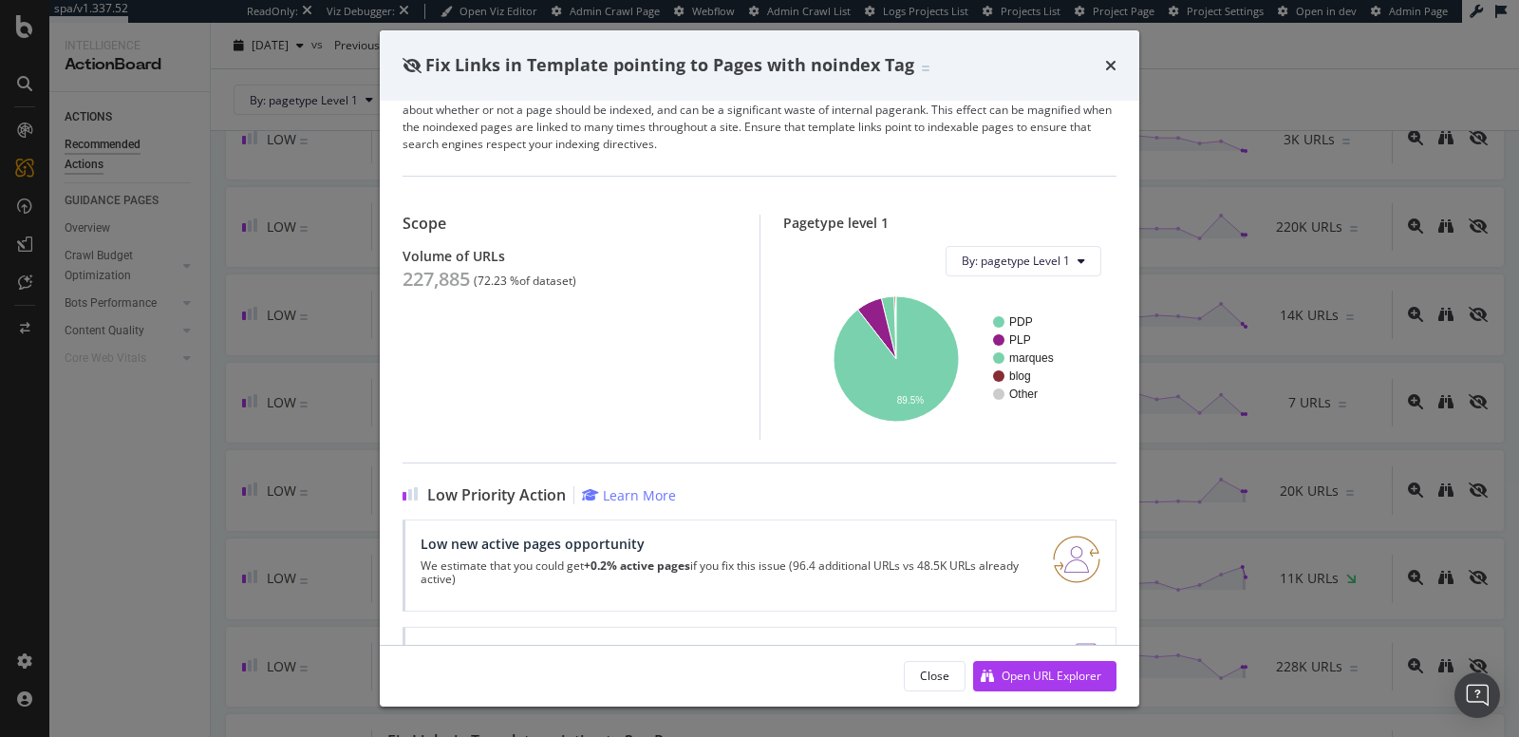
scroll to position [132, 0]
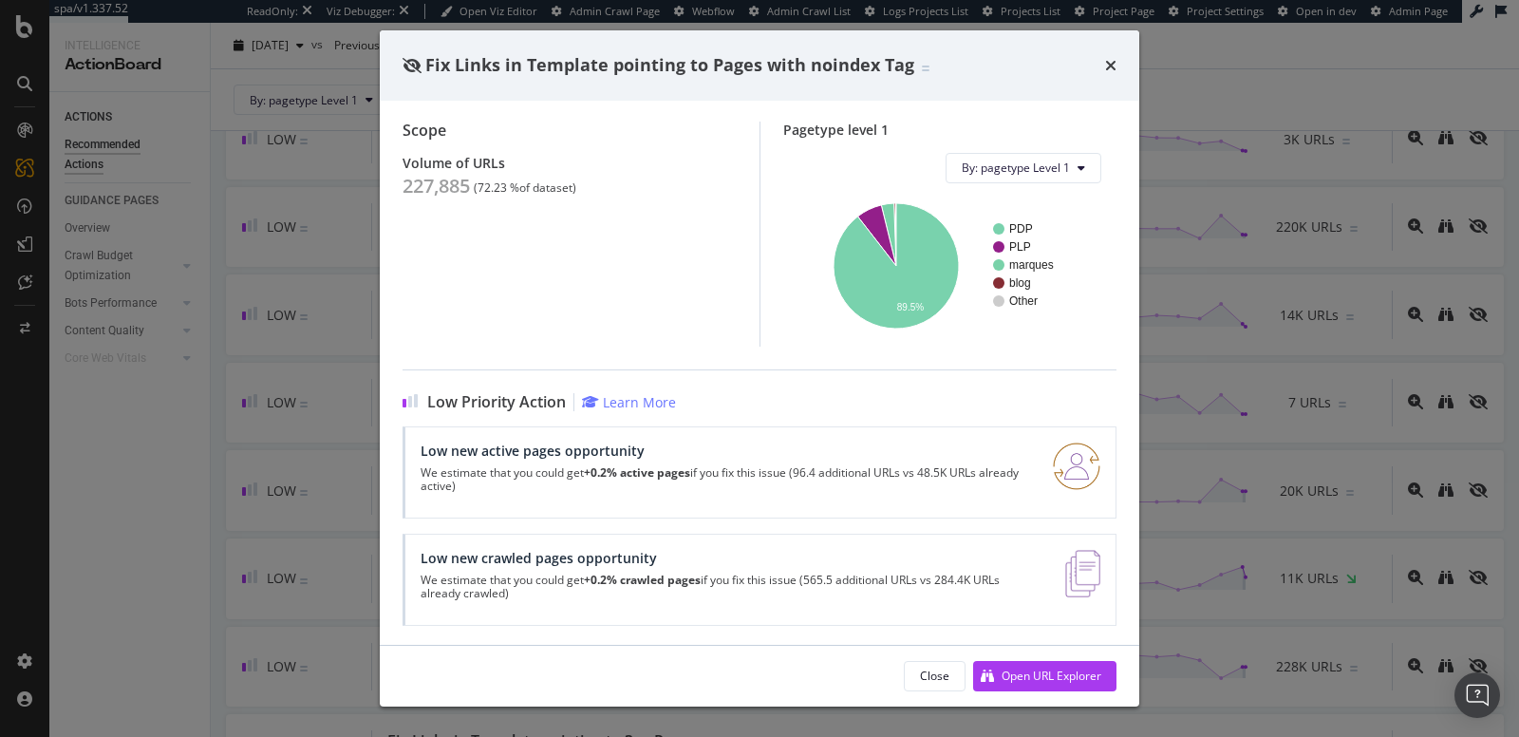
click at [198, 498] on div "Fix Links in Template pointing to Pages with noindex Tag Template Content | Whe…" at bounding box center [759, 368] width 1519 height 737
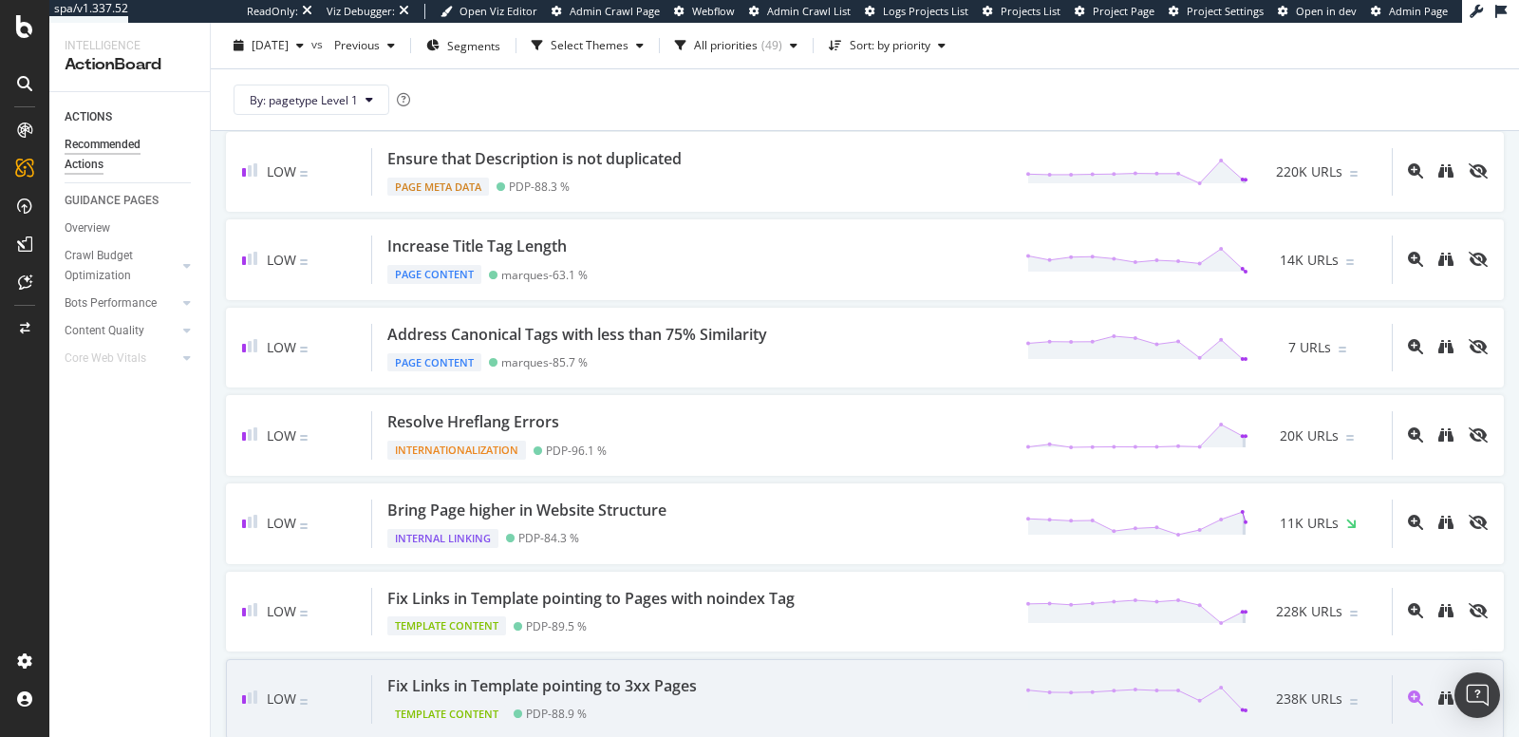
scroll to position [1938, 0]
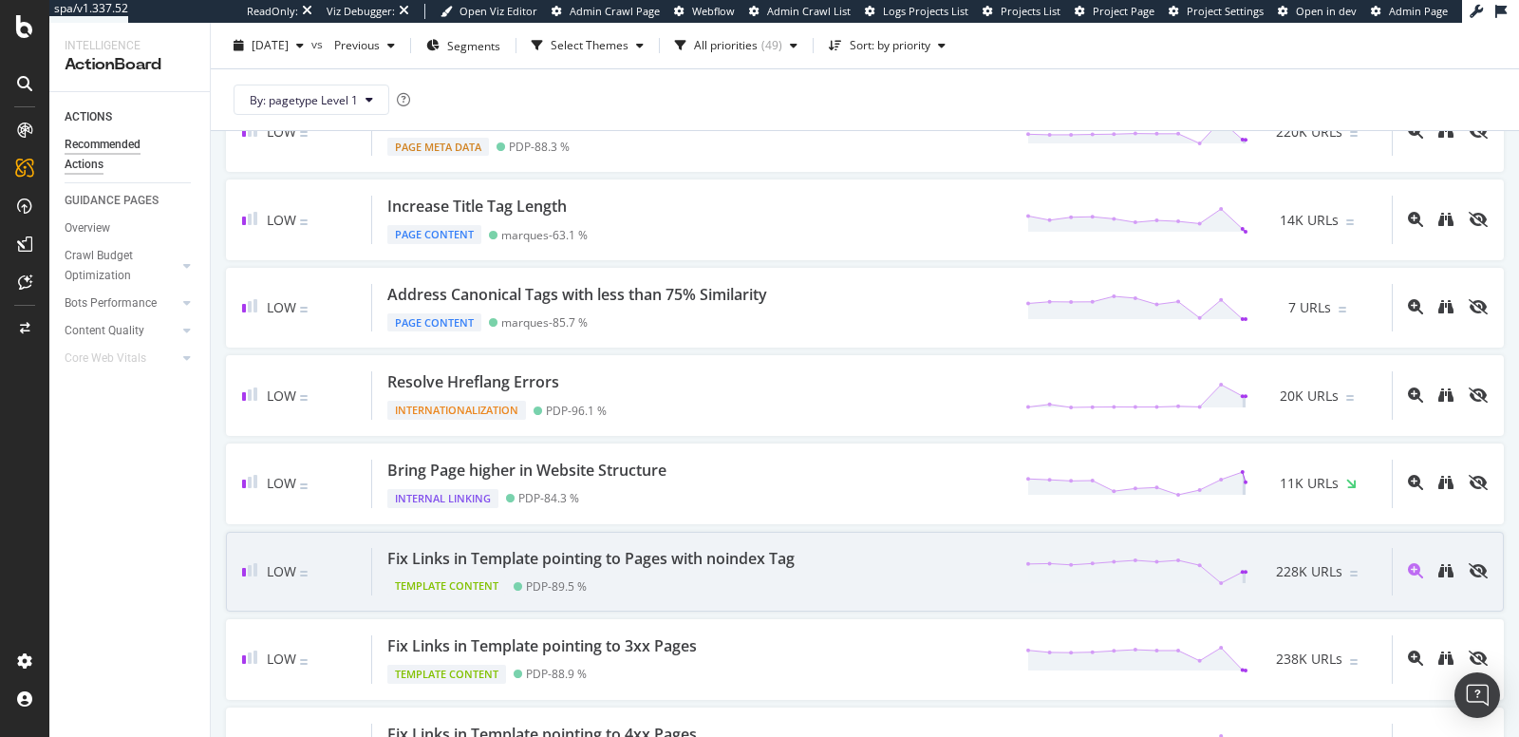
click at [614, 548] on div "Fix Links in Template pointing to Pages with noindex Tag" at bounding box center [590, 559] width 407 height 22
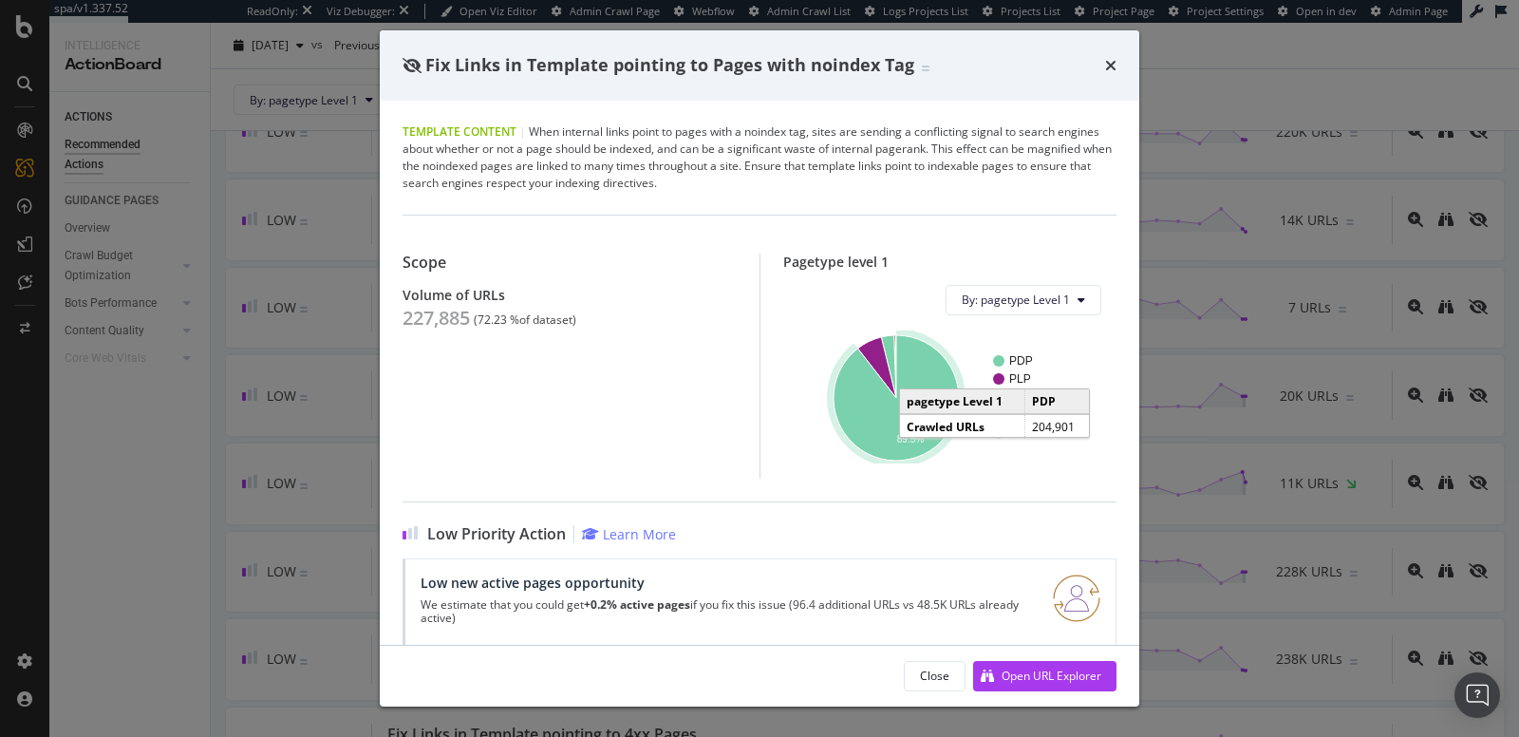
click at [892, 445] on icon "A chart." at bounding box center [895, 397] width 125 height 125
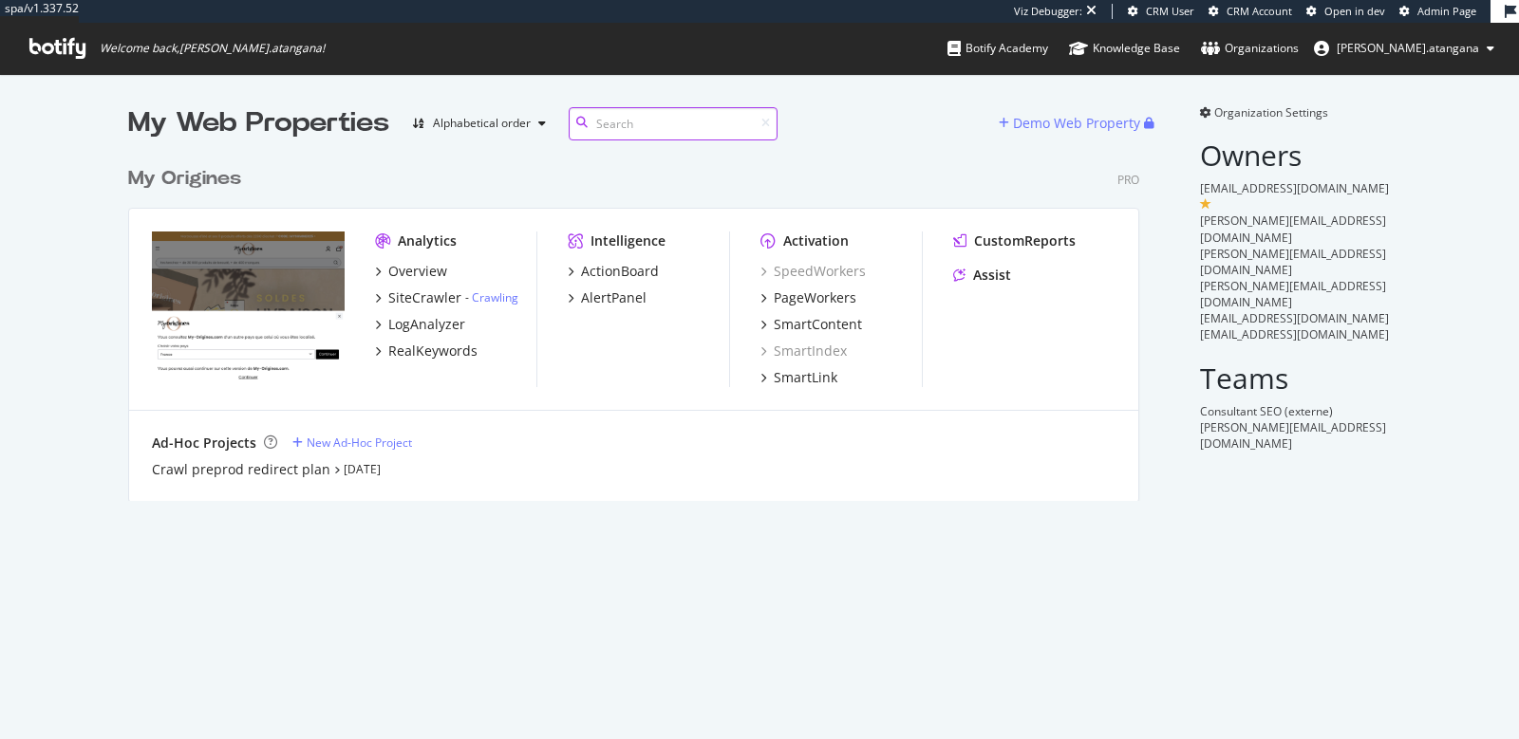
scroll to position [343, 1010]
click at [429, 271] on div "Overview" at bounding box center [417, 271] width 59 height 19
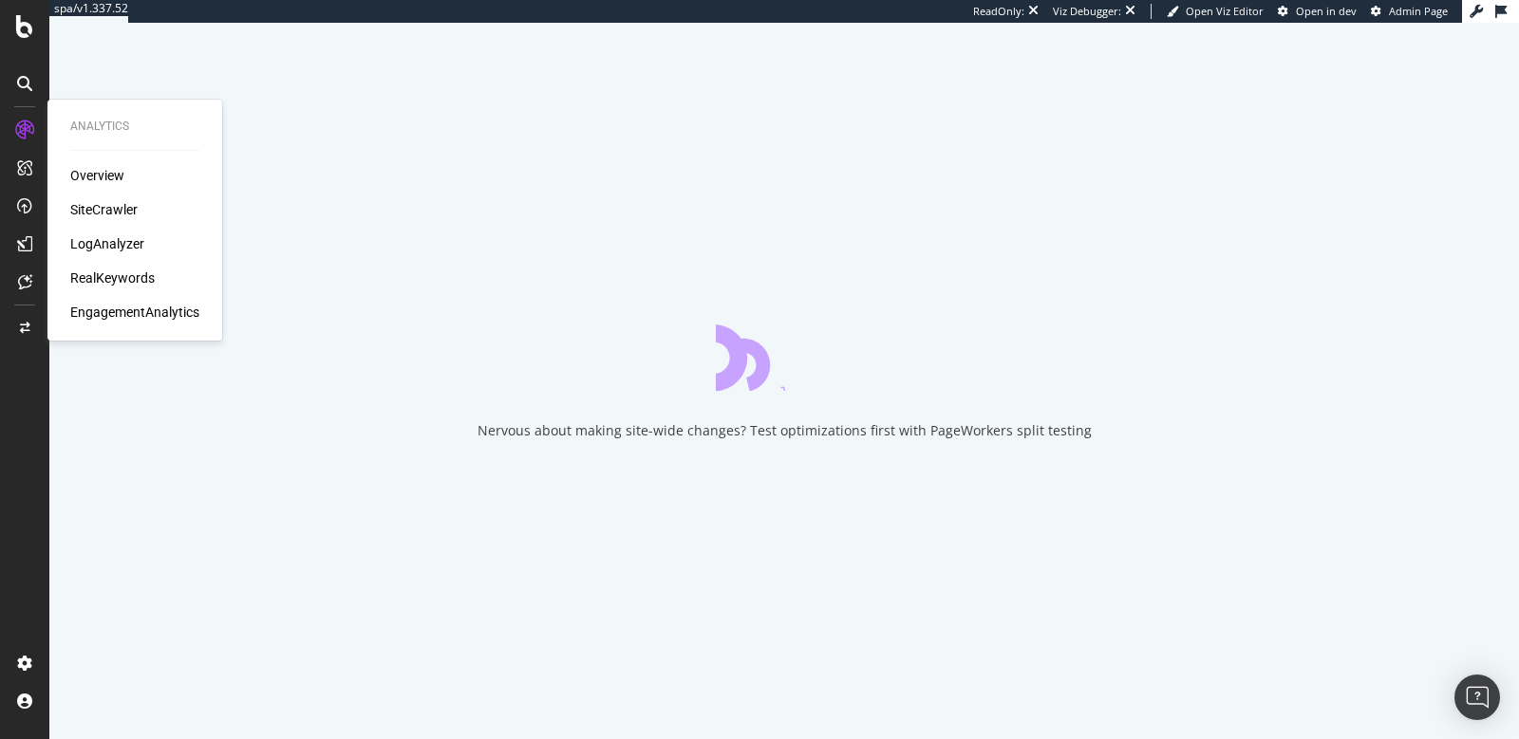
click at [93, 204] on div "SiteCrawler" at bounding box center [103, 209] width 67 height 19
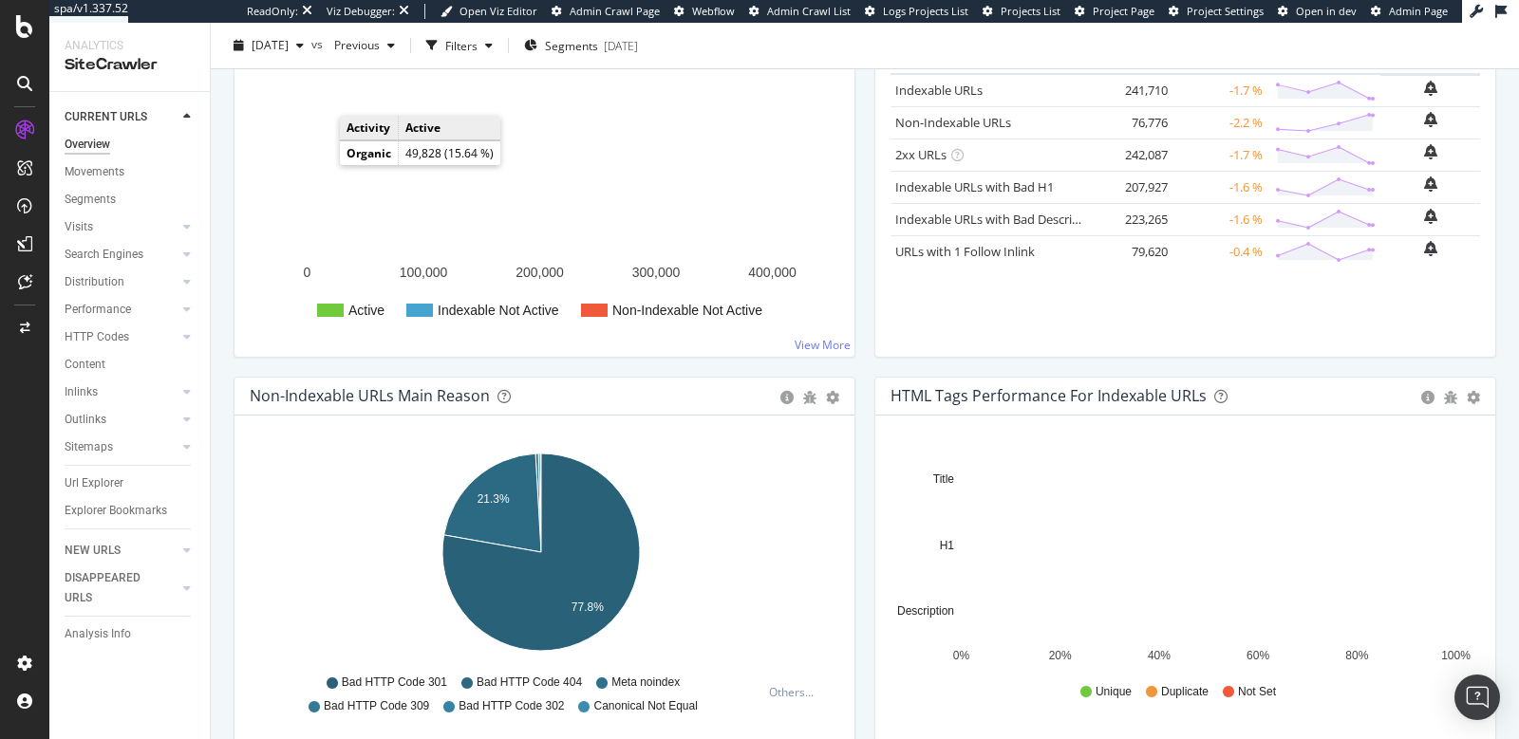
scroll to position [330, 0]
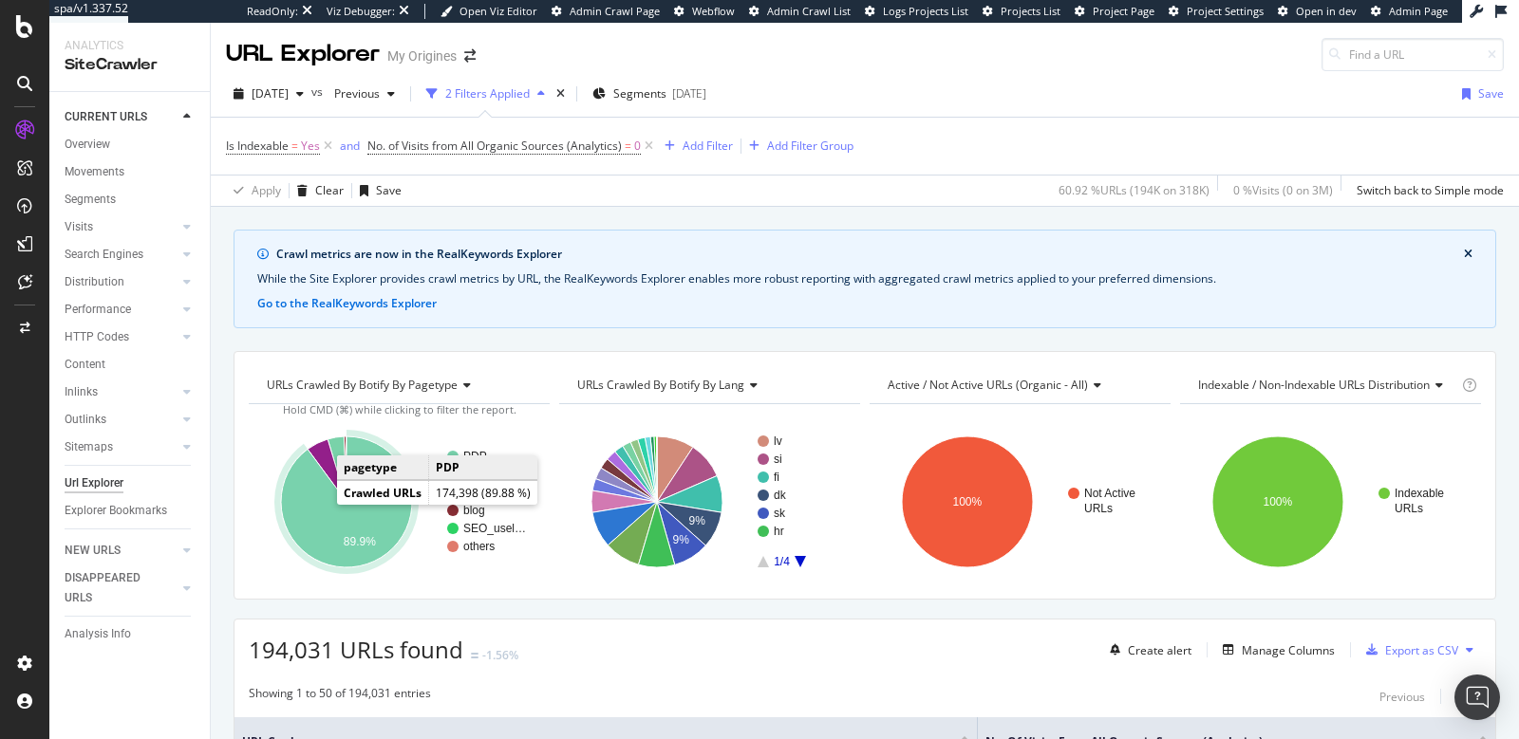
click at [348, 527] on icon "A chart." at bounding box center [346, 502] width 131 height 131
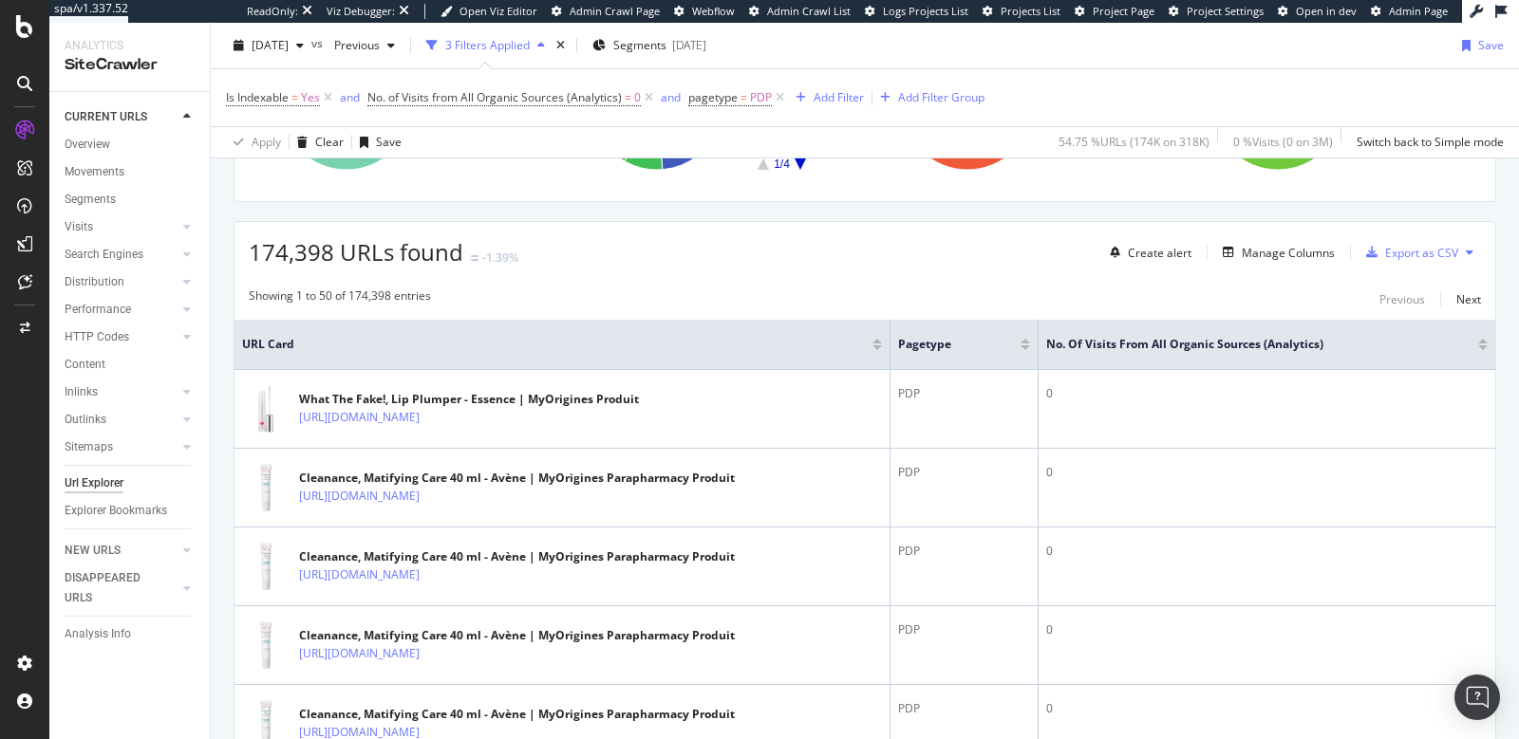
scroll to position [225, 0]
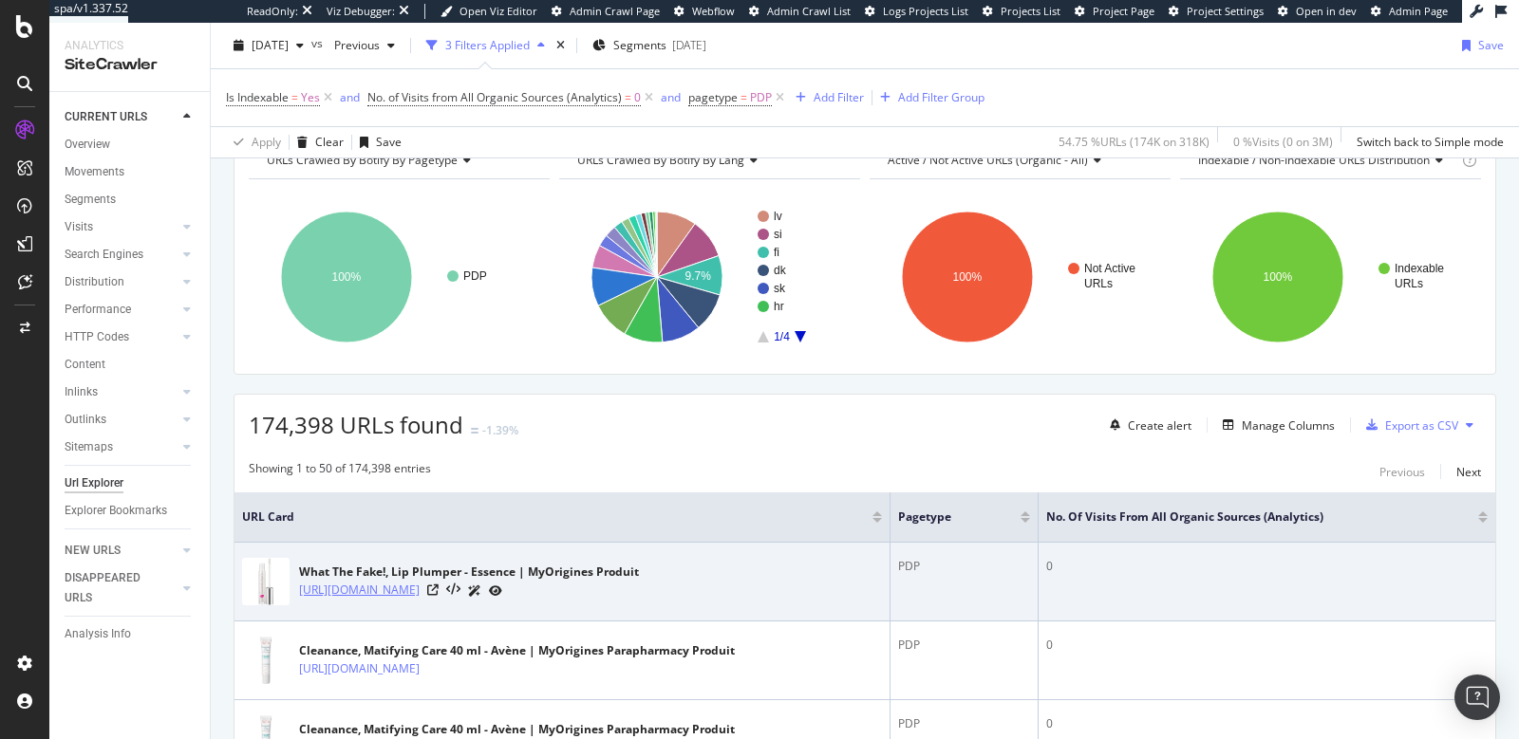
click at [420, 584] on link "[URL][DOMAIN_NAME]" at bounding box center [359, 590] width 121 height 19
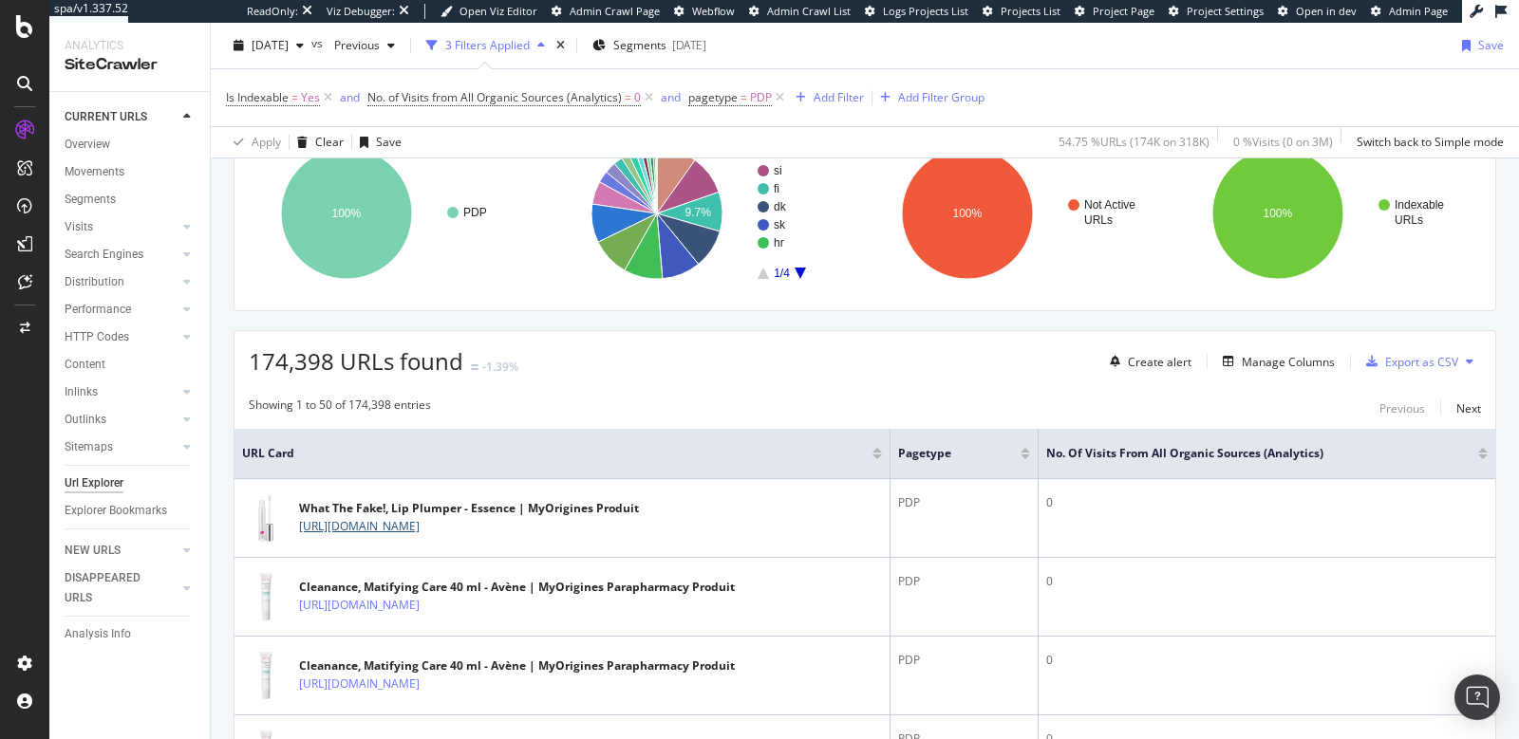
scroll to position [569, 0]
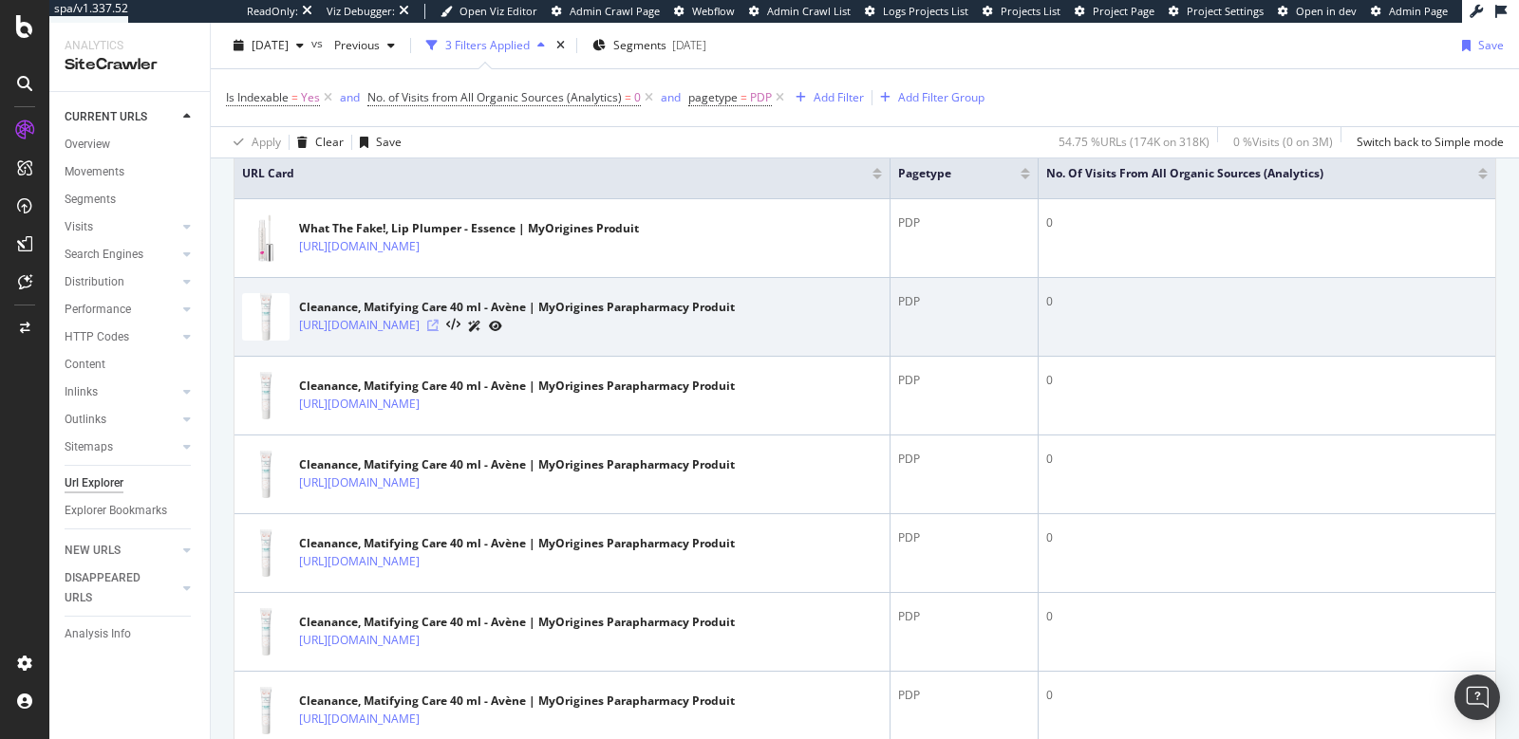
click at [439, 323] on icon at bounding box center [432, 325] width 11 height 11
click at [420, 318] on link "https://www.my-origines.com/cz/cleanance-P0471005.html" at bounding box center [359, 325] width 121 height 19
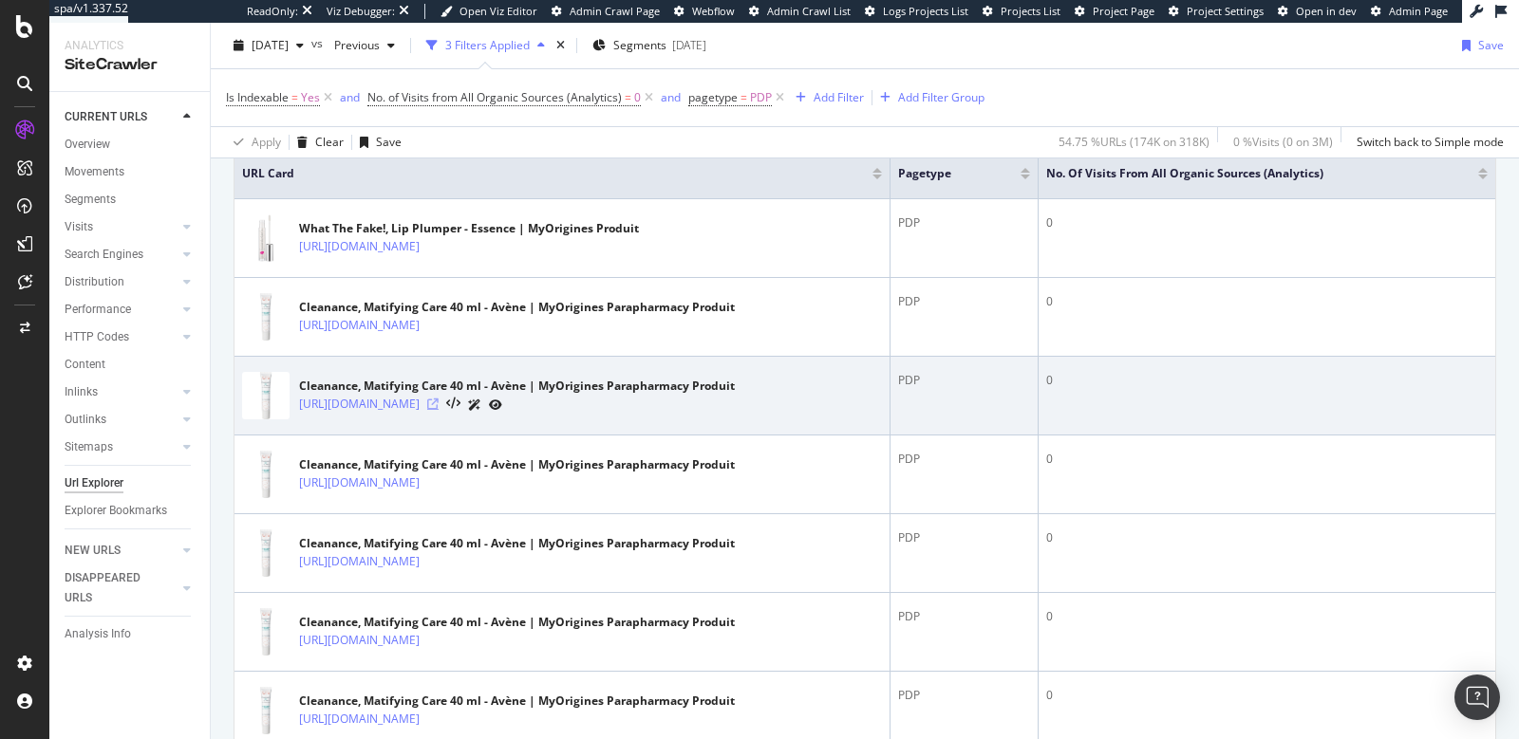
click at [439, 399] on icon at bounding box center [432, 404] width 11 height 11
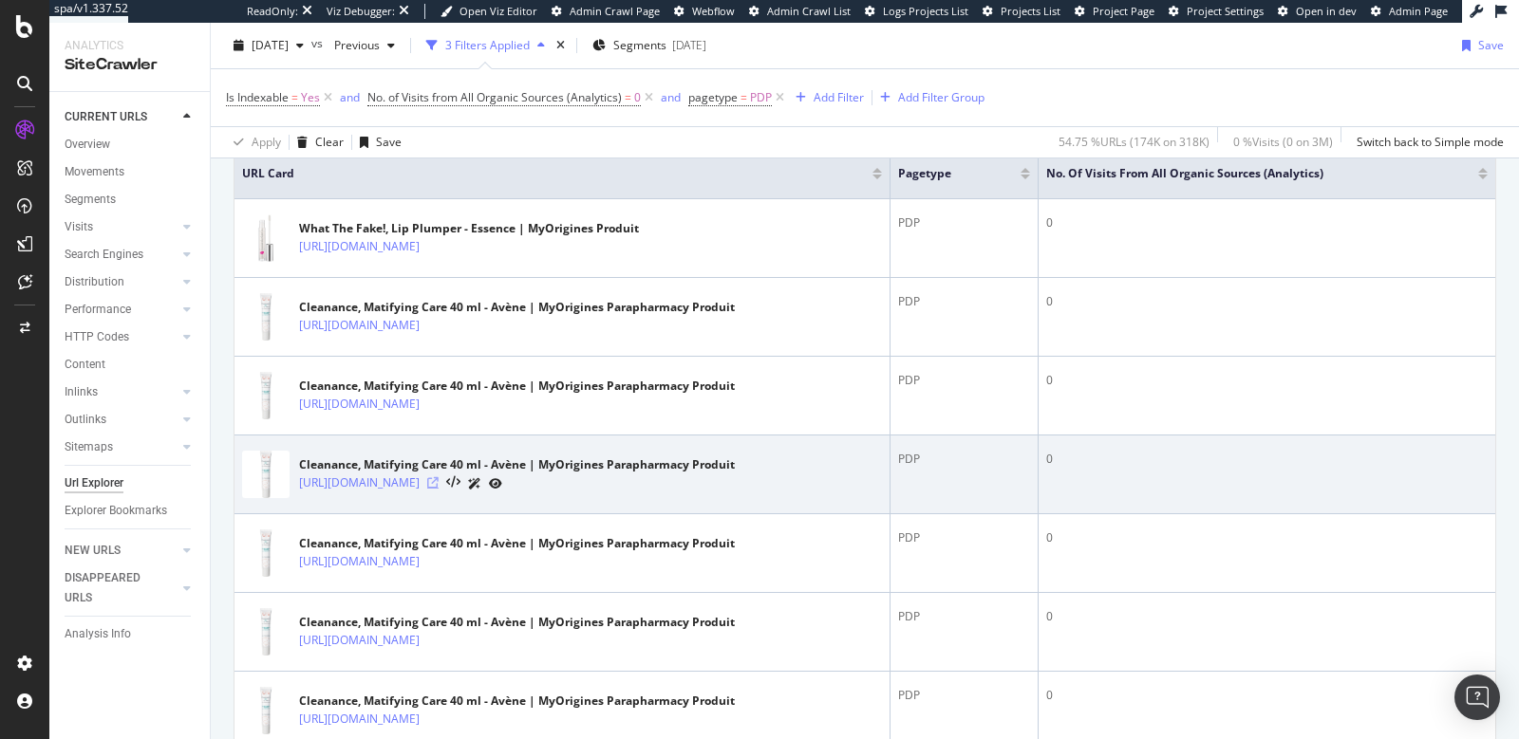
click at [439, 477] on icon at bounding box center [432, 482] width 11 height 11
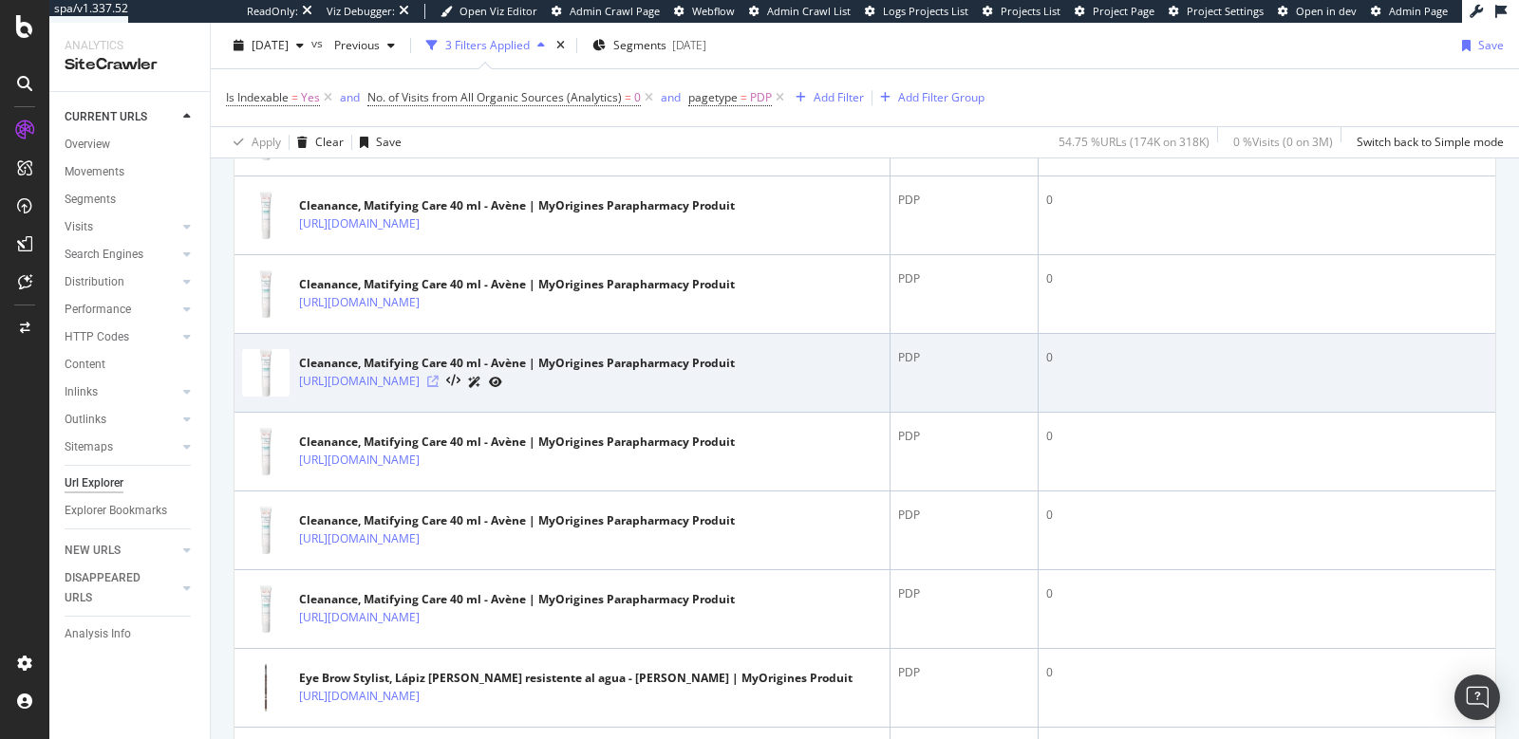
click at [439, 376] on icon at bounding box center [432, 381] width 11 height 11
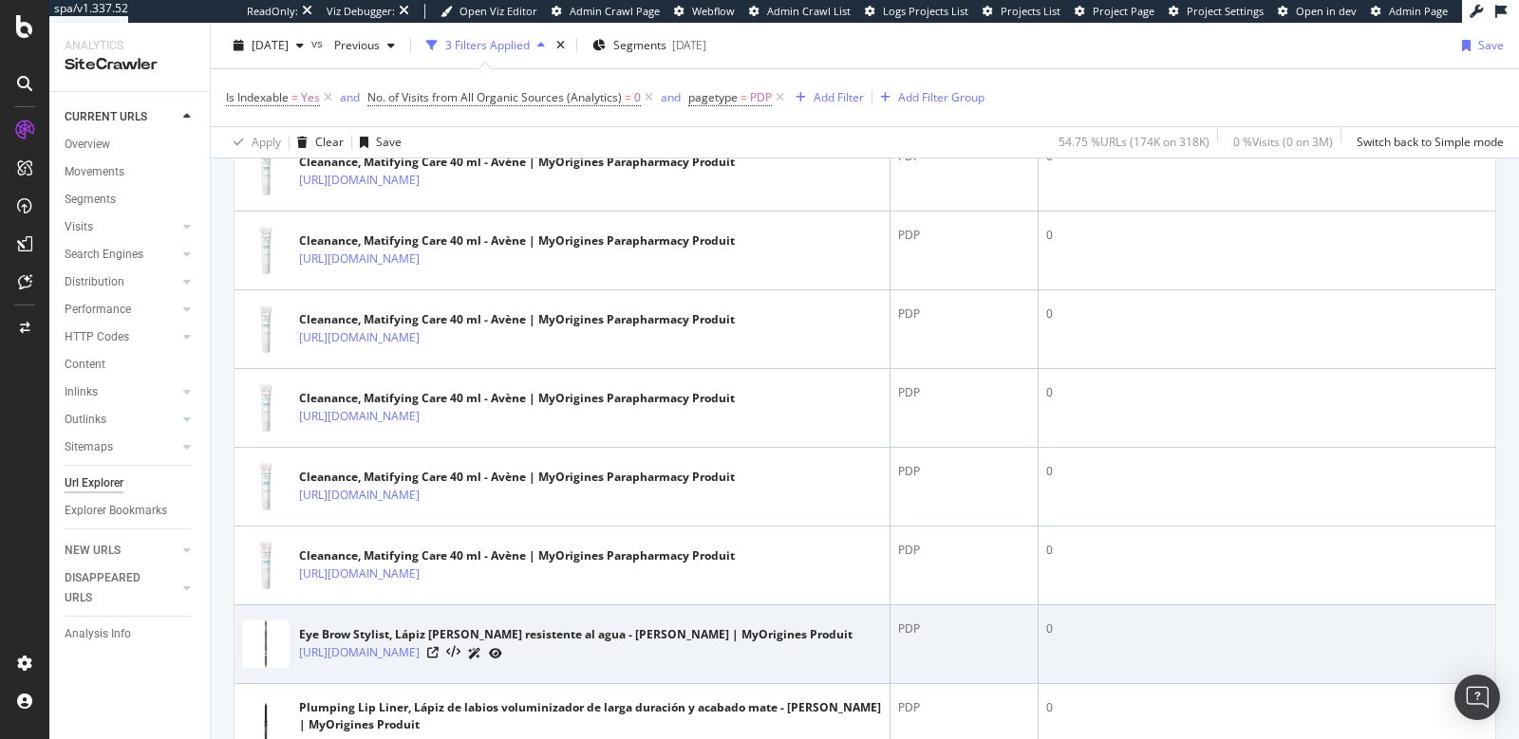
scroll to position [900, 0]
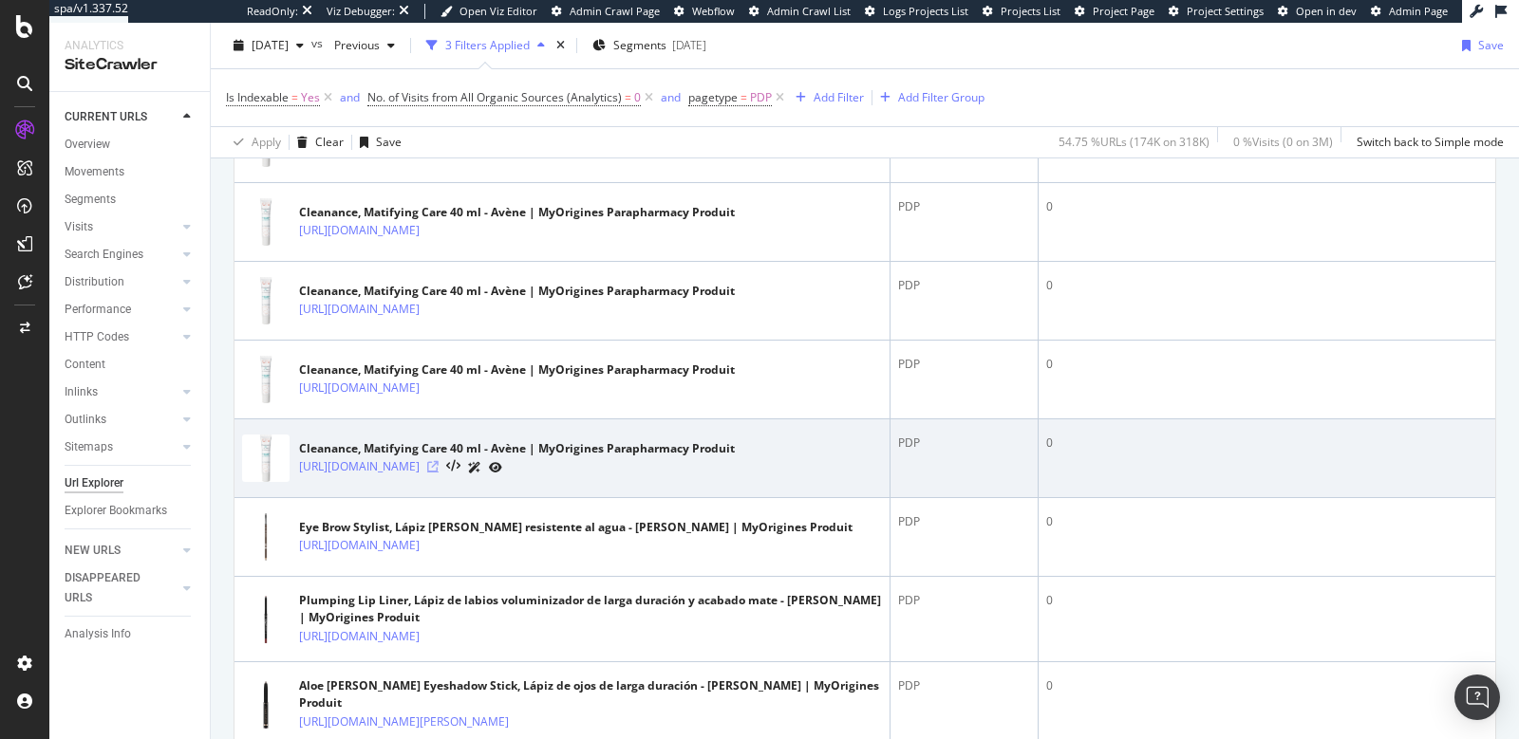
click at [439, 461] on icon at bounding box center [432, 466] width 11 height 11
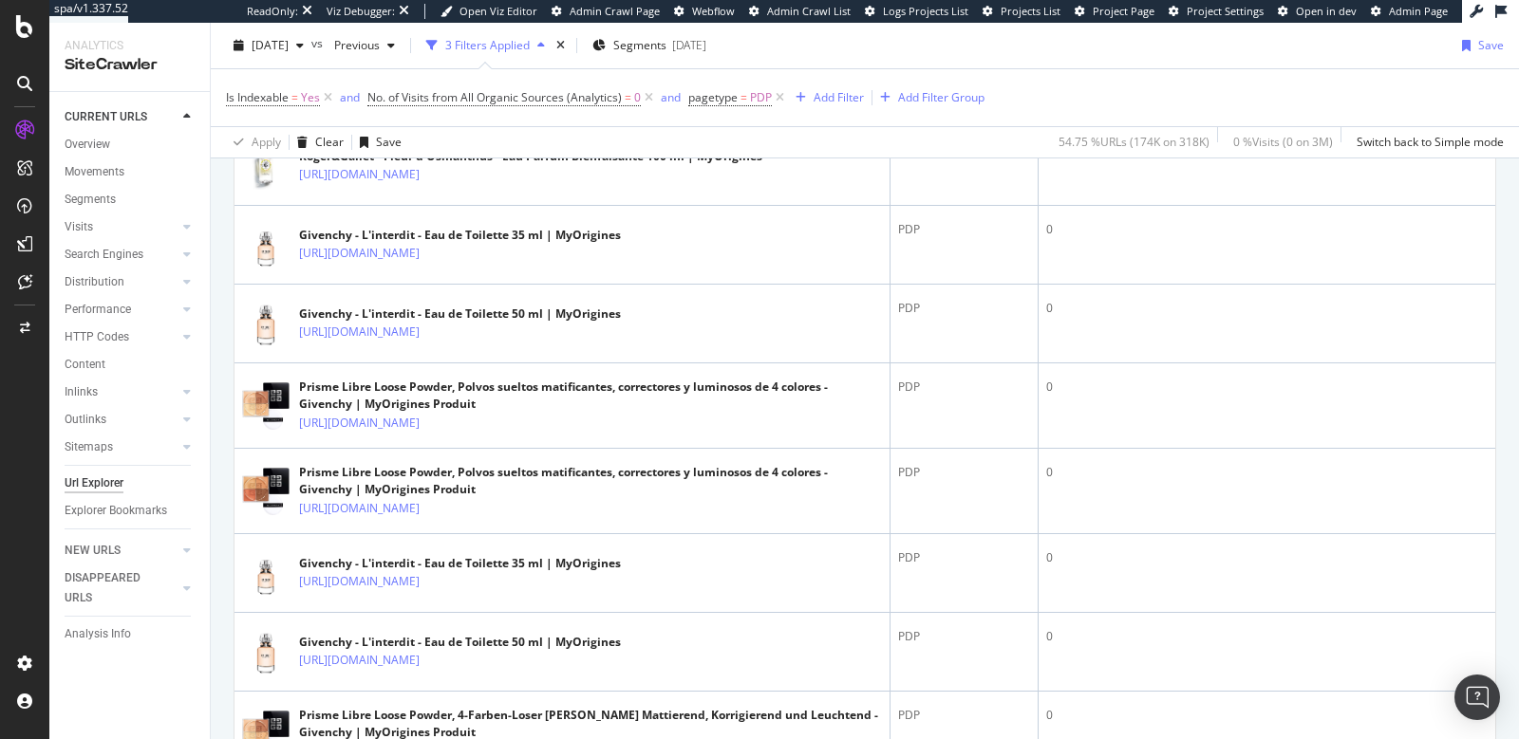
scroll to position [3206, 0]
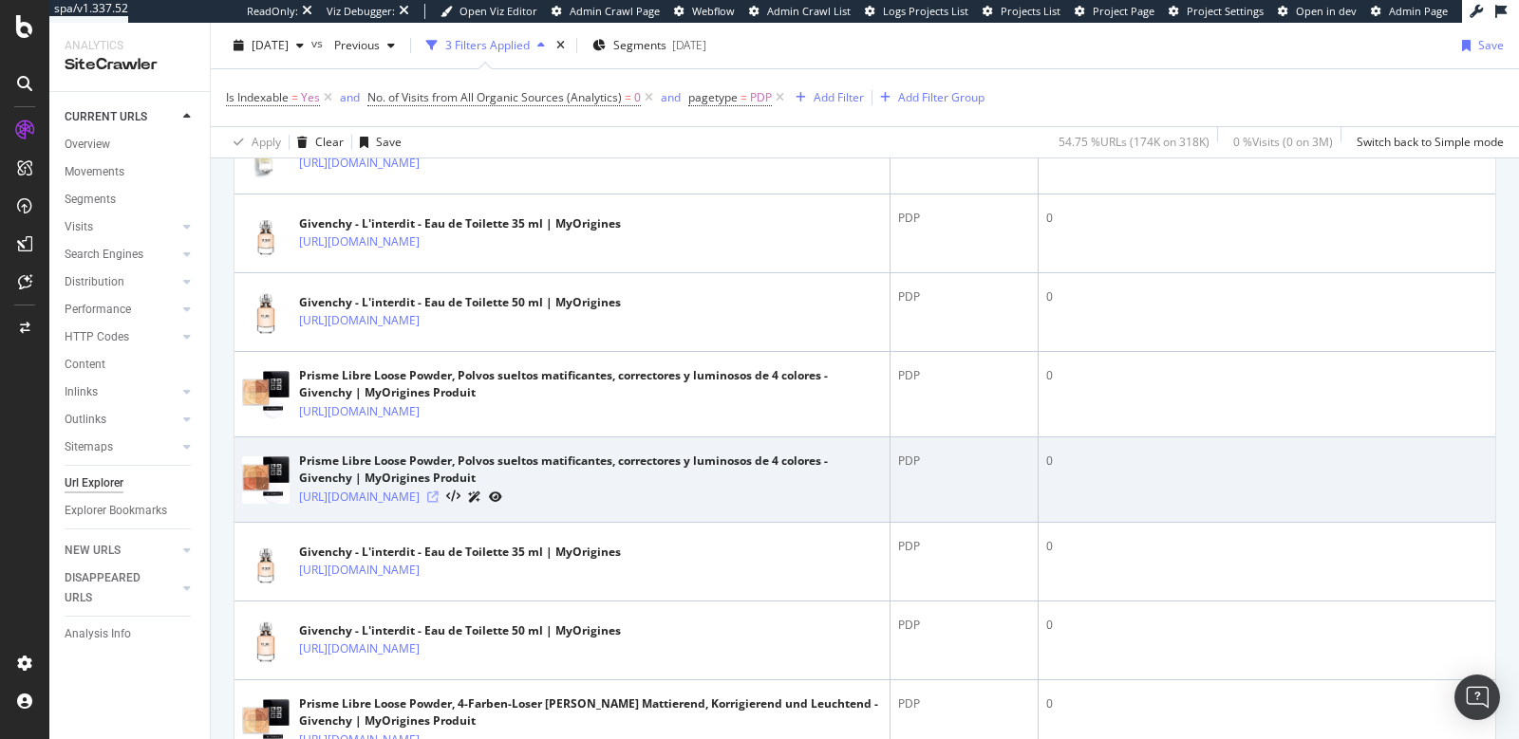
click at [439, 492] on icon at bounding box center [432, 497] width 11 height 11
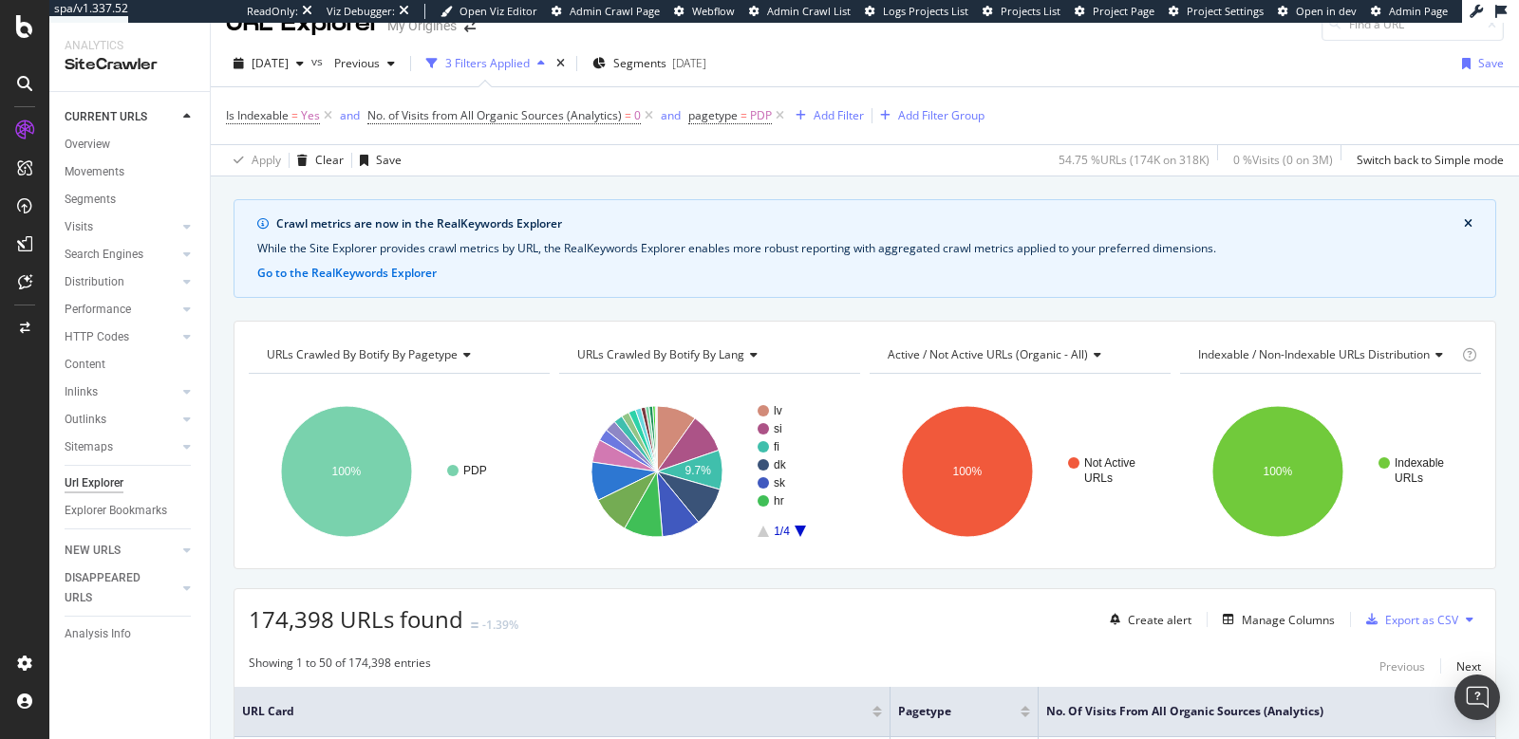
scroll to position [18, 0]
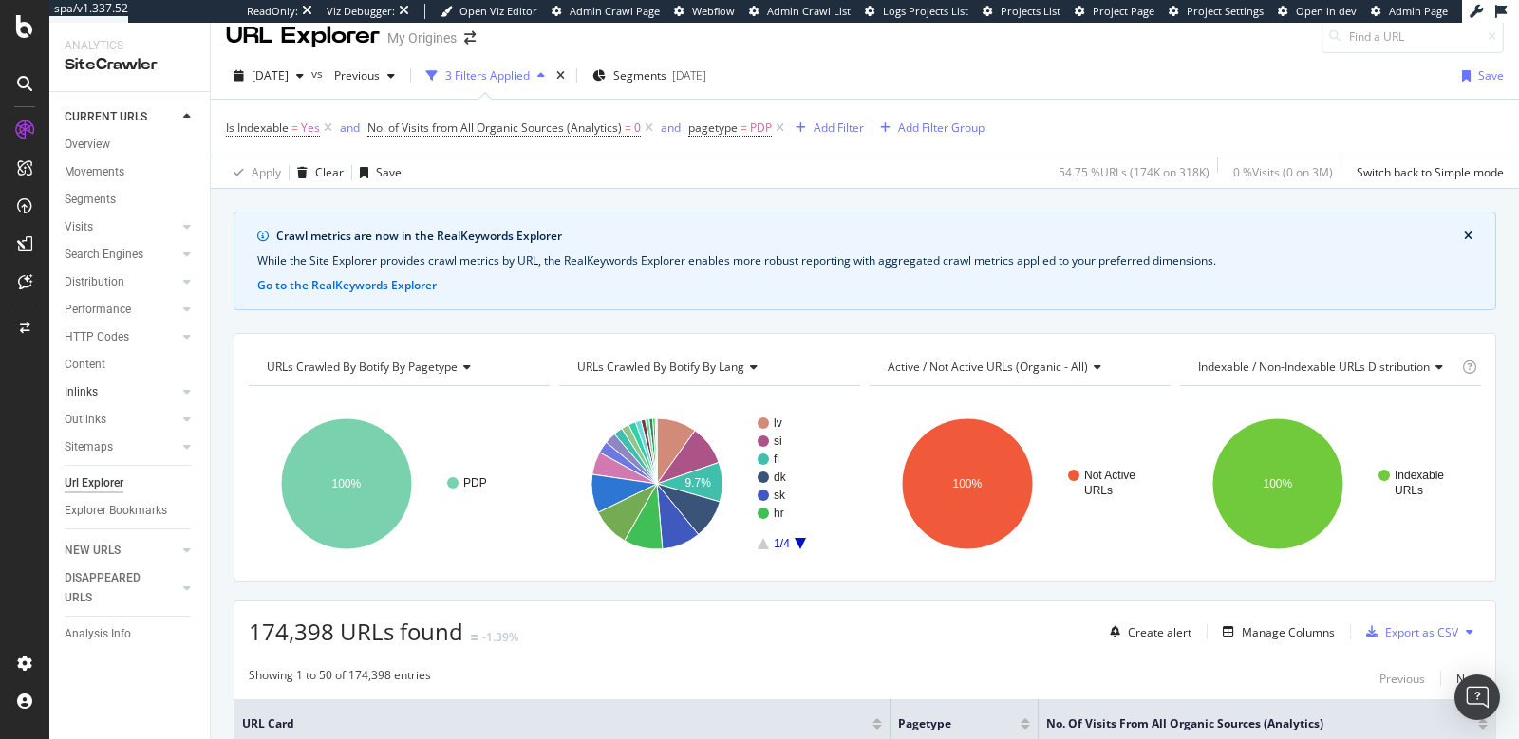
click at [109, 386] on link "Inlinks" at bounding box center [121, 393] width 113 height 20
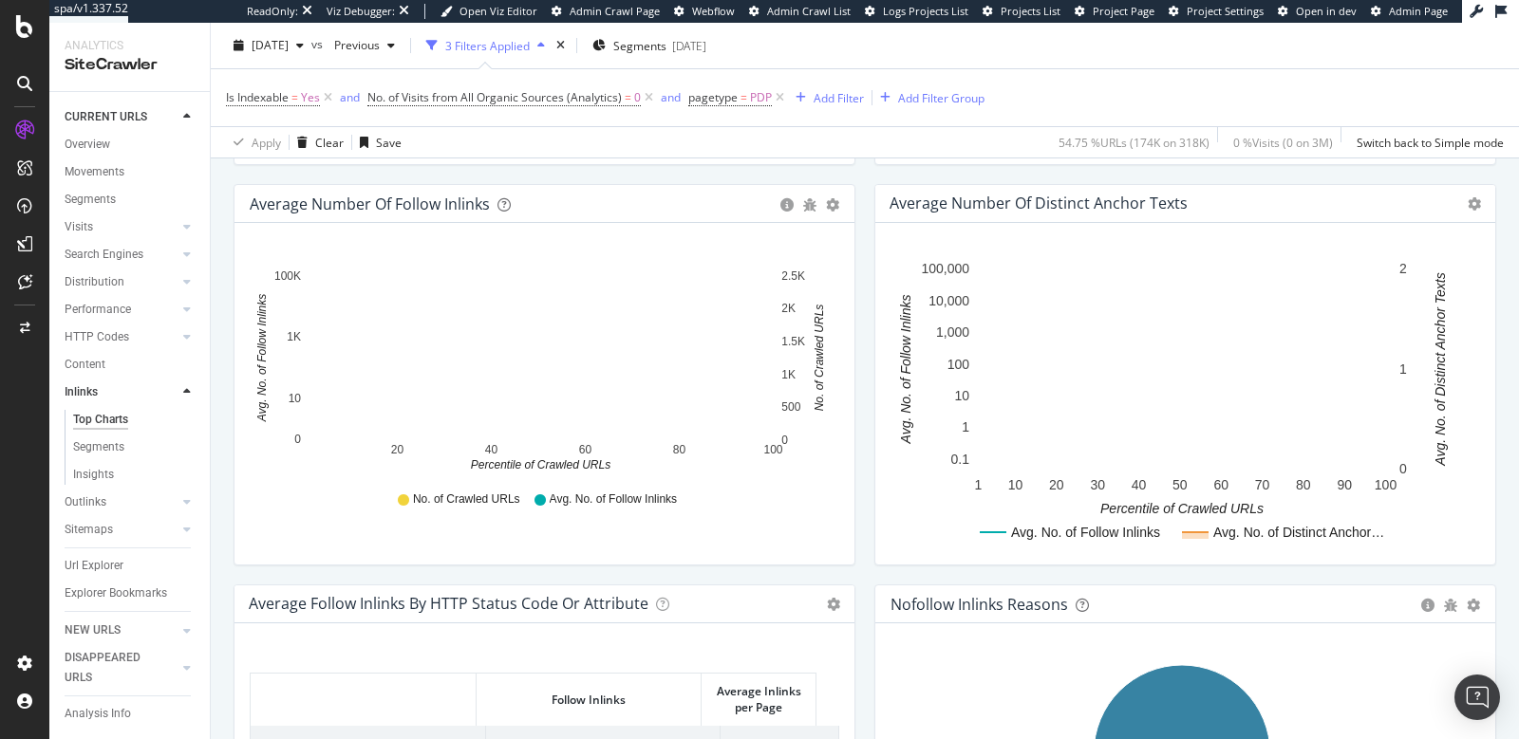
scroll to position [589, 0]
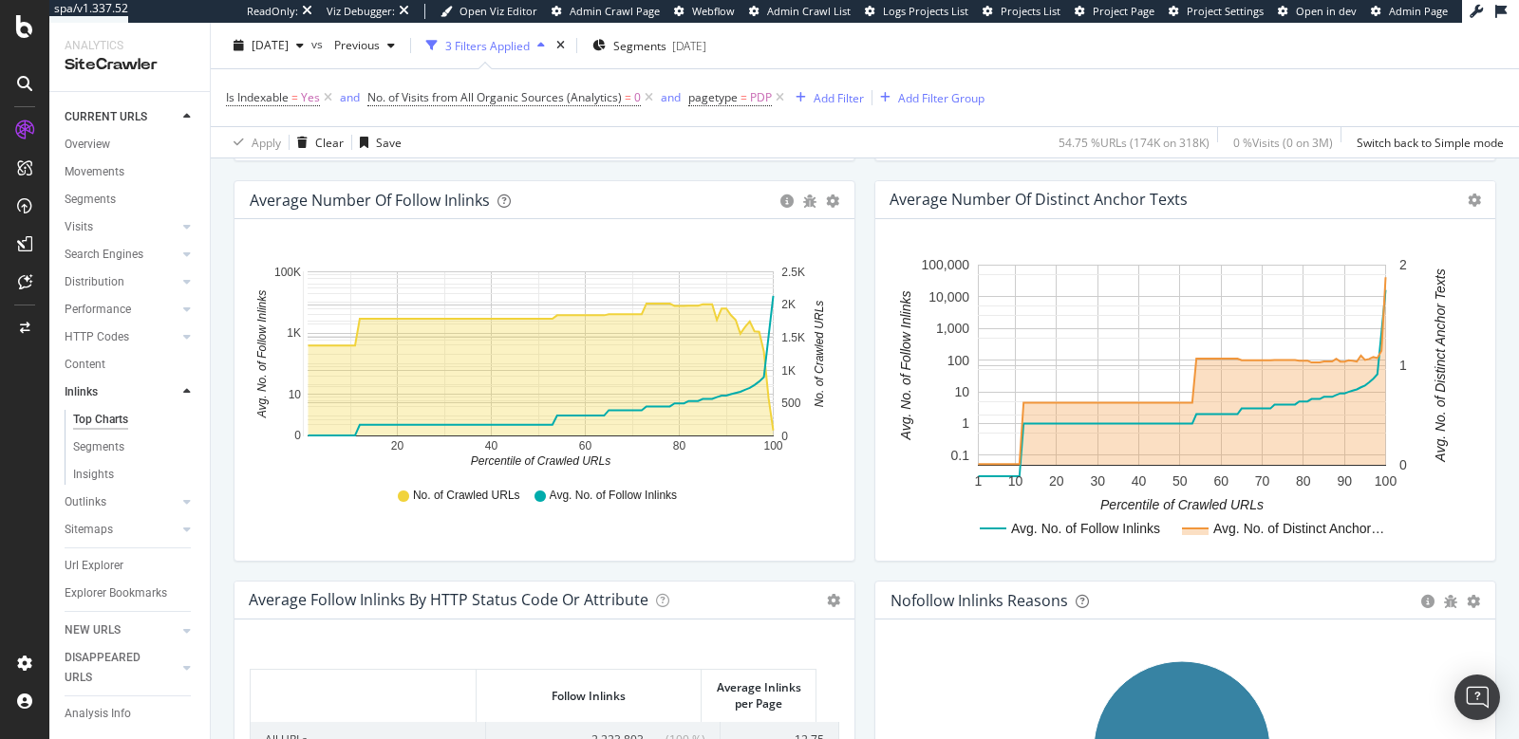
click at [280, 409] on icon "20 40 60 80 100 0 10 1K 100K 0 500 1K 1.5K 2K 2.5K Percentile of Crawled URLs A…" at bounding box center [541, 360] width 583 height 220
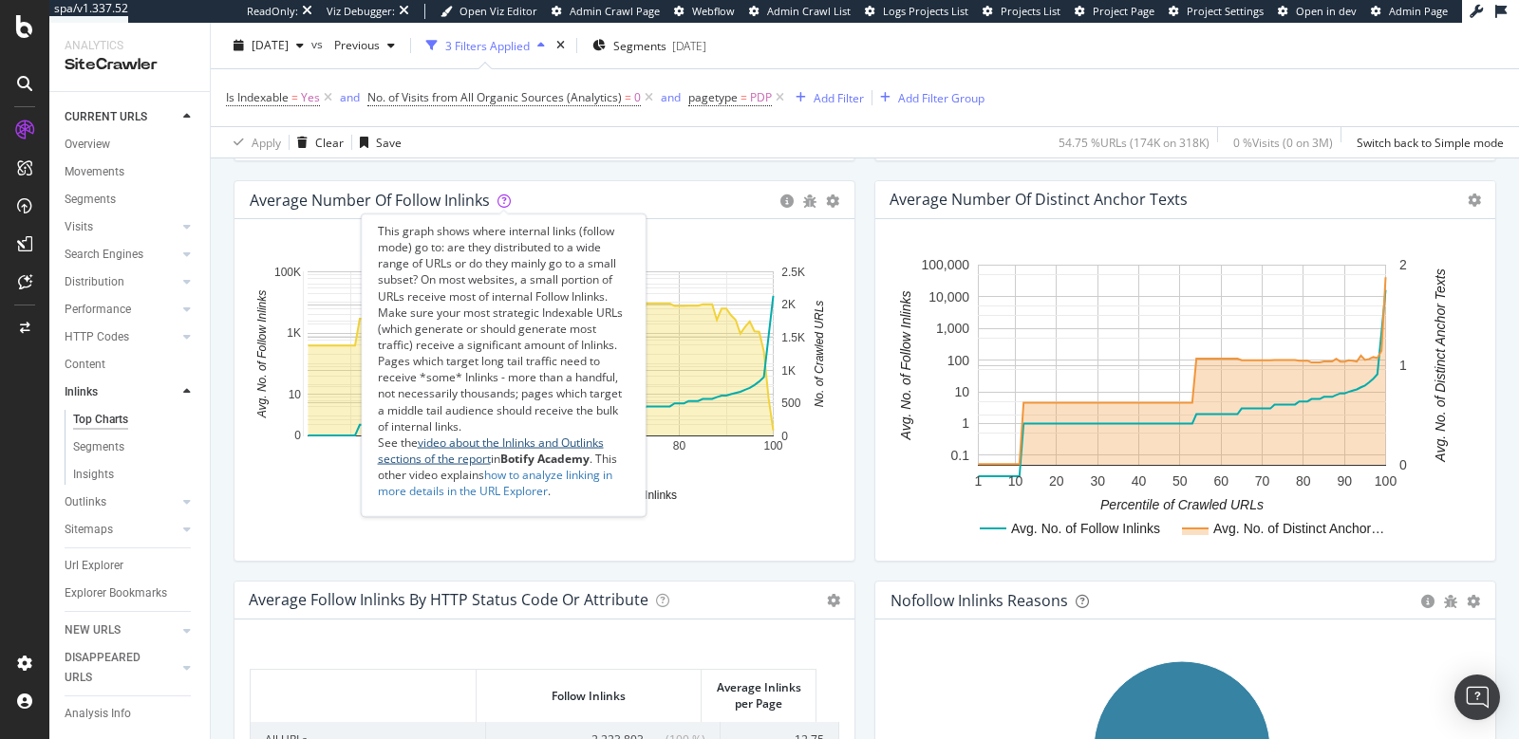
click at [543, 438] on link "video about the Inlinks and Outlinks sections of the report" at bounding box center [491, 450] width 226 height 32
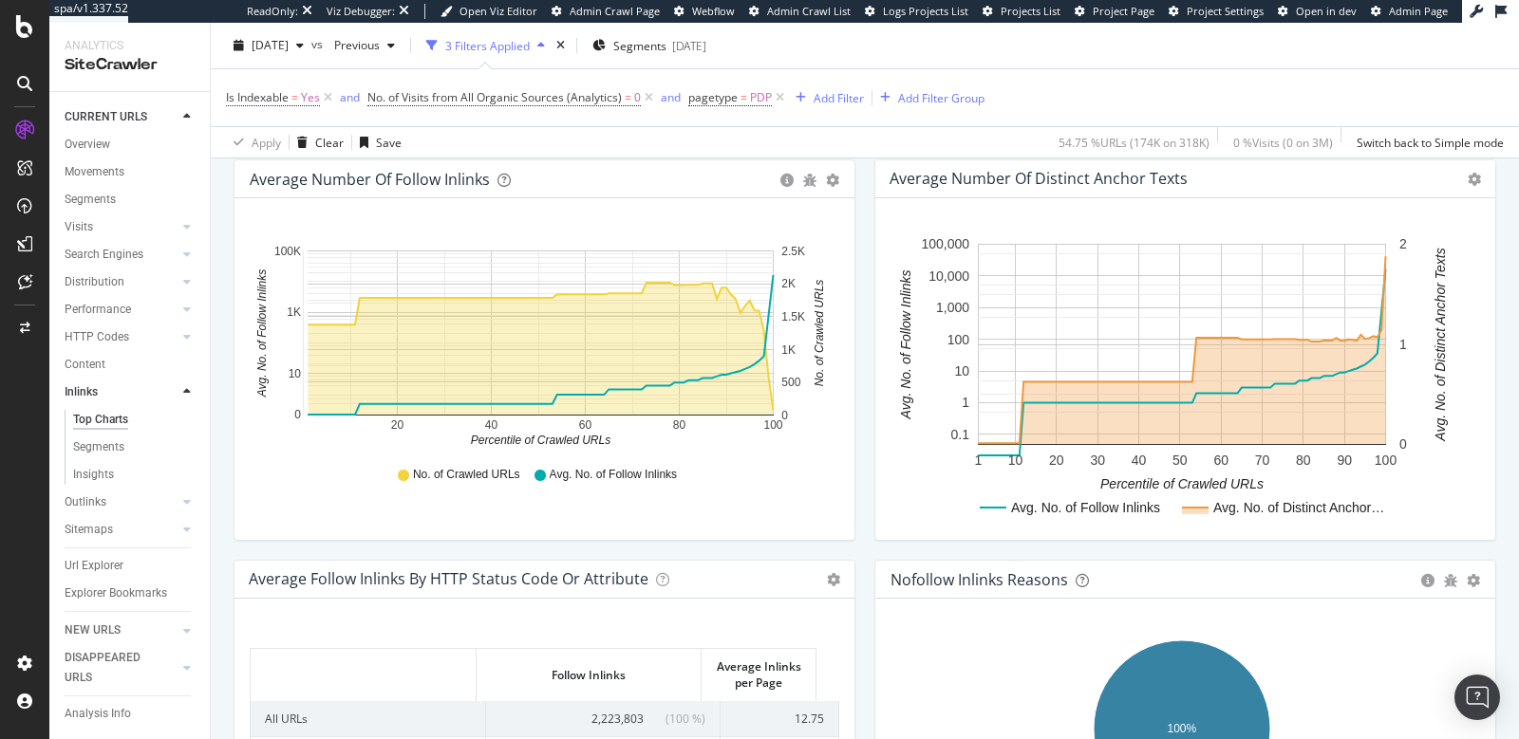
scroll to position [893, 0]
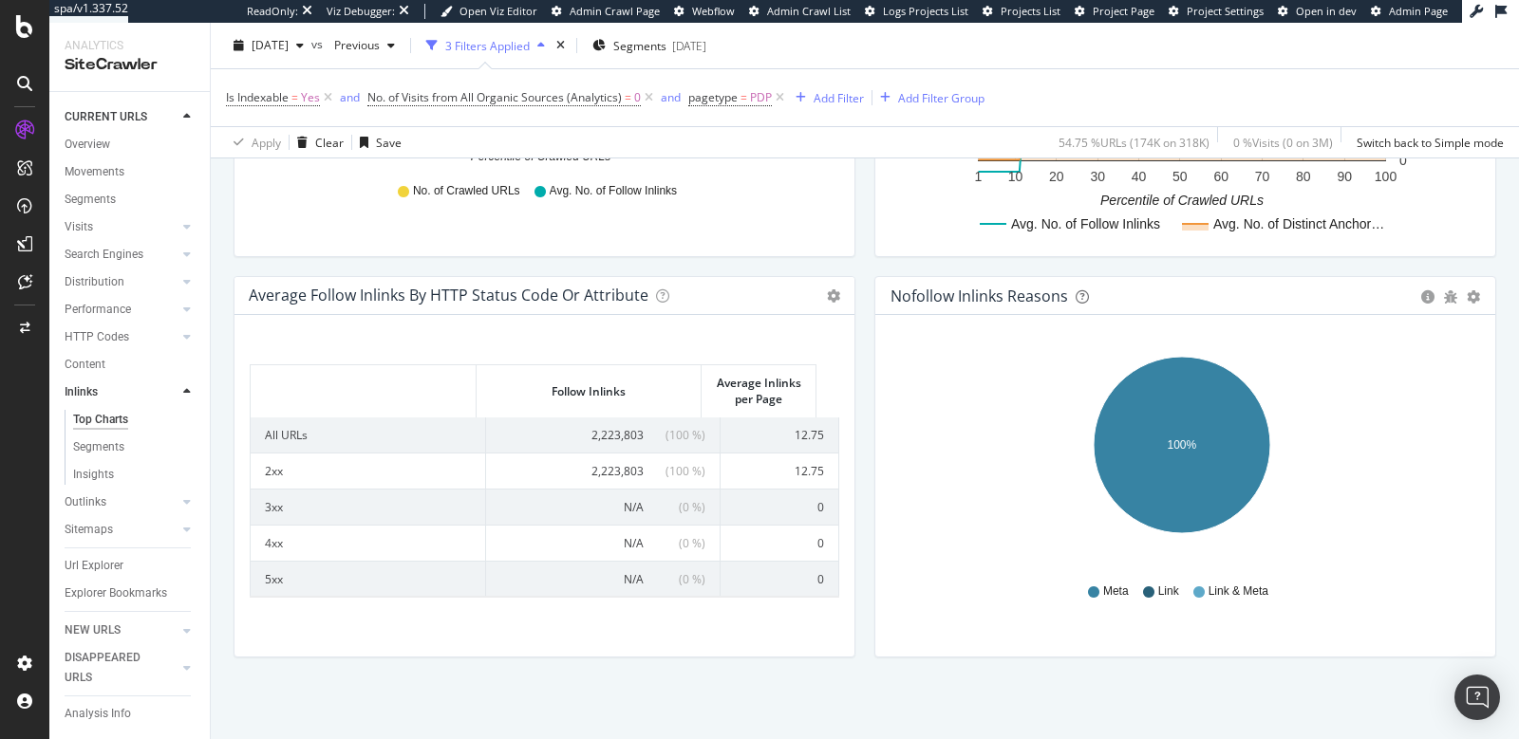
click at [1028, 447] on icon "100%" at bounding box center [1181, 456] width 583 height 220
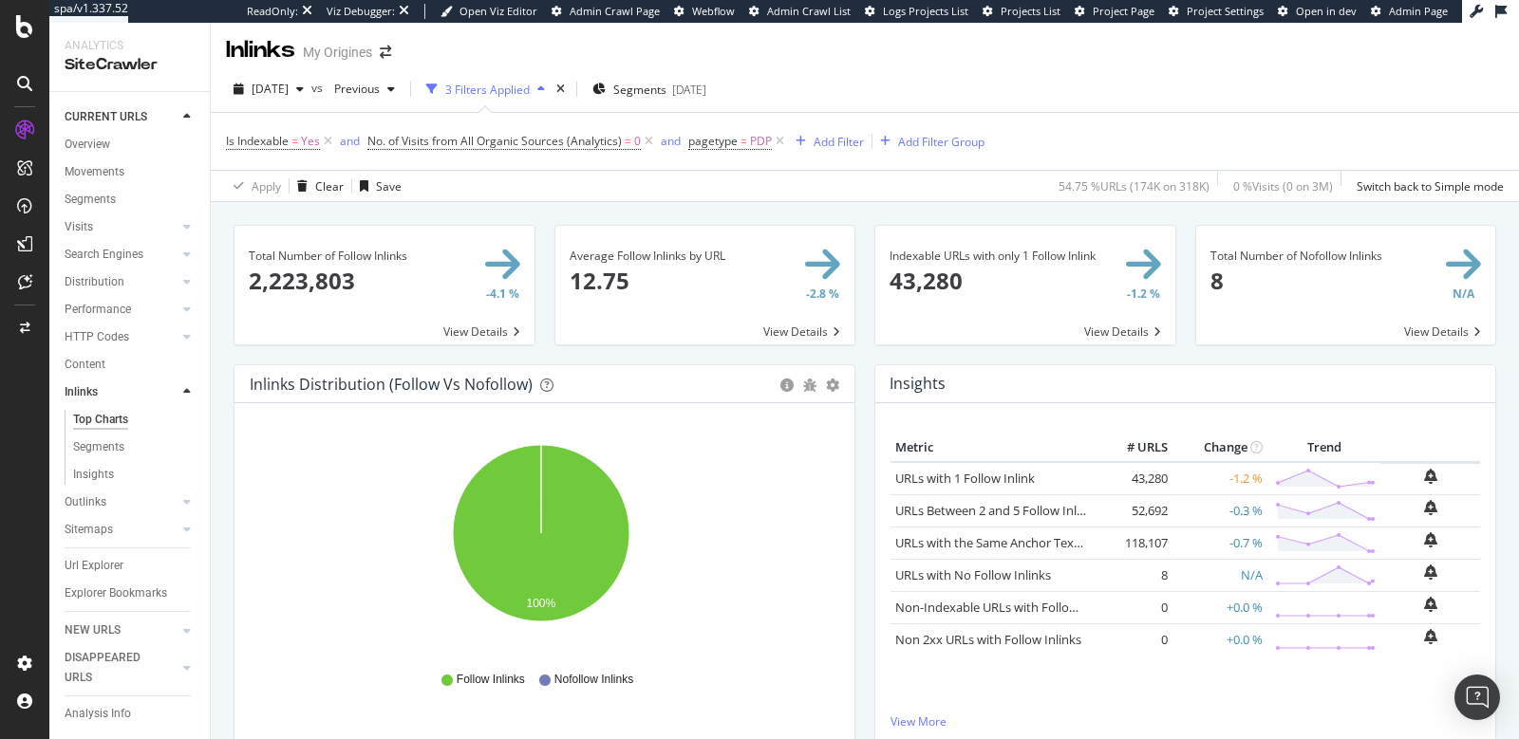
scroll to position [0, 0]
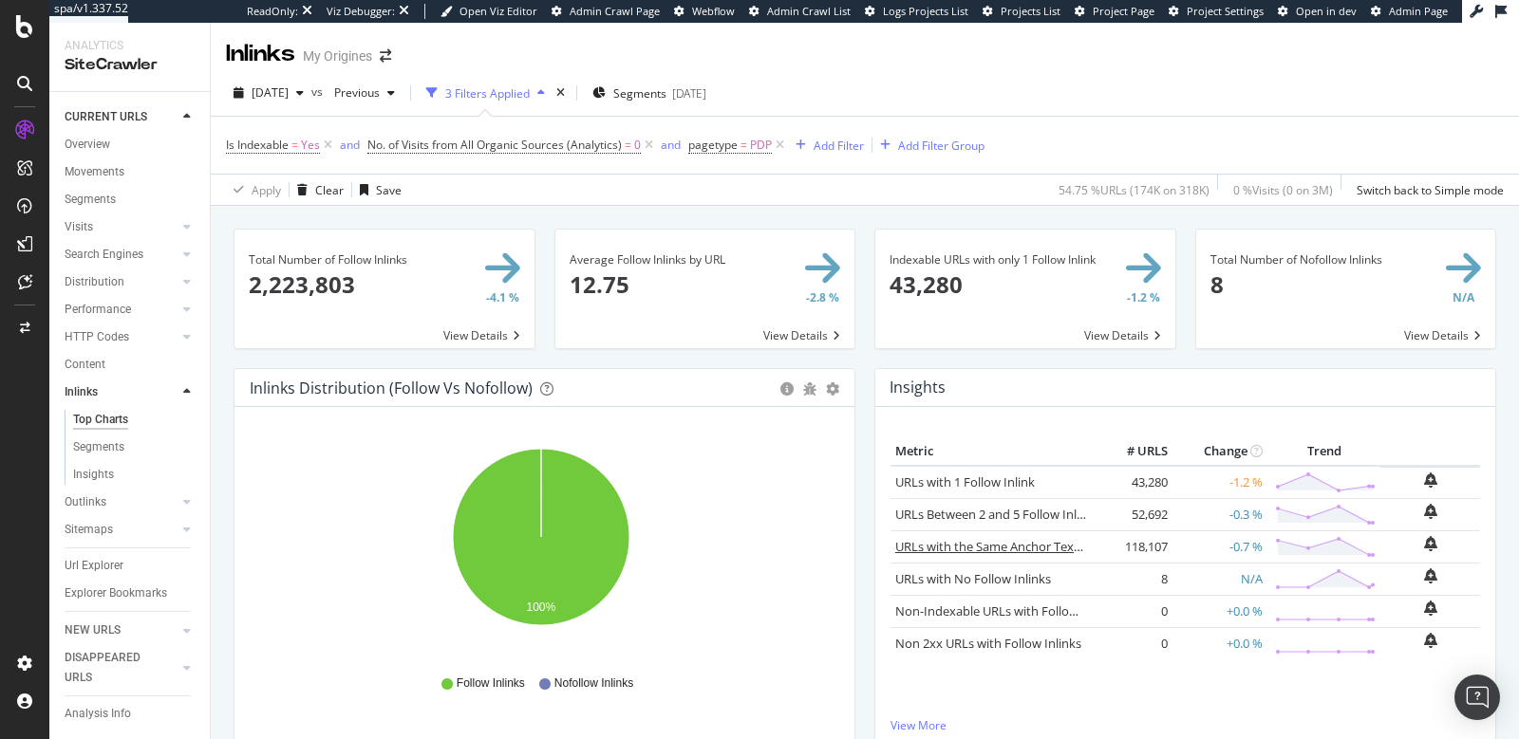
click at [952, 538] on link "URLs with the Same Anchor Text on Inlinks" at bounding box center [1015, 546] width 241 height 17
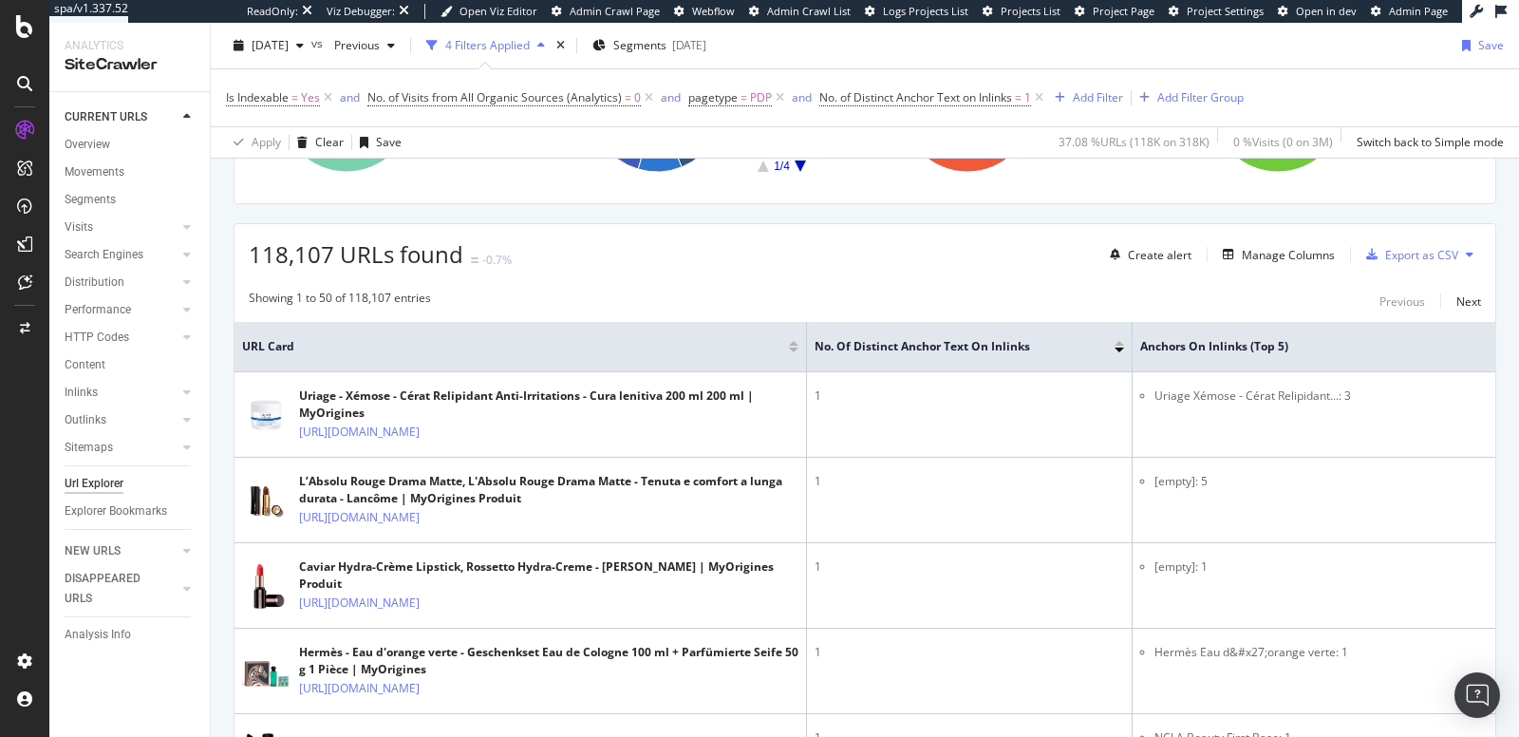
scroll to position [234, 0]
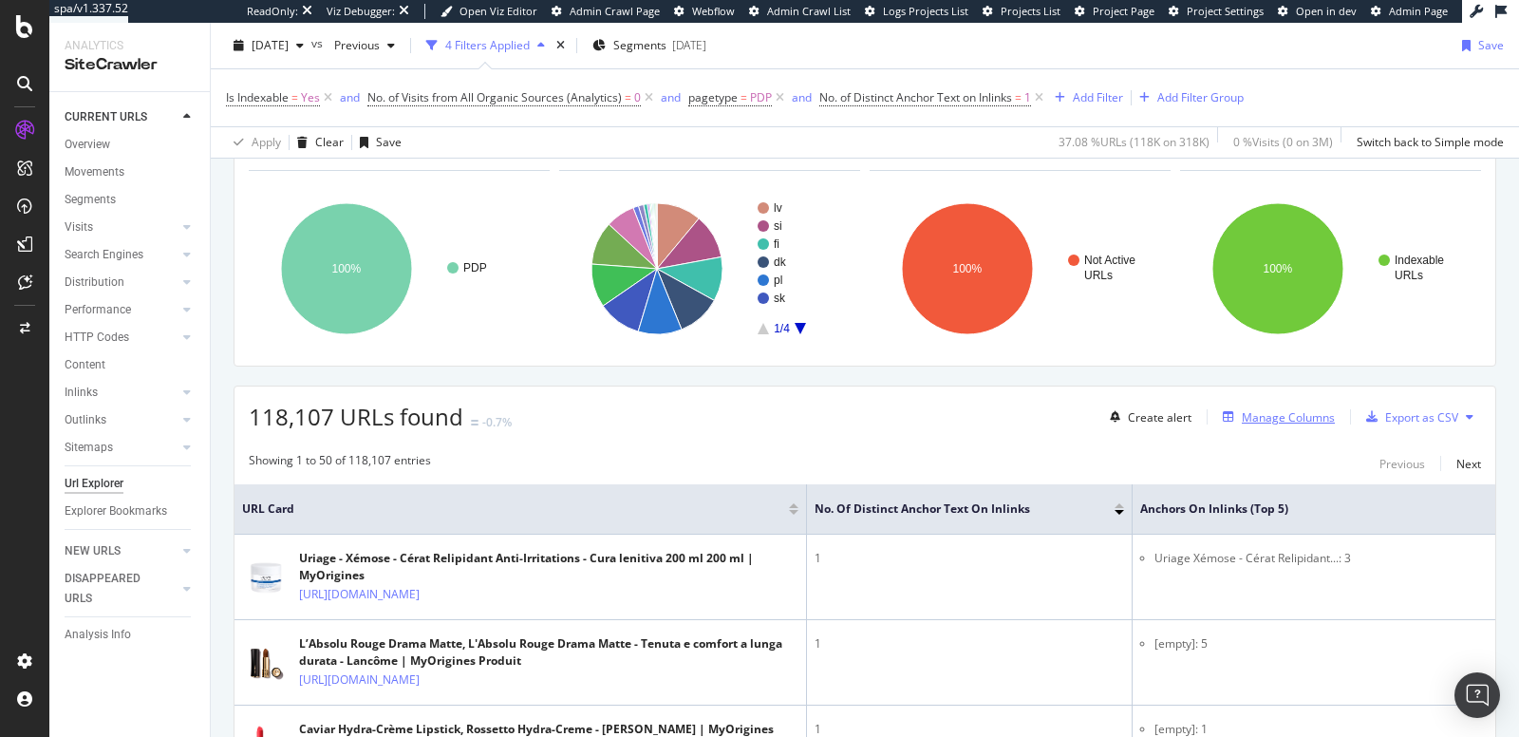
click at [1242, 409] on div "Manage Columns" at bounding box center [1288, 417] width 93 height 16
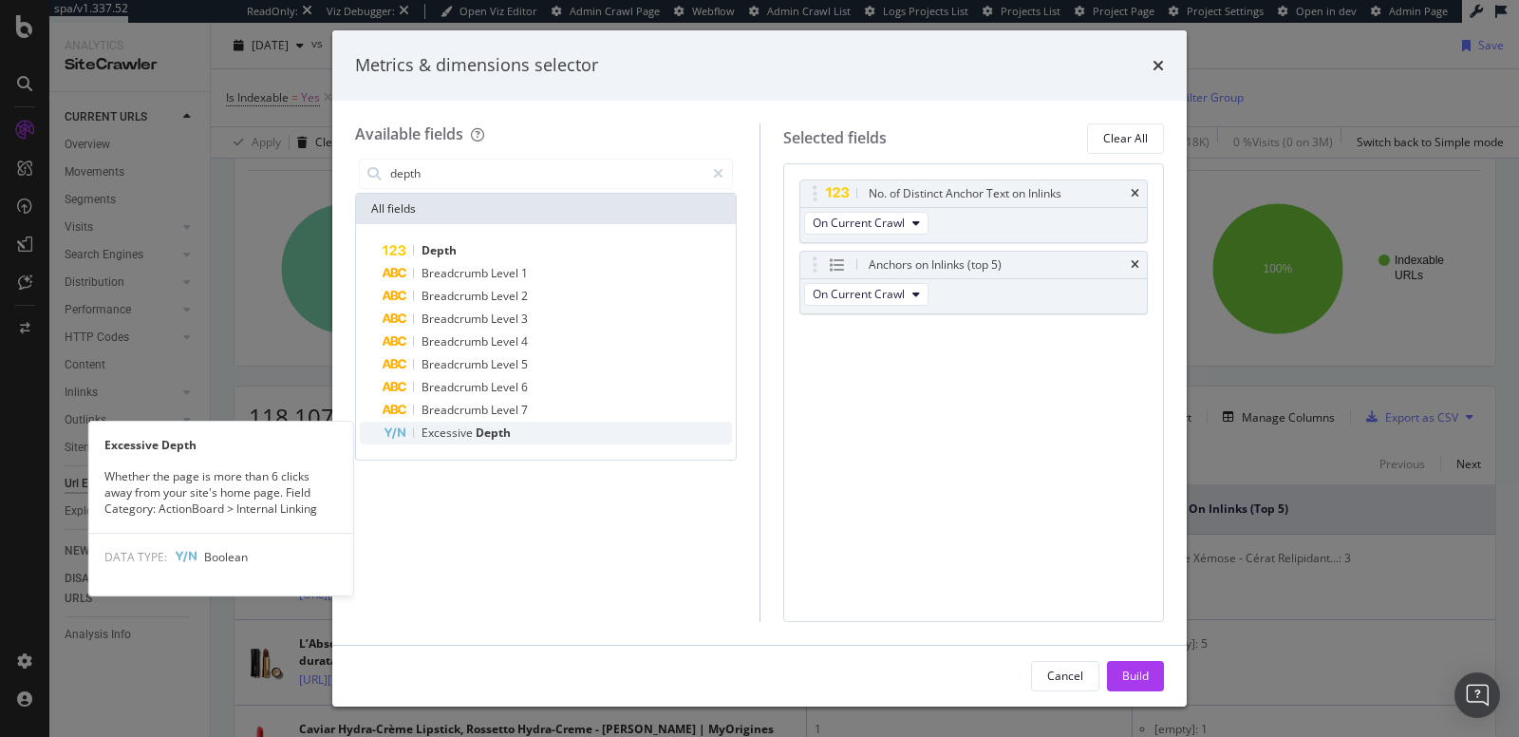
type input "depth"
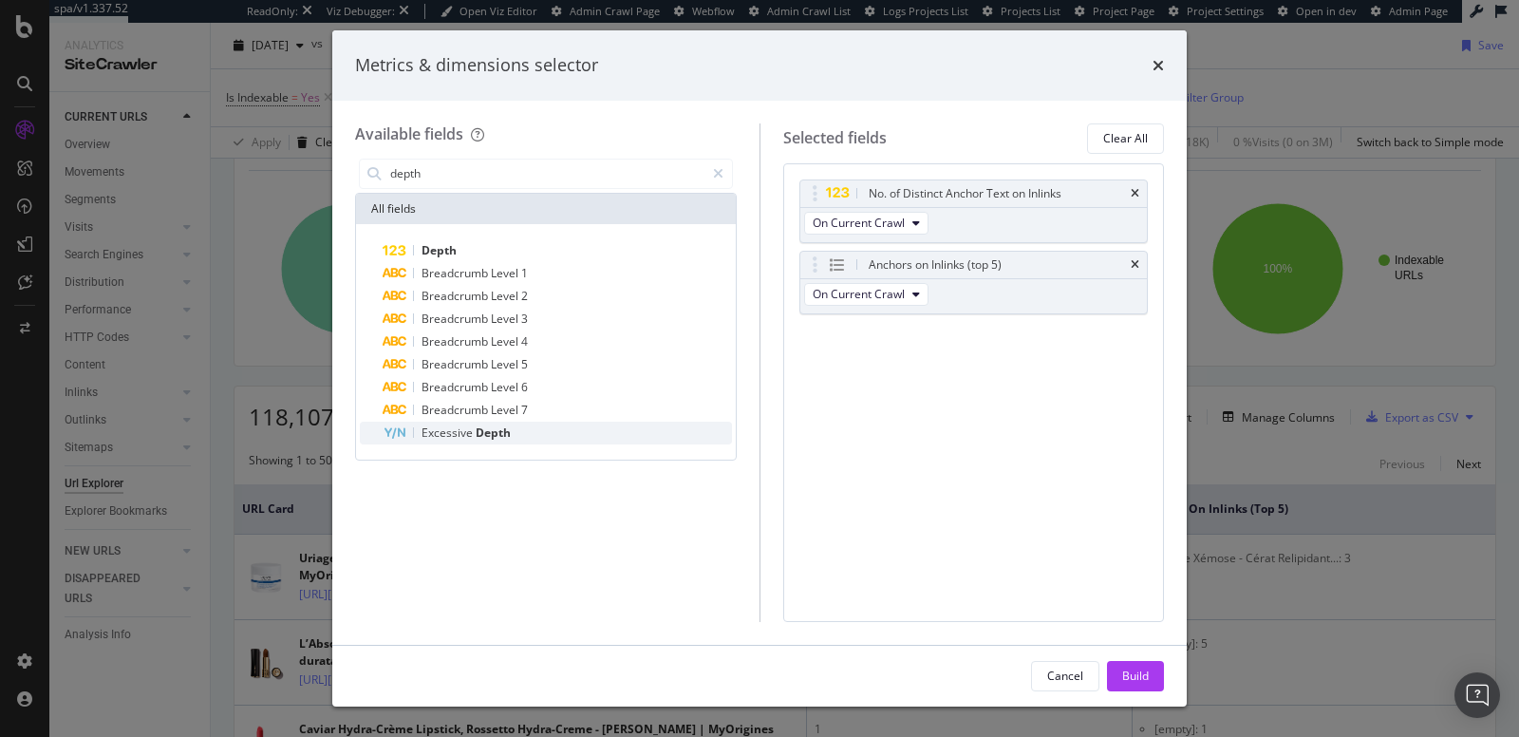
click at [468, 431] on span "Excessive" at bounding box center [448, 432] width 54 height 16
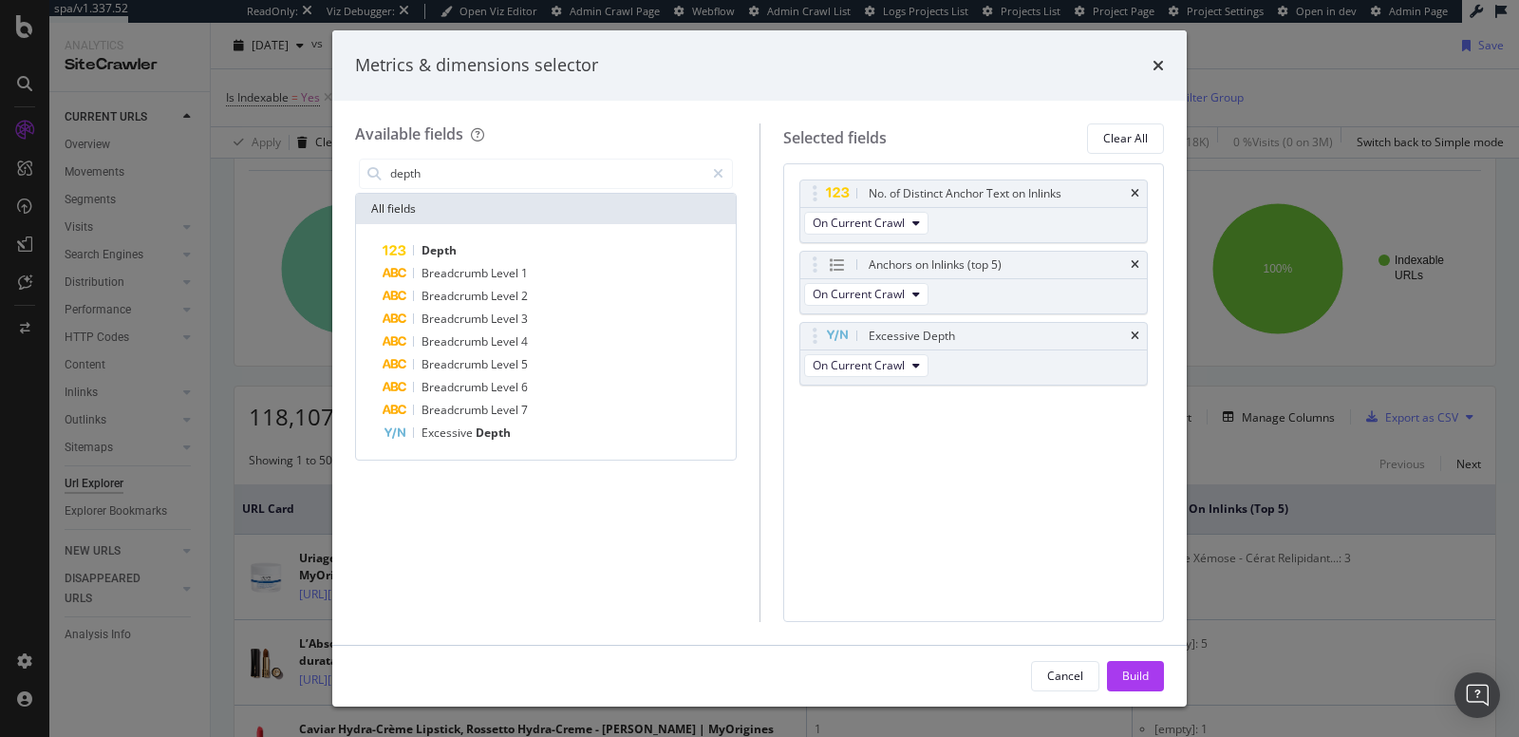
click at [1140, 678] on div "Build" at bounding box center [1135, 675] width 27 height 16
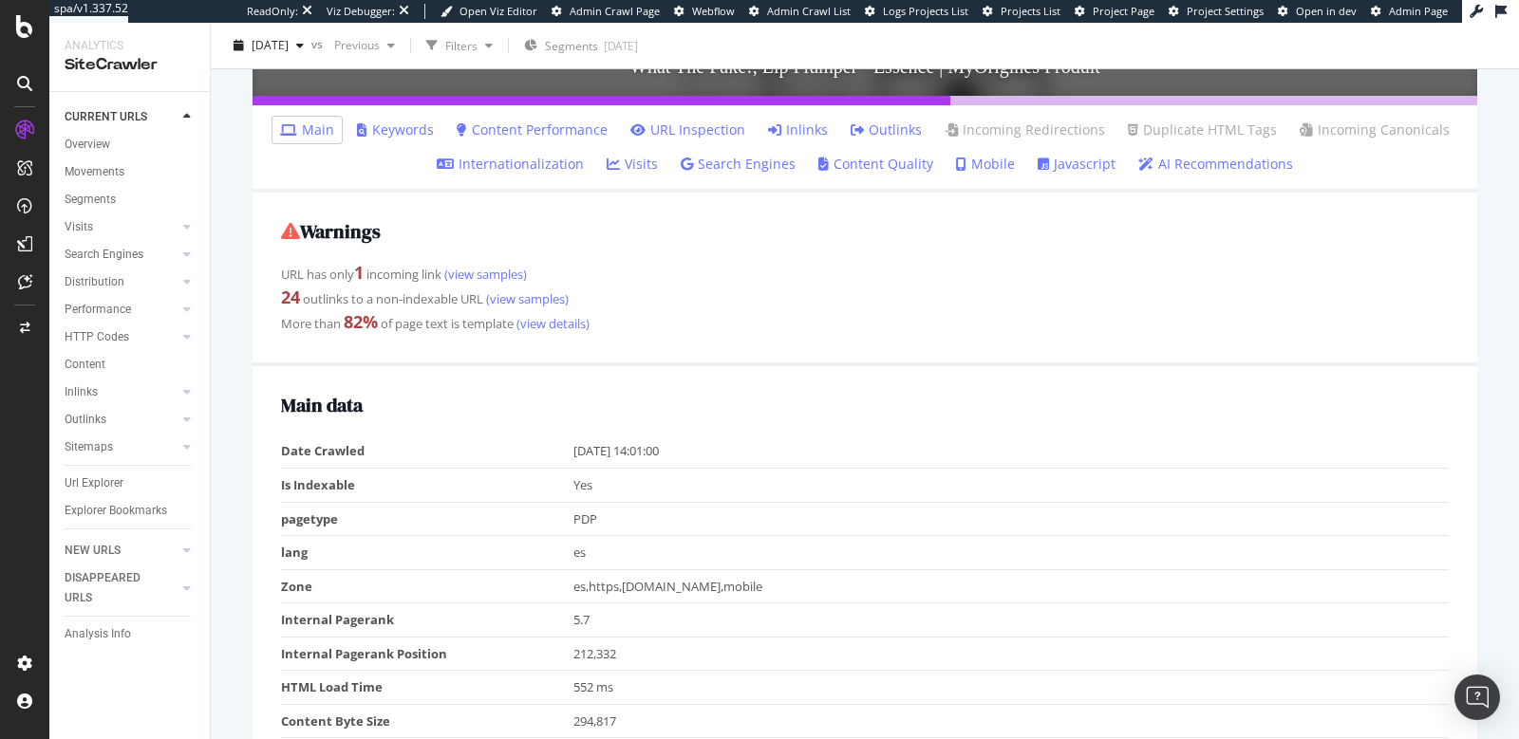
scroll to position [536, 0]
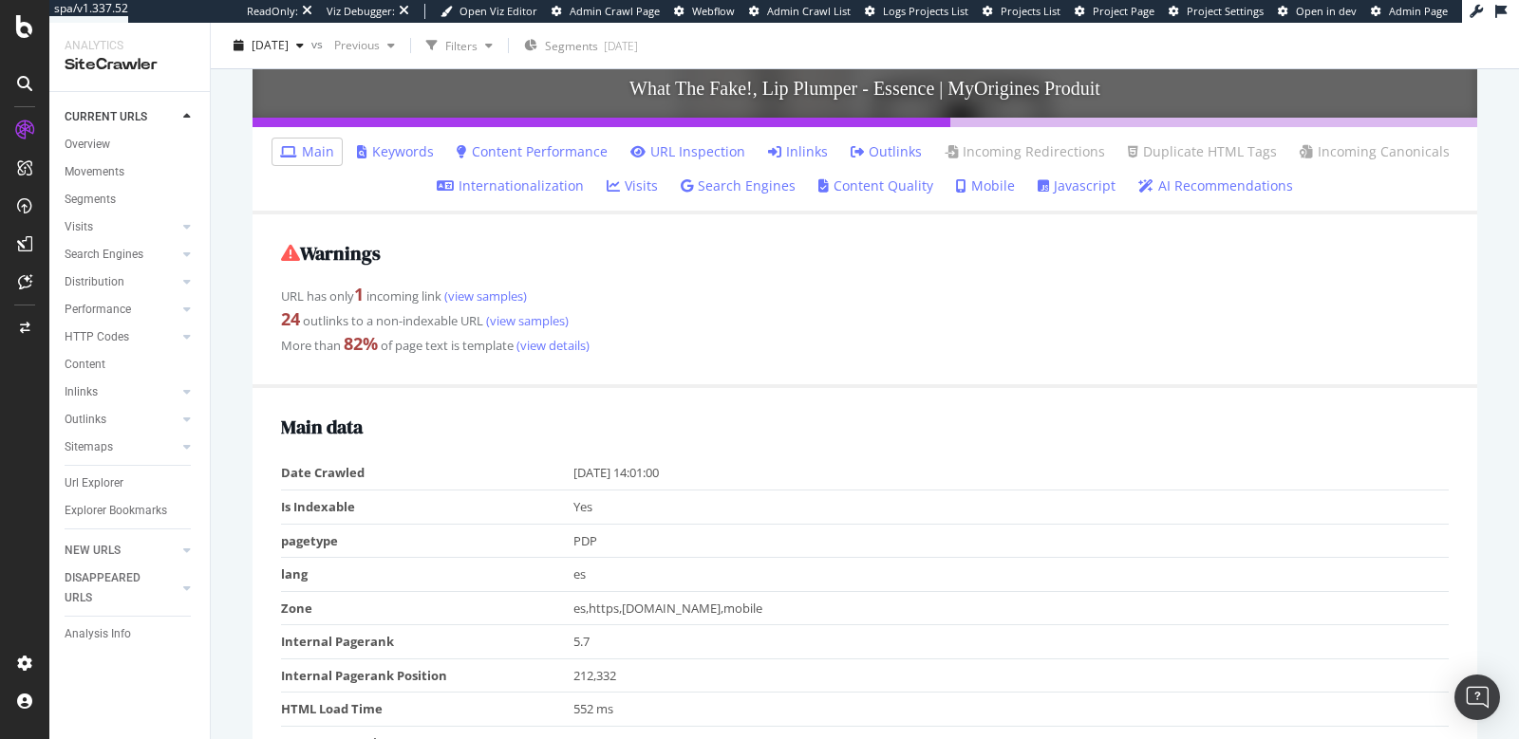
click at [802, 145] on link "Inlinks" at bounding box center [798, 151] width 60 height 19
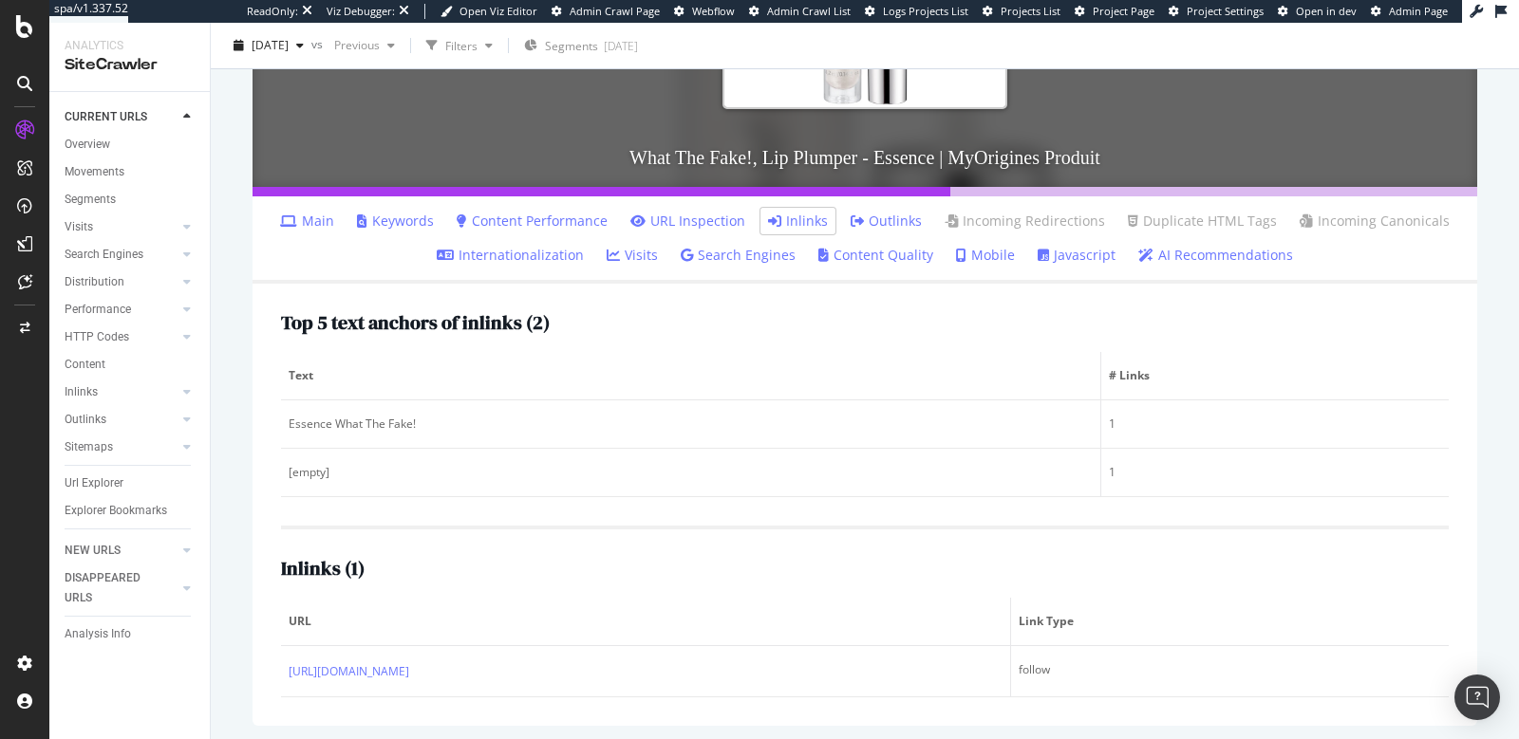
scroll to position [470, 0]
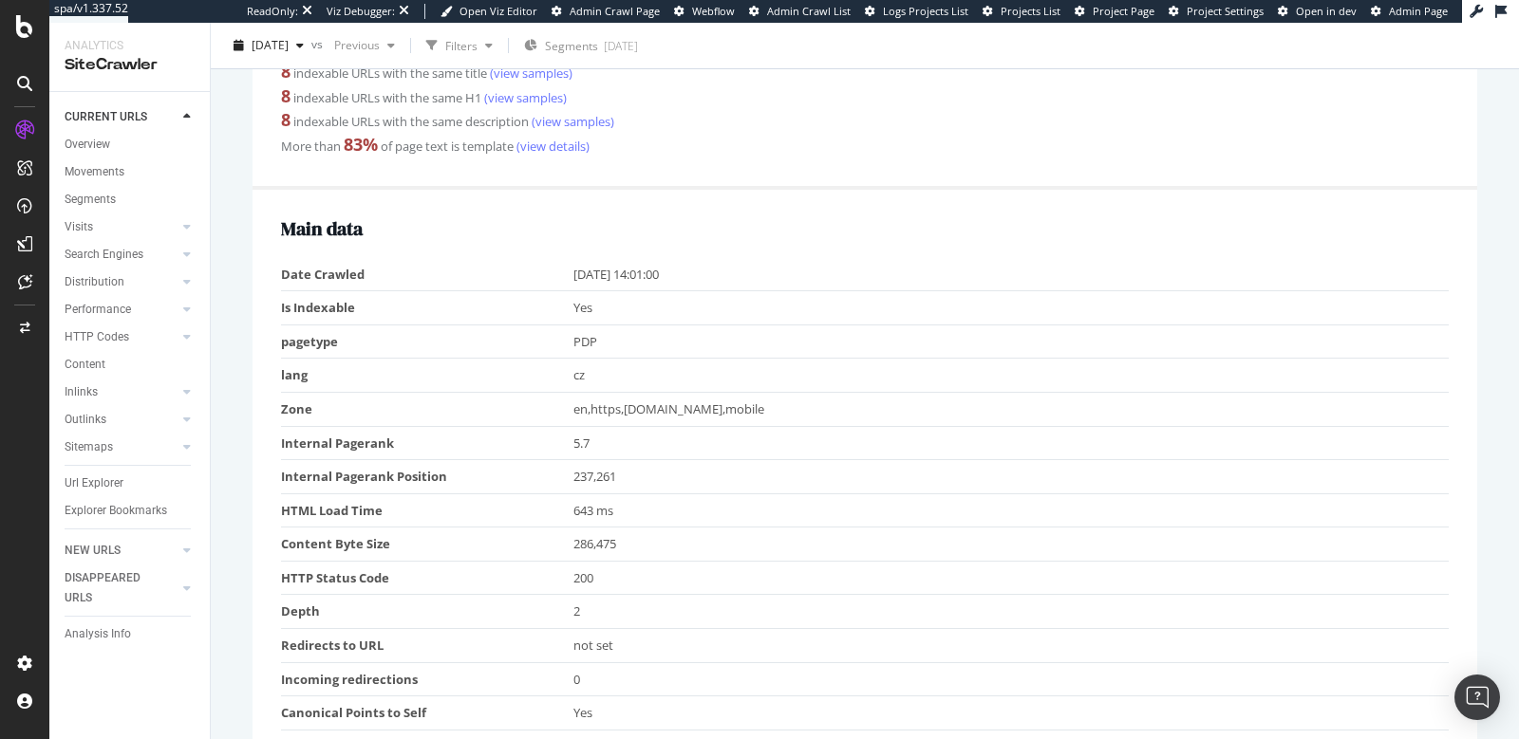
scroll to position [466, 0]
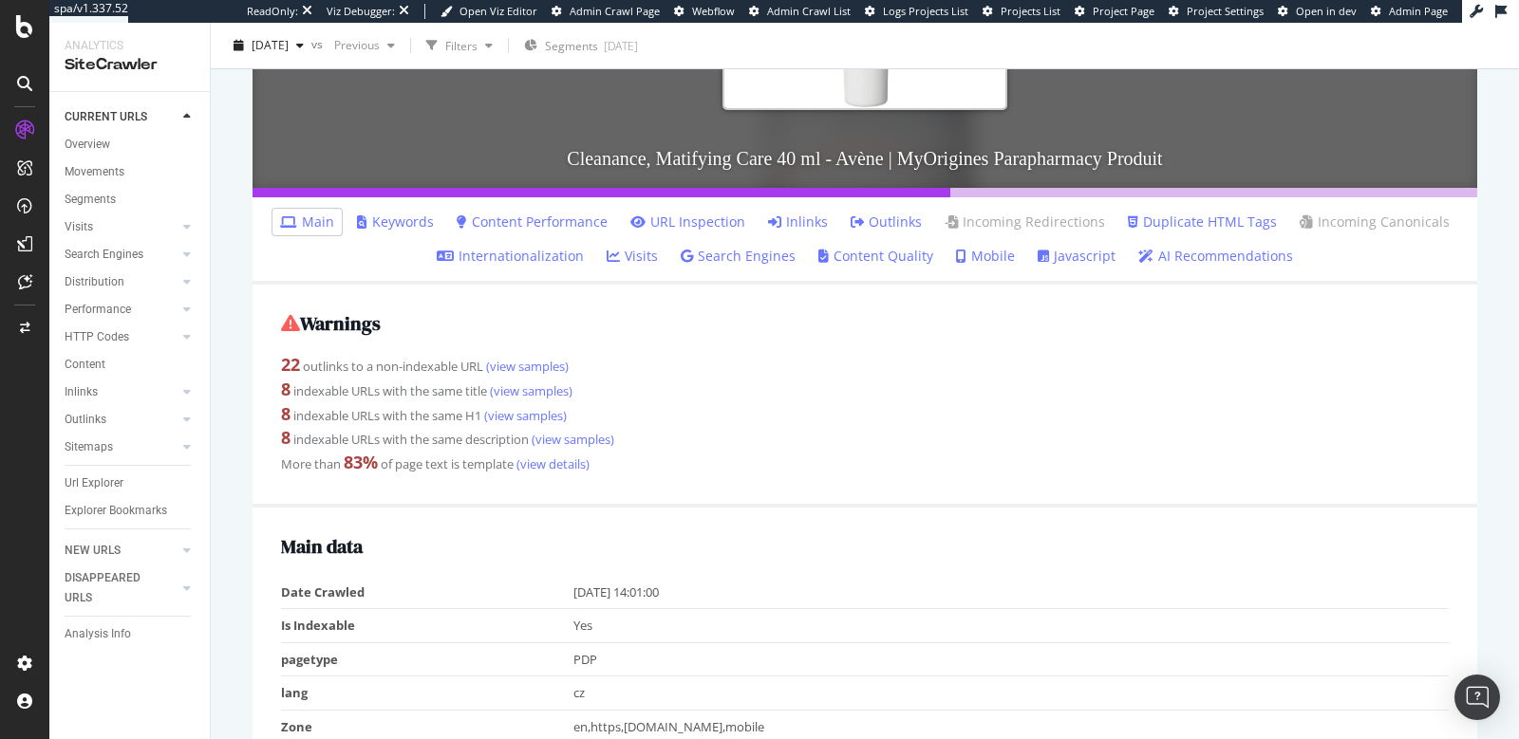
click at [811, 217] on link "Inlinks" at bounding box center [798, 222] width 60 height 19
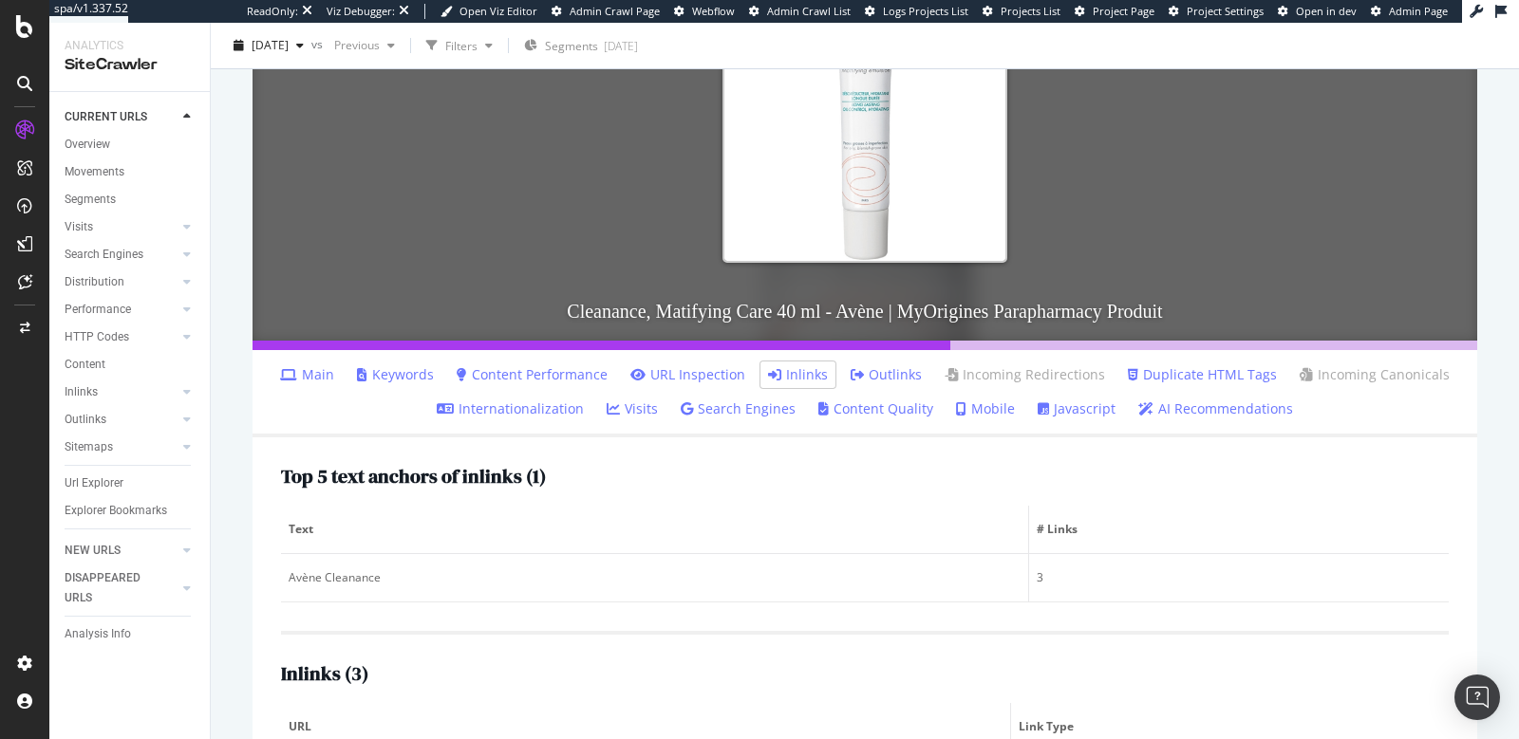
scroll to position [46, 0]
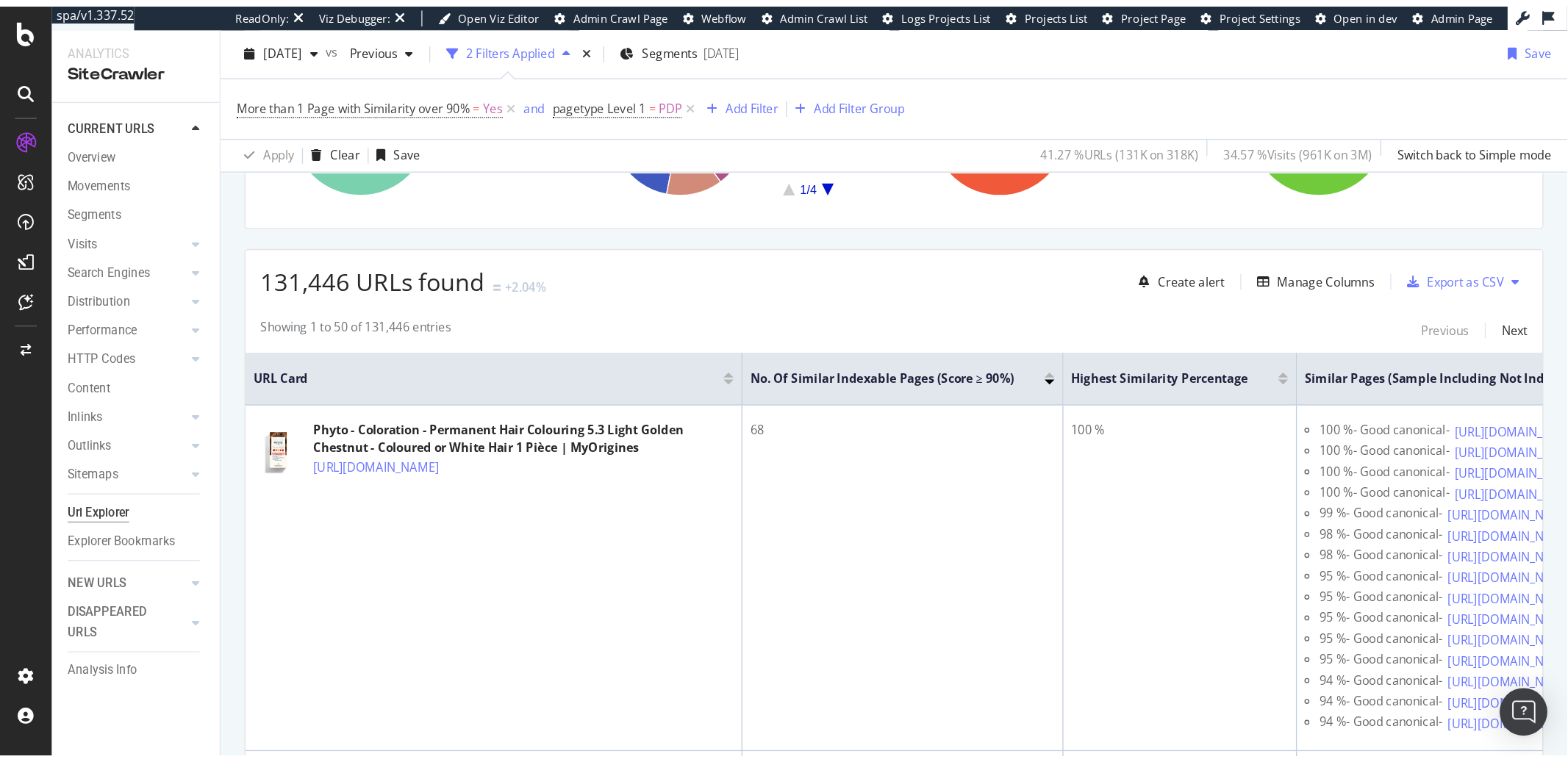
scroll to position [300, 0]
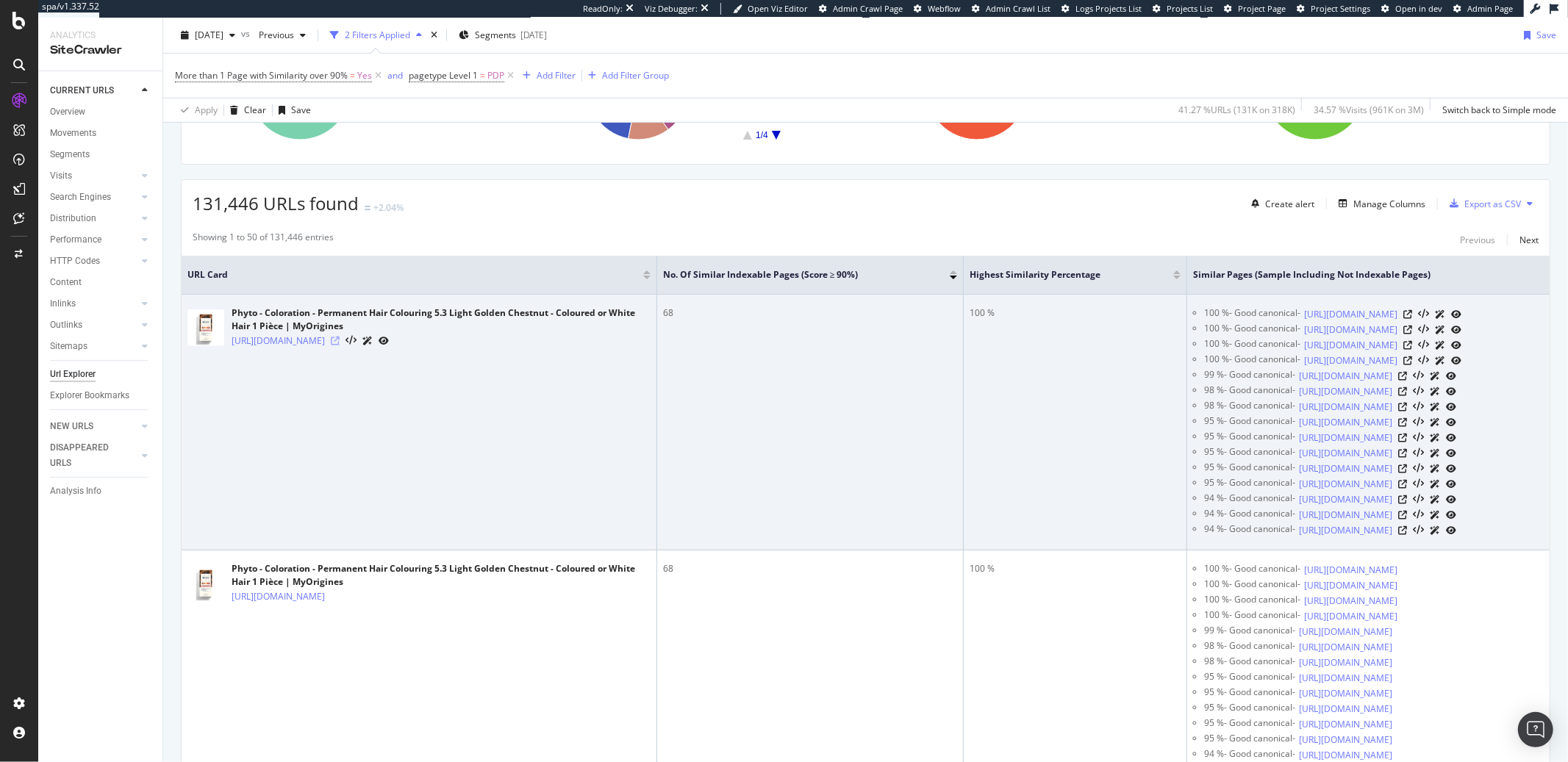
click at [340, 342] on icon at bounding box center [335, 341] width 9 height 9
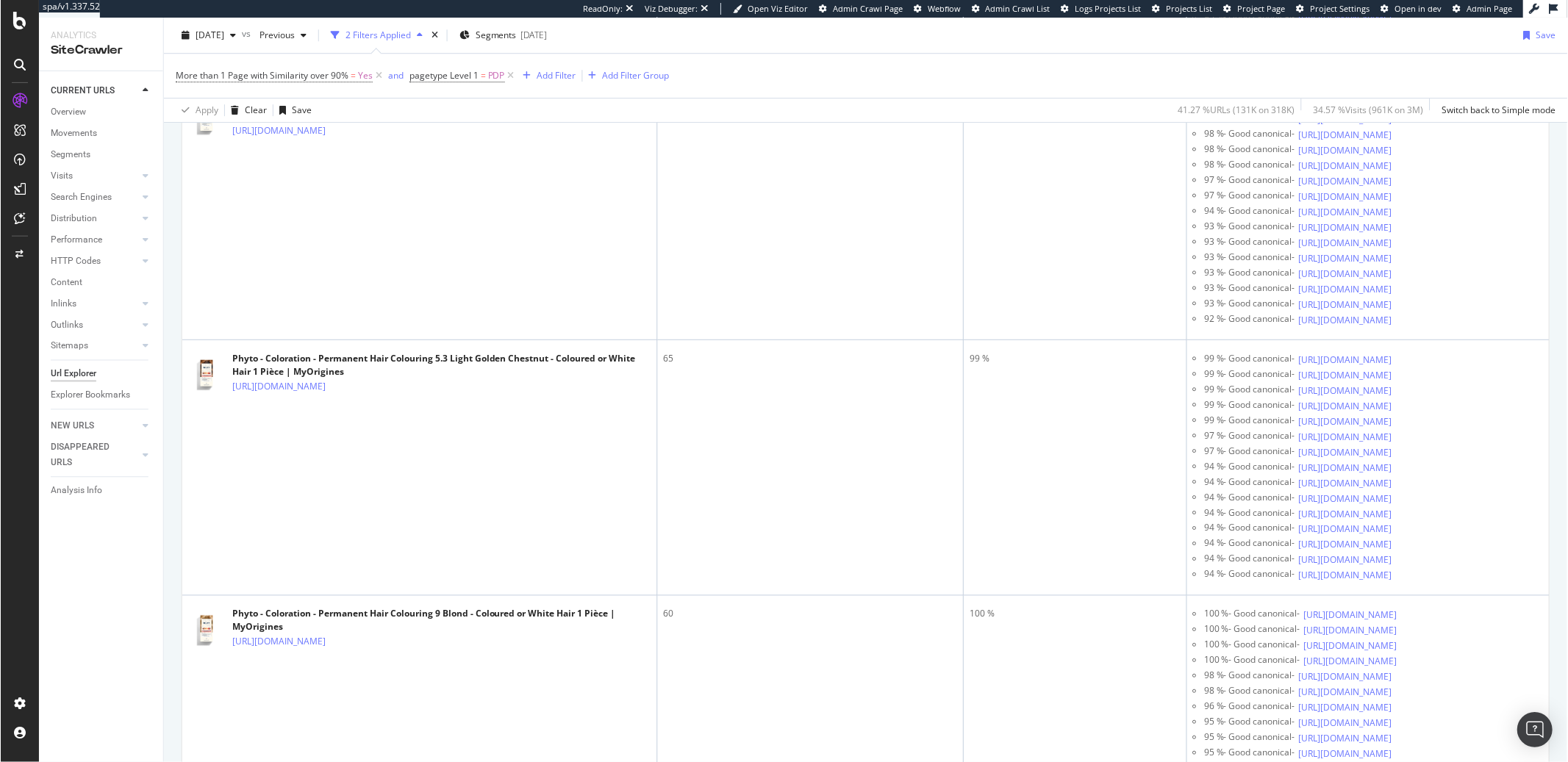
scroll to position [1789, 0]
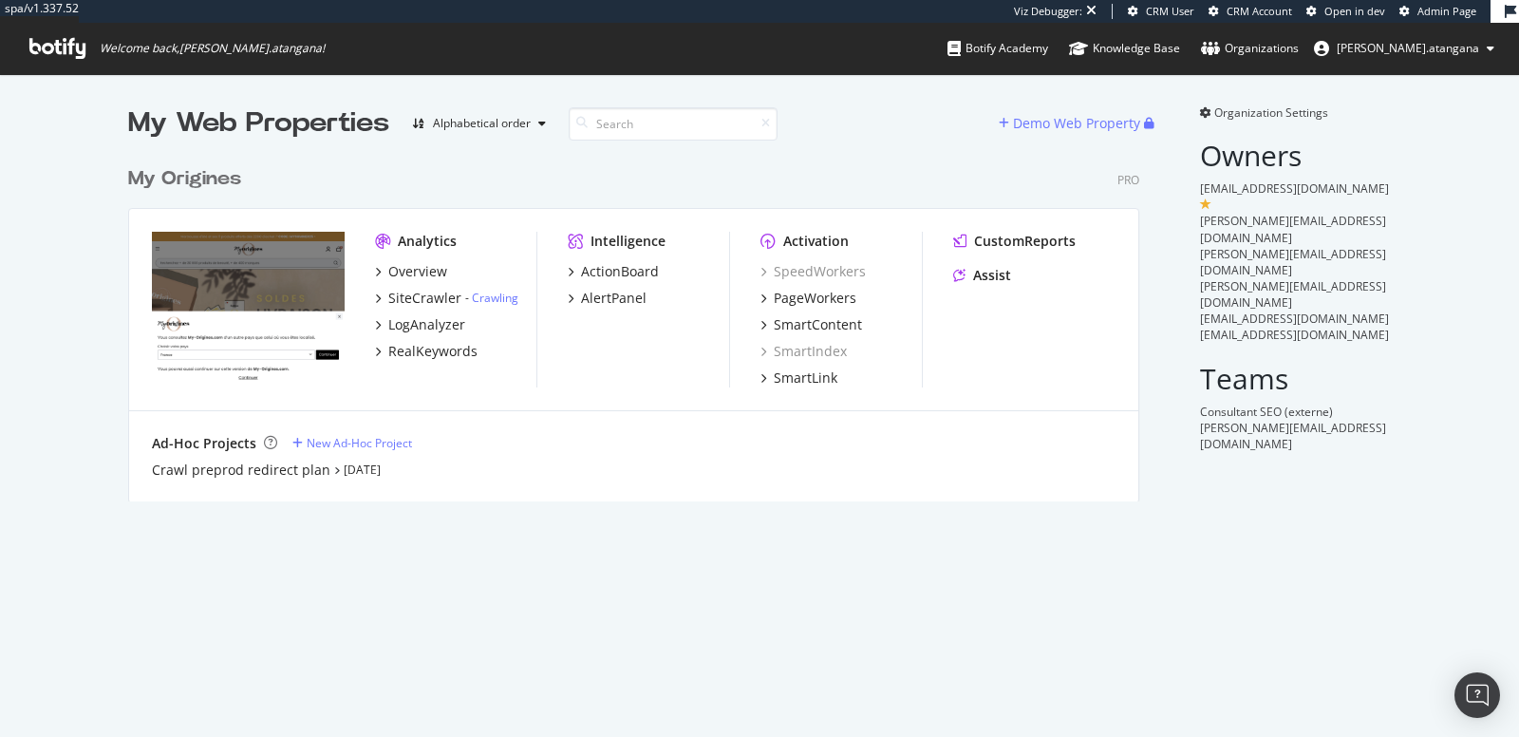
scroll to position [343, 1010]
click at [781, 301] on div "PageWorkers" at bounding box center [815, 298] width 83 height 19
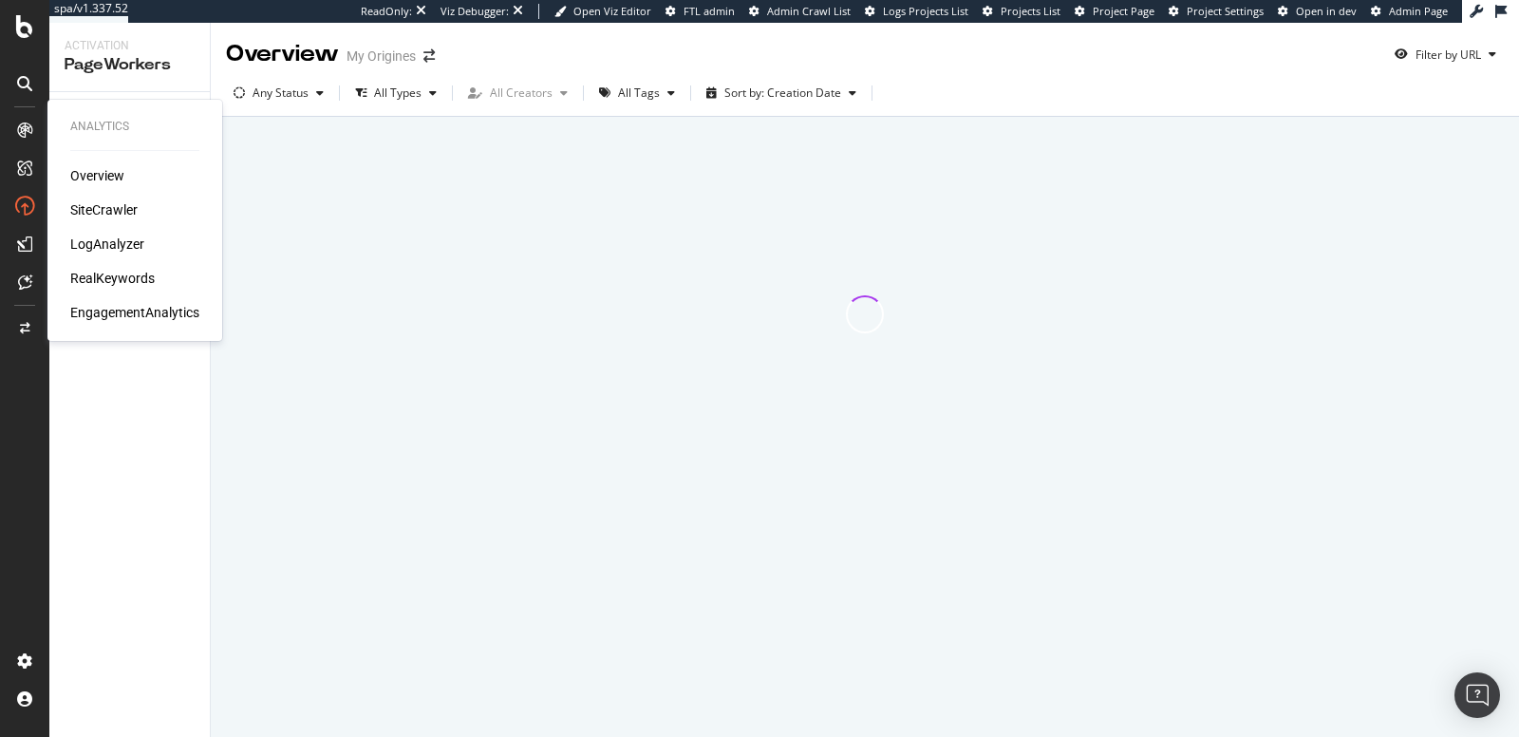
click at [121, 270] on div "RealKeywords" at bounding box center [112, 278] width 84 height 19
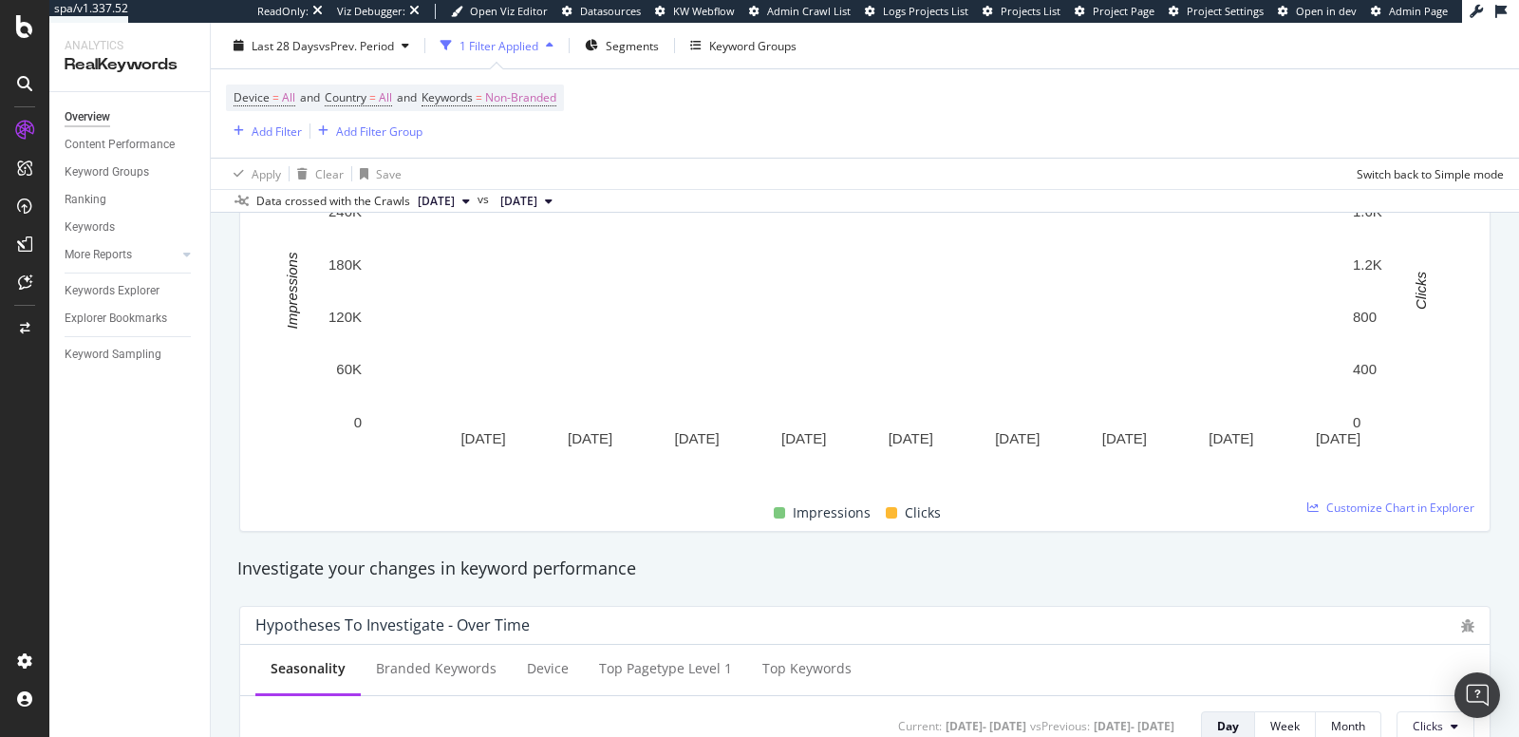
scroll to position [192, 0]
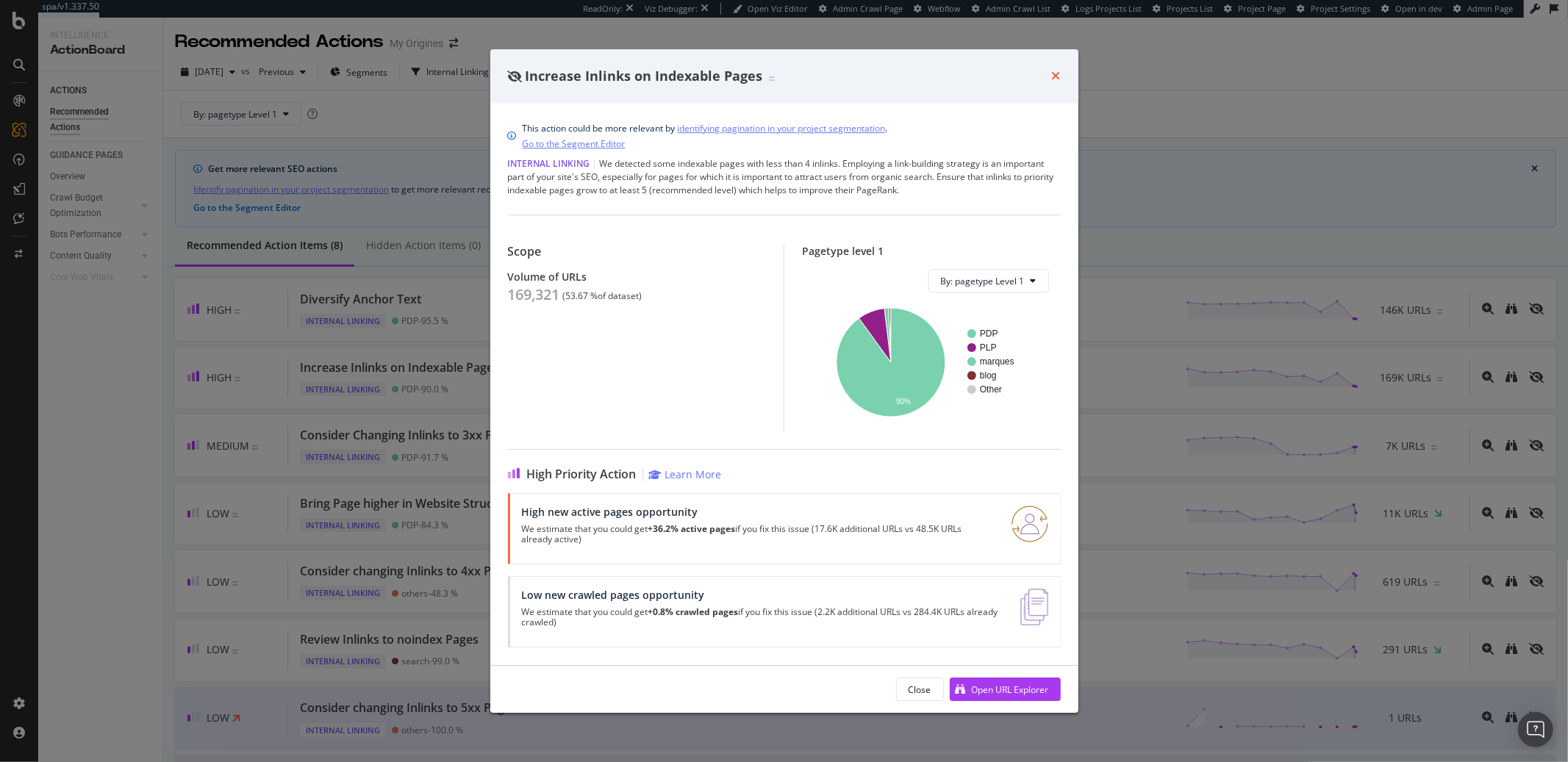
click at [1052, 77] on icon "times" at bounding box center [1055, 75] width 9 height 12
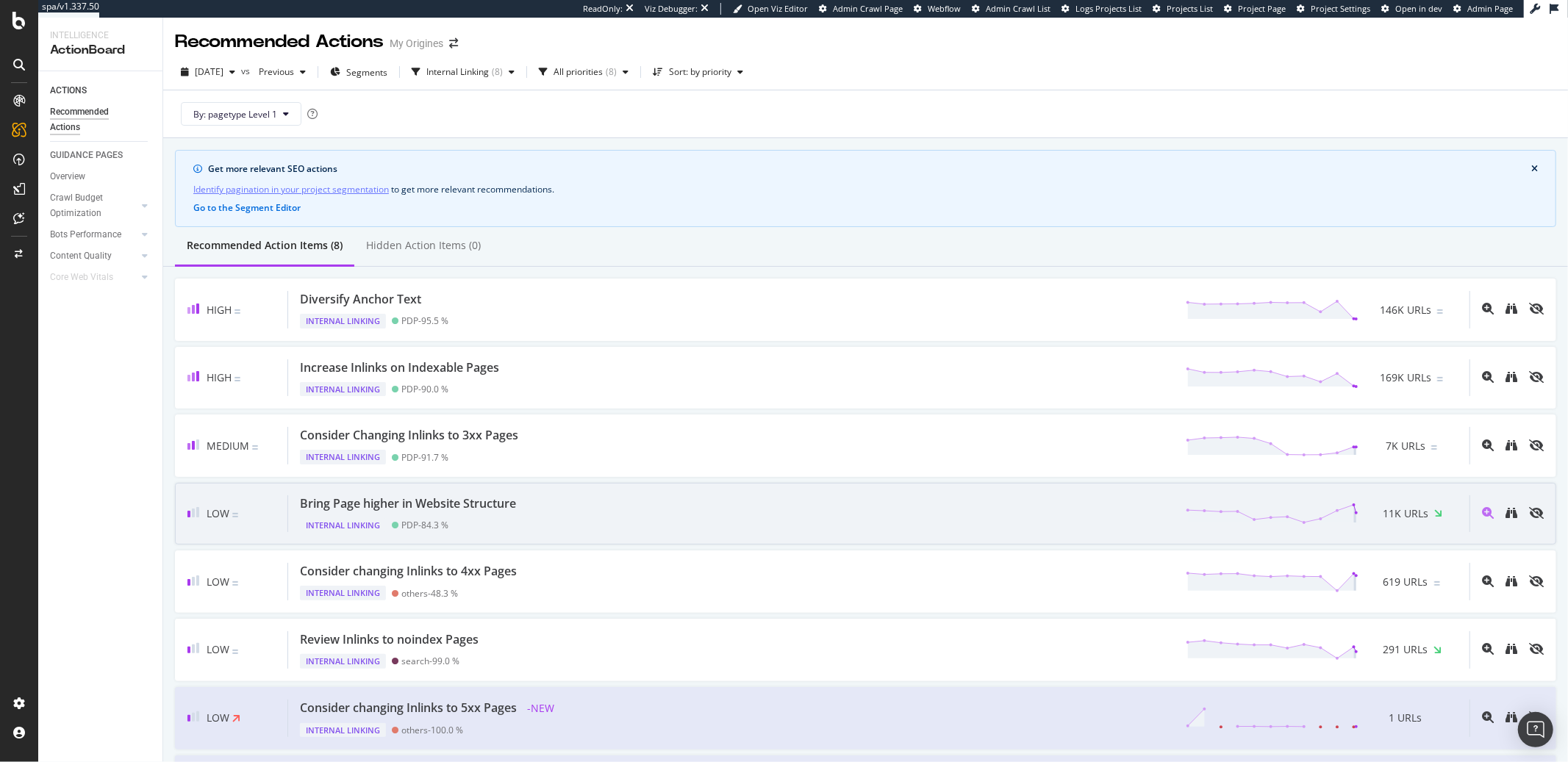
click at [471, 523] on div "Internal Linking PDP - 84.3 %" at bounding box center [410, 523] width 222 height 21
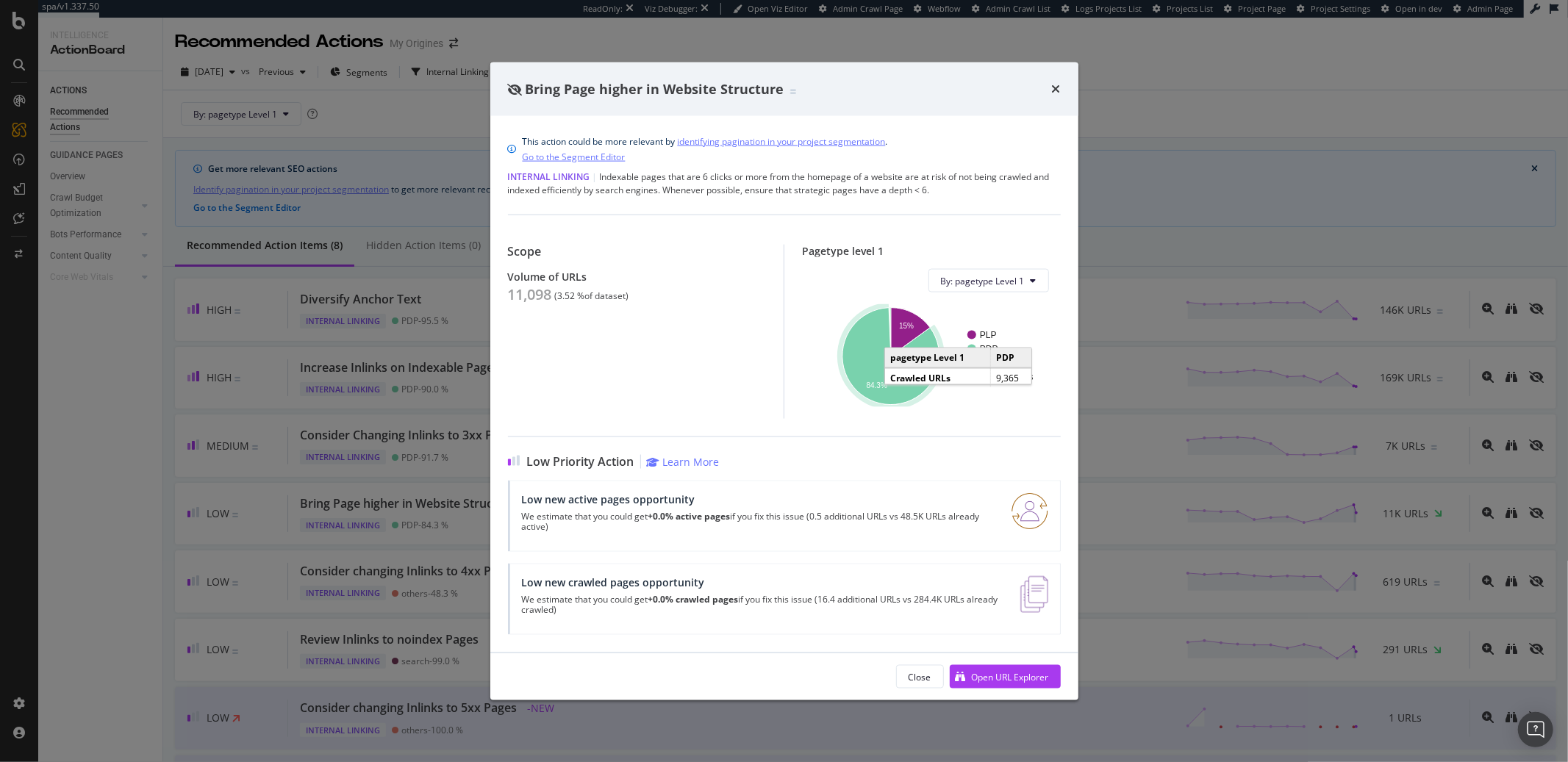
click at [861, 371] on icon "A chart." at bounding box center [890, 356] width 97 height 97
click at [1052, 93] on icon "times" at bounding box center [1055, 88] width 9 height 12
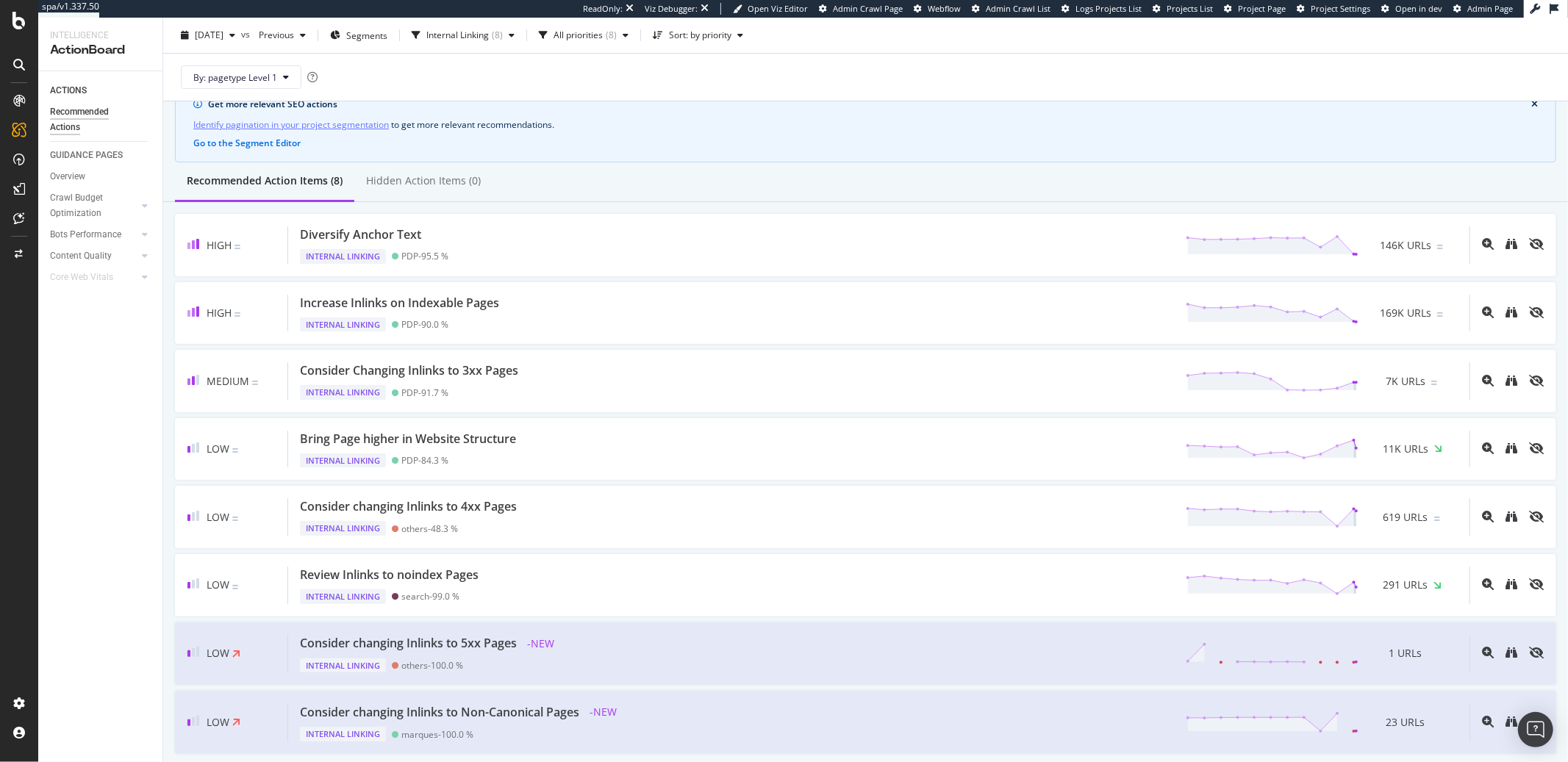
scroll to position [20, 0]
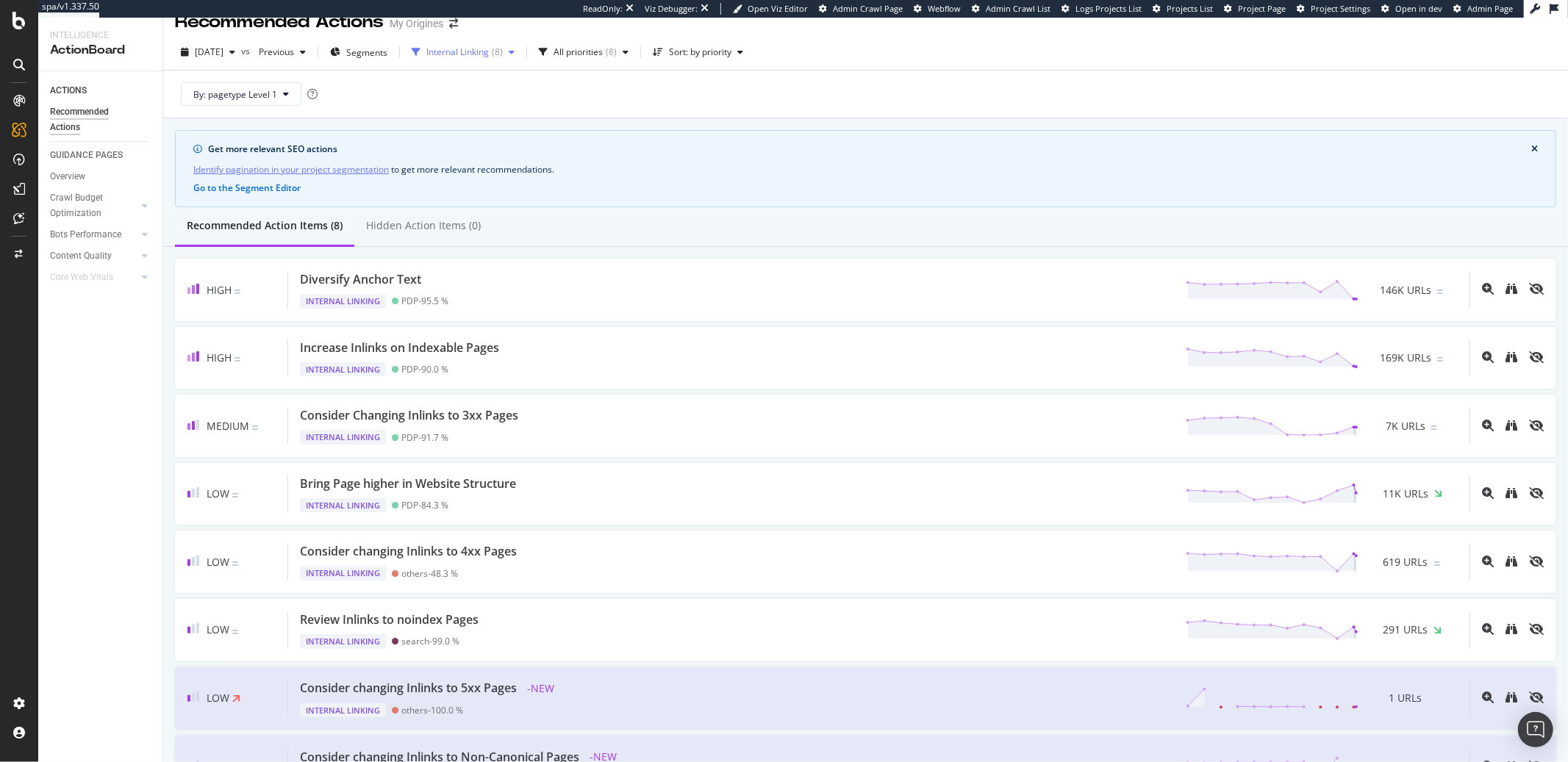
click at [480, 41] on div "Internal Linking ( 8 )" at bounding box center [463, 52] width 115 height 22
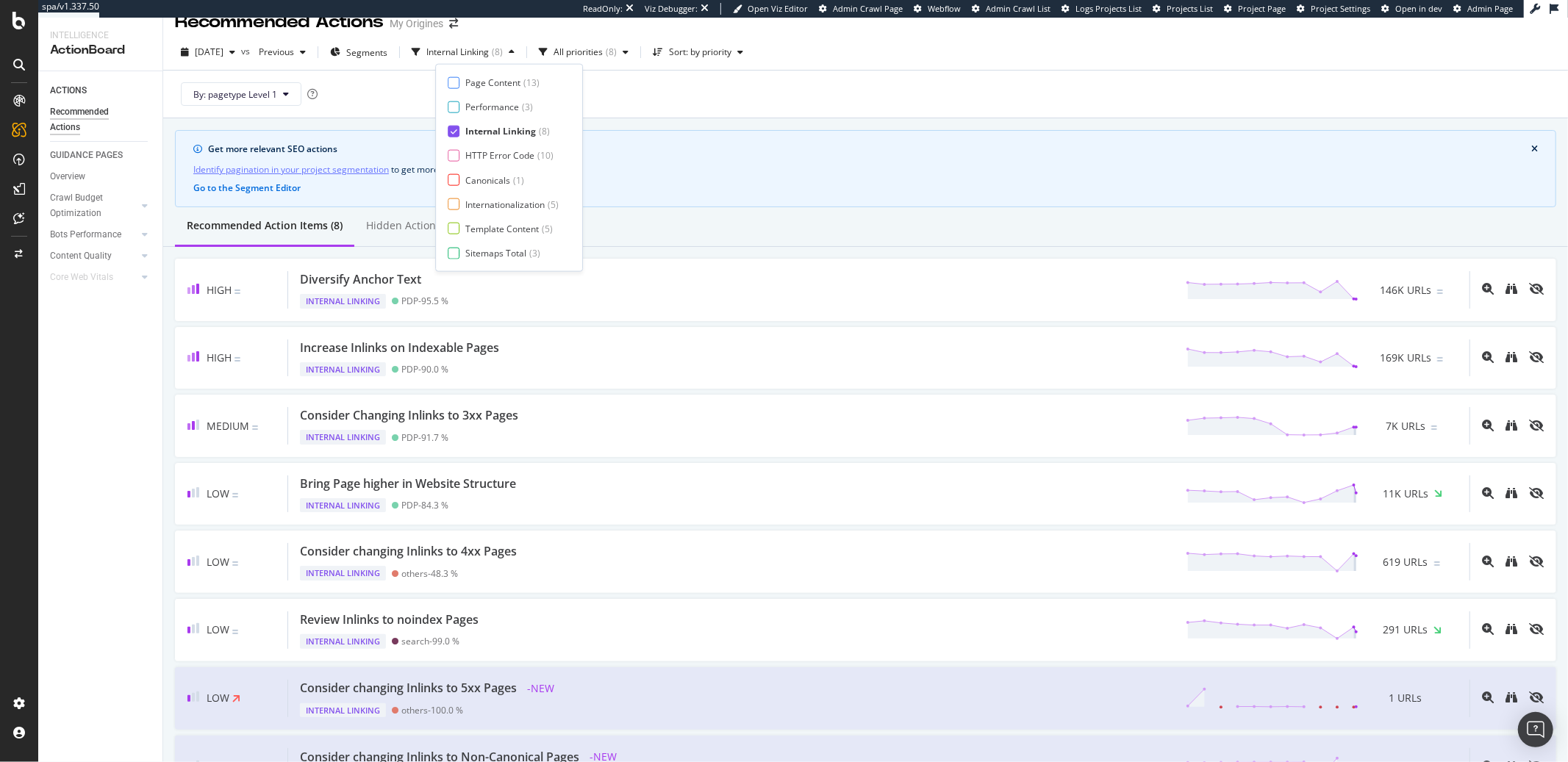
drag, startPoint x: 489, startPoint y: 134, endPoint x: 686, endPoint y: 112, distance: 198.2
click at [489, 134] on div "Internal Linking" at bounding box center [500, 131] width 70 height 12
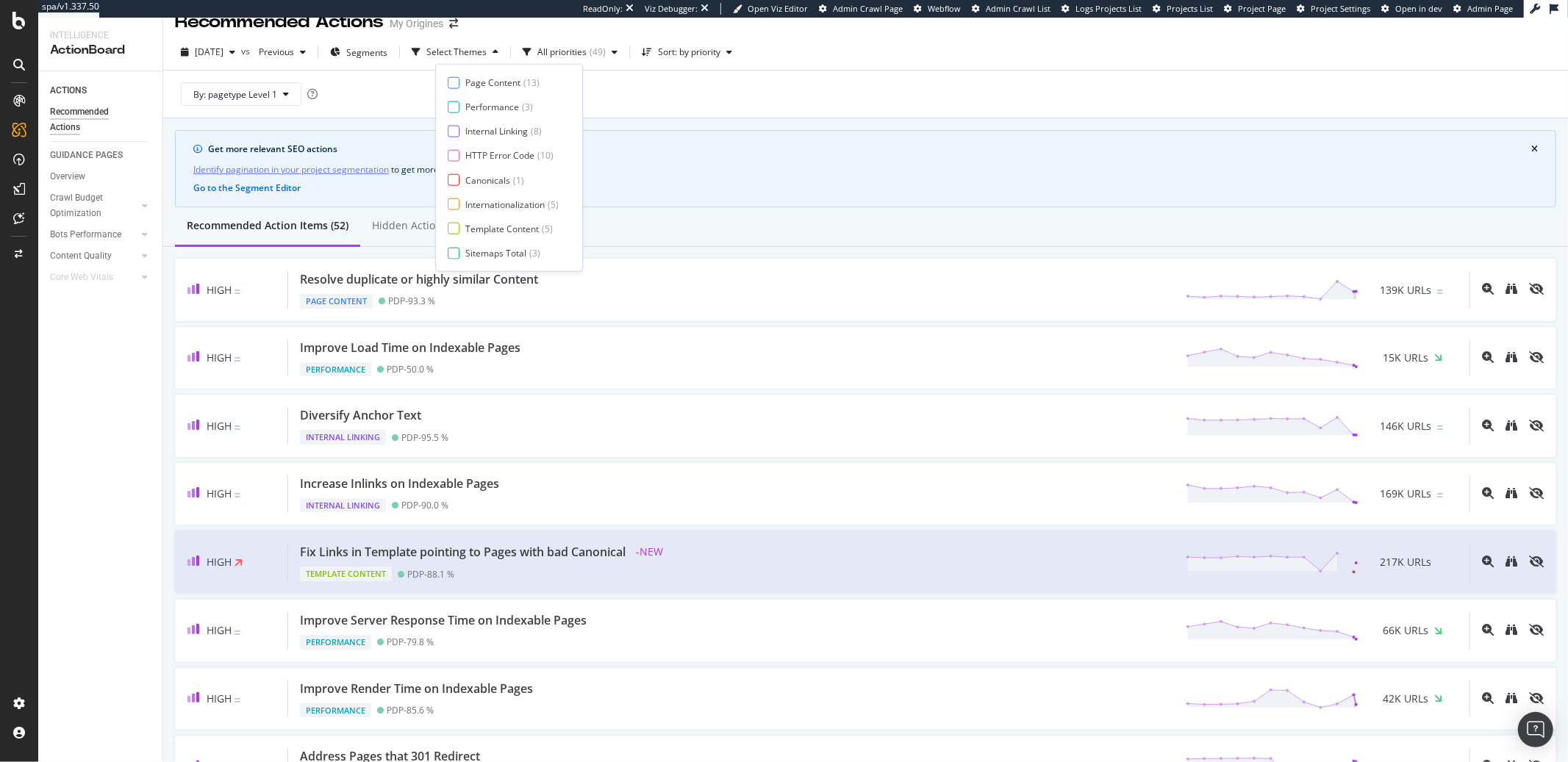
click at [846, 88] on div "By: pagetype Level 1" at bounding box center [866, 94] width 1381 height 47
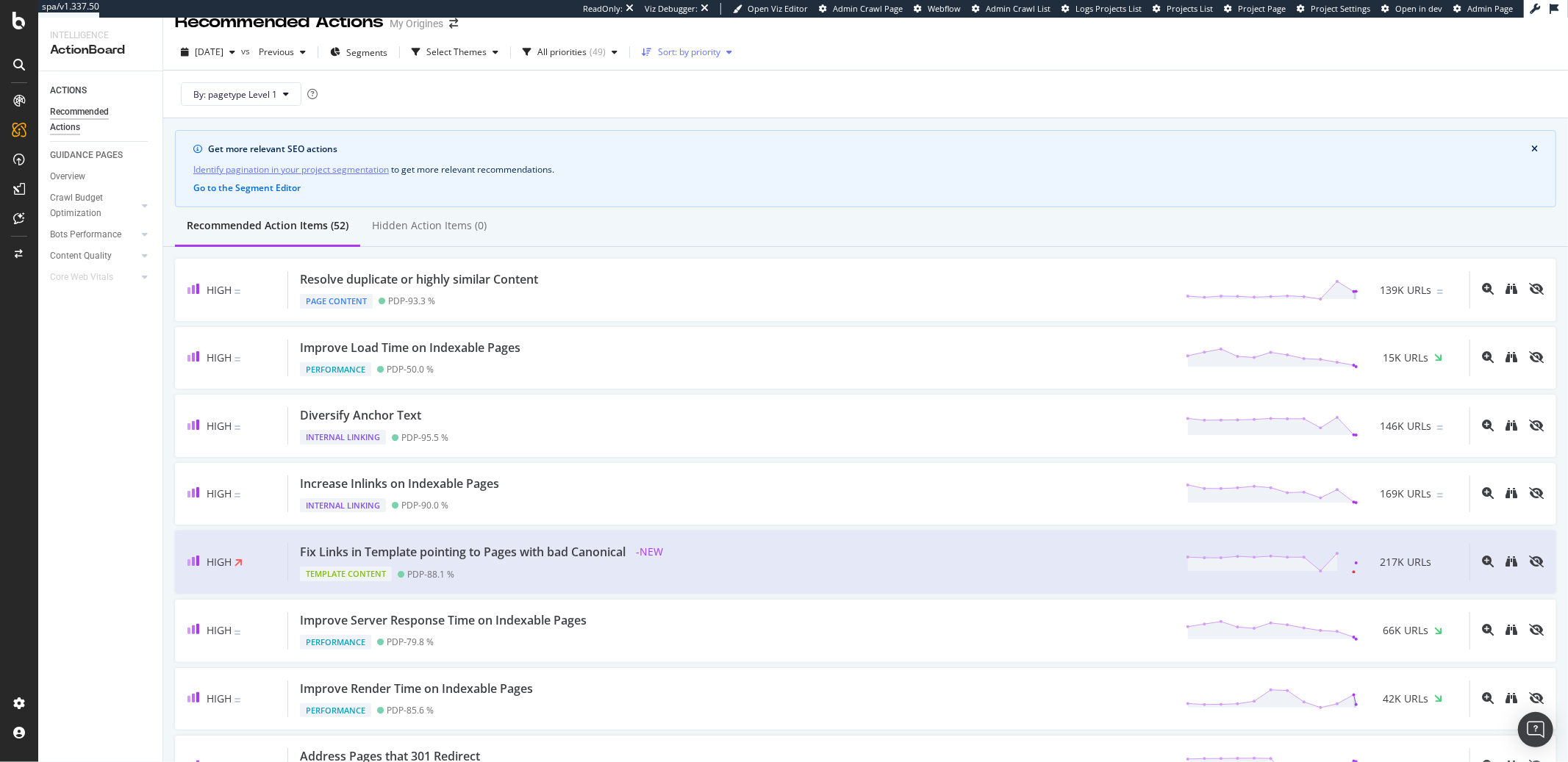
click at [698, 59] on div "Sort: by priority" at bounding box center [687, 52] width 102 height 22
click at [695, 104] on div "by URLs" at bounding box center [698, 101] width 33 height 12
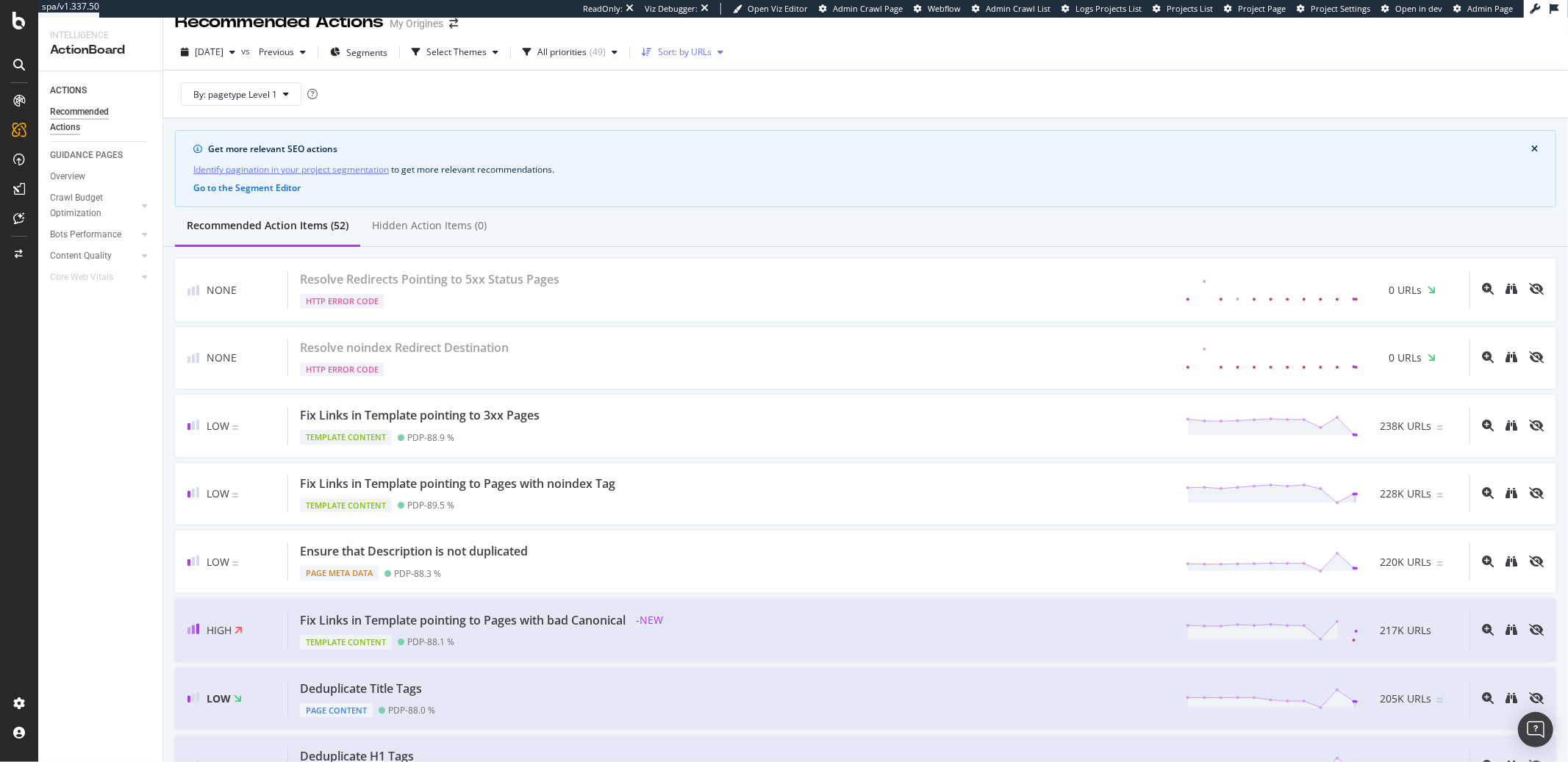
click at [691, 56] on div "Sort: by URLs" at bounding box center [684, 52] width 53 height 9
click at [691, 100] on div "by URLs" at bounding box center [699, 101] width 36 height 12
click at [774, 48] on div "2025 Sep. 18th vs Previous Segments Select Themes All priorities ( 49 ) Sort: b…" at bounding box center [866, 55] width 1405 height 29
click at [658, 51] on div "button" at bounding box center [647, 52] width 22 height 9
click at [652, 52] on icon "button" at bounding box center [647, 52] width 10 height 9
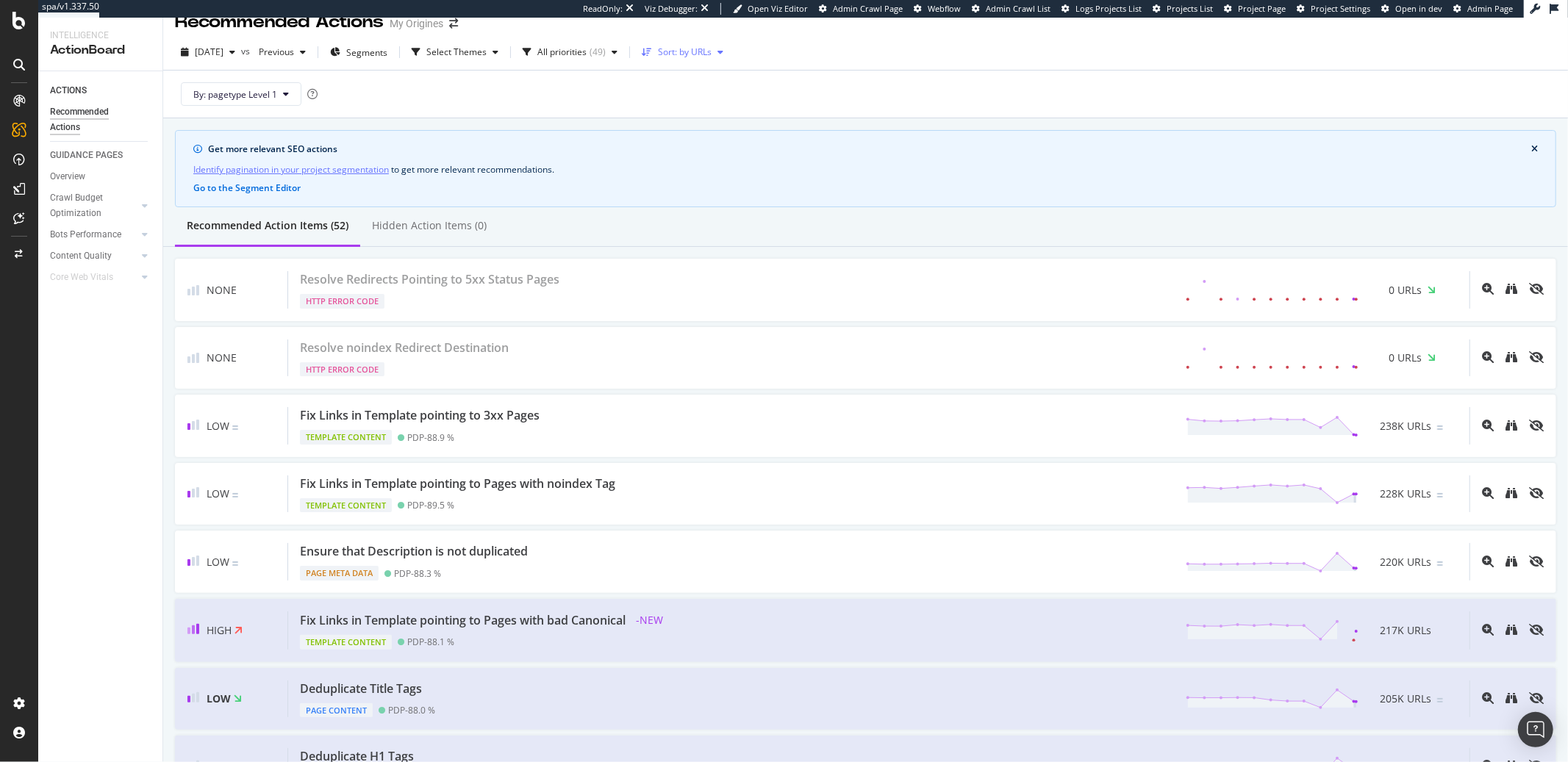
click at [652, 52] on icon "button" at bounding box center [647, 52] width 10 height 9
click at [723, 48] on icon "button" at bounding box center [720, 52] width 6 height 9
click at [723, 50] on icon "button" at bounding box center [720, 52] width 6 height 9
click at [726, 67] on div "by priority" at bounding box center [702, 77] width 65 height 19
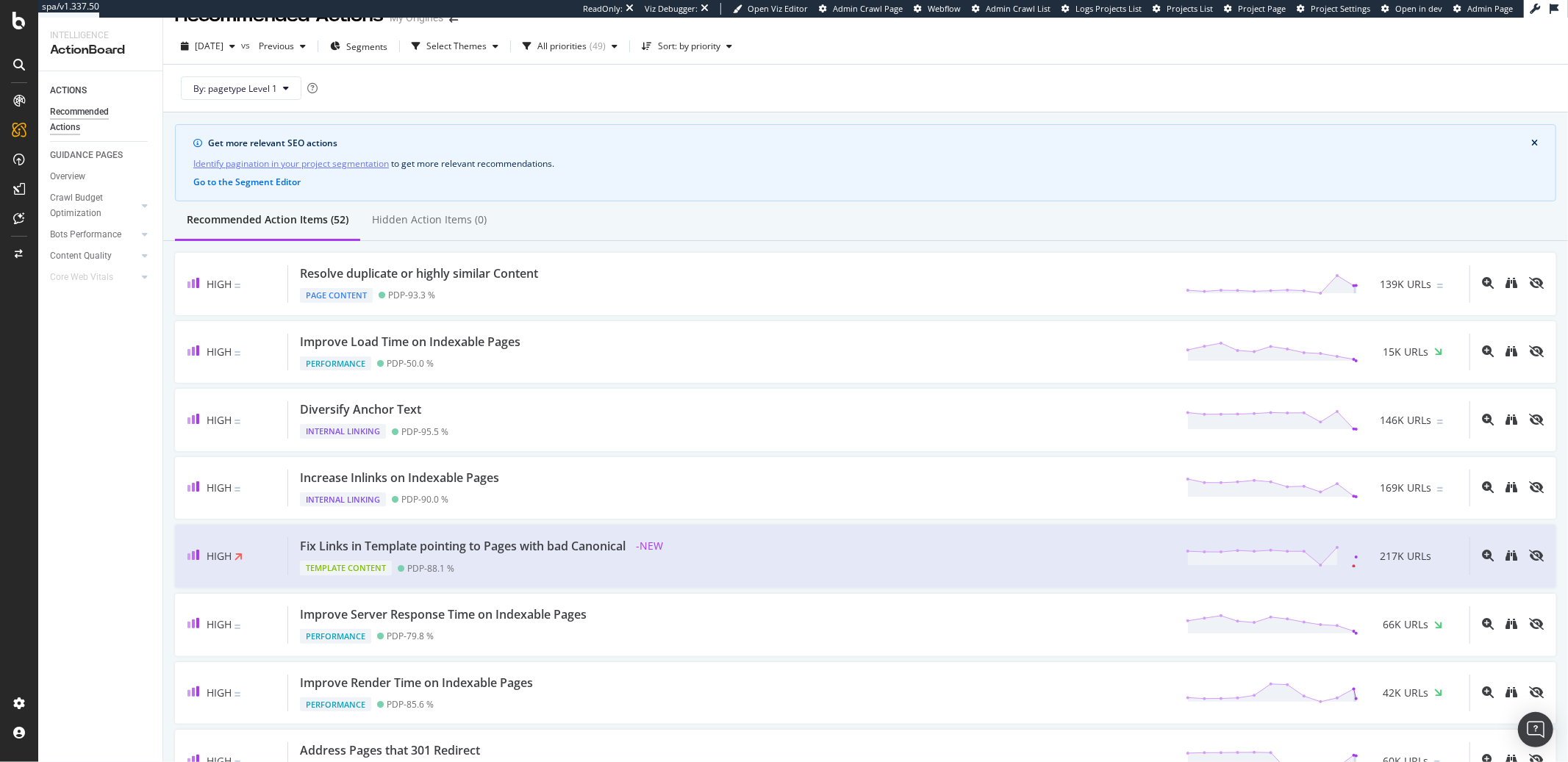
scroll to position [26, 0]
click at [609, 557] on div "Template Content PDP - 88.1 %" at bounding box center [483, 565] width 368 height 21
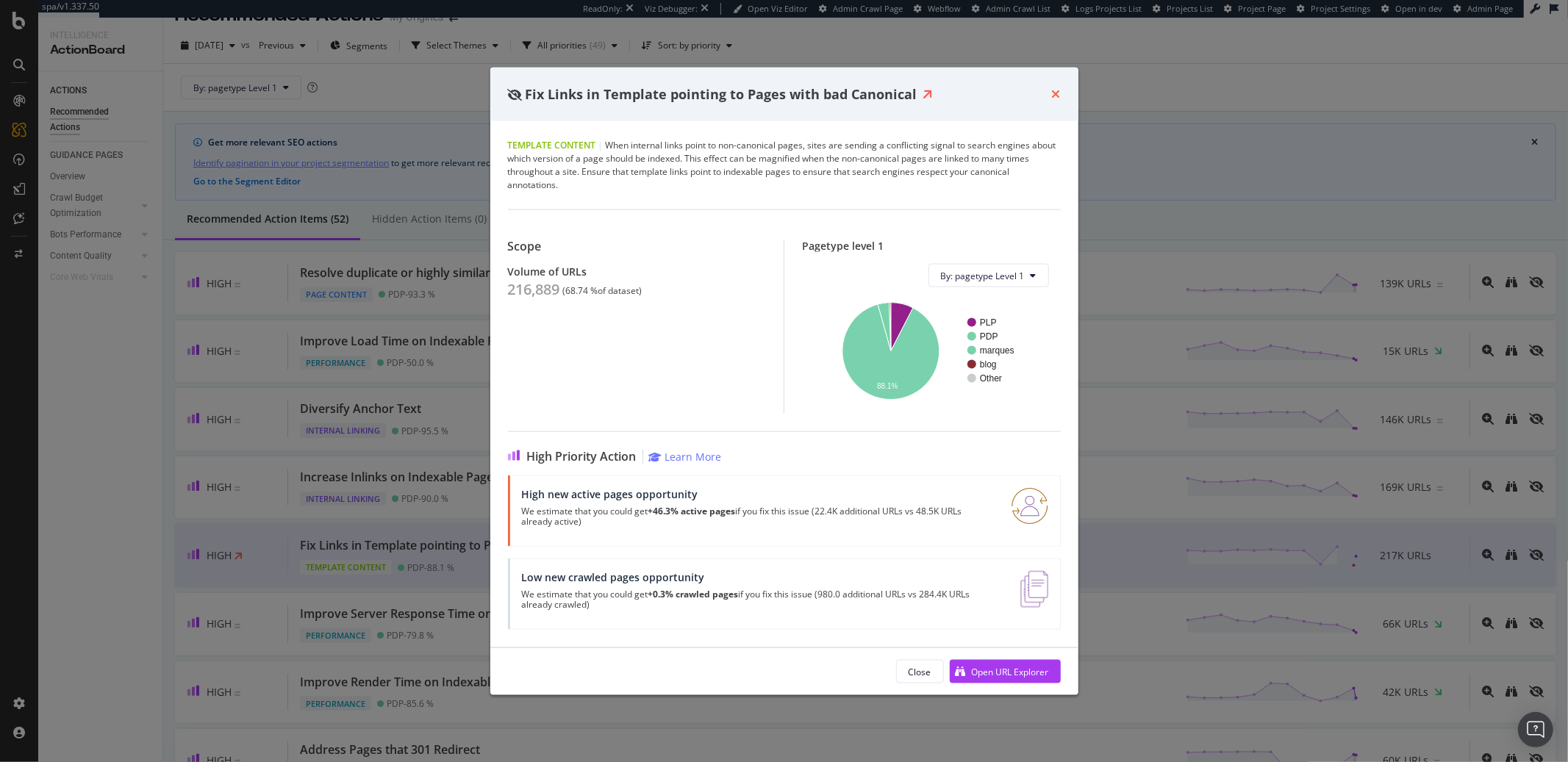
click at [1055, 94] on icon "times" at bounding box center [1055, 94] width 9 height 12
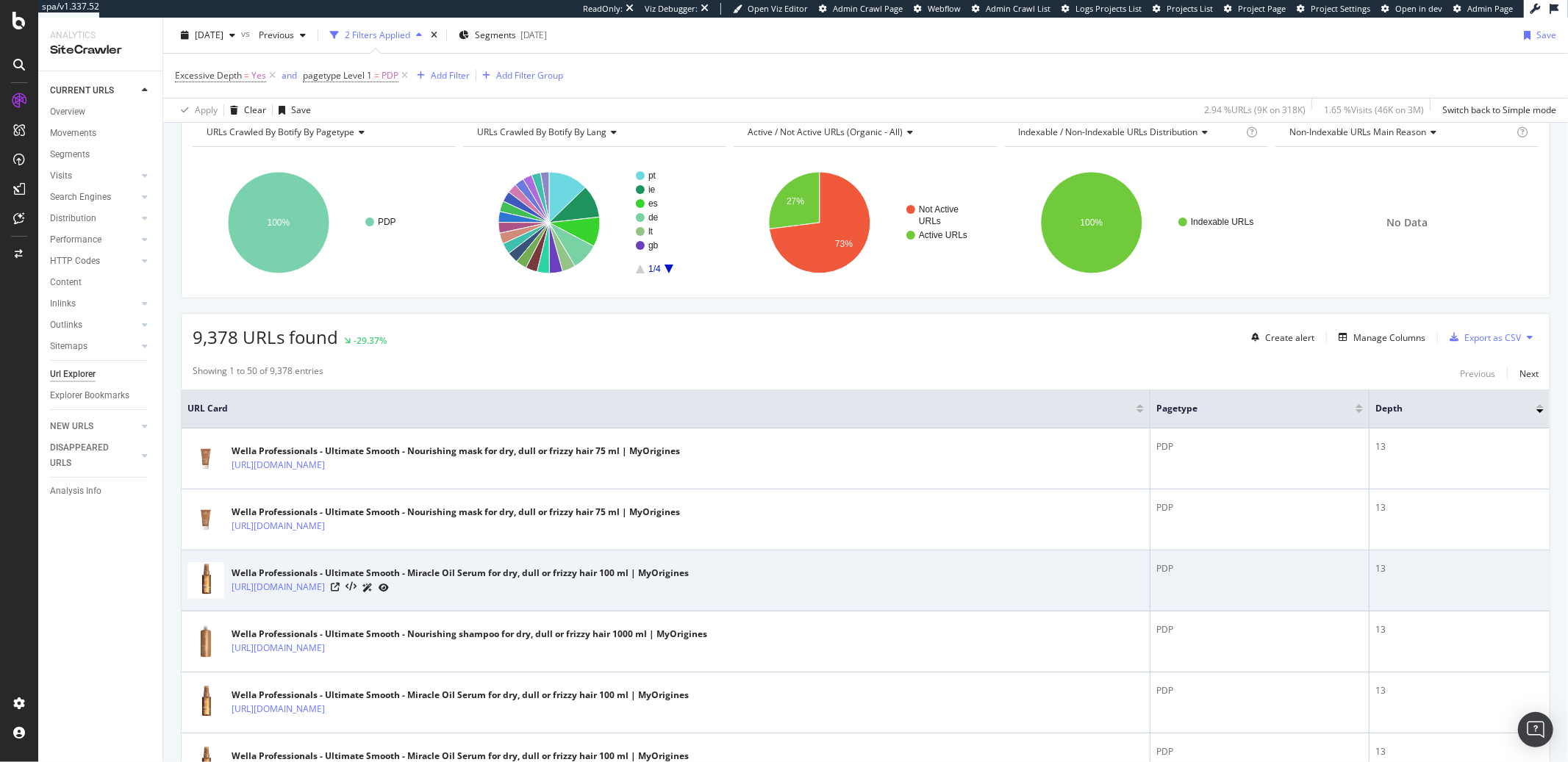
scroll to position [166, 0]
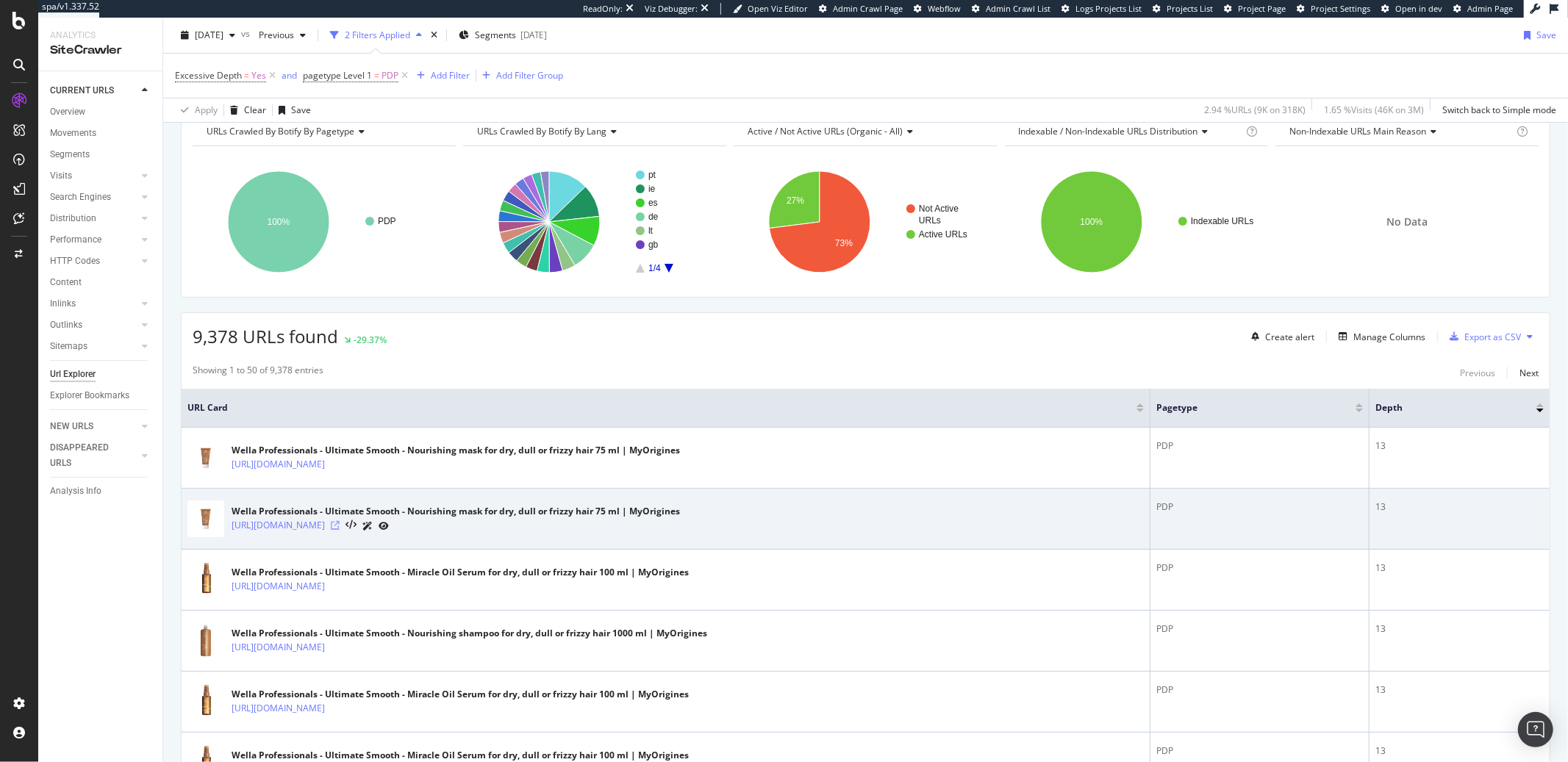
click at [340, 528] on icon at bounding box center [335, 525] width 9 height 9
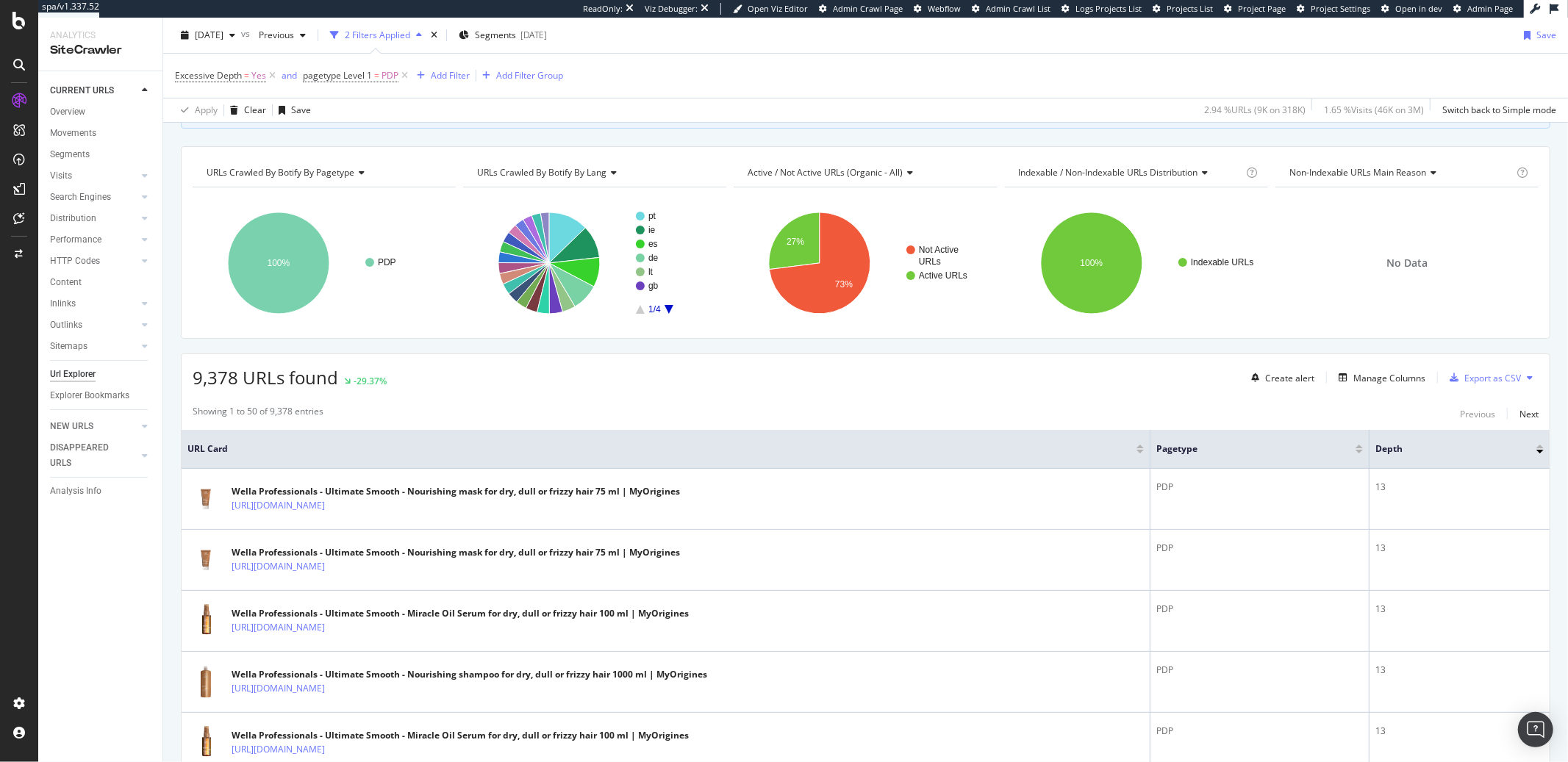
scroll to position [81, 0]
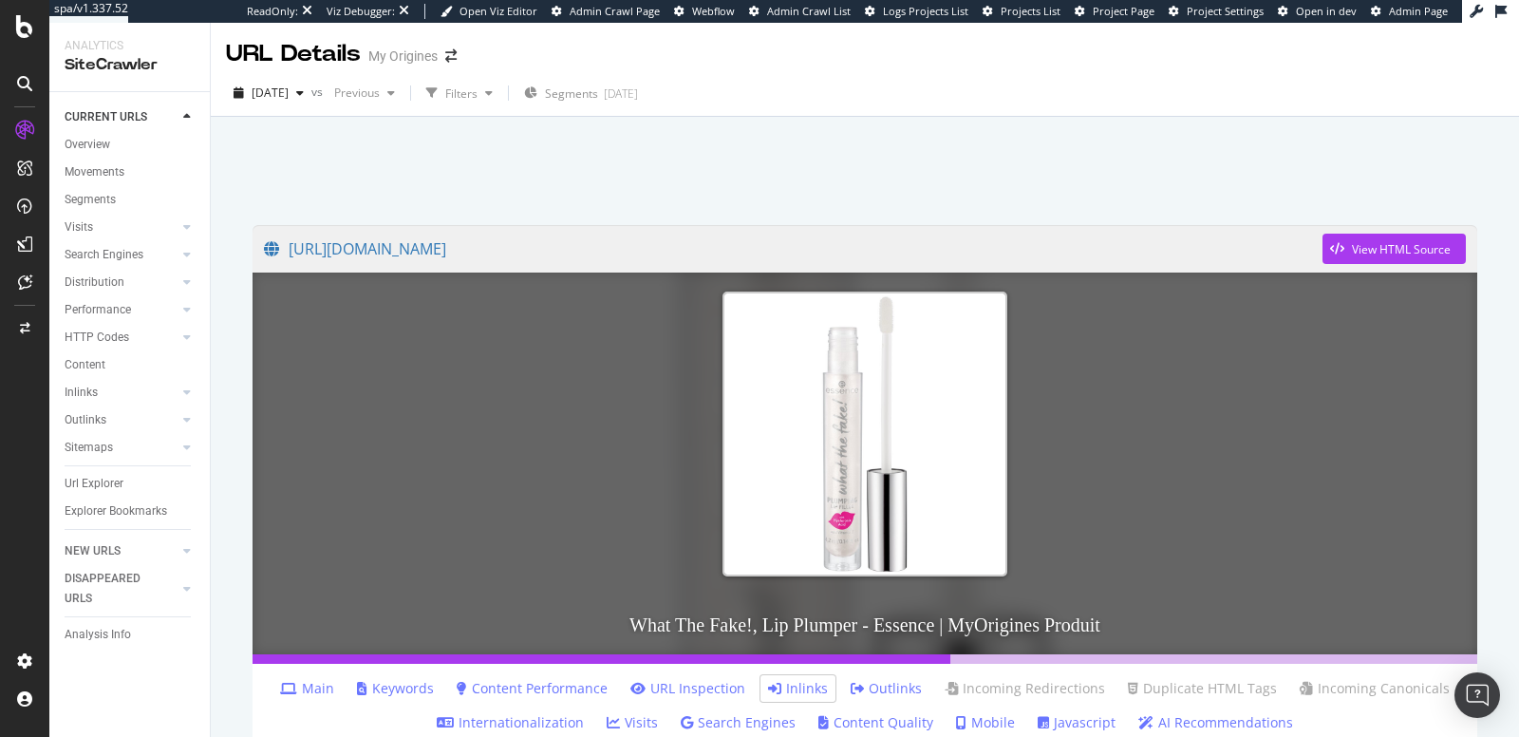
scroll to position [470, 0]
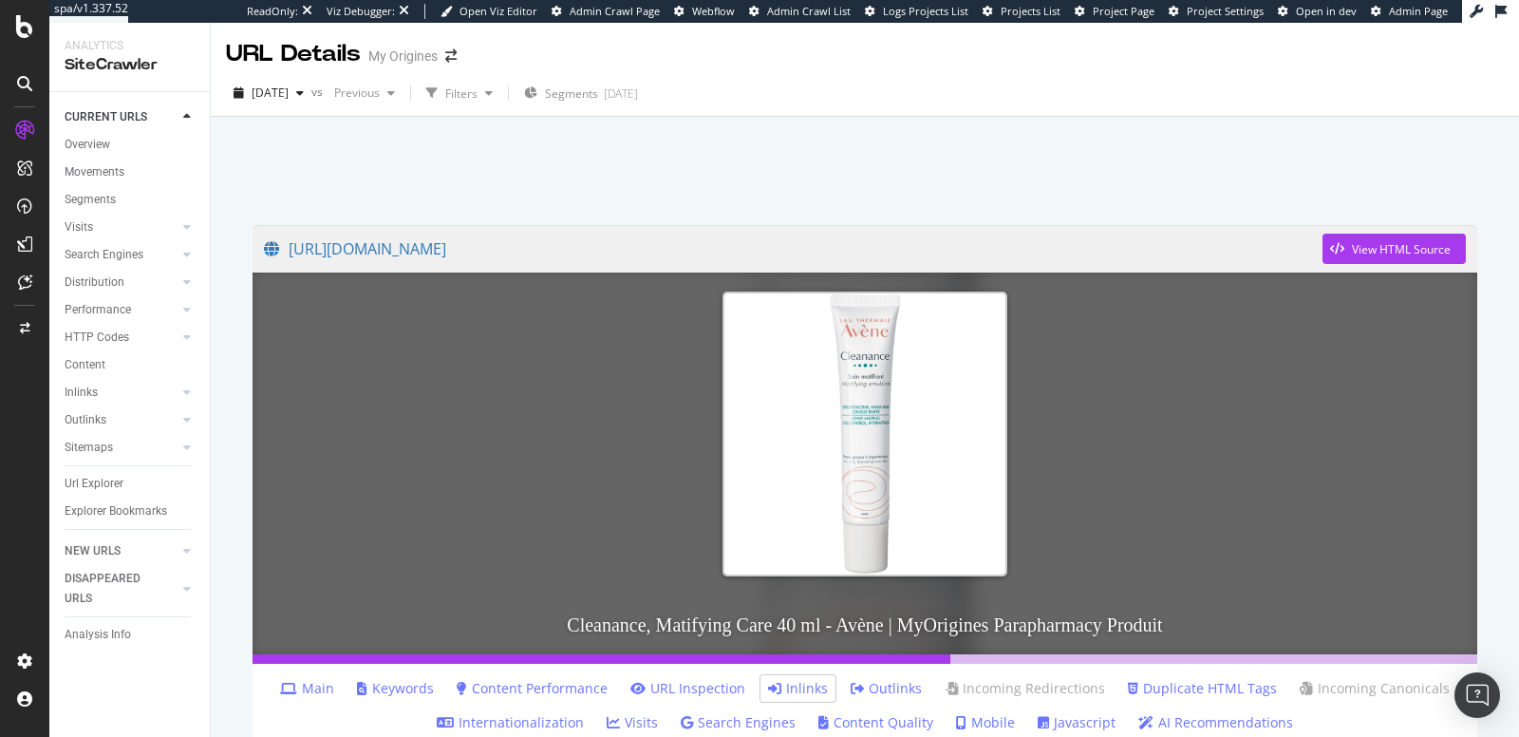
scroll to position [46, 0]
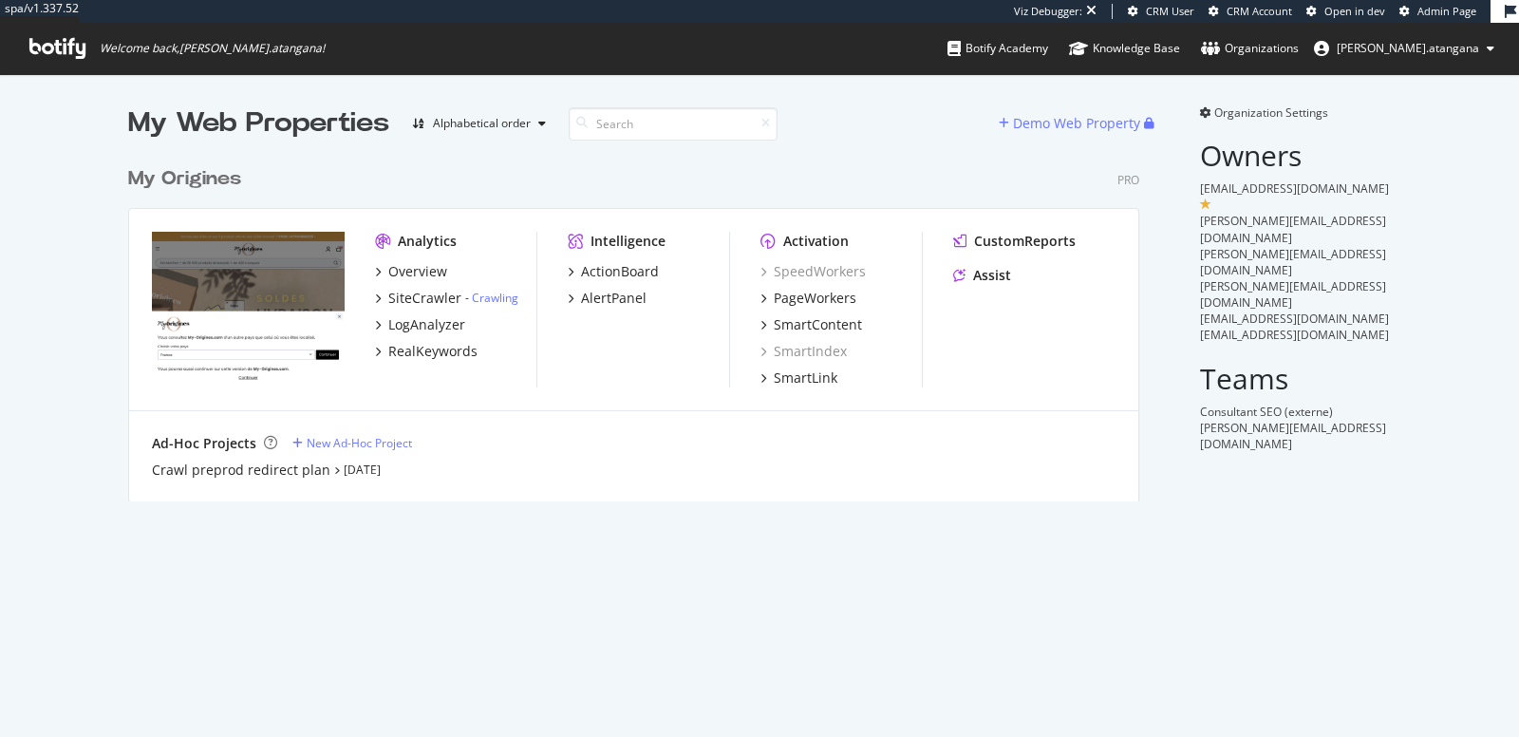
scroll to position [343, 1010]
click at [774, 295] on div "PageWorkers" at bounding box center [815, 298] width 83 height 19
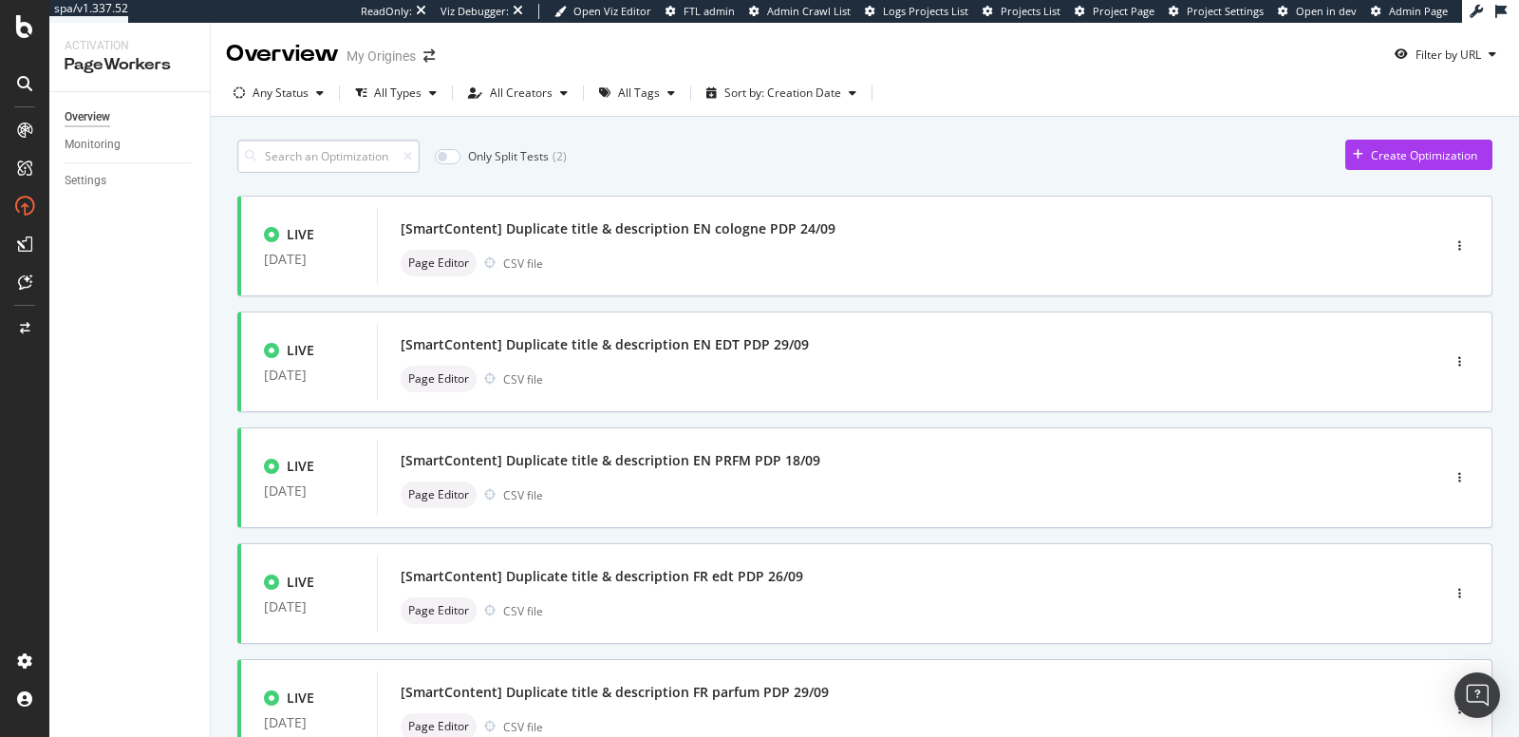
click at [325, 166] on input at bounding box center [328, 156] width 182 height 33
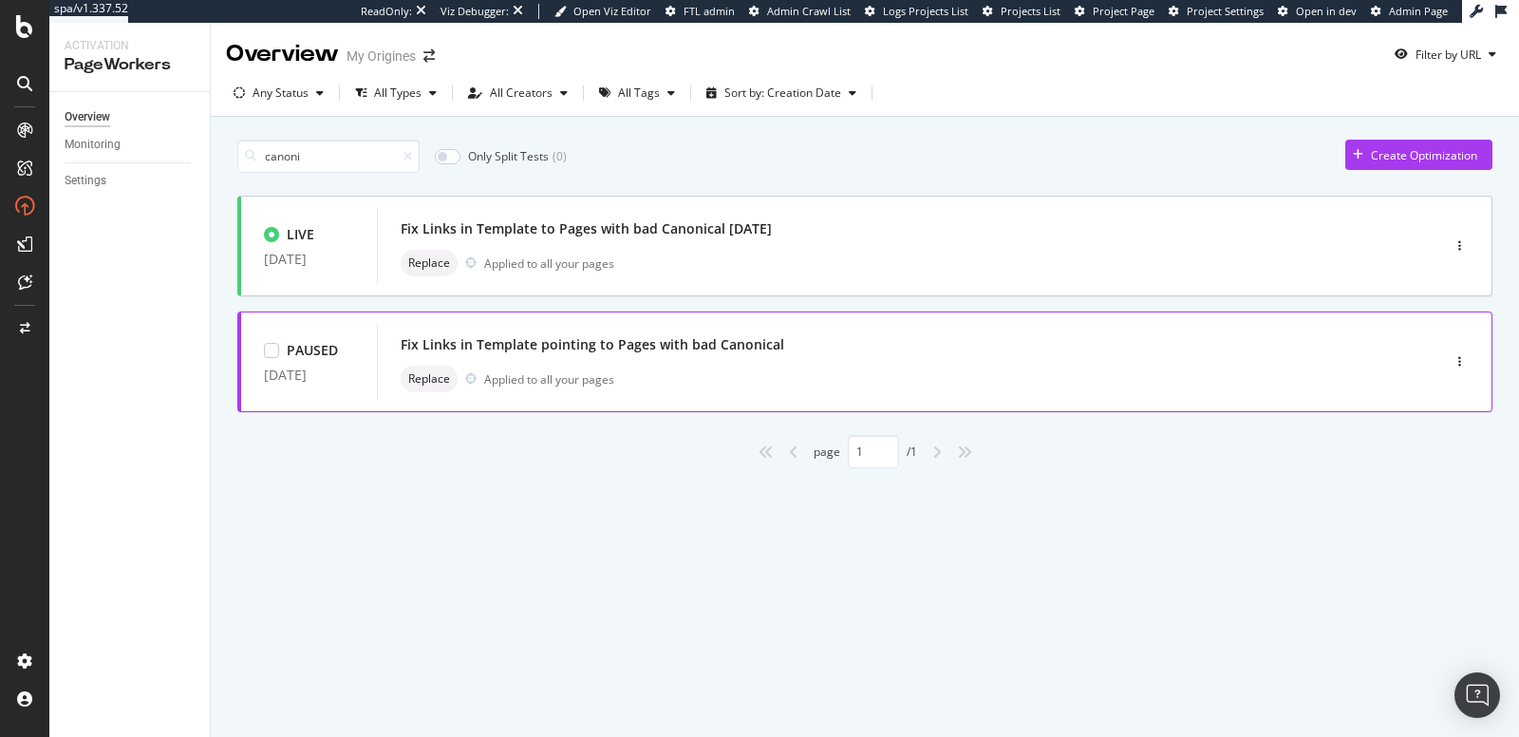
click at [630, 336] on div "Fix Links in Template pointing to Pages with bad Canonical" at bounding box center [592, 344] width 383 height 19
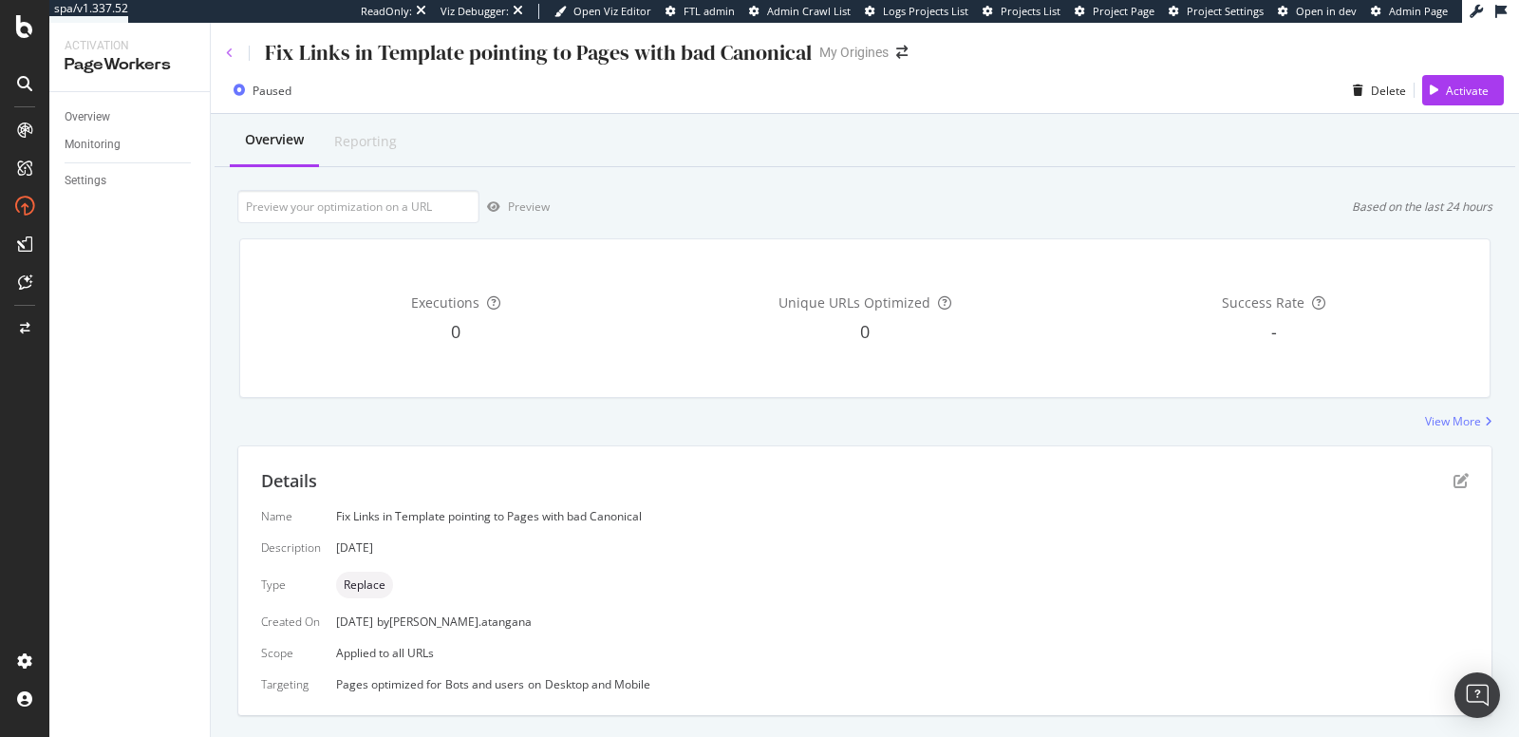
click at [229, 51] on icon at bounding box center [230, 52] width 8 height 11
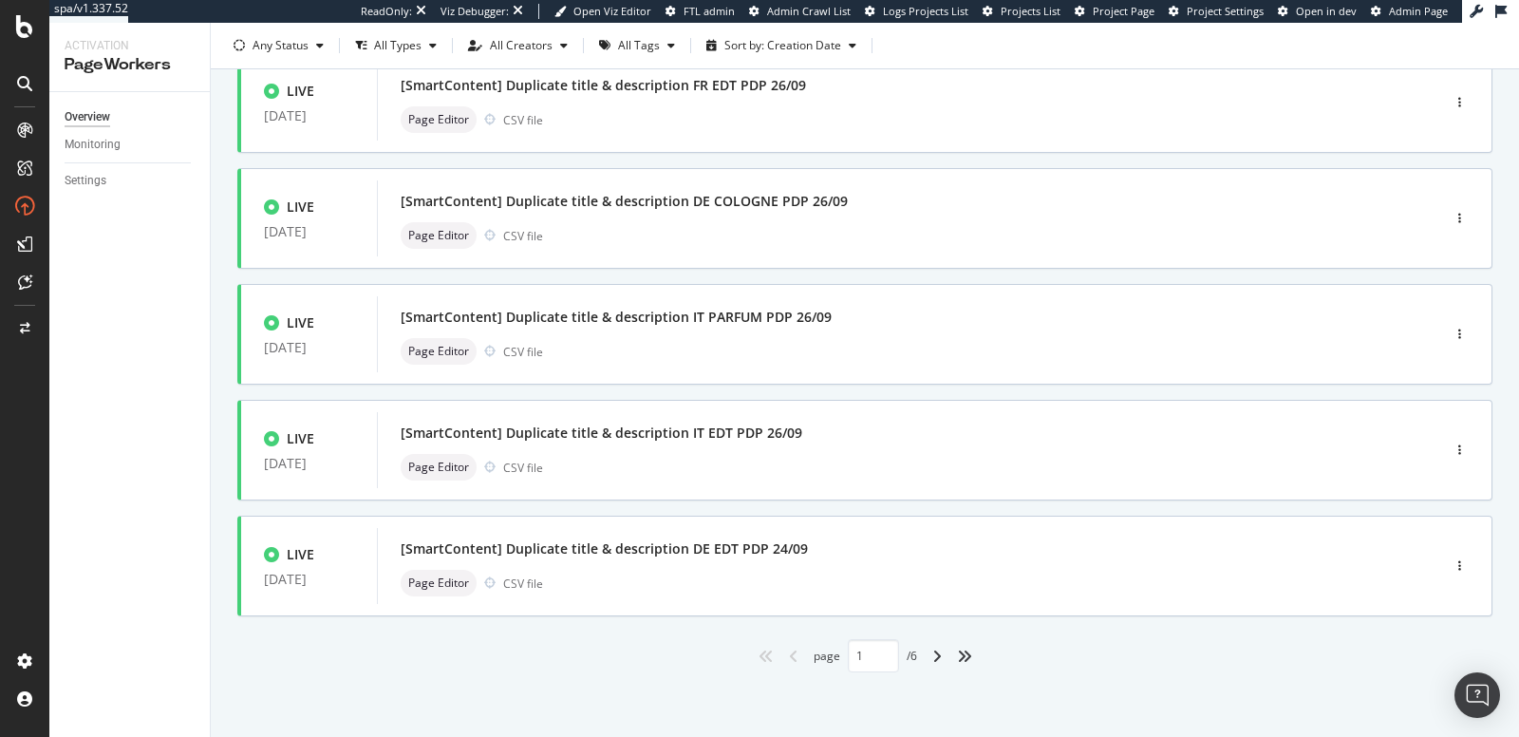
click at [936, 654] on div "angle-right" at bounding box center [937, 656] width 25 height 30
type input "2"
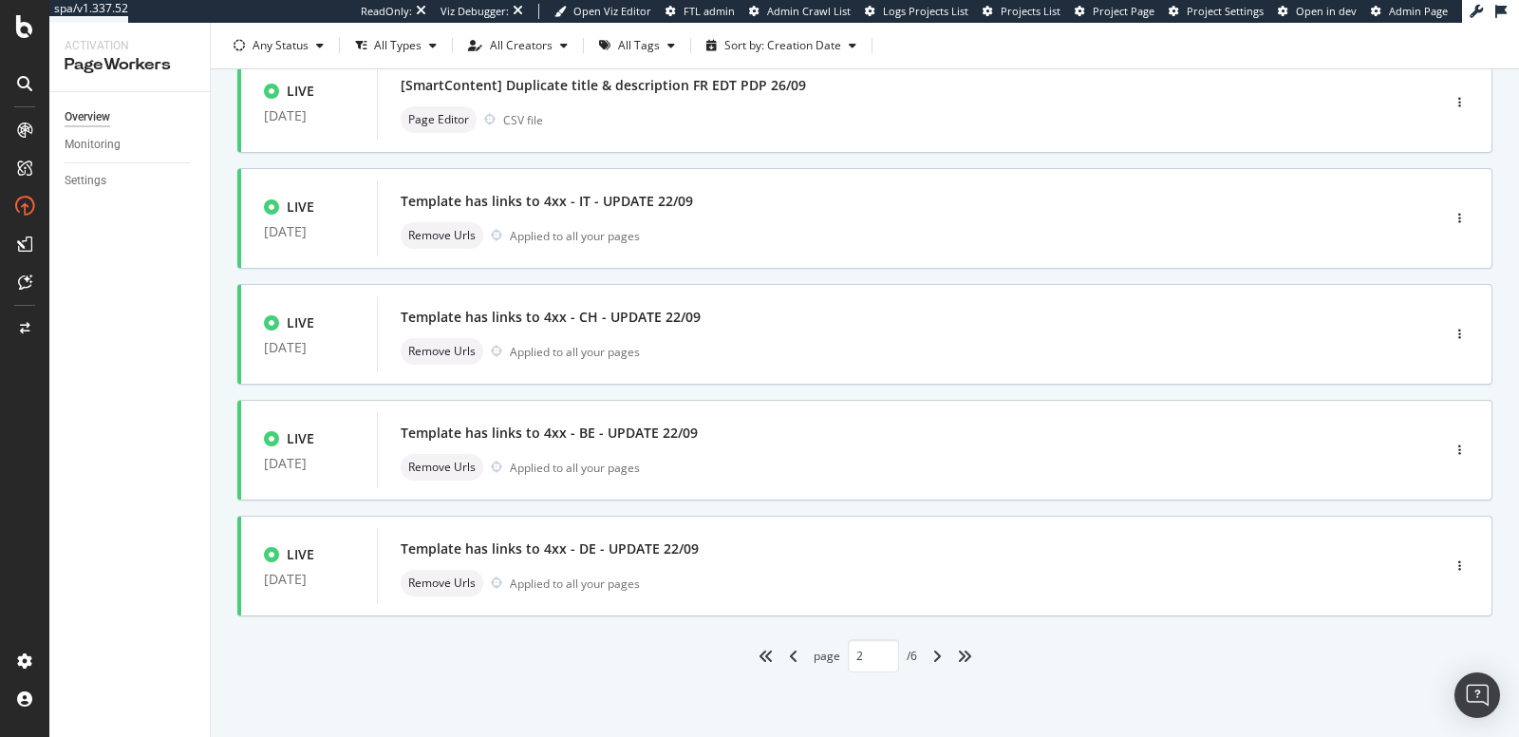
scroll to position [722, 0]
